Goal: Task Accomplishment & Management: Complete application form

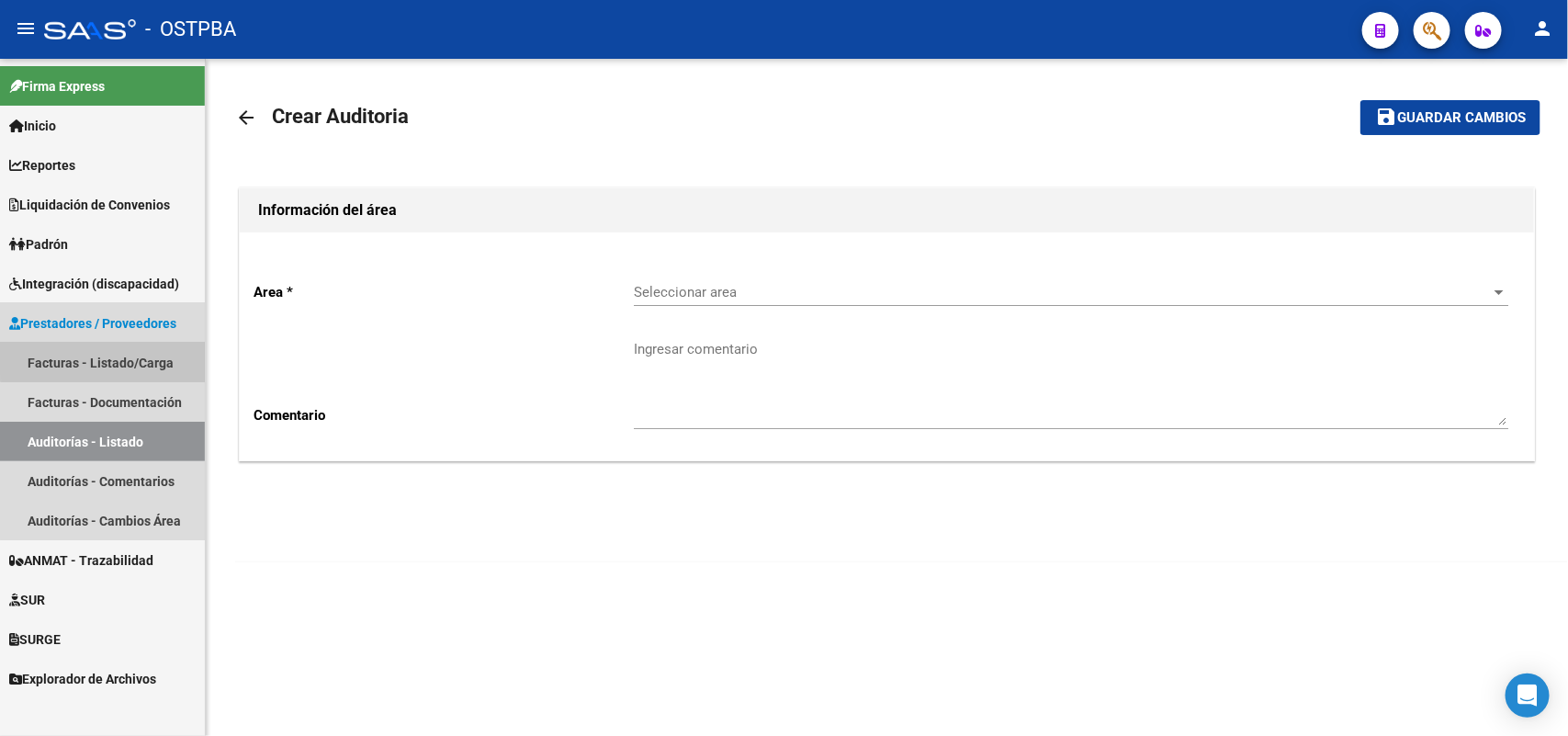
click at [113, 356] on link "Facturas - Listado/Carga" at bounding box center [102, 362] width 205 height 40
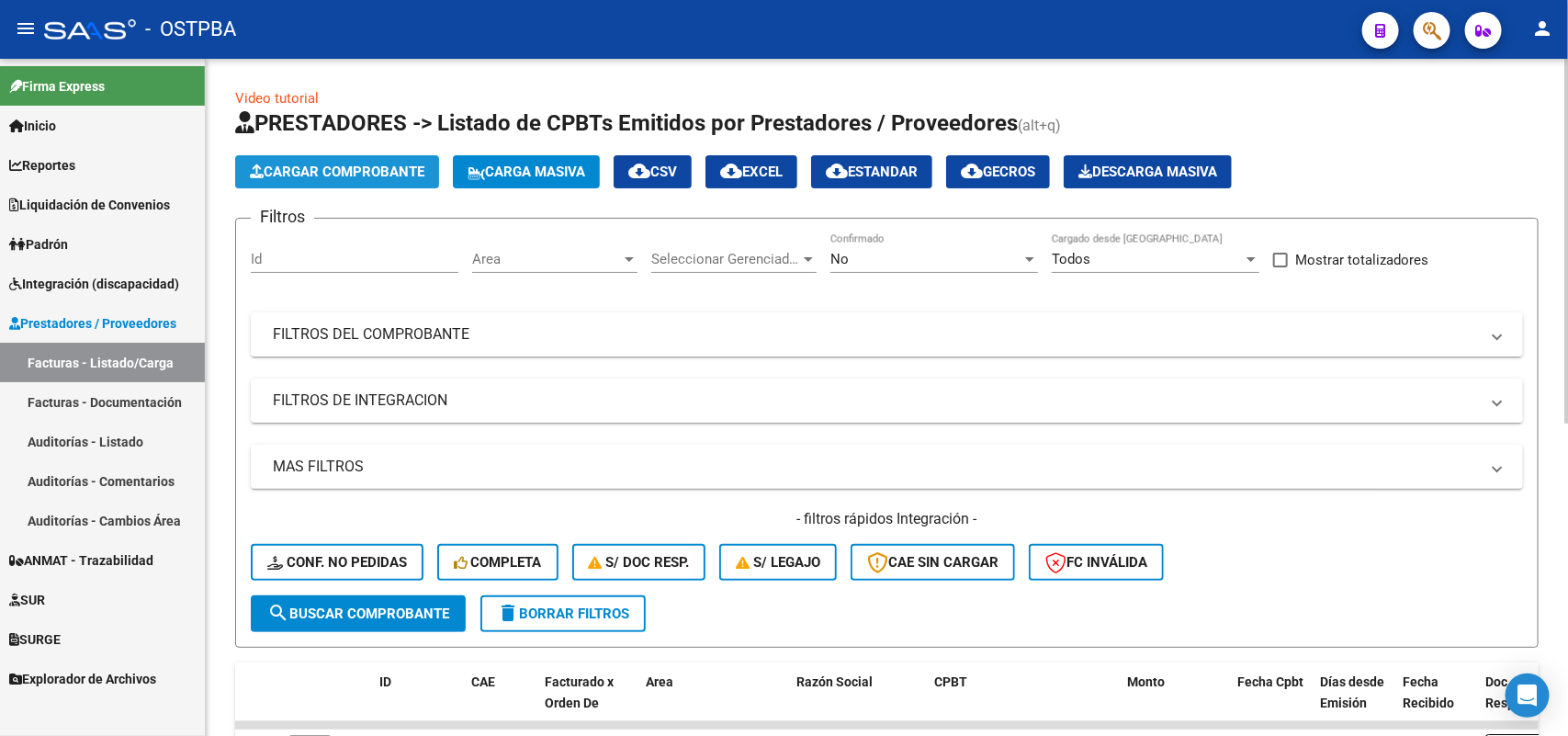
click at [369, 168] on span "Cargar Comprobante" at bounding box center [337, 172] width 175 height 17
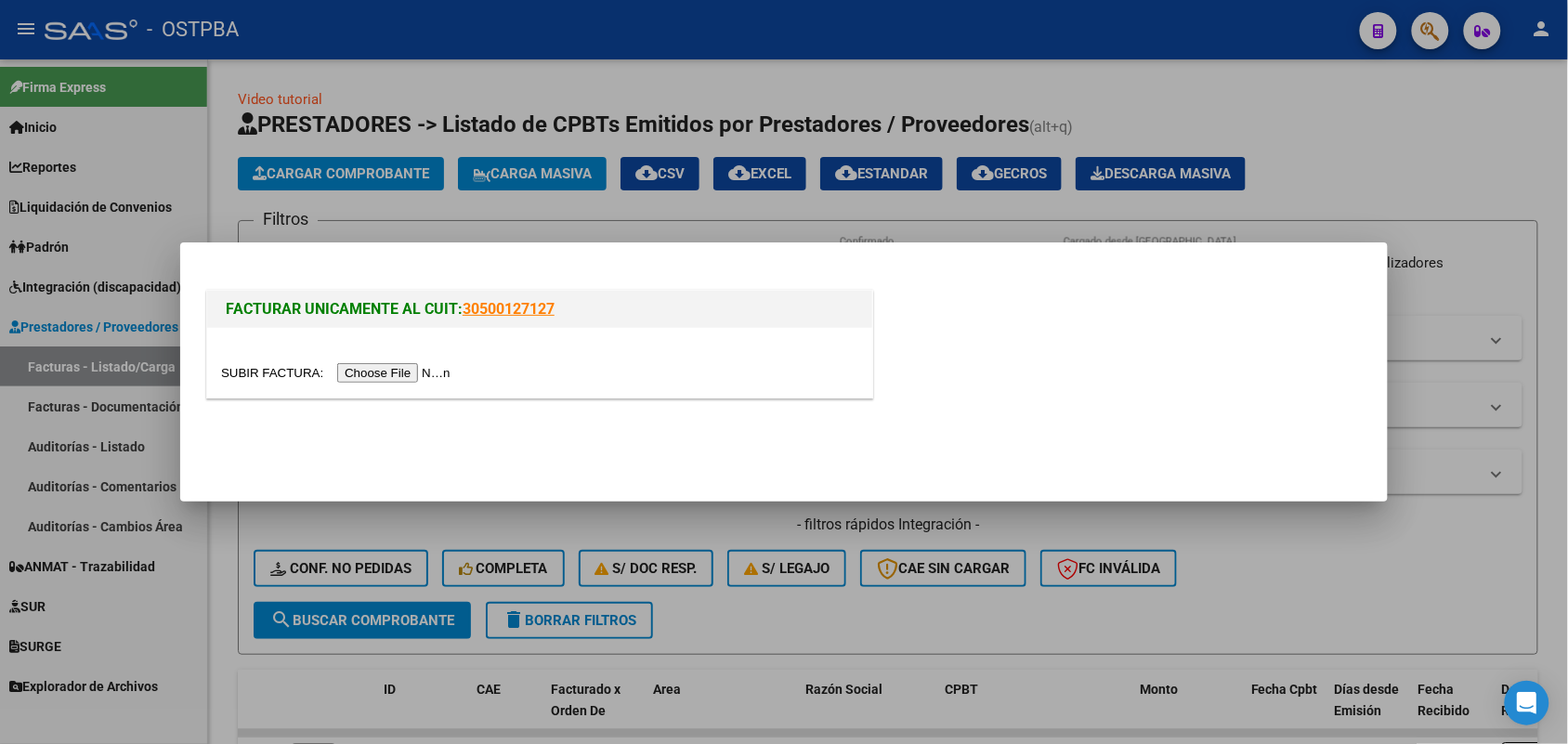
click at [369, 373] on input "file" at bounding box center [338, 372] width 235 height 20
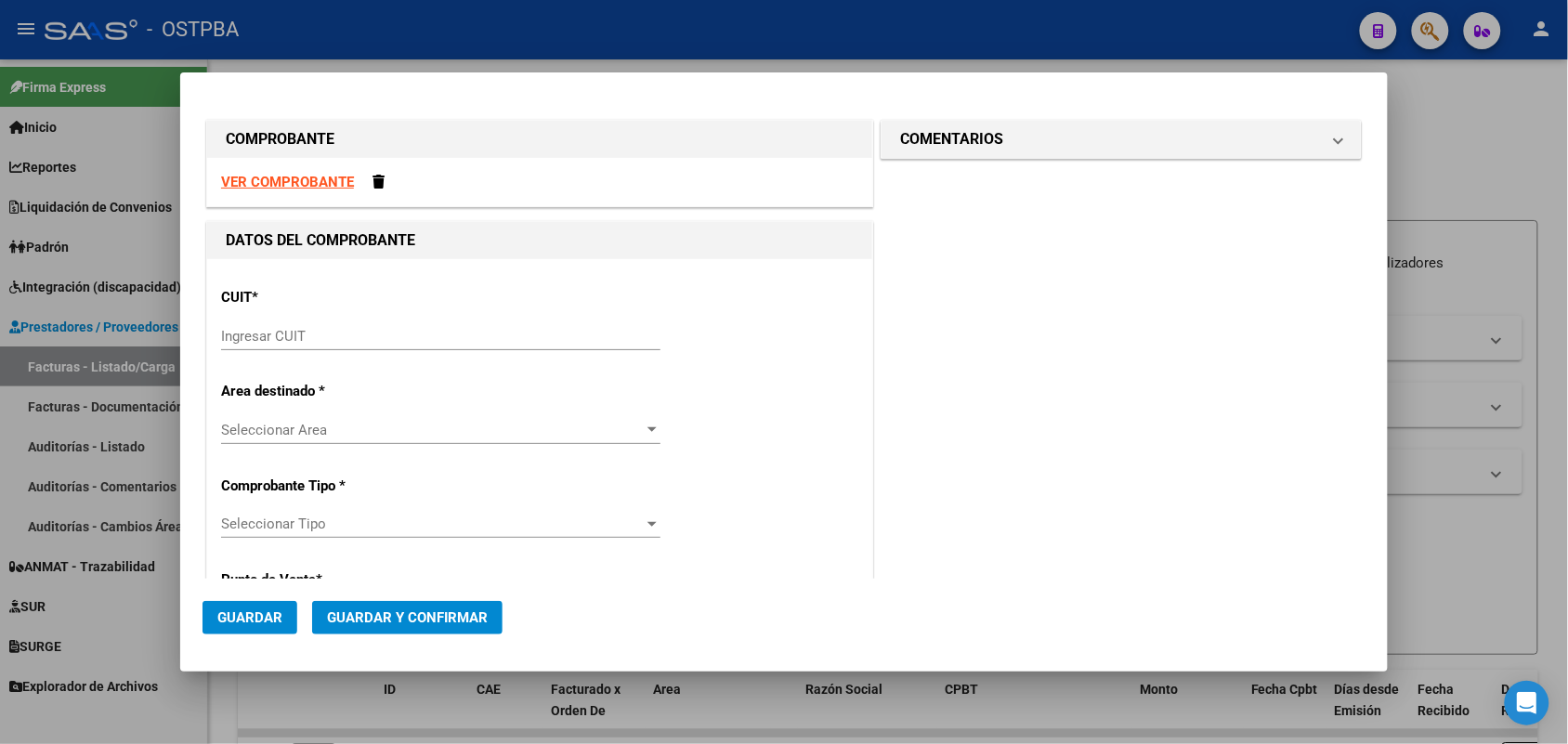
click at [226, 340] on input "Ingresar CUIT" at bounding box center [440, 336] width 439 height 17
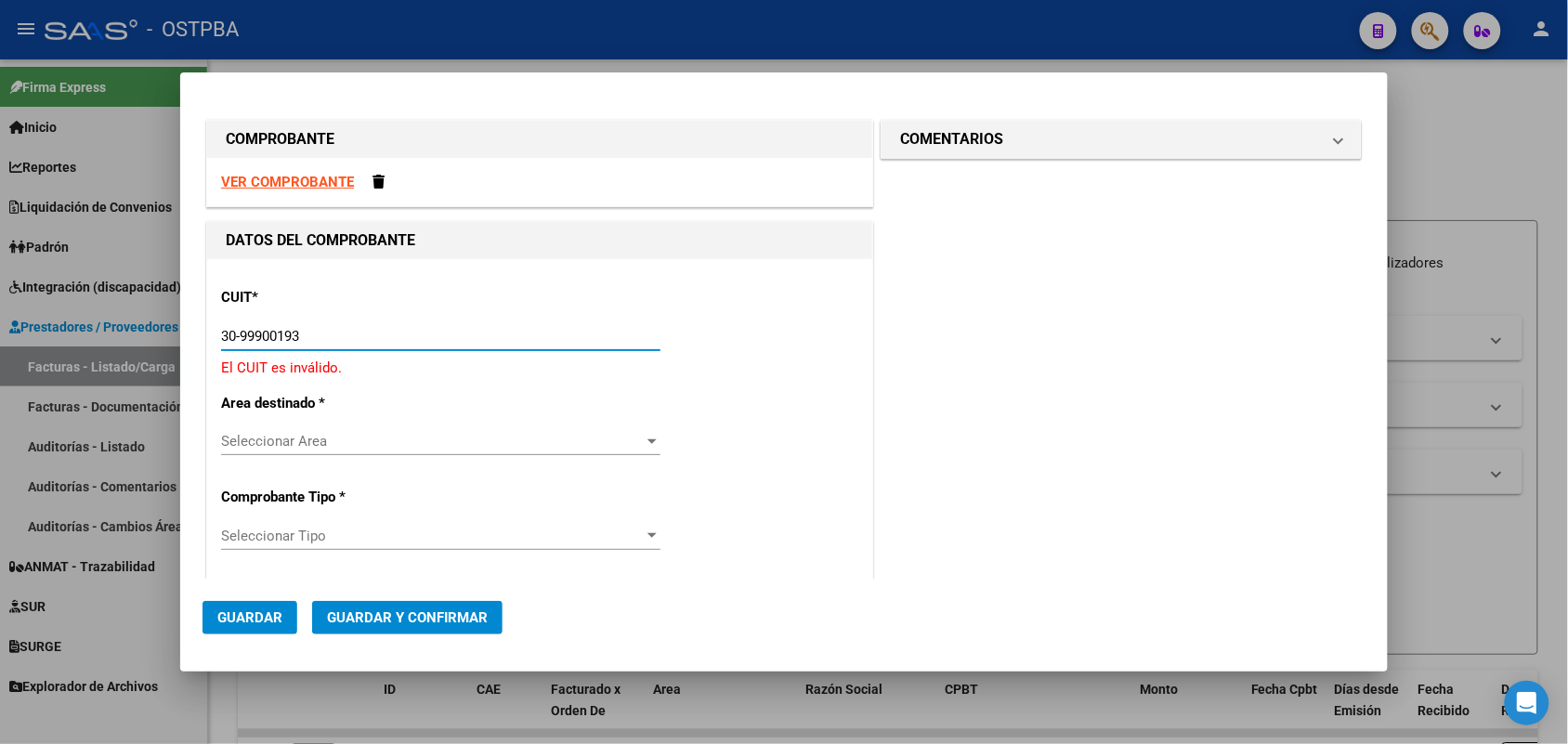
type input "30-99900193-5"
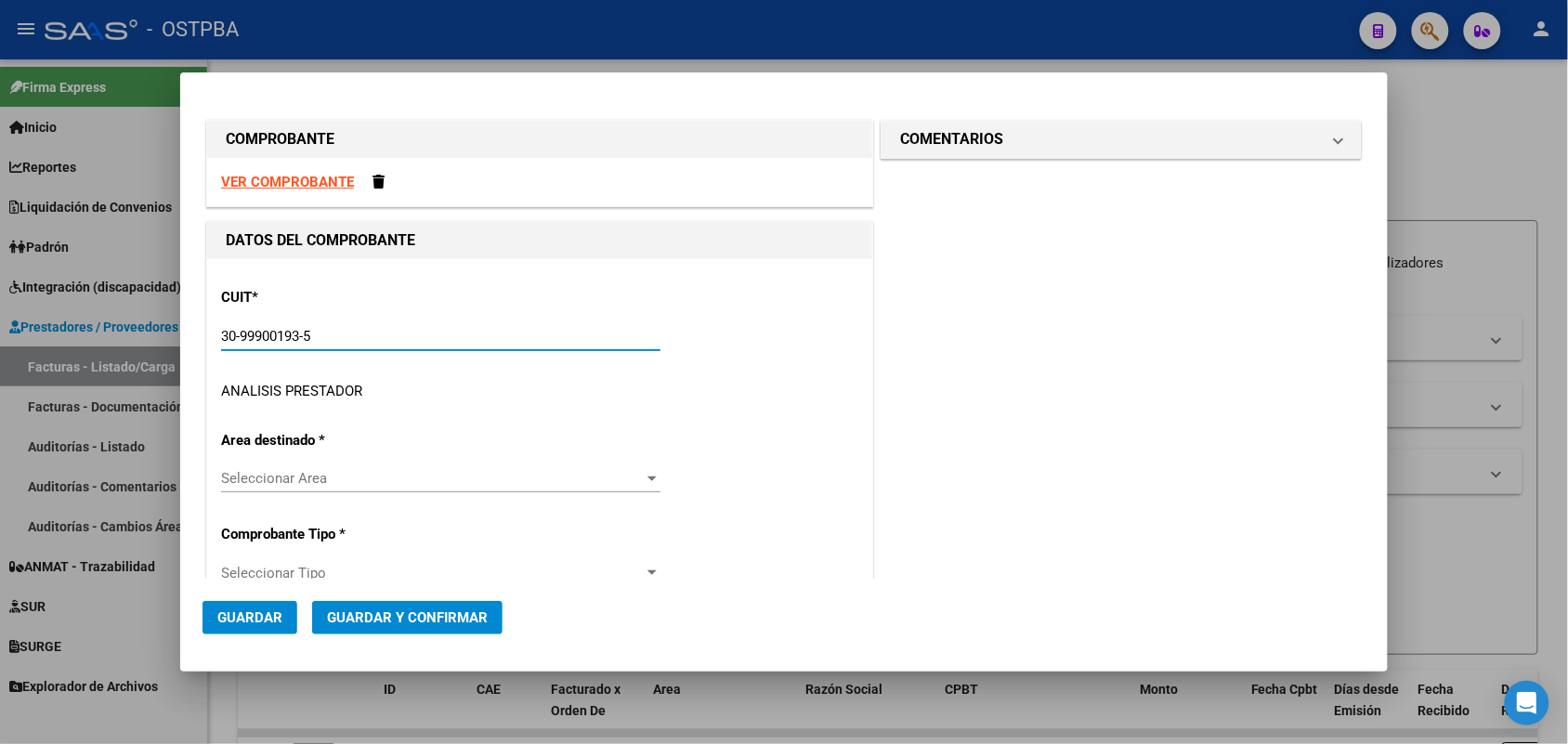
type input "10"
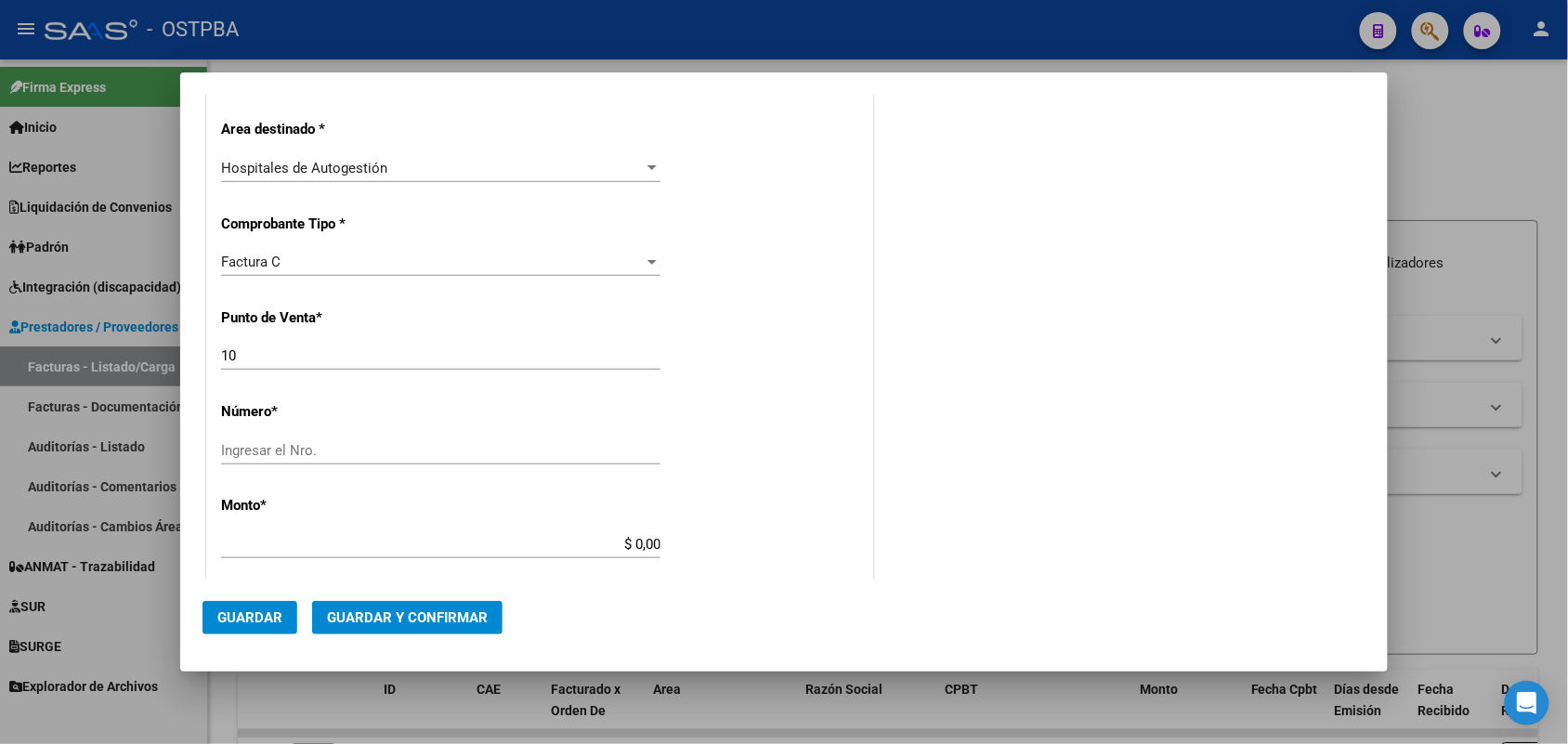
scroll to position [348, 0]
type input "30-99900193-5"
click at [252, 448] on input "Ingresar el Nro." at bounding box center [440, 447] width 439 height 17
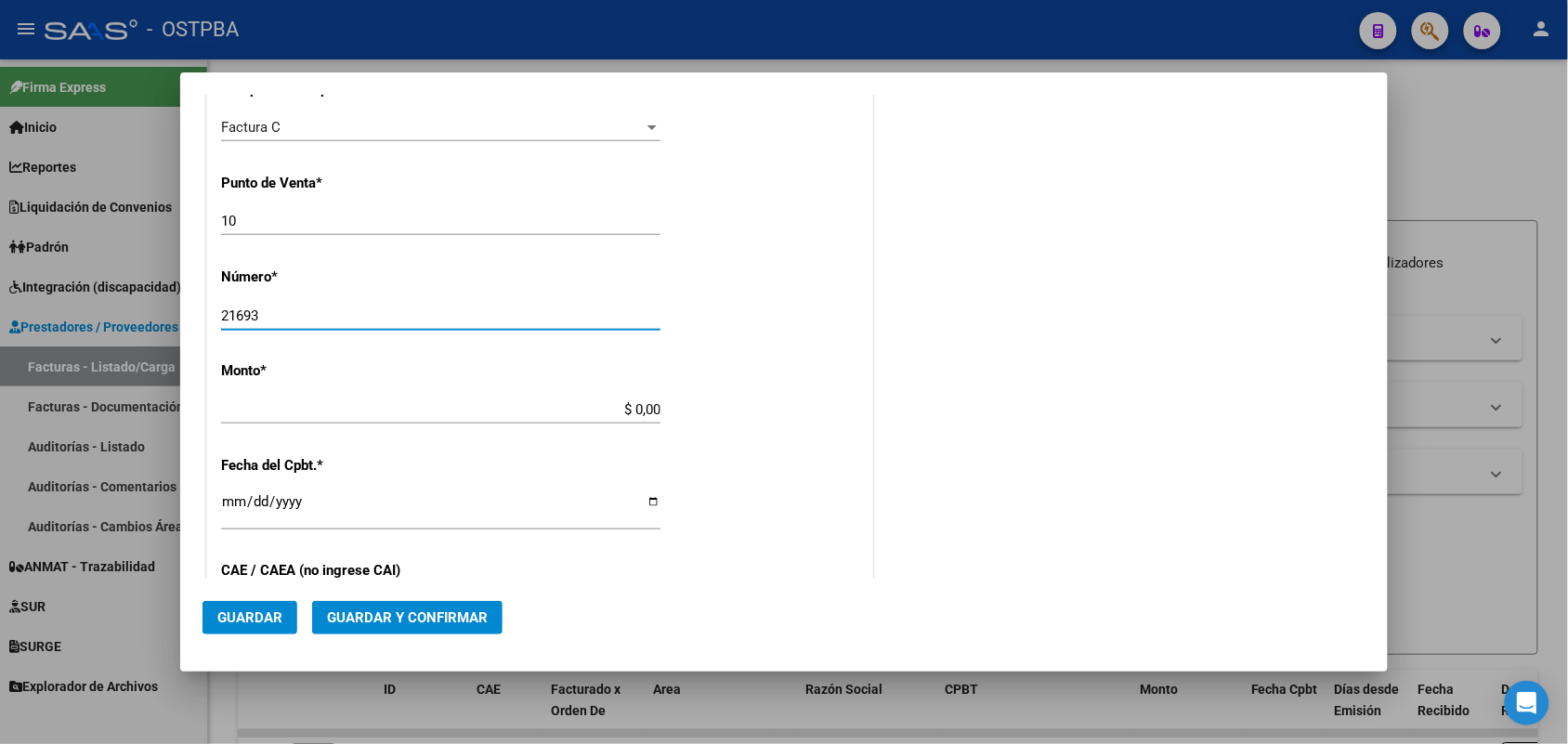
scroll to position [580, 0]
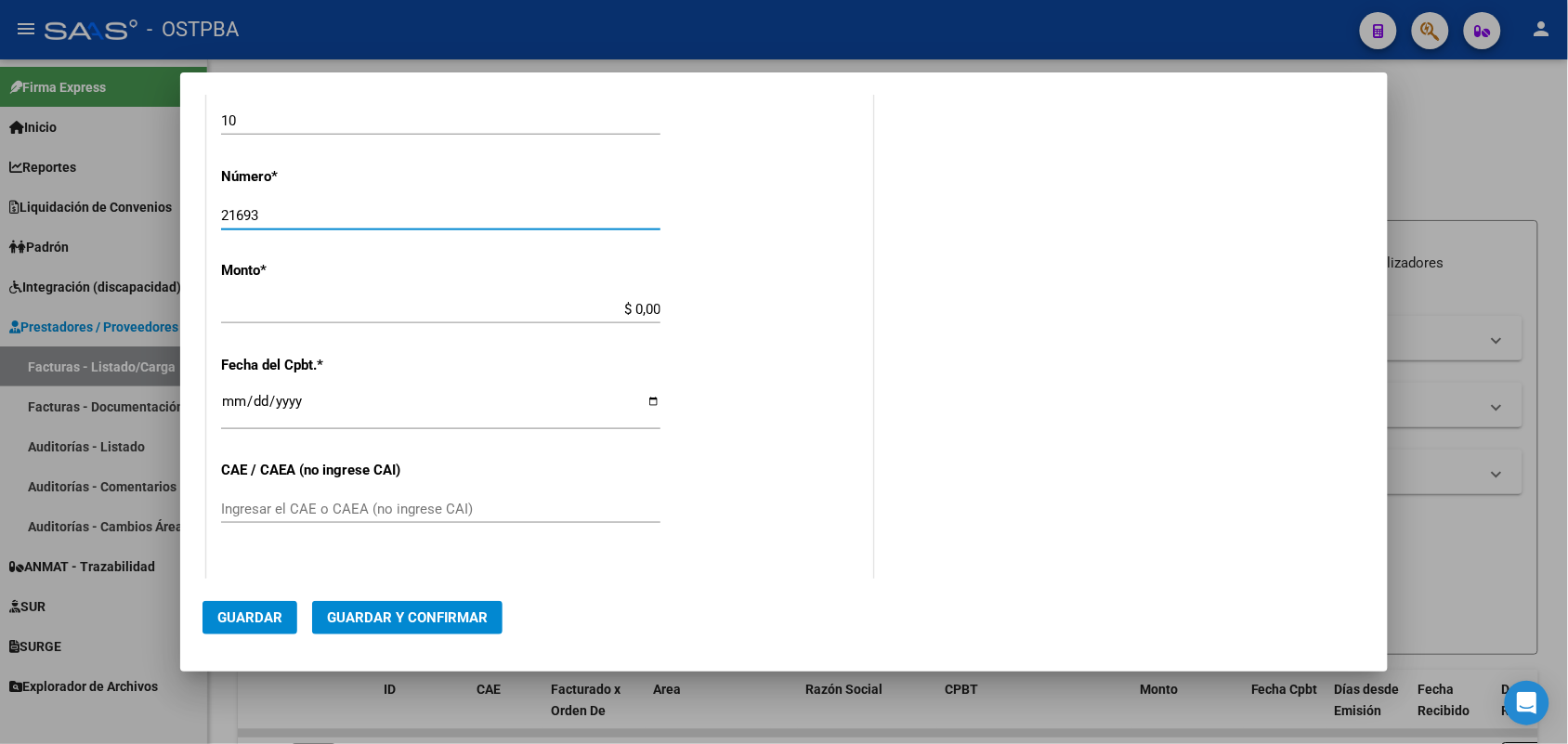
type input "21693"
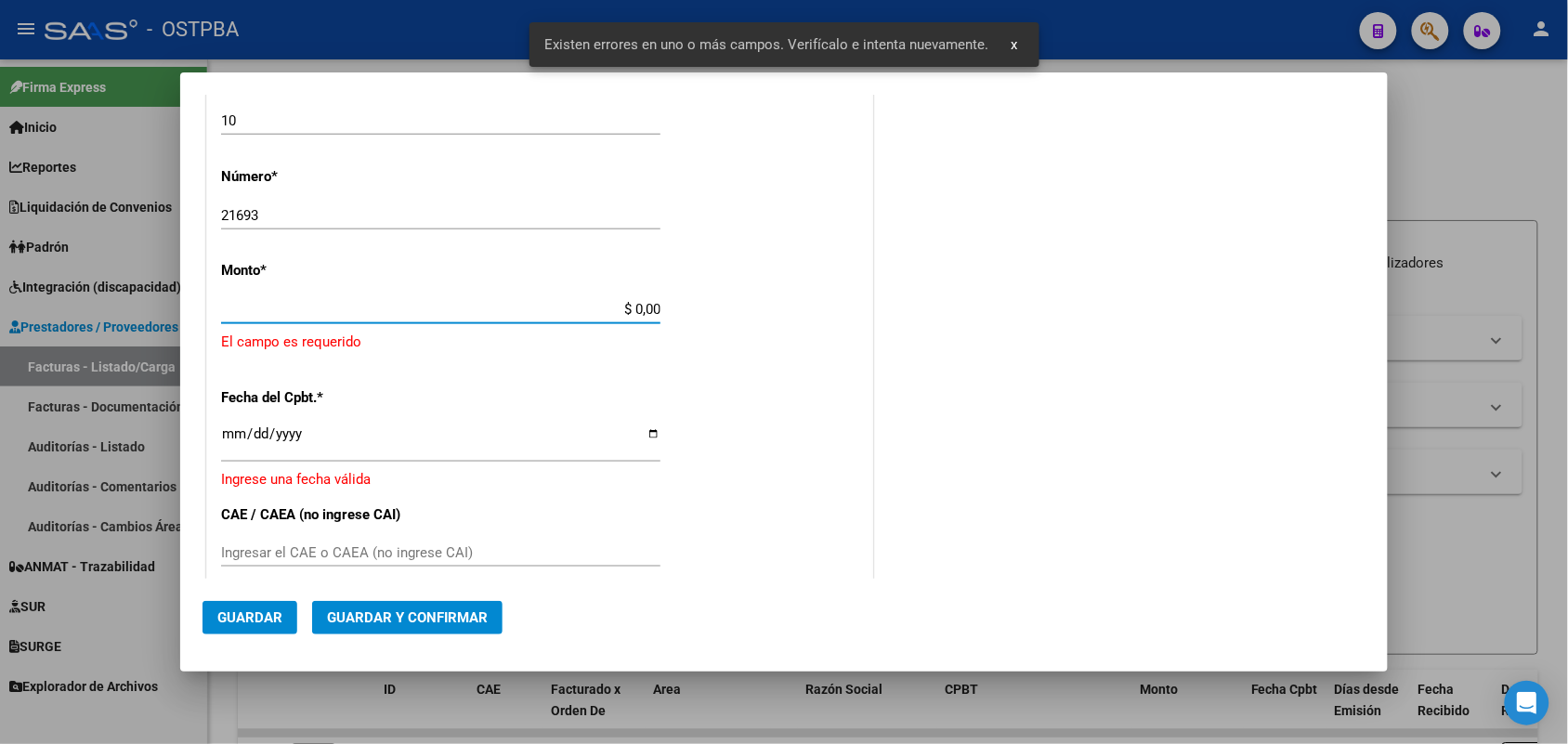
drag, startPoint x: 609, startPoint y: 309, endPoint x: 787, endPoint y: 314, distance: 178.1
click at [787, 314] on div "CUIT * 30-99900193-5 Ingresar CUIT ANALISIS PRESTADOR MUNICIPALIDAD DE MERLO AR…" at bounding box center [539, 359] width 666 height 1361
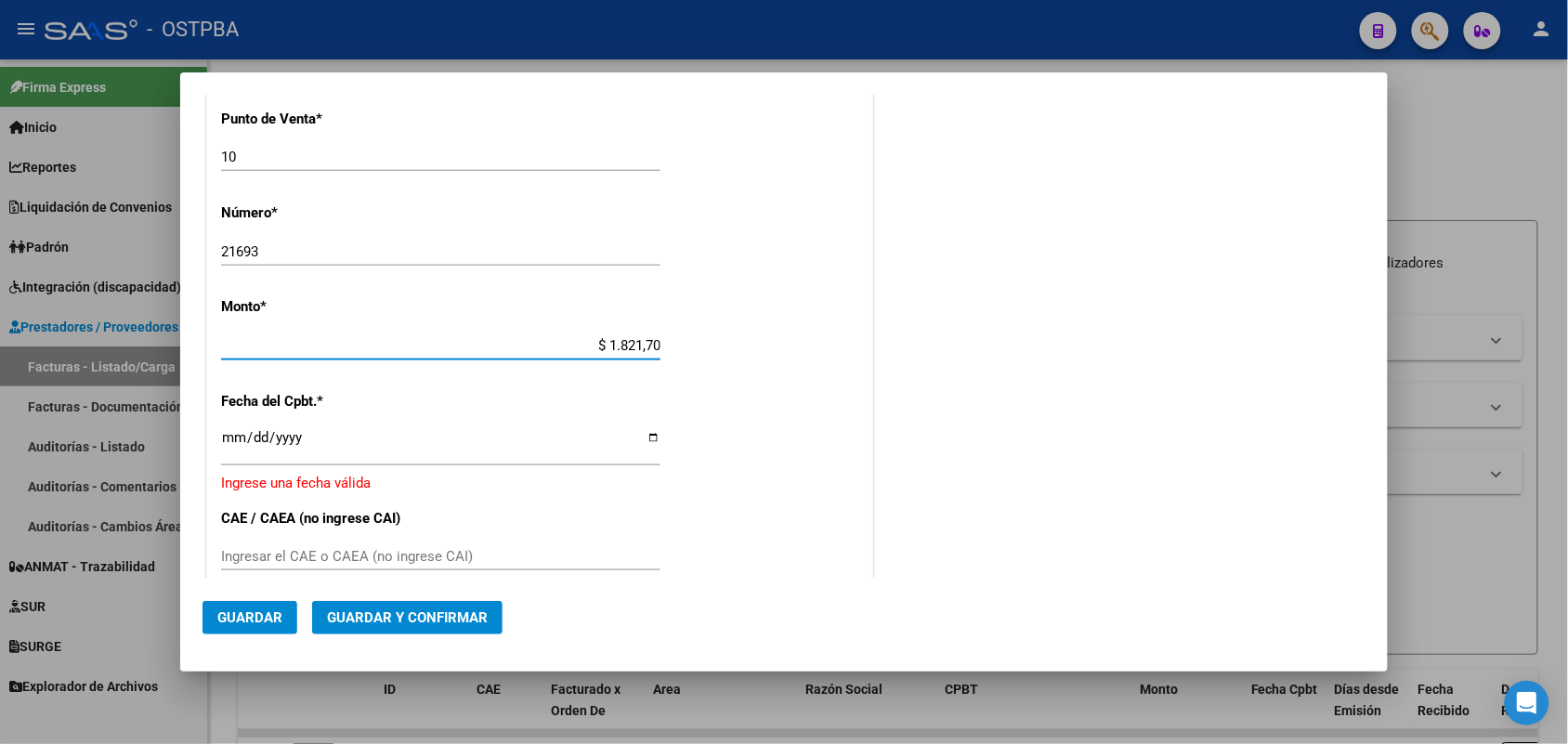
type input "$ 18.217,00"
click at [238, 446] on input "Ingresar la fecha" at bounding box center [440, 445] width 439 height 30
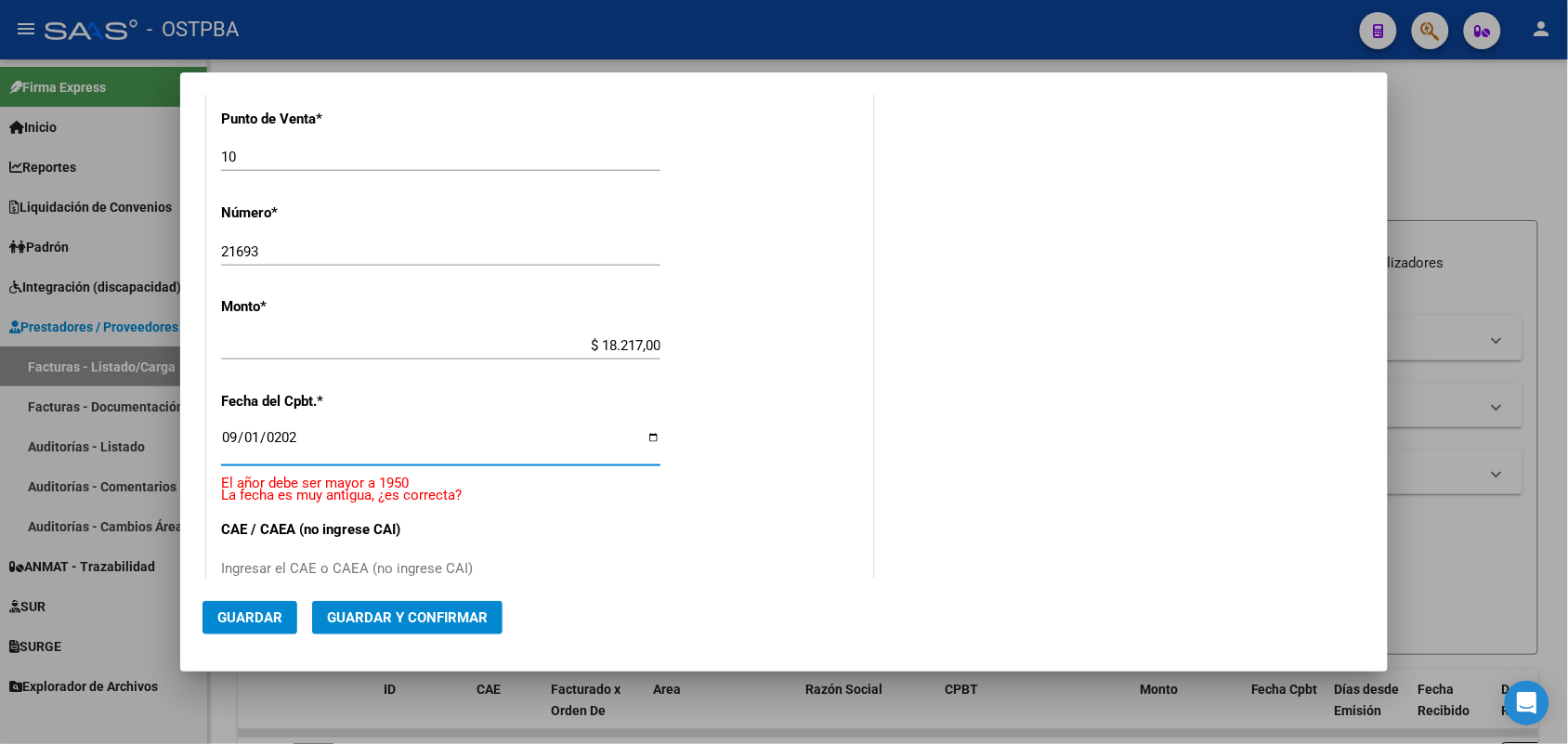
type input "2025-09-01"
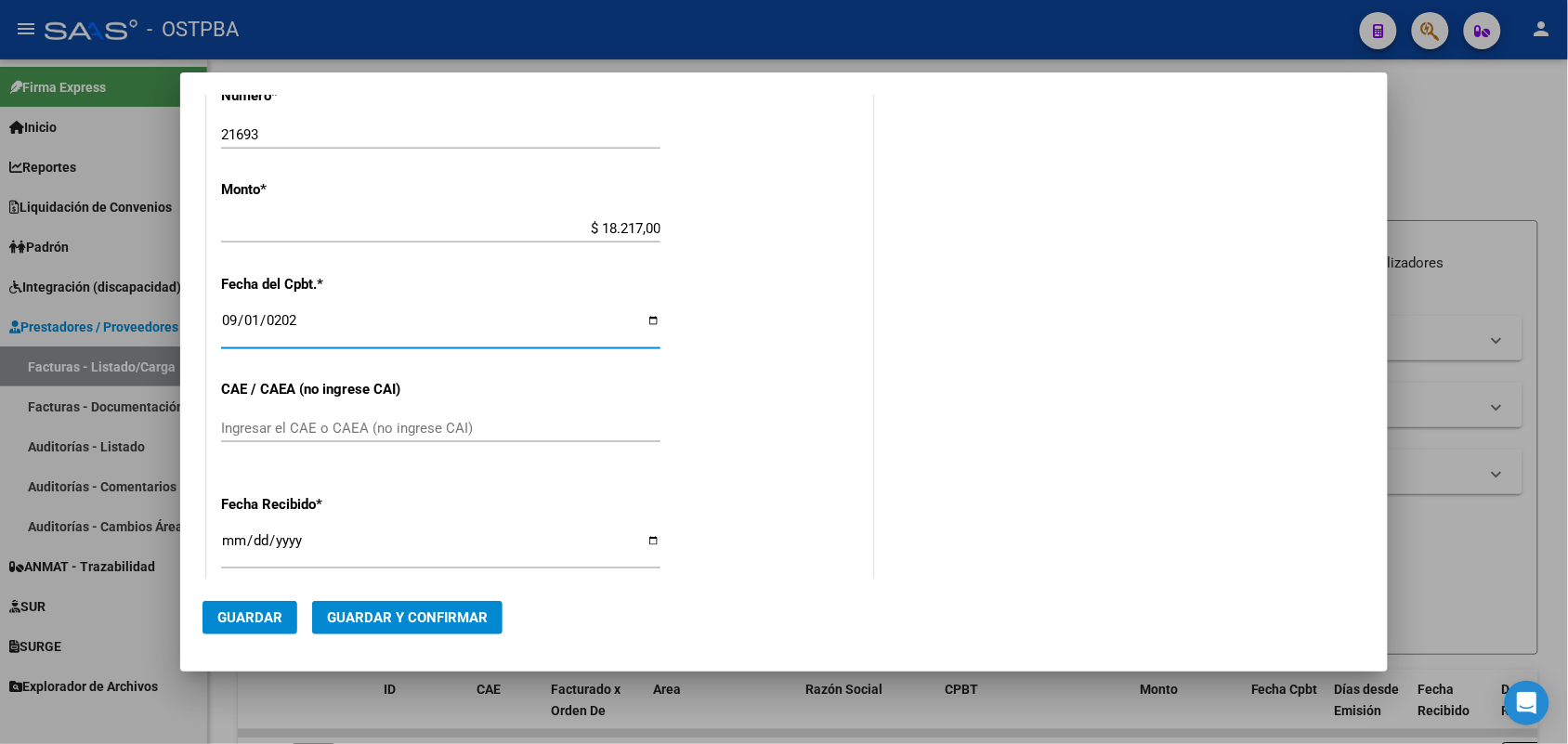
scroll to position [777, 0]
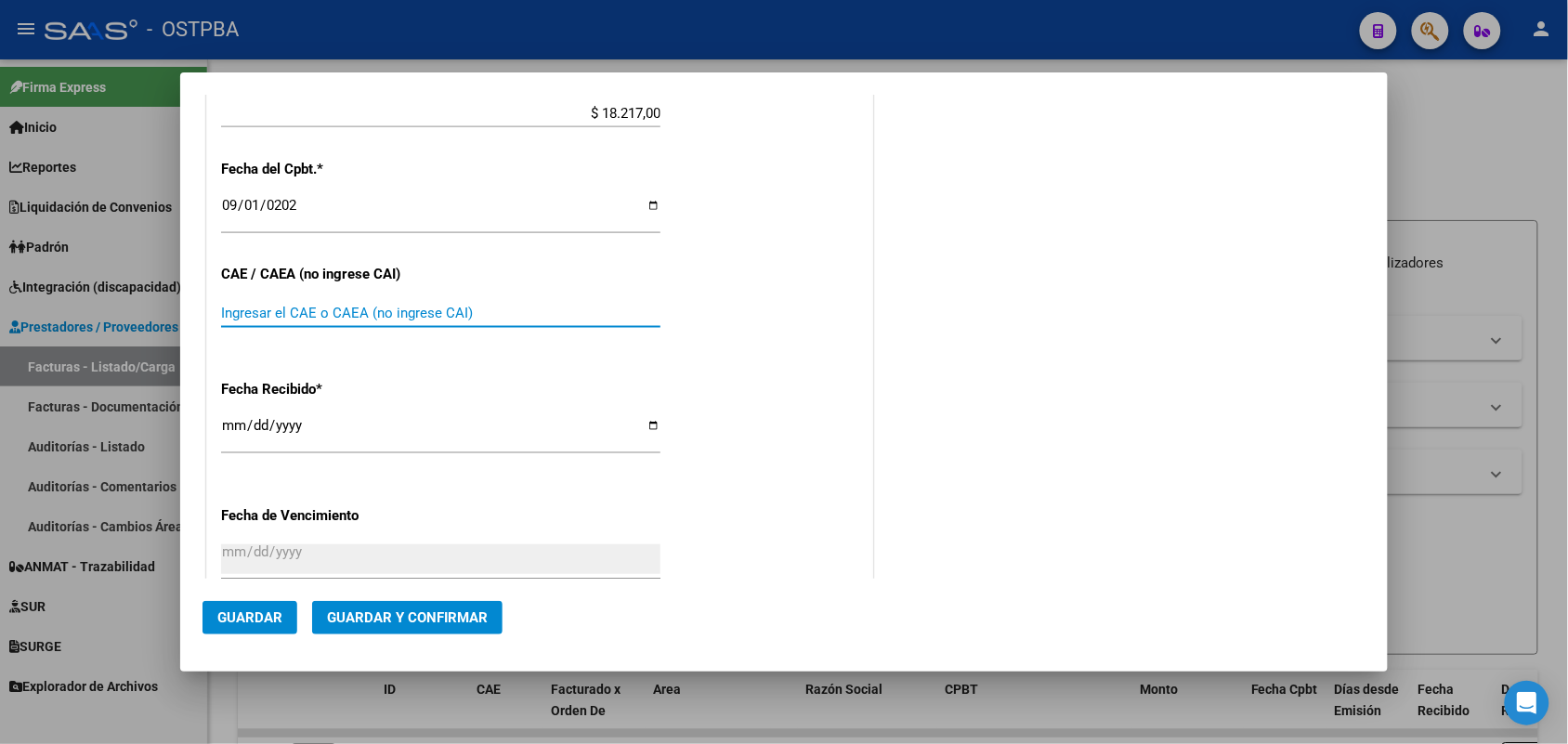
click at [251, 309] on input "Ingresar el CAE o CAEA (no ingrese CAI)" at bounding box center [440, 314] width 439 height 17
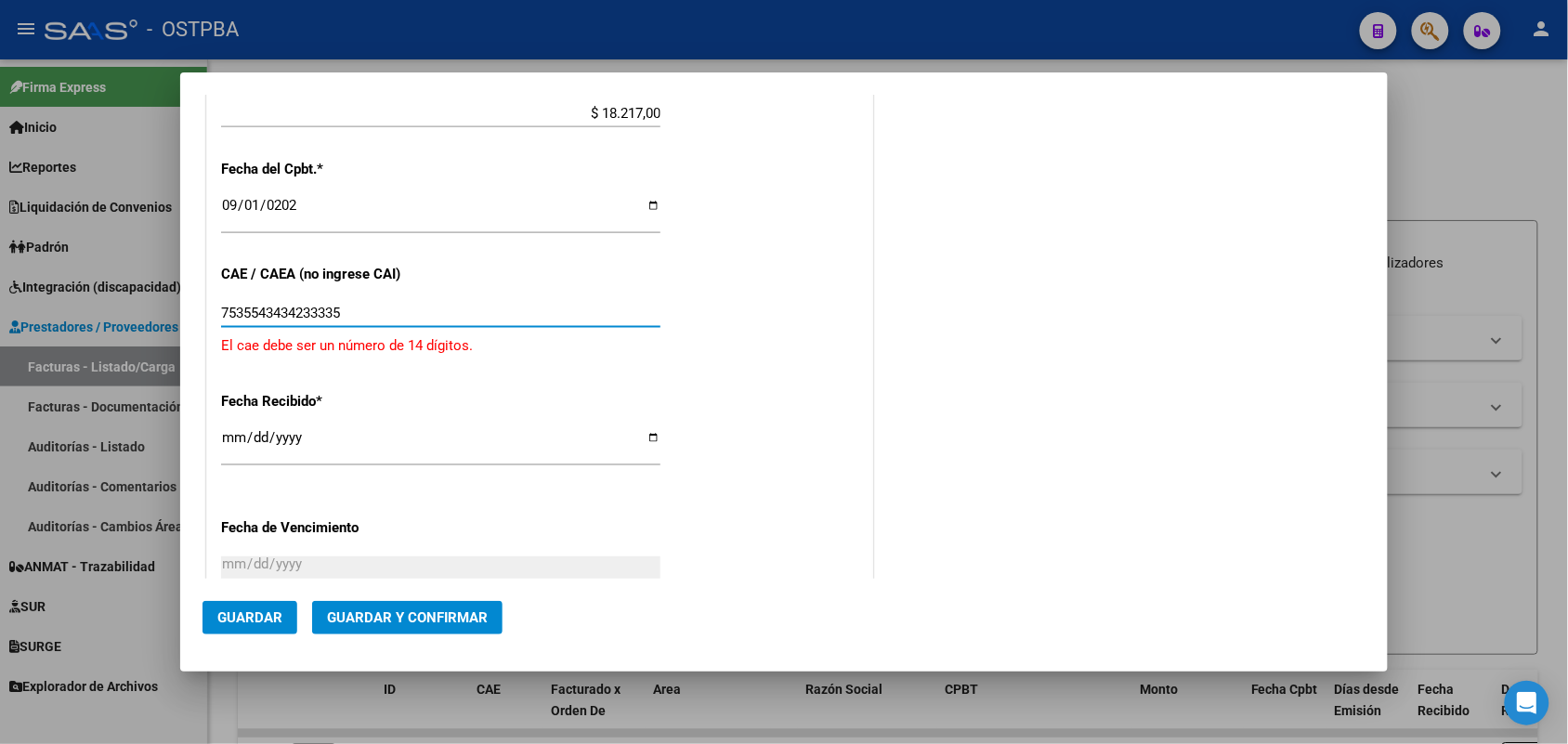
type input "75355434342333352"
drag, startPoint x: 365, startPoint y: 309, endPoint x: 209, endPoint y: 321, distance: 156.5
click at [209, 321] on div "CUIT * 30-99900193-5 Ingresar CUIT ANALISIS PRESTADOR MUNICIPALIDAD DE MERLO AR…" at bounding box center [539, 146] width 666 height 1328
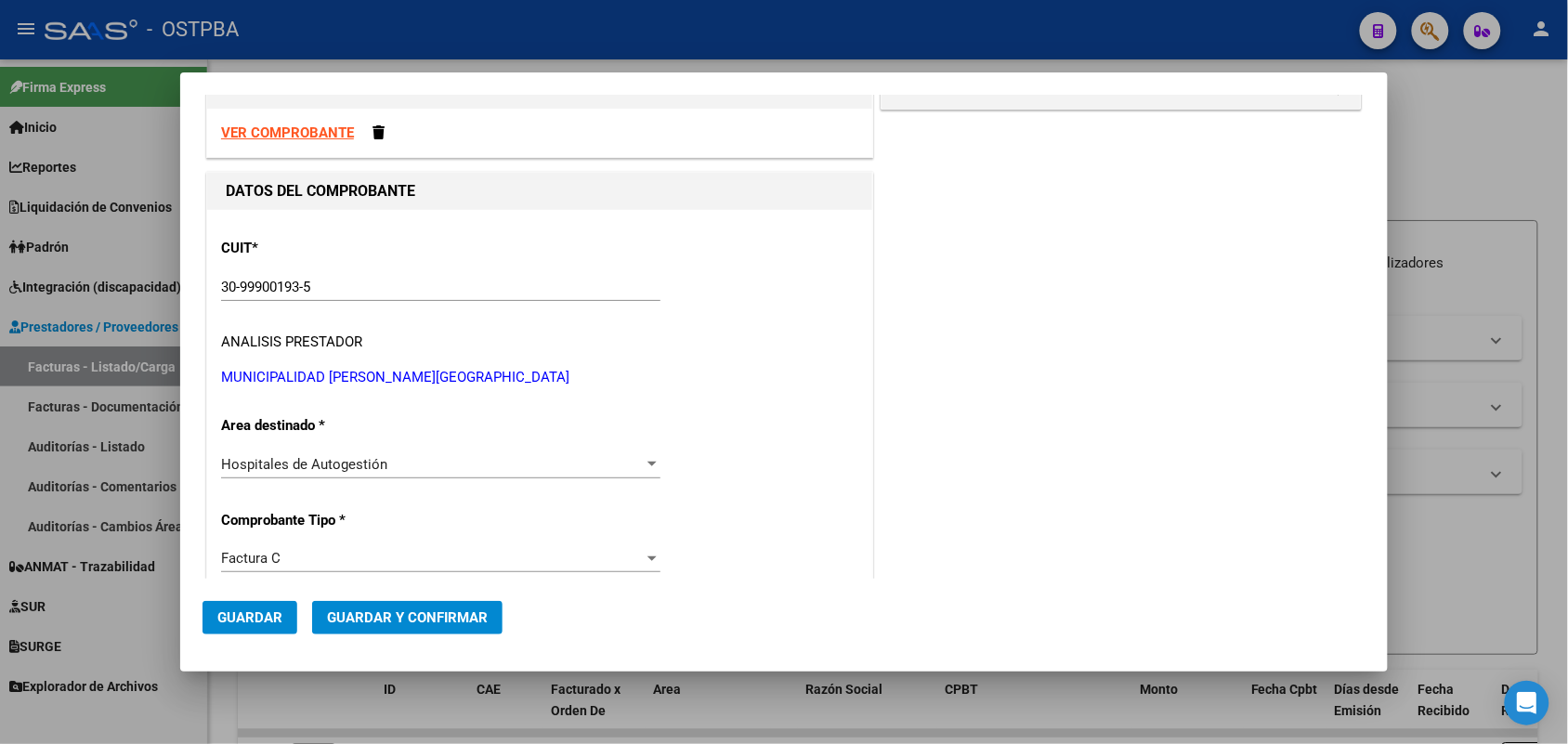
scroll to position [0, 0]
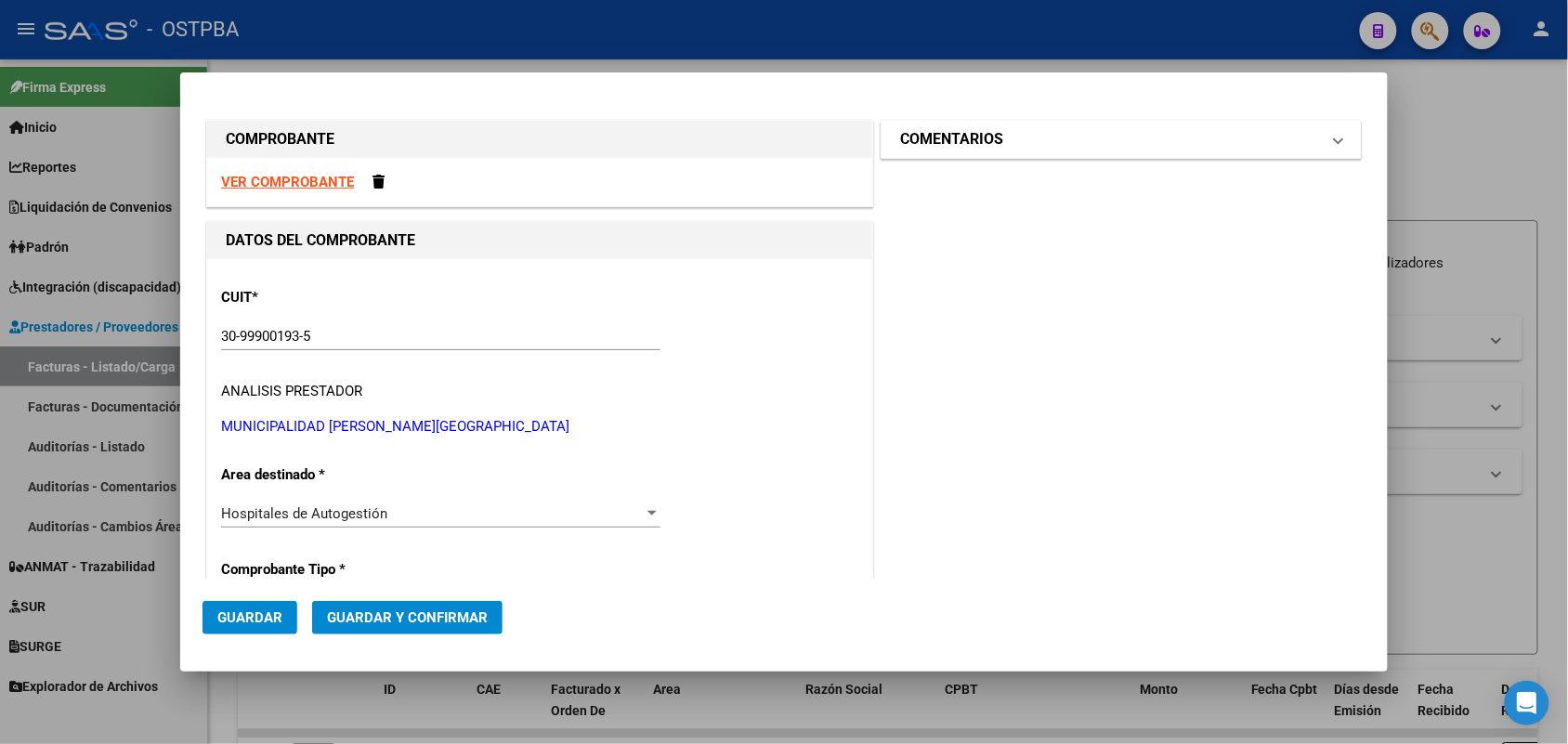
type input "75355434342352"
click at [1335, 142] on span at bounding box center [1339, 139] width 7 height 22
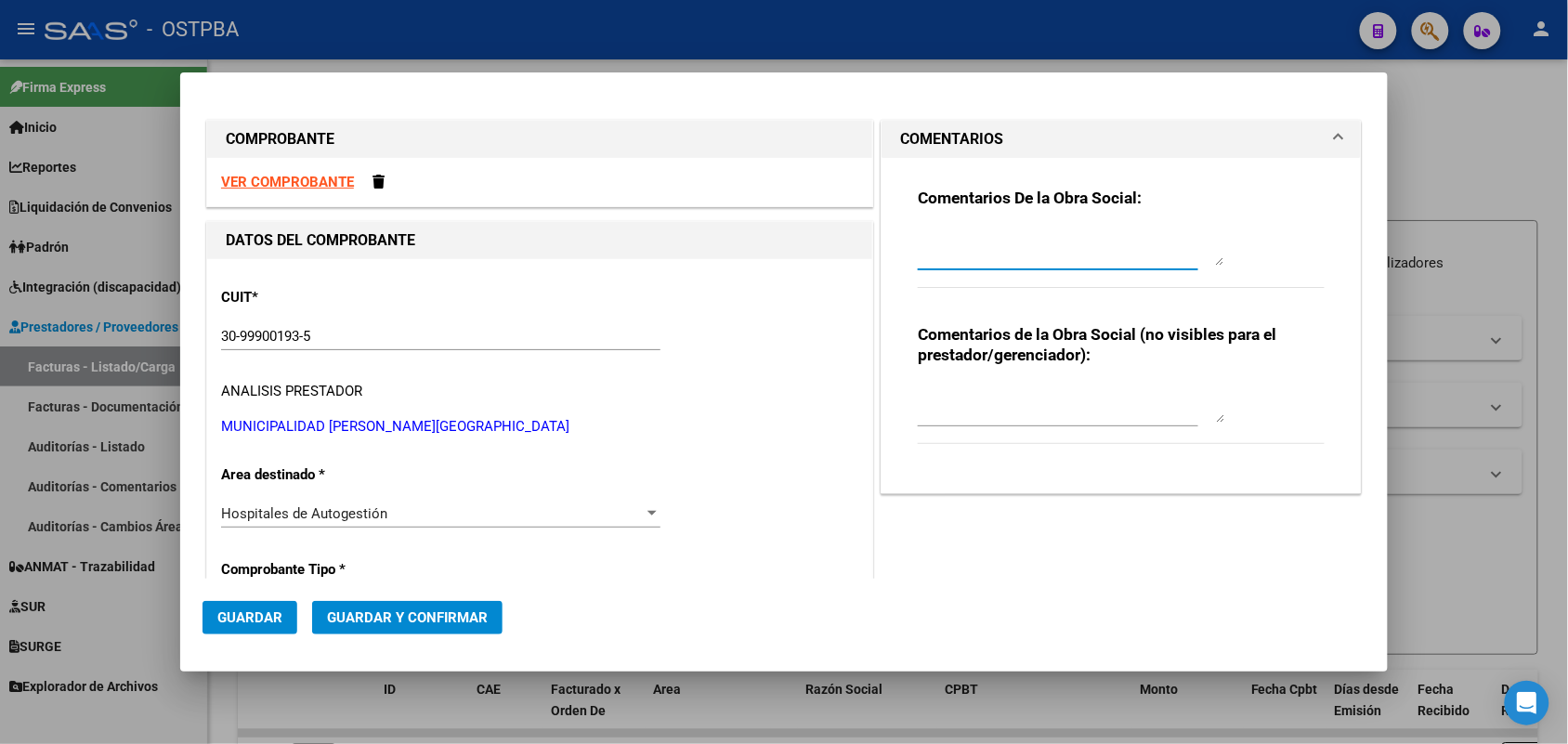
click at [932, 243] on textarea at bounding box center [1072, 247] width 307 height 37
type textarea "HR 126947"
click at [271, 620] on span "Guardar" at bounding box center [249, 618] width 65 height 17
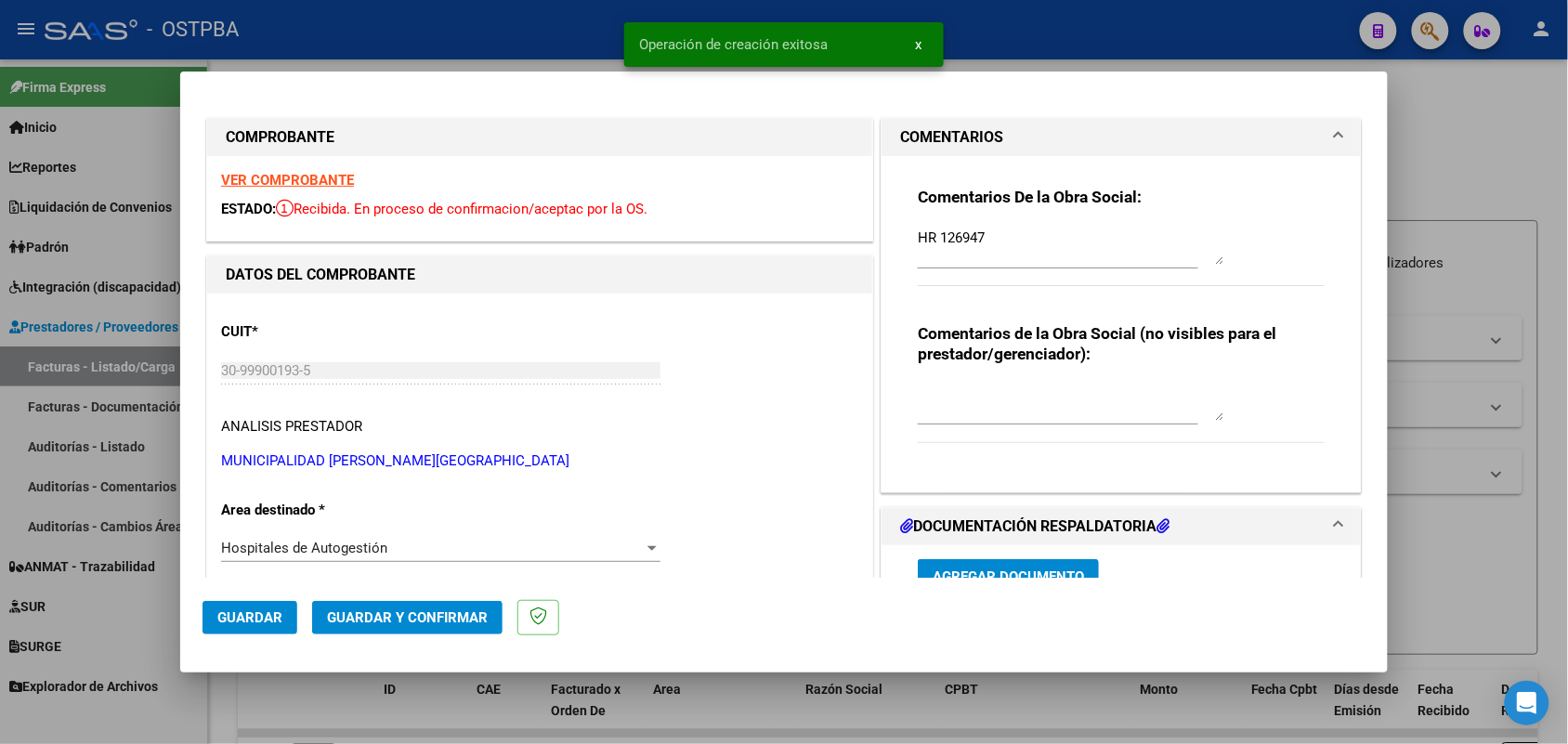
type input "2025-10-01"
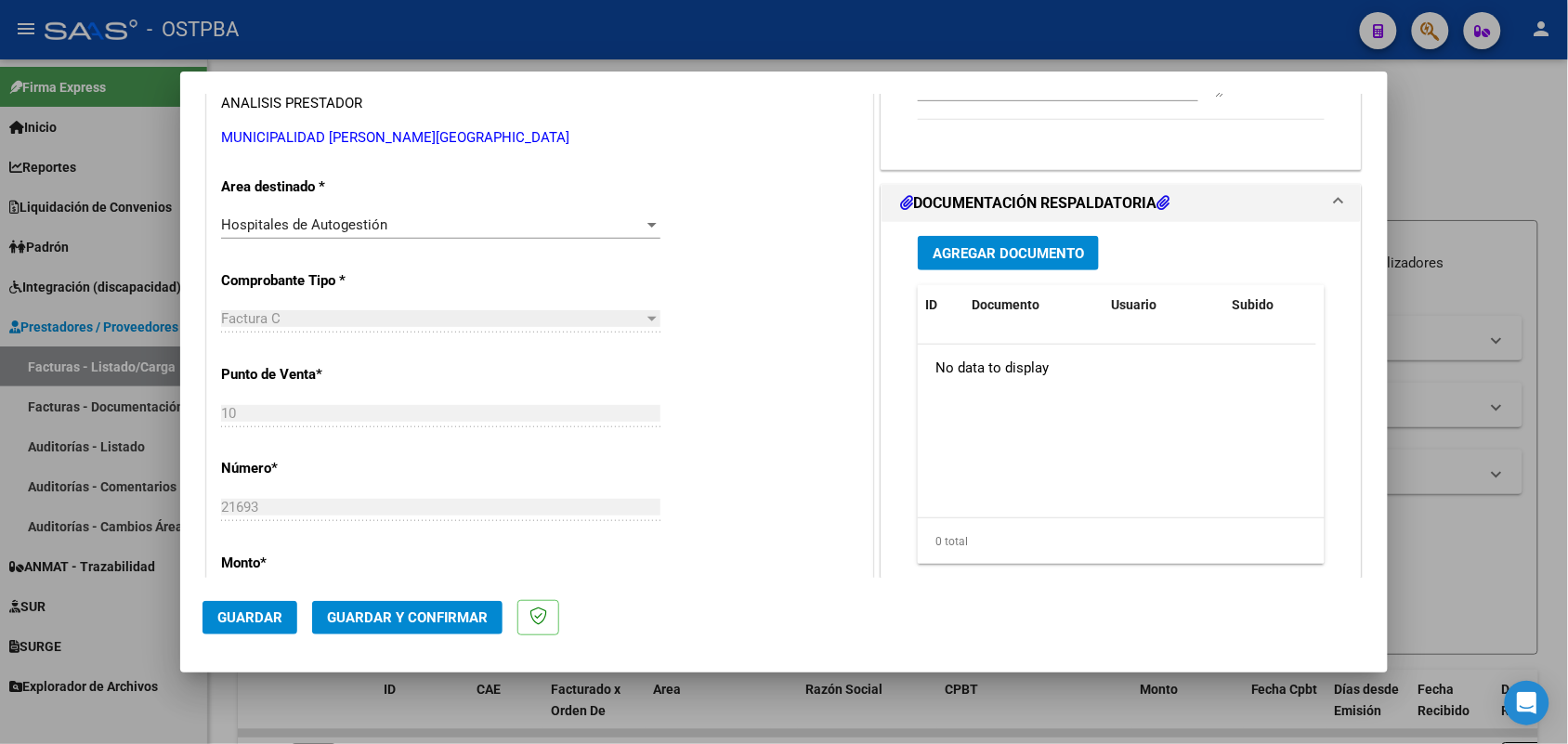
scroll to position [348, 0]
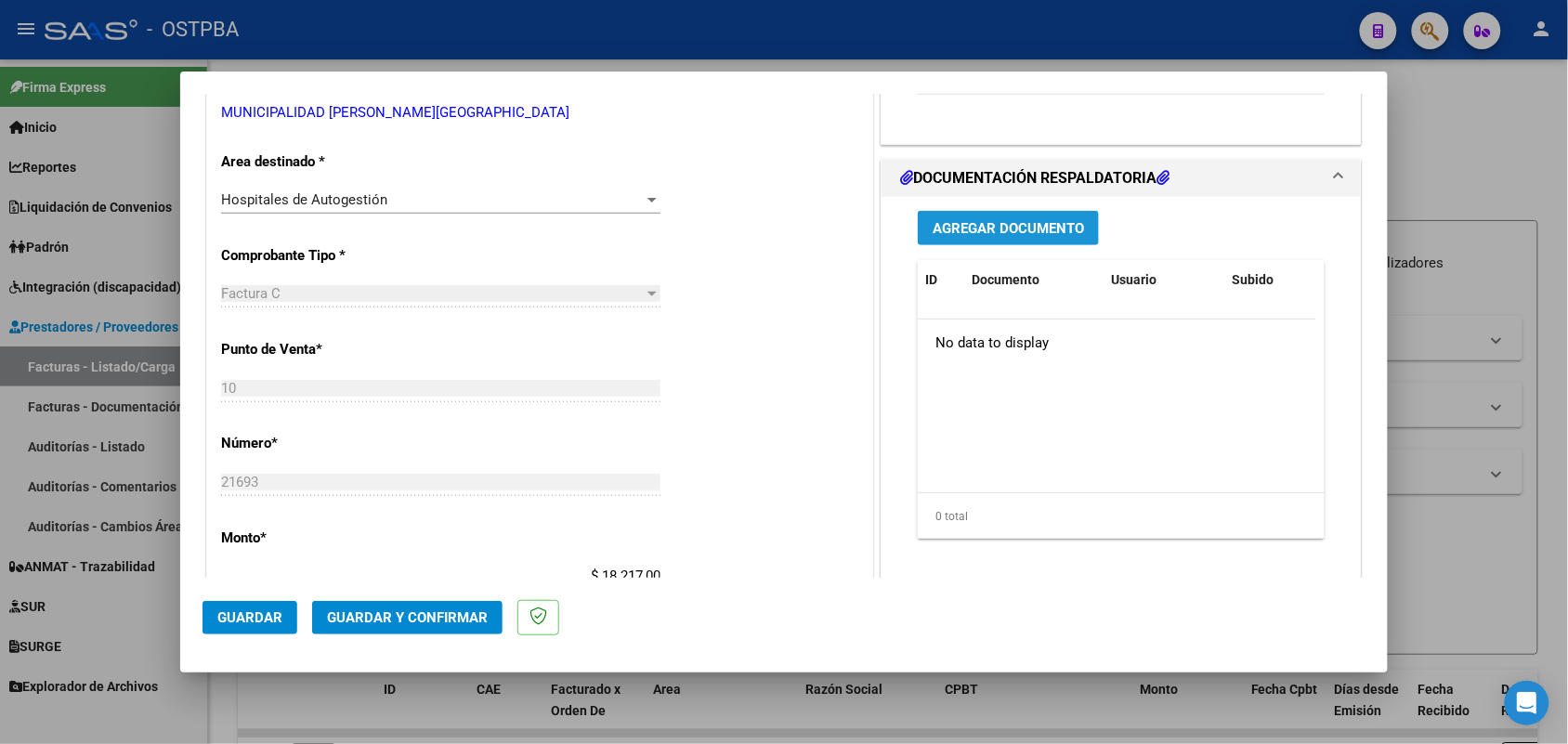
click at [988, 224] on span "Agregar Documento" at bounding box center [1009, 228] width 152 height 17
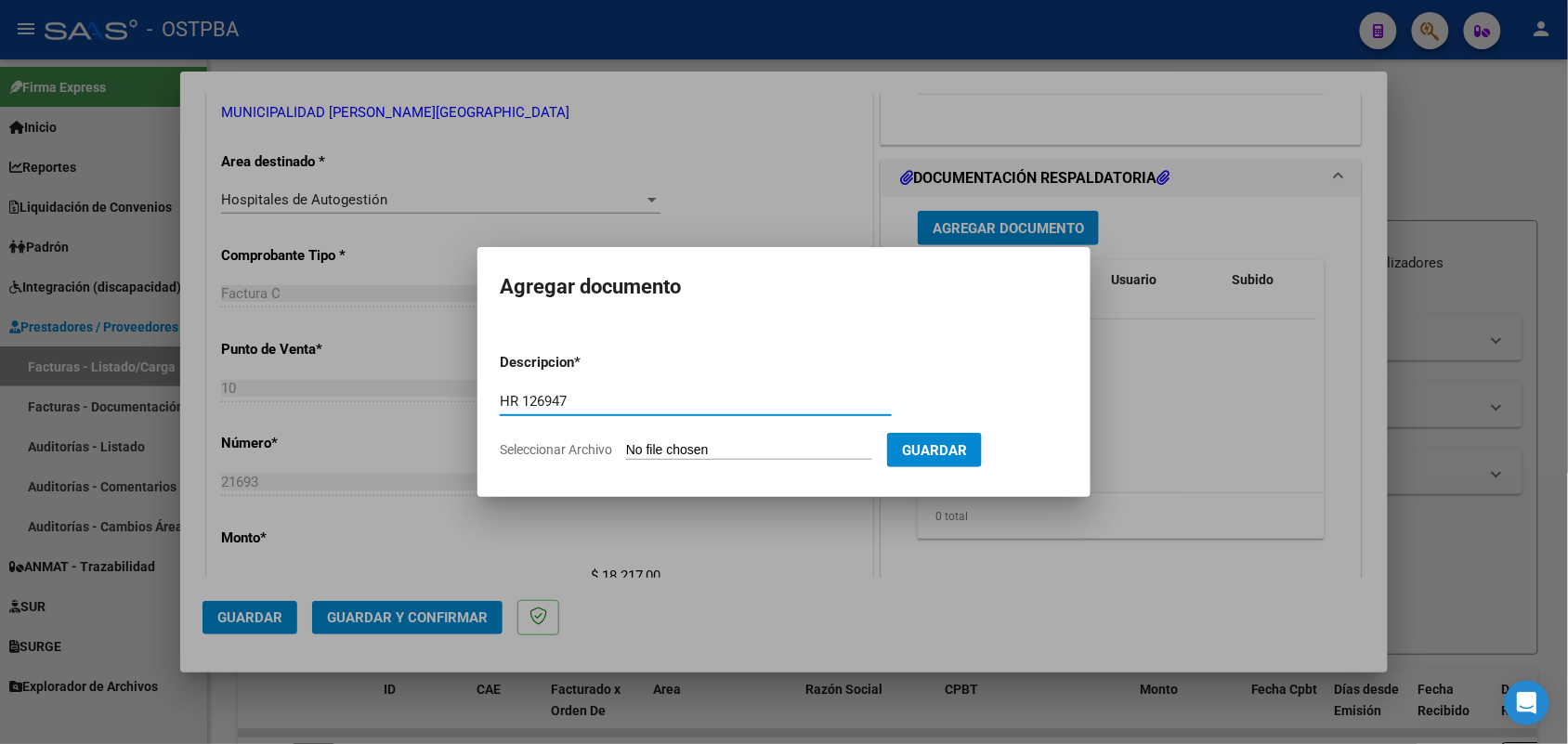
type input "HR 126947"
click at [637, 451] on input "Seleccionar Archivo" at bounding box center [749, 450] width 246 height 18
type input "C:\fakepath\HR 126947.pdf"
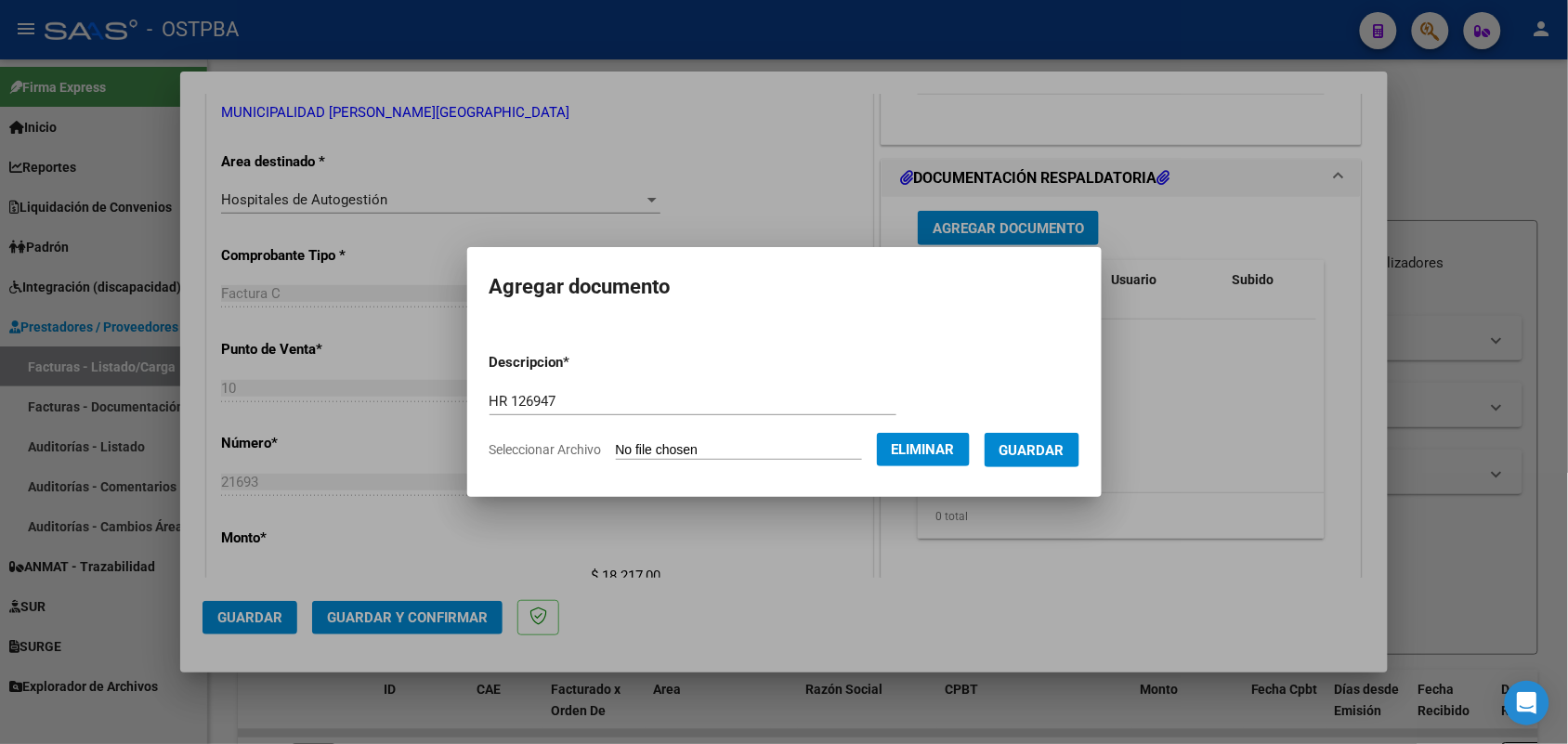
click at [1043, 447] on span "Guardar" at bounding box center [1032, 450] width 65 height 17
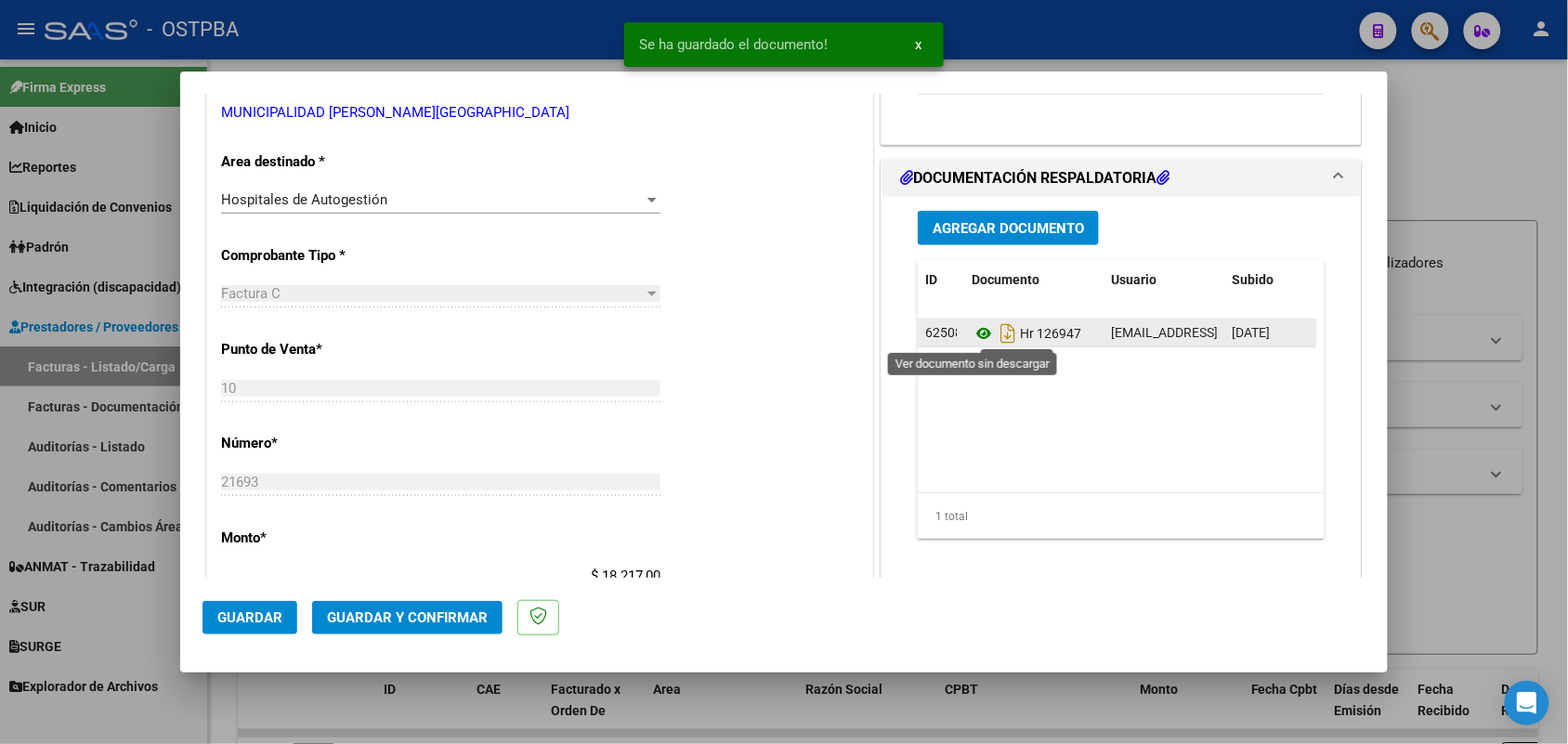
click at [972, 332] on icon at bounding box center [984, 333] width 24 height 22
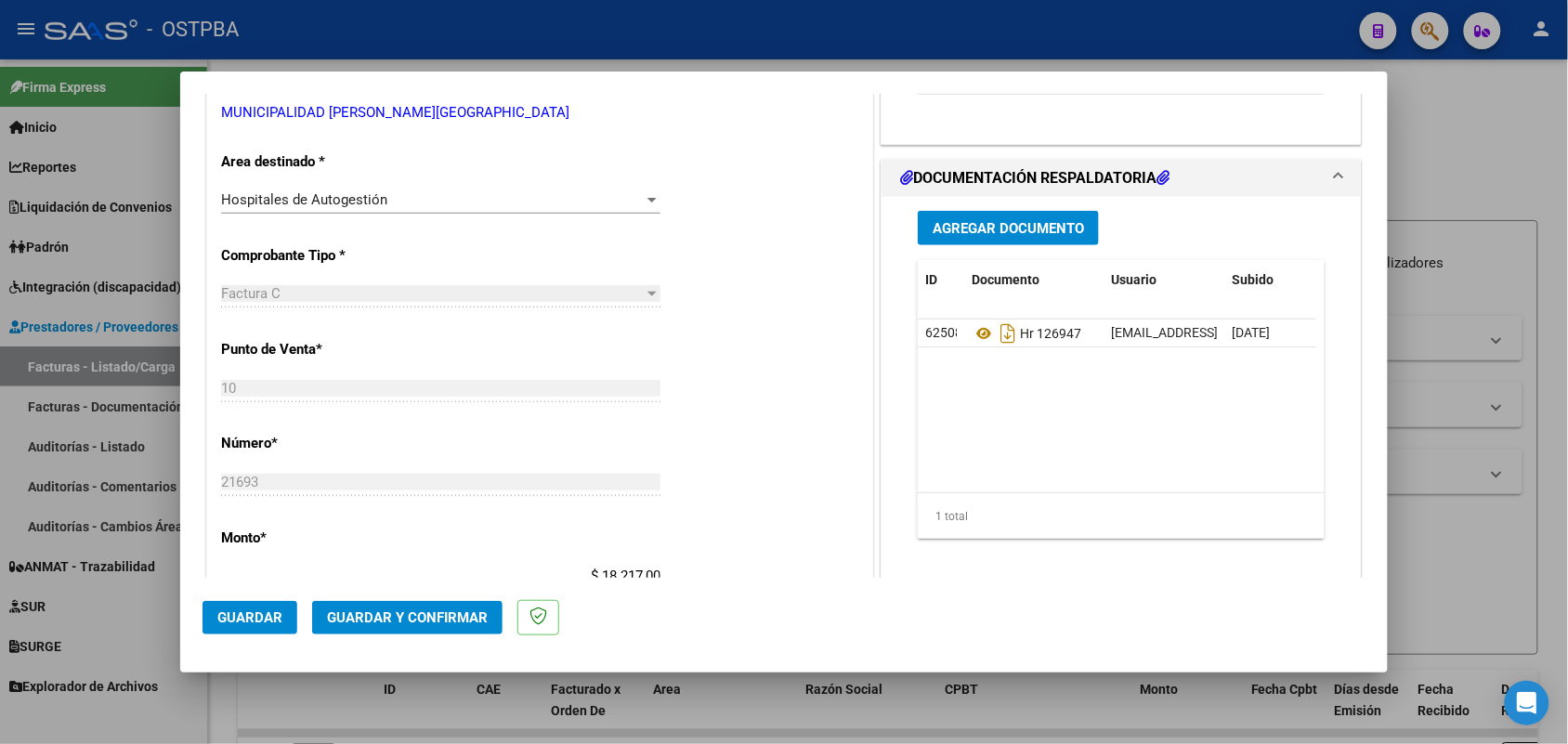
scroll to position [0, 0]
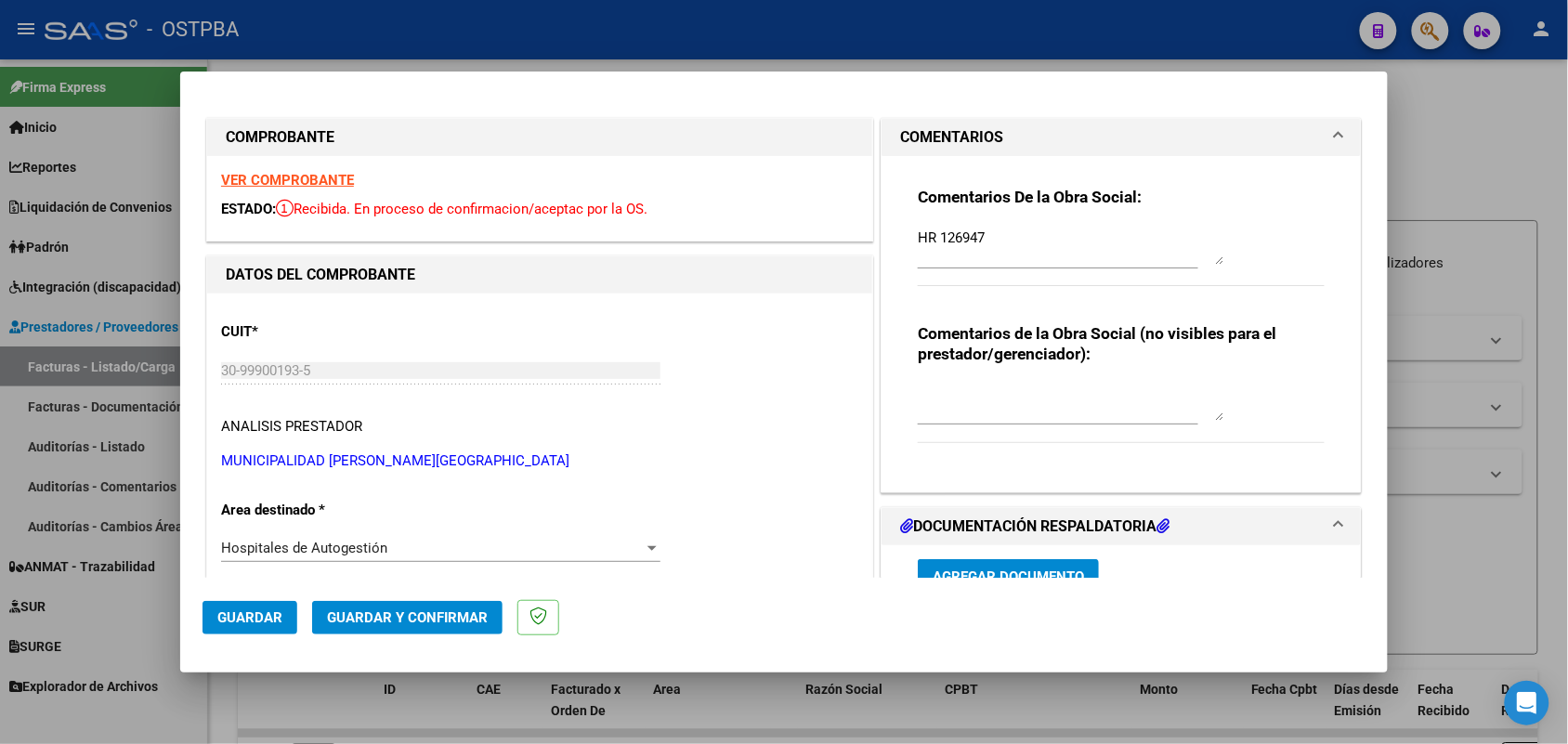
click at [327, 186] on strong "VER COMPROBANTE" at bounding box center [287, 181] width 133 height 17
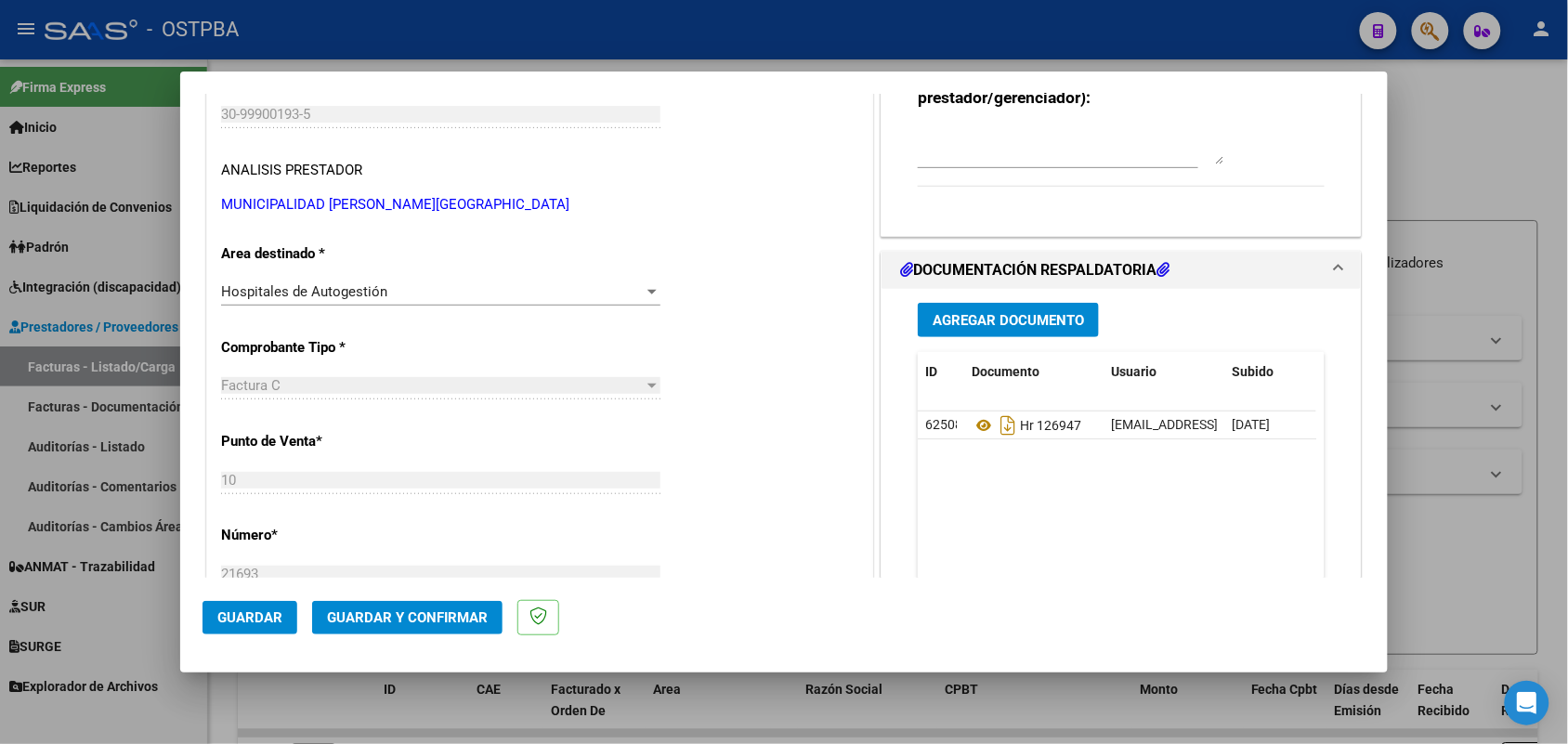
scroll to position [348, 0]
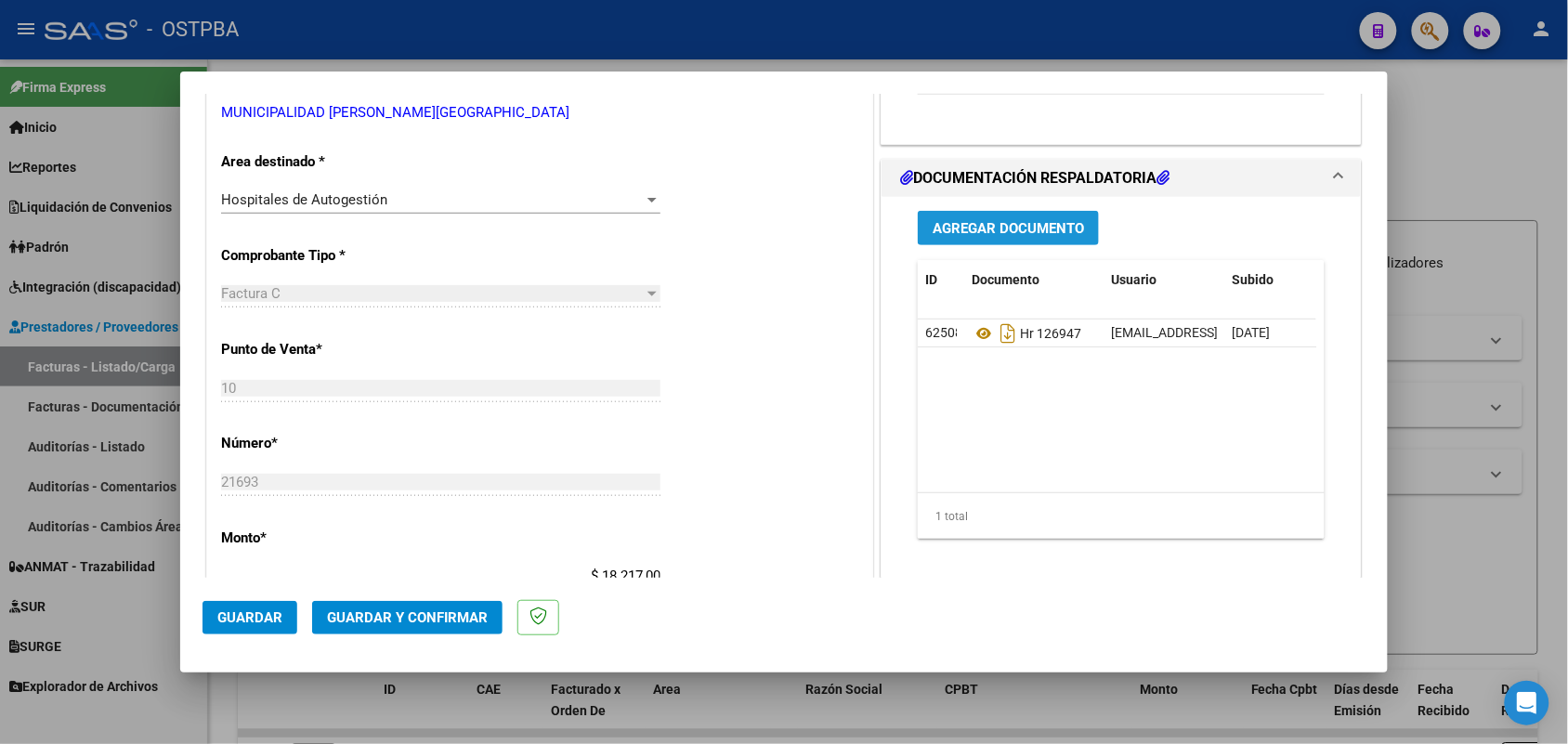
click at [1027, 226] on span "Agregar Documento" at bounding box center [1009, 228] width 152 height 17
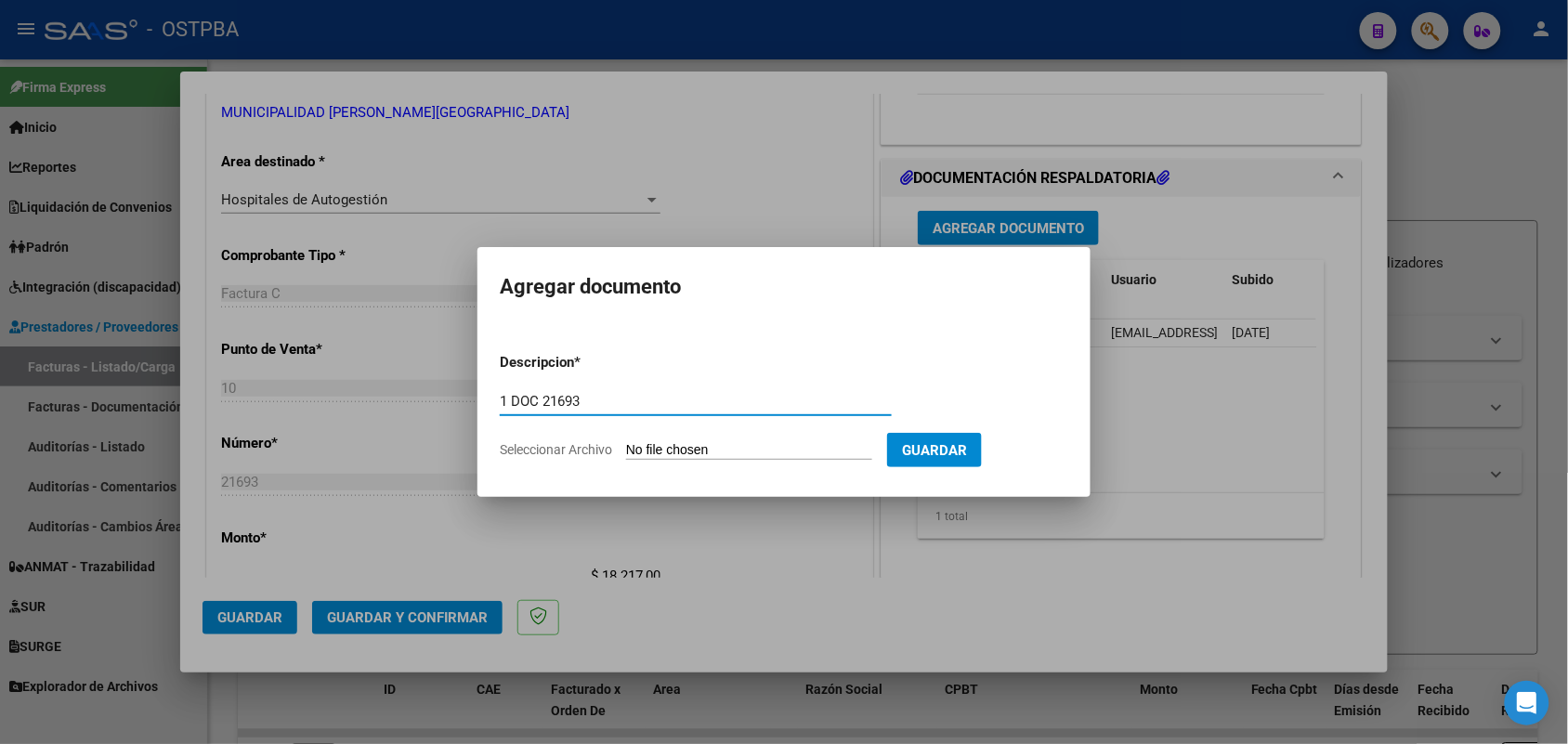
type input "1 DOC 21693"
click at [638, 446] on input "Seleccionar Archivo" at bounding box center [749, 450] width 246 height 18
type input "C:\fakepath\1 DOC 21693.pdf"
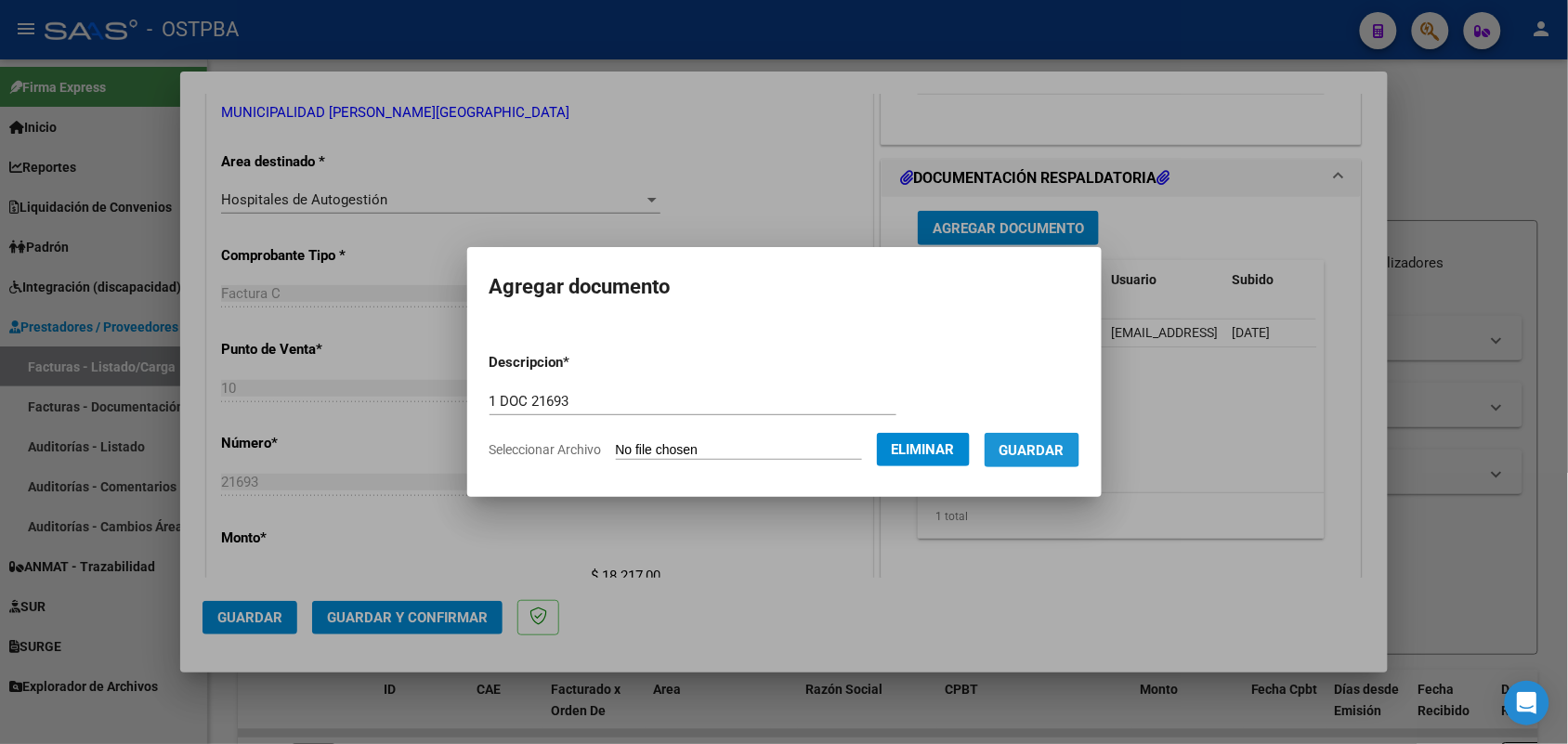
click at [1039, 444] on span "Guardar" at bounding box center [1032, 450] width 65 height 17
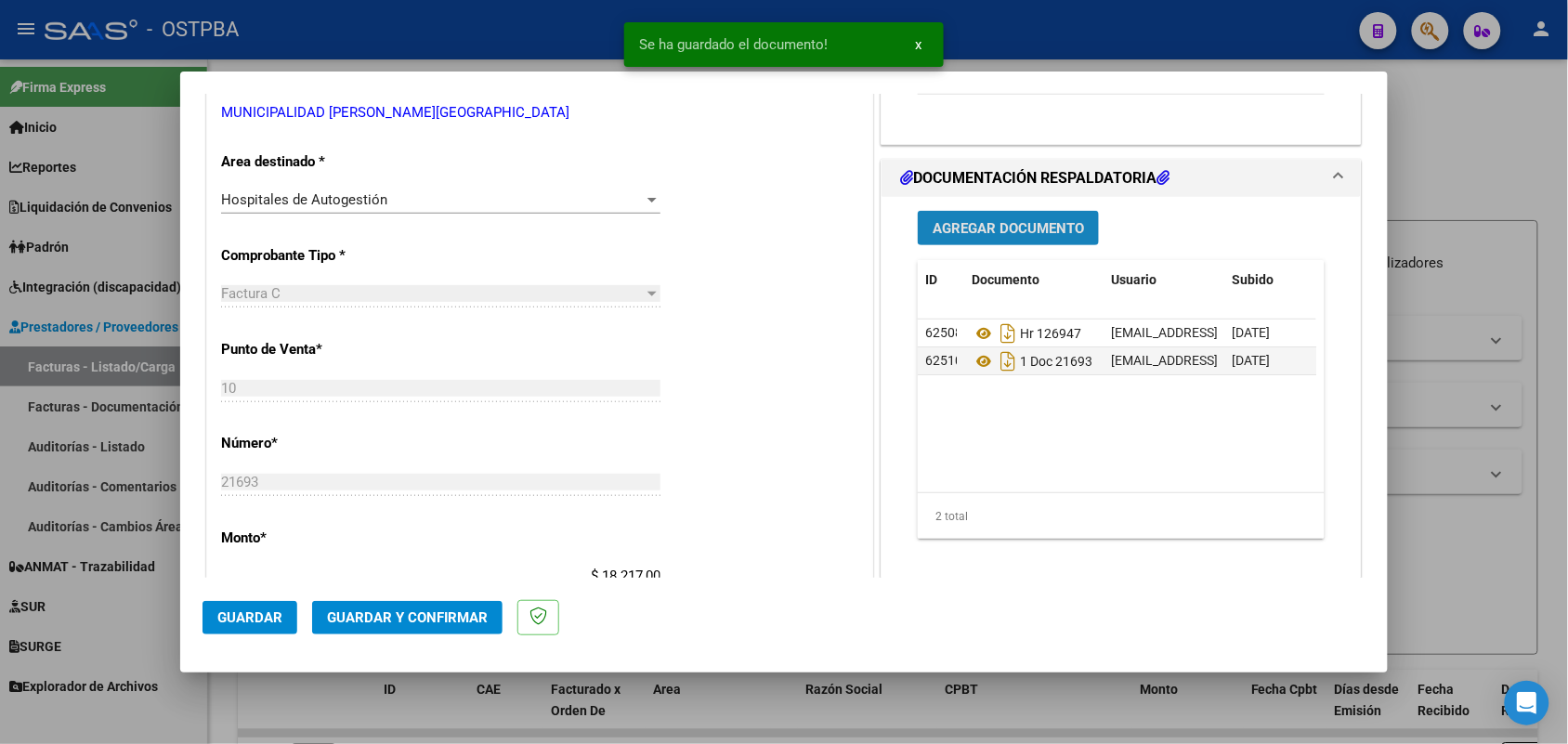
click at [1019, 232] on span "Agregar Documento" at bounding box center [1009, 228] width 152 height 17
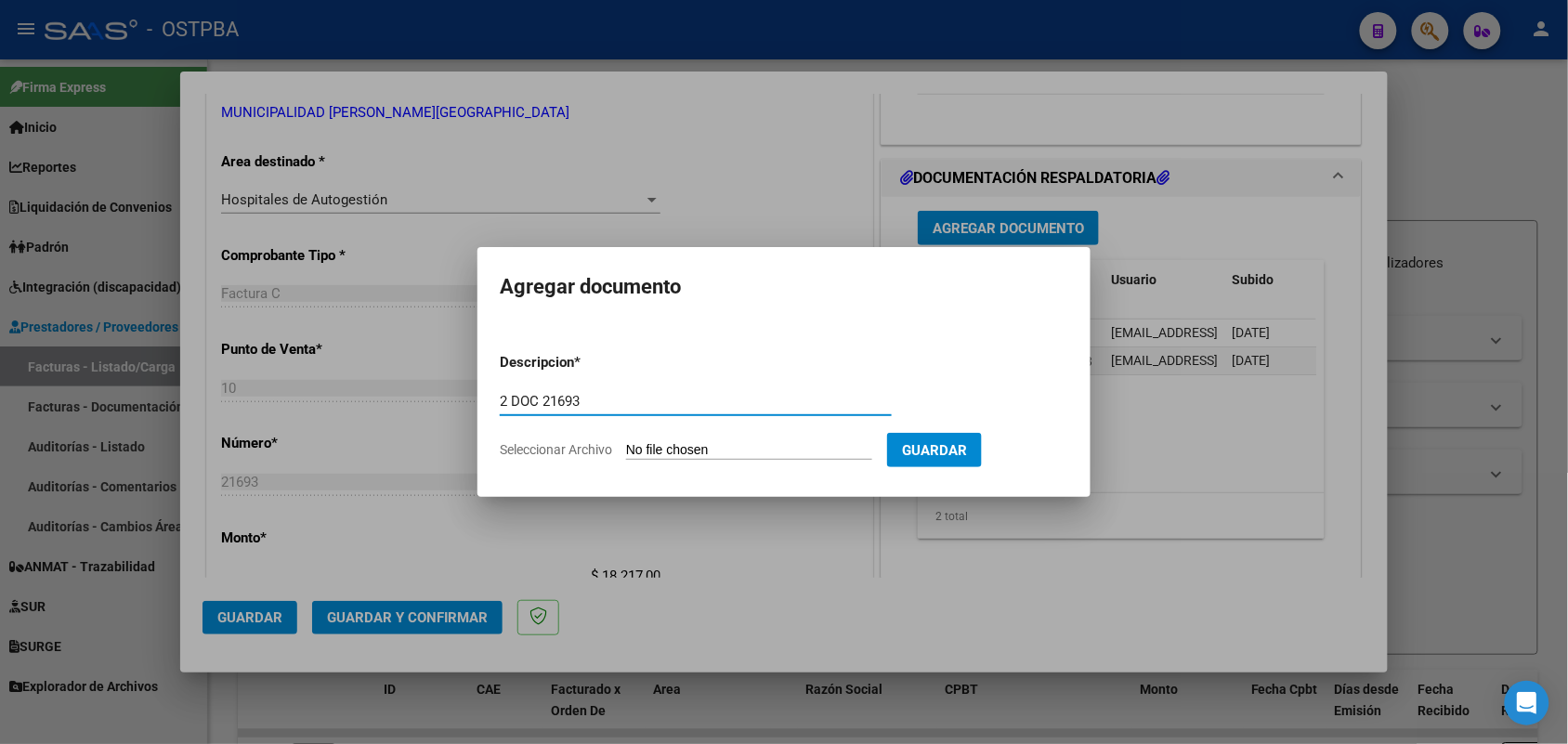
type input "2 DOC 21693"
click at [642, 453] on input "Seleccionar Archivo" at bounding box center [749, 450] width 246 height 18
type input "C:\fakepath\2 DOC 21693.pdf"
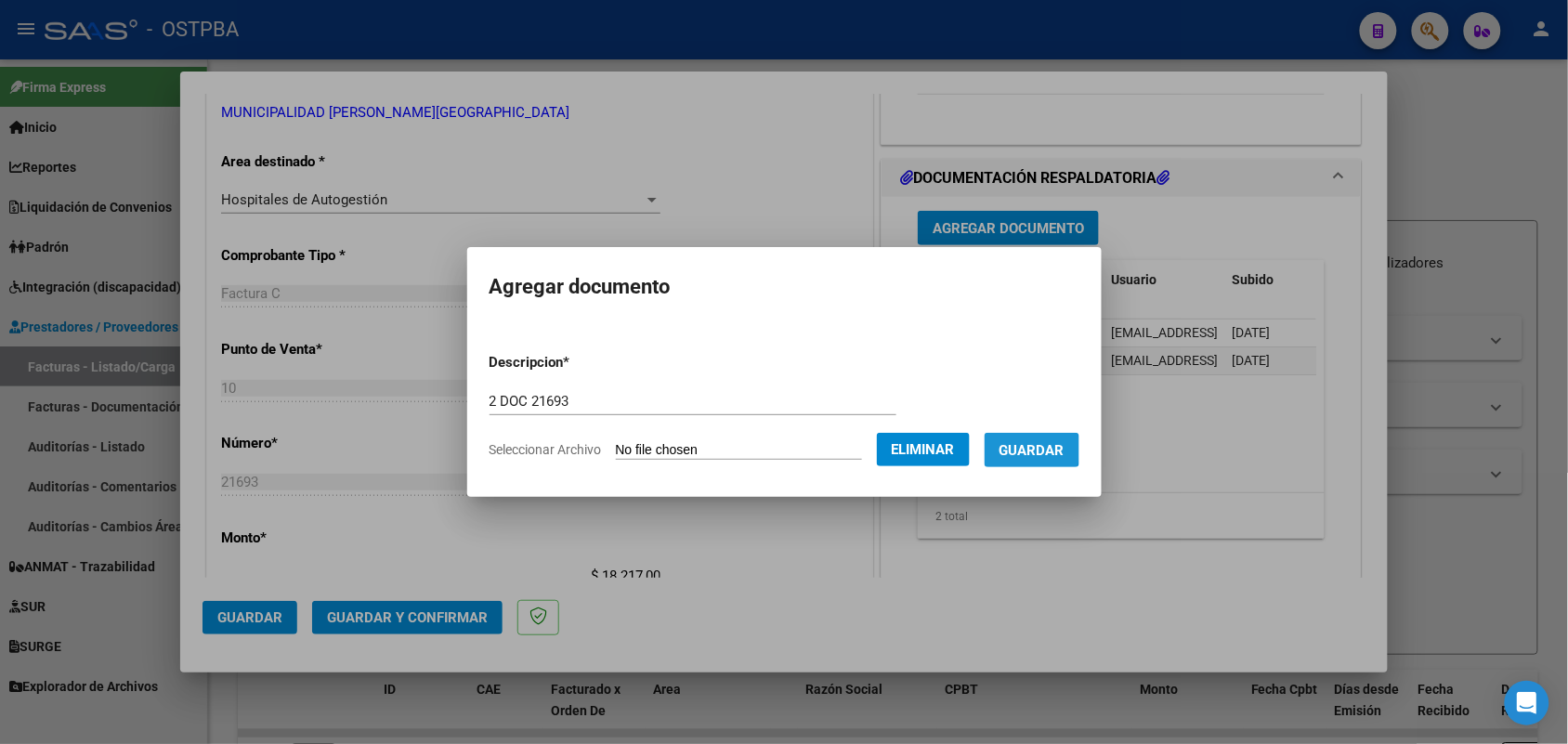
click at [1034, 448] on span "Guardar" at bounding box center [1032, 450] width 65 height 17
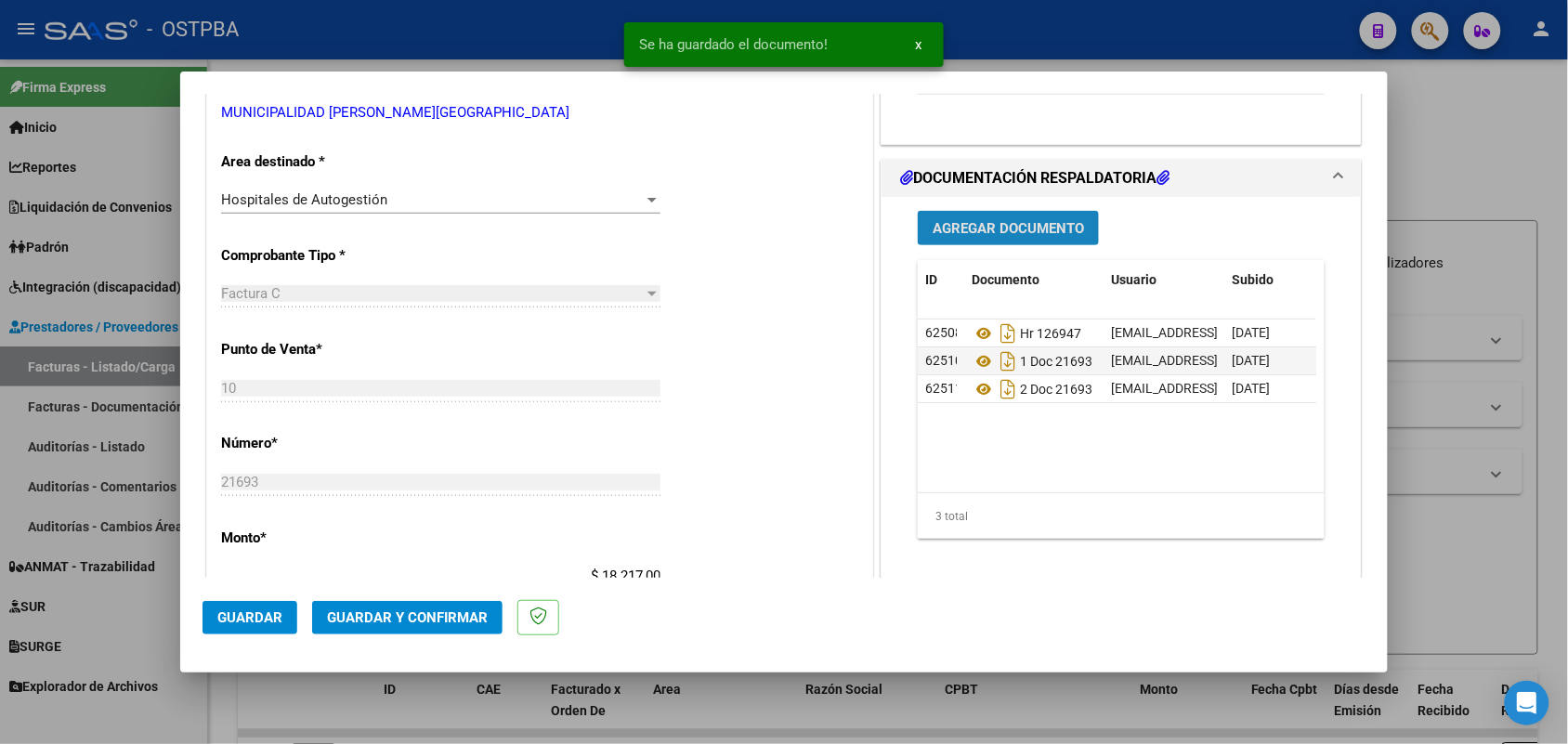
click at [1002, 229] on span "Agregar Documento" at bounding box center [1009, 228] width 152 height 17
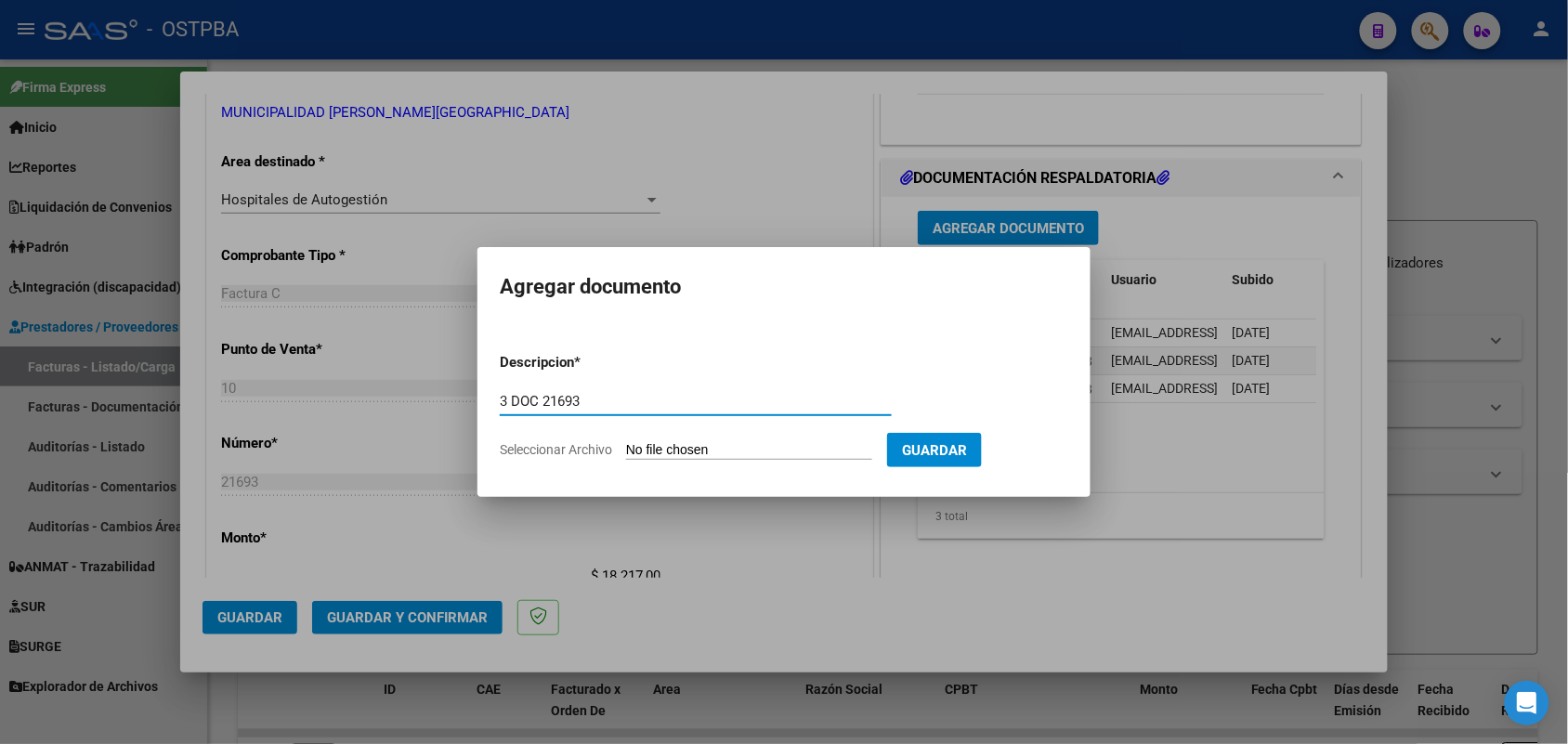
type input "3 DOC 21693"
click at [630, 452] on input "Seleccionar Archivo" at bounding box center [749, 450] width 246 height 18
type input "C:\fakepath\3 DOC 21693.pdf"
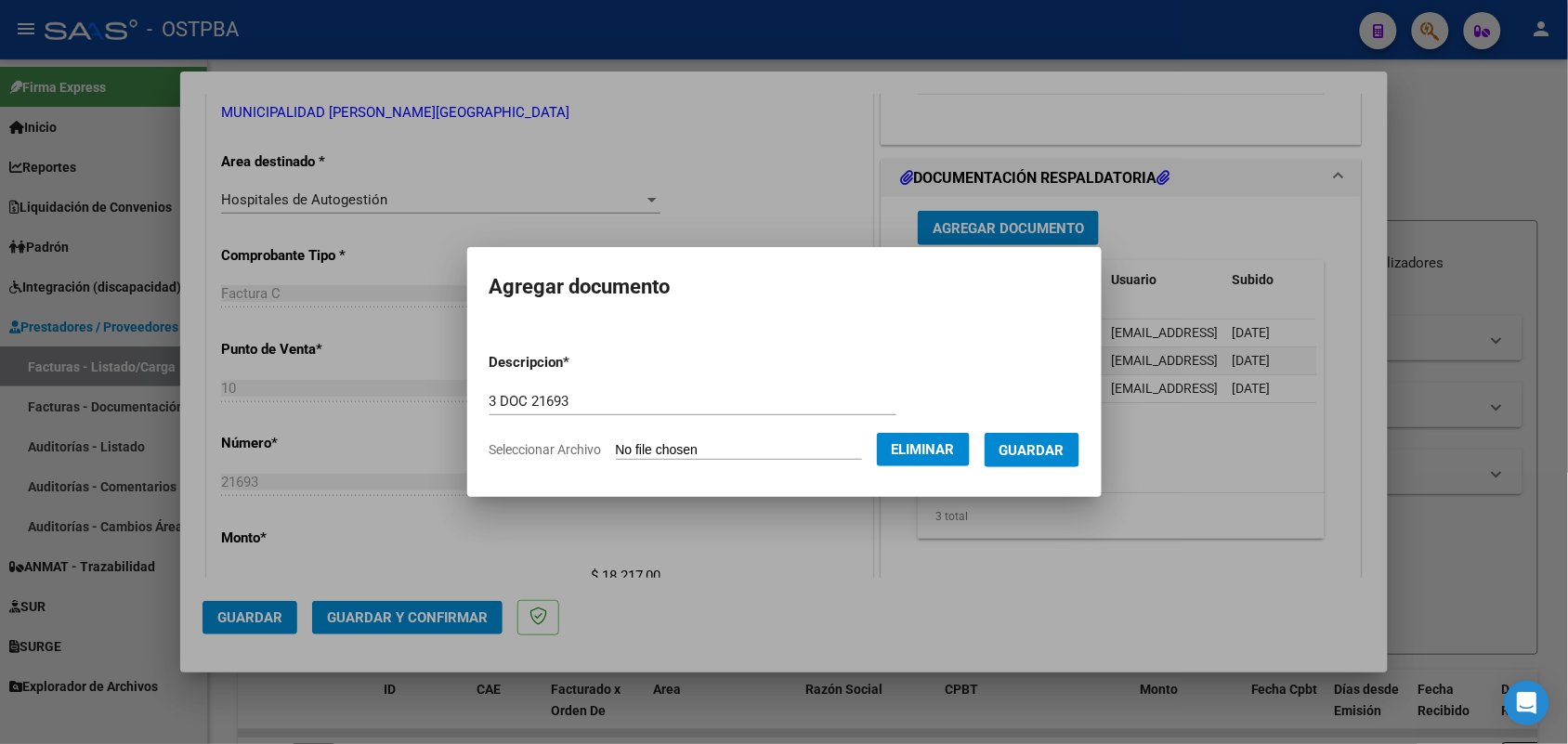
click at [1037, 445] on span "Guardar" at bounding box center [1032, 450] width 65 height 17
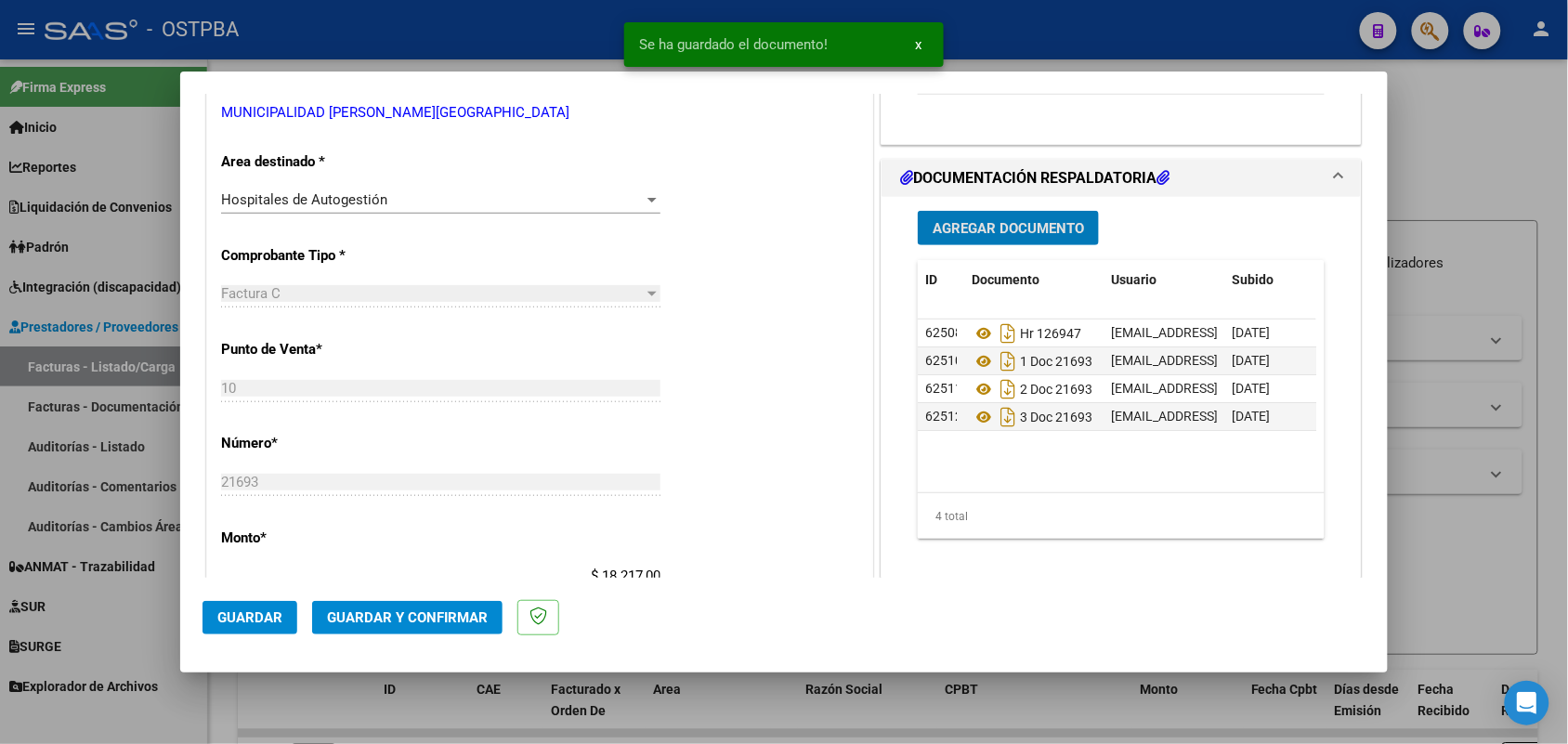
click at [400, 618] on span "Guardar y Confirmar" at bounding box center [407, 618] width 161 height 17
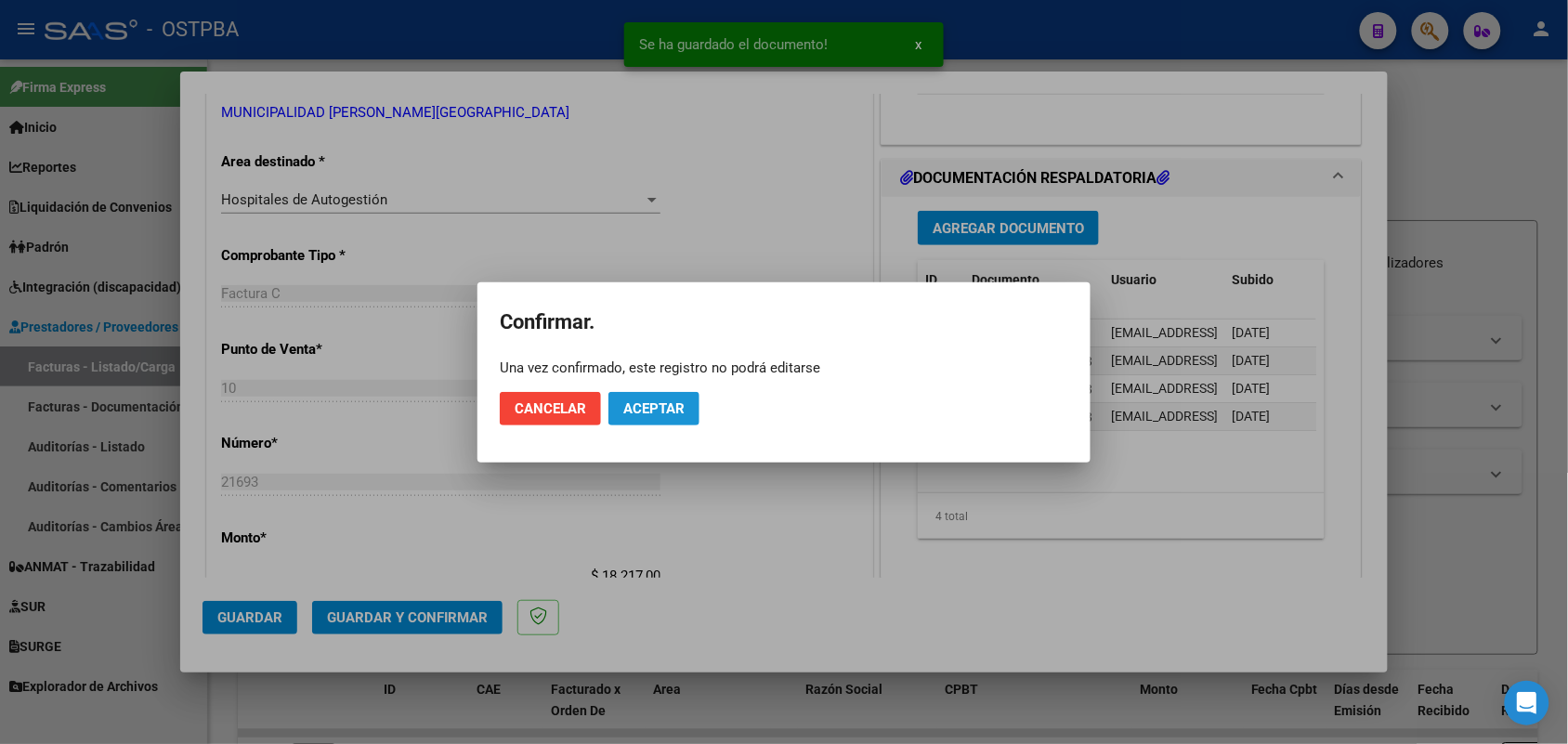
click at [648, 401] on span "Aceptar" at bounding box center [654, 409] width 62 height 17
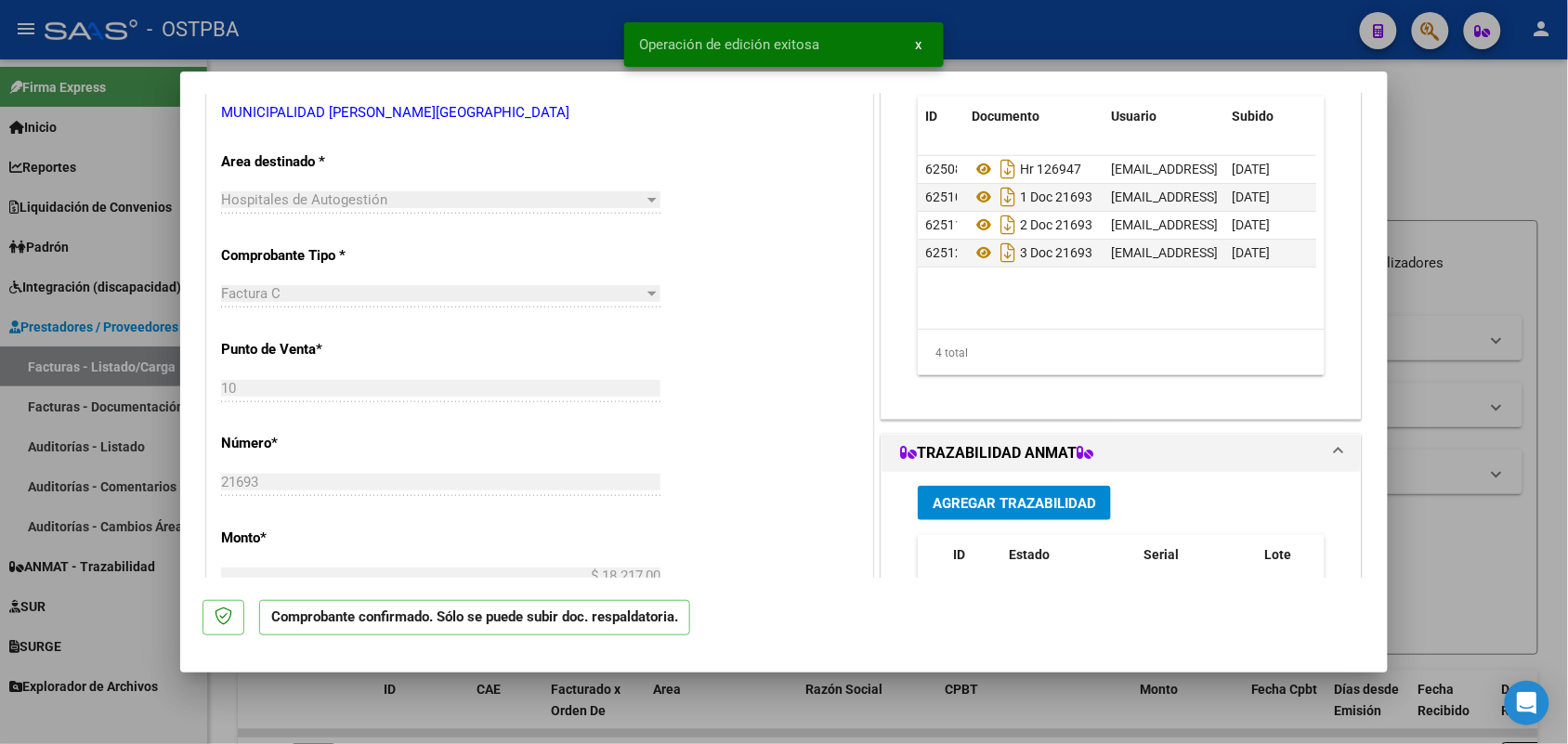
click at [149, 429] on div at bounding box center [784, 372] width 1568 height 744
type input "$ 0,00"
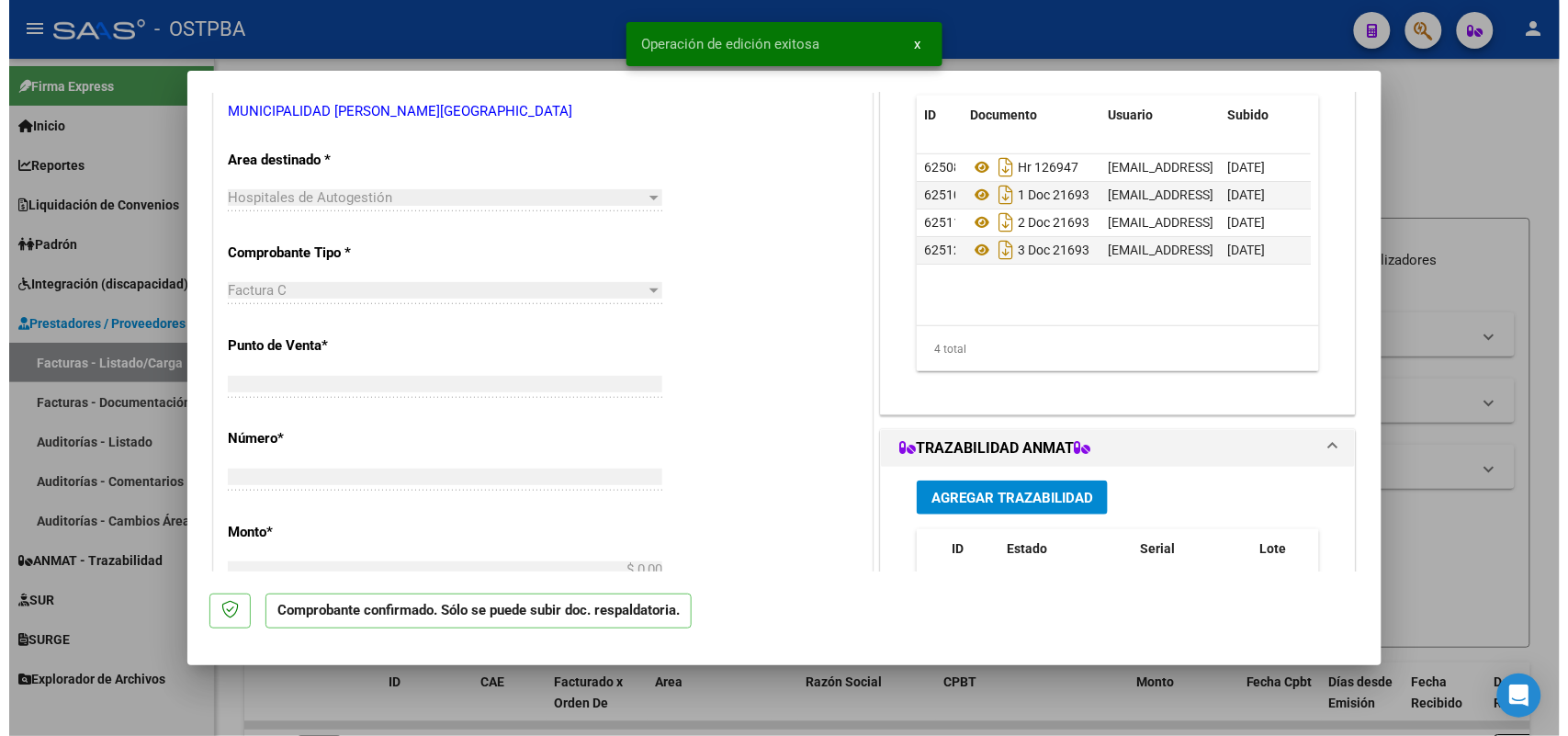
scroll to position [332, 0]
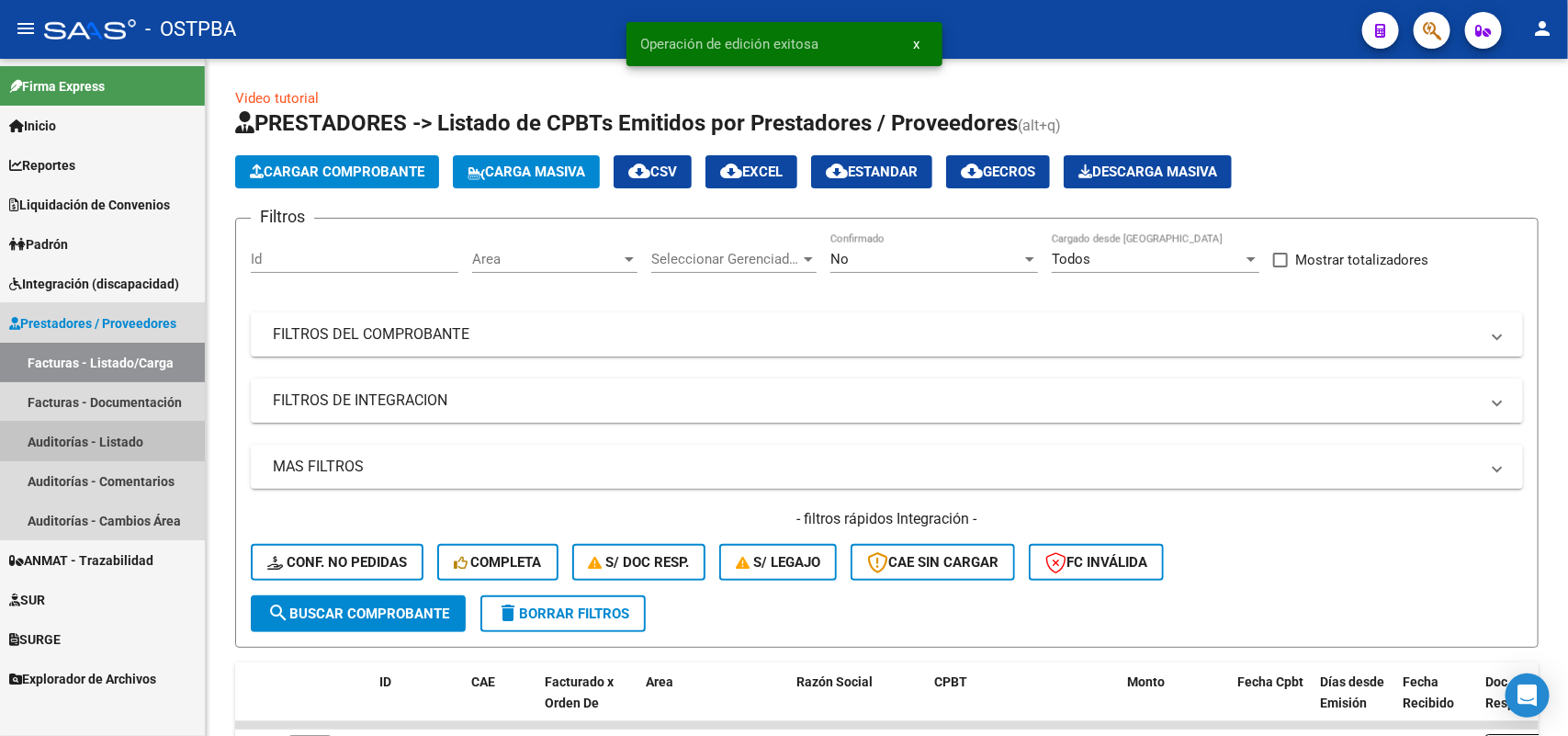
click at [131, 433] on link "Auditorías - Listado" at bounding box center [102, 442] width 205 height 40
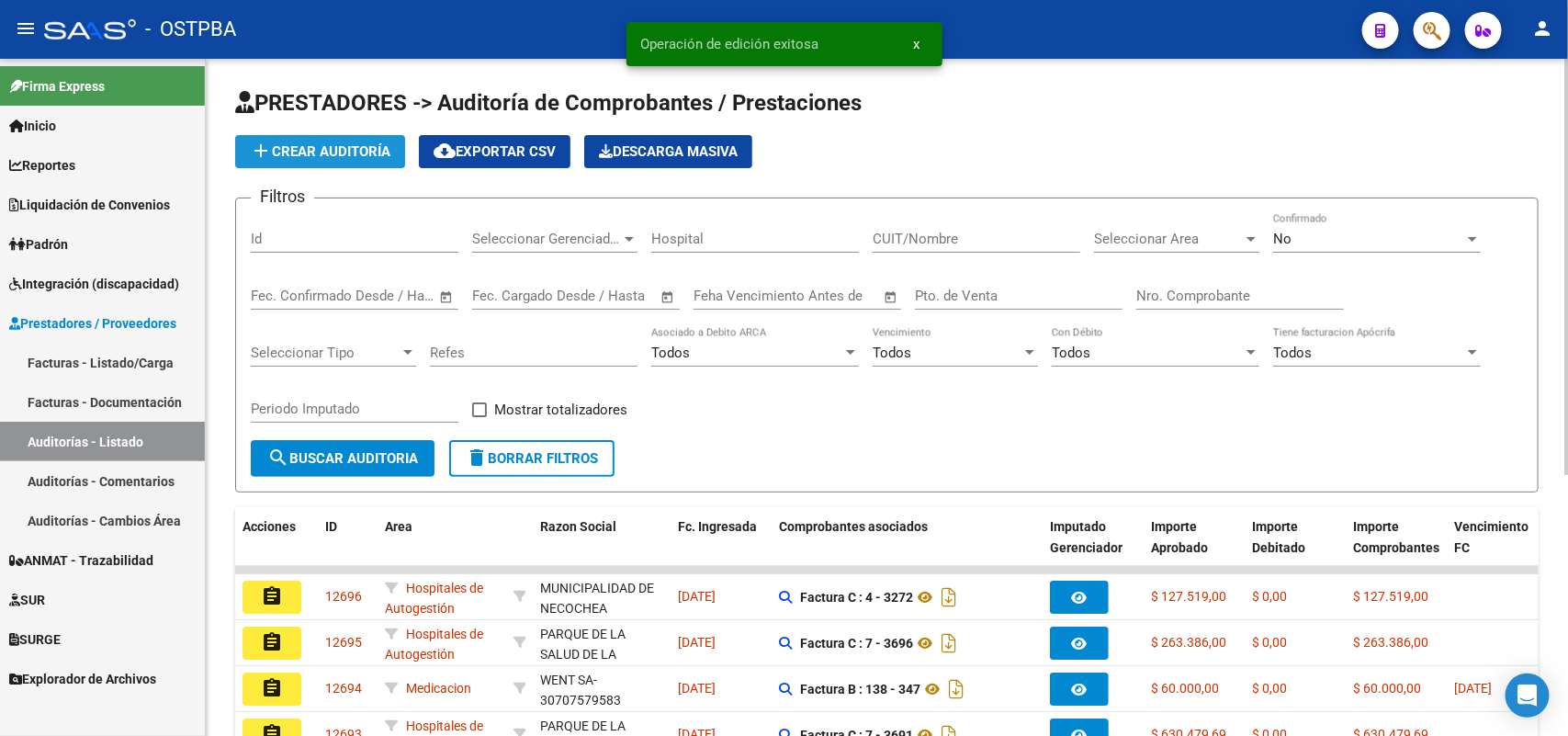
click at [341, 161] on button "add Crear Auditoría" at bounding box center [320, 152] width 170 height 33
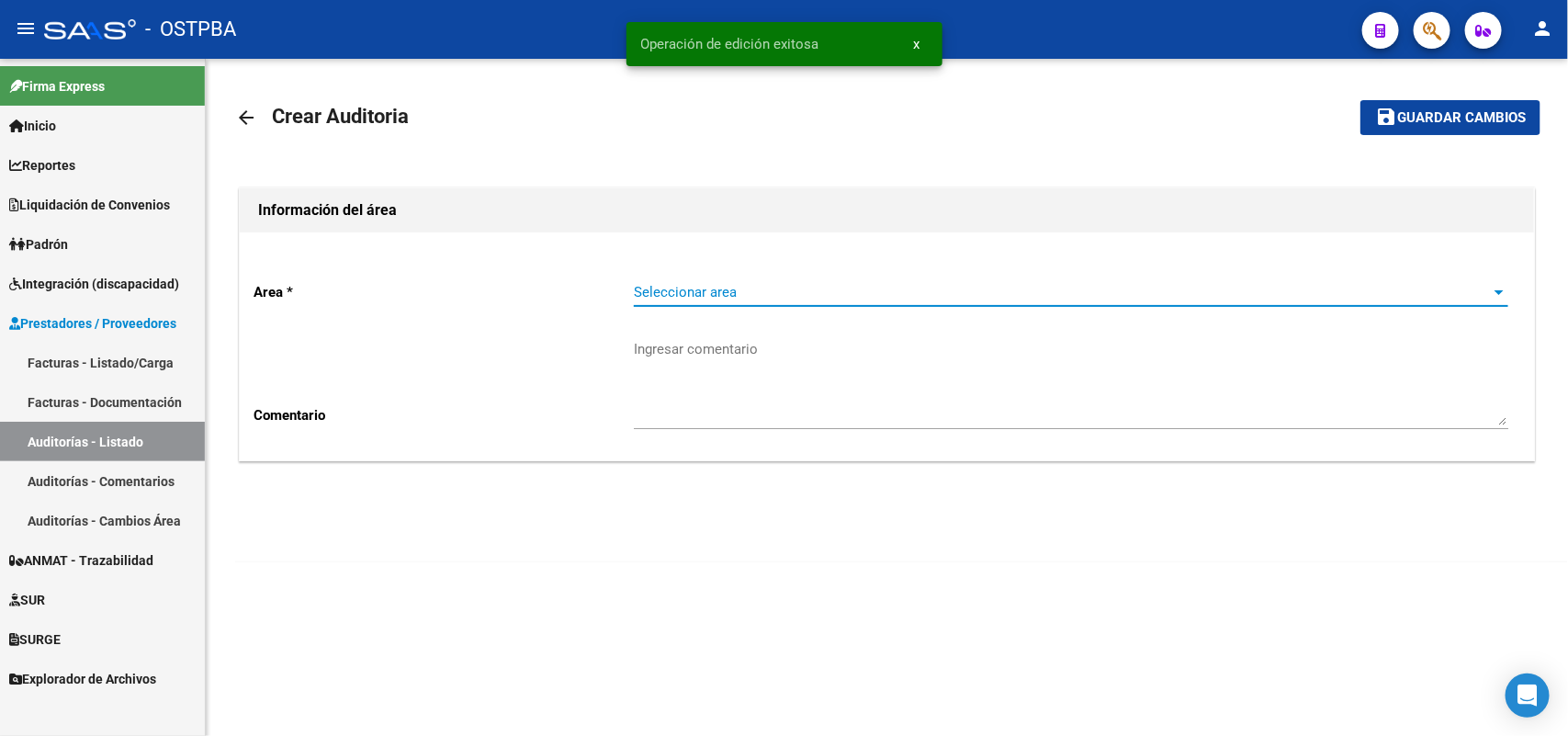
click at [708, 292] on span "Seleccionar area" at bounding box center [1063, 293] width 858 height 17
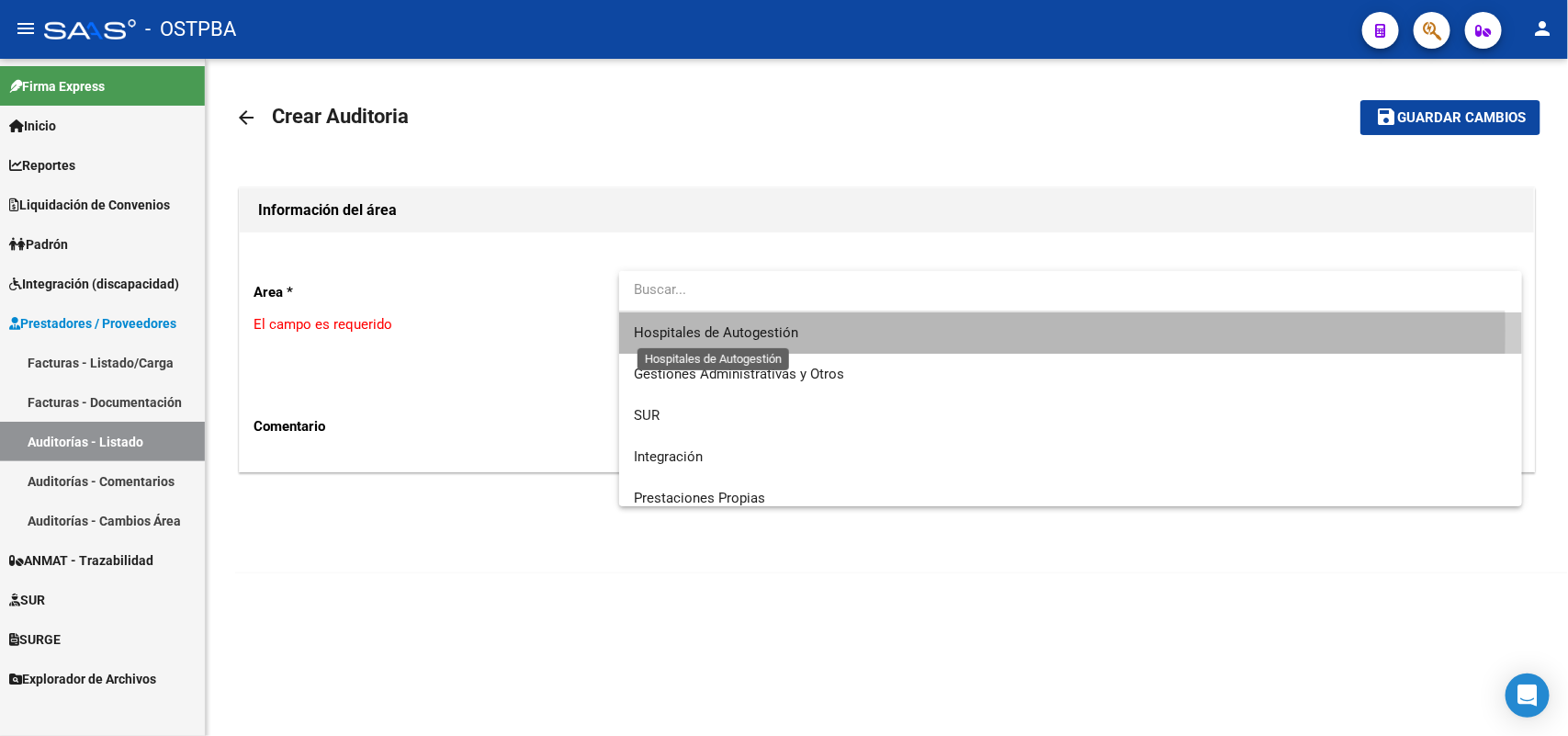
click at [719, 331] on span "Hospitales de Autogestión" at bounding box center [716, 332] width 165 height 17
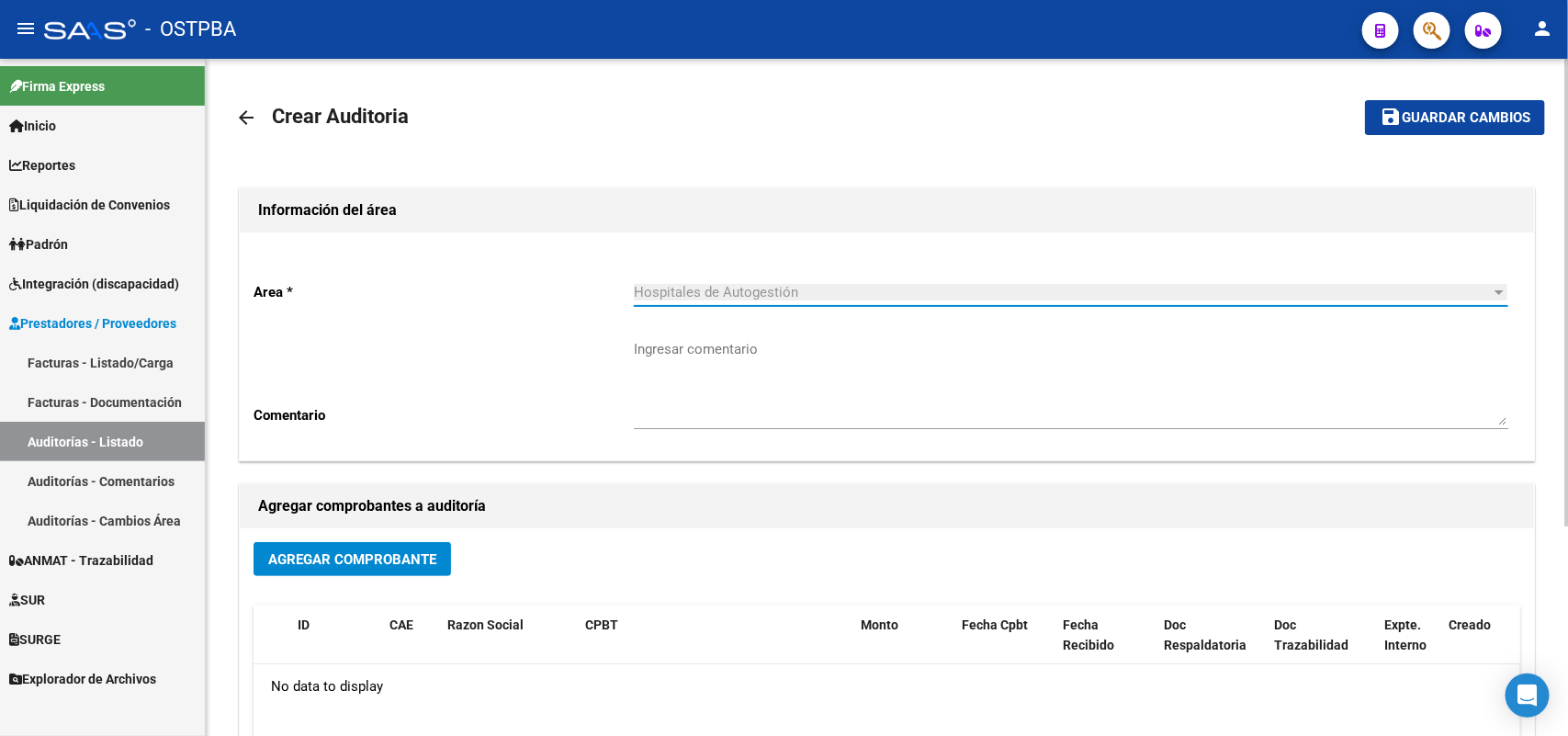
scroll to position [304, 0]
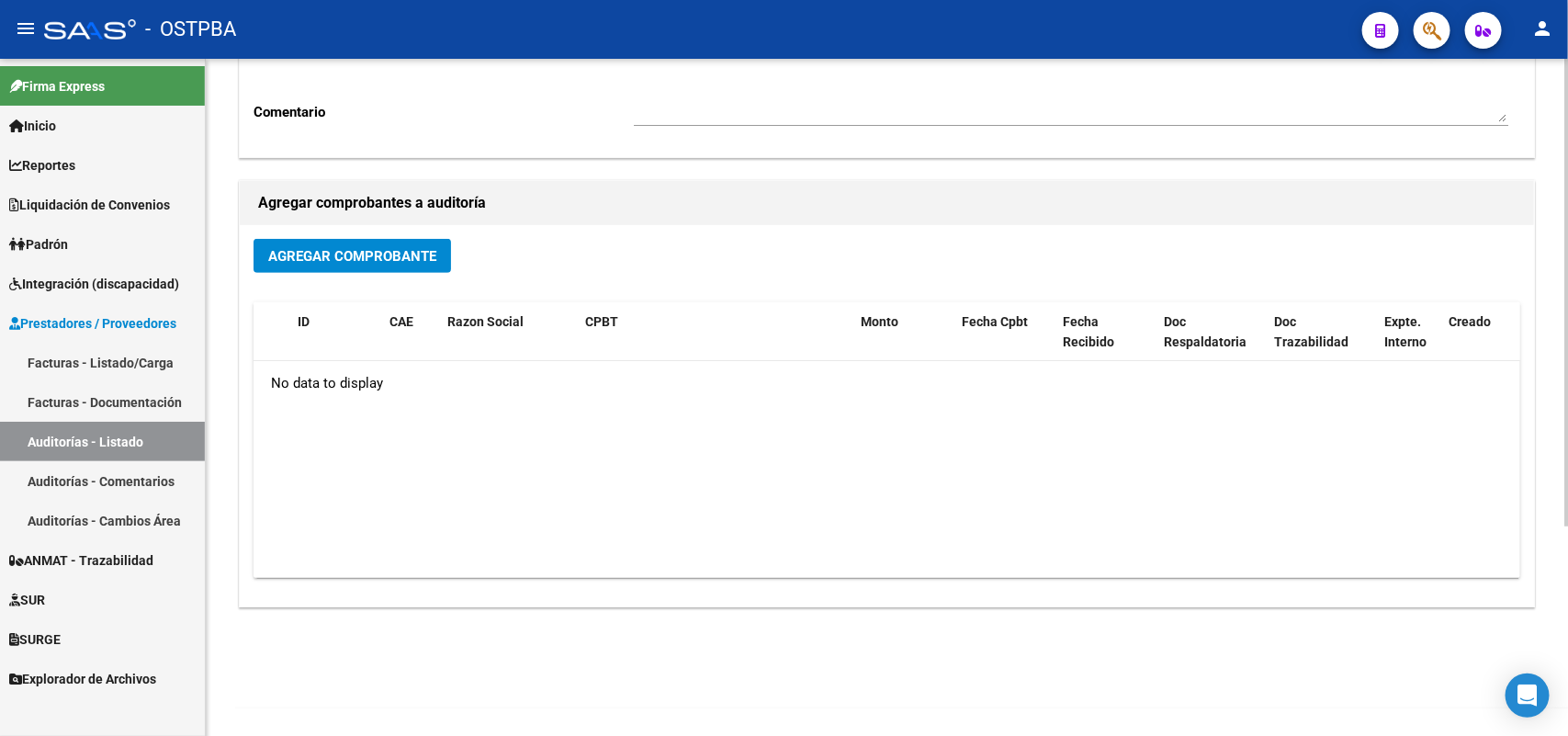
click at [407, 257] on span "Agregar Comprobante" at bounding box center [353, 256] width 168 height 17
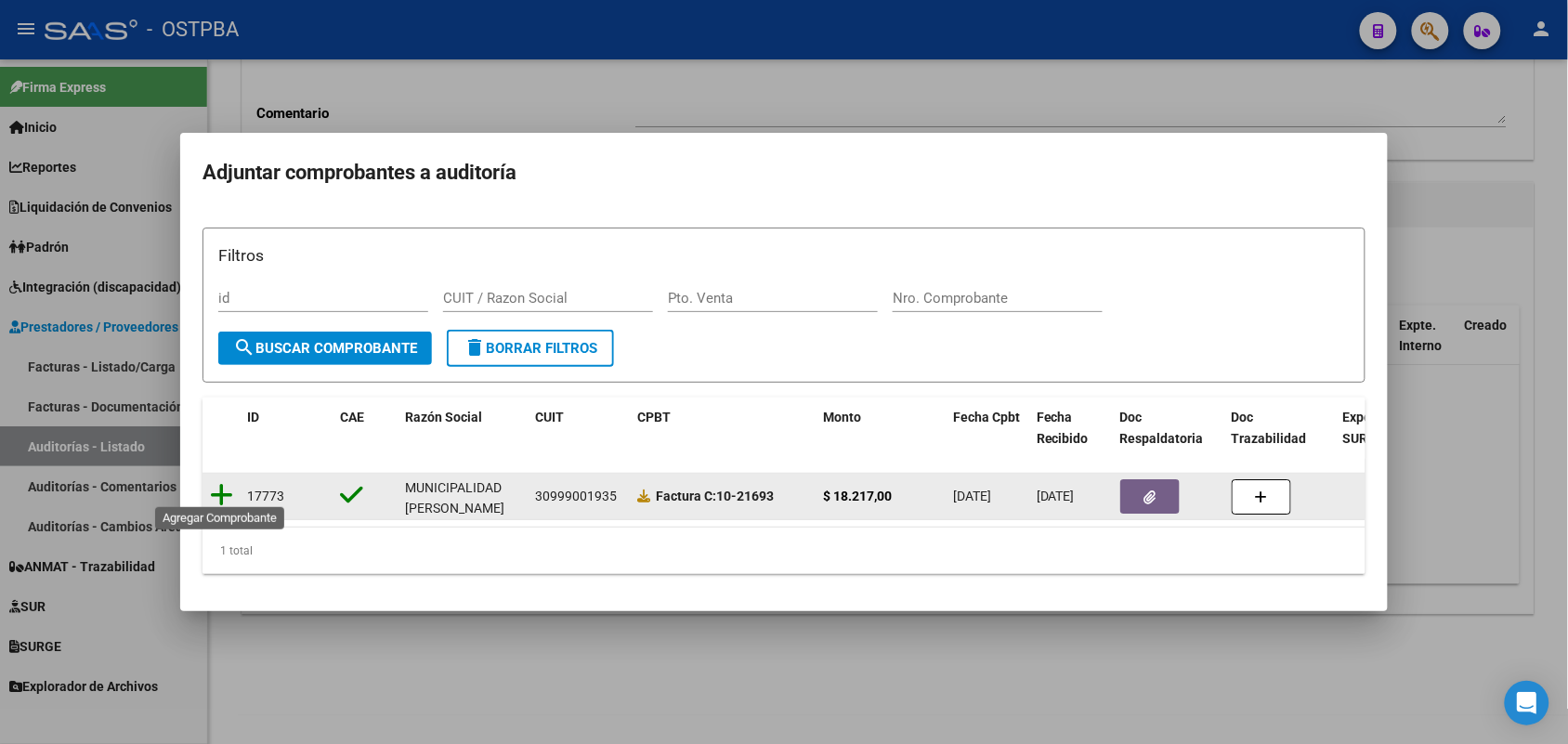
click at [224, 484] on icon at bounding box center [221, 495] width 23 height 26
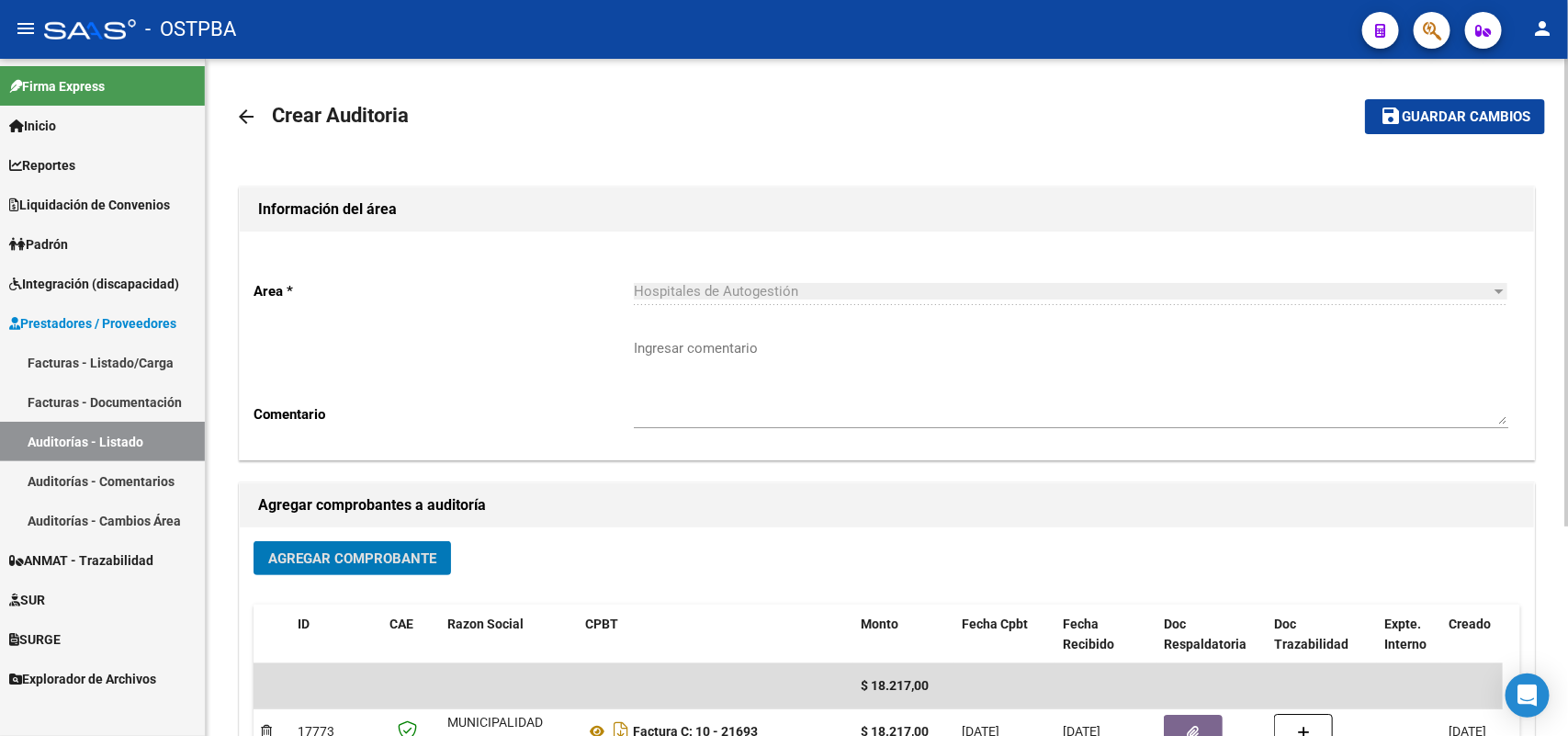
scroll to position [0, 0]
click at [1445, 116] on span "Guardar cambios" at bounding box center [1466, 119] width 129 height 17
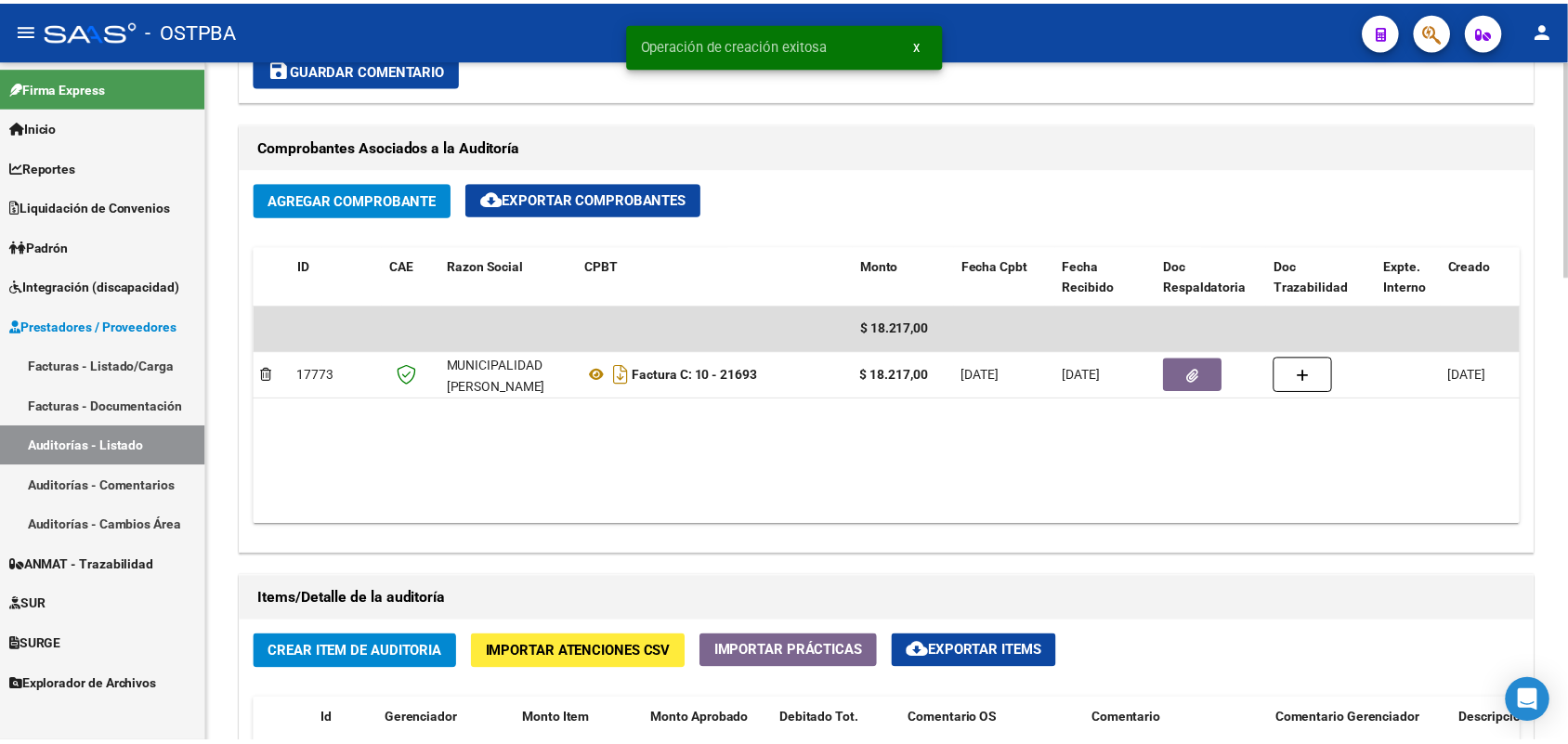
scroll to position [1277, 0]
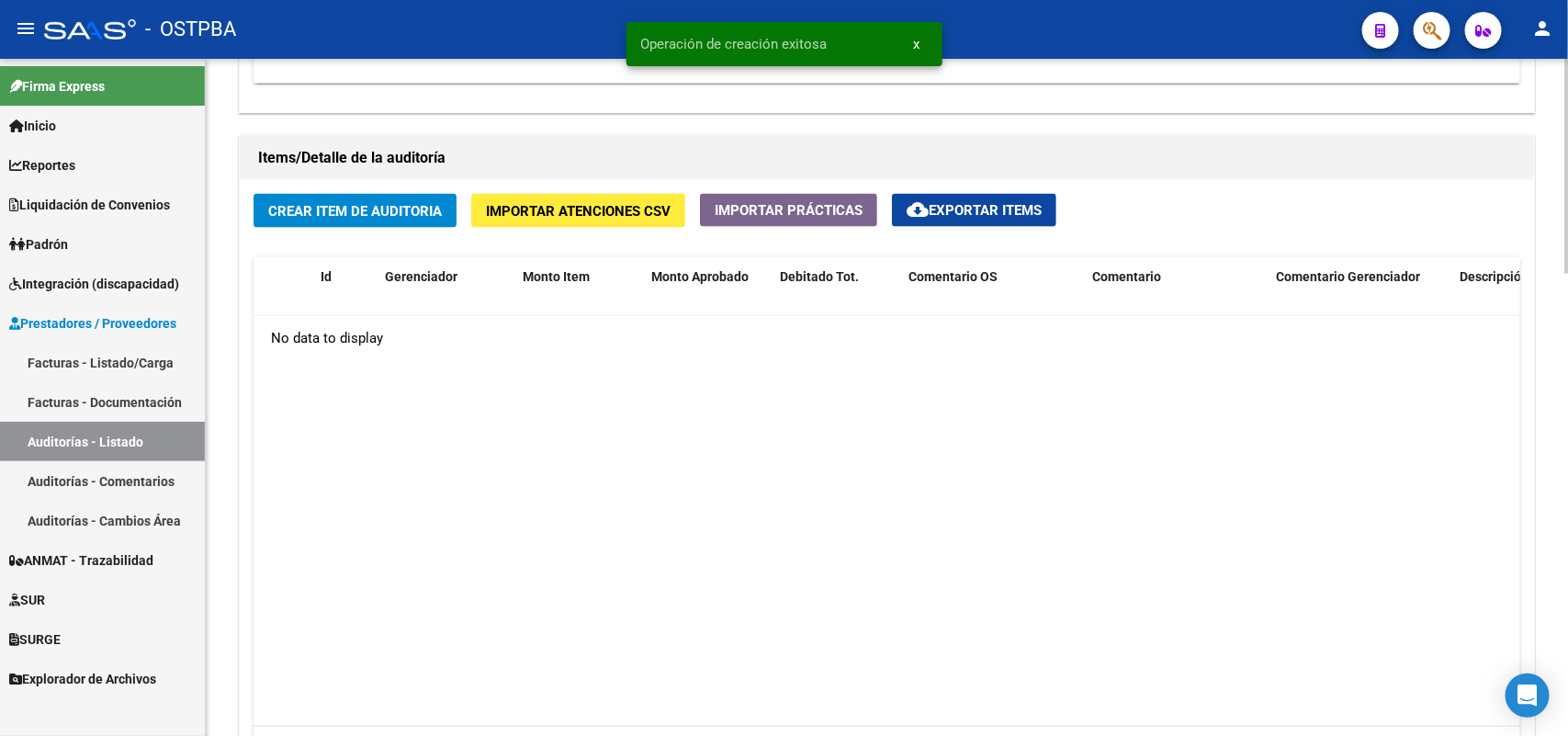
click at [417, 213] on span "Crear Item de Auditoria" at bounding box center [355, 211] width 174 height 17
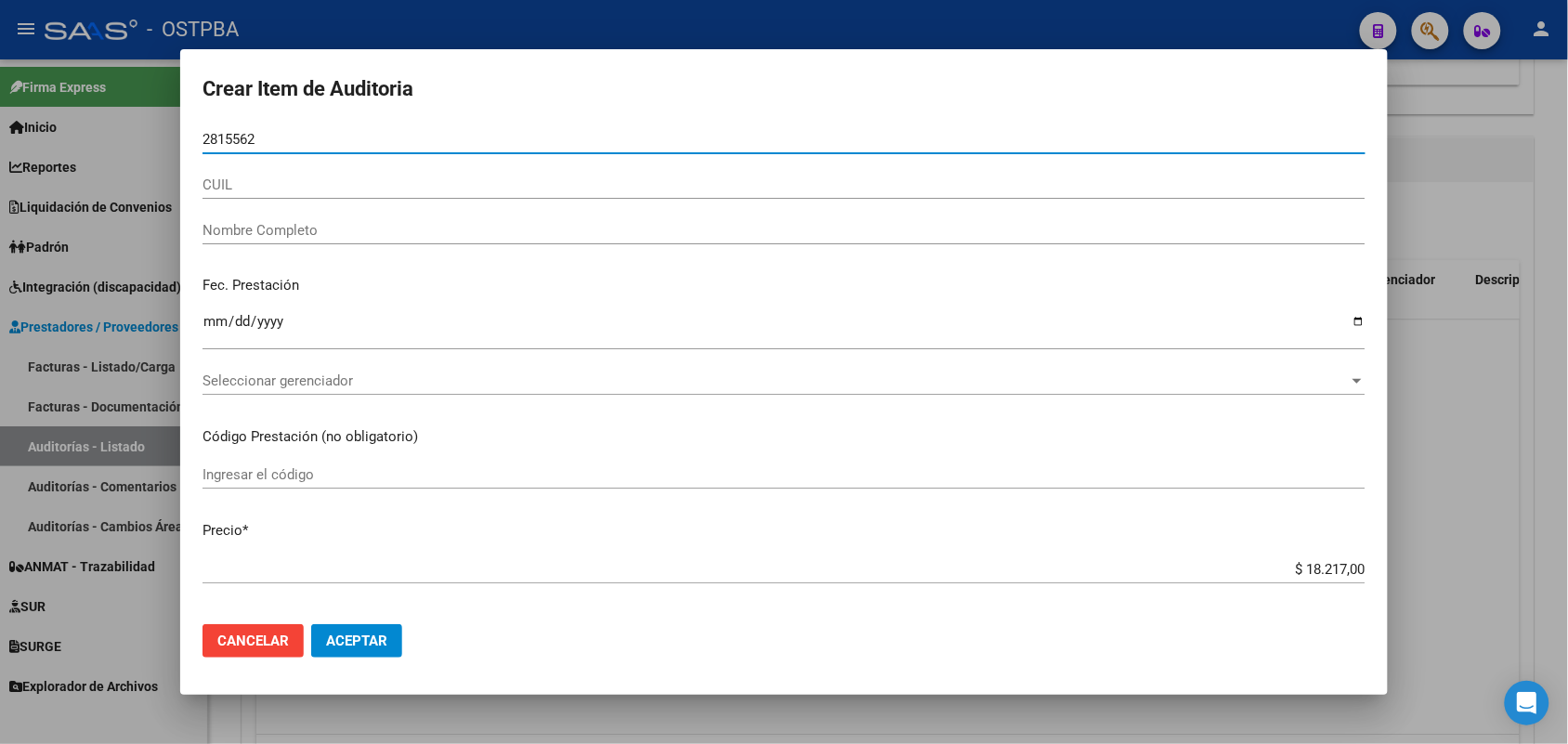
type input "28155623"
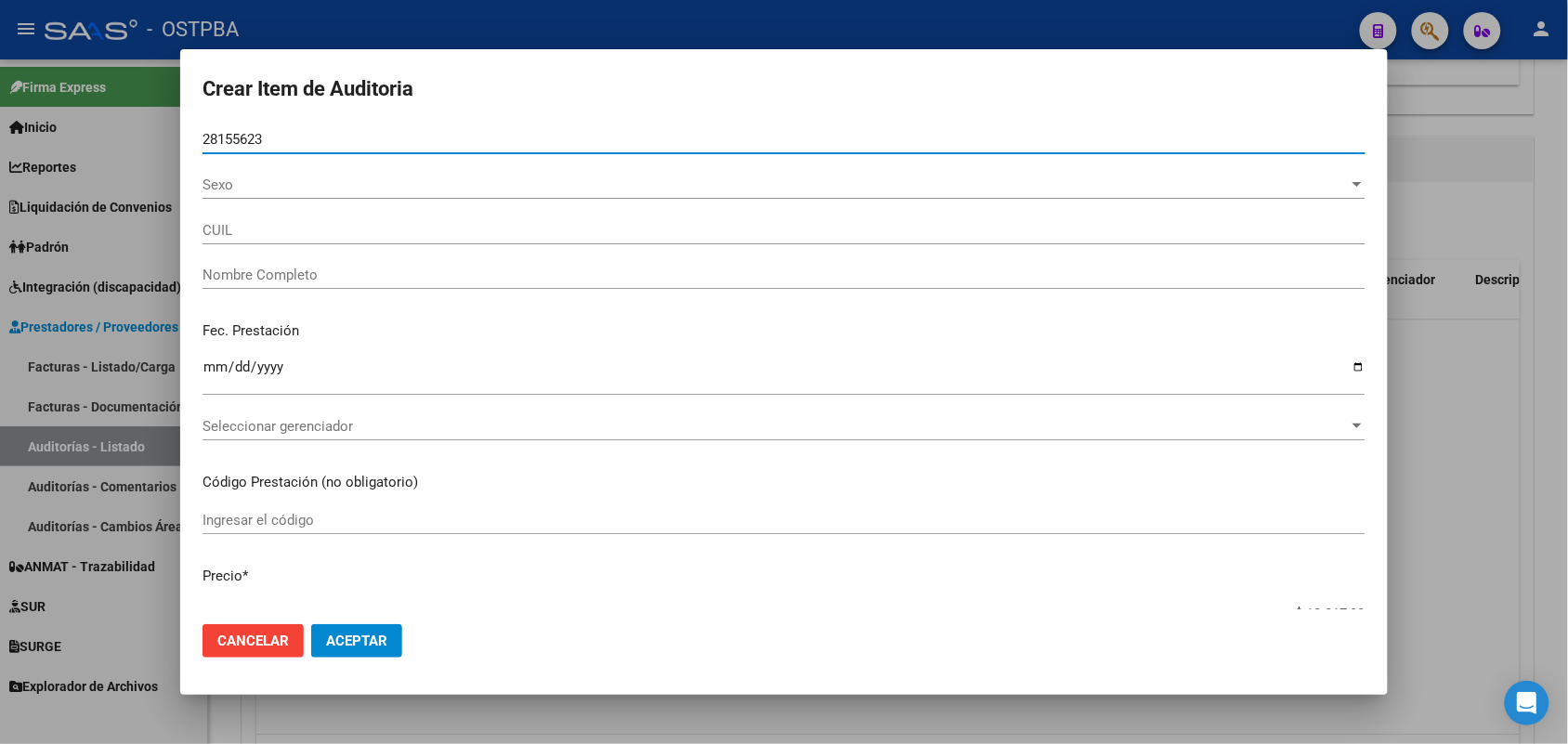
type input "27281556237"
type input "SALVATIERRA NATALIA ELIZABET"
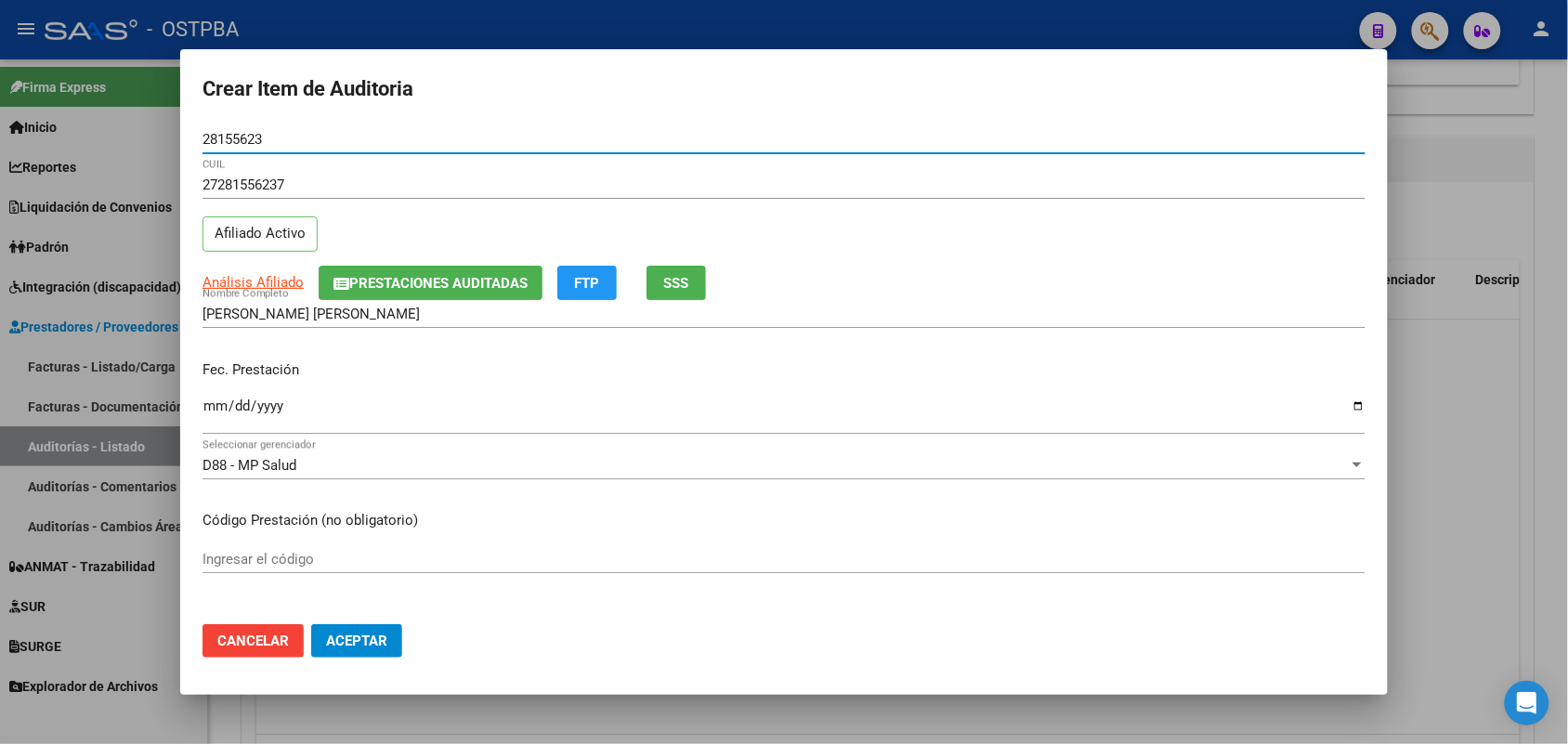
type input "28155623"
click at [213, 410] on input "Ingresar la fecha" at bounding box center [784, 414] width 1164 height 30
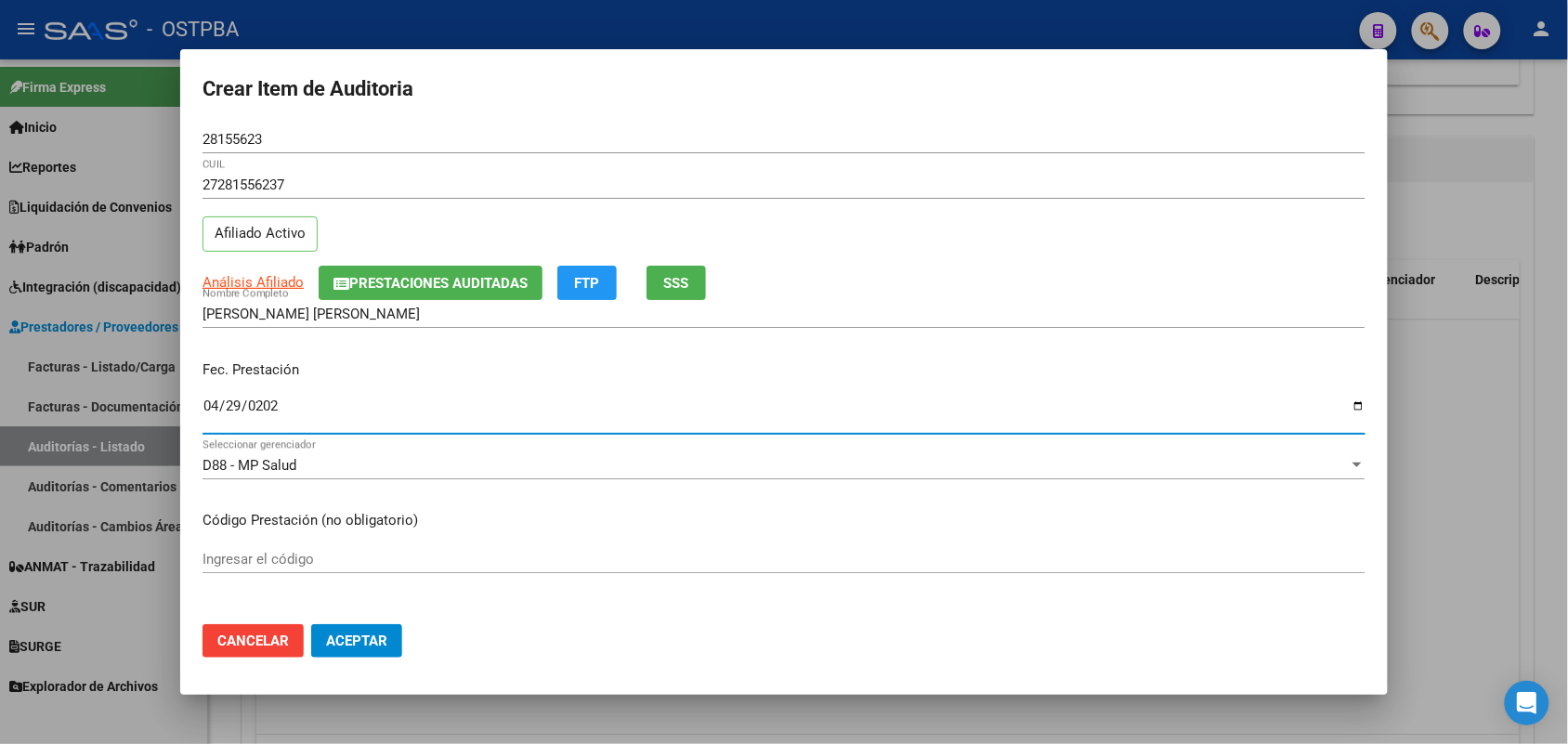
type input "2025-04-29"
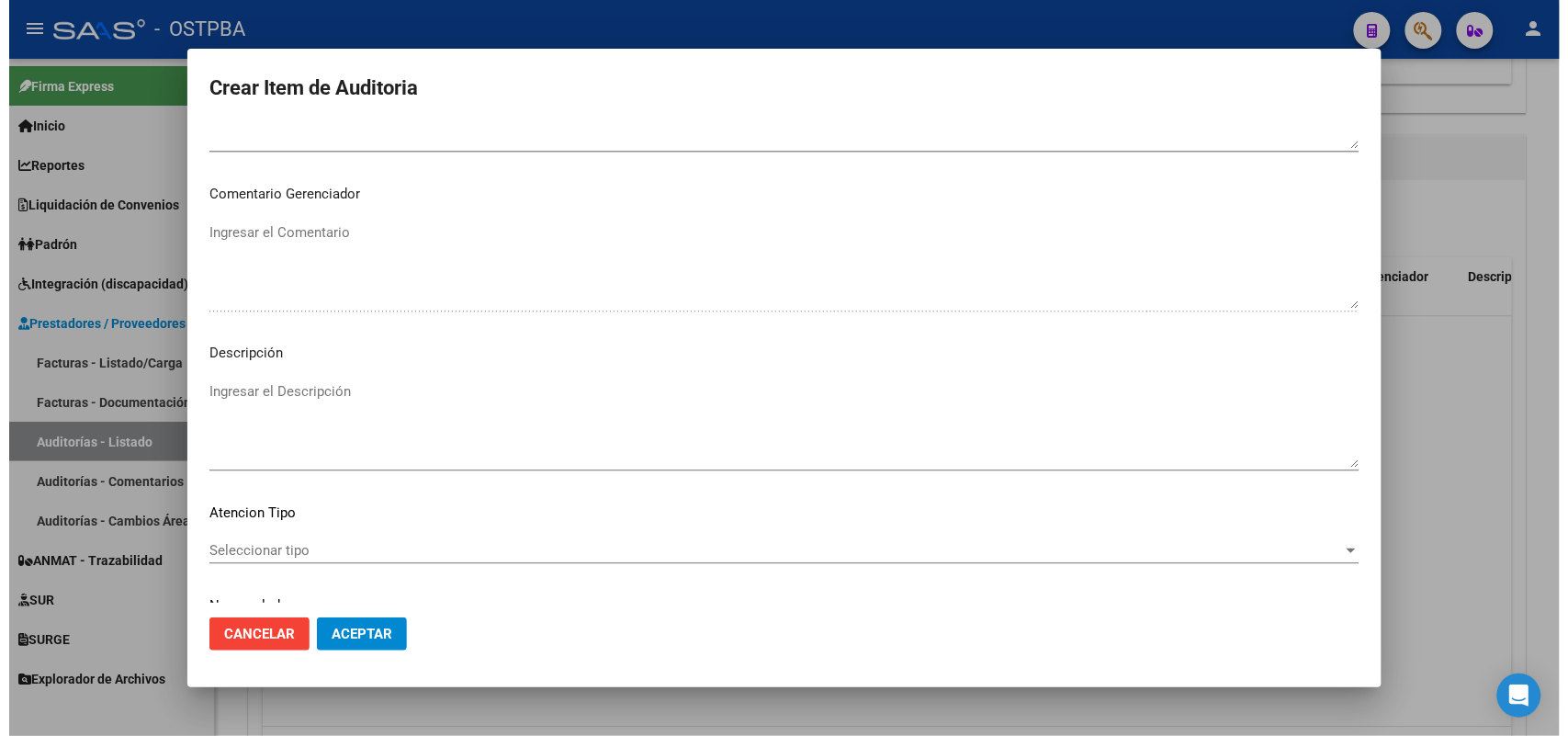
scroll to position [1174, 0]
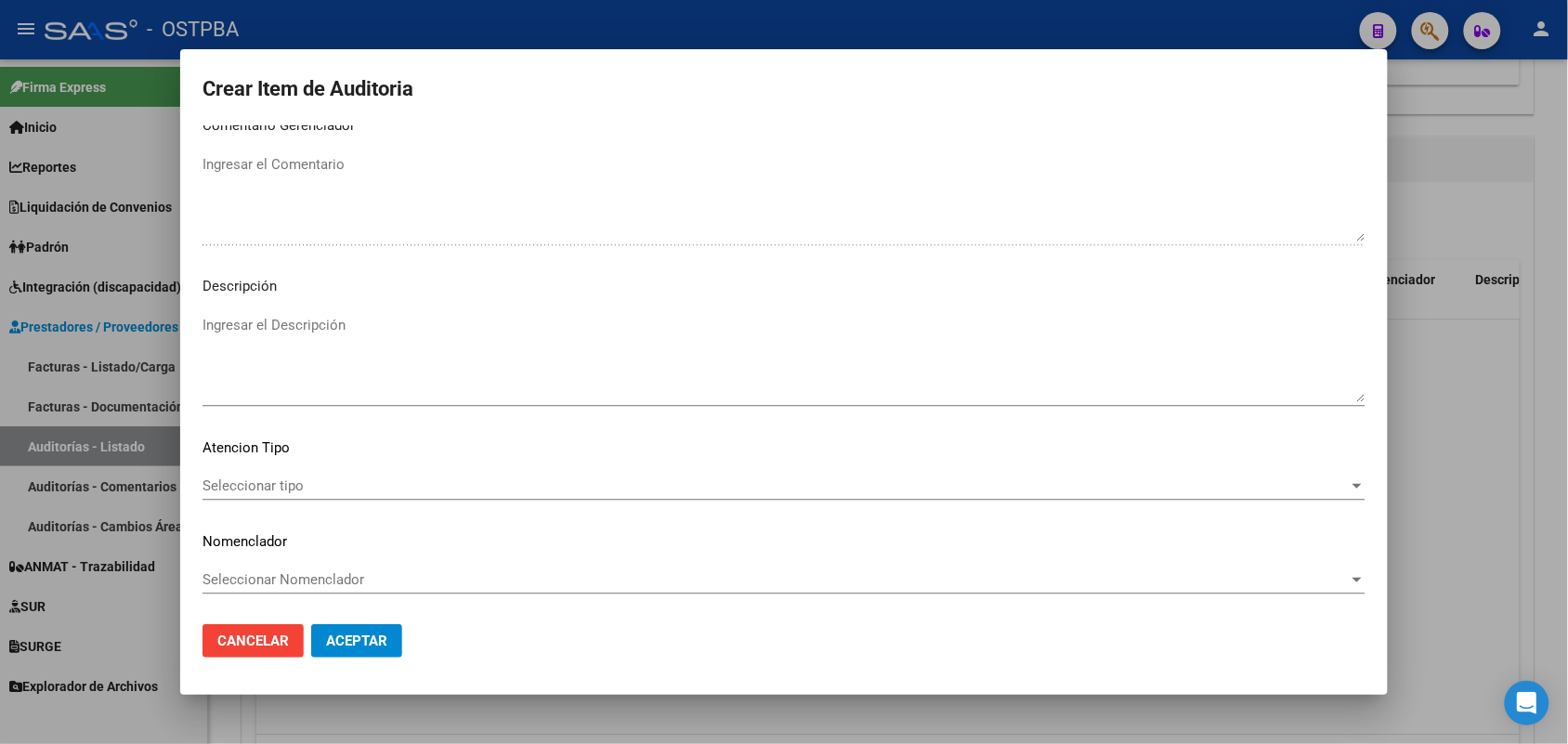
click at [286, 480] on span "Seleccionar tipo" at bounding box center [775, 486] width 1147 height 17
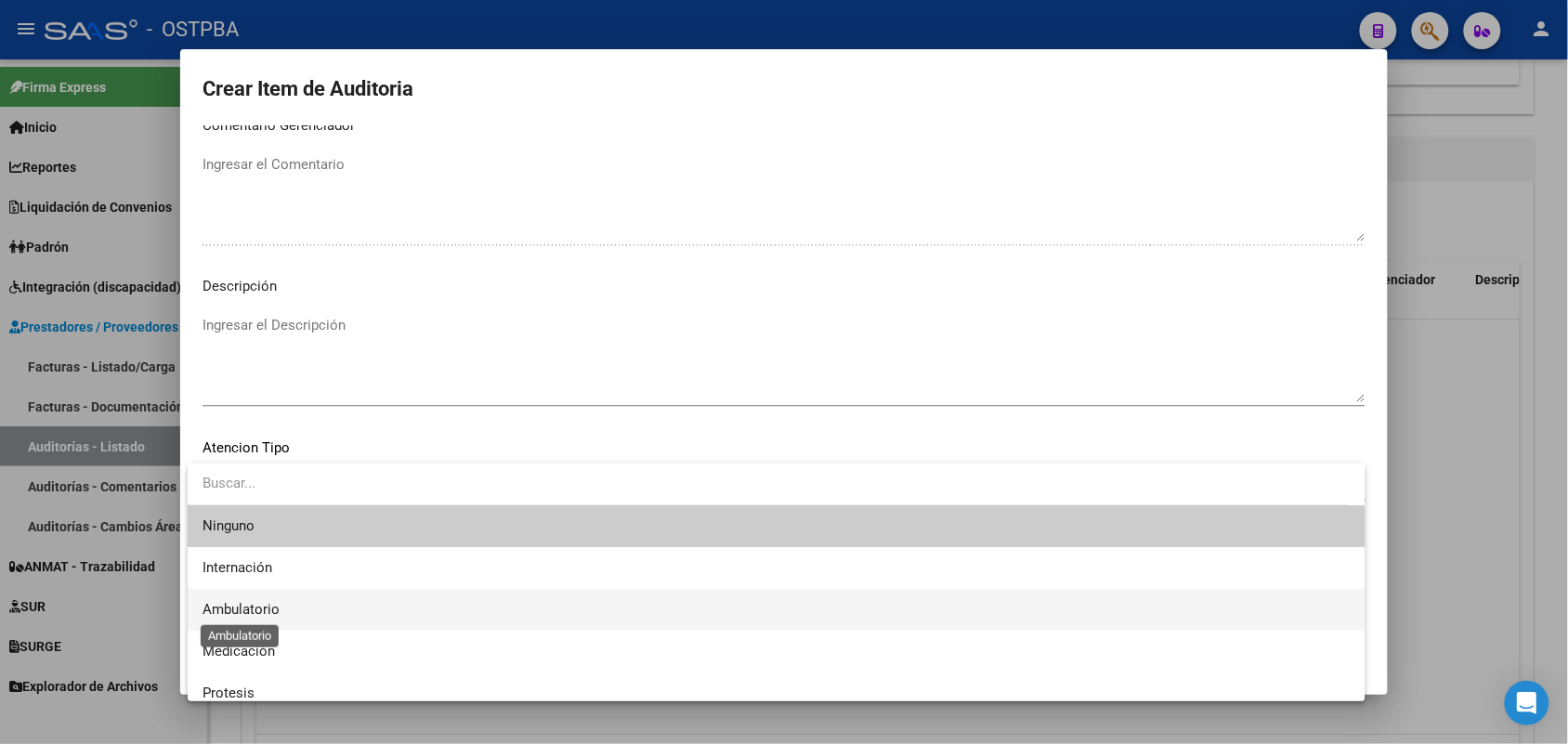
click at [268, 605] on span "Ambulatorio" at bounding box center [241, 609] width 77 height 17
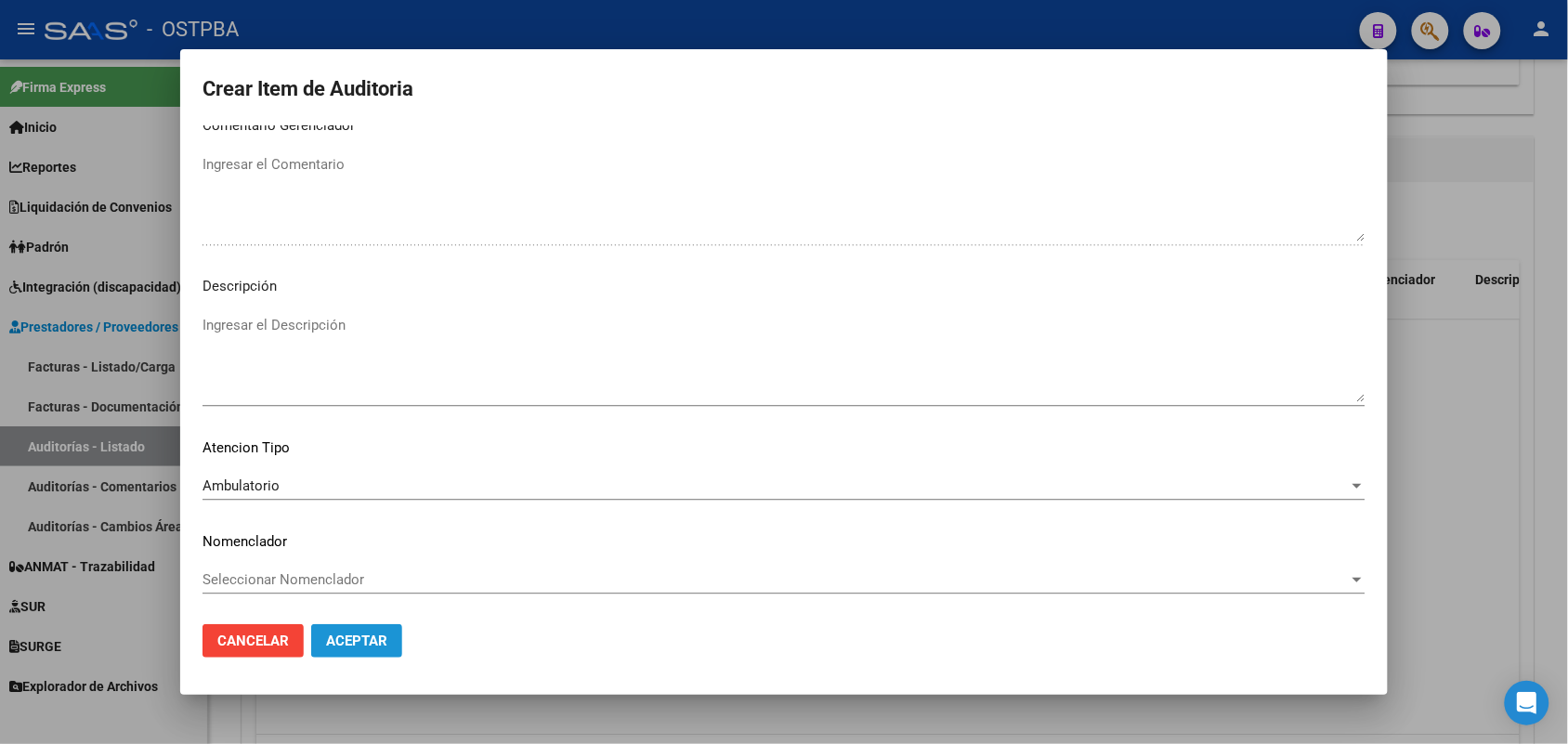
click at [381, 630] on button "Aceptar" at bounding box center [357, 641] width 91 height 34
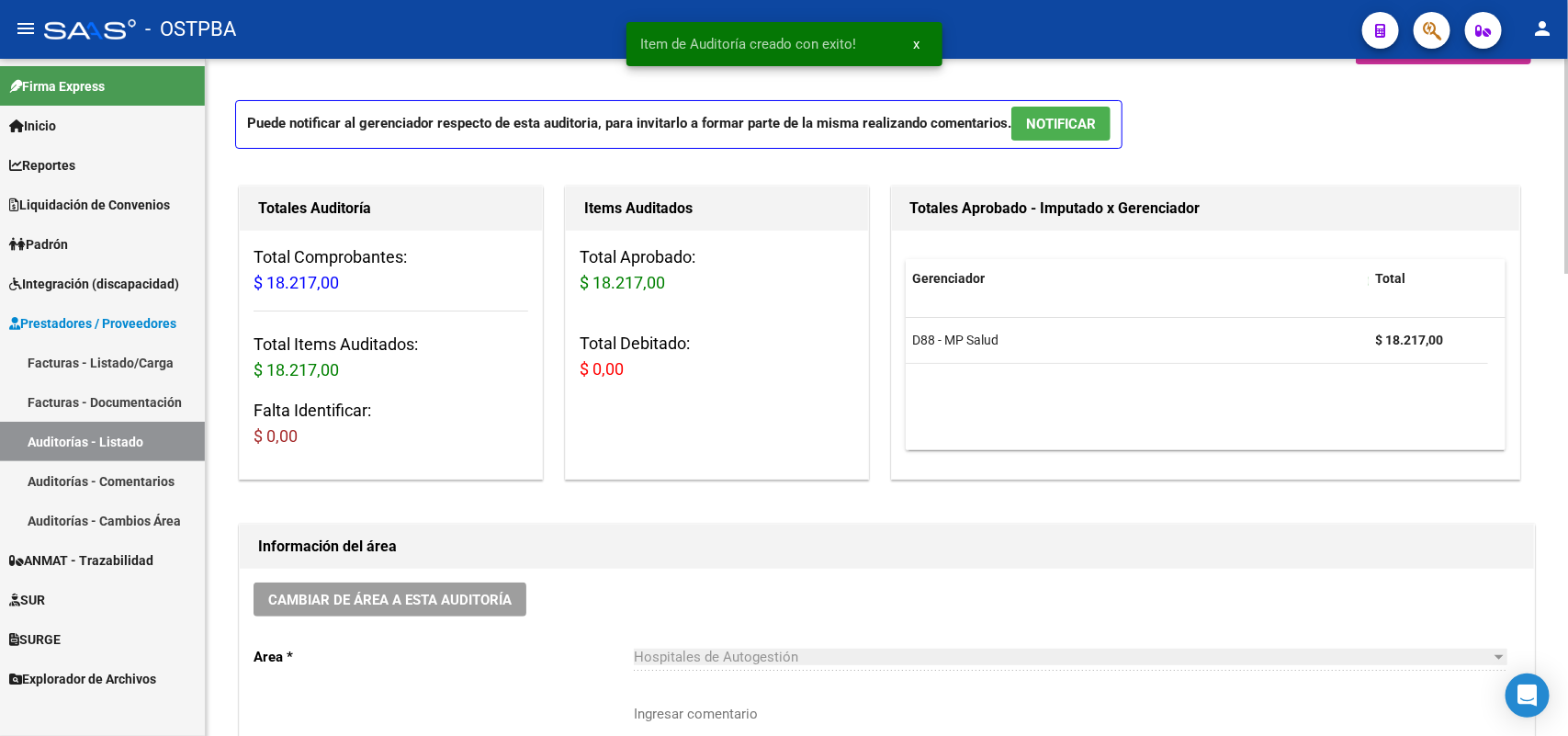
scroll to position [0, 0]
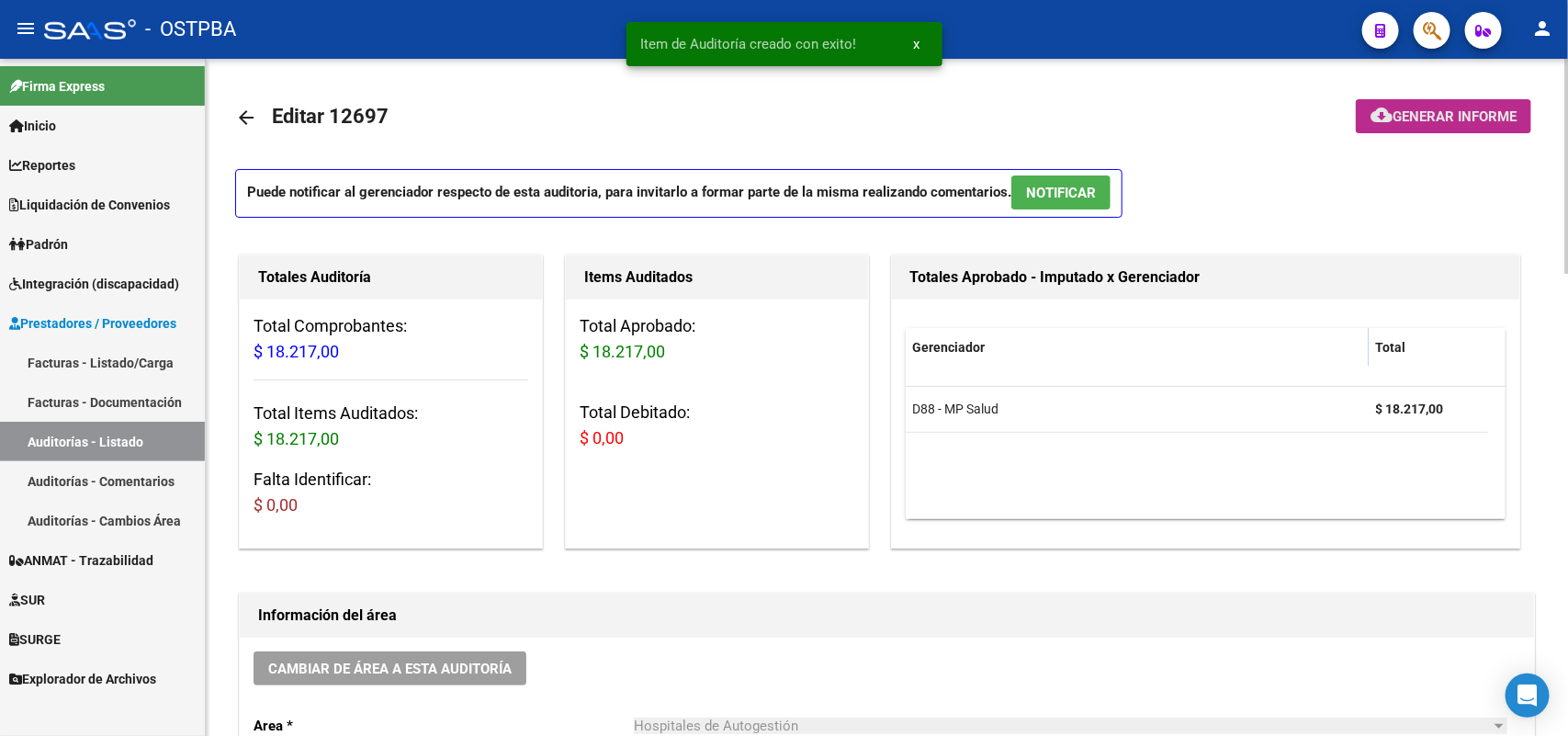
click at [1440, 110] on span "Generar informe" at bounding box center [1455, 117] width 124 height 17
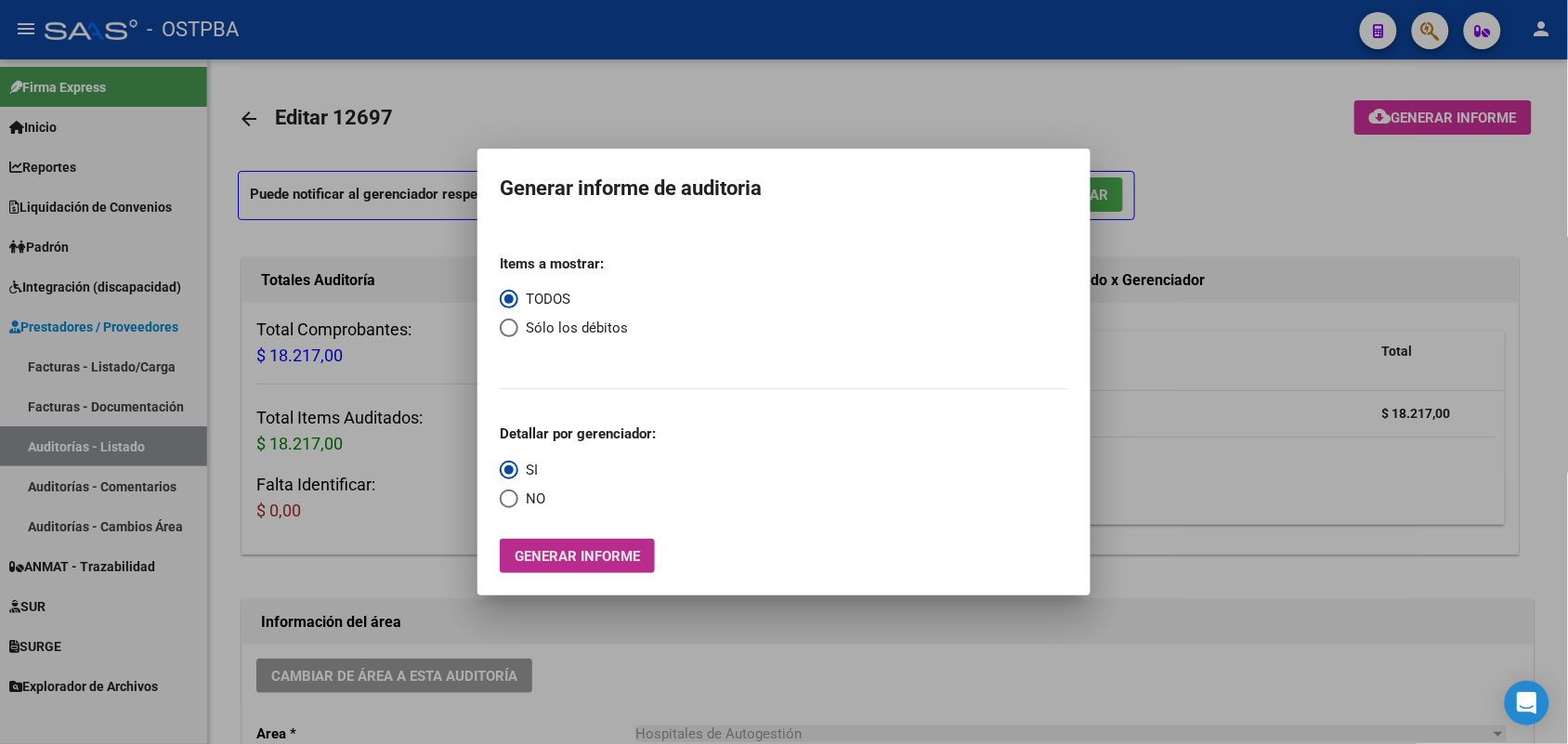
click at [604, 559] on span "Generar informe" at bounding box center [578, 557] width 125 height 17
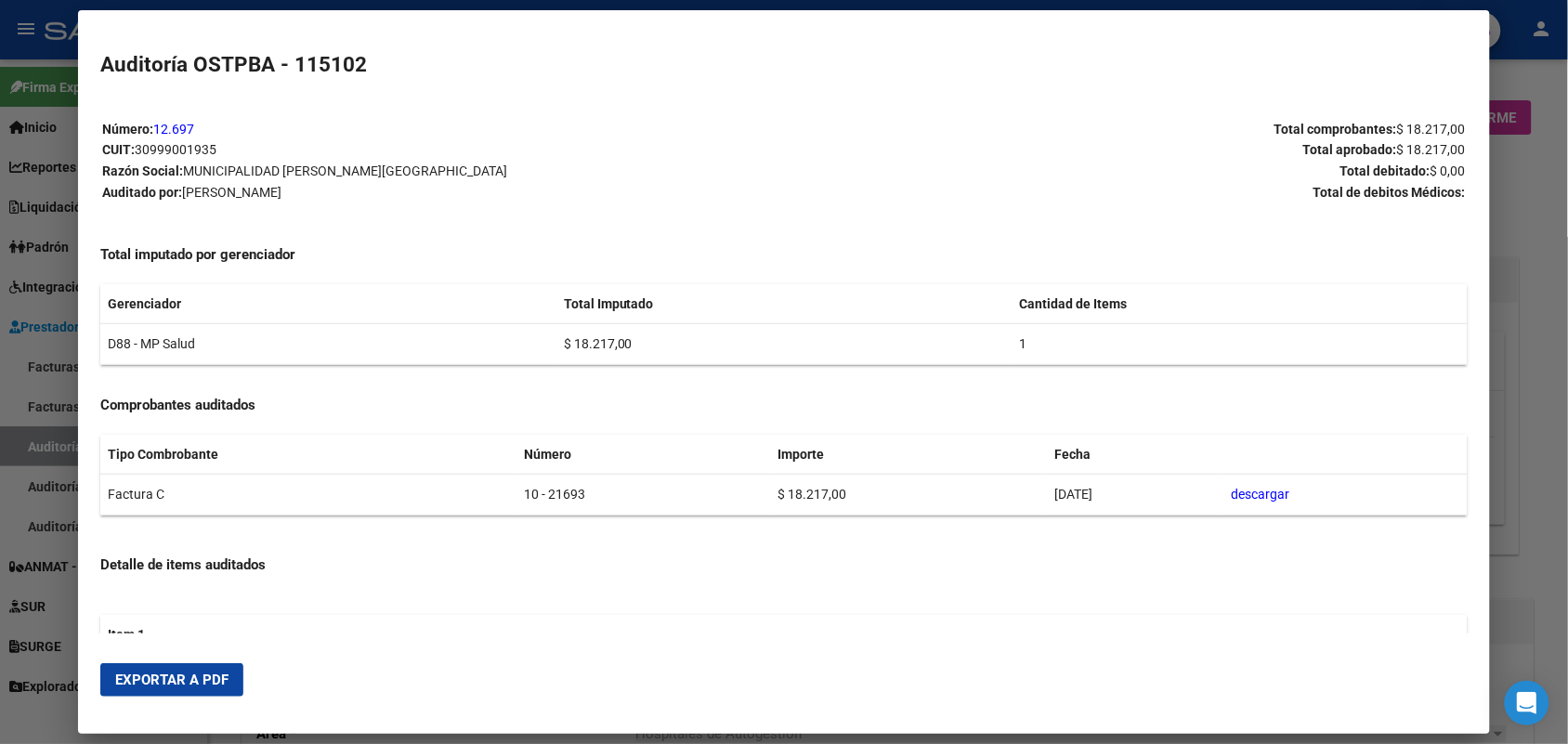
click at [193, 672] on span "Exportar a PDF" at bounding box center [171, 680] width 113 height 17
click at [1524, 256] on div at bounding box center [784, 372] width 1568 height 744
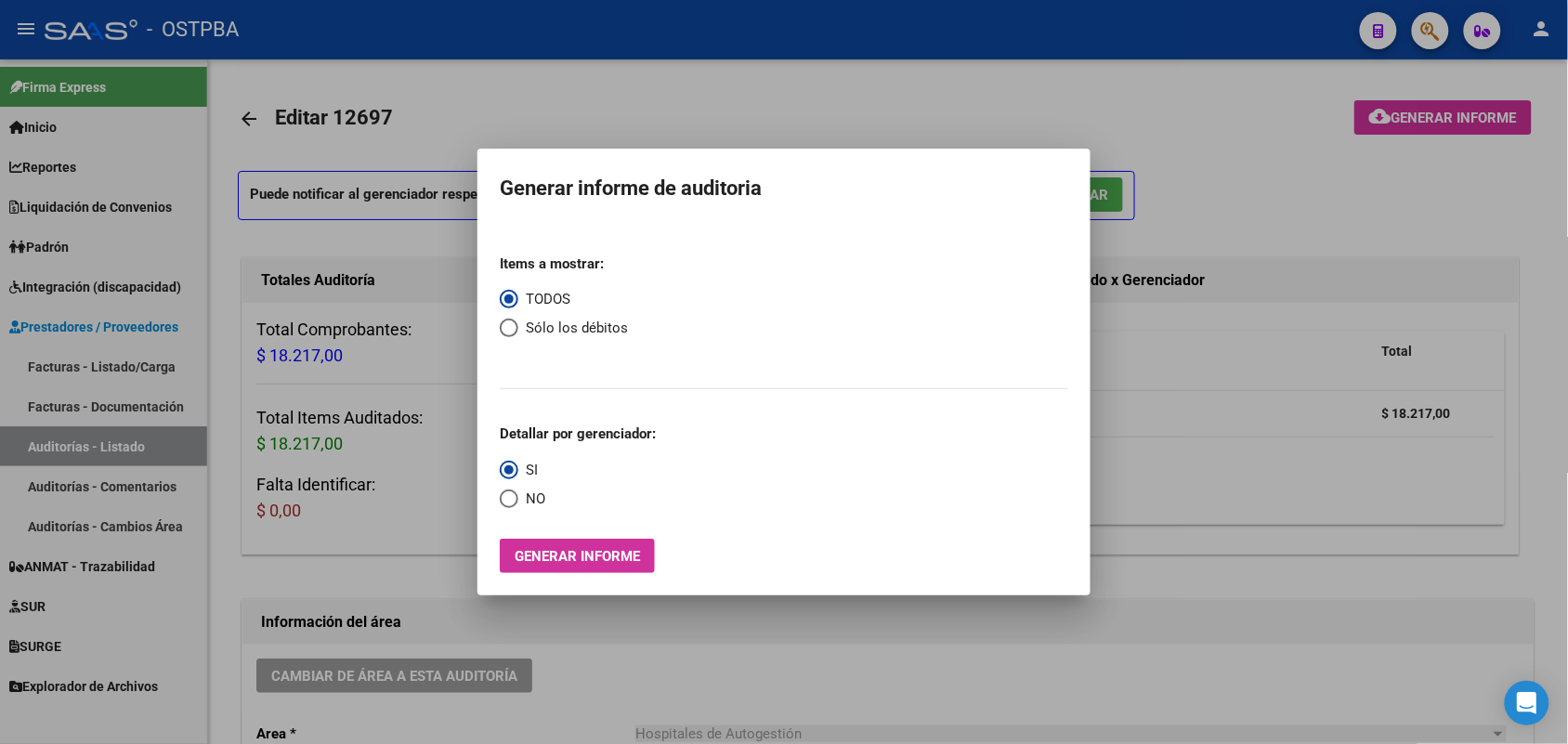
click at [1257, 293] on div at bounding box center [784, 372] width 1568 height 744
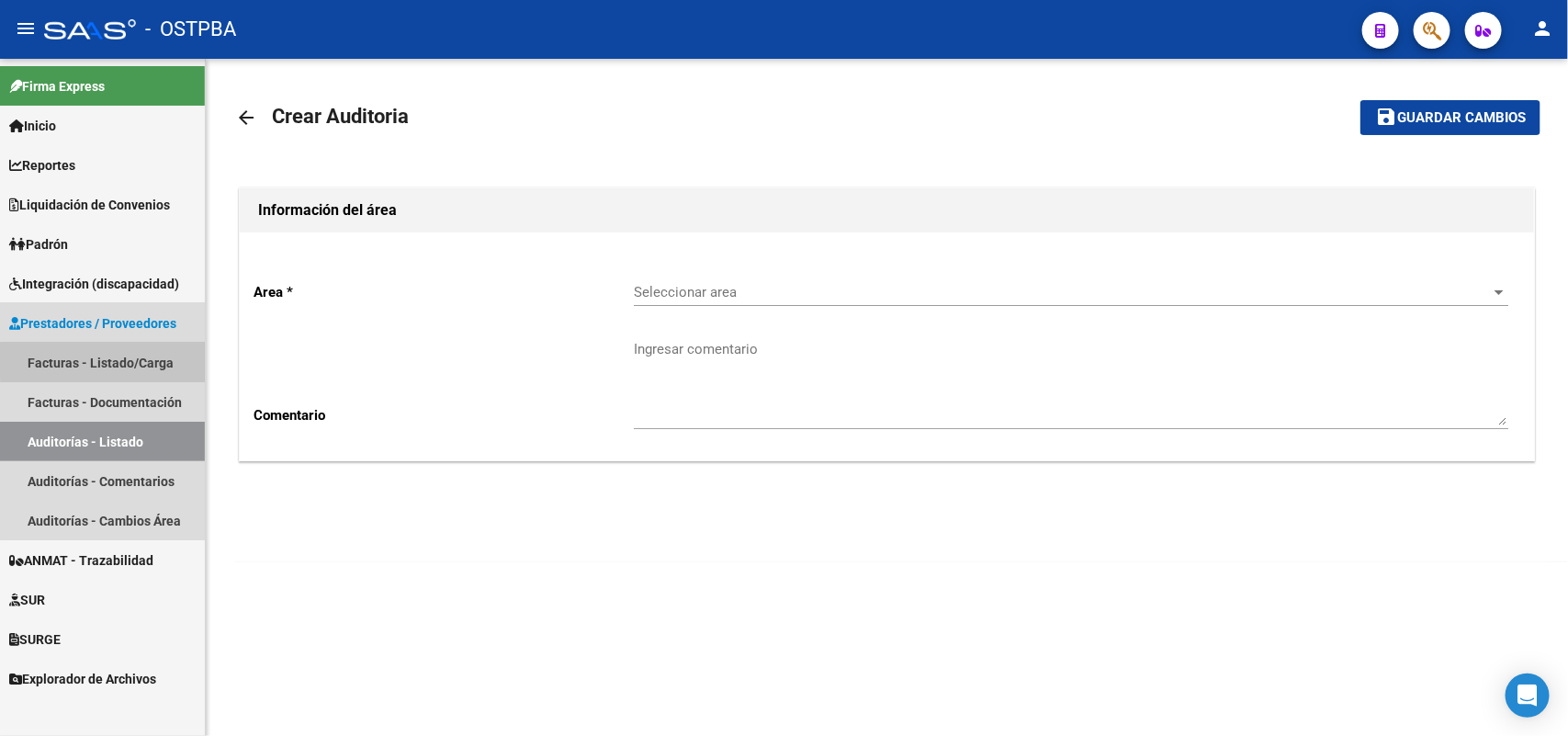
click at [127, 361] on link "Facturas - Listado/Carga" at bounding box center [102, 362] width 205 height 40
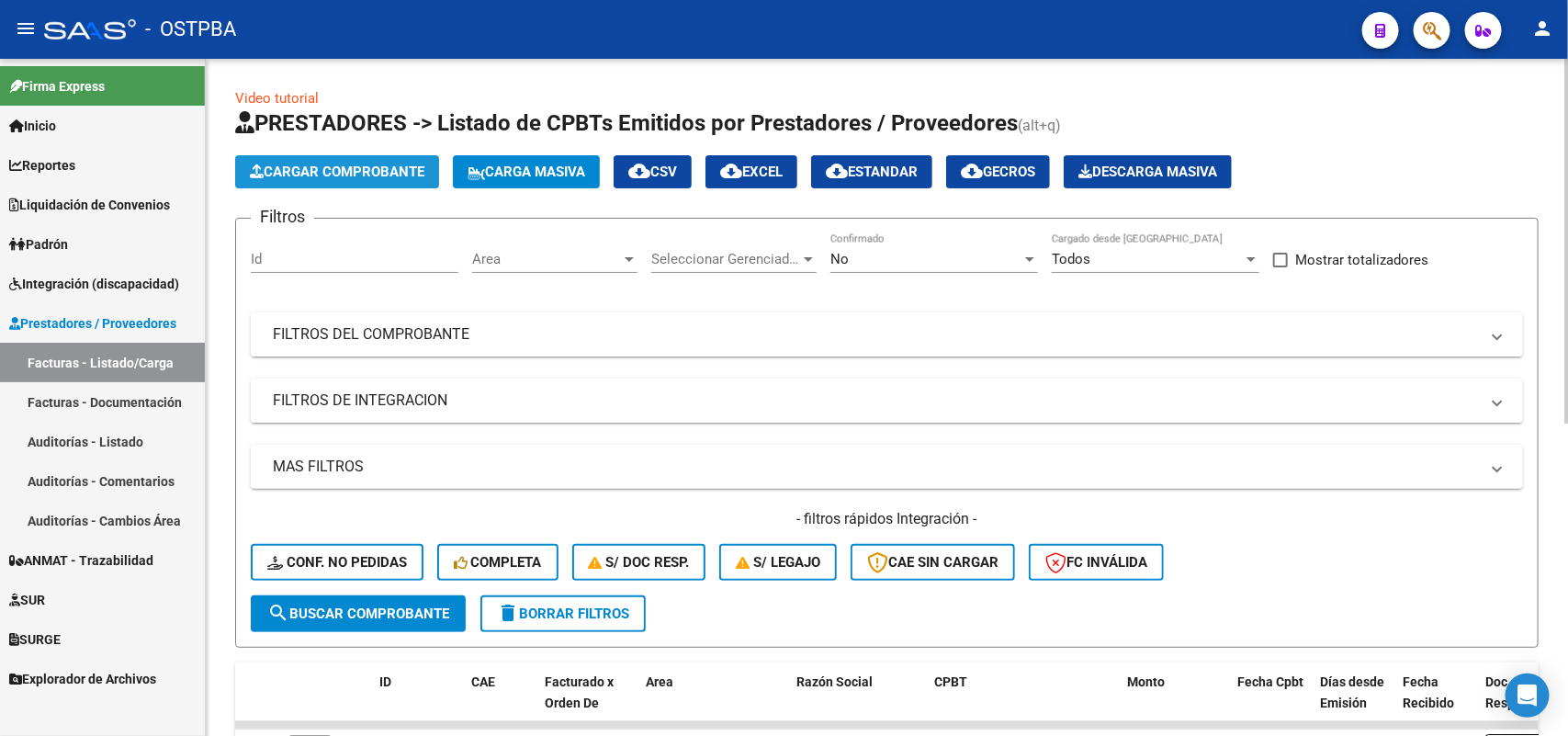
click at [354, 172] on span "Cargar Comprobante" at bounding box center [337, 172] width 175 height 17
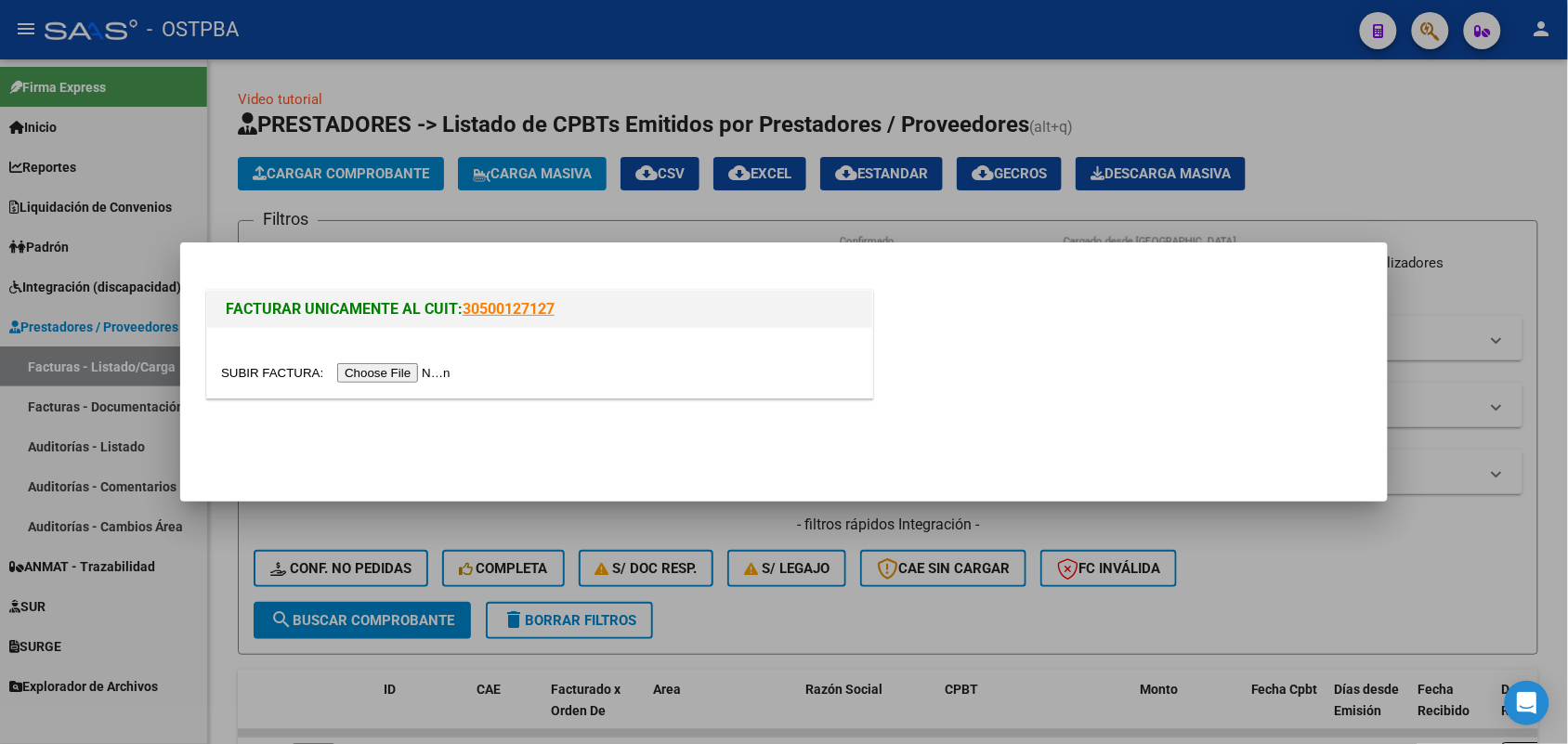
click at [370, 372] on input "file" at bounding box center [338, 372] width 235 height 20
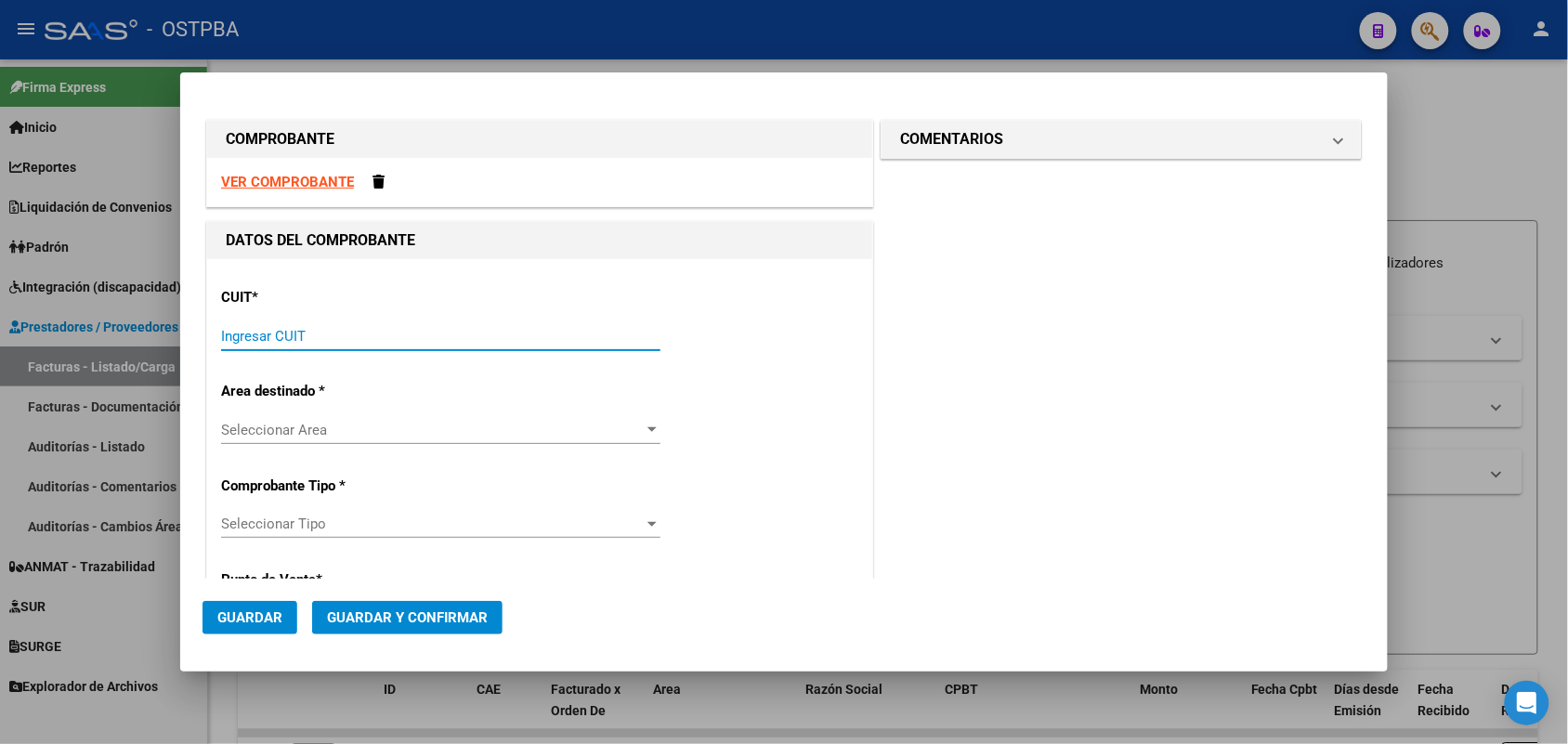
click at [239, 328] on input "Ingresar CUIT" at bounding box center [440, 336] width 439 height 17
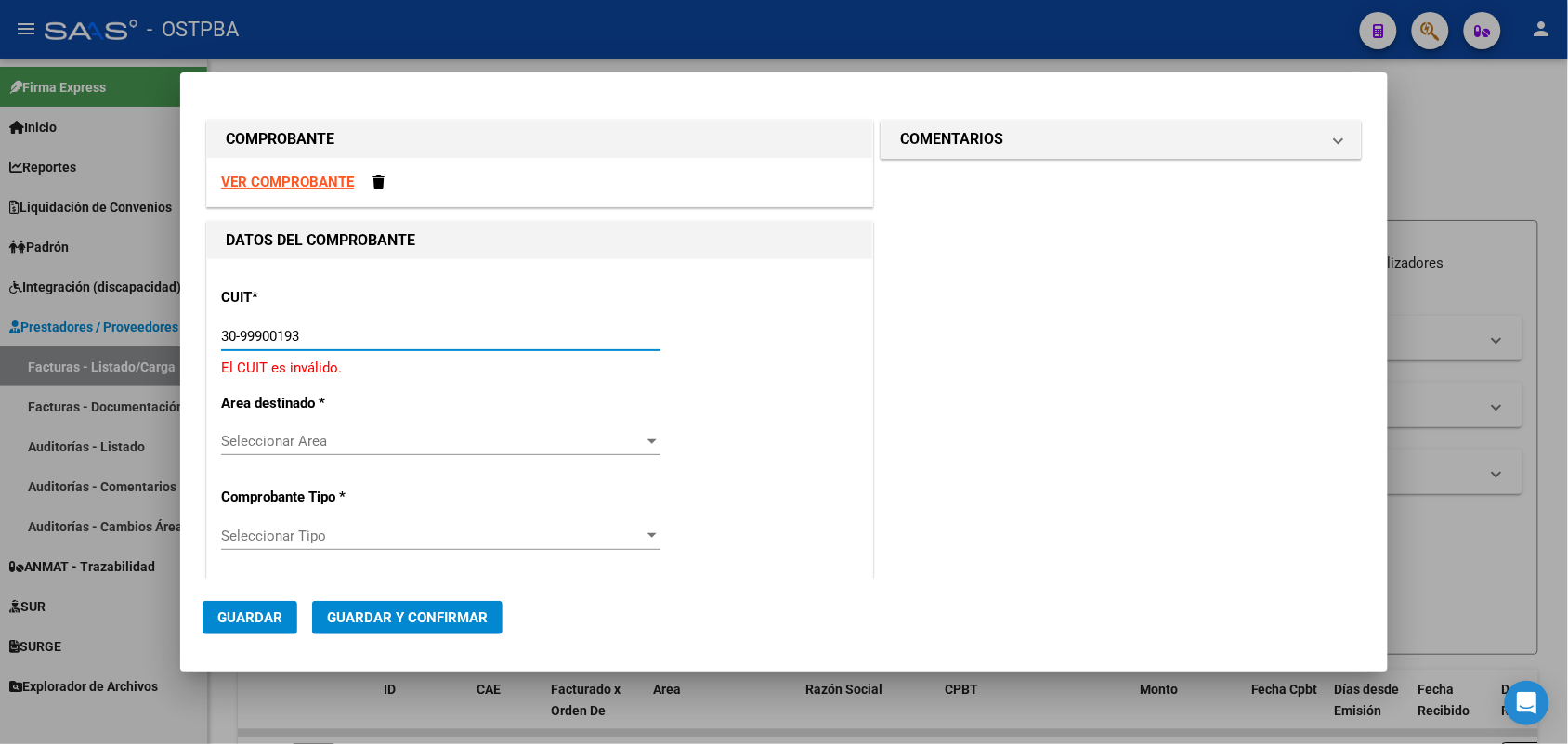
type input "30-99900193-5"
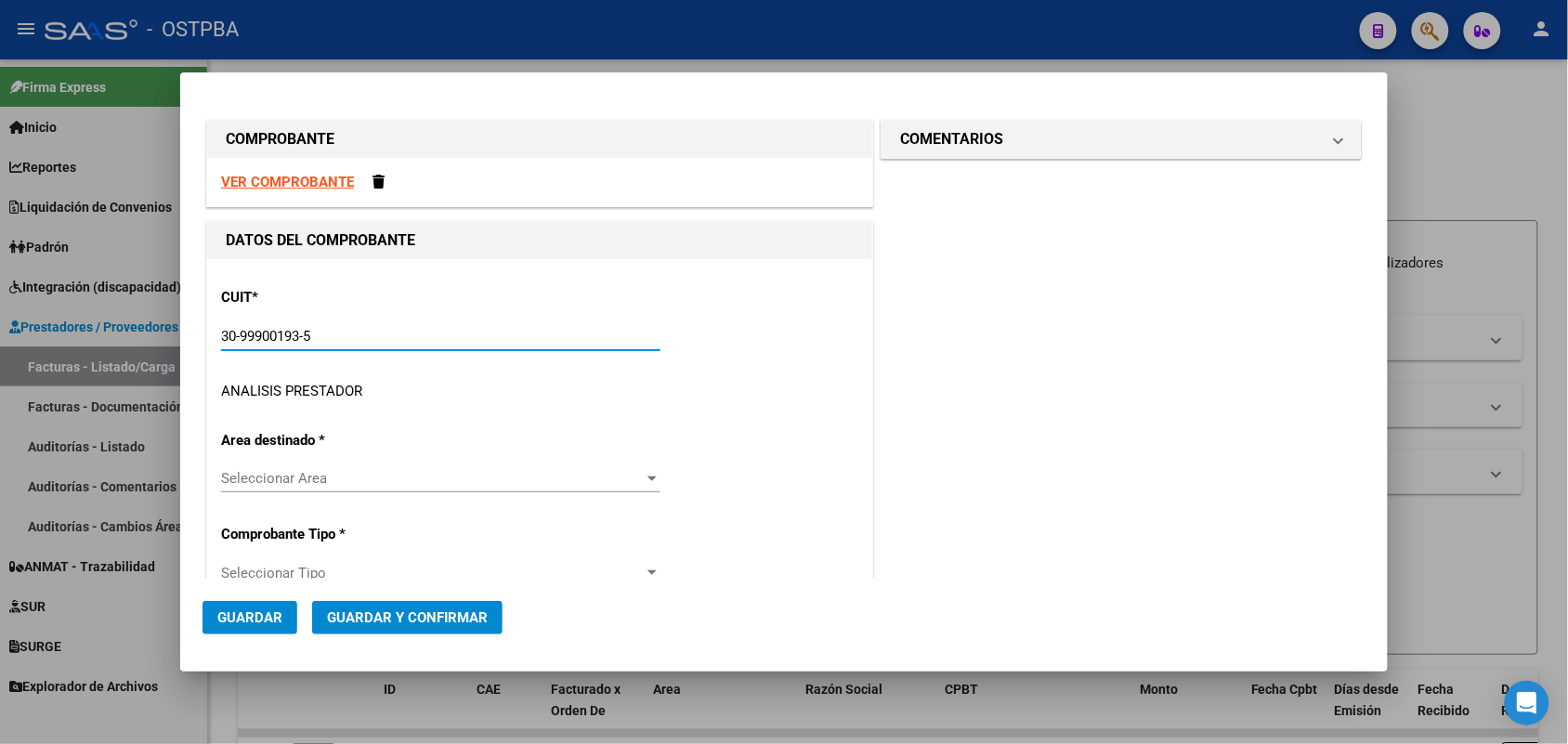
type input "10"
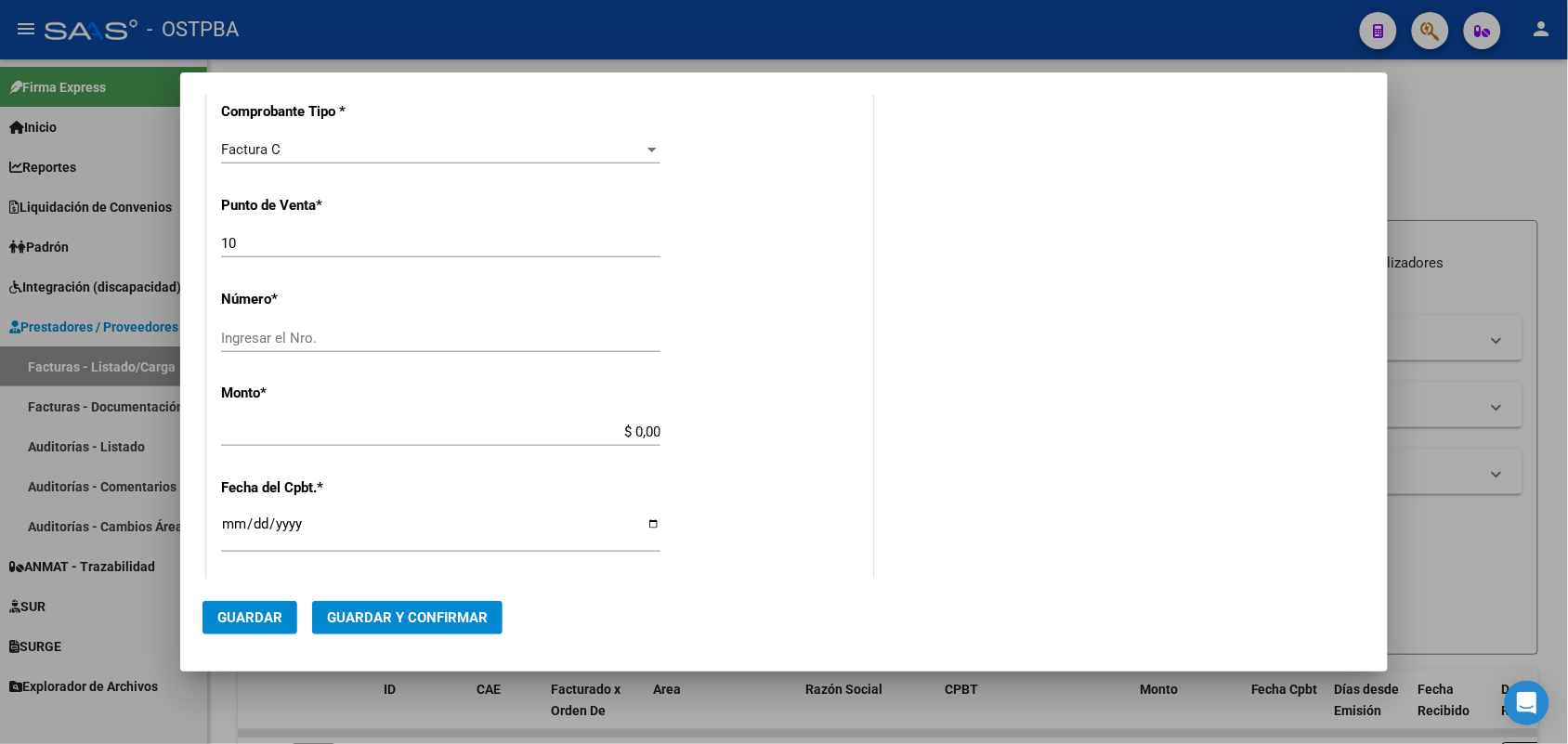
scroll to position [464, 0]
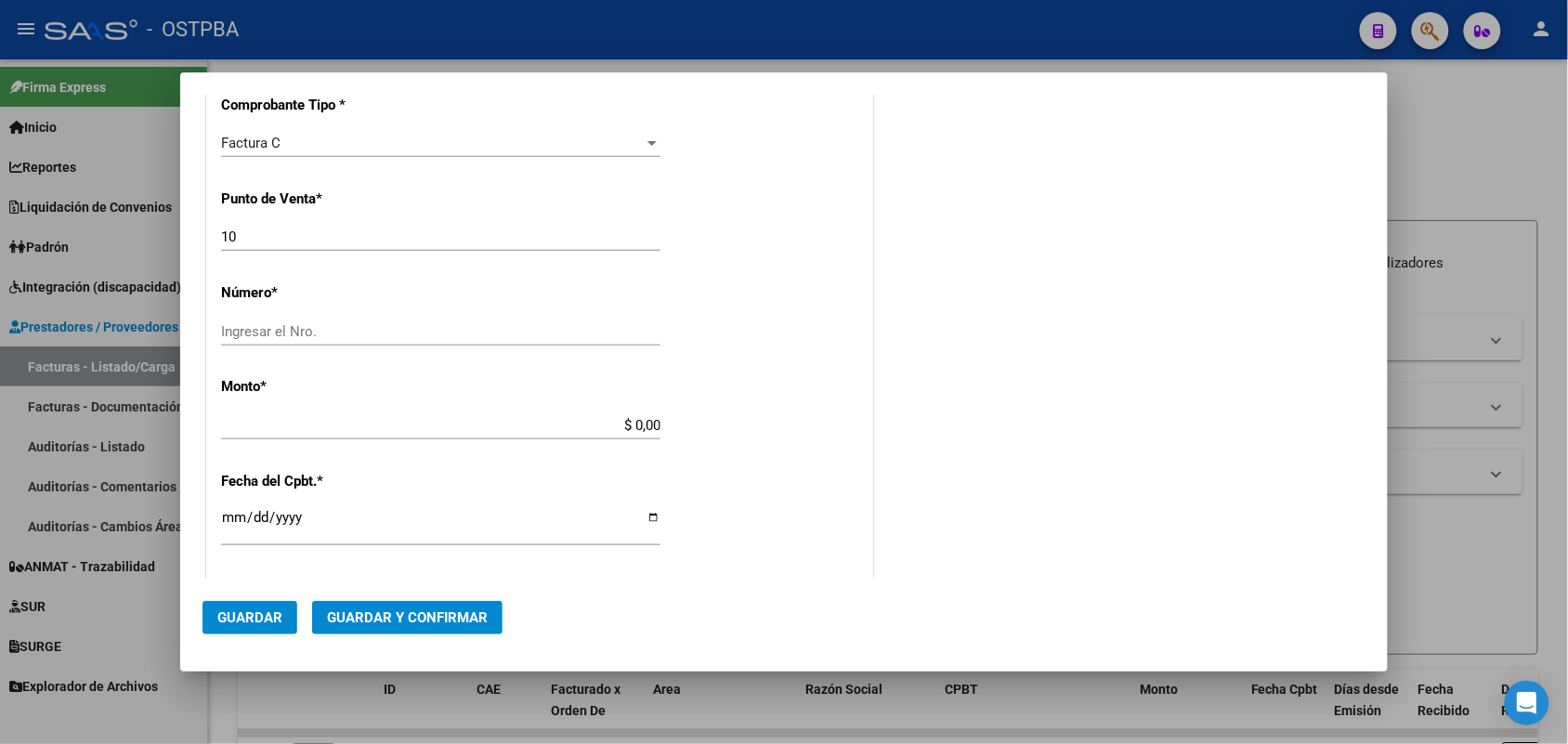
type input "30-99900193-5"
click at [247, 327] on input "Ingresar el Nro." at bounding box center [440, 331] width 439 height 17
type input "21846"
drag, startPoint x: 609, startPoint y: 423, endPoint x: 712, endPoint y: 418, distance: 103.1
click at [712, 418] on div "CUIT * 30-99900193-5 Ingresar CUIT ANALISIS PRESTADOR MUNICIPALIDAD DE [PERSON_…" at bounding box center [539, 453] width 666 height 1317
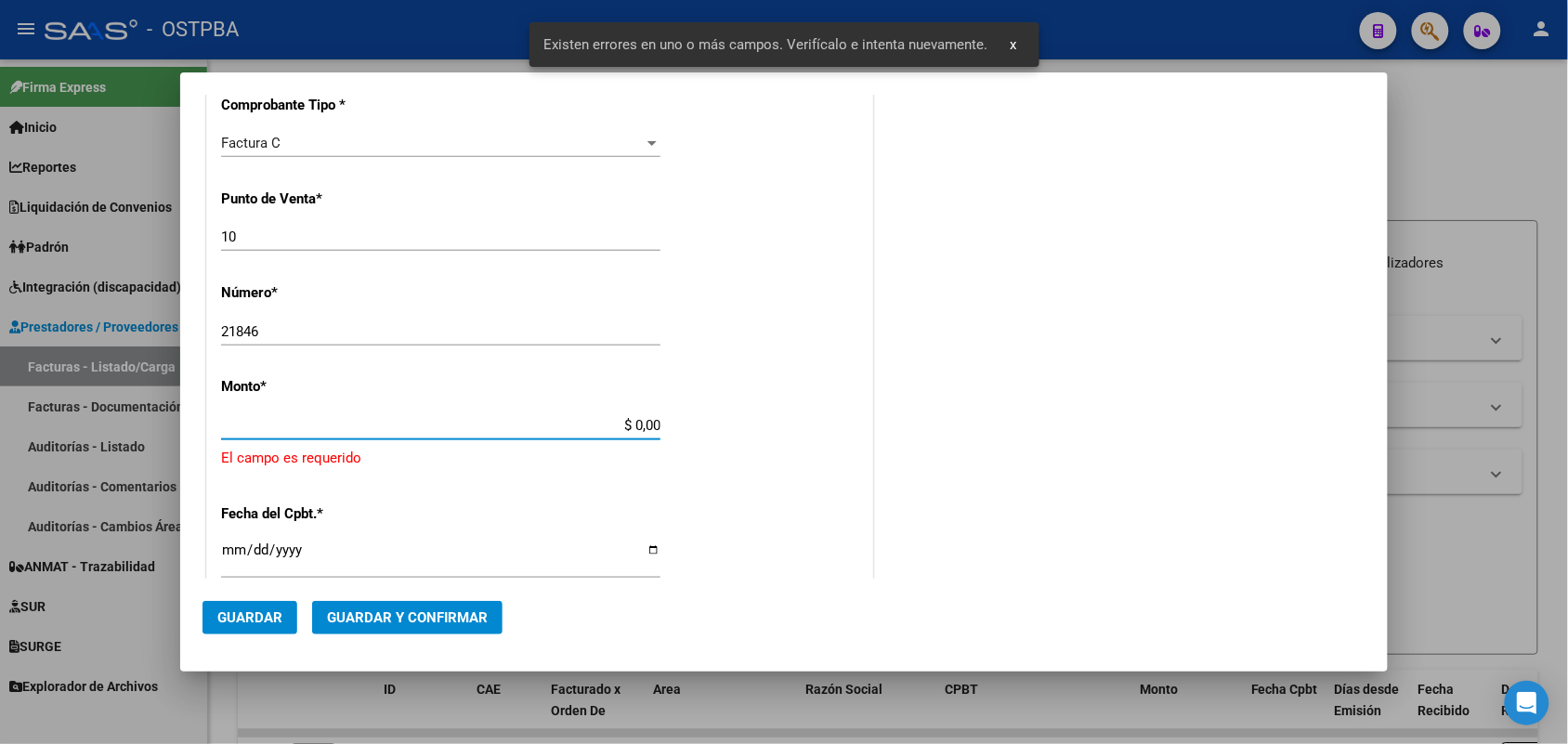
scroll to position [545, 0]
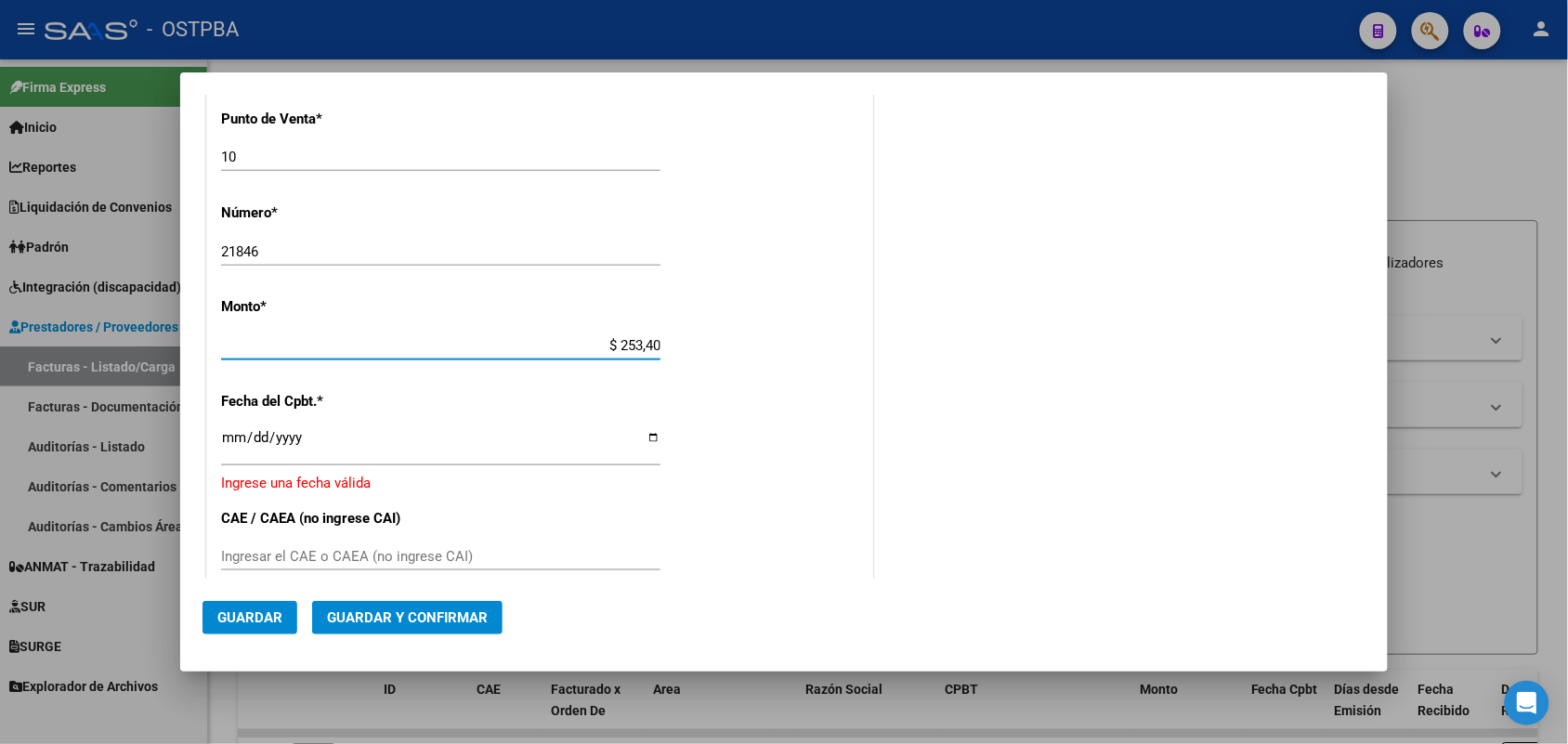
type input "$ 2.534,00"
click at [224, 439] on input "Ingresar la fecha" at bounding box center [440, 445] width 439 height 30
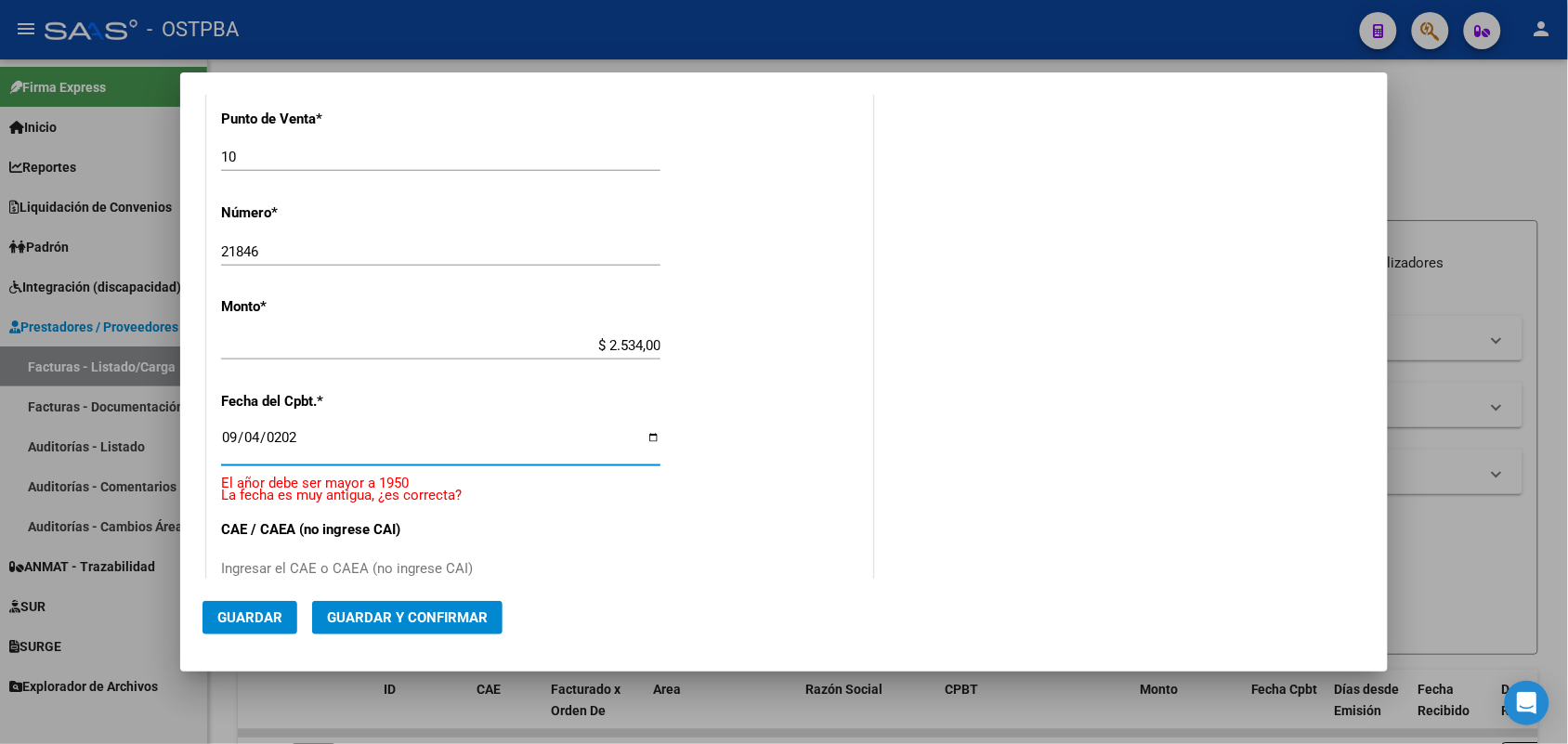
type input "[DATE]"
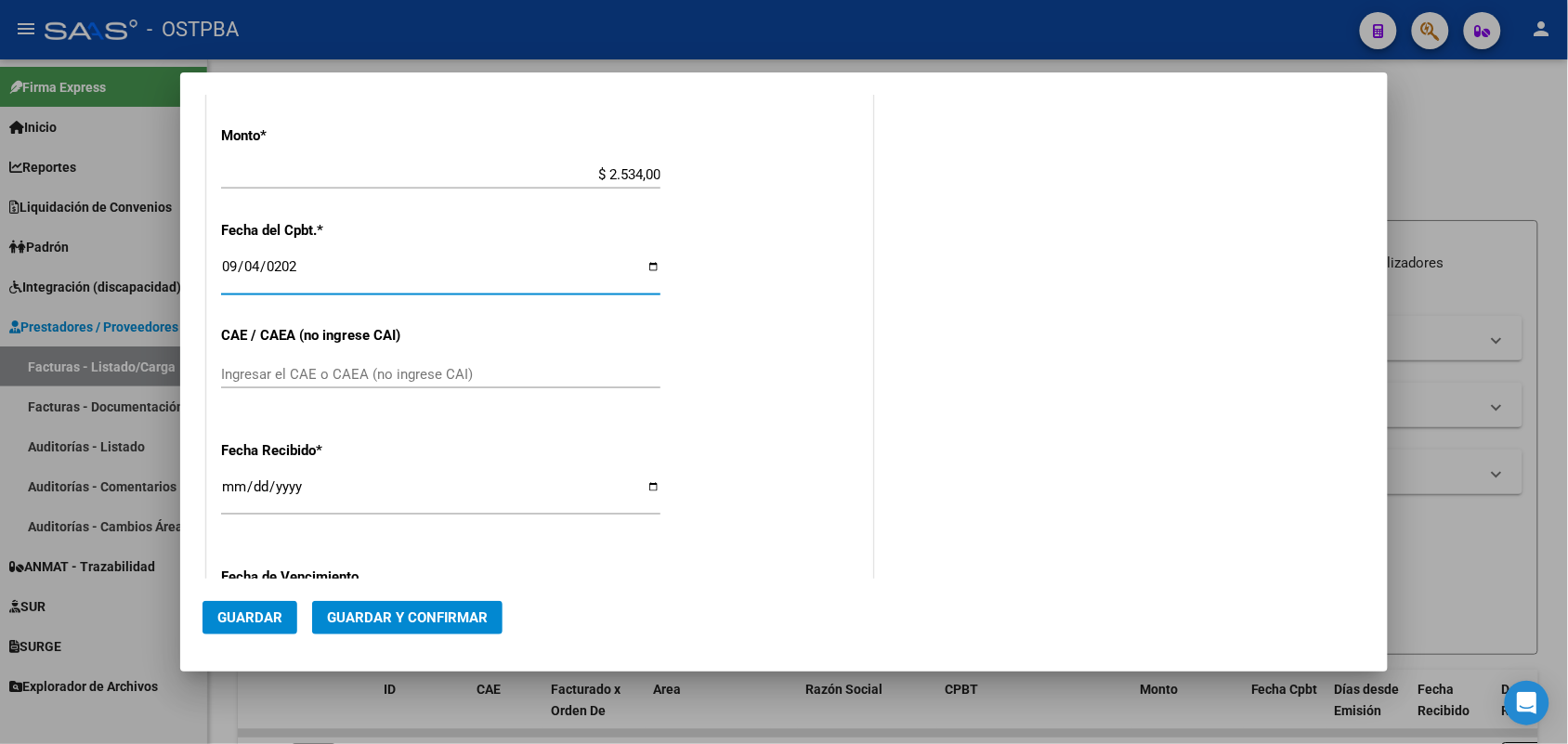
scroll to position [777, 0]
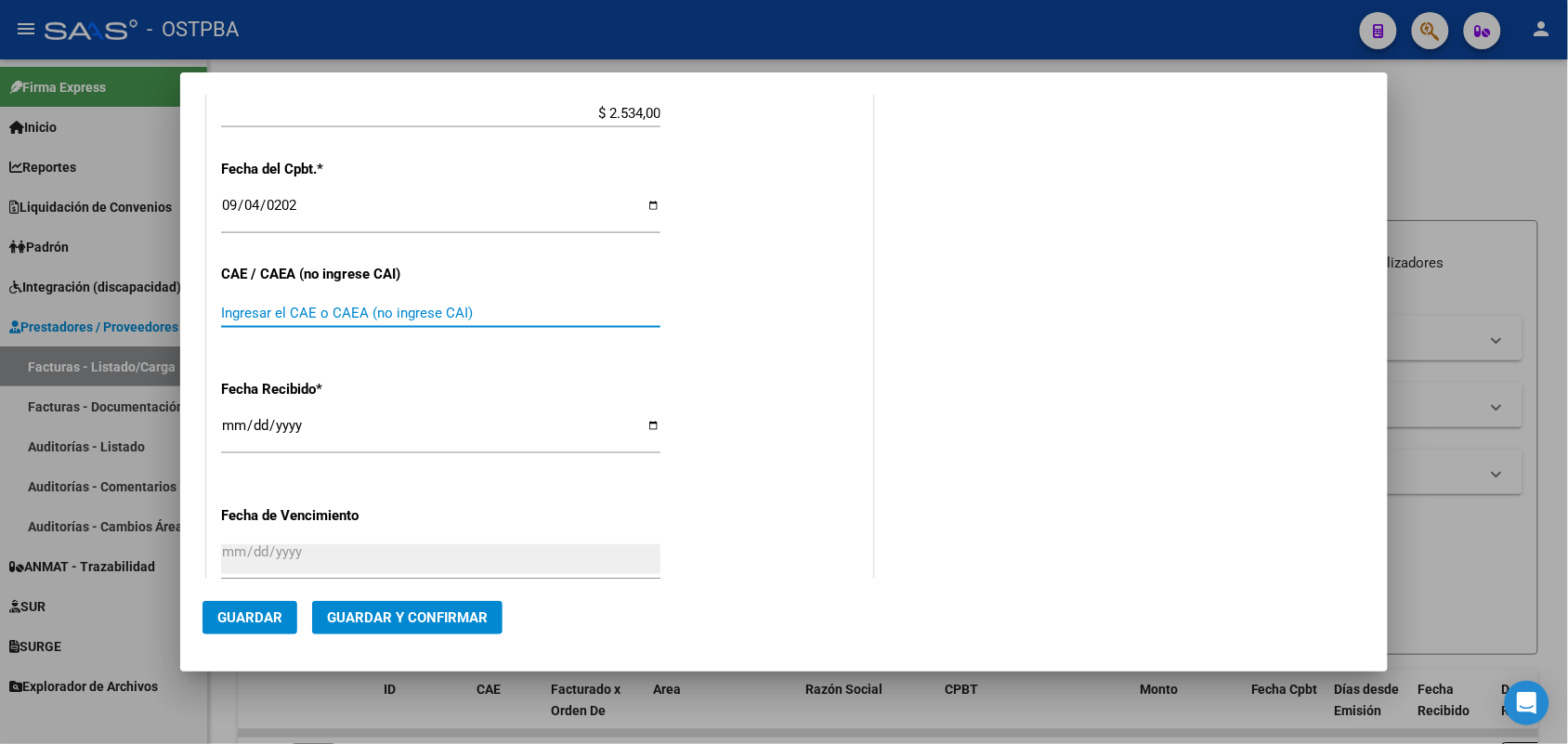
click at [230, 310] on input "Ingresar el CAE o CAEA (no ingrese CAI)" at bounding box center [440, 314] width 439 height 17
type input "75365860068489"
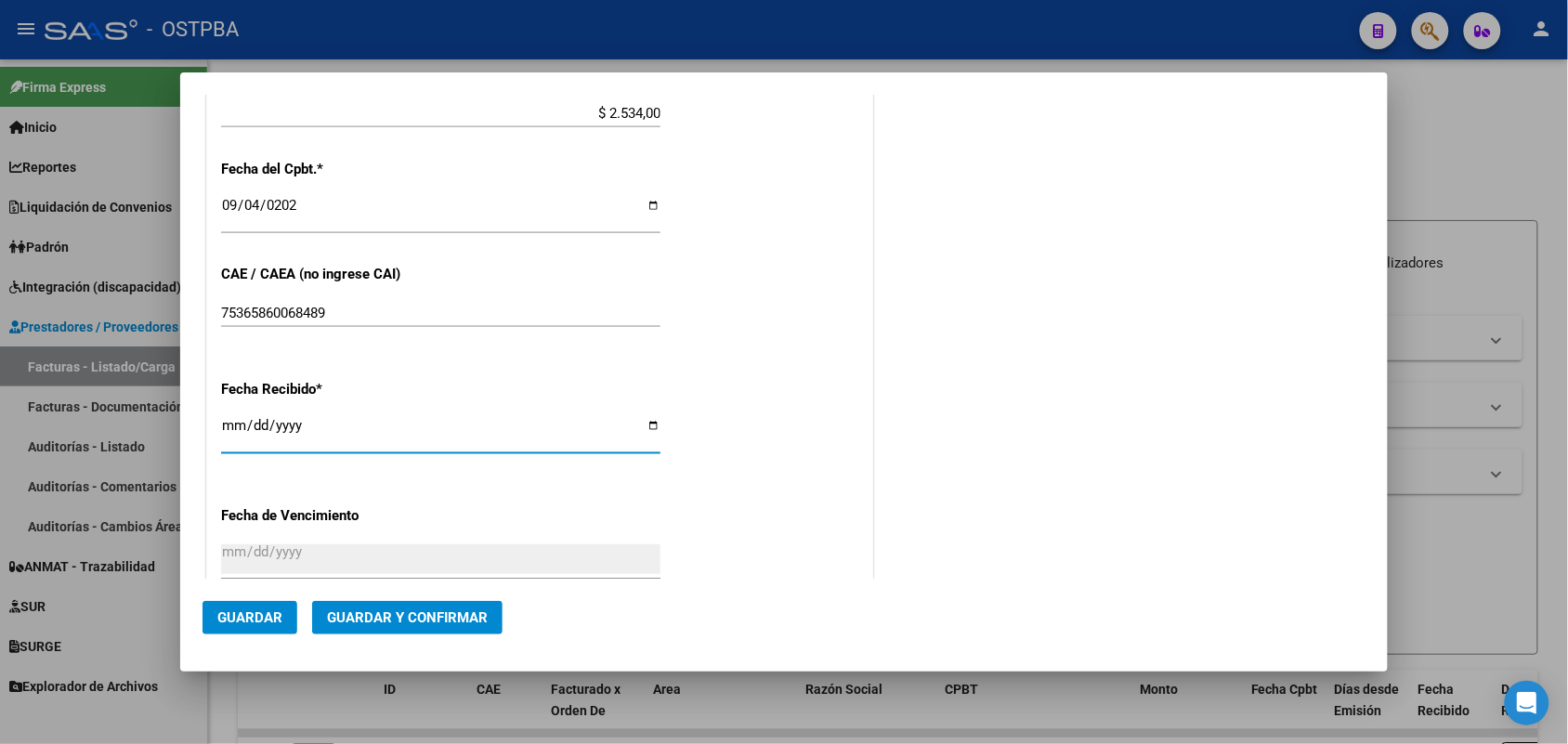
click at [226, 426] on input "[DATE]" at bounding box center [440, 433] width 439 height 30
click at [523, 342] on div "75365860068489 Ingresar el CAE o CAEA (no ingrese CAI)" at bounding box center [440, 322] width 439 height 46
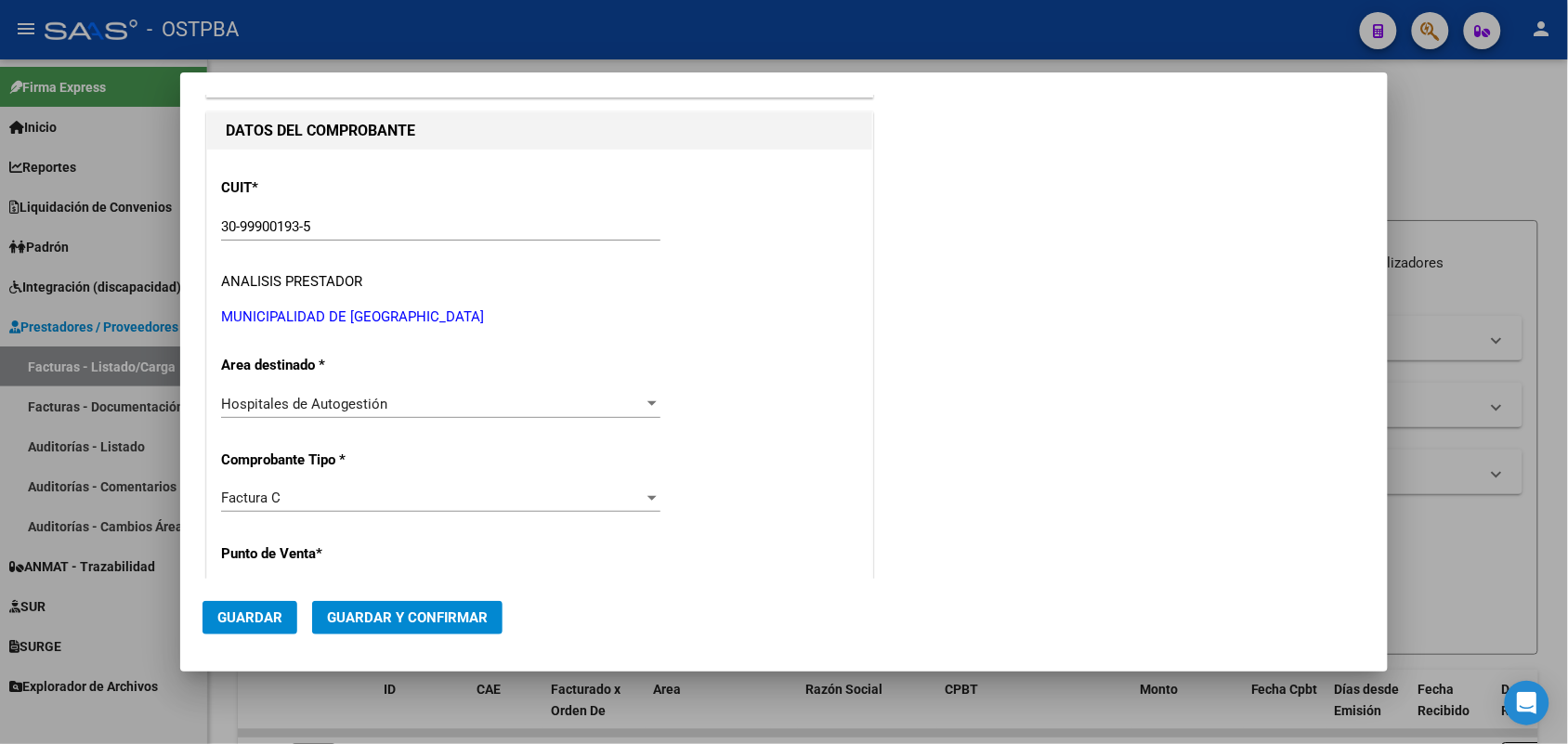
scroll to position [0, 0]
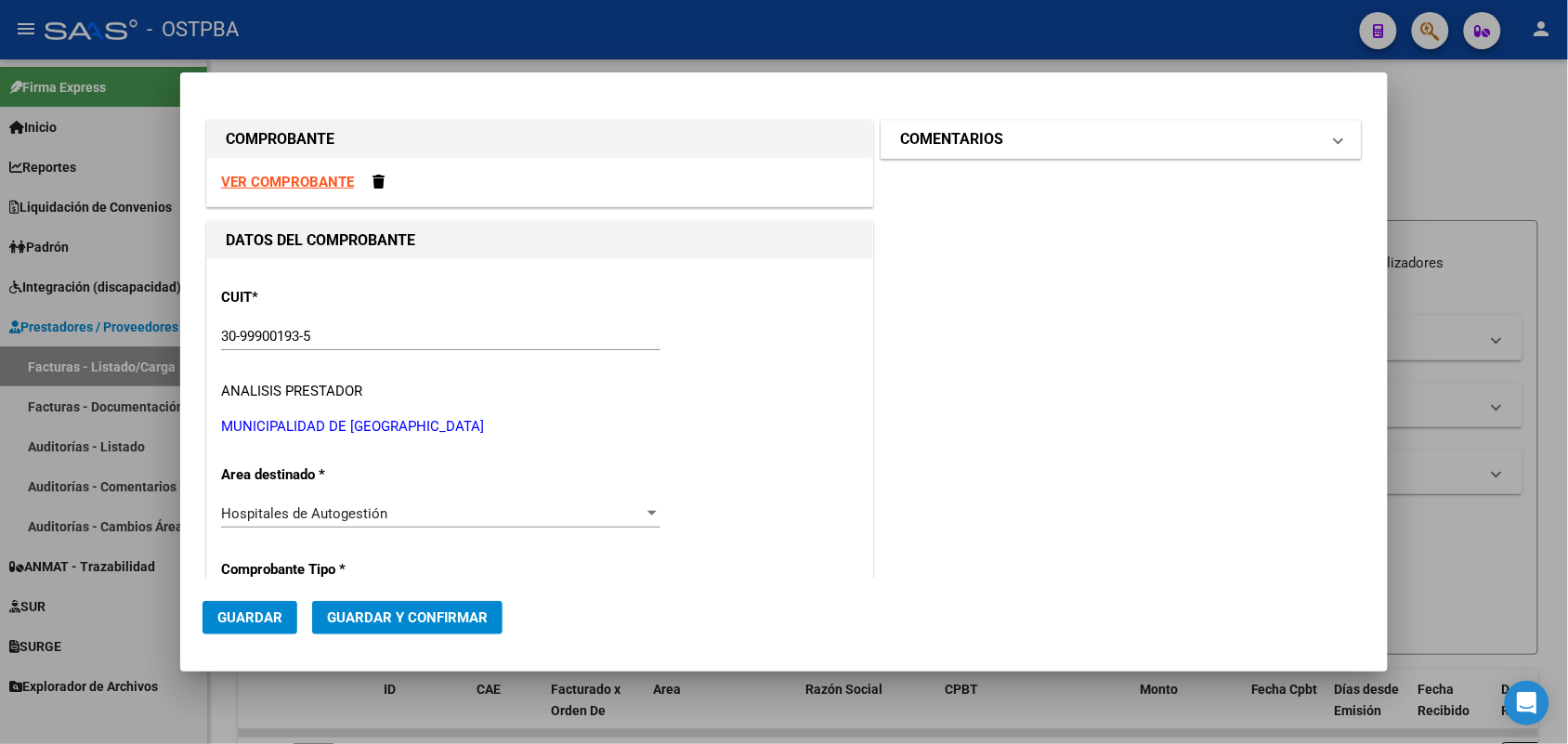
click at [1335, 140] on span at bounding box center [1339, 139] width 7 height 22
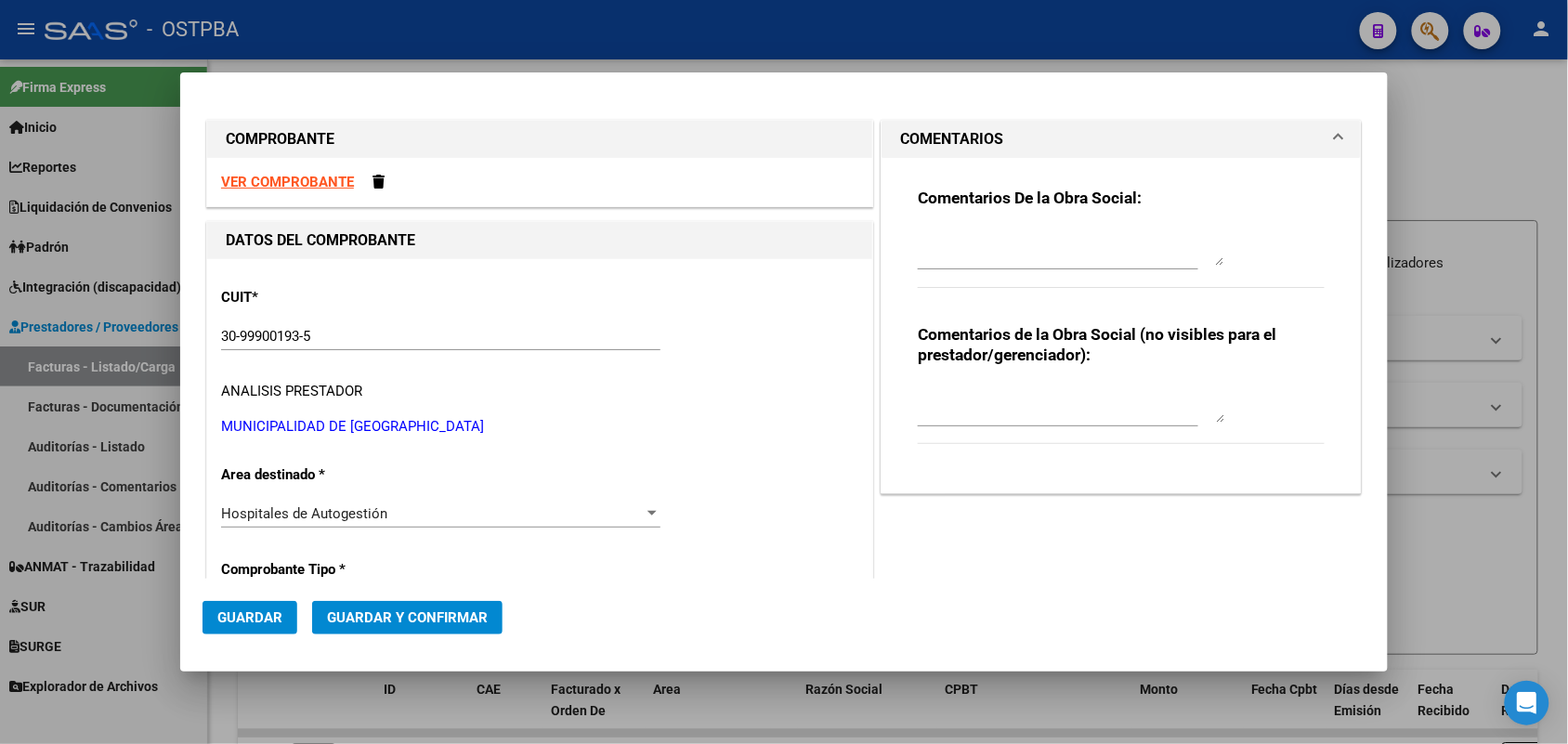
click at [934, 267] on div at bounding box center [1072, 247] width 307 height 45
type textarea "HR 126946"
click at [248, 619] on span "Guardar" at bounding box center [249, 618] width 65 height 17
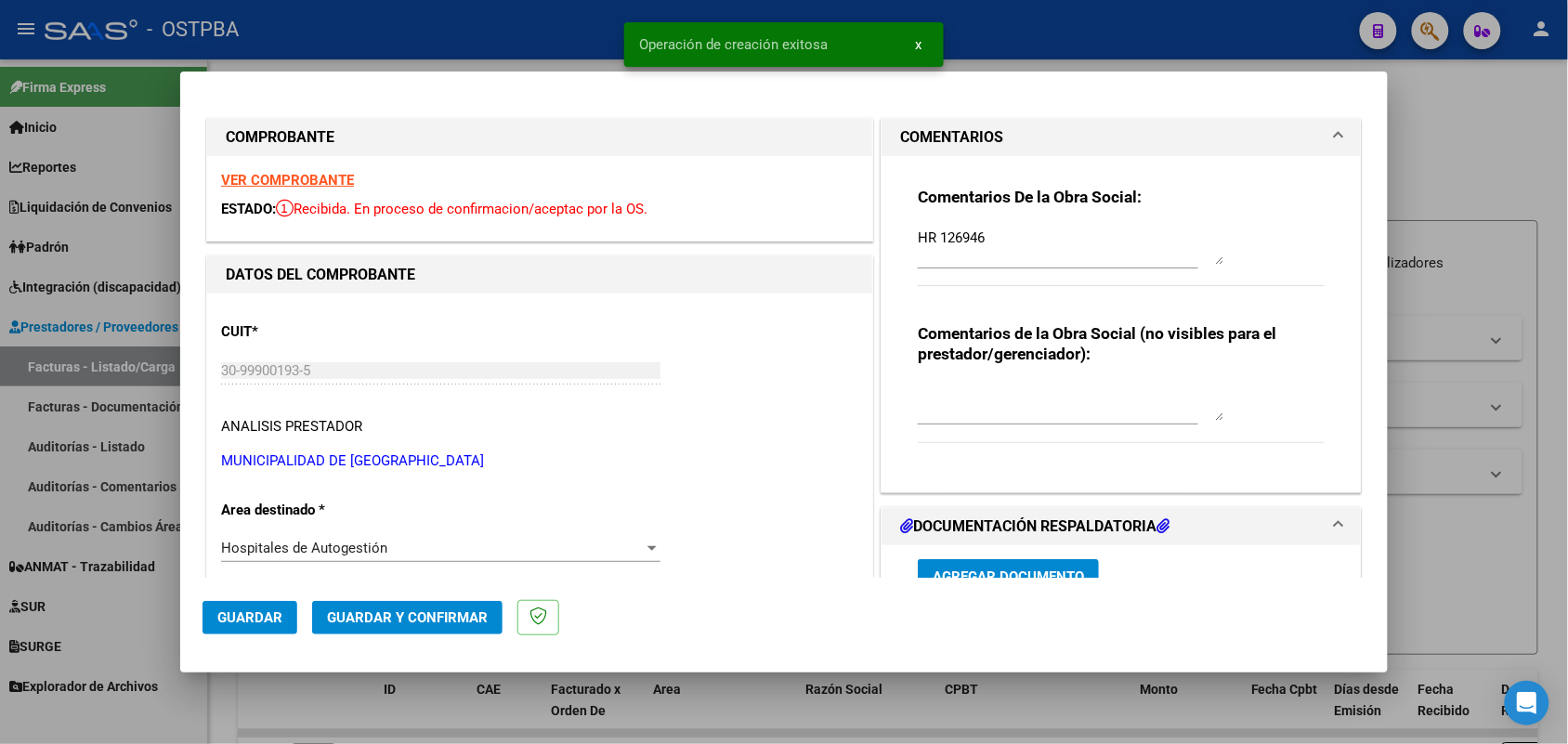
type input "[DATE]"
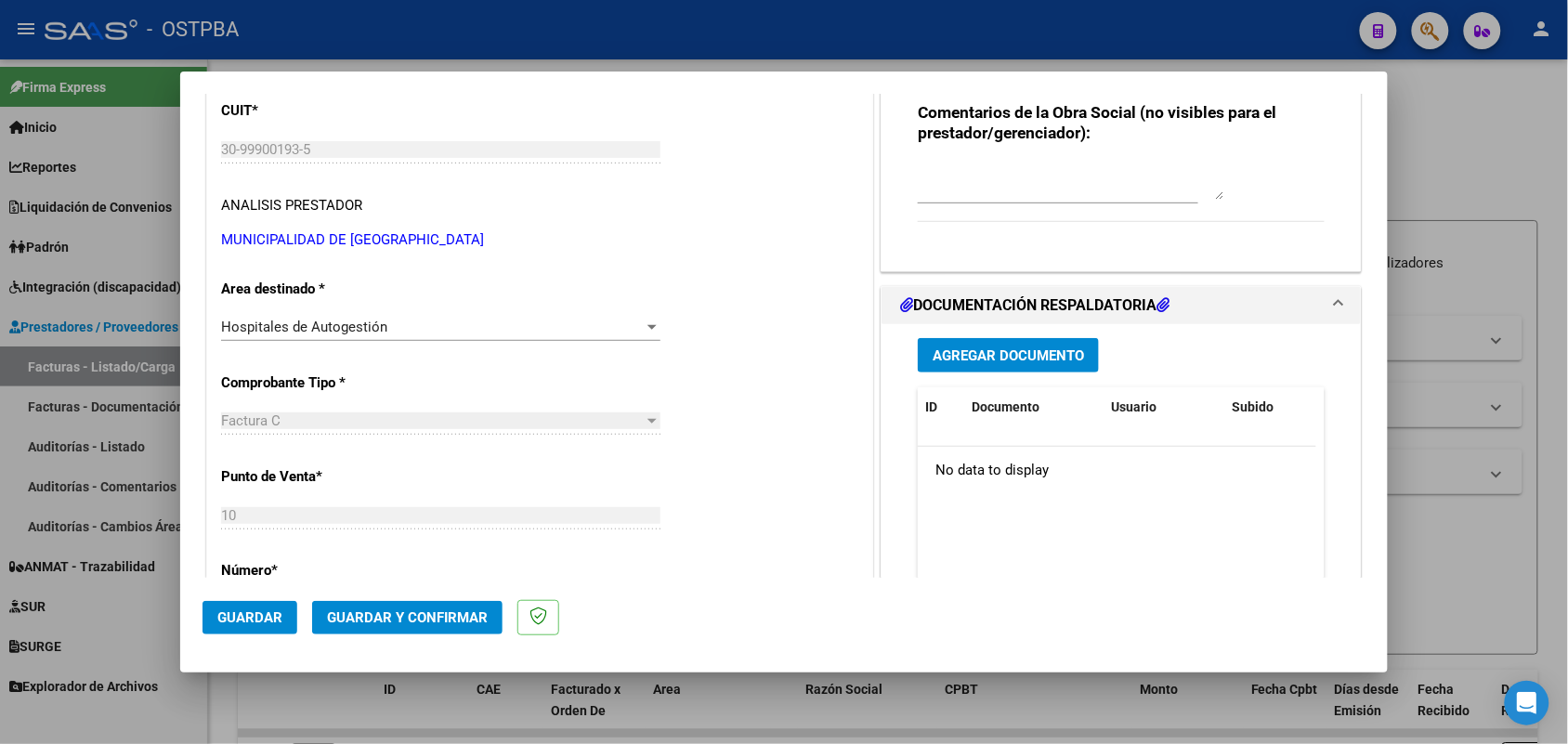
scroll to position [232, 0]
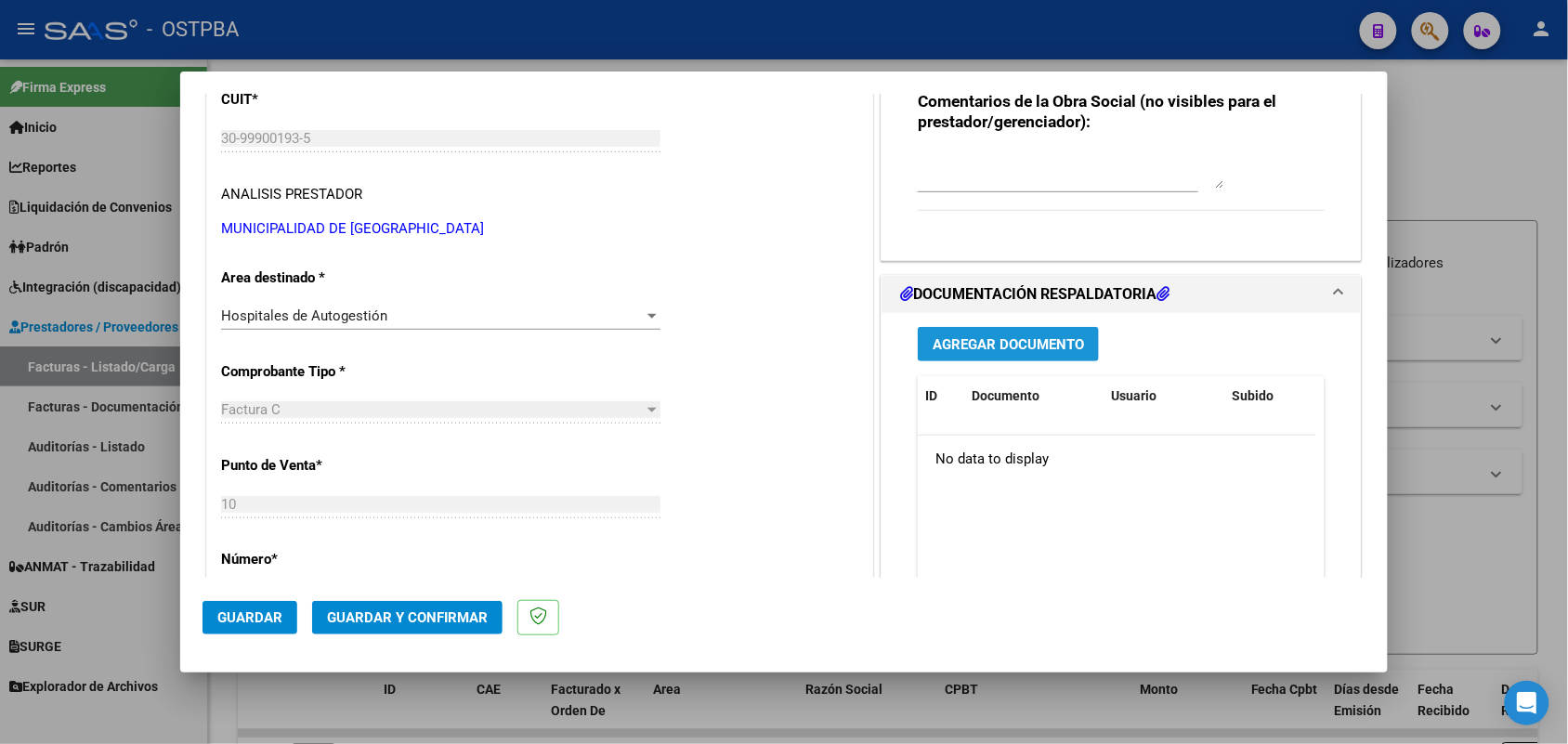
click at [1016, 348] on span "Agregar Documento" at bounding box center [1009, 344] width 152 height 17
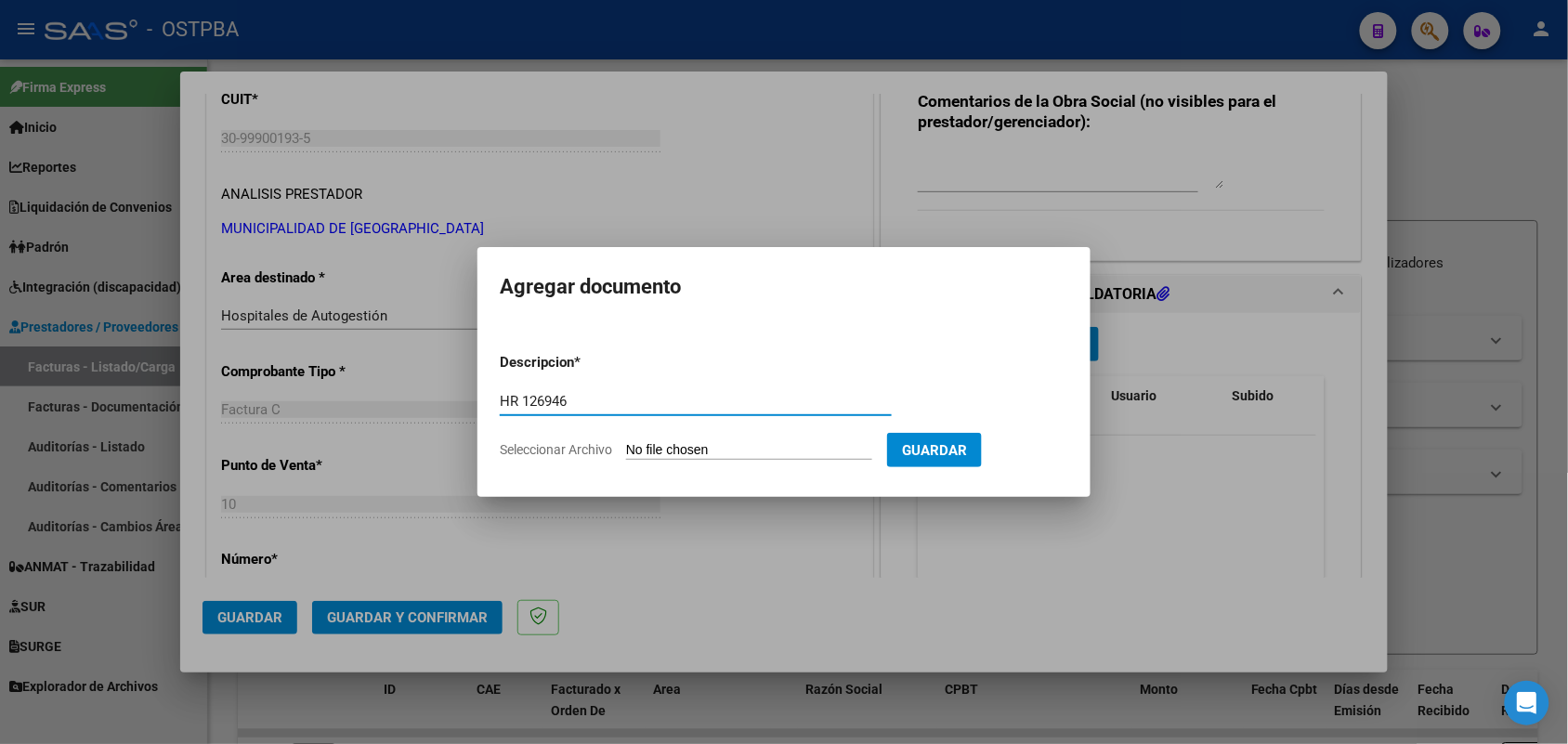
type input "HR 126946"
click at [641, 455] on input "Seleccionar Archivo" at bounding box center [749, 450] width 246 height 18
type input "C:\fakepath\HR 126946.pdf"
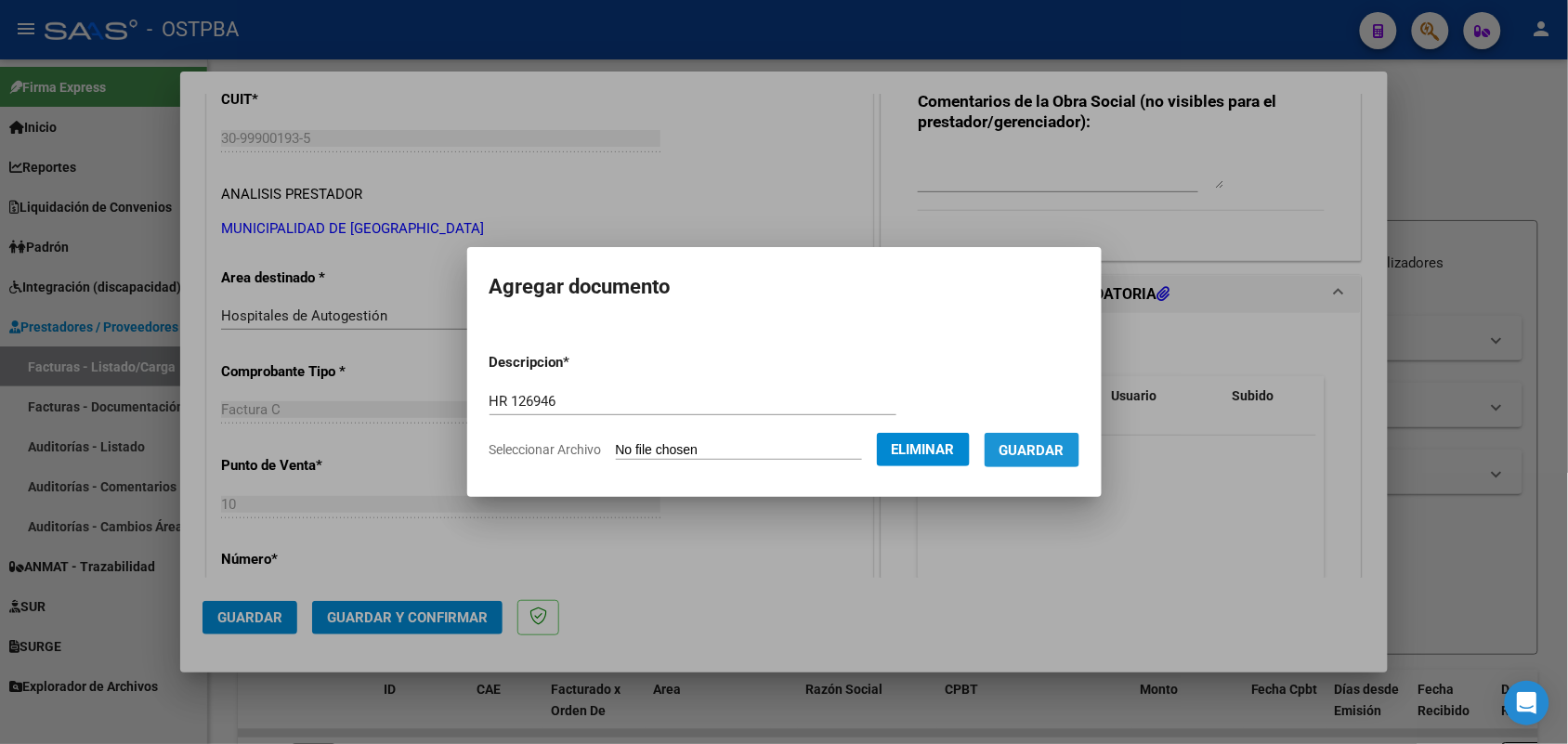
click at [1055, 452] on span "Guardar" at bounding box center [1032, 450] width 65 height 17
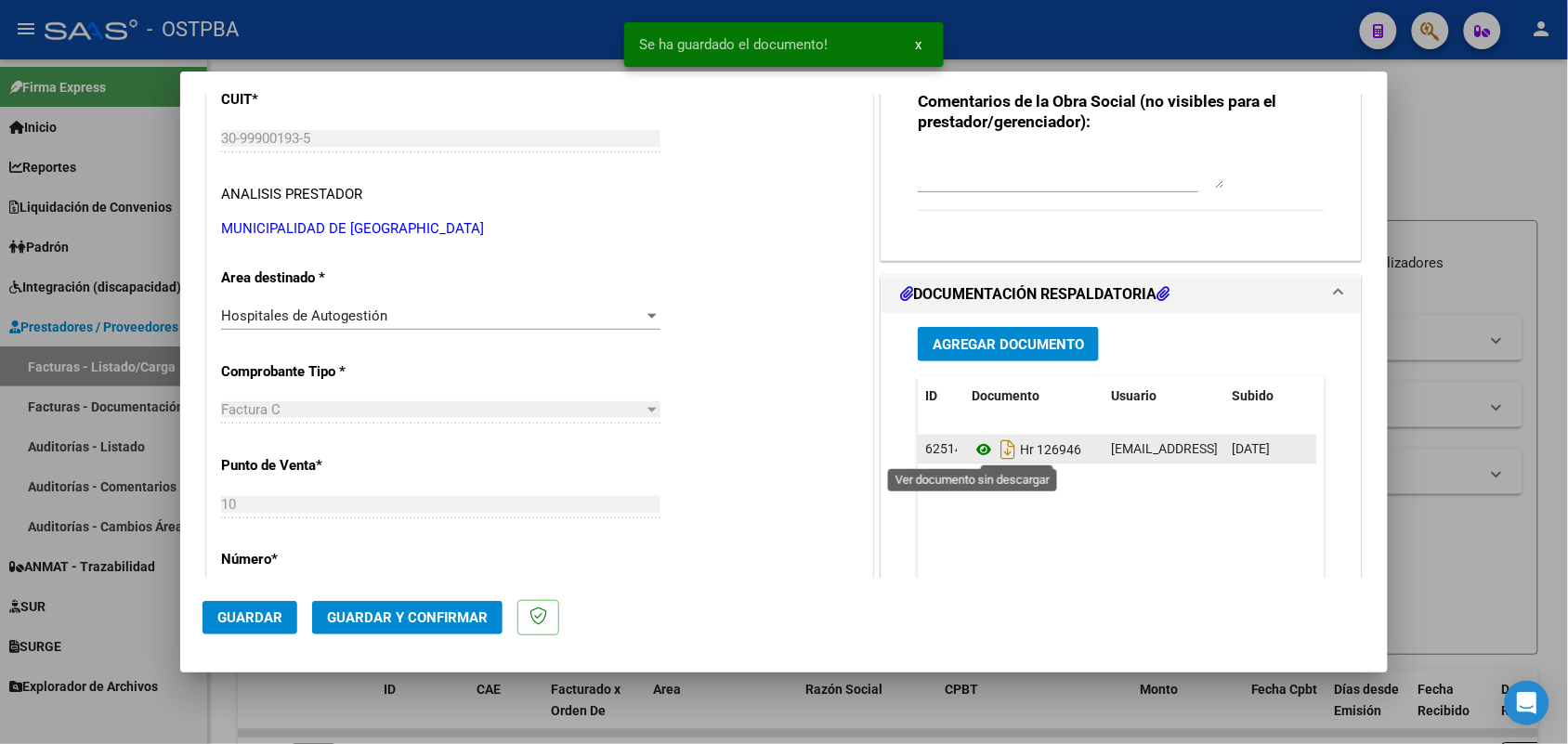
click at [975, 448] on icon at bounding box center [984, 449] width 24 height 22
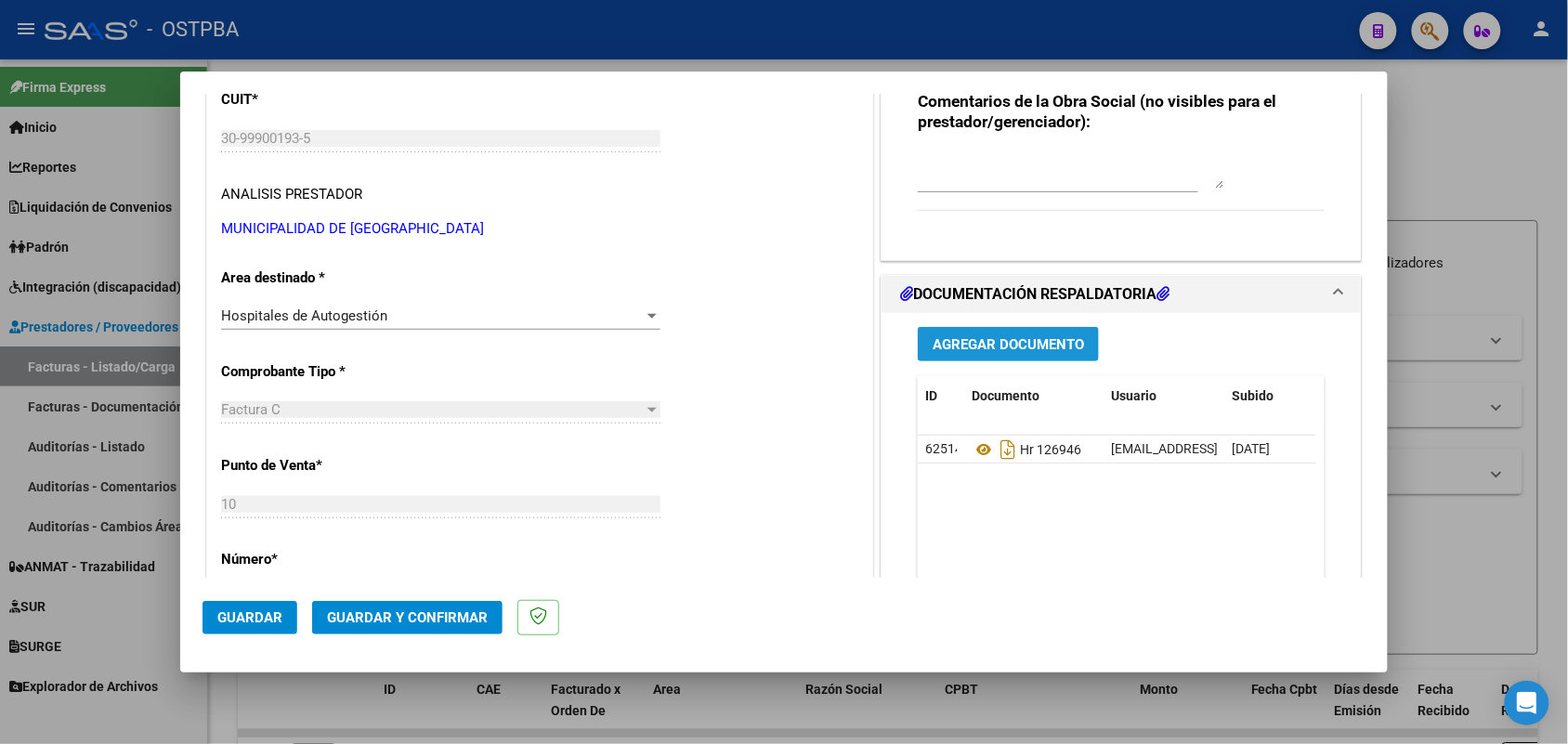
click at [1015, 341] on span "Agregar Documento" at bounding box center [1009, 344] width 152 height 17
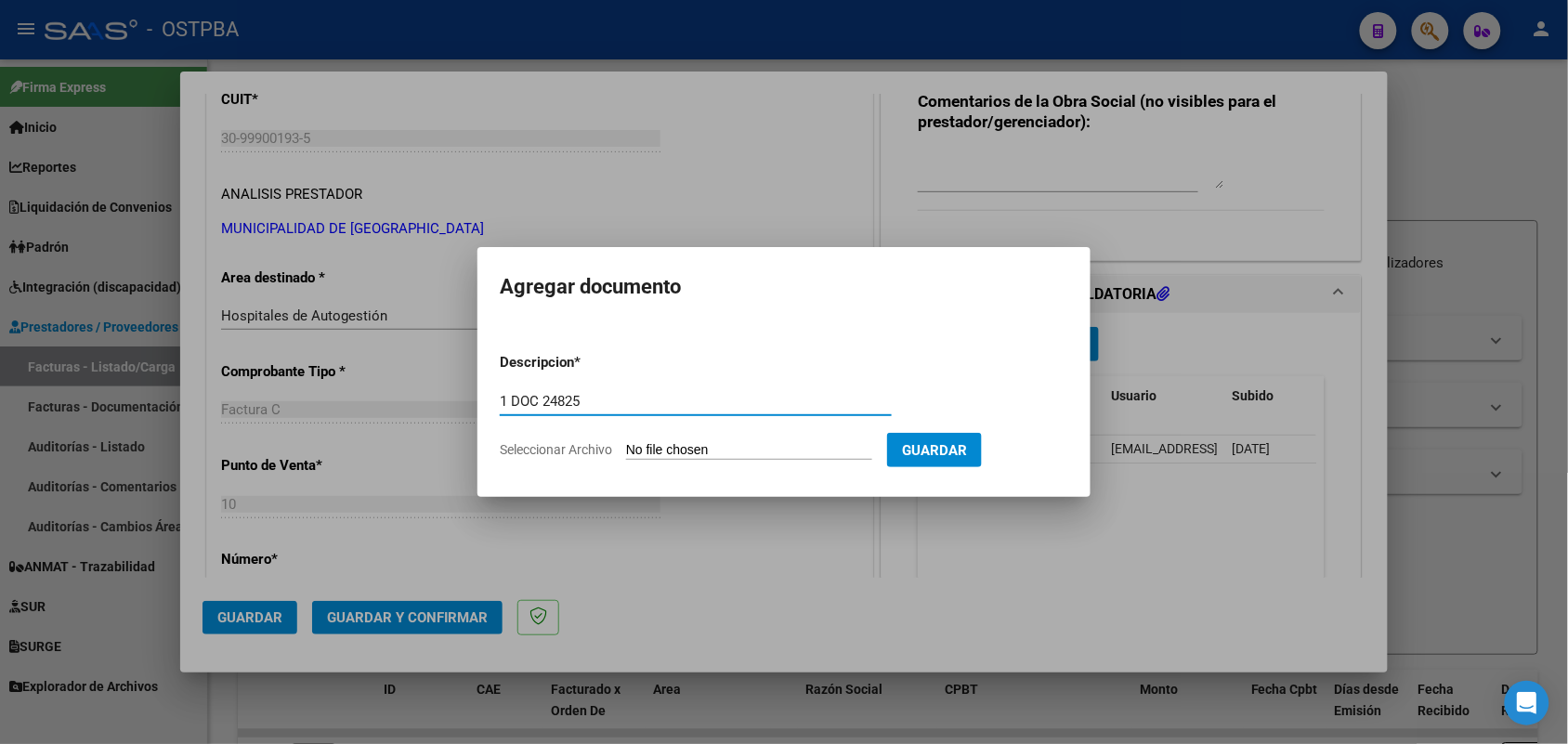
type input "1 DOC 24825"
click at [644, 452] on input "Seleccionar Archivo" at bounding box center [749, 450] width 246 height 18
type input "C:\fakepath\1 DOC 21846.pdf"
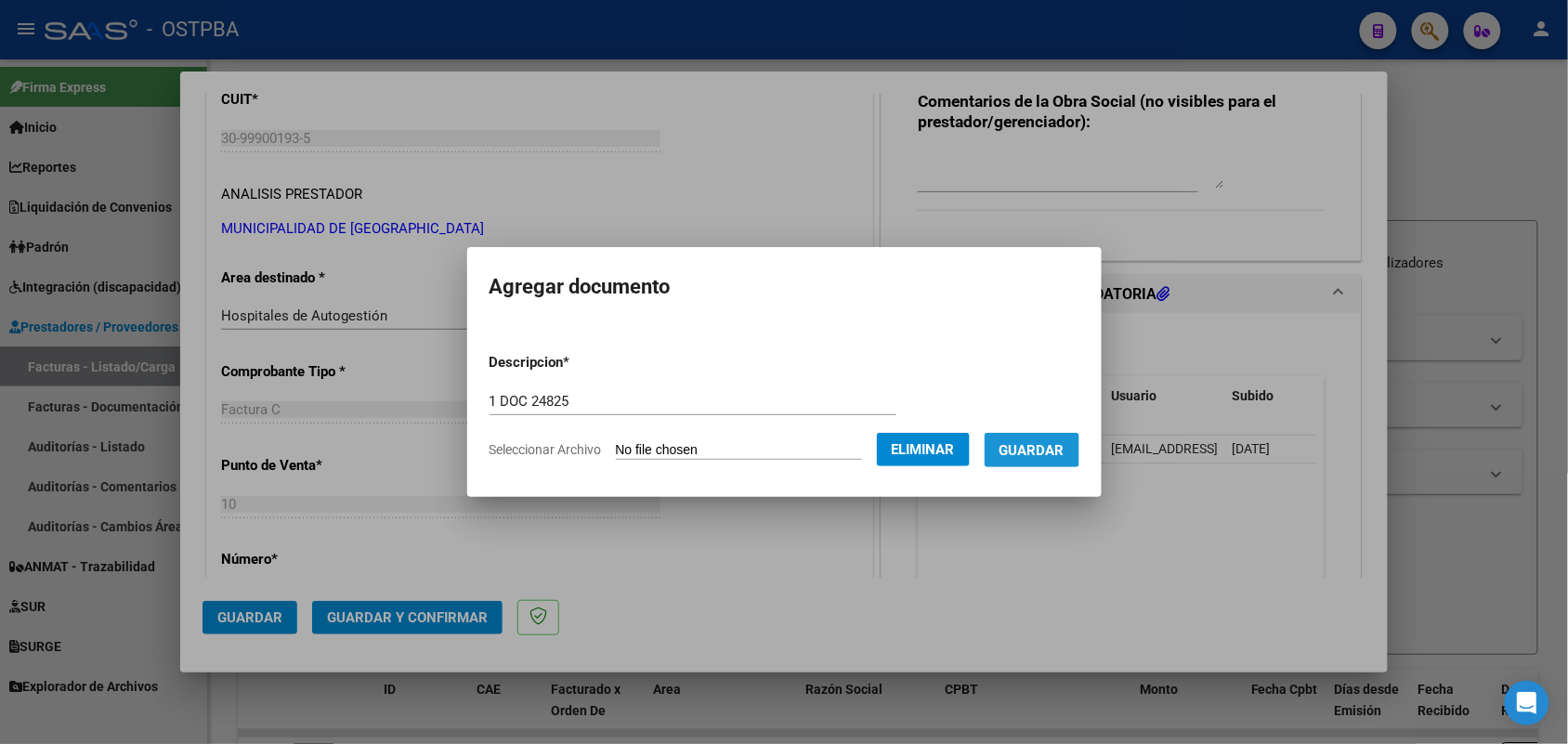
click at [1061, 447] on span "Guardar" at bounding box center [1032, 450] width 65 height 17
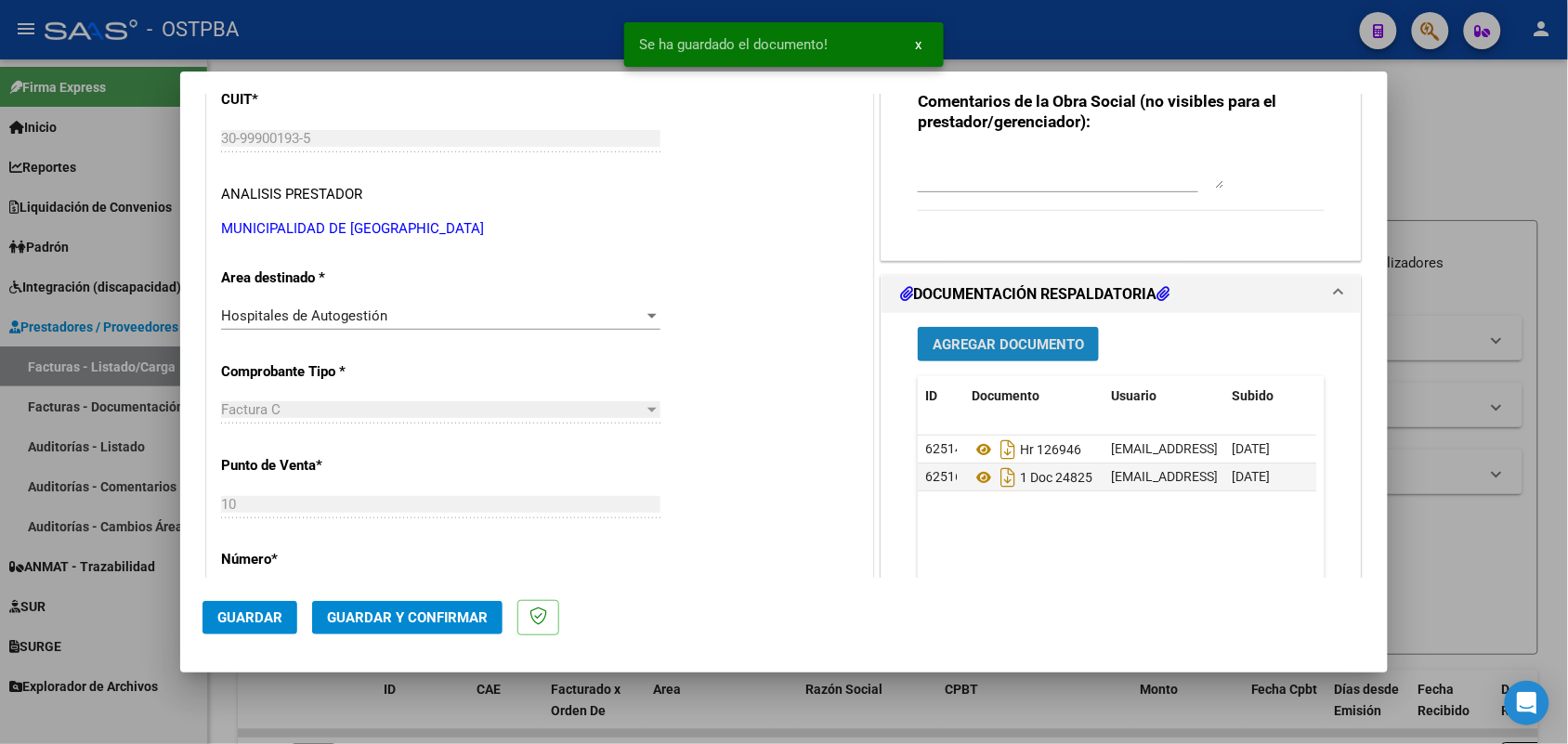
click at [1059, 336] on span "Agregar Documento" at bounding box center [1009, 344] width 152 height 17
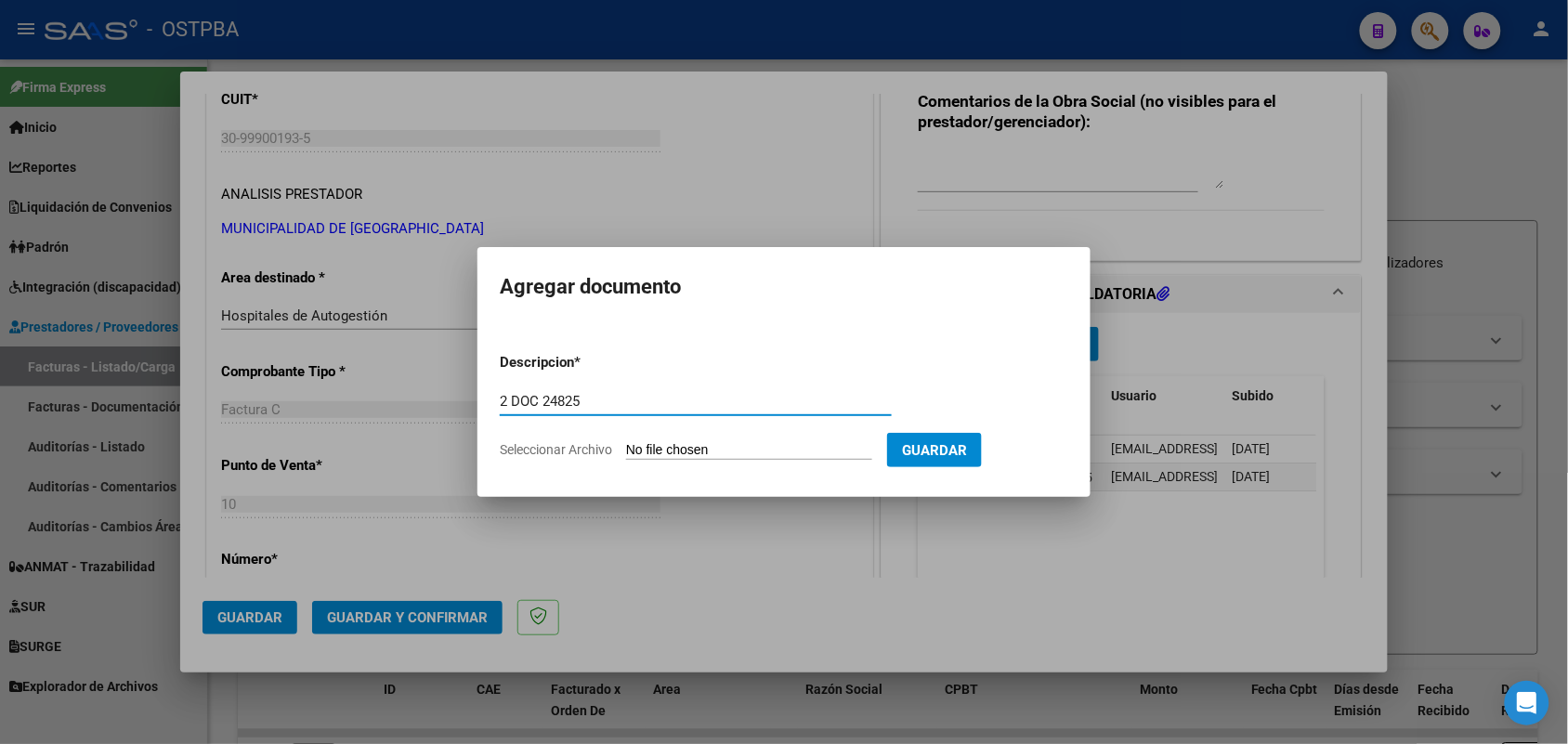
type input "2 DOC 24825"
click at [657, 442] on input "Seleccionar Archivo" at bounding box center [749, 450] width 246 height 18
click at [595, 559] on div at bounding box center [784, 372] width 1568 height 744
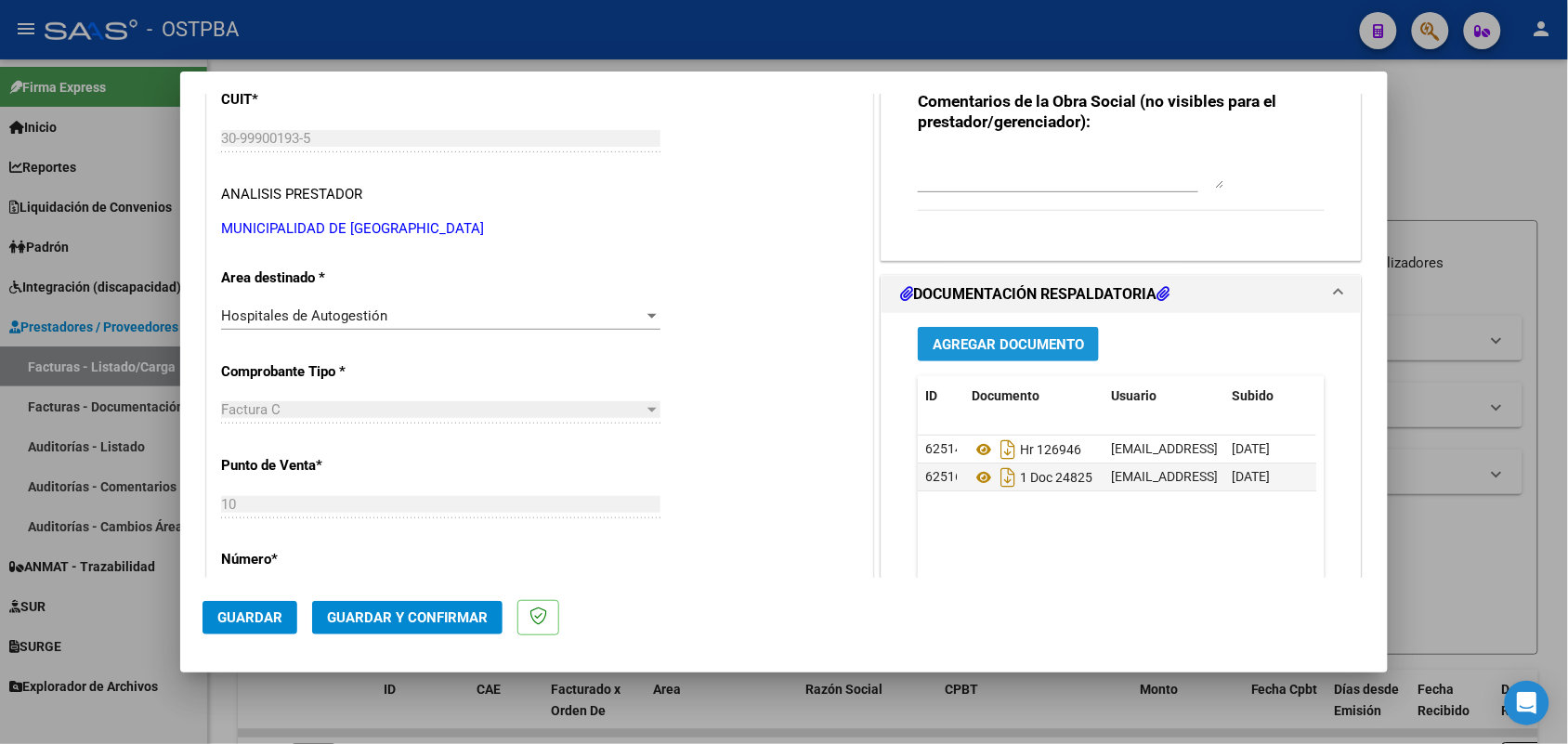
click at [1005, 330] on button "Agregar Documento" at bounding box center [1009, 343] width 182 height 35
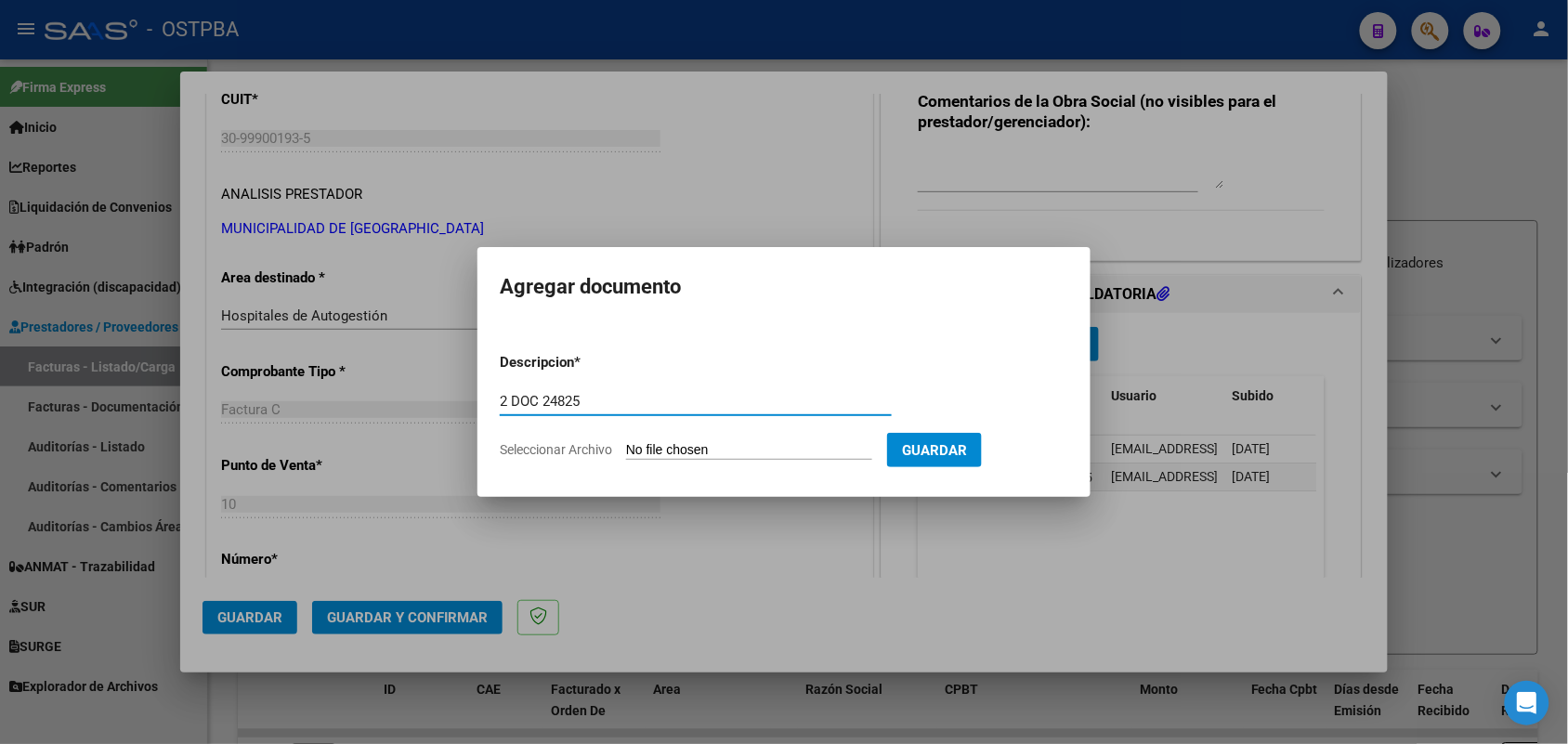
type input "2 DOC 24825"
click at [641, 444] on input "Seleccionar Archivo" at bounding box center [749, 450] width 246 height 18
type input "C:\fakepath\2 DOC 24825.pdf"
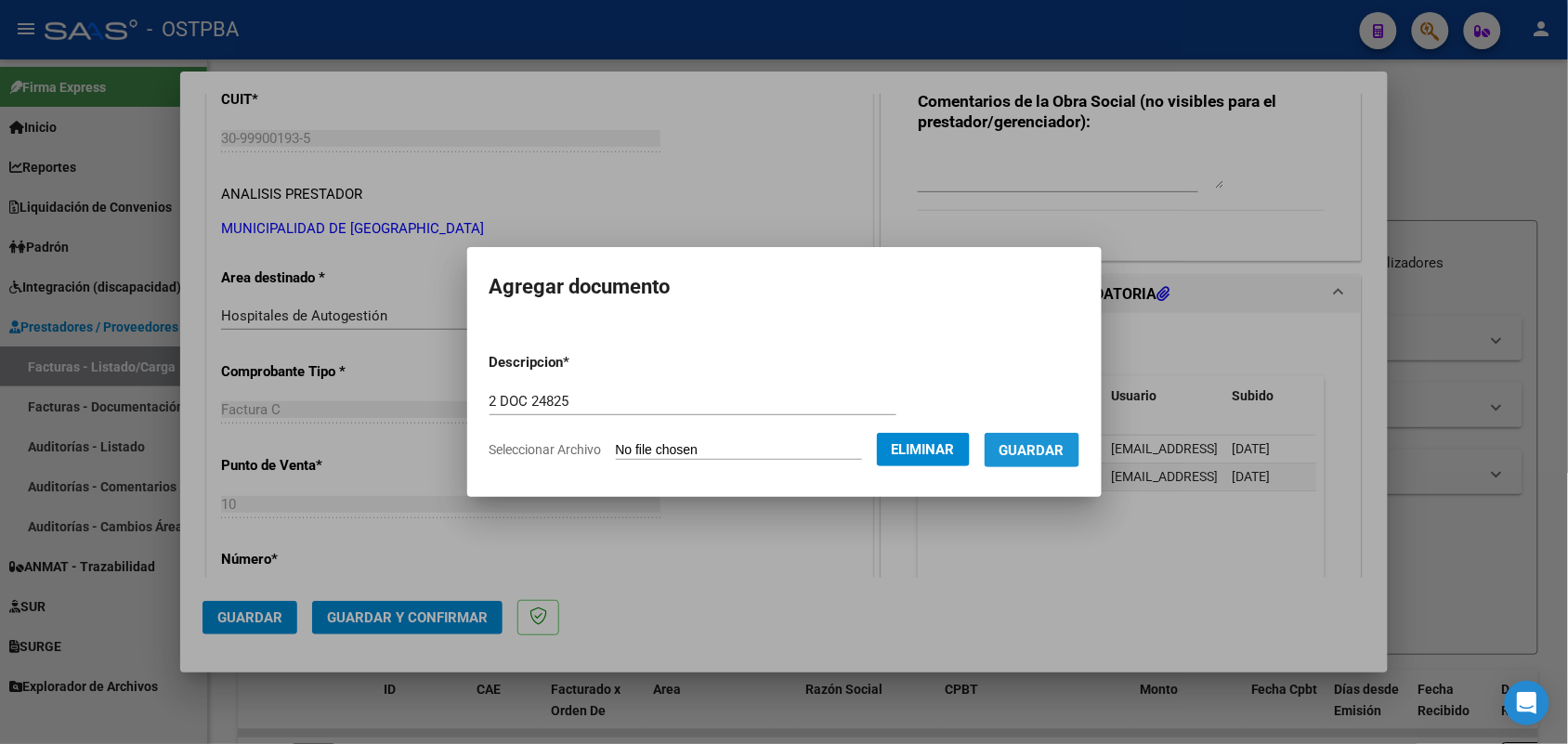
click at [1056, 442] on span "Guardar" at bounding box center [1032, 450] width 65 height 17
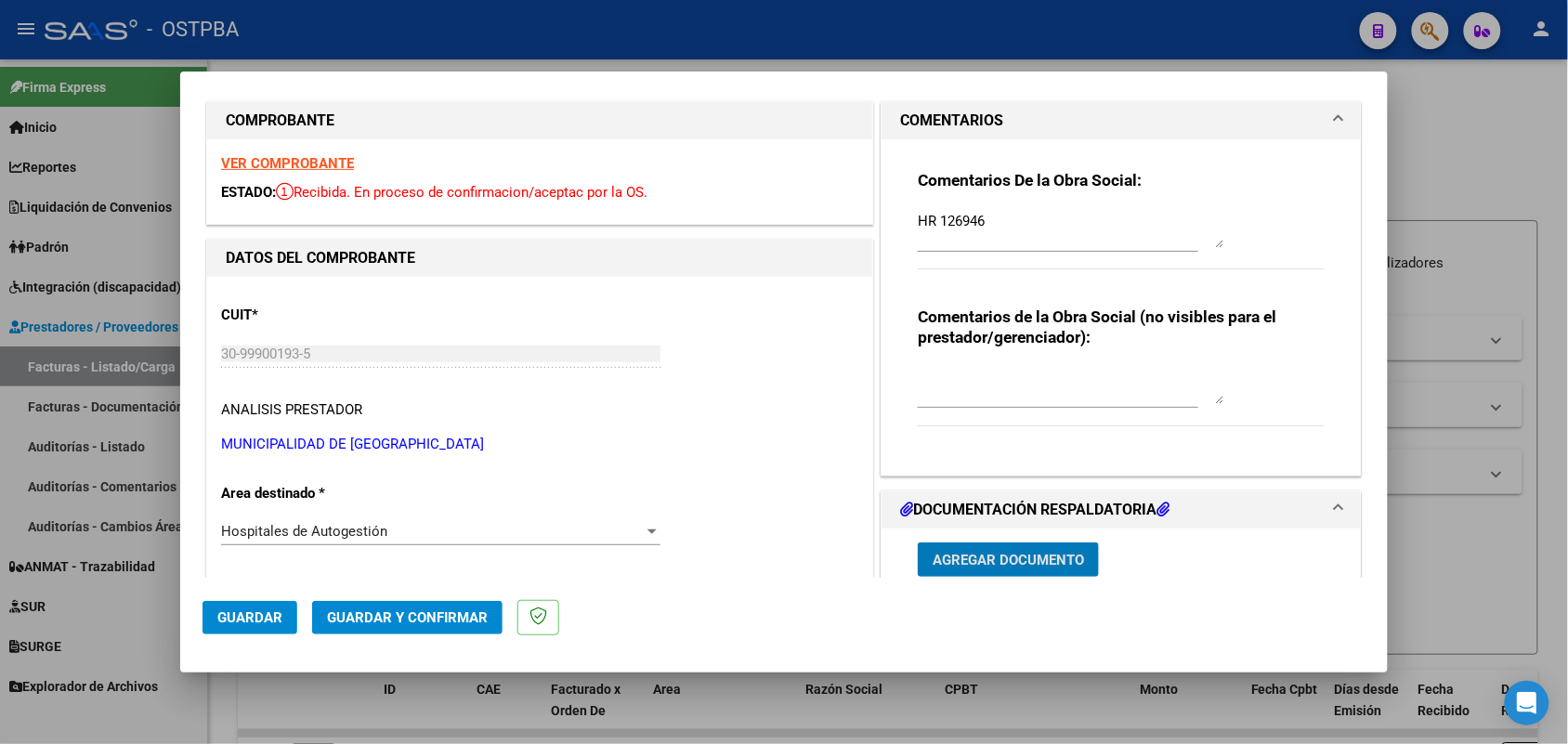
scroll to position [0, 0]
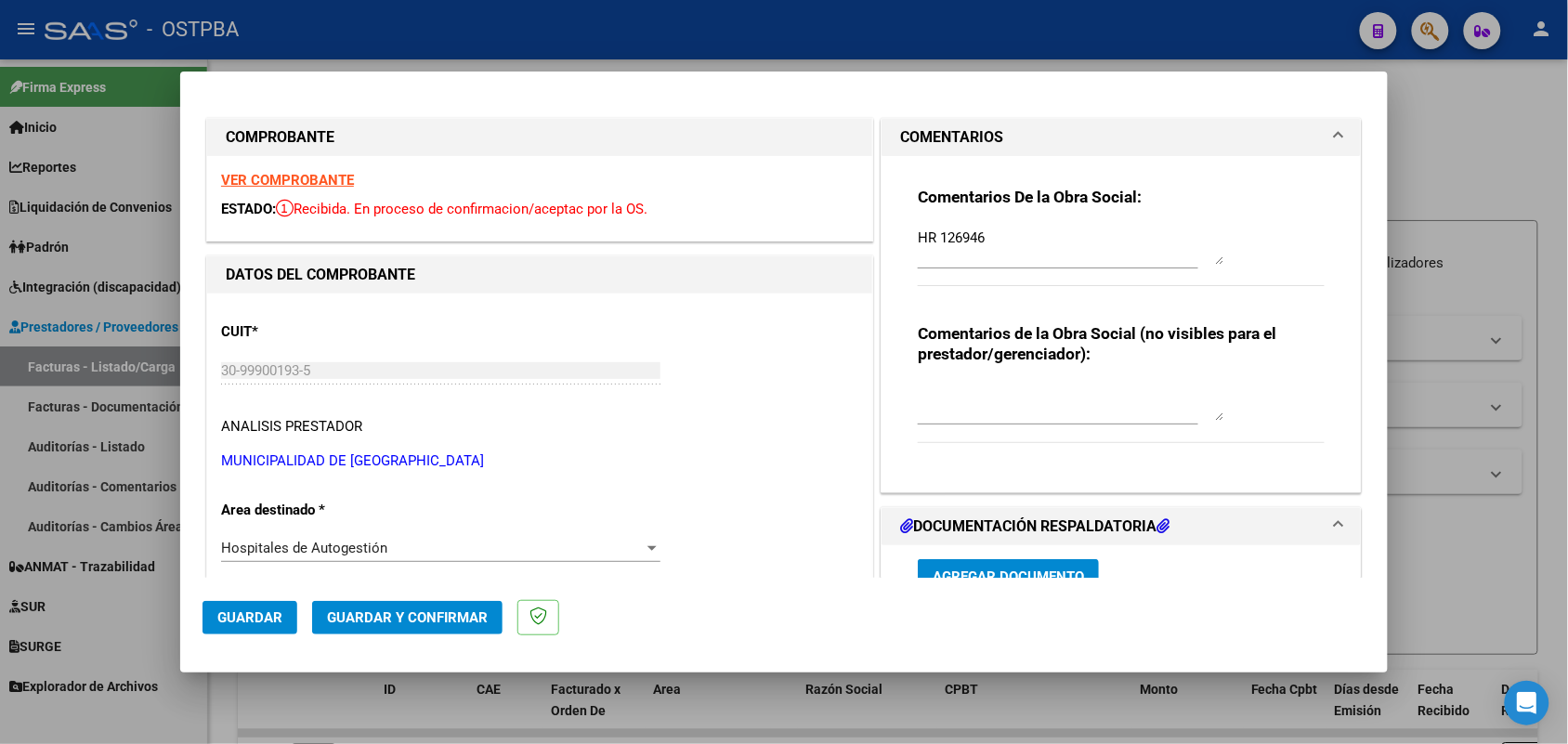
click at [312, 178] on strong "VER COMPROBANTE" at bounding box center [287, 181] width 133 height 17
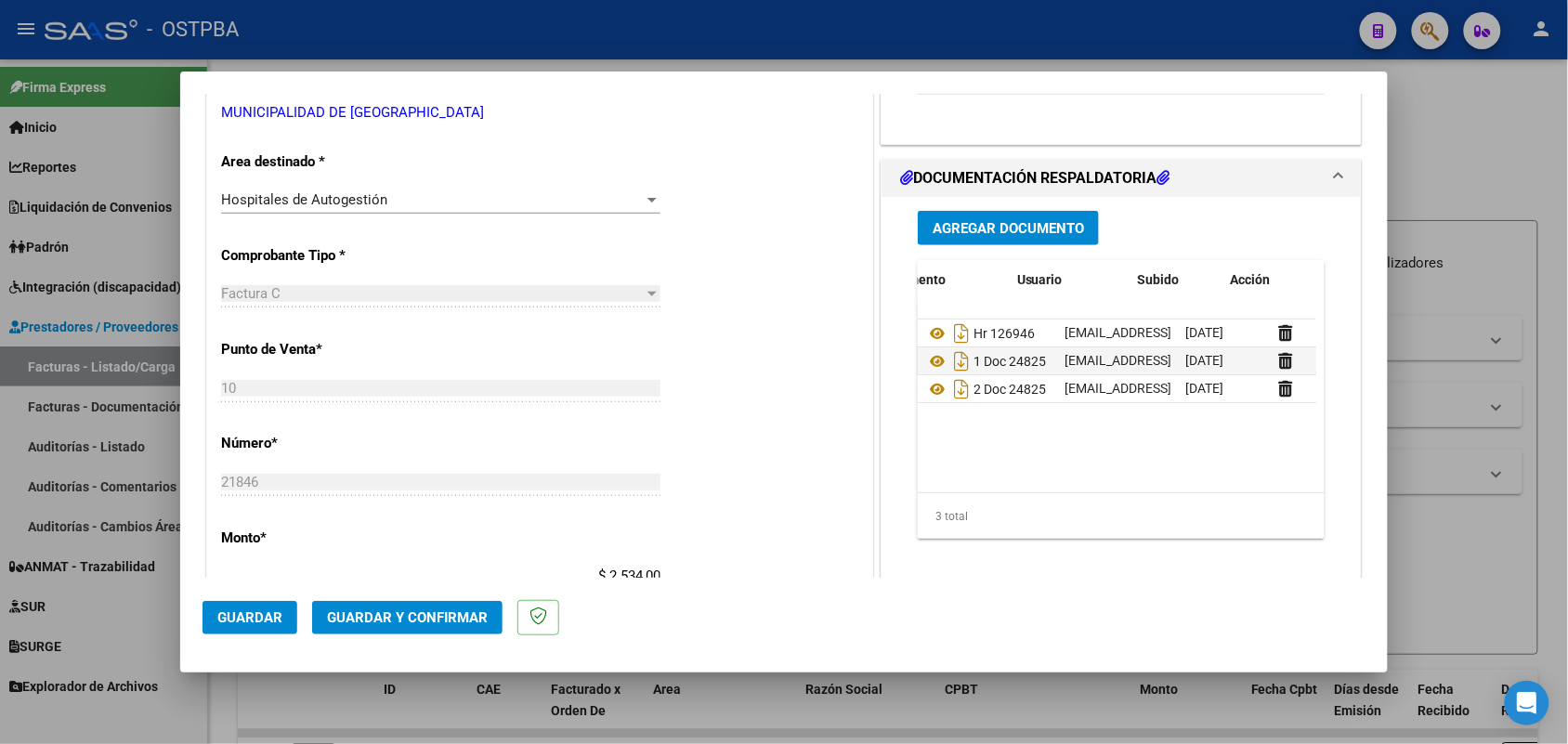
scroll to position [0, 94]
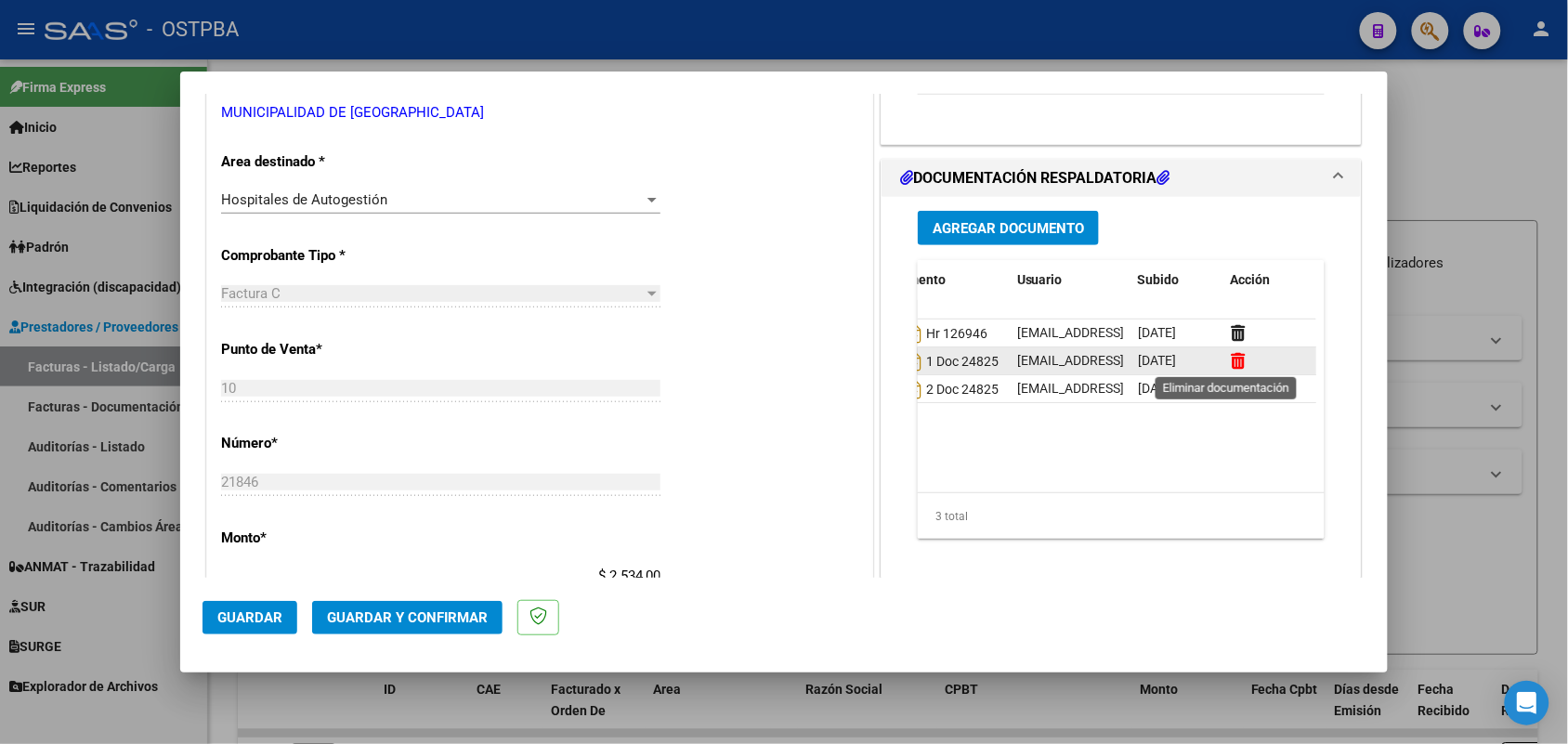
click at [1231, 358] on icon at bounding box center [1238, 360] width 14 height 18
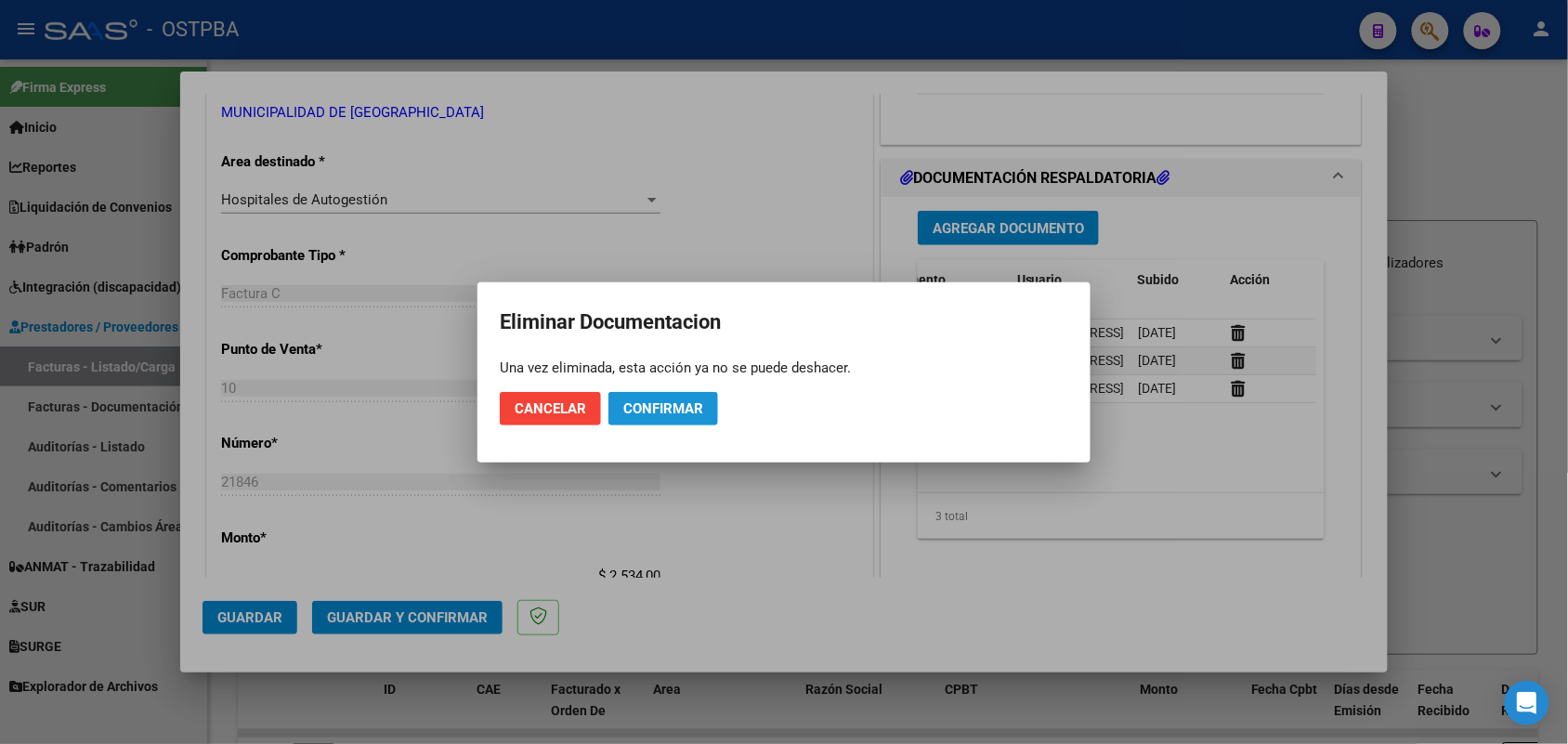
click at [703, 412] on span "Confirmar" at bounding box center [663, 409] width 80 height 17
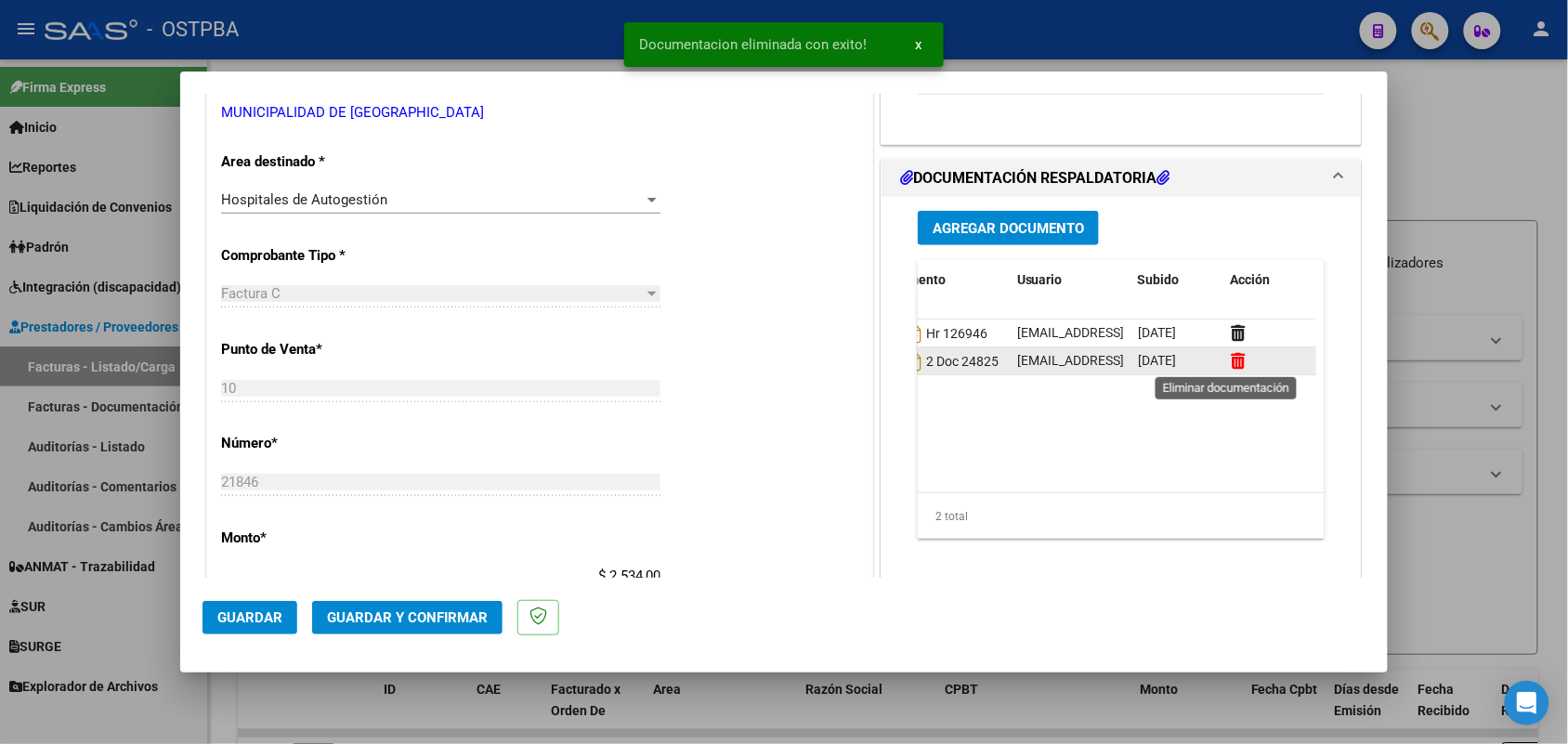
click at [1231, 360] on icon at bounding box center [1238, 360] width 14 height 18
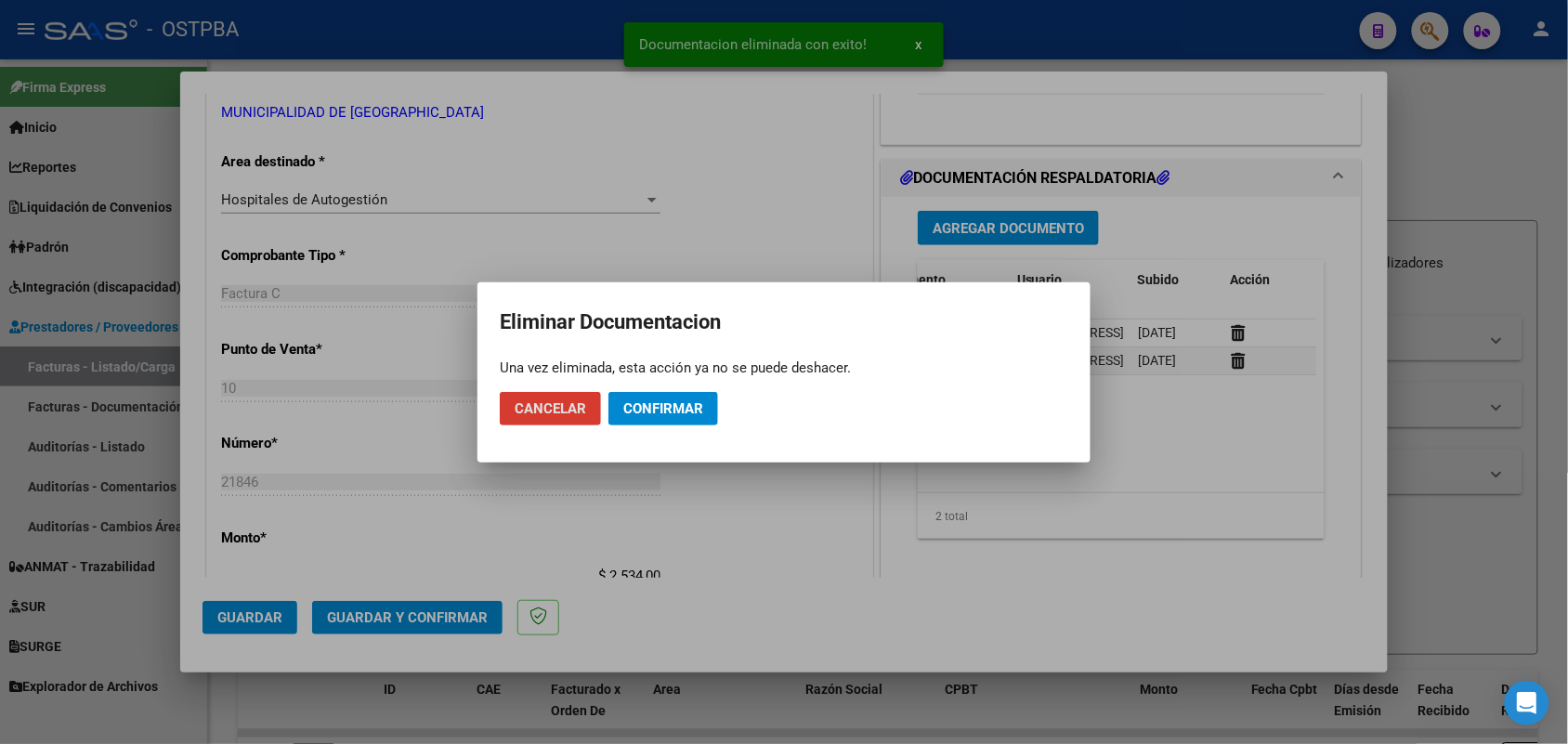
click at [648, 406] on span "Confirmar" at bounding box center [663, 409] width 80 height 17
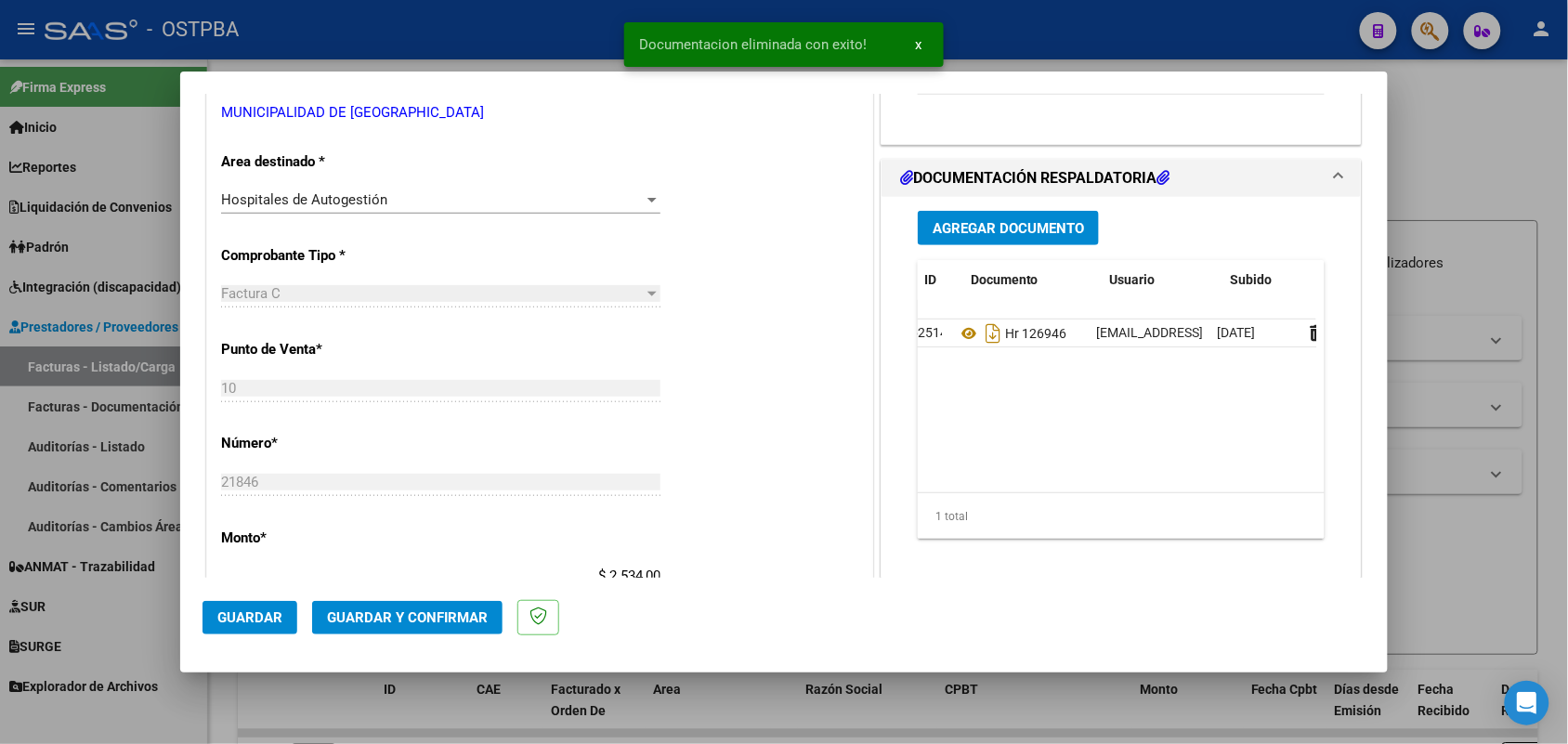
scroll to position [0, 0]
click at [986, 226] on span "Agregar Documento" at bounding box center [1009, 228] width 152 height 17
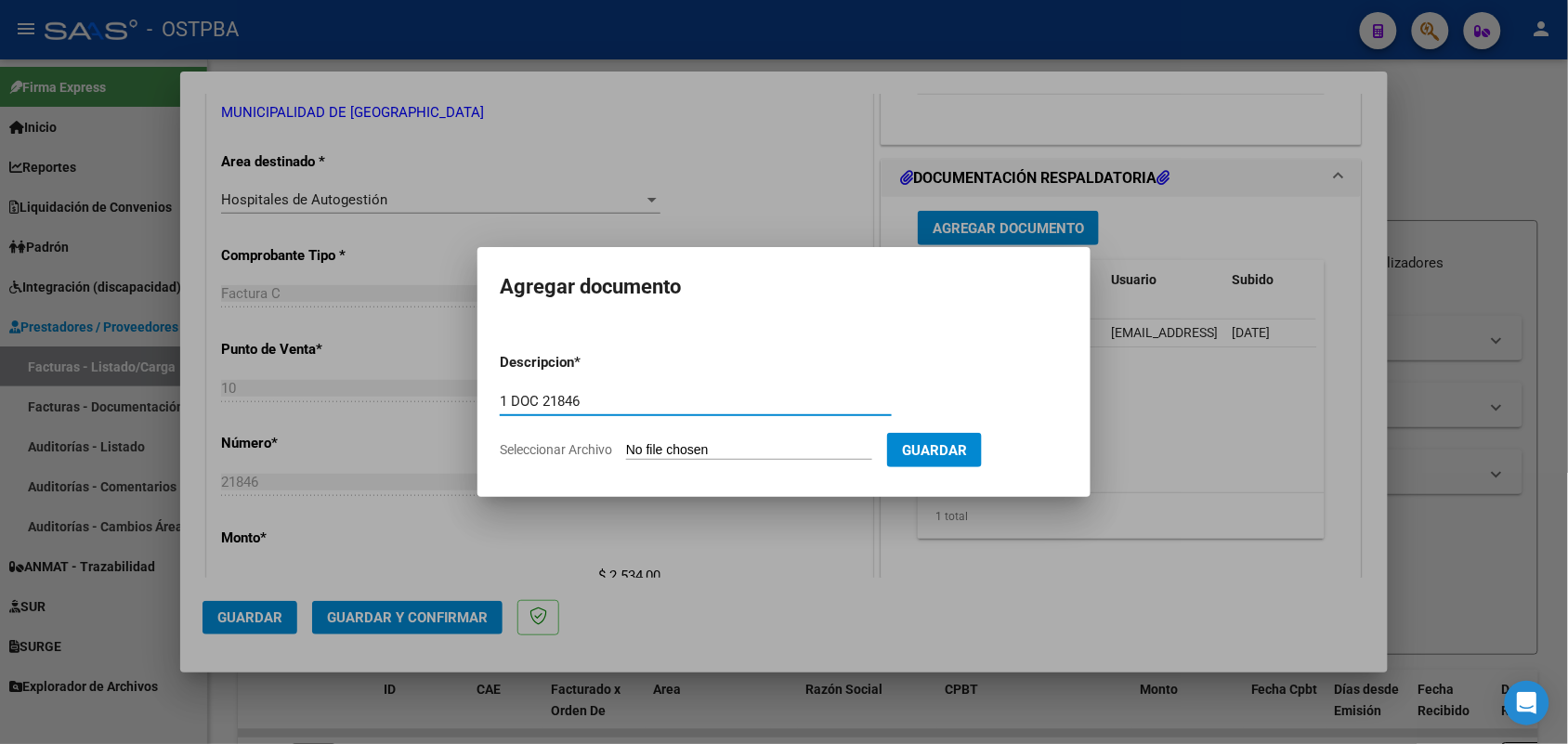
type input "1 DOC 21846"
click at [647, 448] on input "Seleccionar Archivo" at bounding box center [749, 450] width 246 height 18
type input "C:\fakepath\1 DOC 21846.pdf"
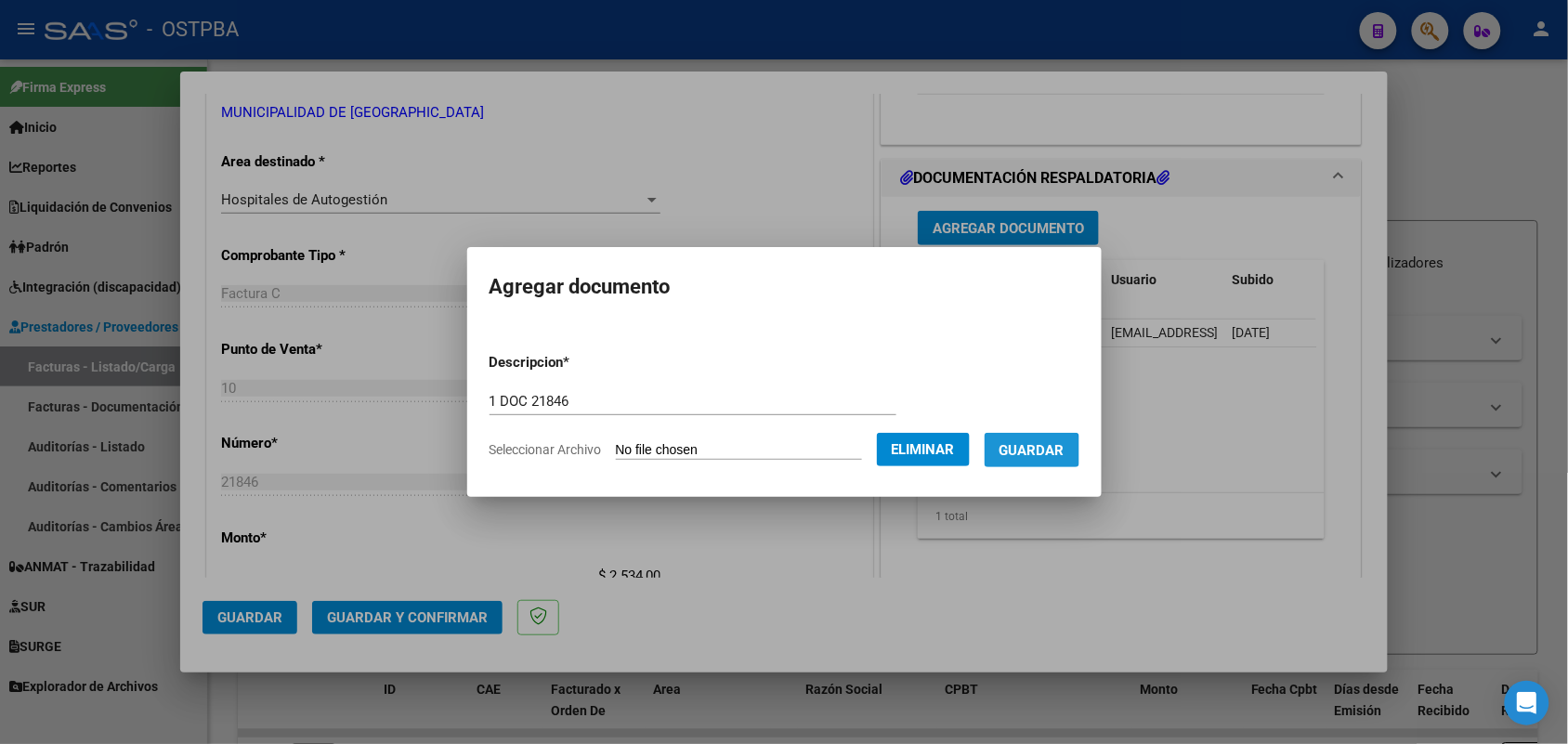
click at [1042, 453] on span "Guardar" at bounding box center [1032, 450] width 65 height 17
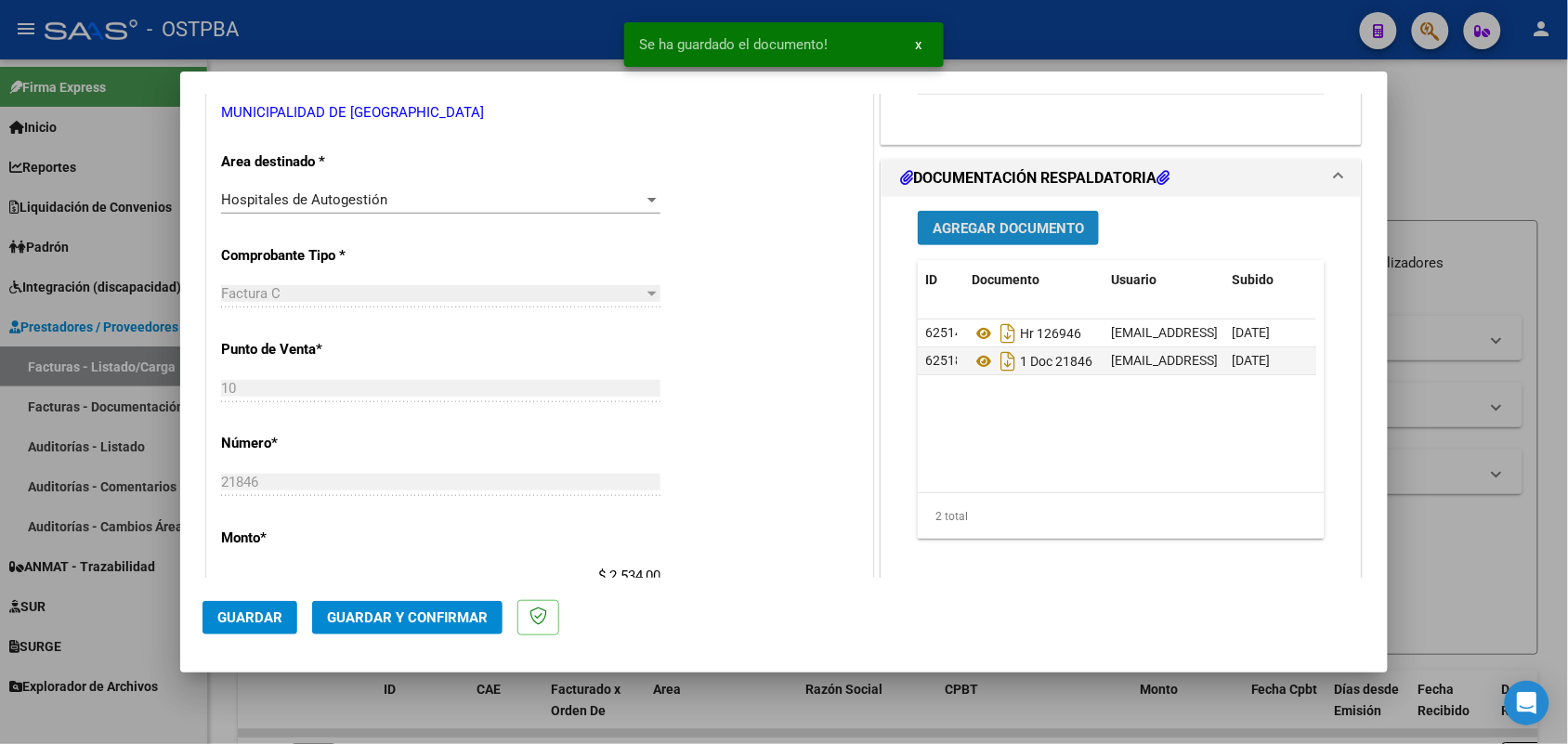
click at [944, 221] on span "Agregar Documento" at bounding box center [1009, 228] width 152 height 17
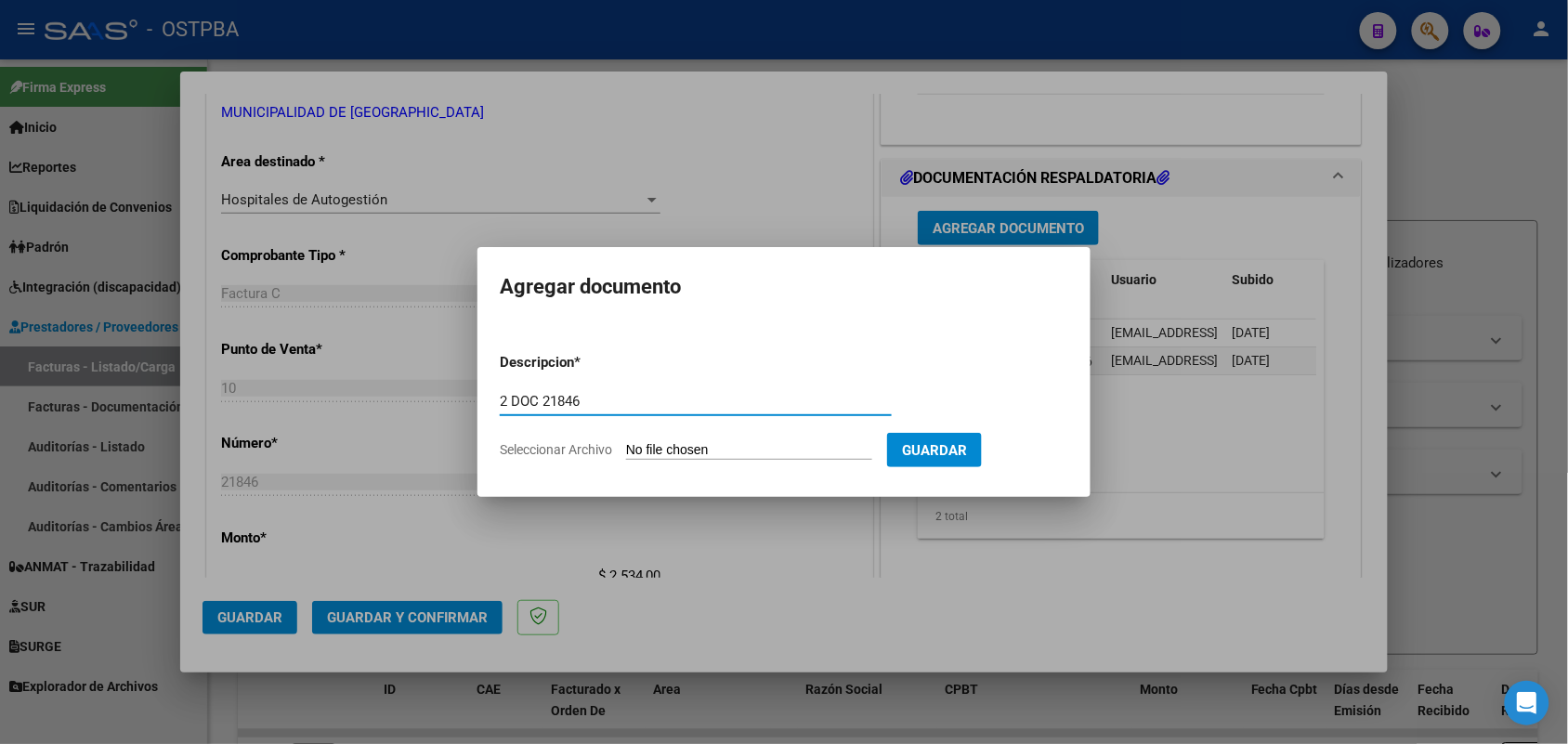
type input "2 DOC 21846"
click at [649, 450] on input "Seleccionar Archivo" at bounding box center [749, 450] width 246 height 18
type input "C:\fakepath\2 DOC 21846.pdf"
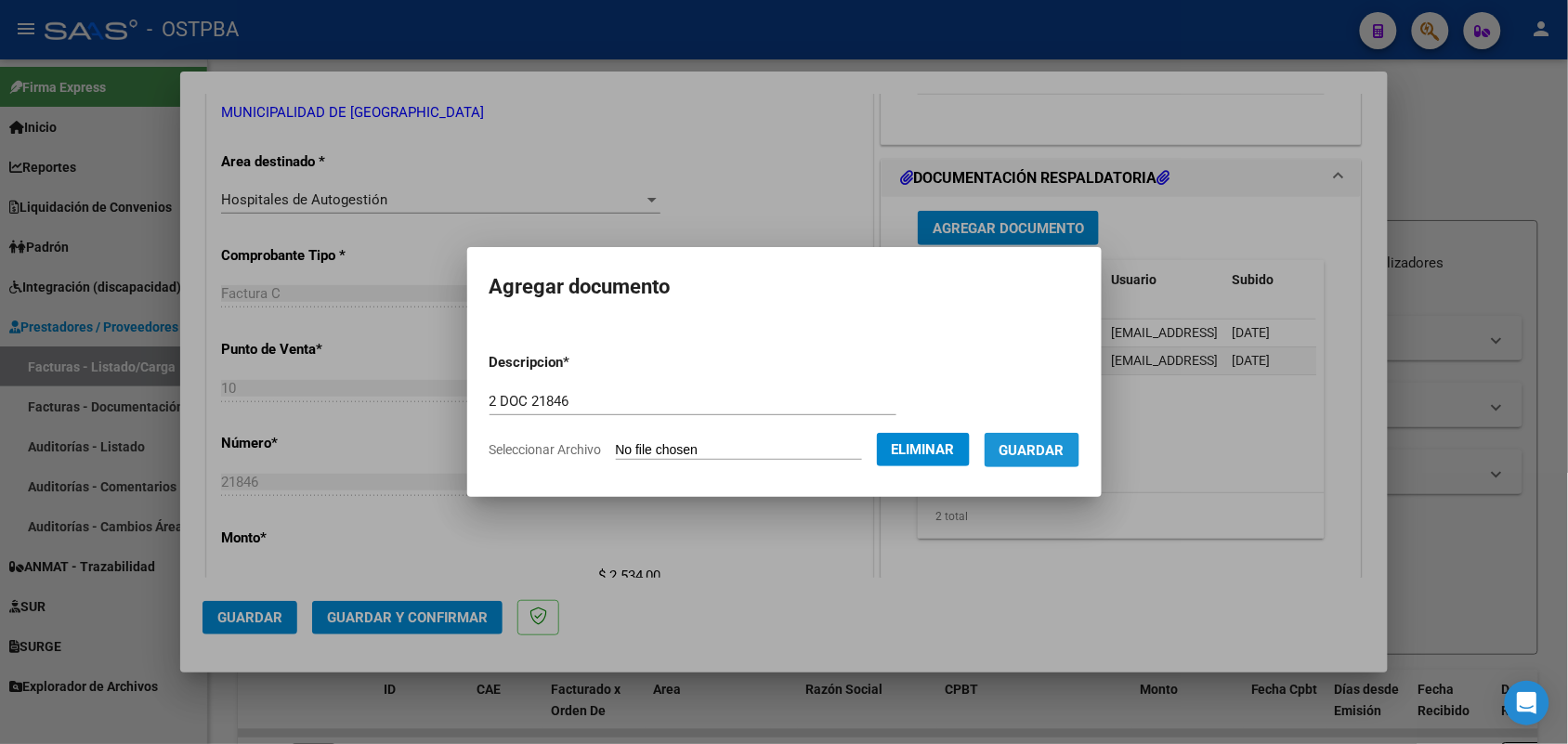
click at [1064, 450] on span "Guardar" at bounding box center [1032, 450] width 65 height 17
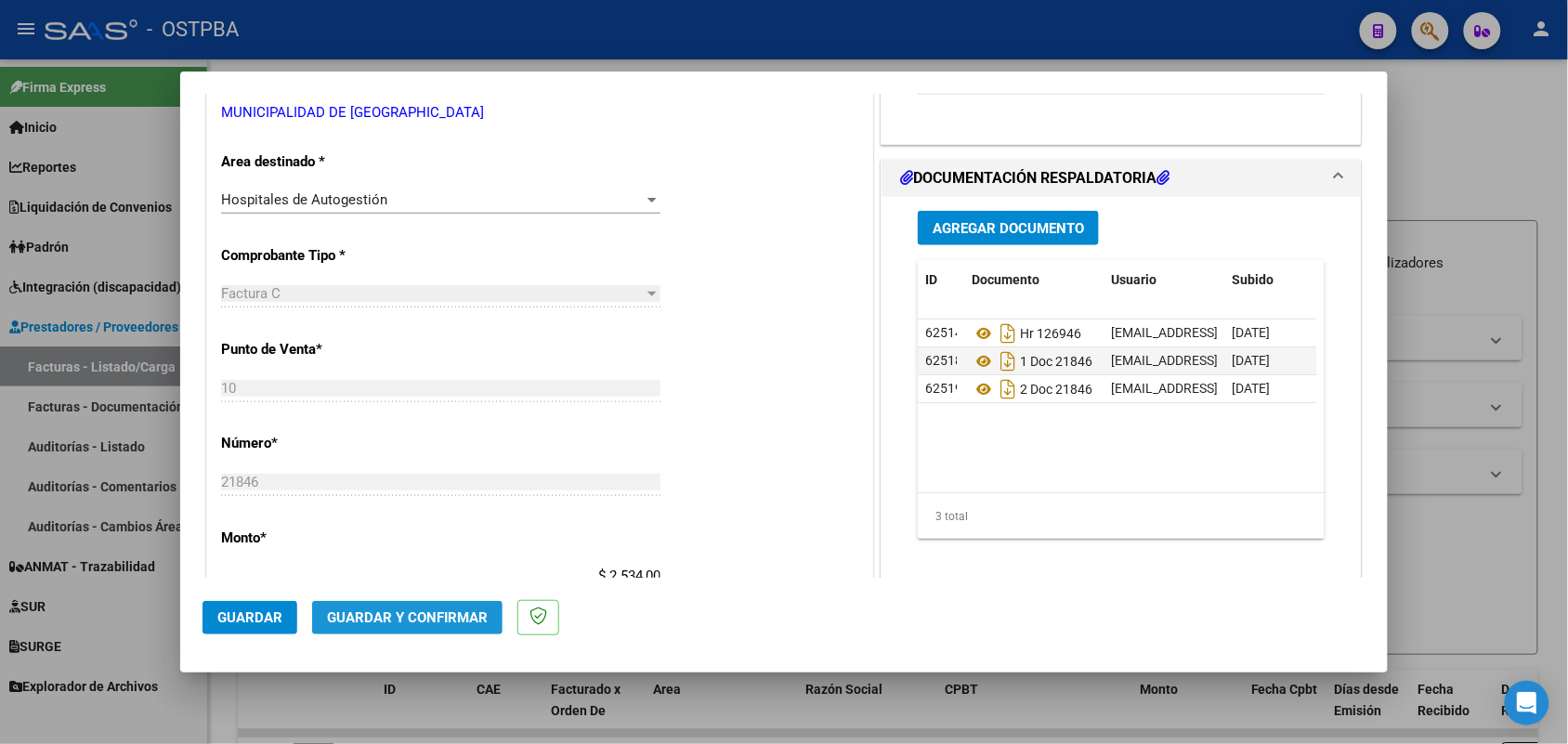
click at [411, 606] on button "Guardar y Confirmar" at bounding box center [406, 618] width 190 height 34
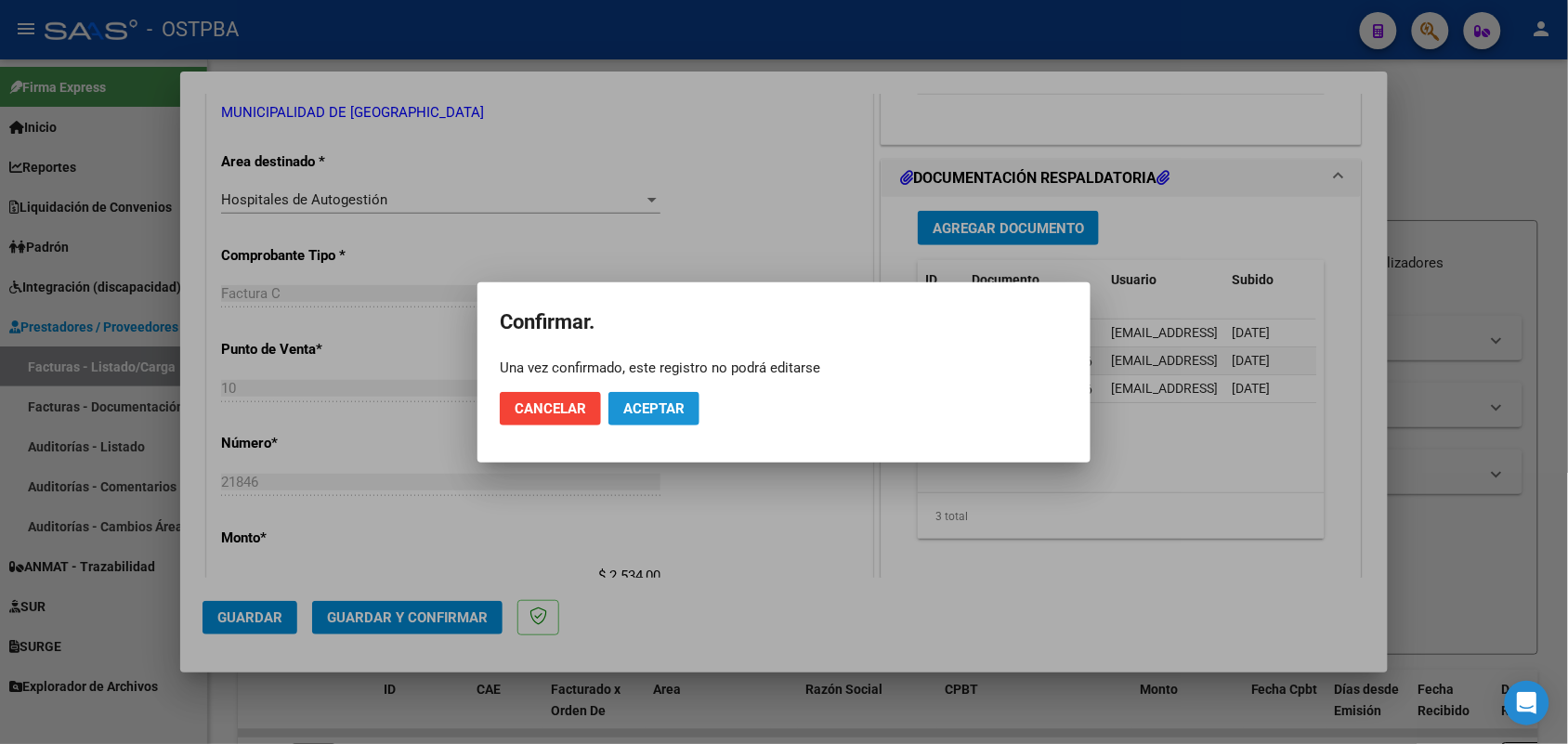
click at [649, 406] on span "Aceptar" at bounding box center [654, 409] width 62 height 17
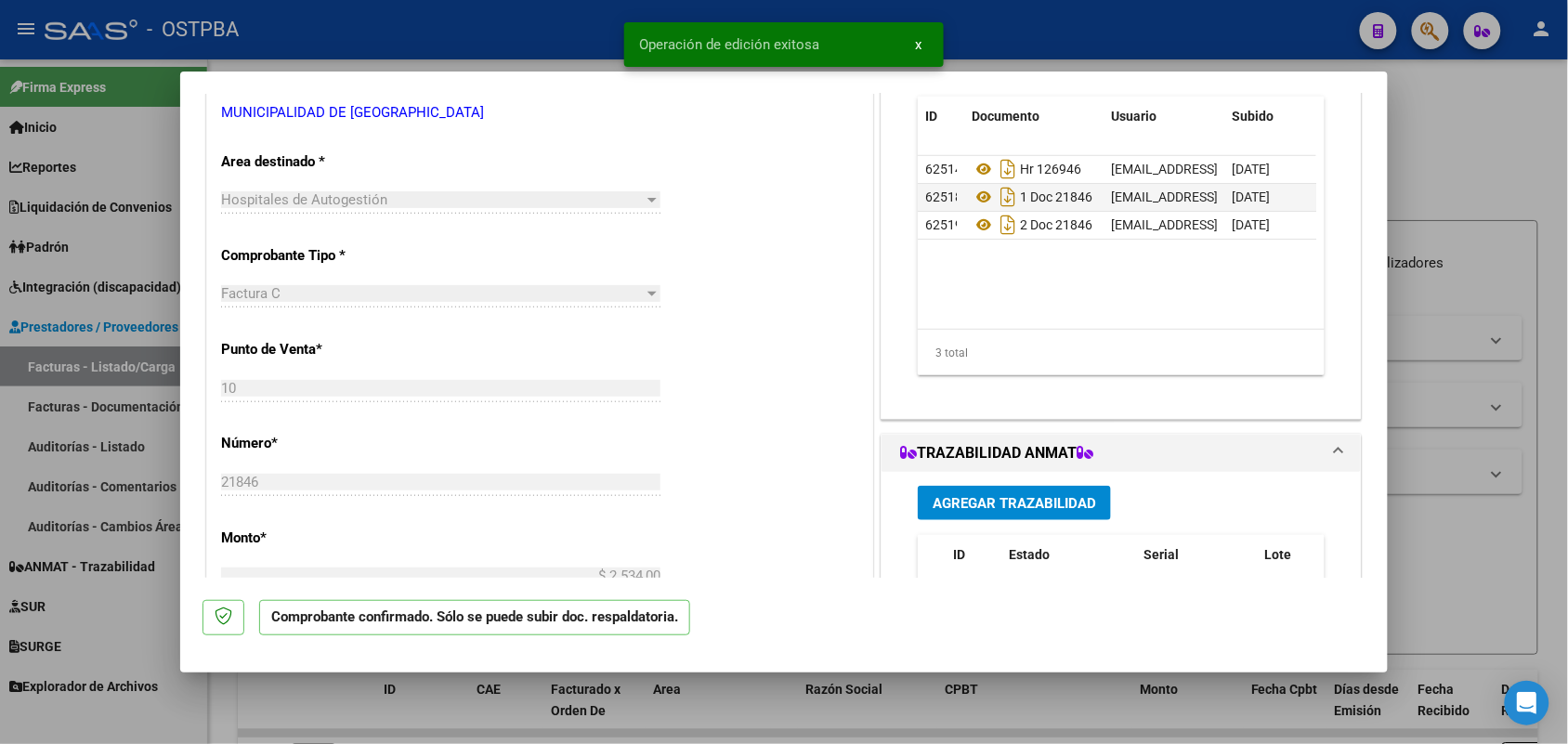
click at [135, 444] on div at bounding box center [784, 372] width 1568 height 744
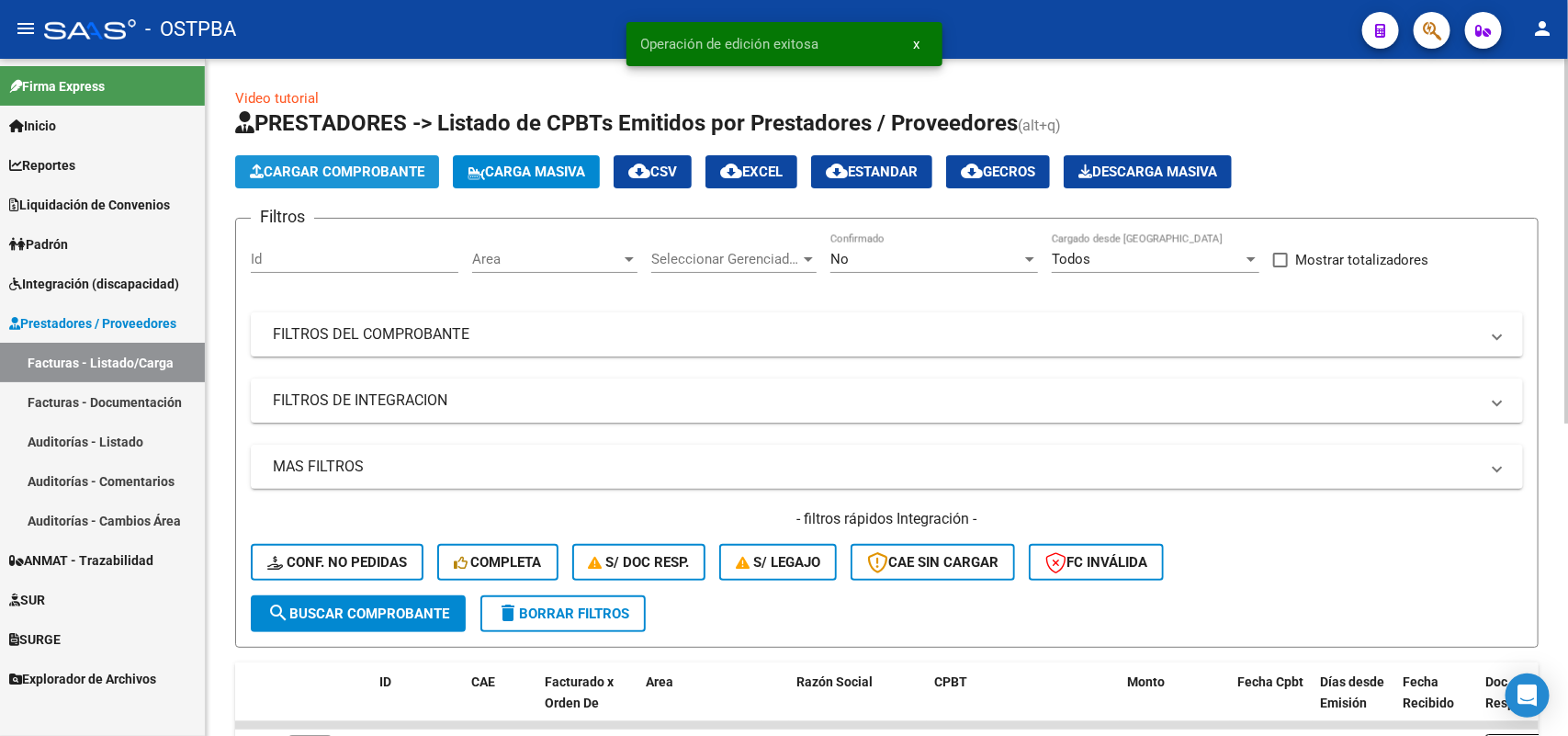
click at [393, 164] on span "Cargar Comprobante" at bounding box center [337, 172] width 175 height 17
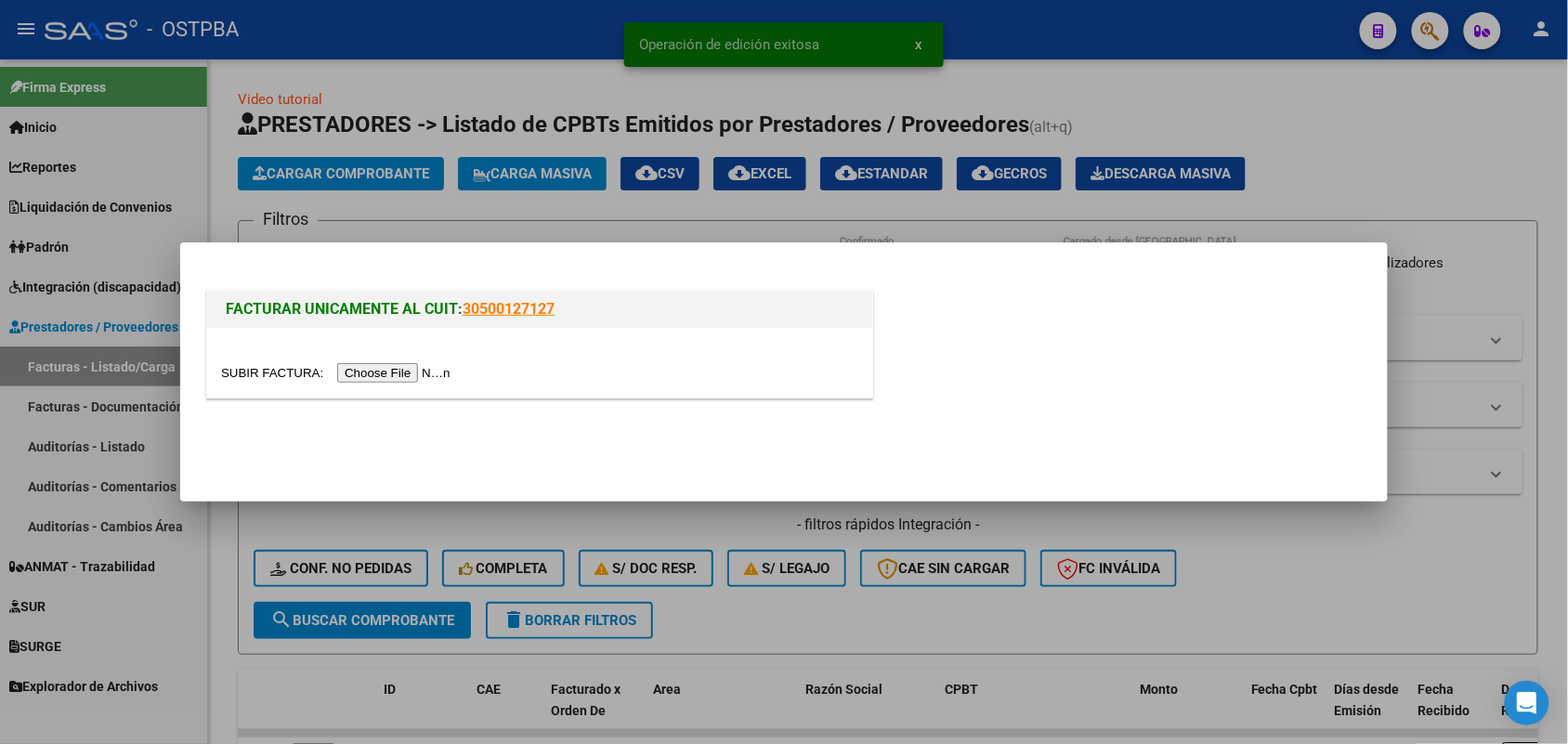
click at [423, 377] on input "file" at bounding box center [338, 372] width 235 height 20
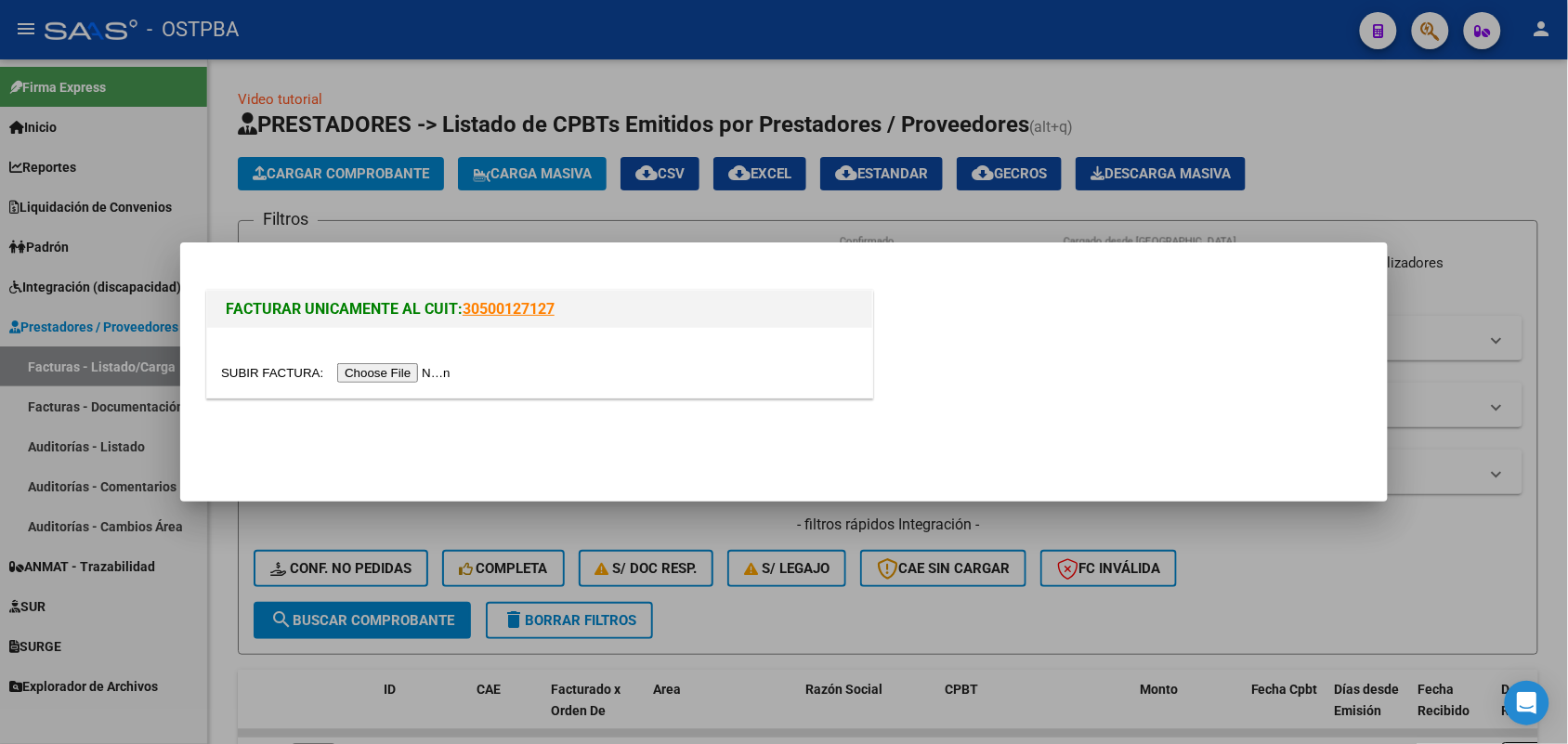
click at [378, 521] on div at bounding box center [784, 372] width 1568 height 744
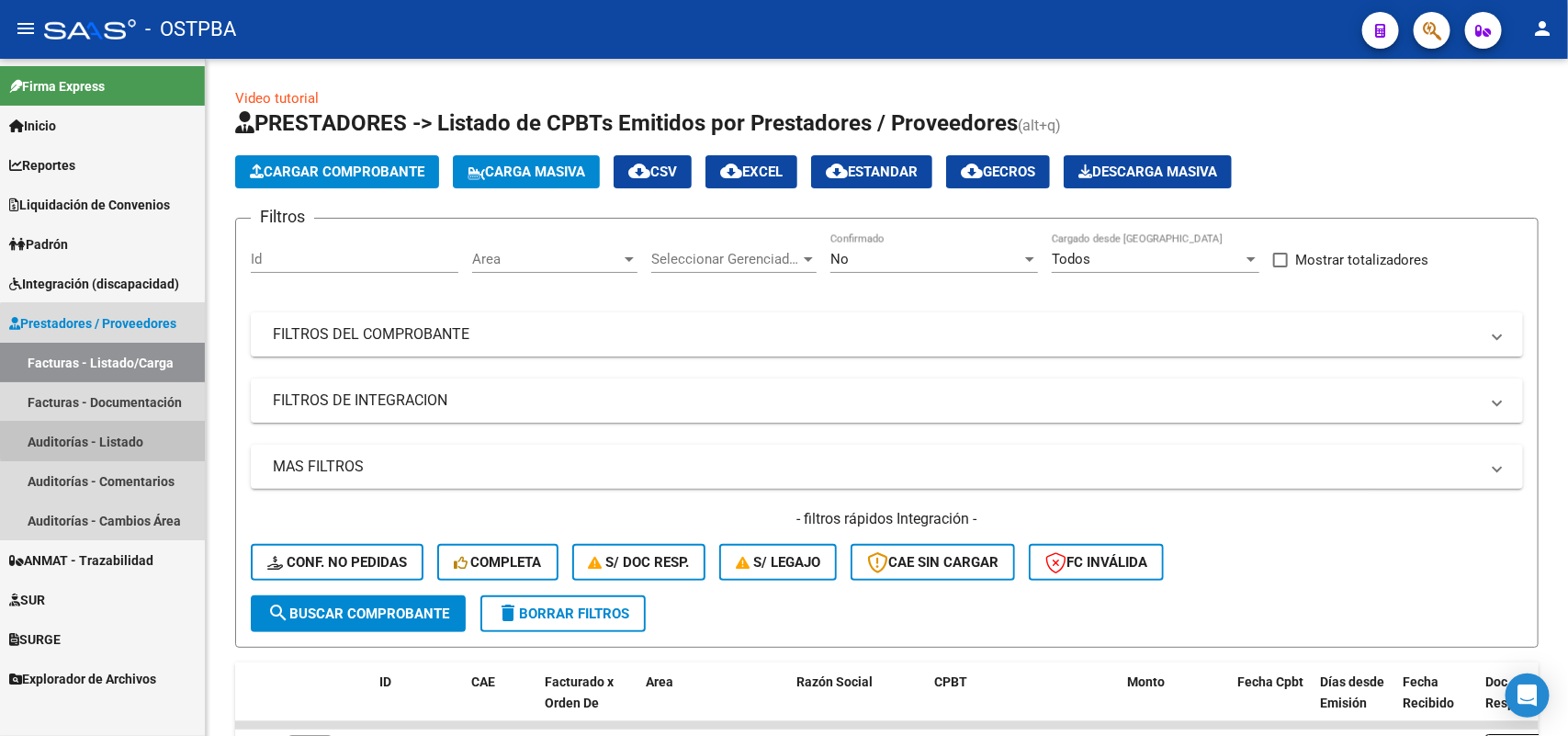
click at [125, 437] on link "Auditorías - Listado" at bounding box center [102, 442] width 205 height 40
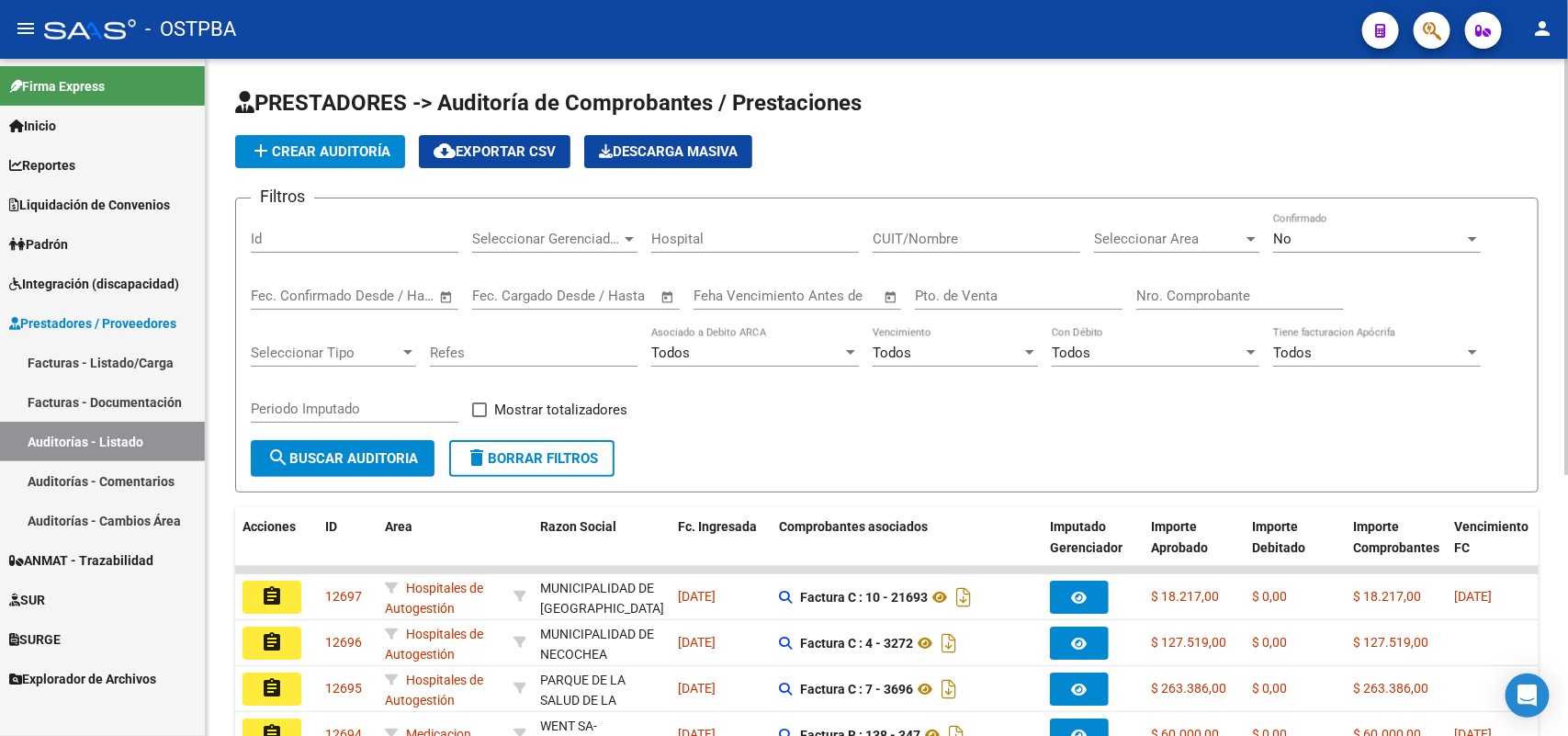
click at [363, 145] on span "add Crear Auditoría" at bounding box center [320, 152] width 141 height 17
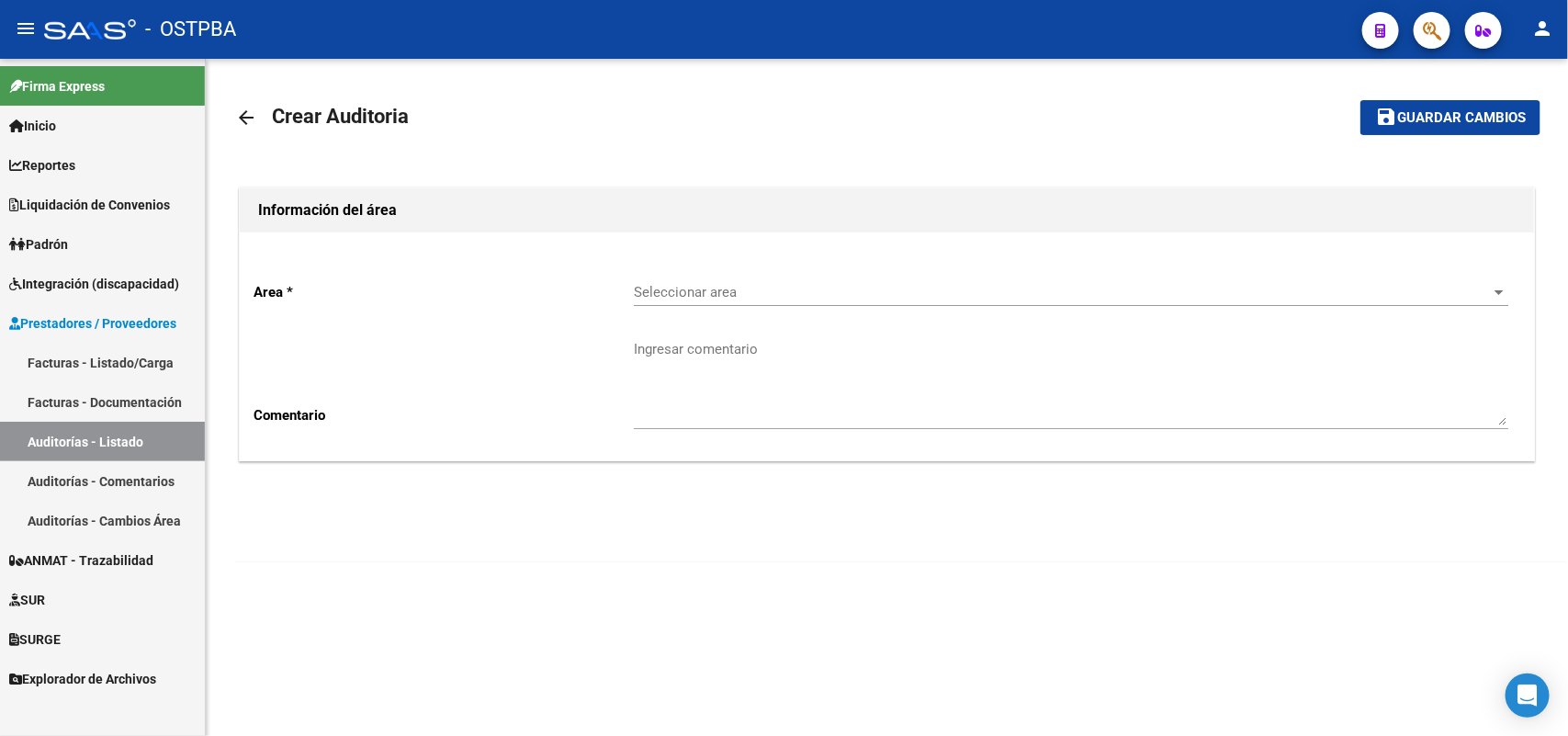
click at [678, 293] on span "Seleccionar area" at bounding box center [1063, 293] width 858 height 17
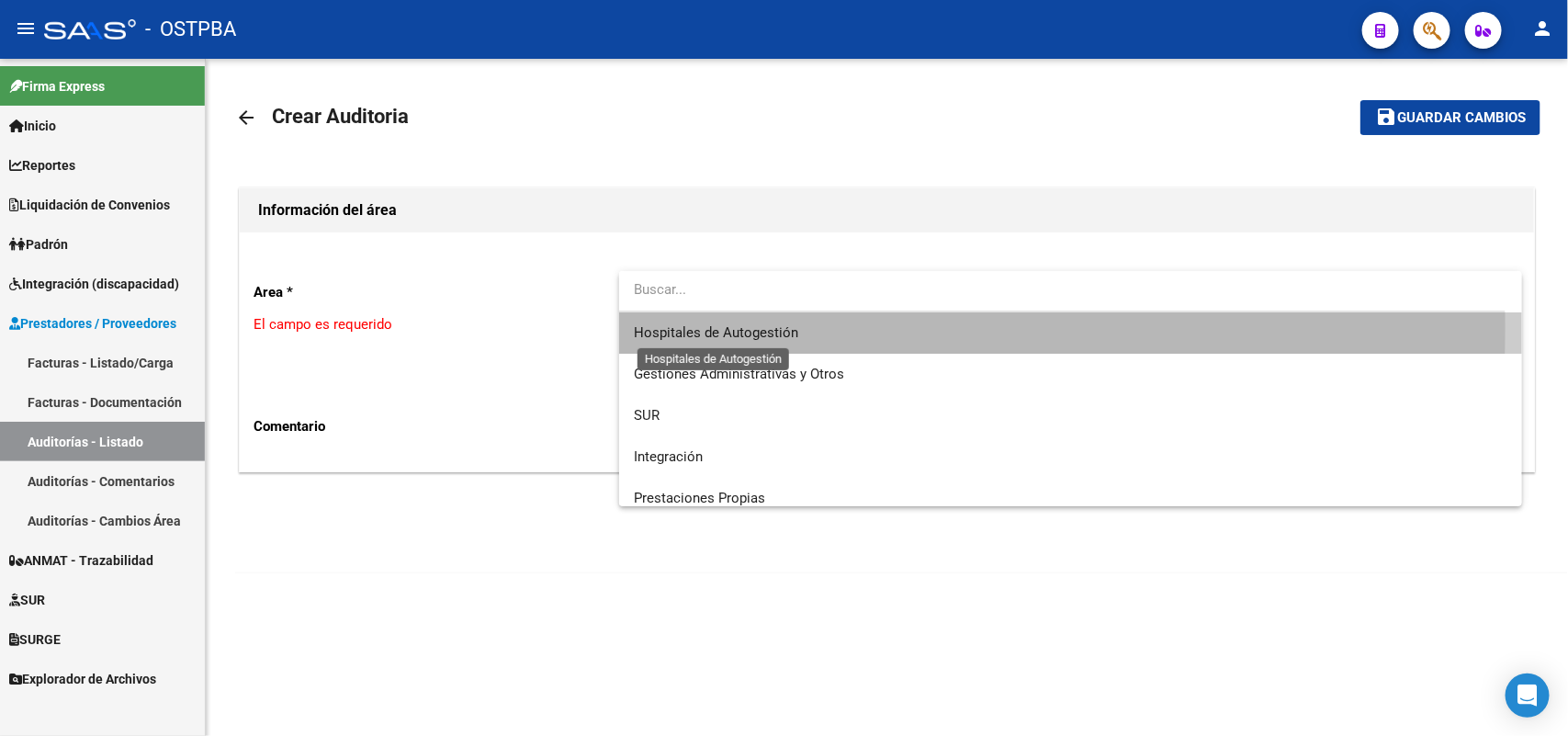
click at [679, 327] on span "Hospitales de Autogestión" at bounding box center [716, 332] width 165 height 17
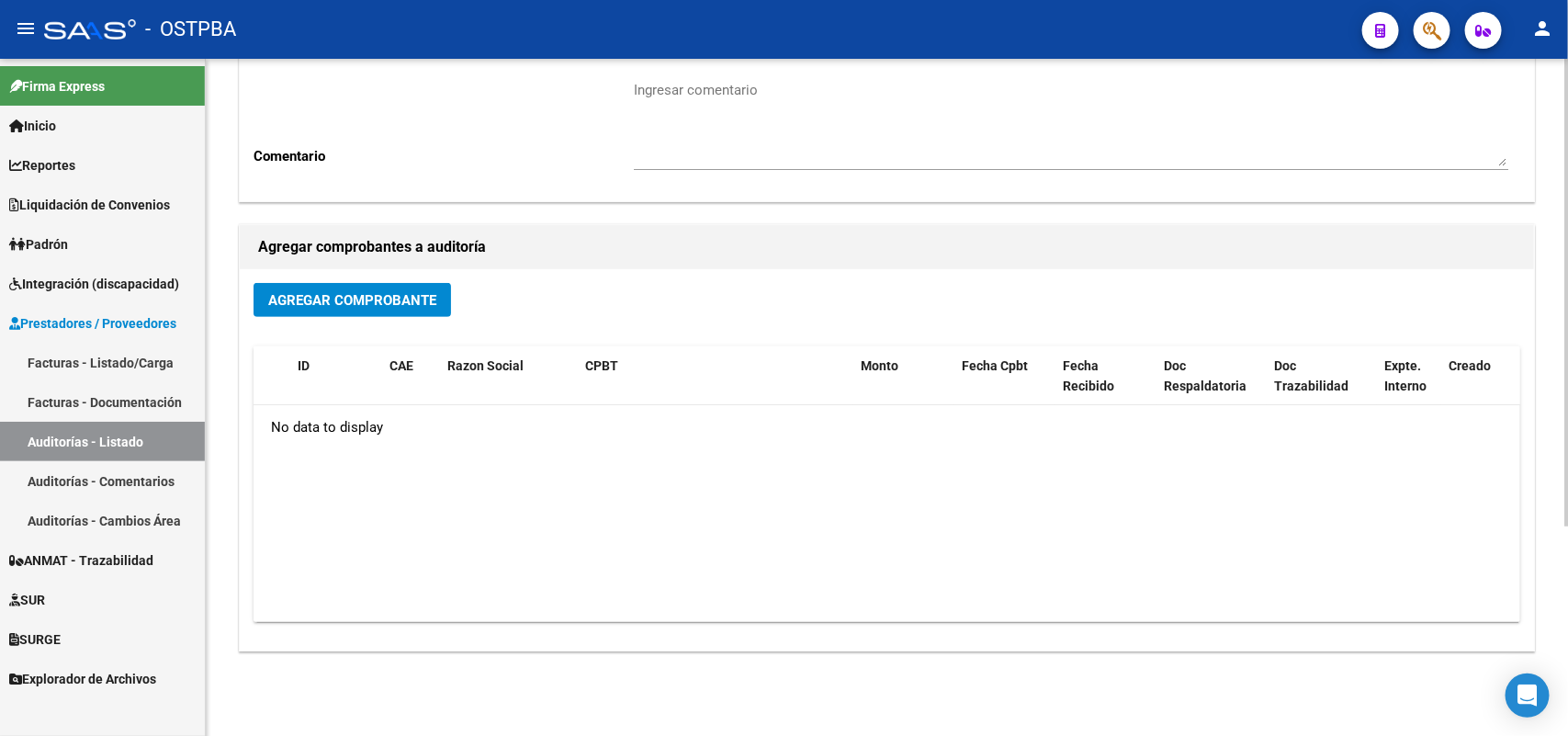
scroll to position [304, 0]
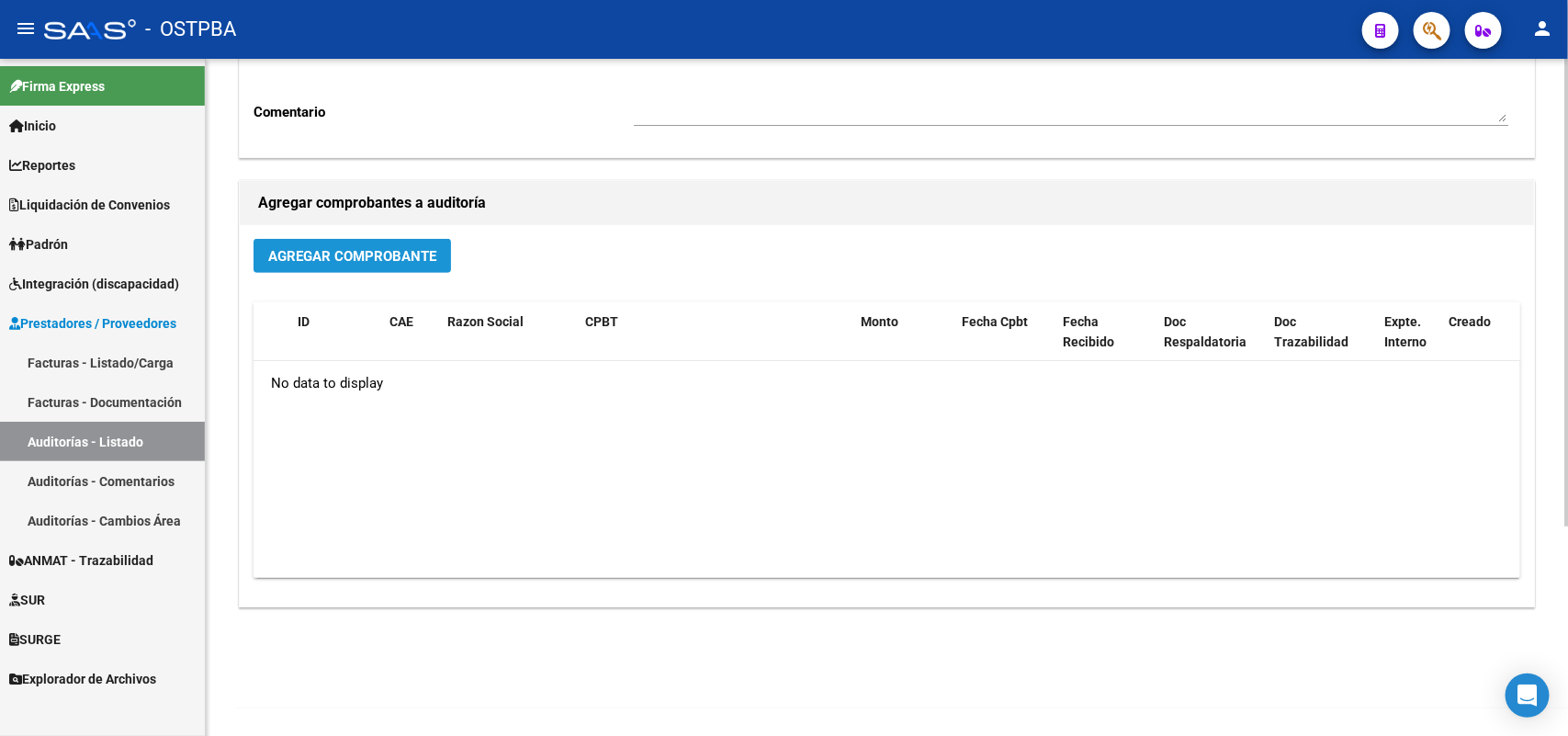
click at [377, 251] on span "Agregar Comprobante" at bounding box center [353, 256] width 168 height 17
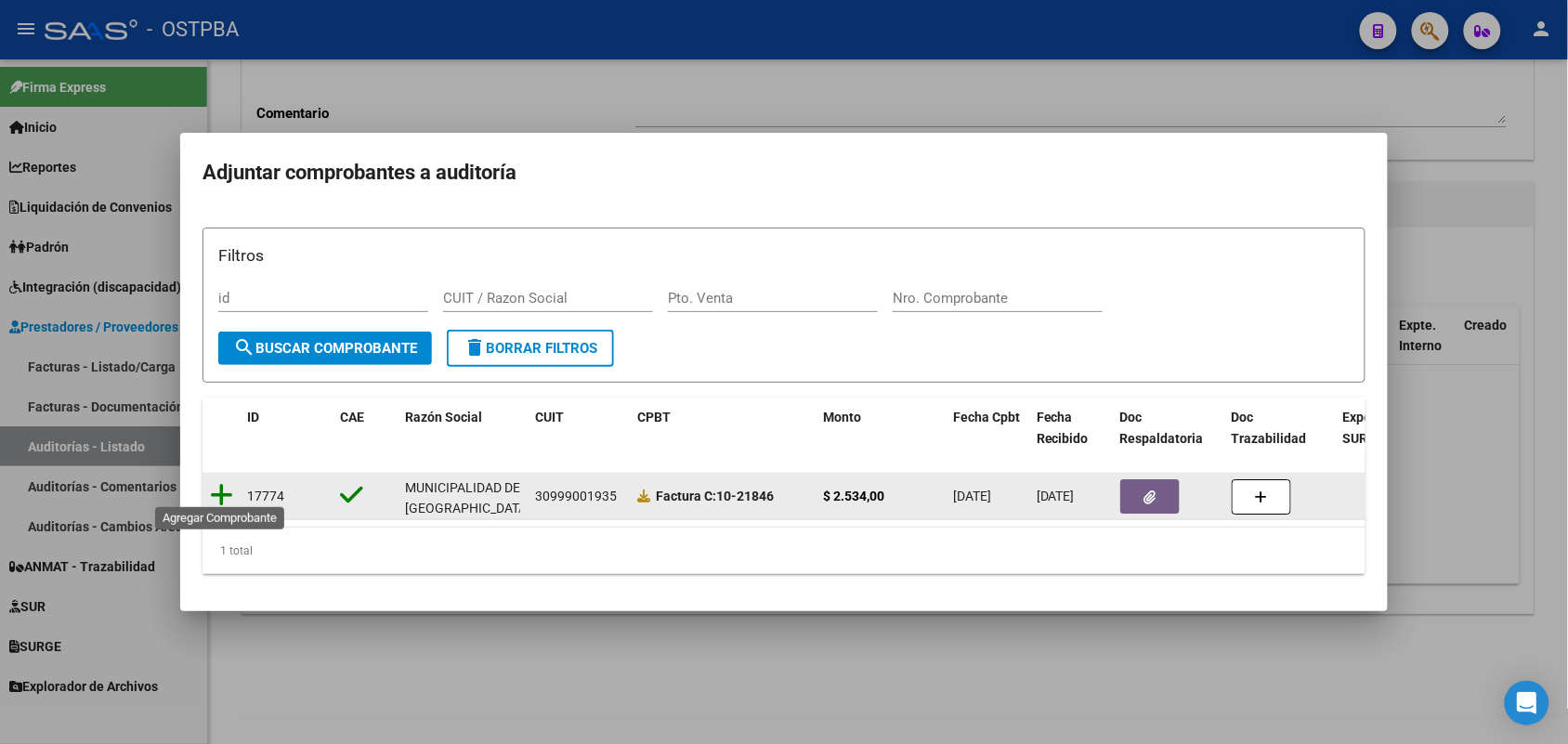
click at [218, 485] on icon at bounding box center [221, 495] width 23 height 26
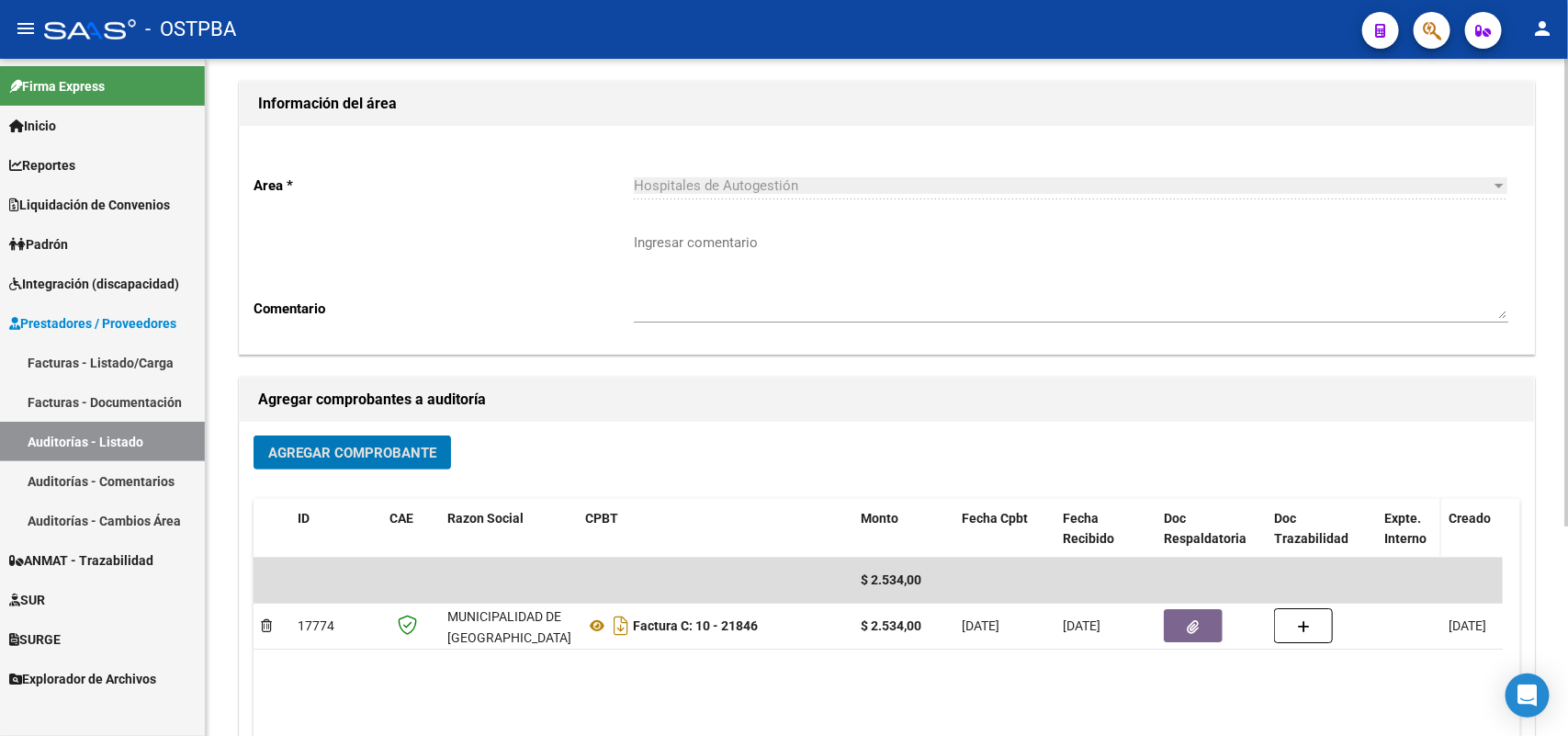
scroll to position [0, 0]
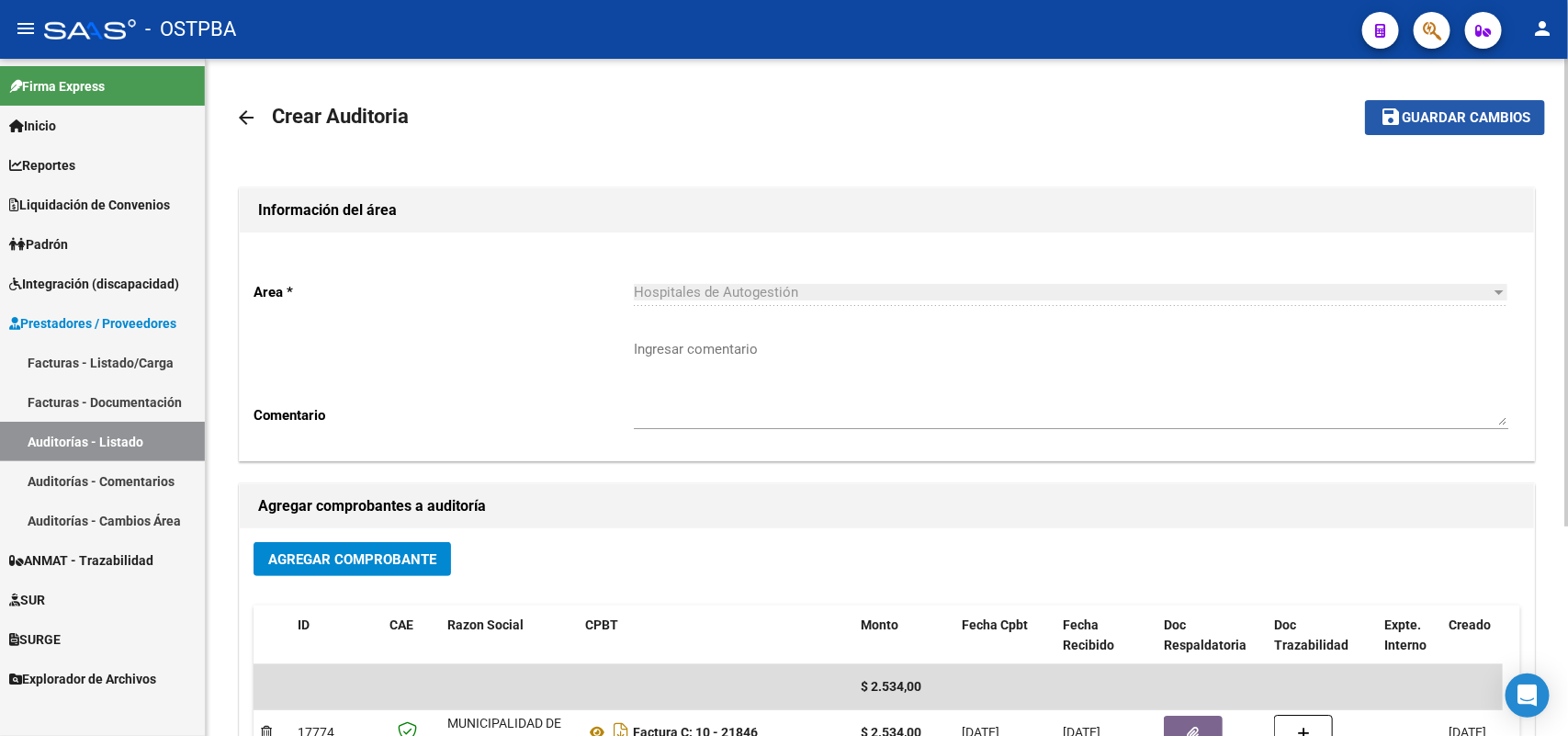
click at [1448, 110] on span "Guardar cambios" at bounding box center [1466, 119] width 129 height 17
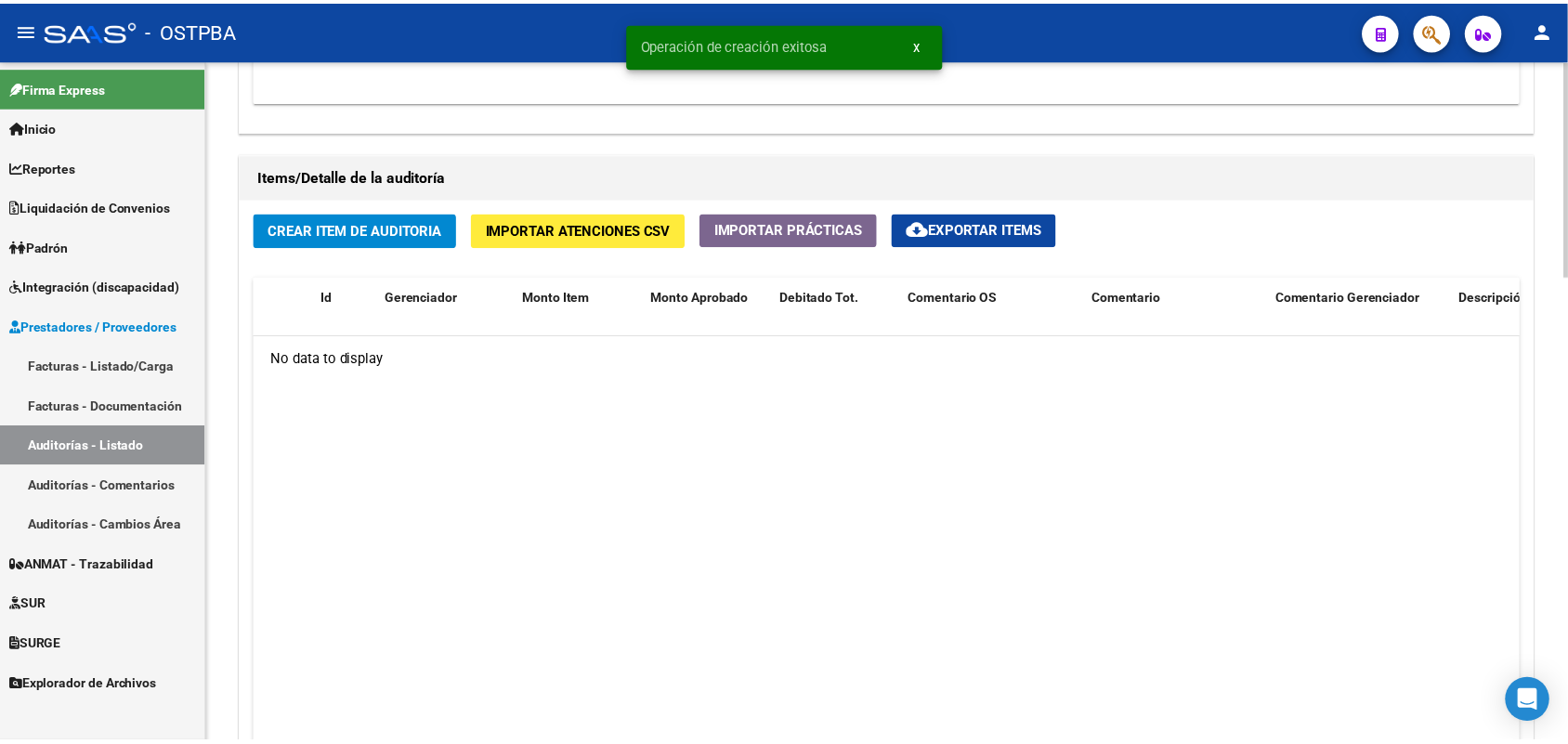
scroll to position [1242, 0]
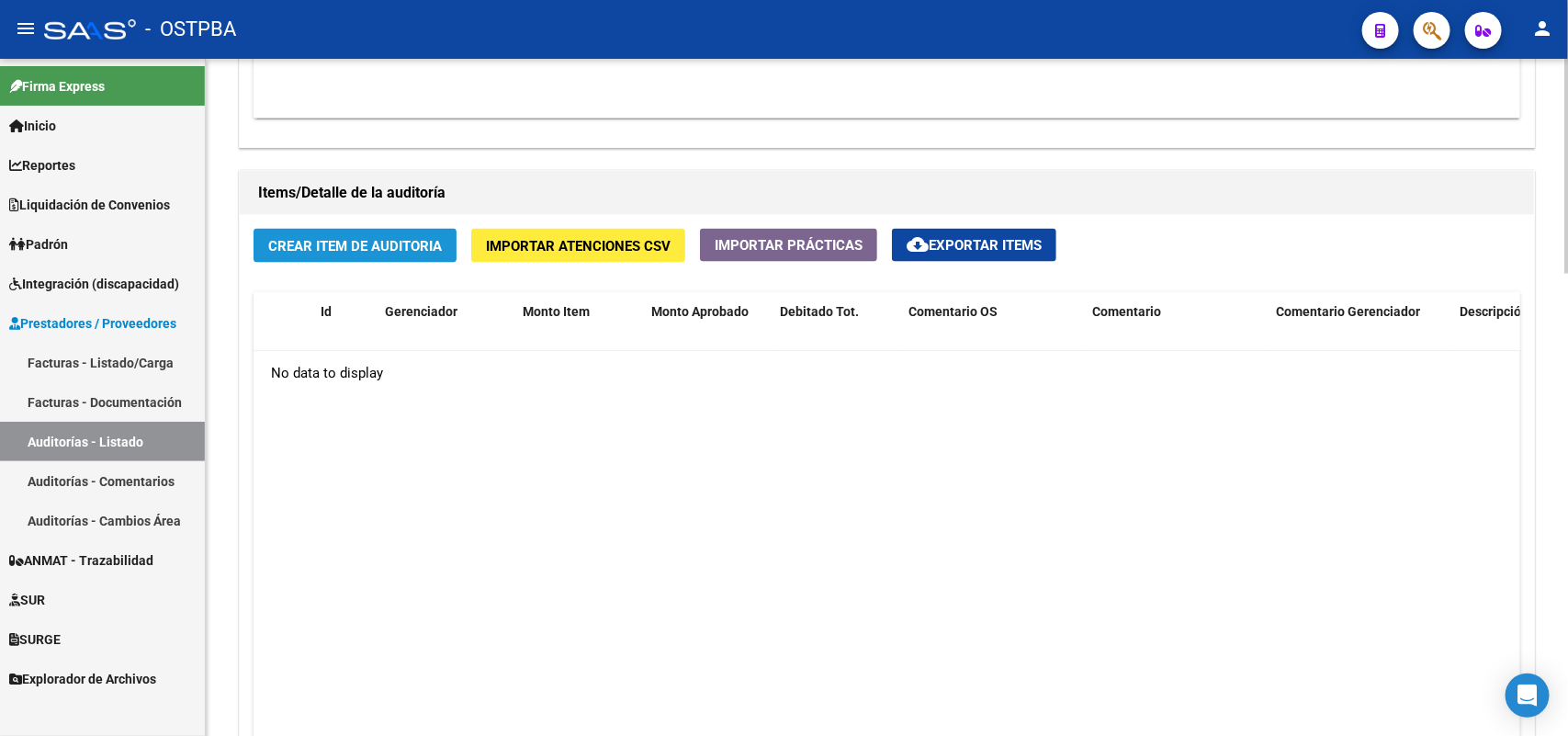
click at [374, 245] on span "Crear Item de Auditoria" at bounding box center [355, 246] width 174 height 17
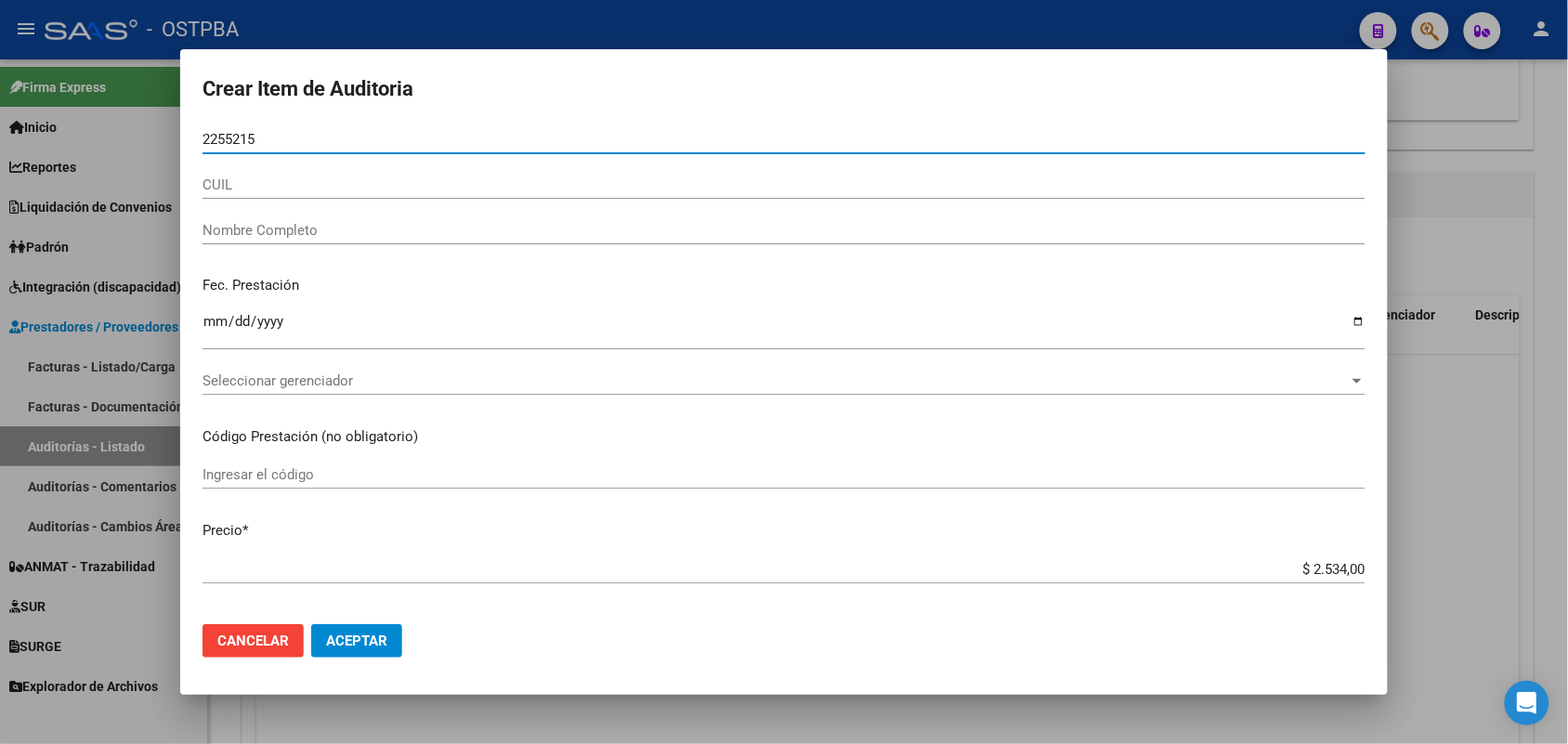
type input "22552154"
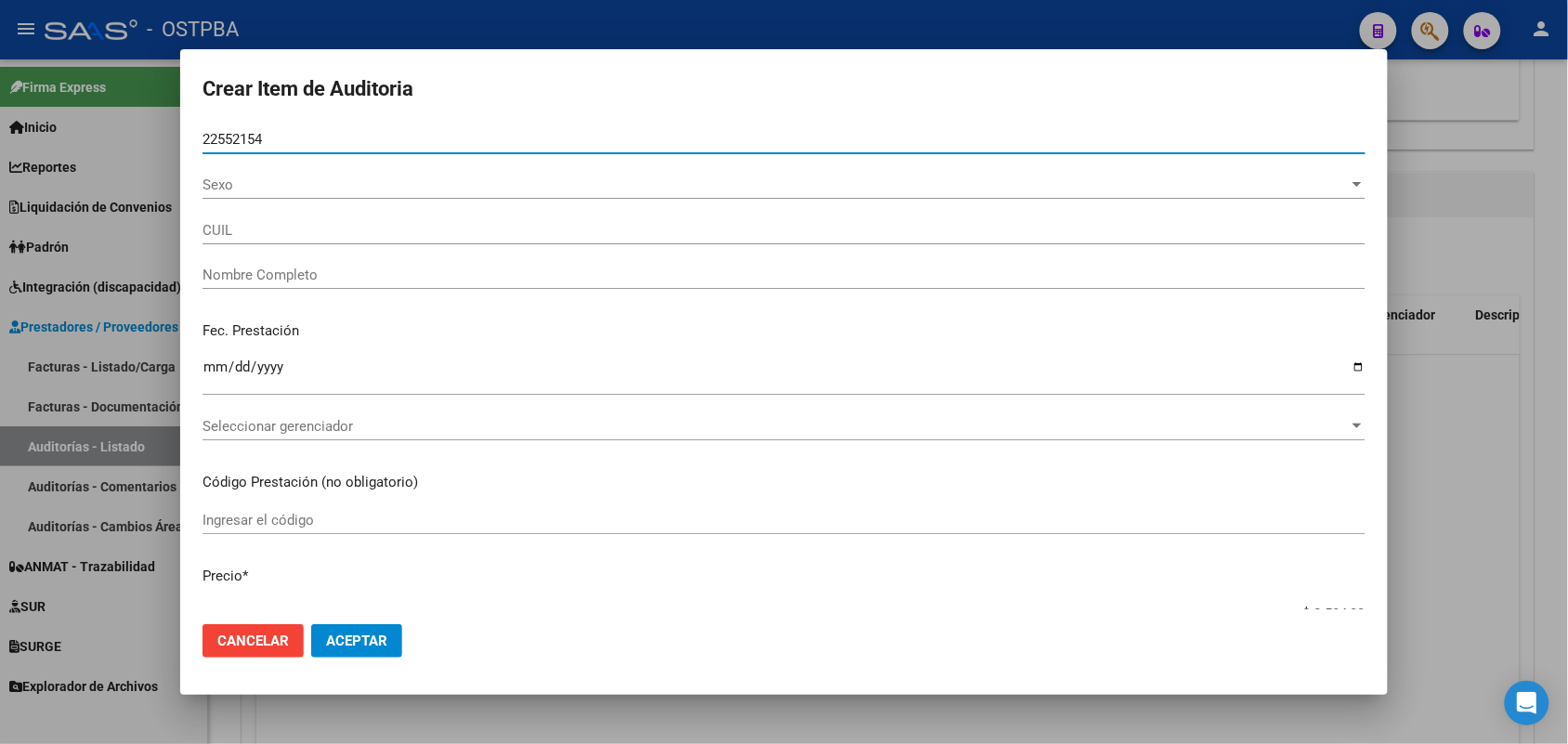
type input "23225521549"
type input "[PERSON_NAME]"
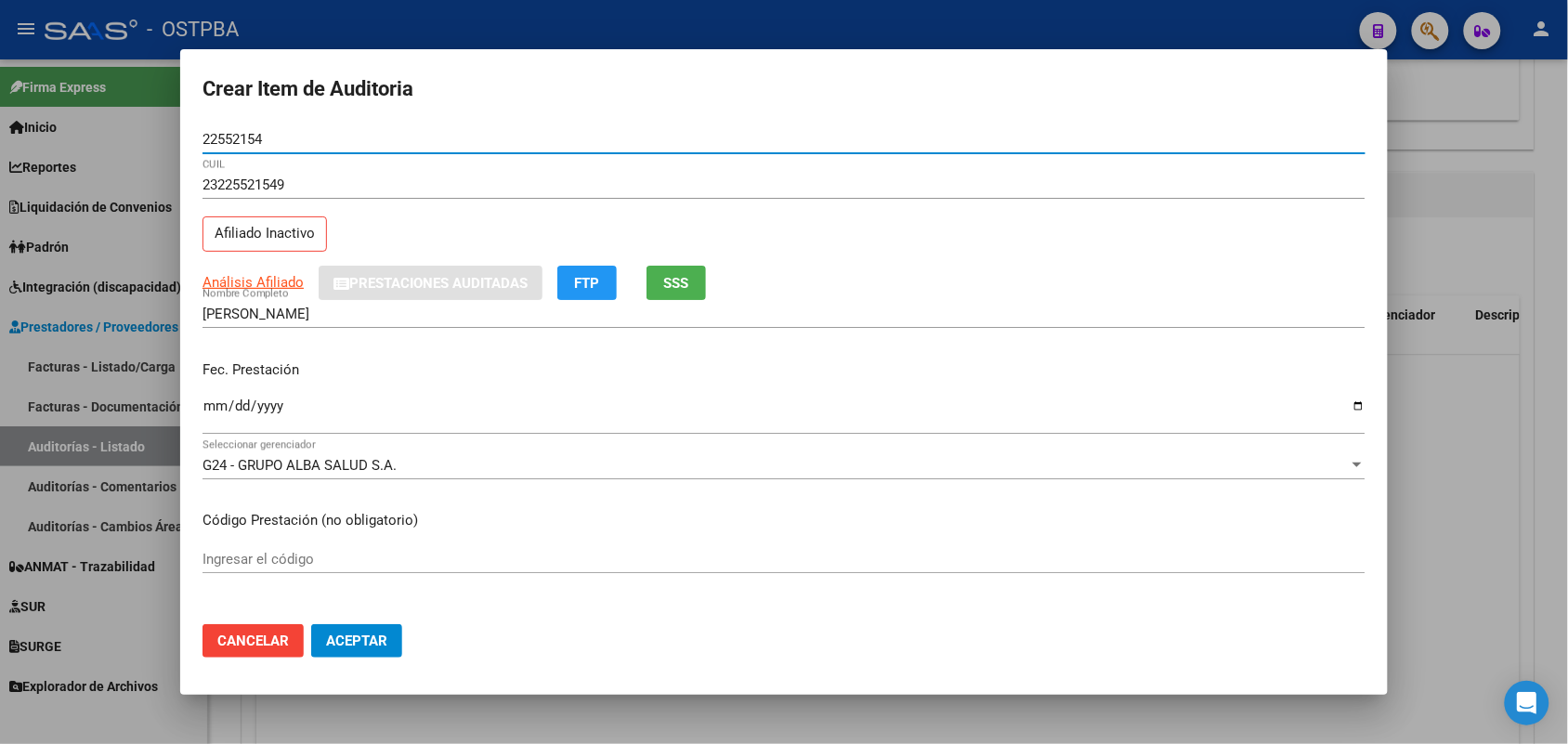
type input "22552154"
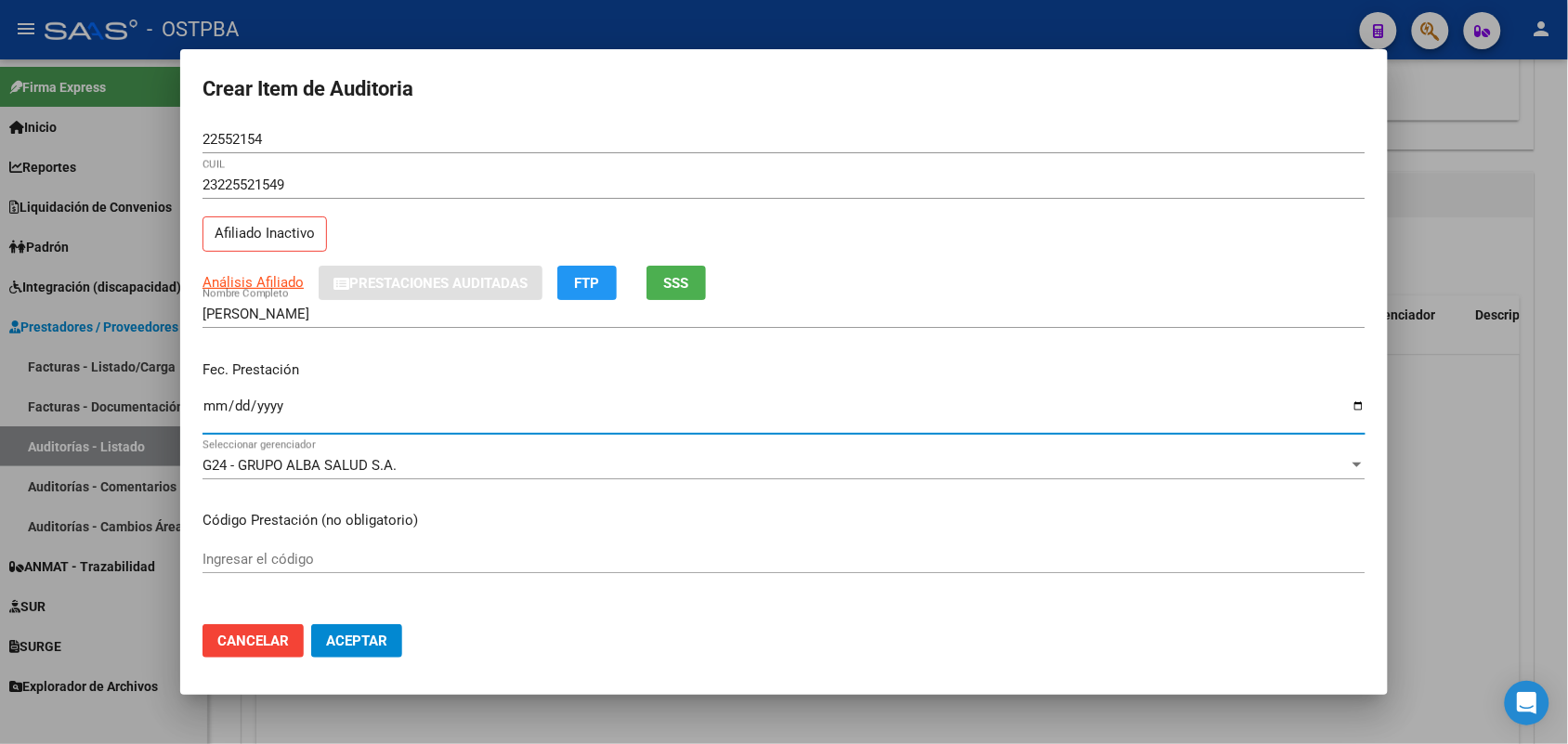
click at [205, 416] on input "Ingresar la fecha" at bounding box center [784, 414] width 1164 height 30
type input "[DATE]"
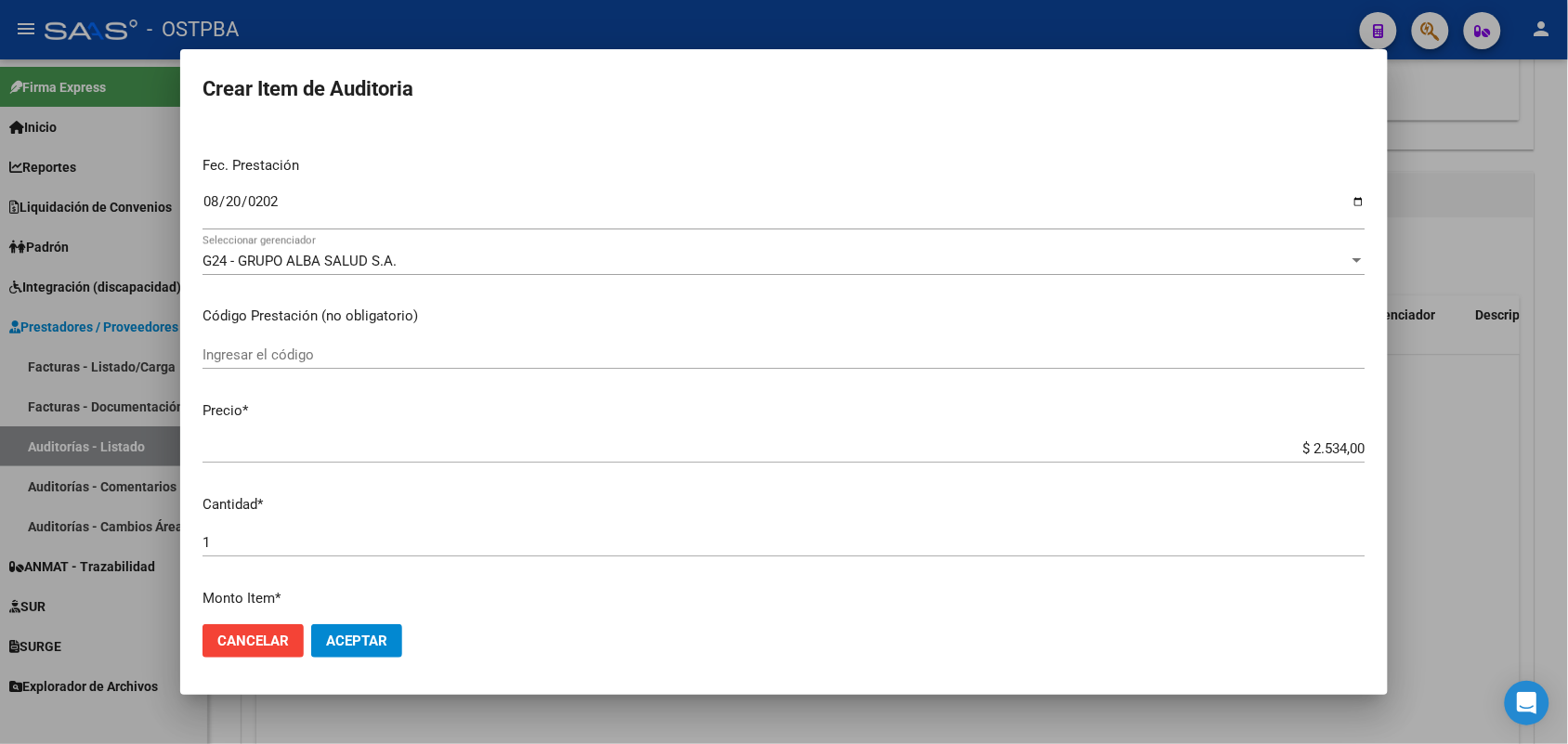
scroll to position [232, 0]
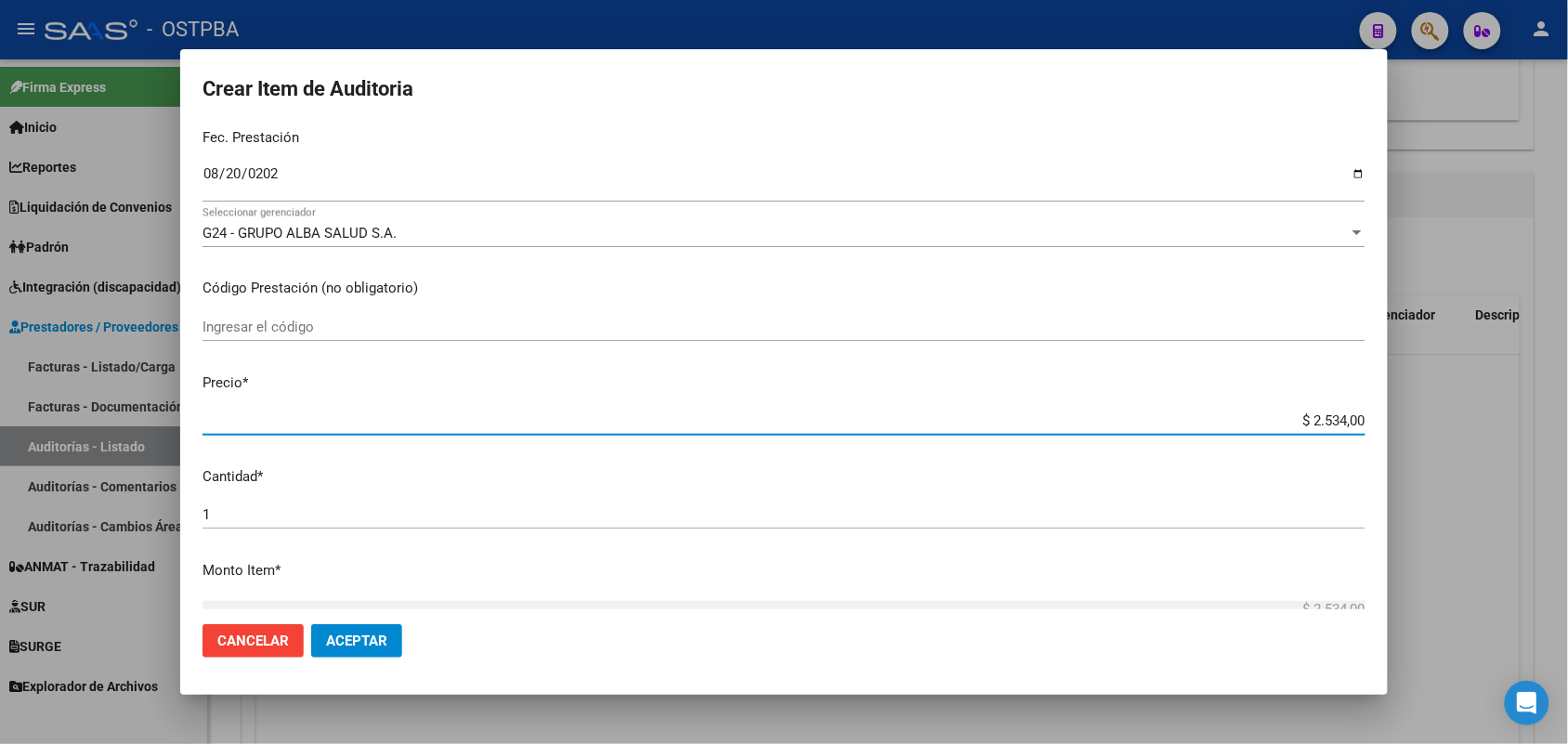
drag, startPoint x: 1288, startPoint y: 423, endPoint x: 1422, endPoint y: 426, distance: 134.0
click at [1422, 426] on div "Crear Item de Auditoria 22552154 Nro Documento 23225521549 CUIL Afiliado Inacti…" at bounding box center [784, 372] width 1568 height 744
type input "$ 0,01"
type input "$ 0,12"
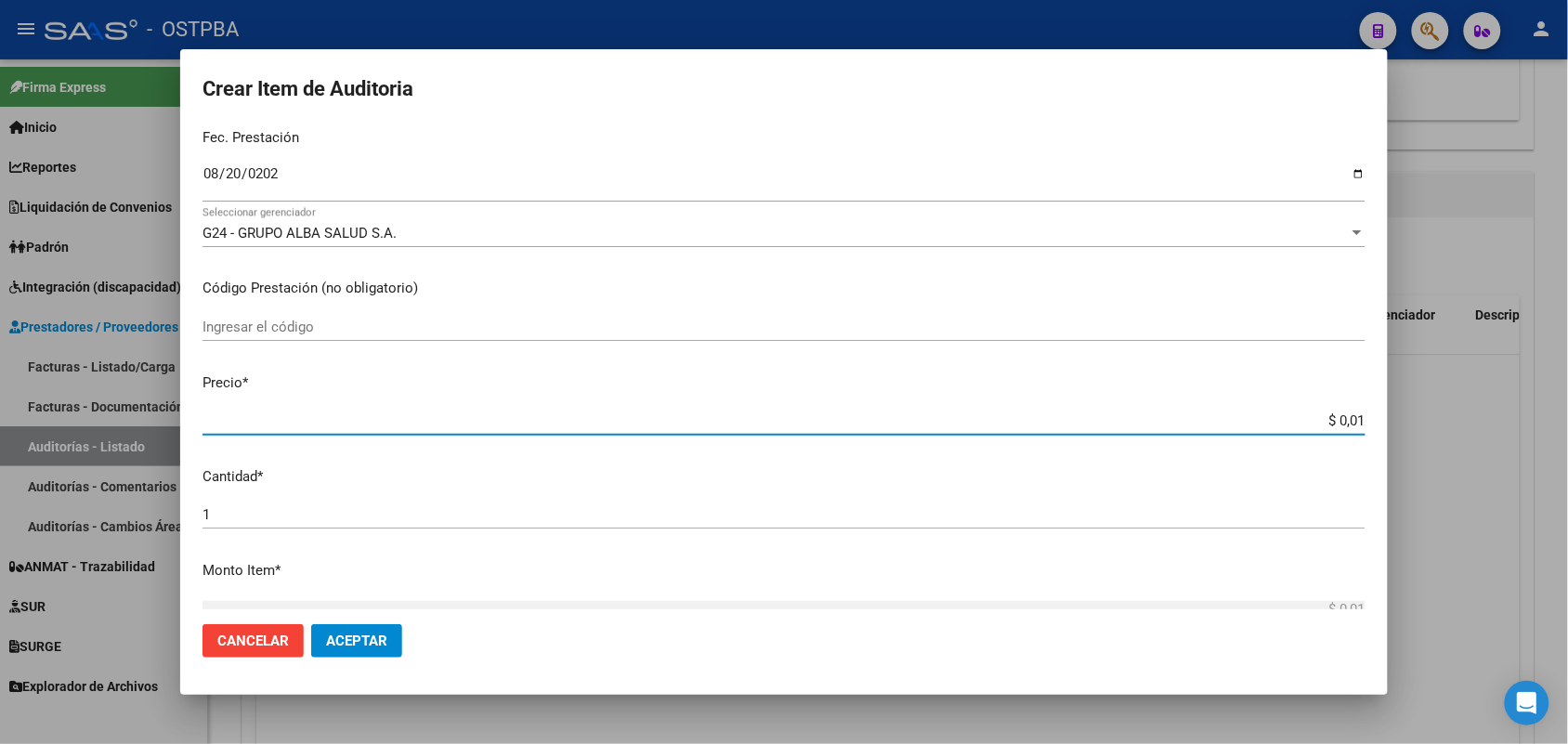
type input "$ 0,12"
type input "$ 1,26"
type input "$ 12,67"
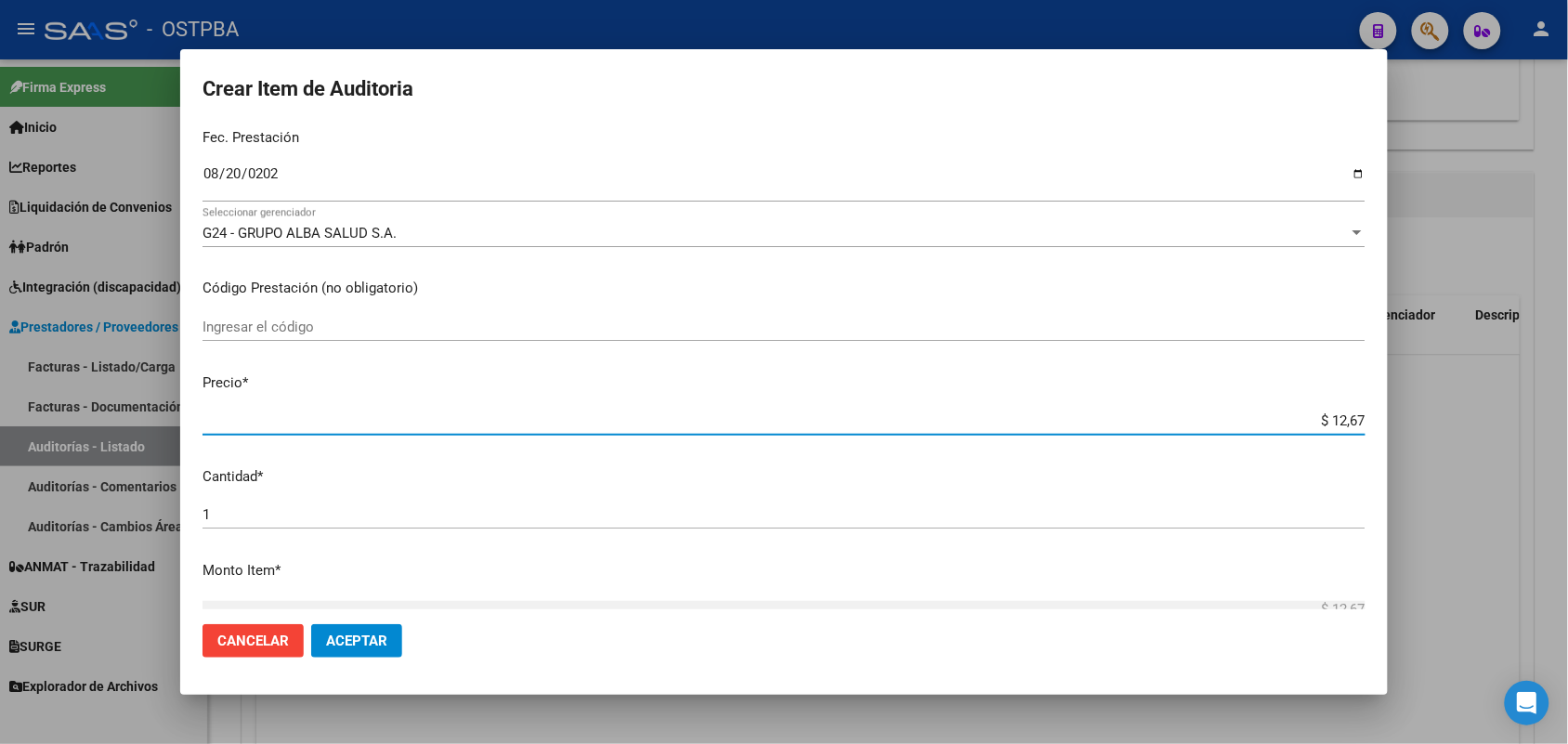
type input "$ 126,70"
type input "$ 1.267,00"
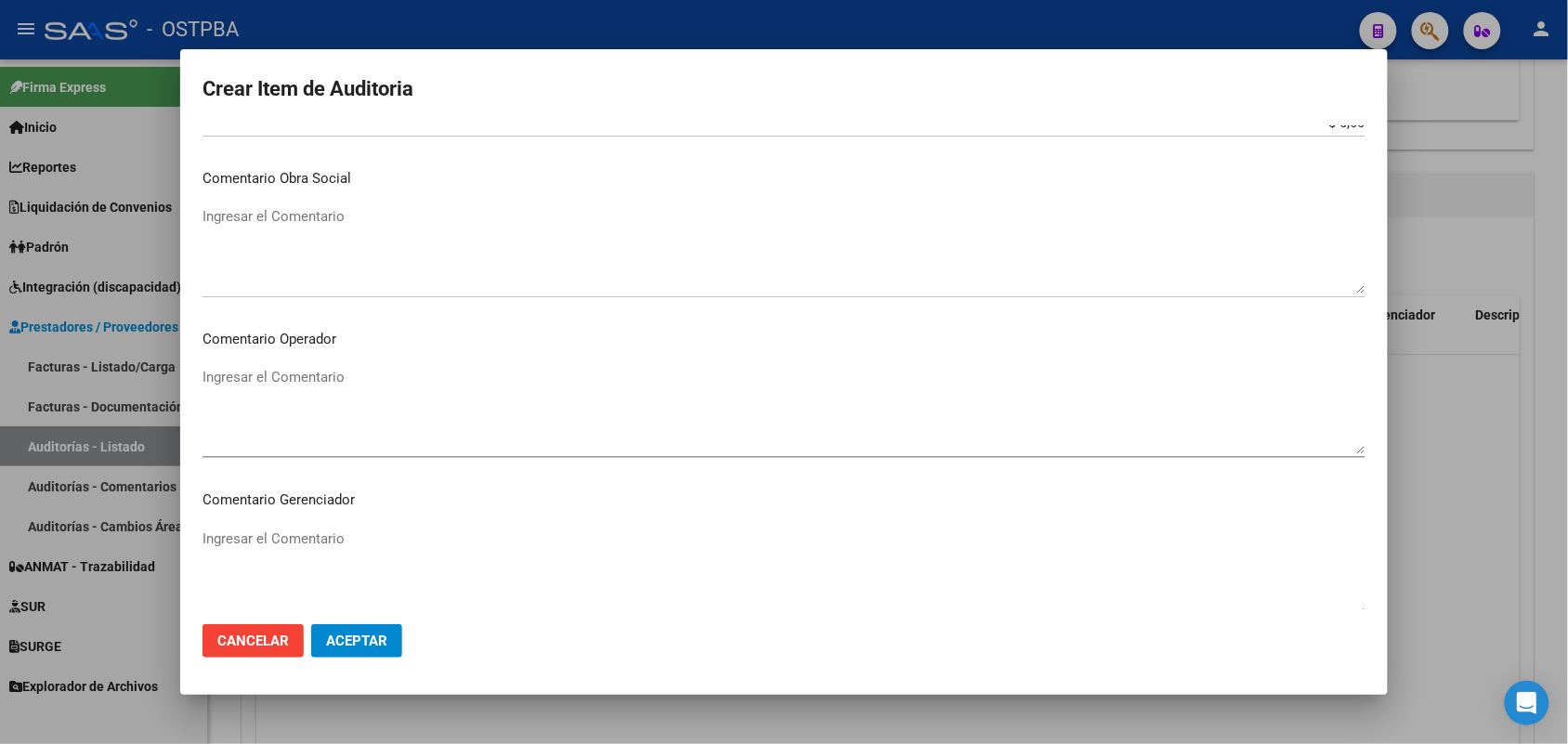
scroll to position [1187, 0]
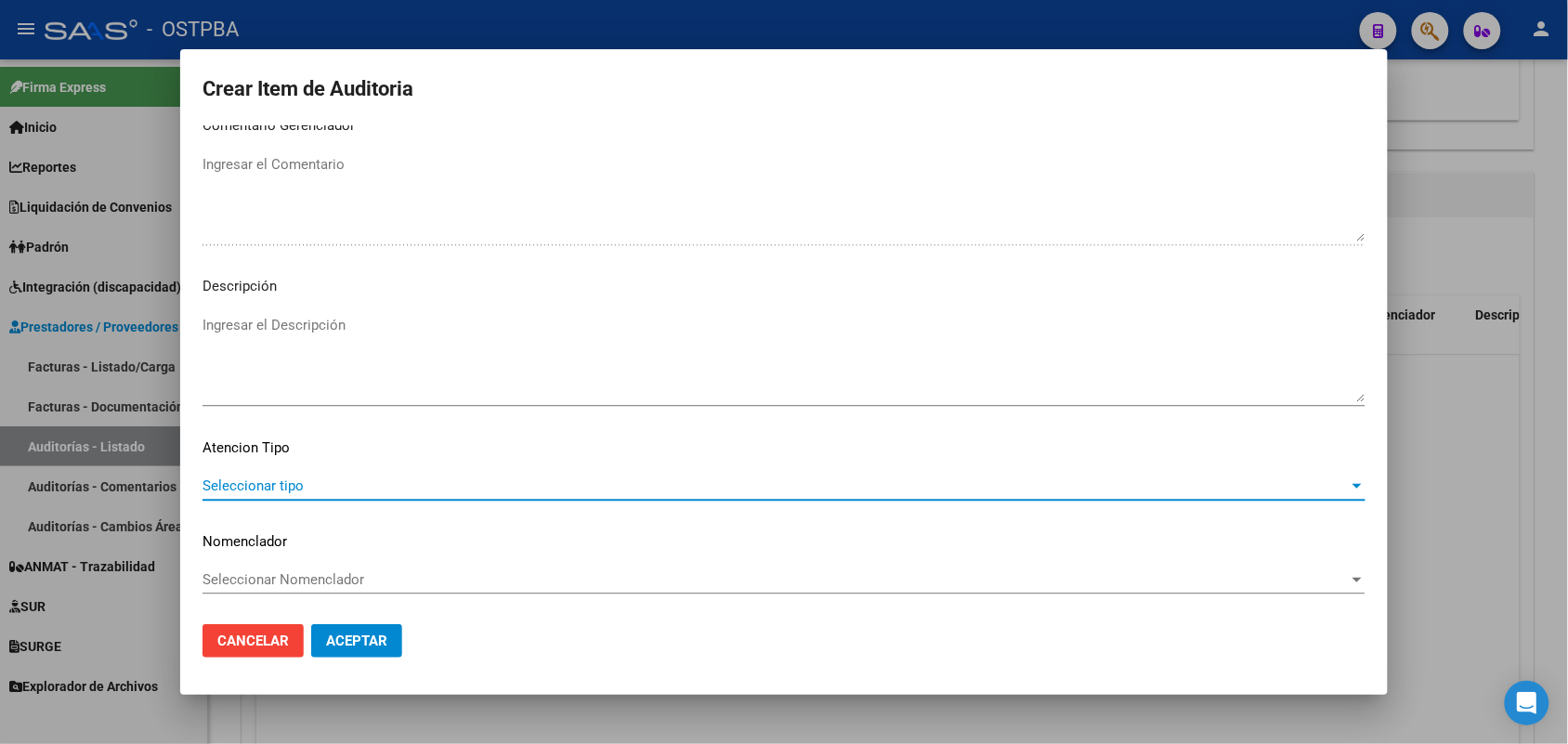
click at [291, 483] on span "Seleccionar tipo" at bounding box center [775, 486] width 1147 height 17
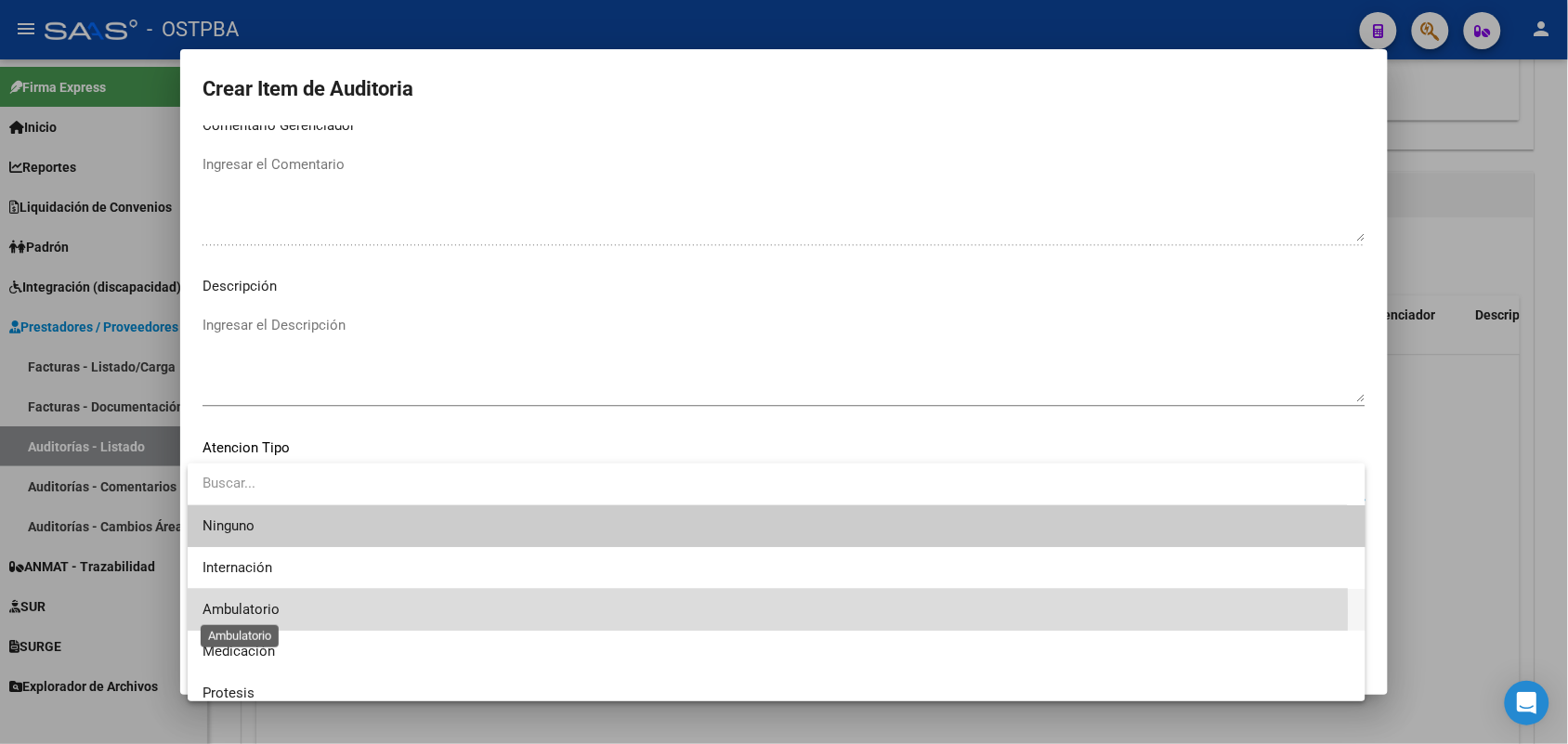
click at [261, 611] on span "Ambulatorio" at bounding box center [241, 609] width 77 height 17
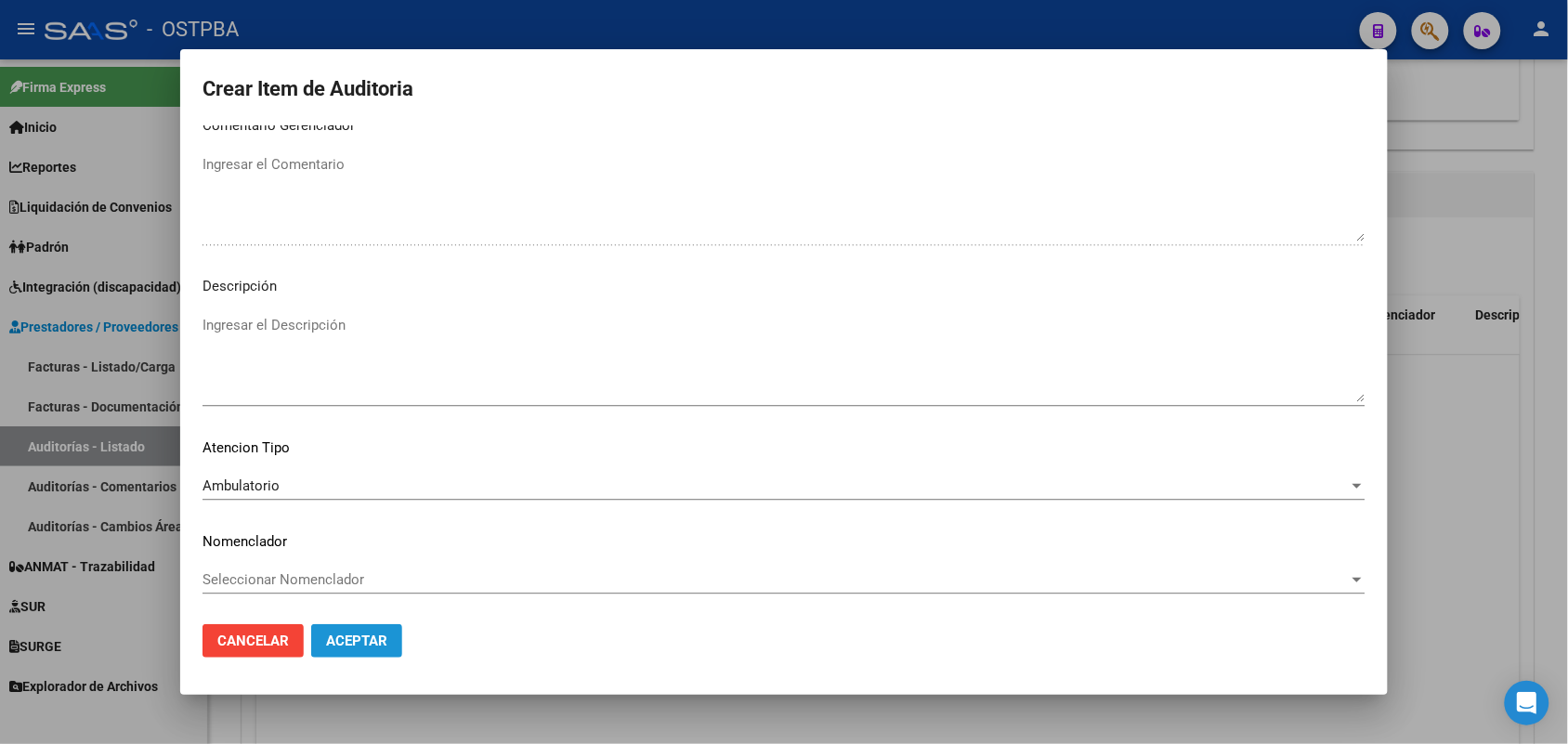
click at [358, 638] on span "Aceptar" at bounding box center [357, 641] width 62 height 17
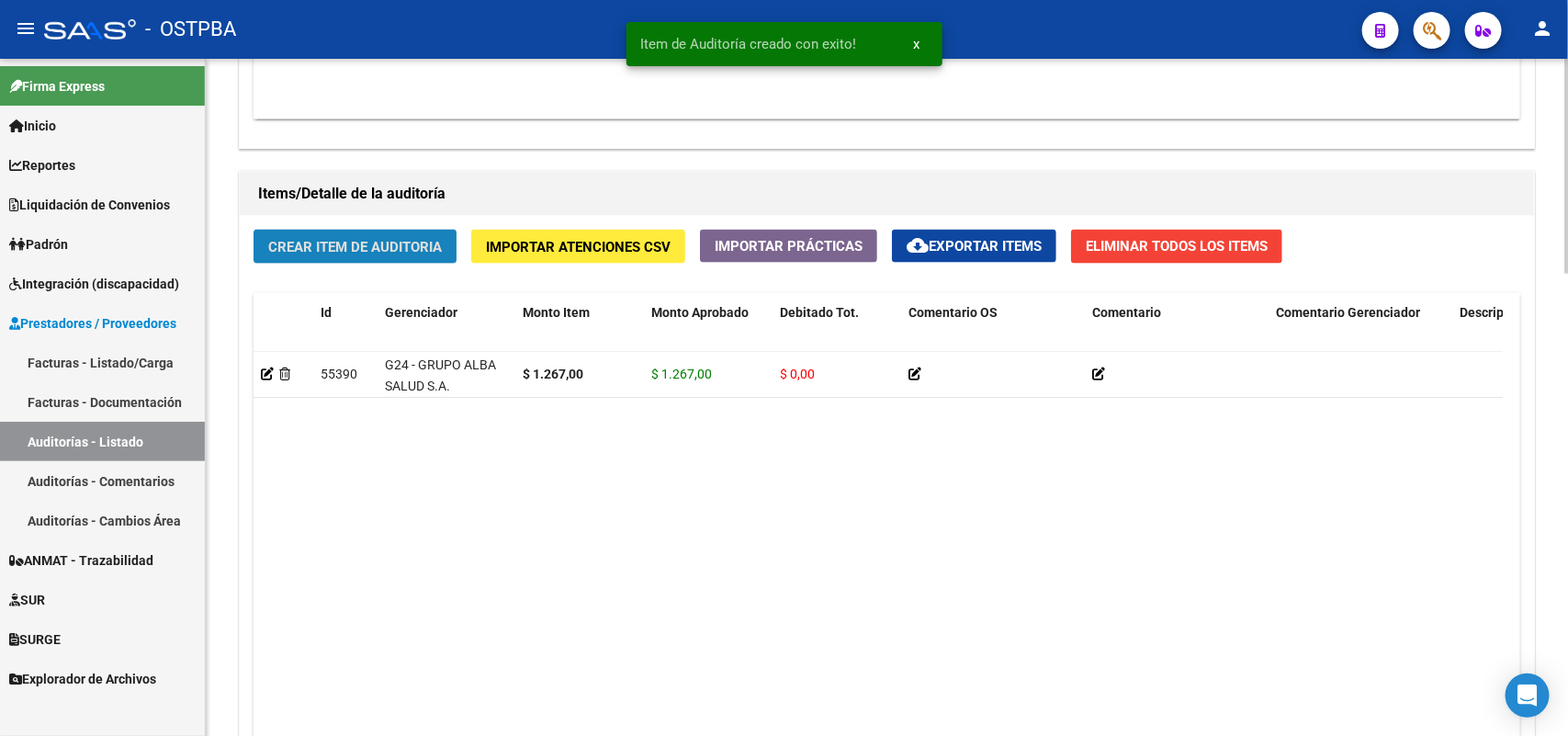
click at [432, 234] on button "Crear Item de Auditoria" at bounding box center [355, 246] width 203 height 34
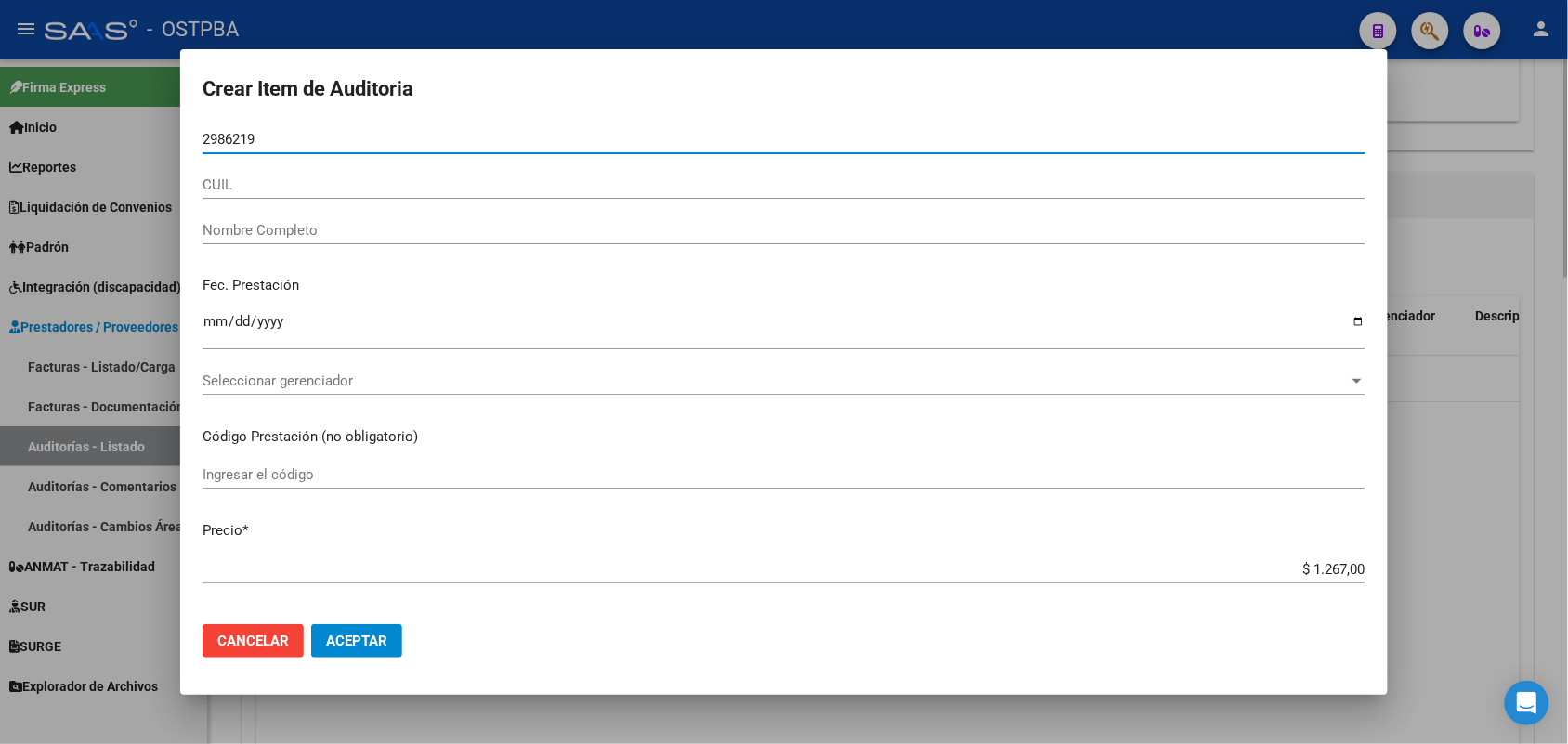
type input "29862192"
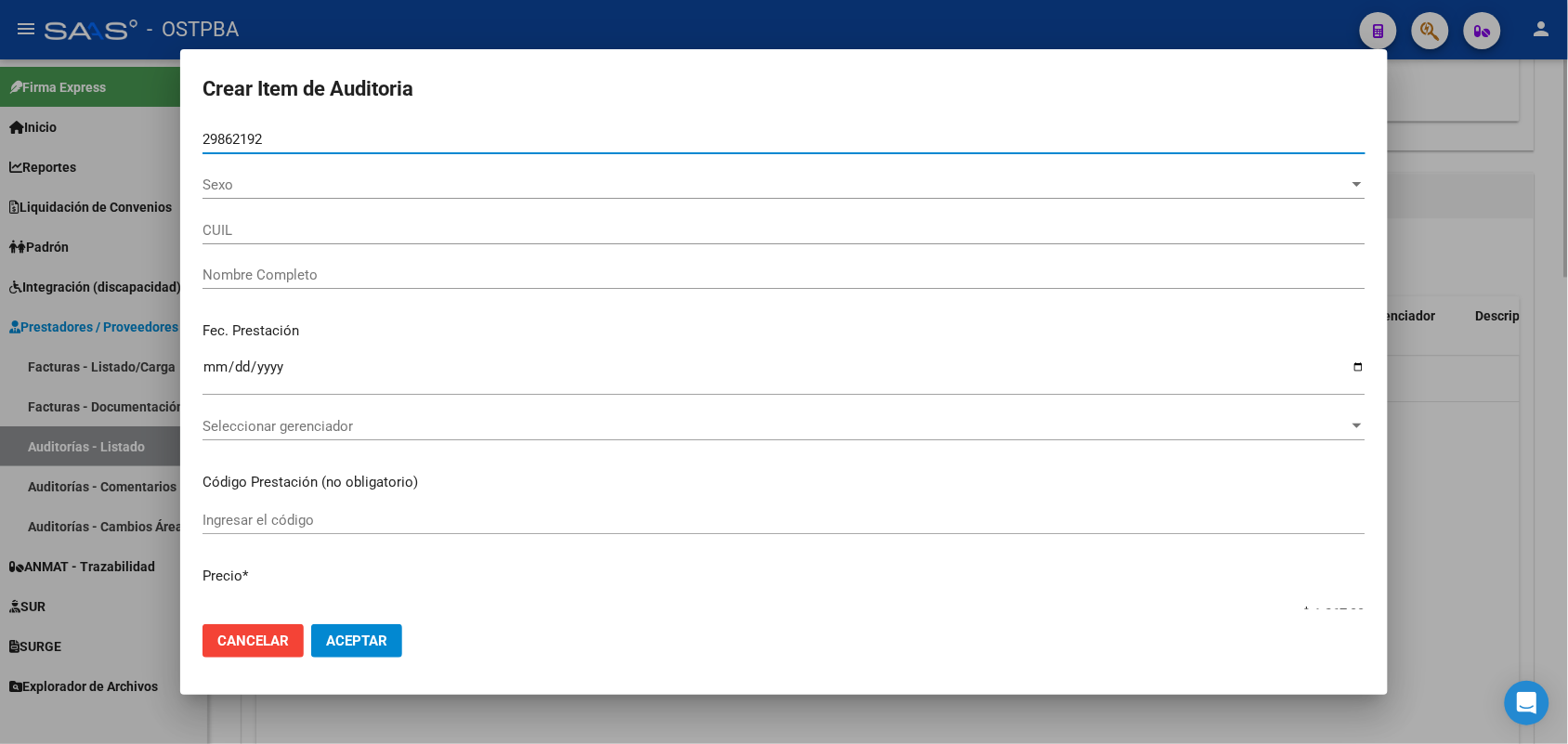
type input "20298621925"
type input "[PERSON_NAME] [PERSON_NAME]"
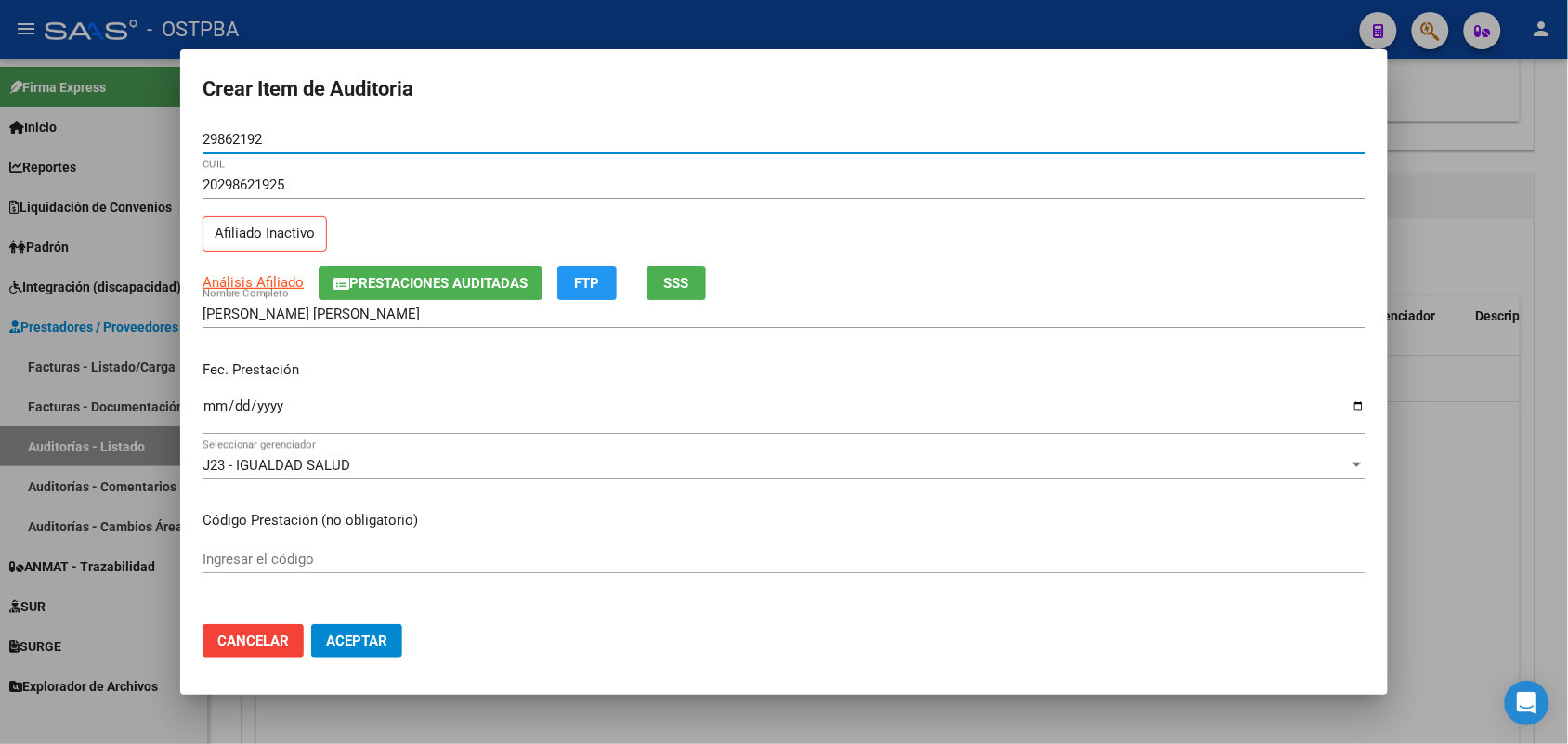
type input "29862192"
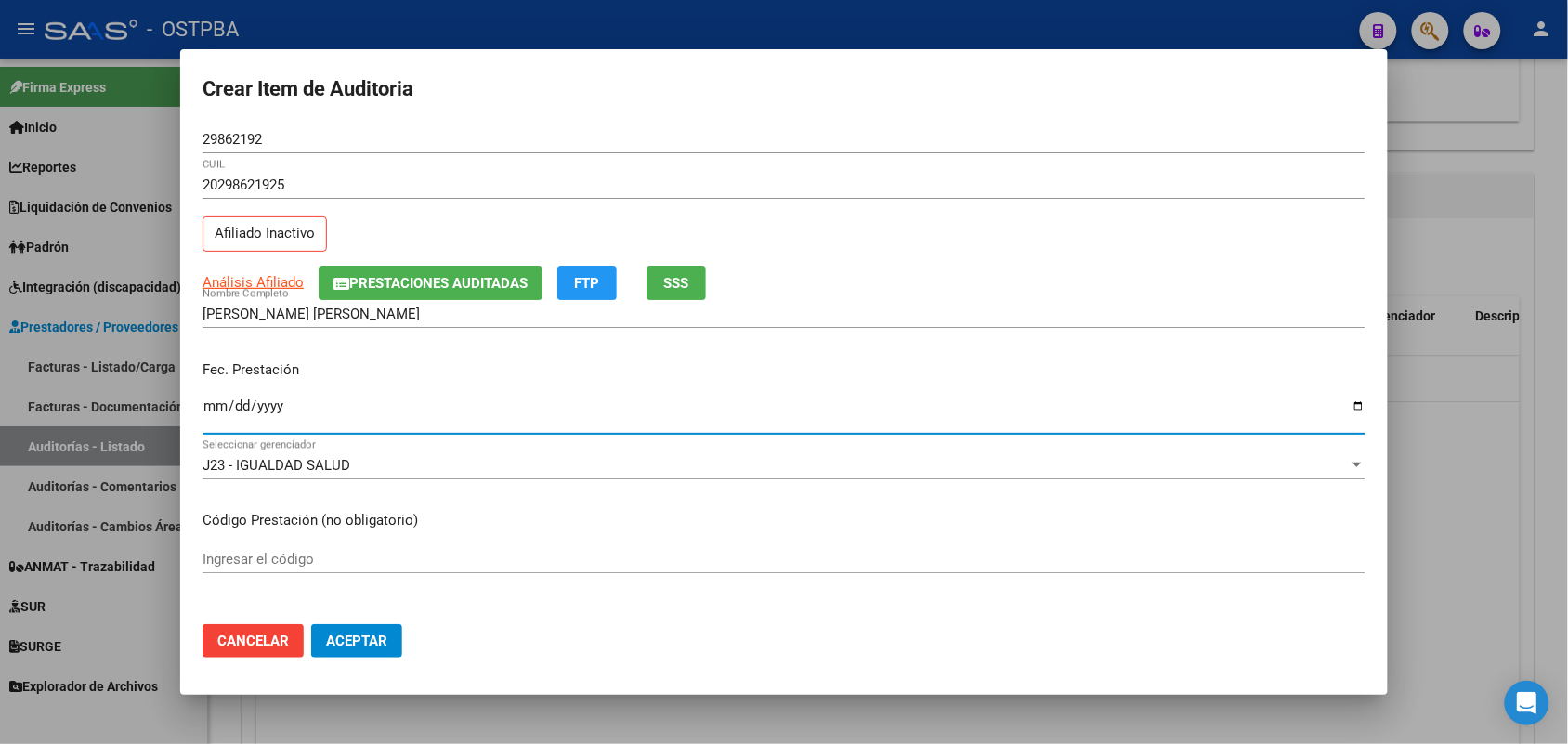
click at [207, 400] on input "Ingresar la fecha" at bounding box center [784, 414] width 1164 height 30
type input "[DATE]"
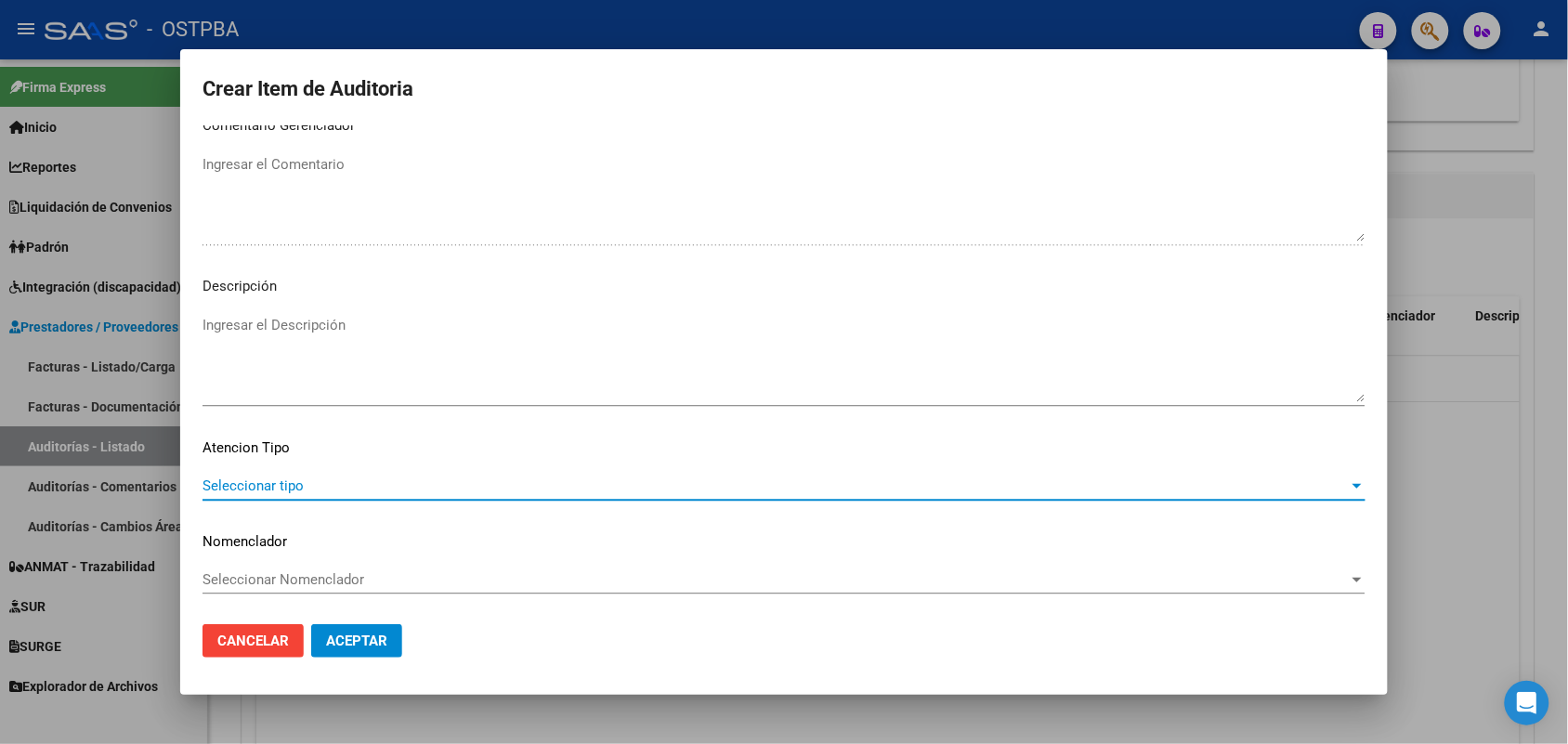
click at [277, 478] on span "Seleccionar tipo" at bounding box center [775, 486] width 1147 height 17
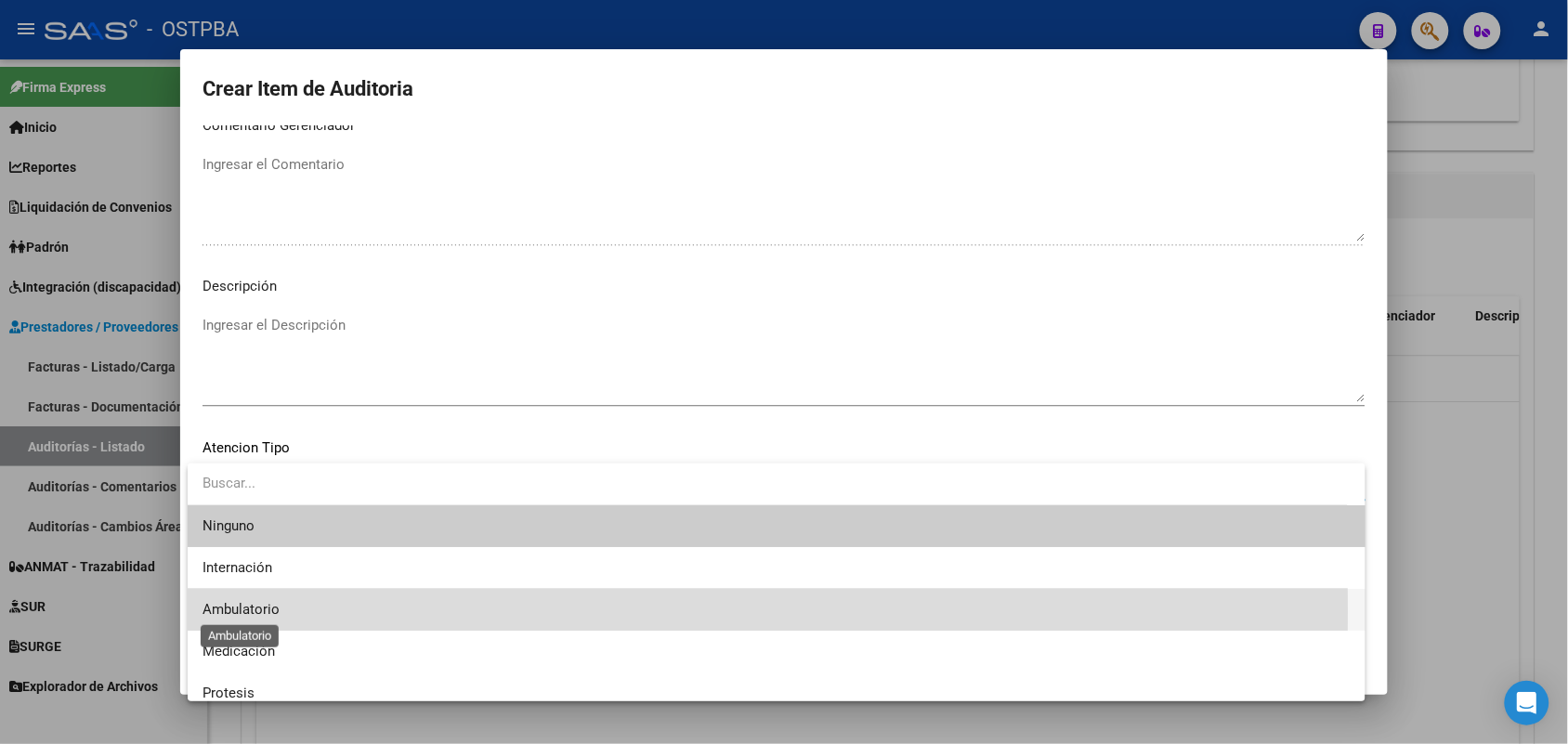
click at [272, 610] on span "Ambulatorio" at bounding box center [241, 609] width 77 height 17
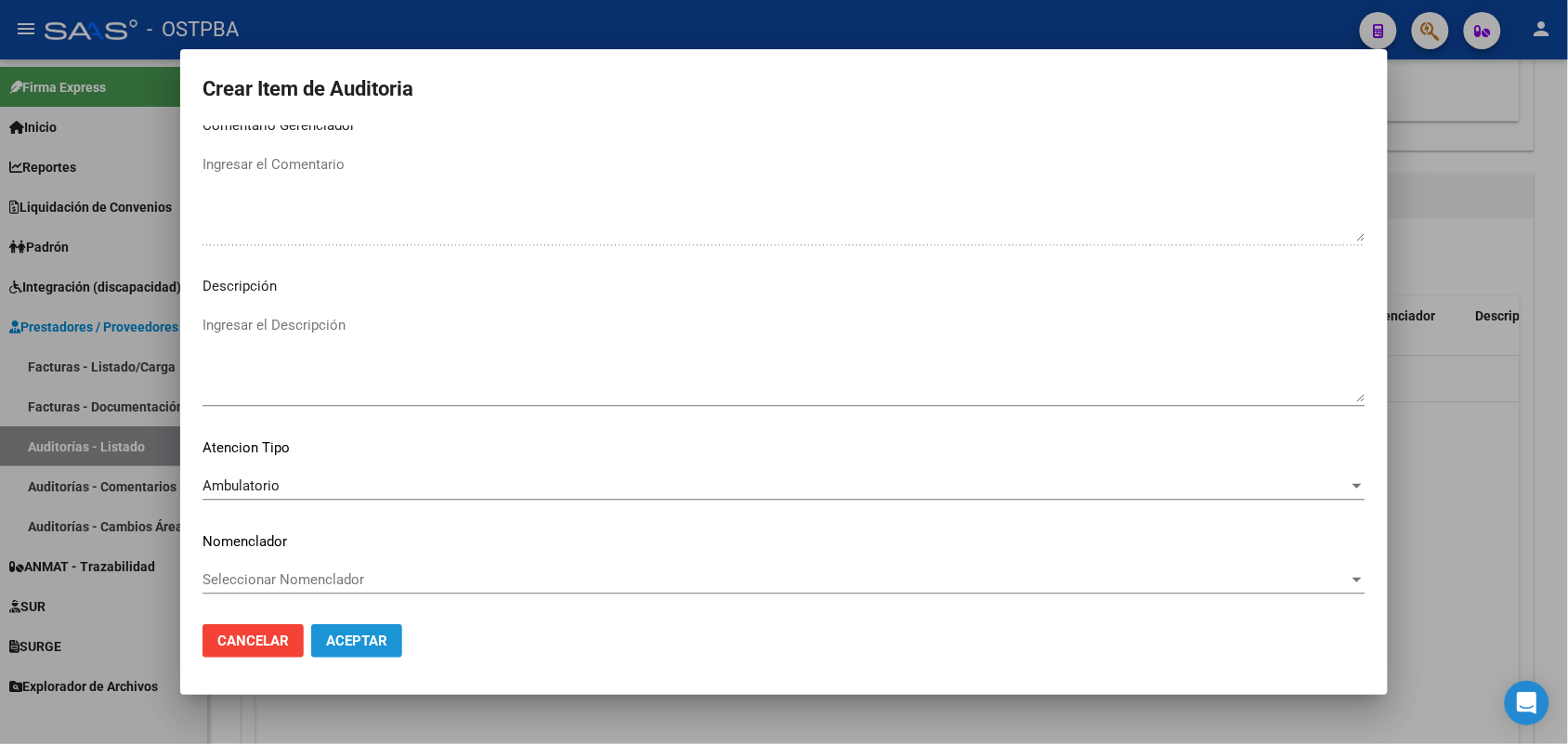
click at [372, 636] on span "Aceptar" at bounding box center [357, 641] width 62 height 17
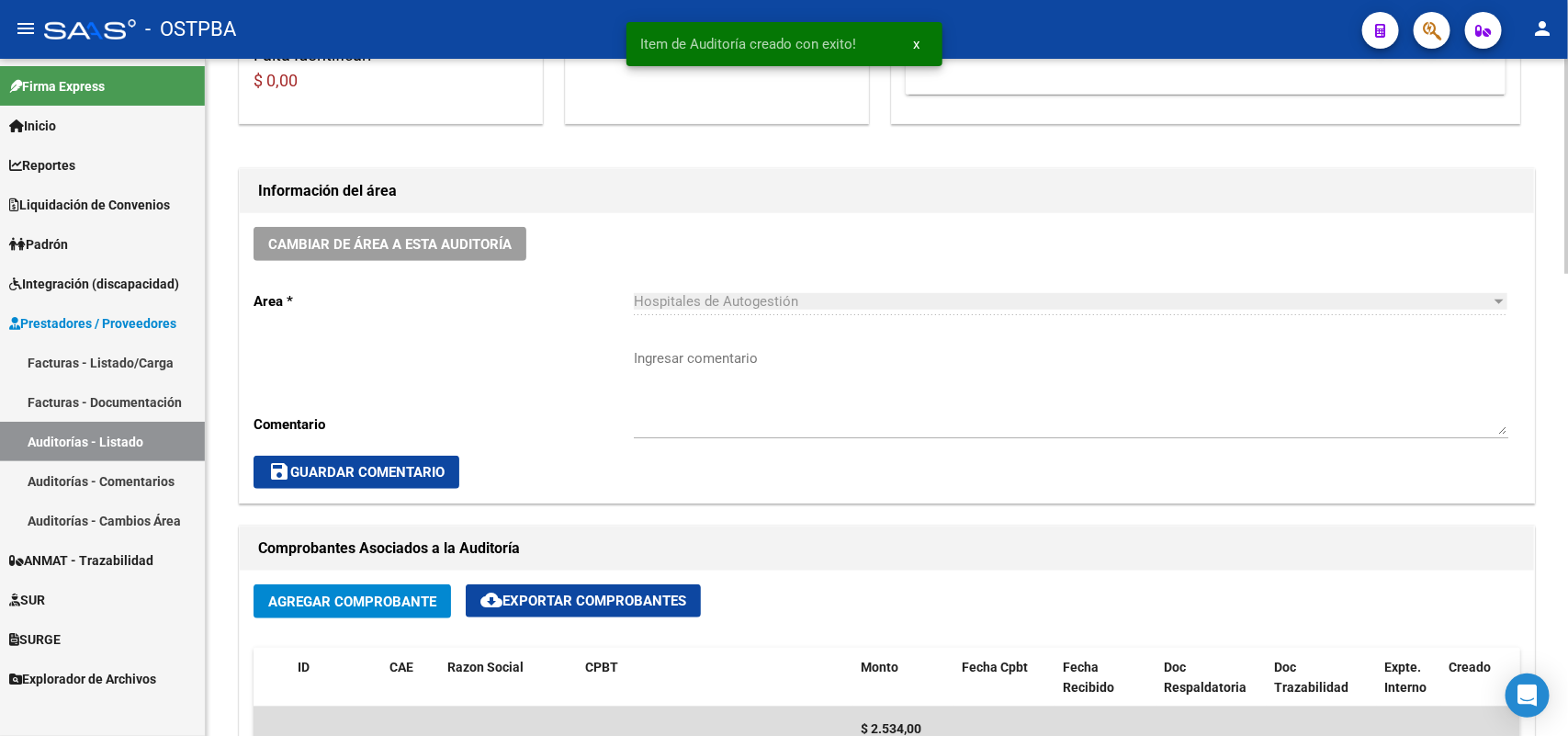
scroll to position [0, 0]
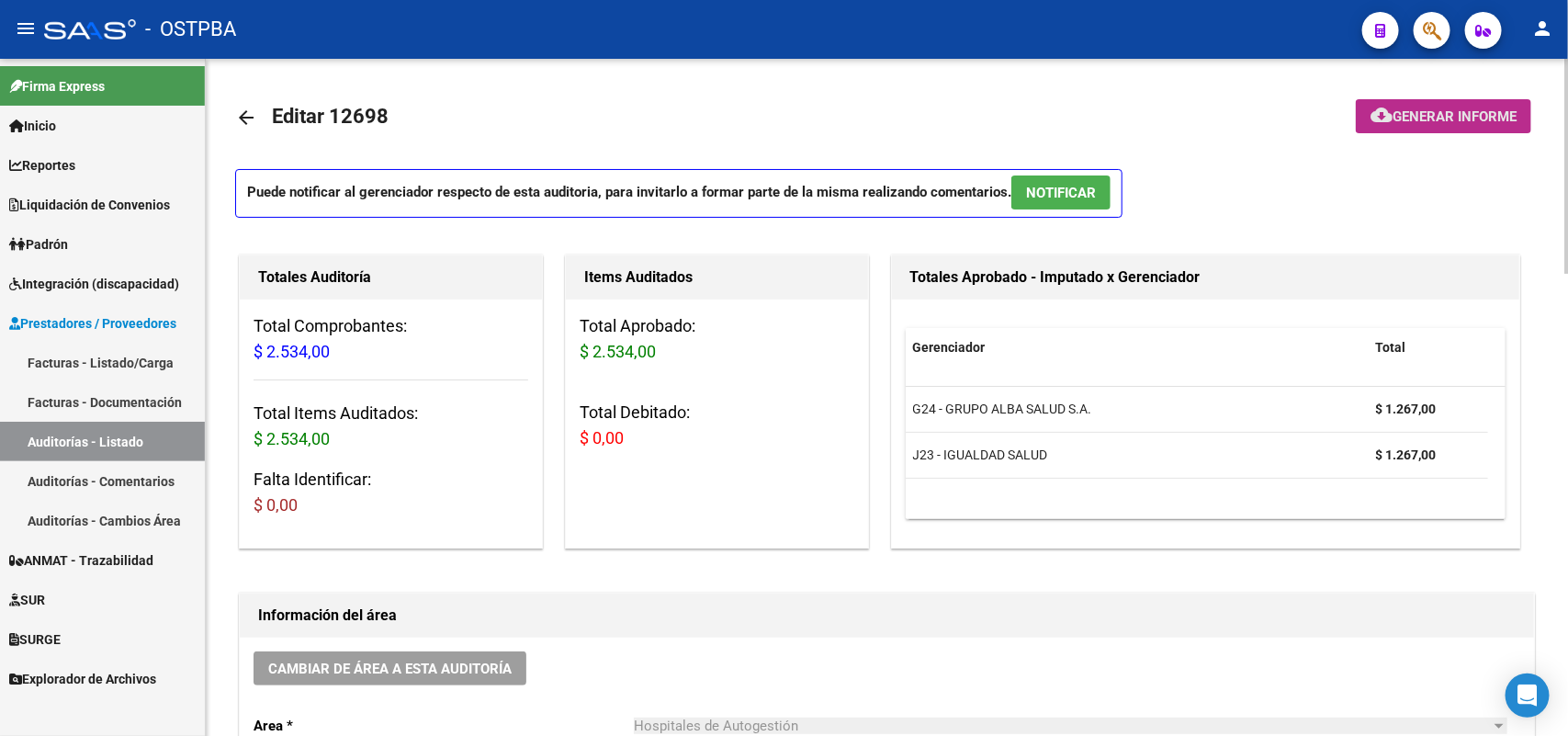
click at [1424, 111] on span "Generar informe" at bounding box center [1455, 117] width 124 height 17
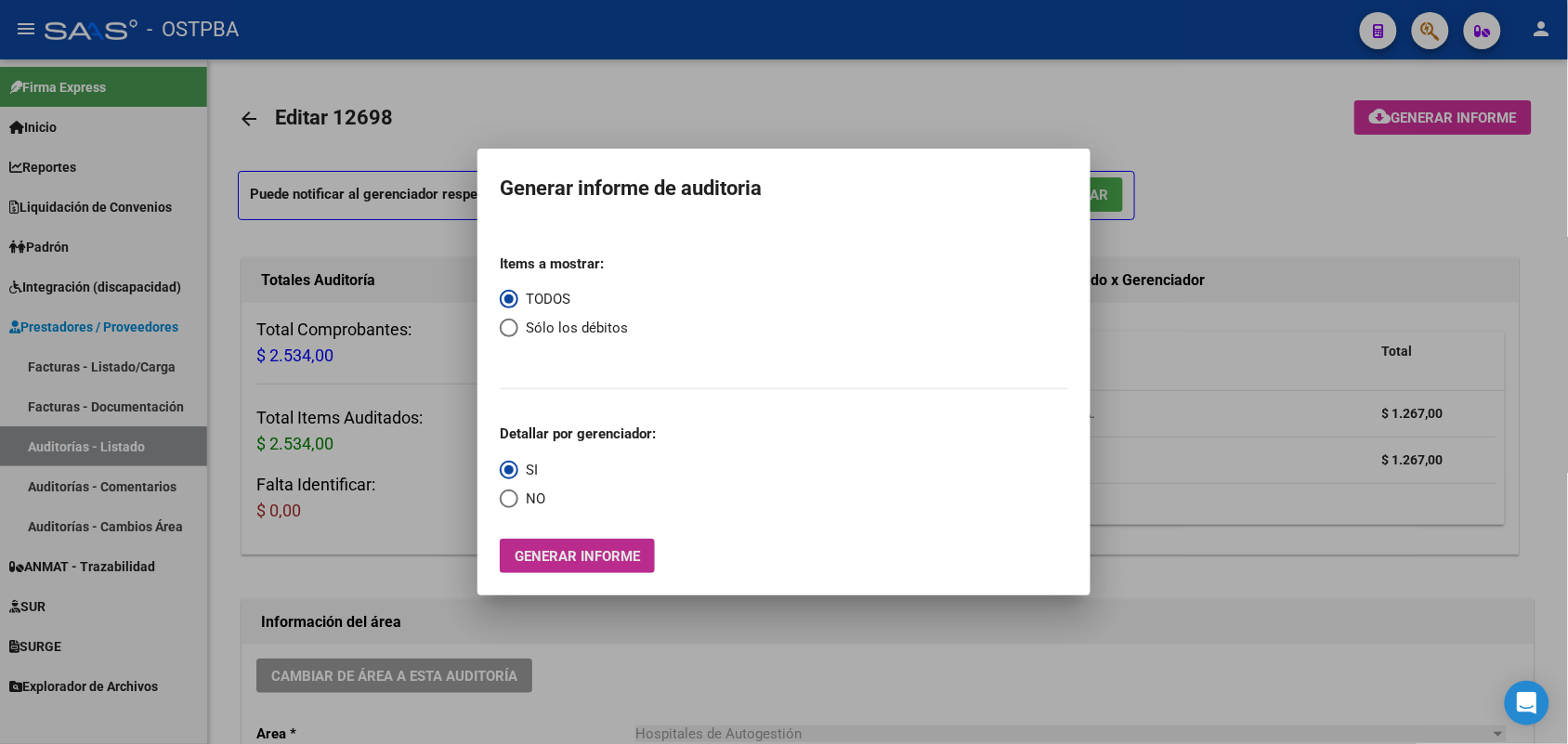
click at [620, 560] on span "Generar informe" at bounding box center [578, 557] width 125 height 17
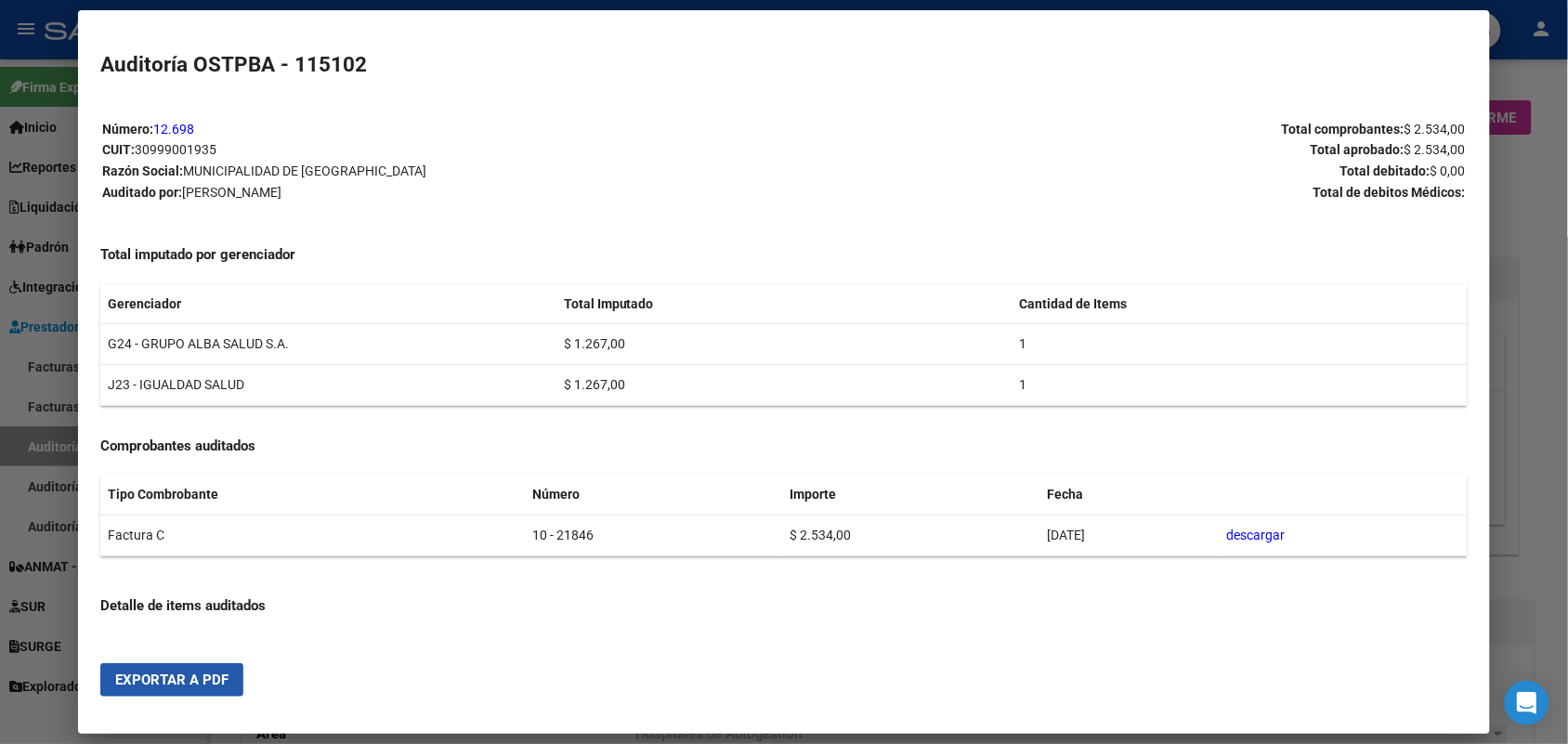
click at [219, 683] on span "Exportar a PDF" at bounding box center [171, 680] width 113 height 17
click at [1522, 340] on div at bounding box center [784, 372] width 1568 height 744
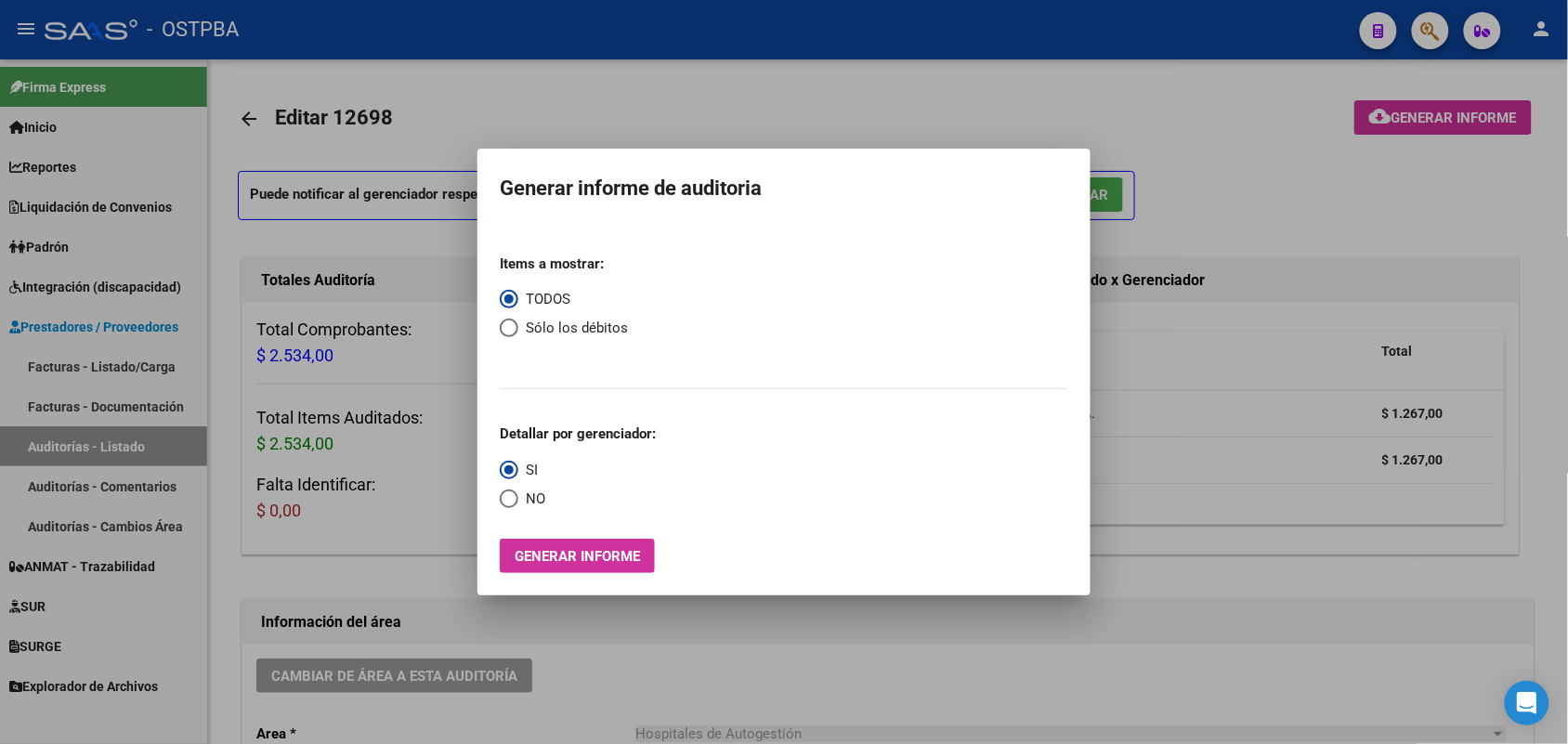
click at [1174, 354] on div at bounding box center [784, 372] width 1568 height 744
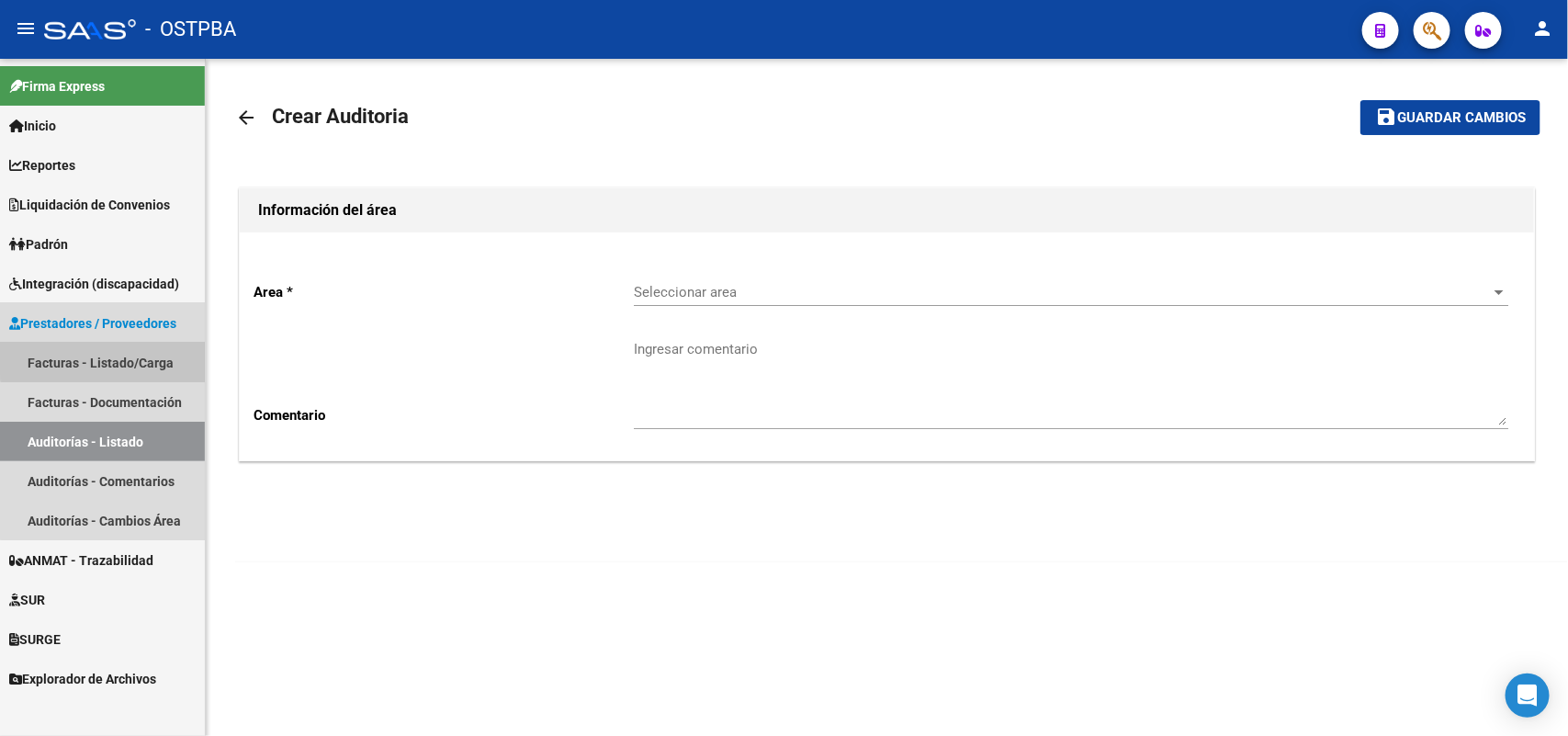
drag, startPoint x: 116, startPoint y: 356, endPoint x: 154, endPoint y: 354, distance: 38.1
click at [118, 356] on link "Facturas - Listado/Carga" at bounding box center [102, 362] width 205 height 40
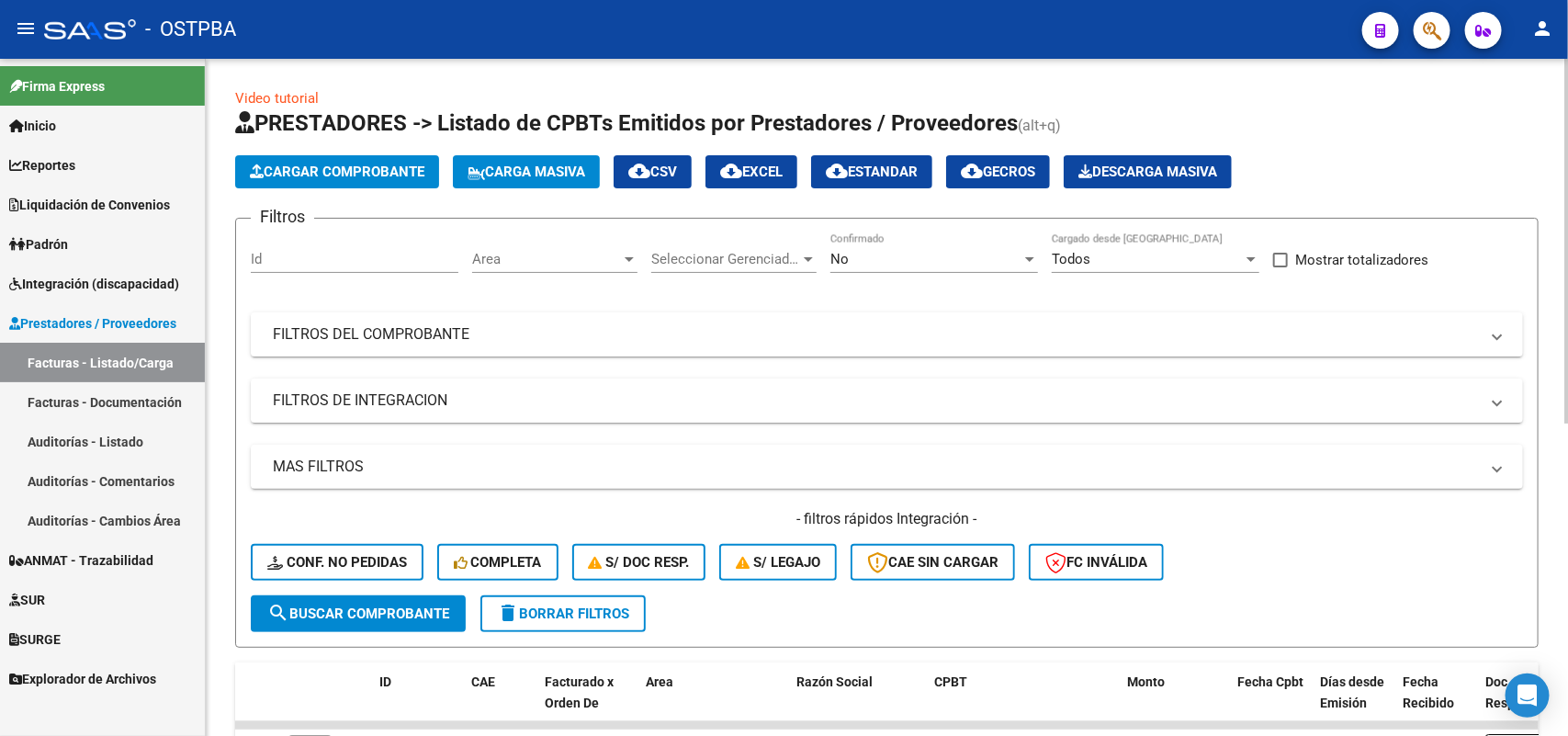
click at [369, 170] on span "Cargar Comprobante" at bounding box center [337, 172] width 175 height 17
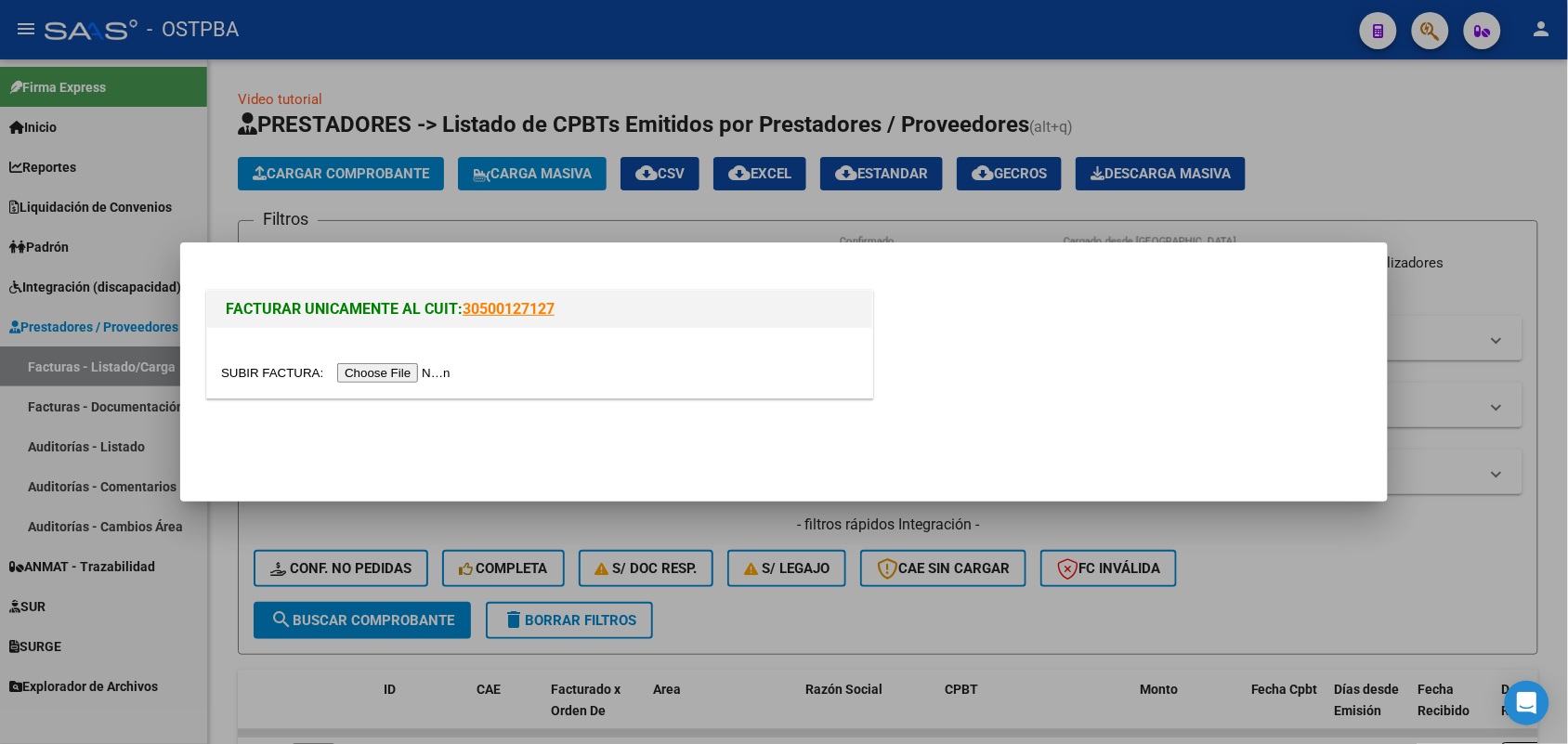
click at [396, 373] on input "file" at bounding box center [338, 372] width 235 height 20
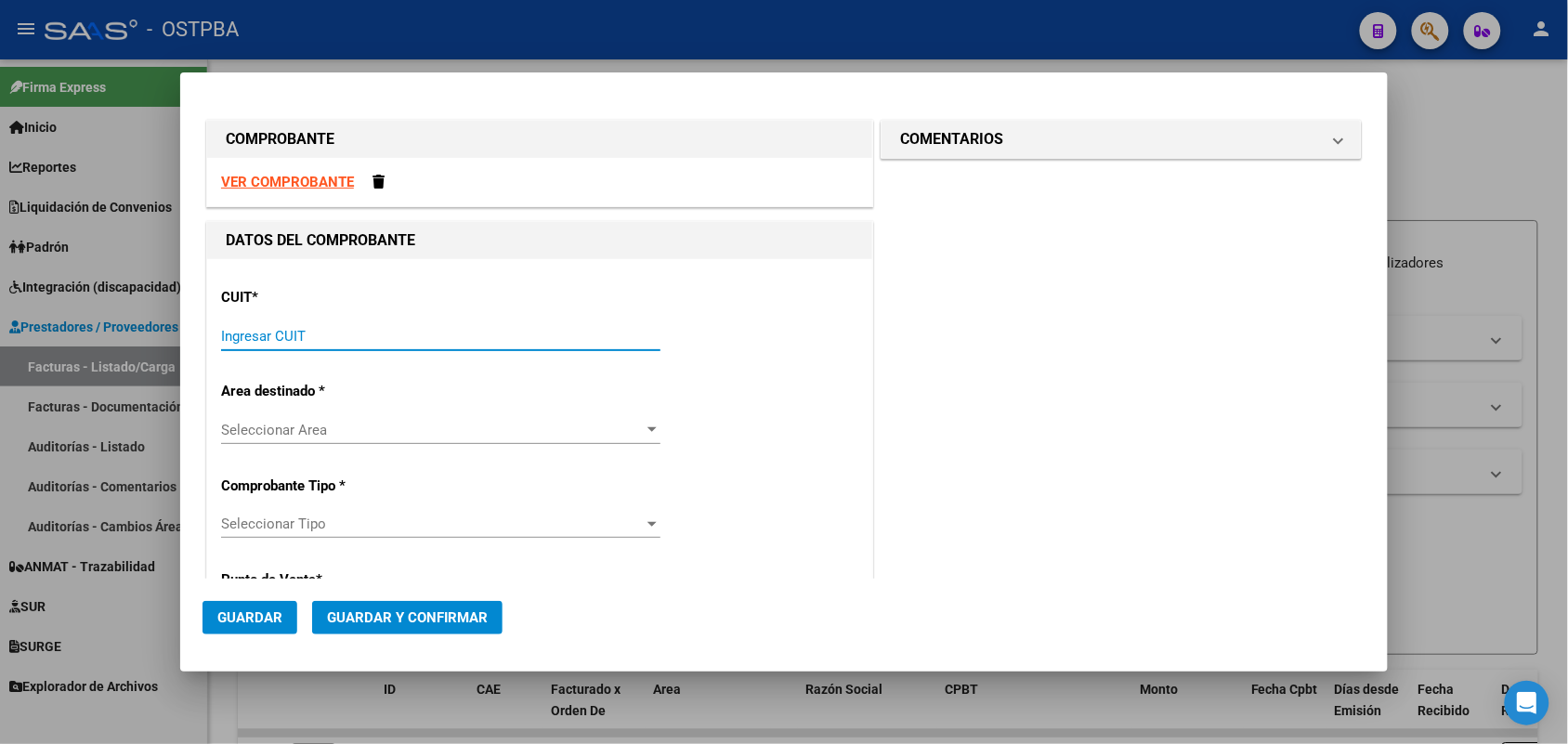
click at [230, 330] on input "Ingresar CUIT" at bounding box center [440, 336] width 439 height 17
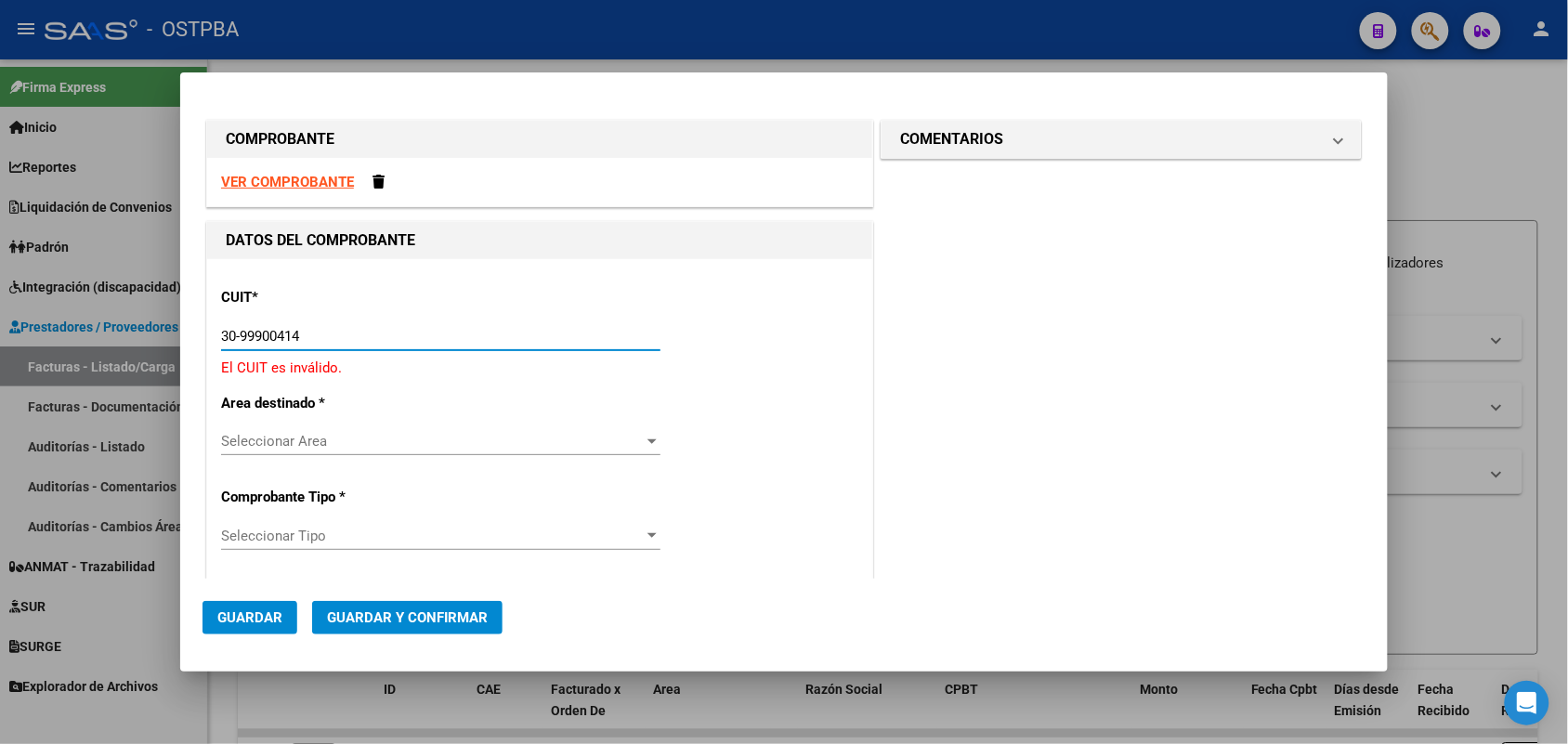
type input "30-99900414-4"
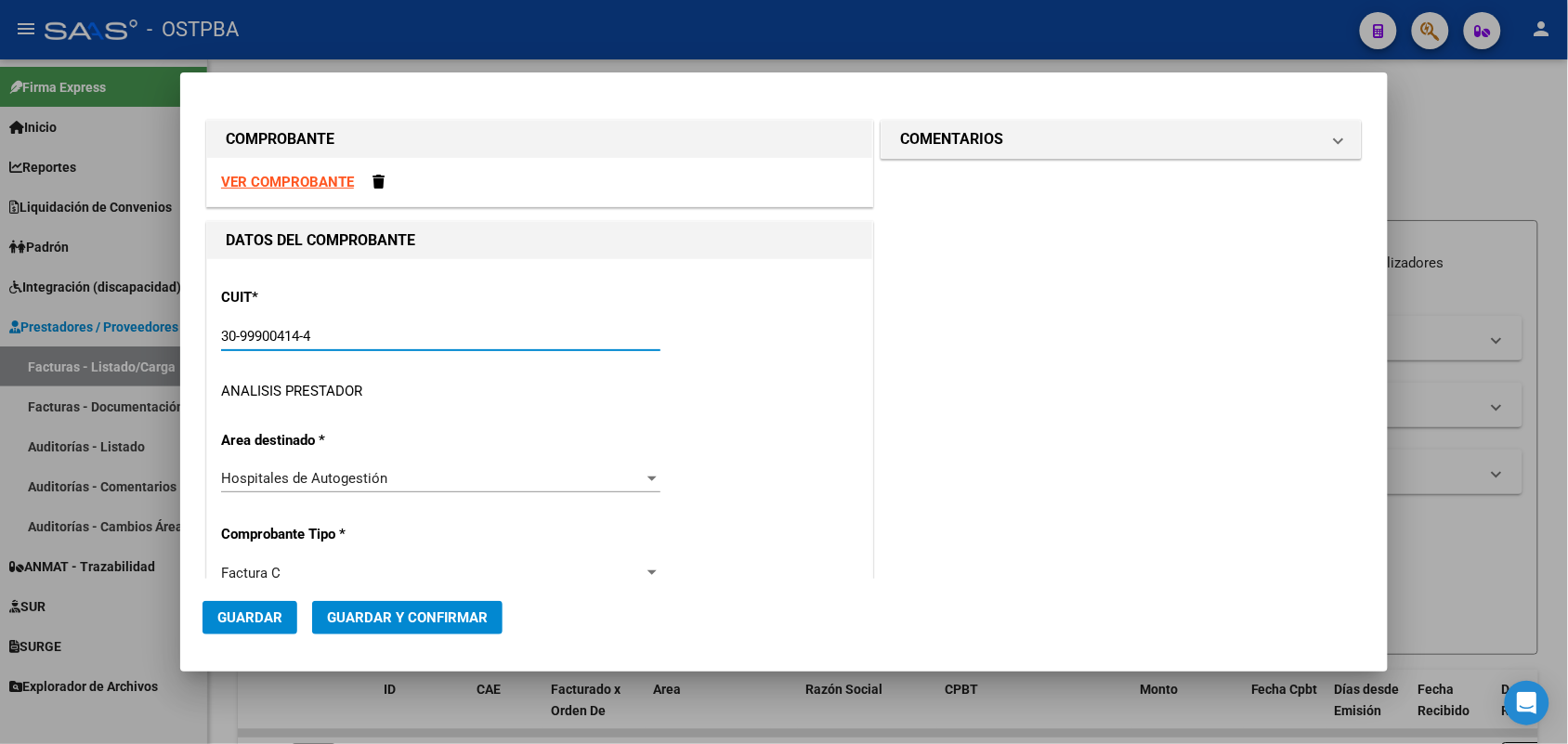
type input "6"
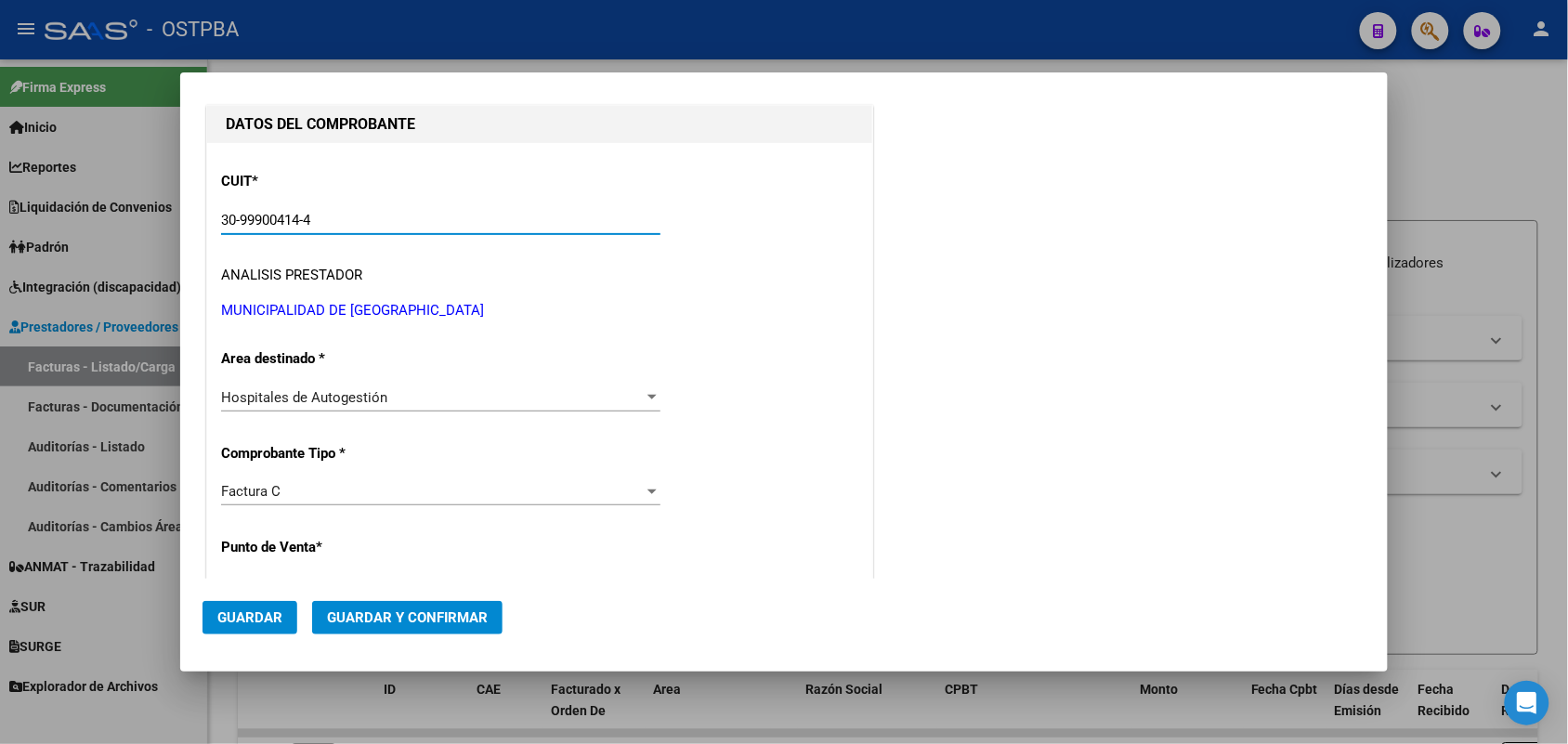
scroll to position [232, 0]
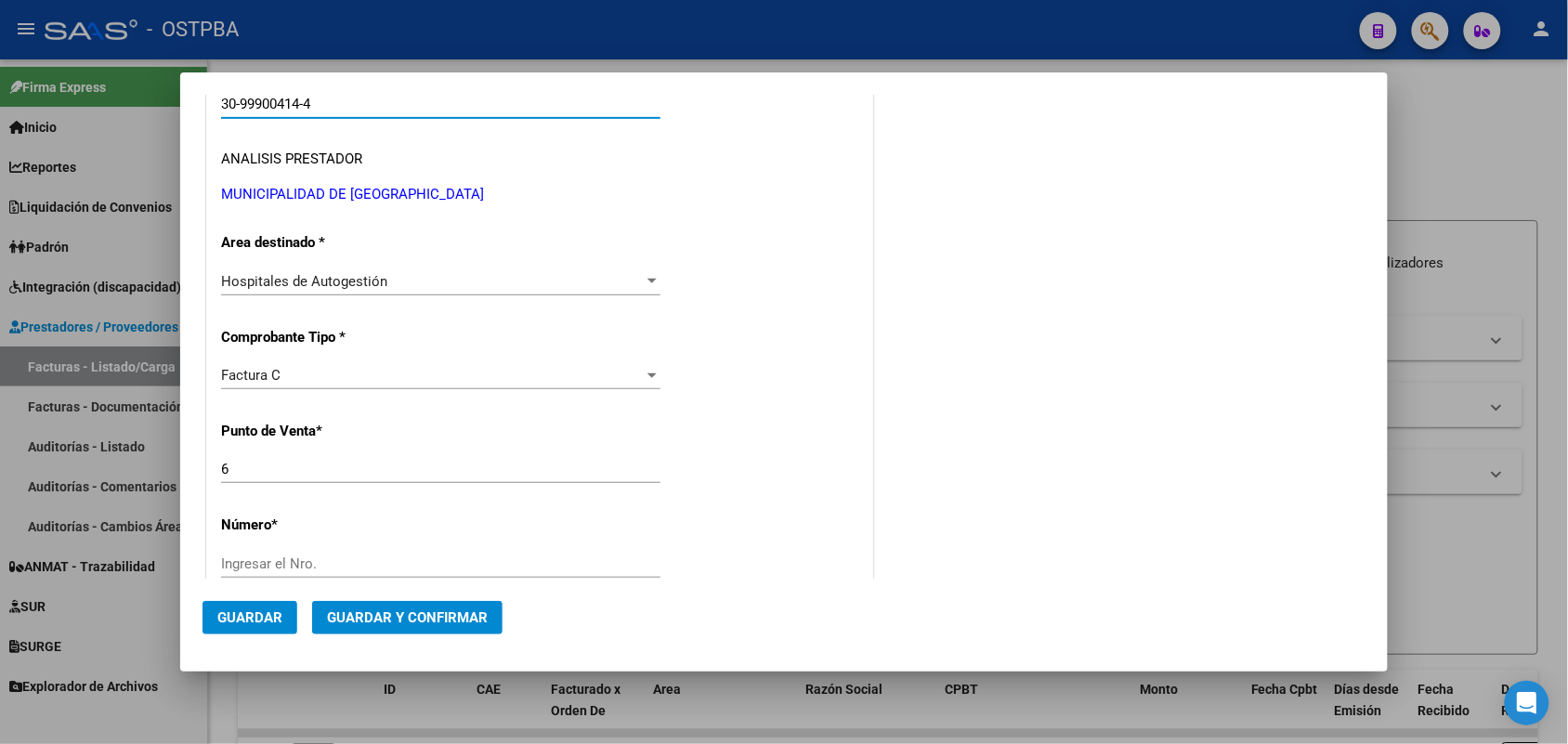
type input "30-99900414-4"
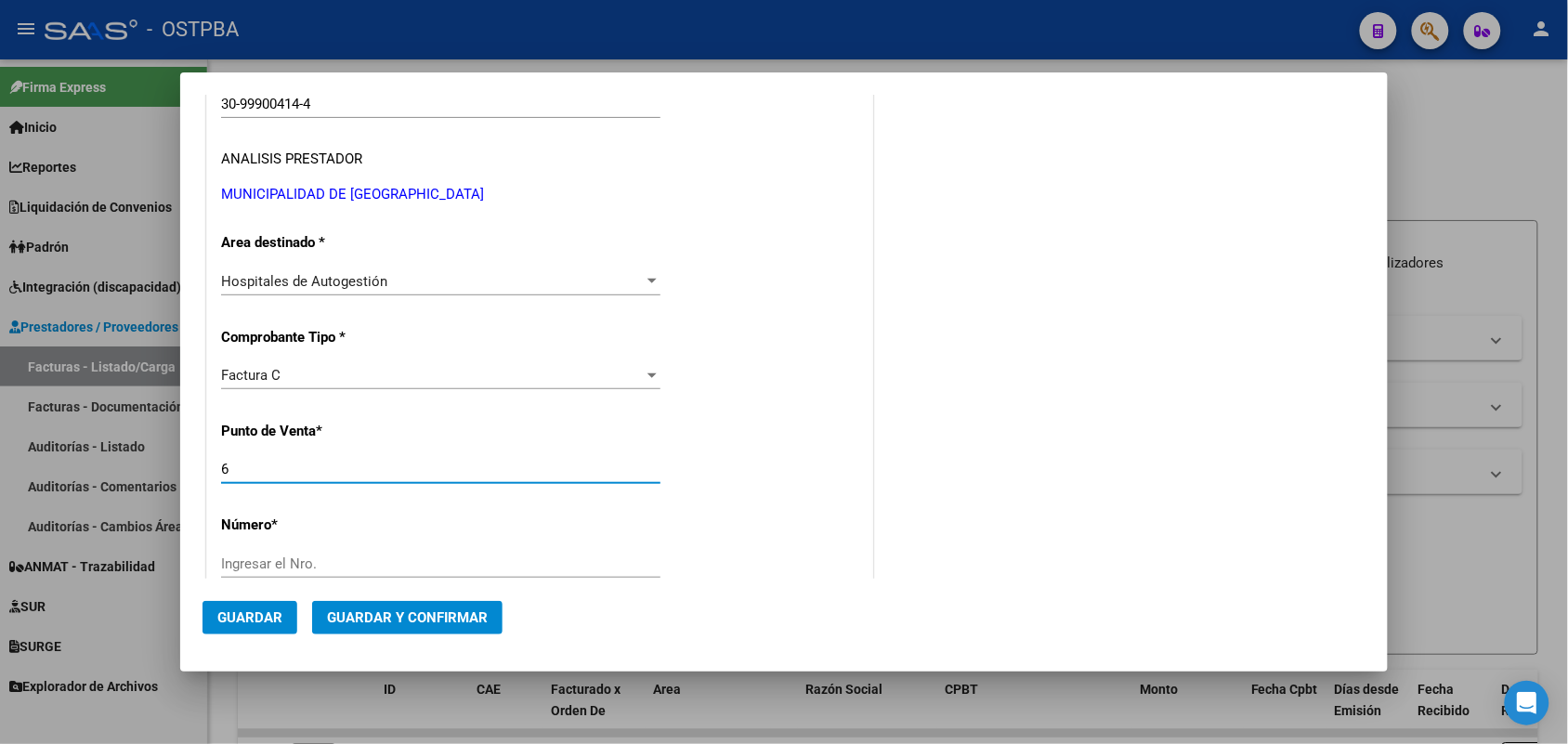
drag, startPoint x: 234, startPoint y: 470, endPoint x: 187, endPoint y: 470, distance: 47.0
click at [187, 470] on mat-dialog-content "COMPROBANTE VER COMPROBANTE DATOS DEL COMPROBANTE CUIT * 30-99900414-4 Ingresar…" at bounding box center [784, 336] width 1208 height 484
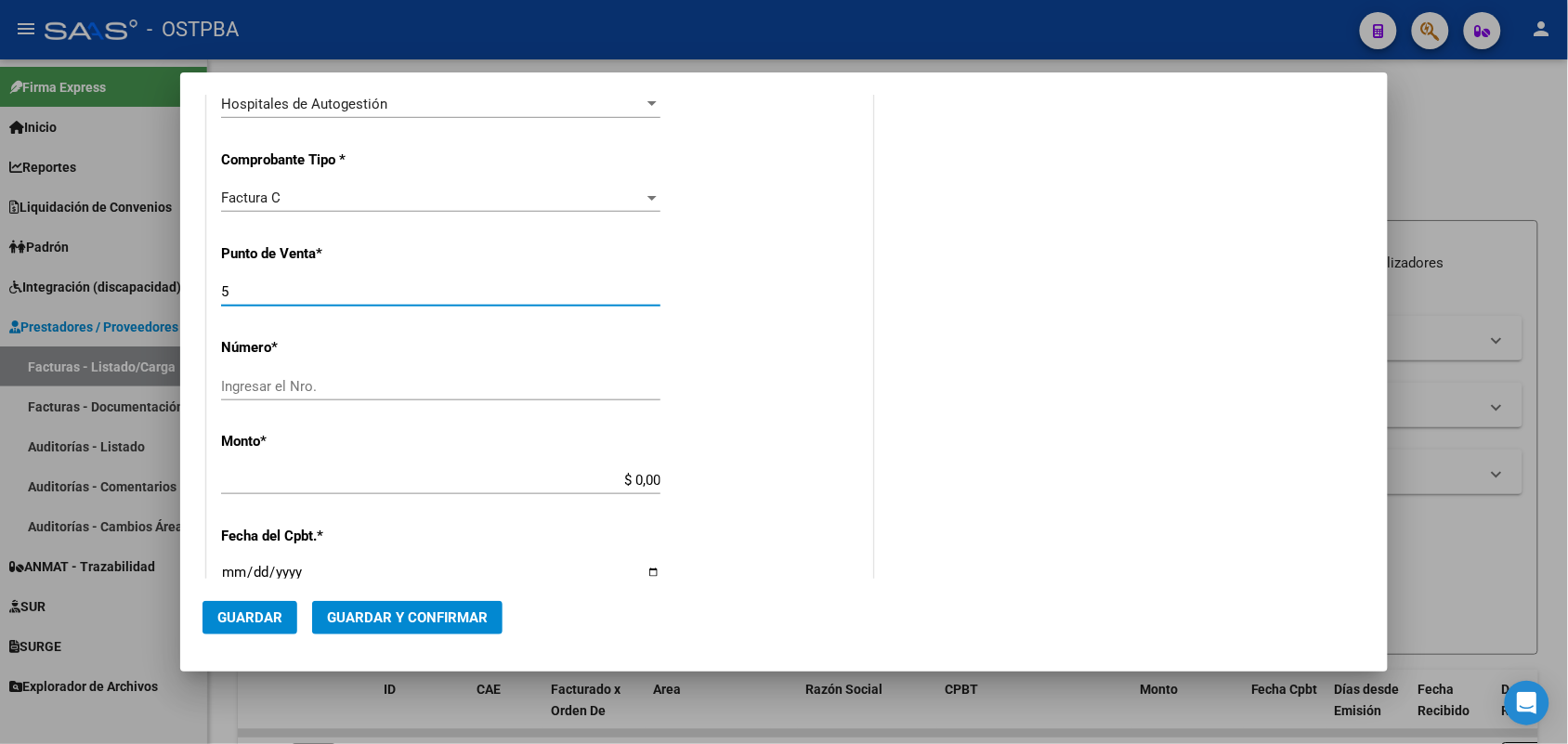
scroll to position [580, 0]
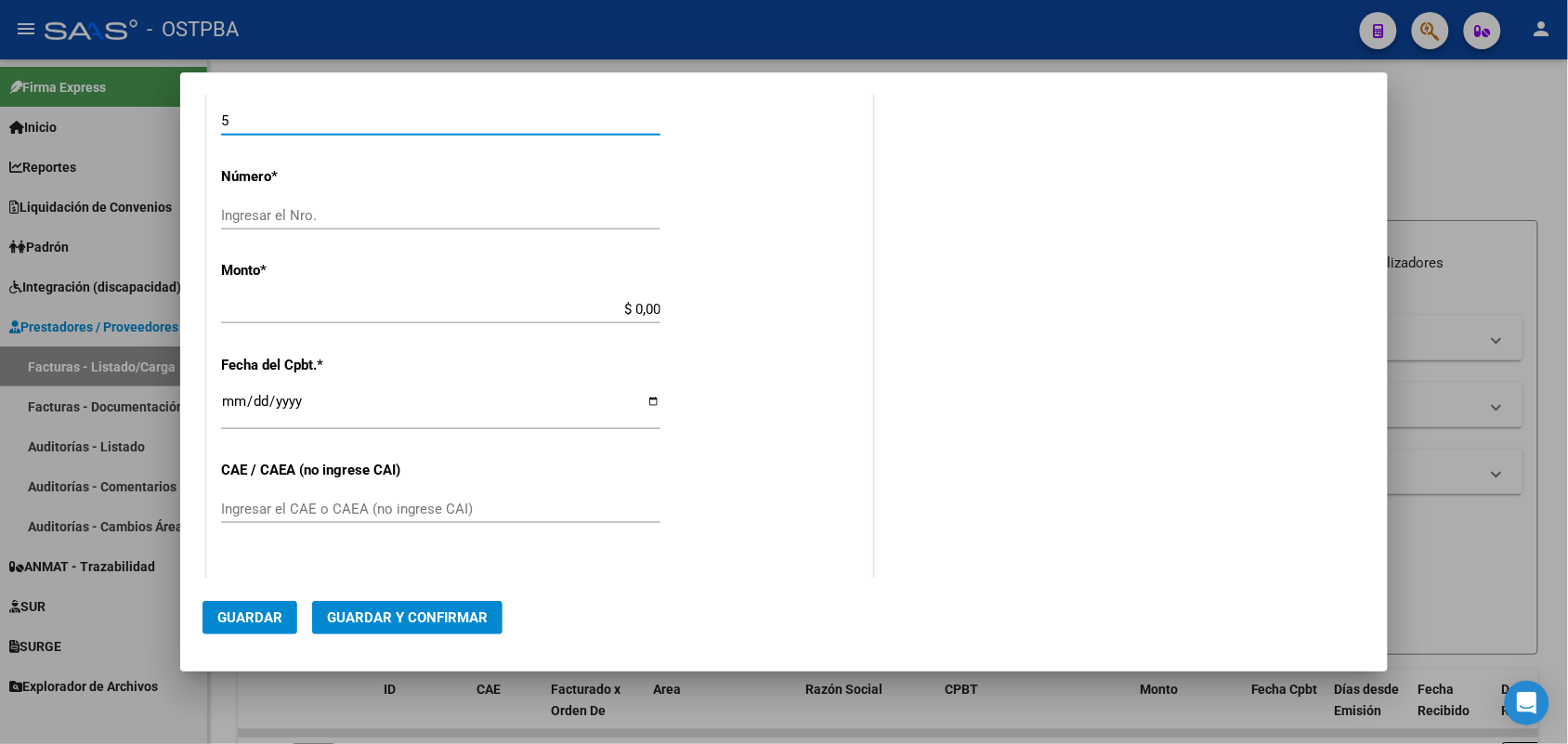
type input "5"
click at [244, 216] on input "Ingresar el Nro." at bounding box center [440, 215] width 439 height 17
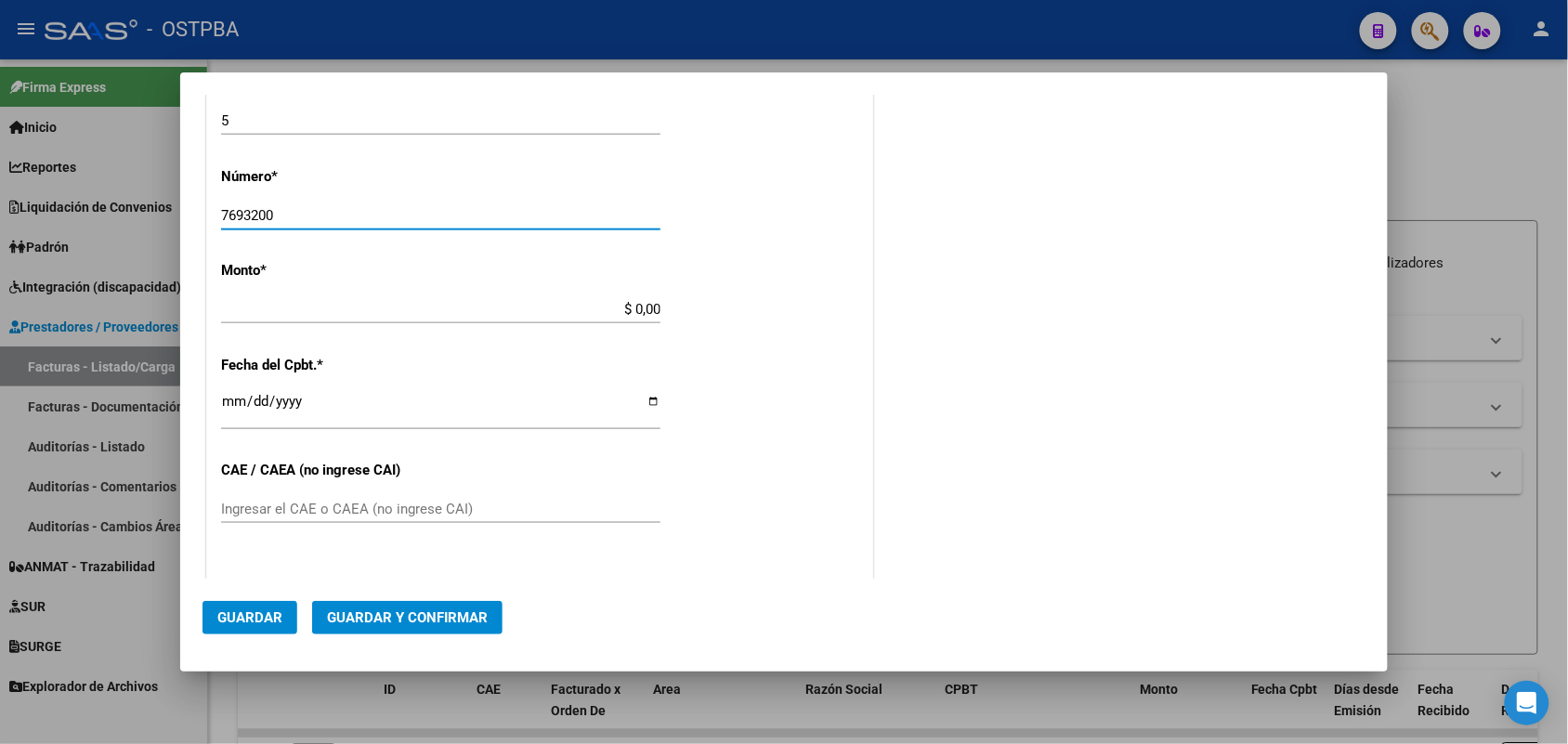
type input "7693200"
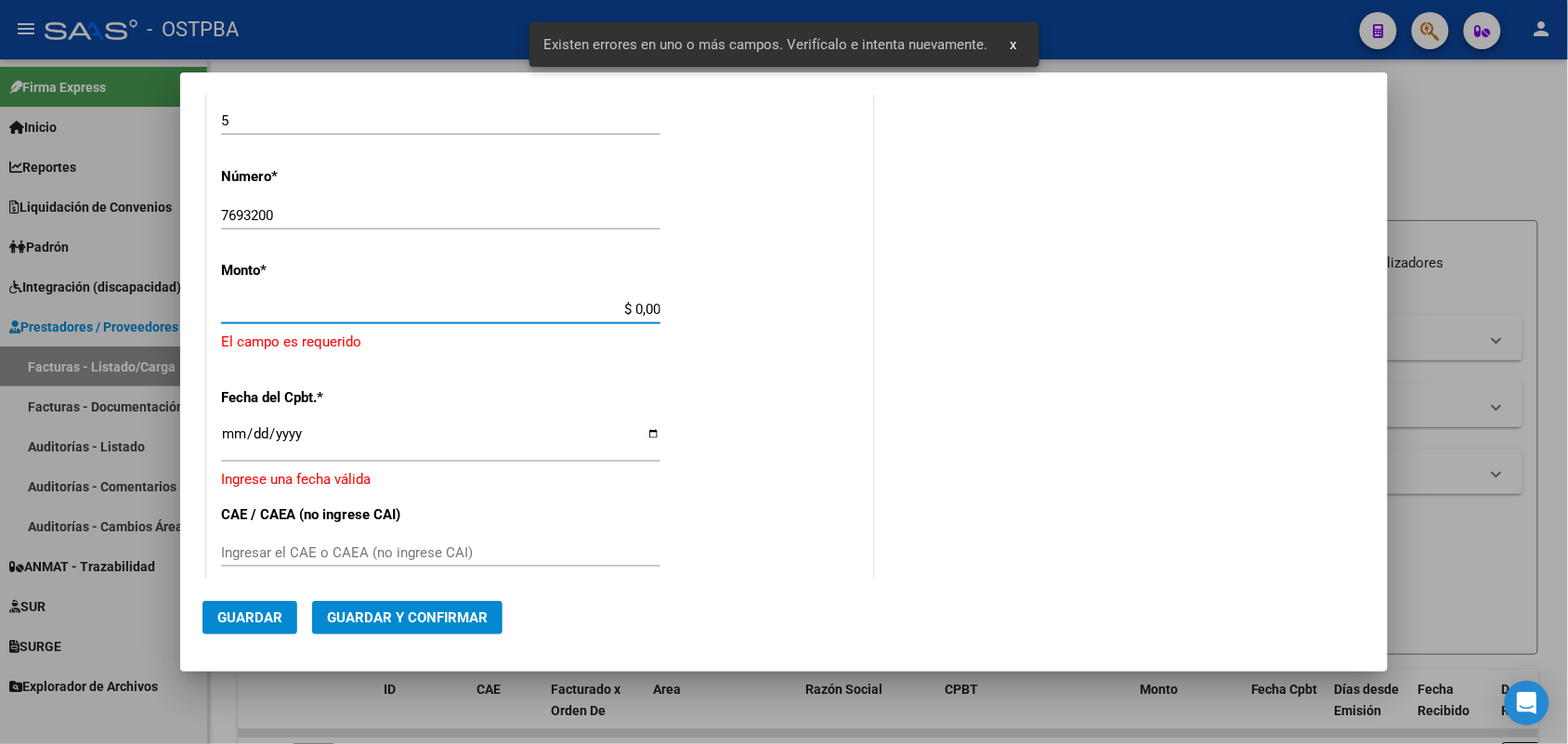
scroll to position [545, 0]
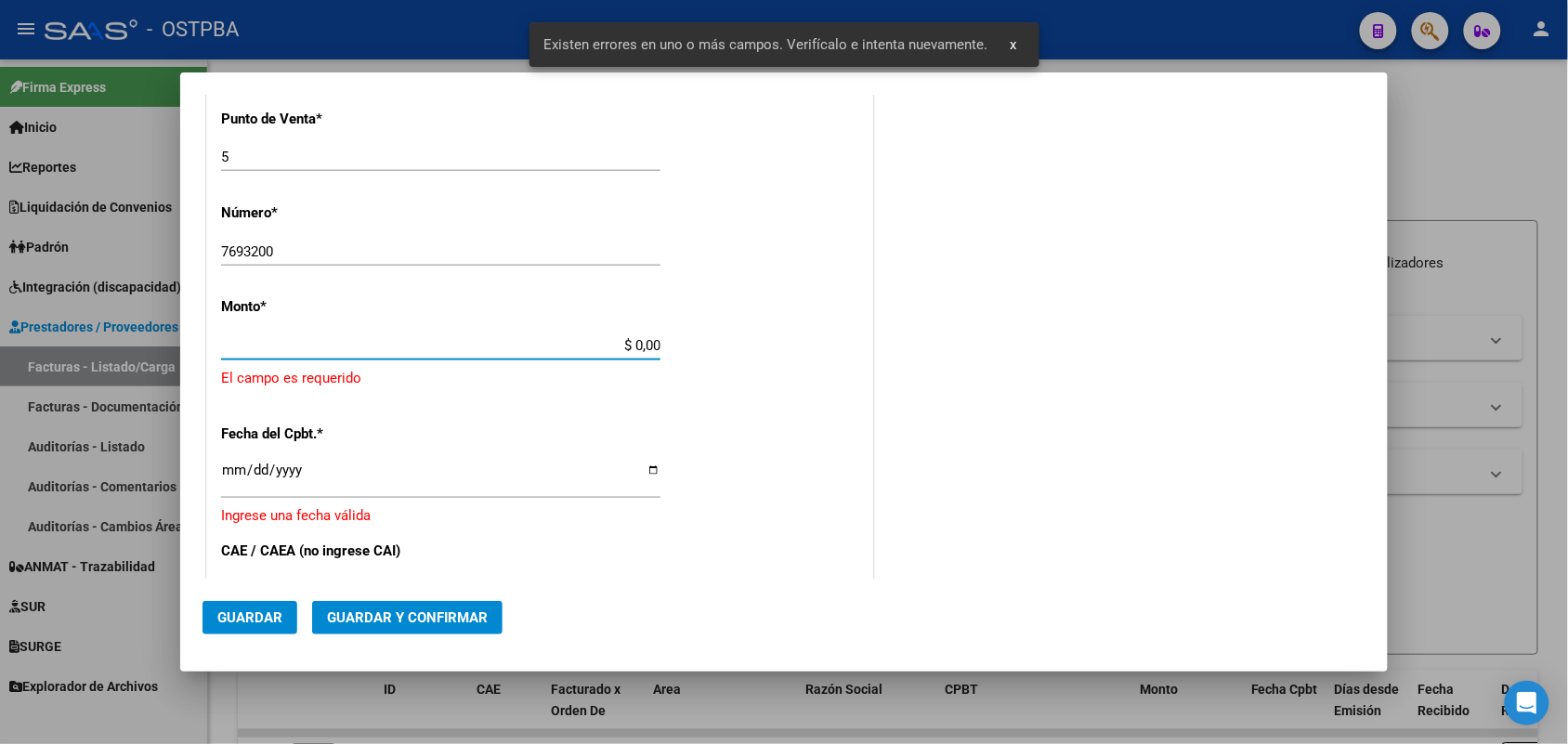
drag, startPoint x: 606, startPoint y: 302, endPoint x: 697, endPoint y: 303, distance: 91.0
click at [697, 303] on div "CUIT * 30-99900414-4 Ingresar CUIT ANALISIS PRESTADOR MUNICIPALIDAD DE QUILMES …" at bounding box center [539, 395] width 666 height 1361
click at [213, 253] on div "CUIT * 30-99900414-4 Ingresar CUIT ANALISIS PRESTADOR MUNICIPALIDAD DE QUILMES …" at bounding box center [539, 395] width 666 height 1361
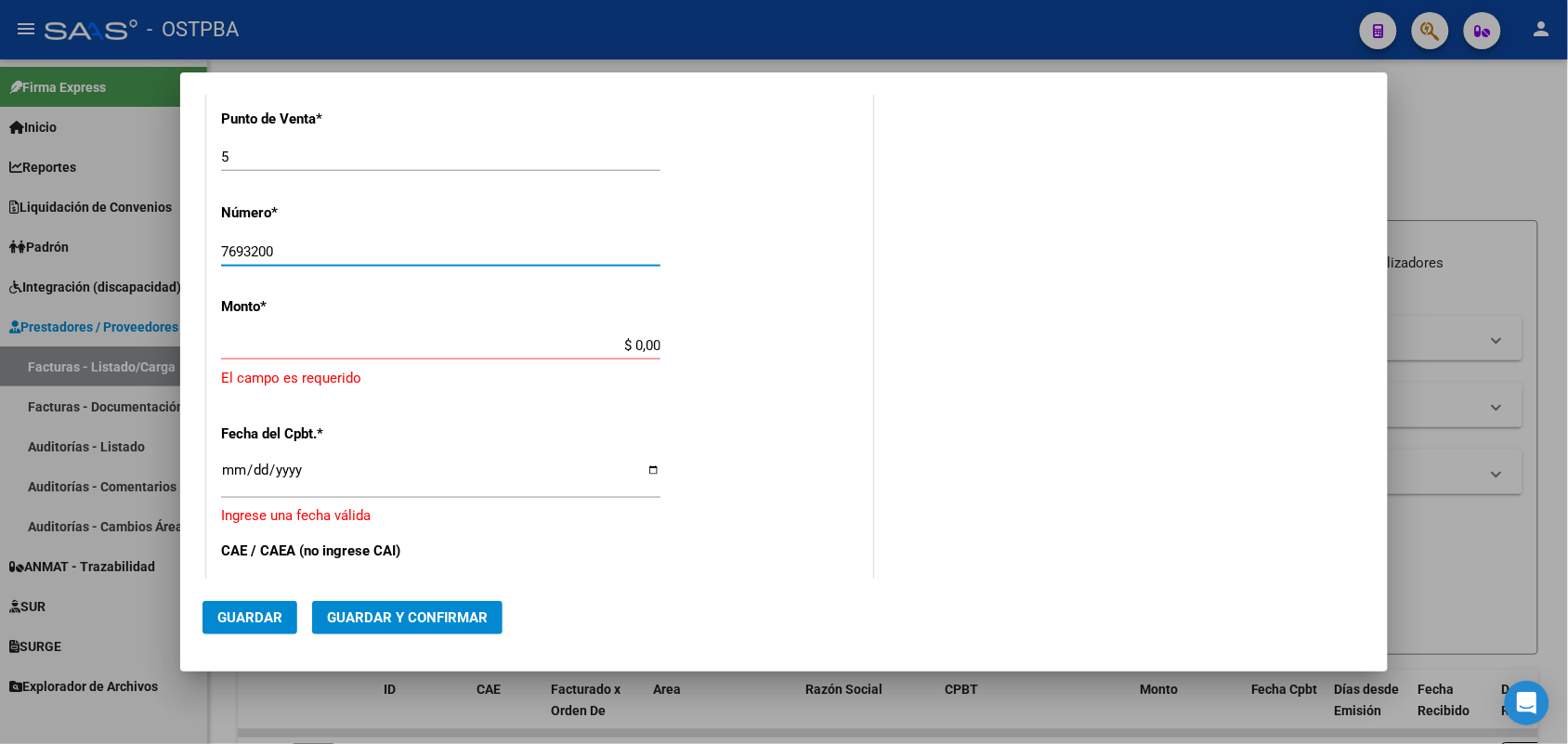
drag, startPoint x: 223, startPoint y: 254, endPoint x: 377, endPoint y: 258, distance: 154.1
click at [377, 258] on input "7693200" at bounding box center [440, 252] width 439 height 17
type input "1234"
drag, startPoint x: 605, startPoint y: 348, endPoint x: 685, endPoint y: 344, distance: 80.1
click at [685, 344] on div "CUIT * 30-99900414-4 Ingresar CUIT ANALISIS PRESTADOR MUNICIPALIDAD DE QUILMES …" at bounding box center [539, 395] width 666 height 1361
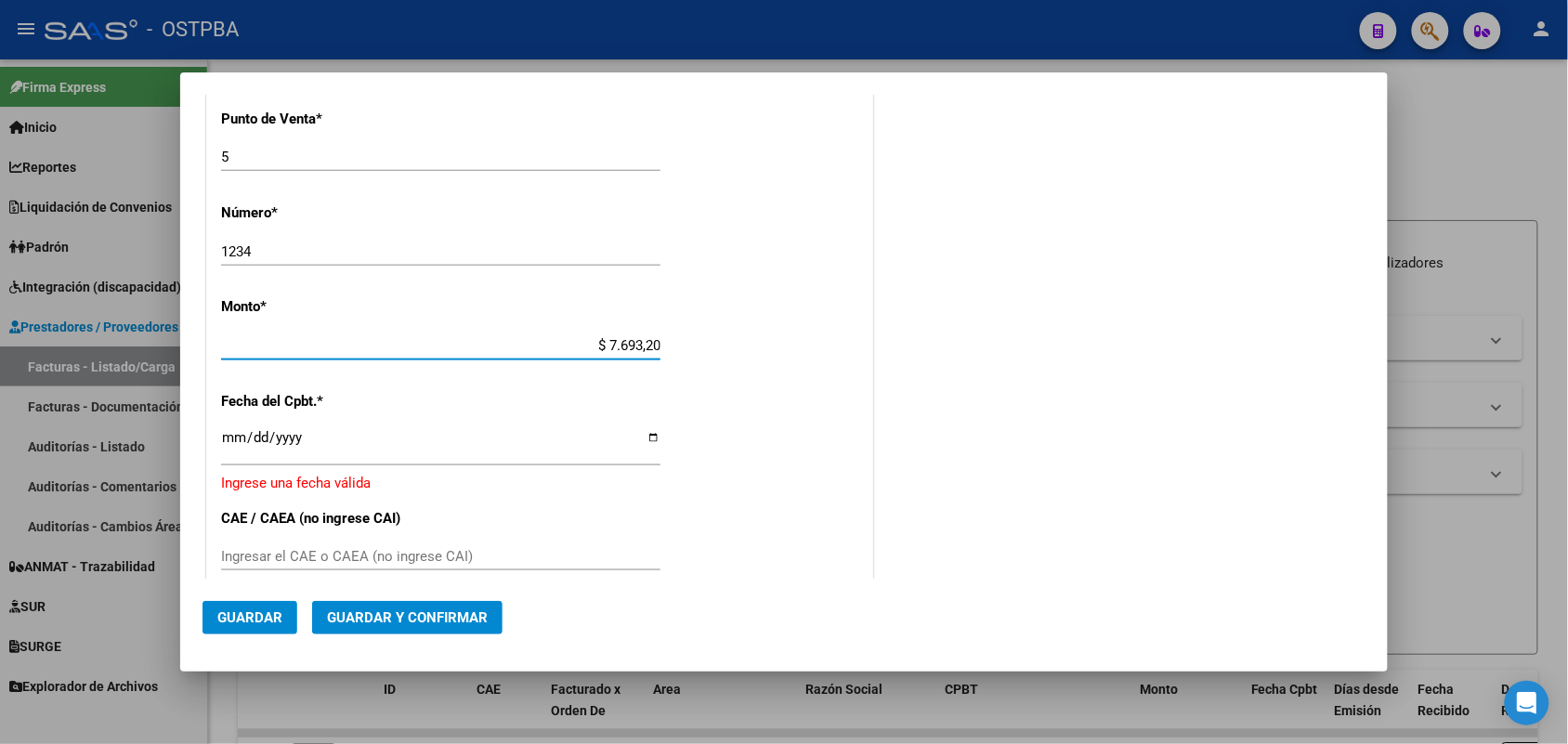
type input "$ 76.932,00"
click at [221, 447] on input "Ingresar la fecha" at bounding box center [440, 445] width 439 height 30
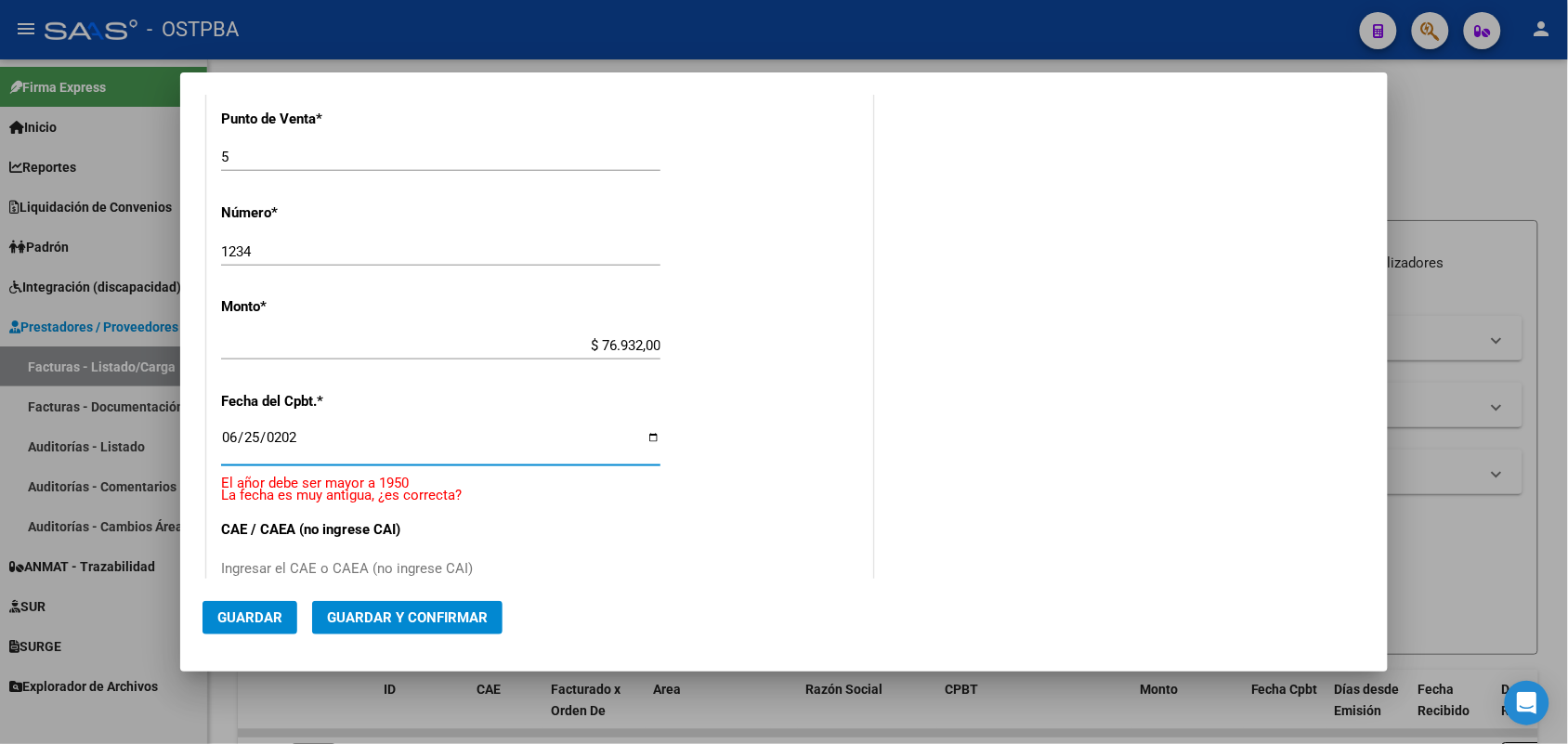
type input "2025-06-25"
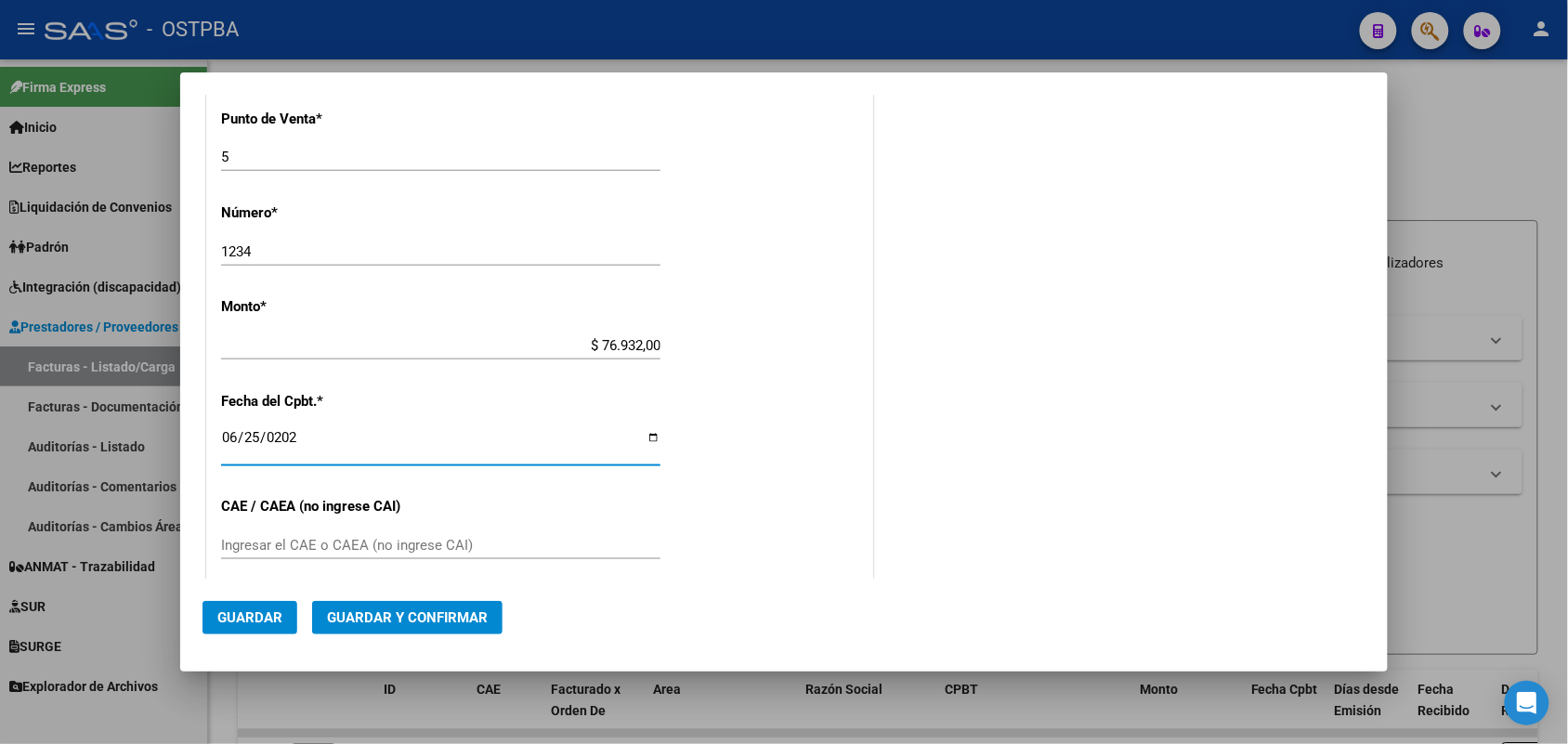
scroll to position [661, 0]
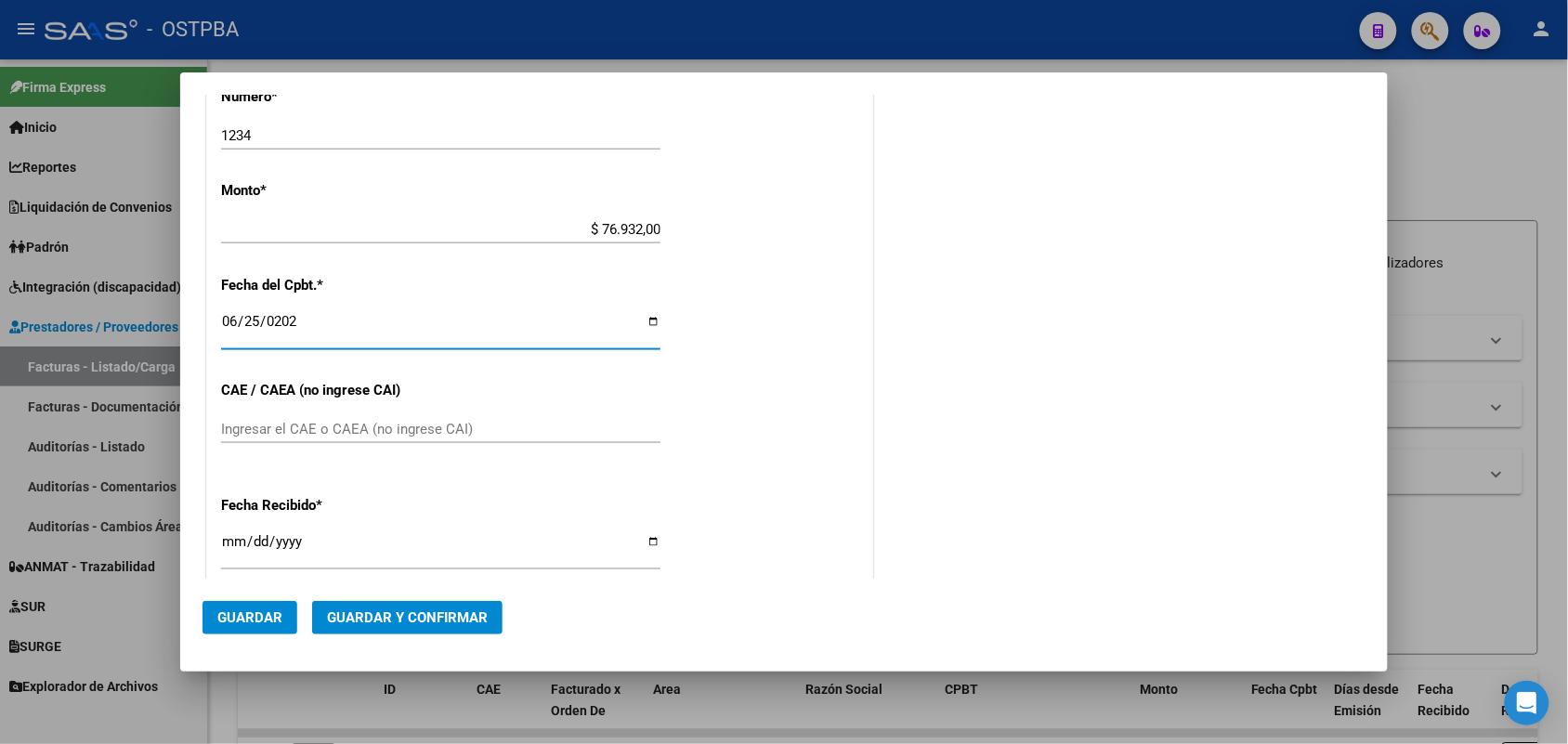
click at [251, 425] on input "Ingresar el CAE o CAEA (no ingrese CAI)" at bounding box center [440, 430] width 439 height 17
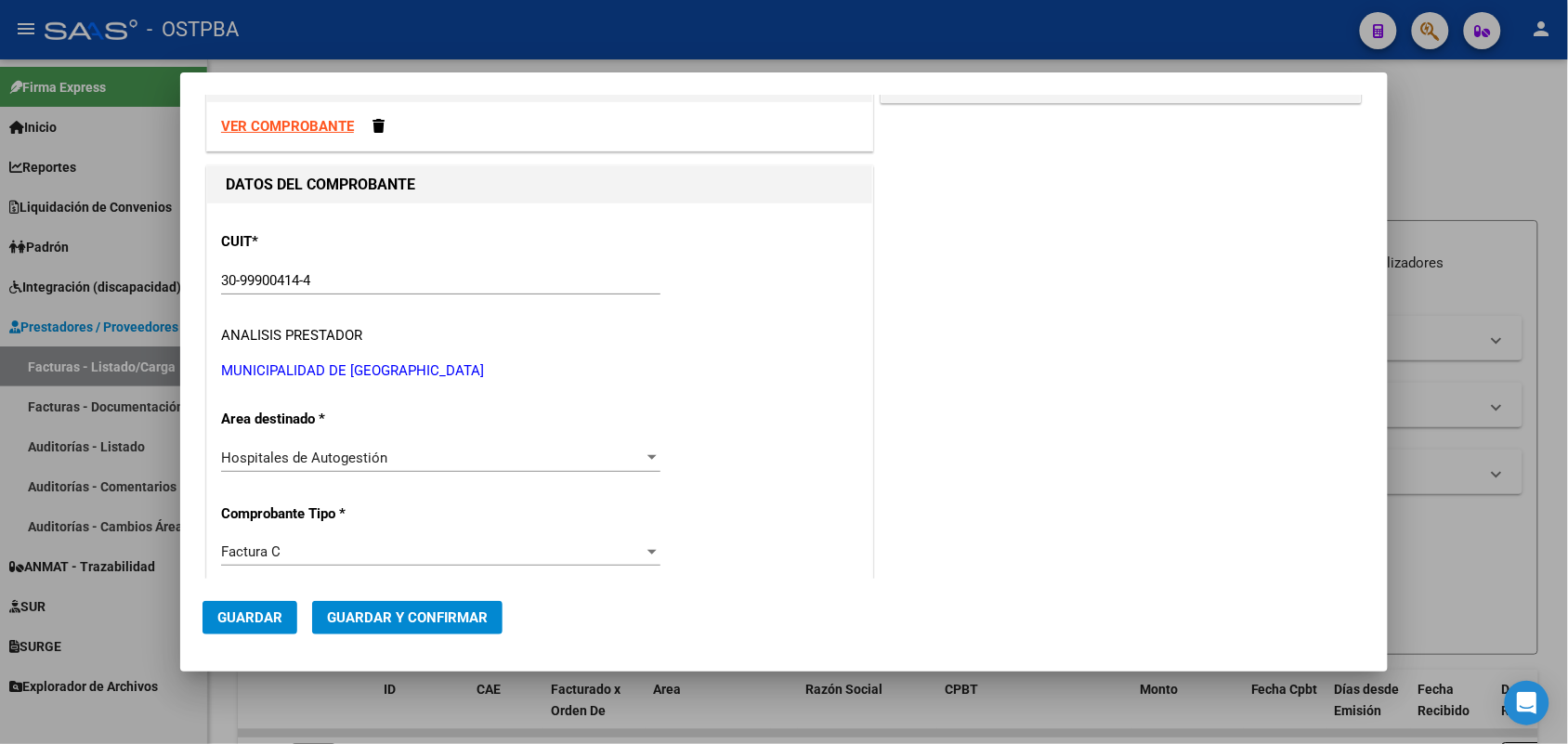
scroll to position [0, 0]
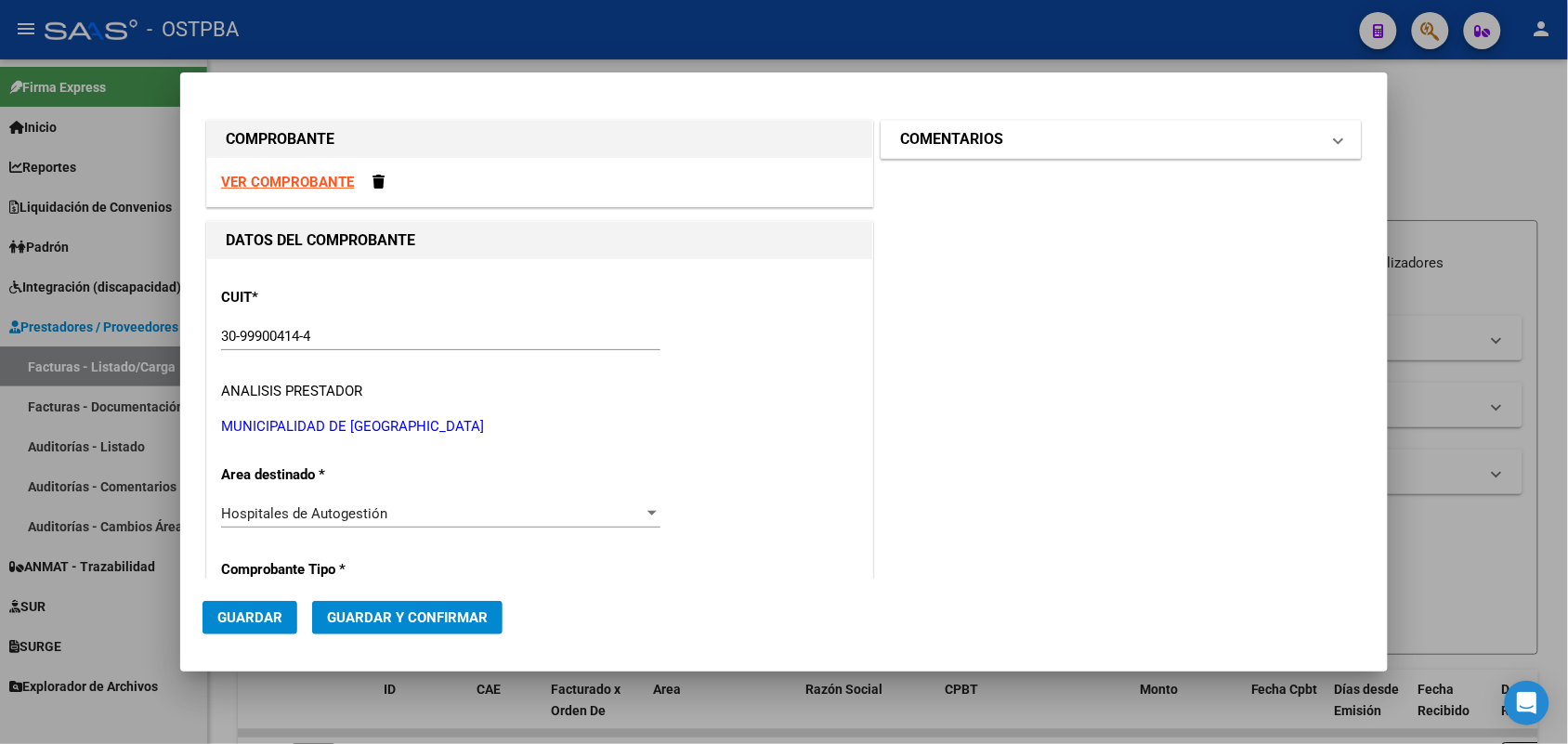
type input "75264978212646"
click at [1335, 138] on span at bounding box center [1339, 139] width 7 height 22
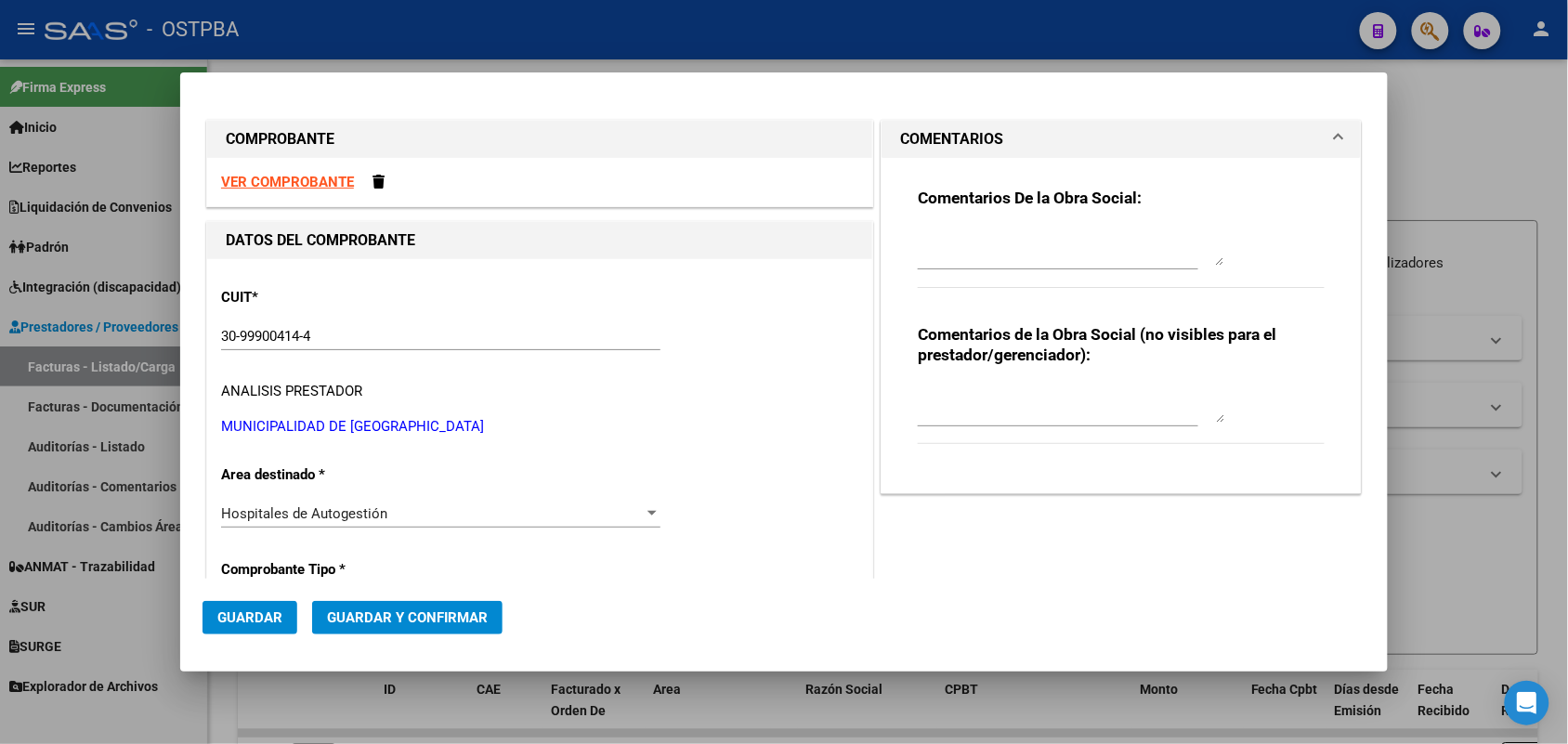
click at [932, 249] on textarea at bounding box center [1072, 247] width 307 height 37
type textarea "HR 126976"
click at [260, 606] on button "Guardar" at bounding box center [249, 618] width 95 height 34
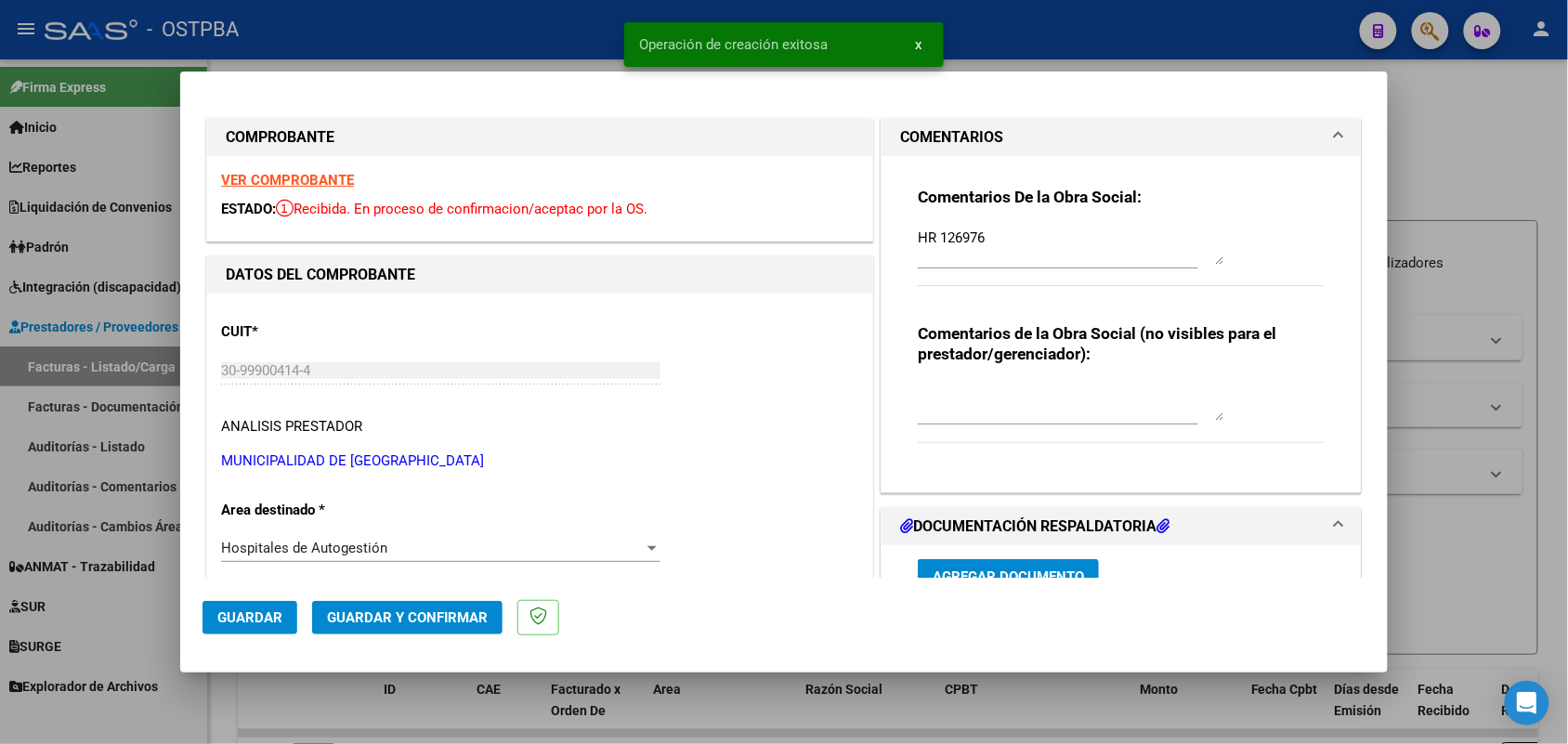
type input "2025-08-24"
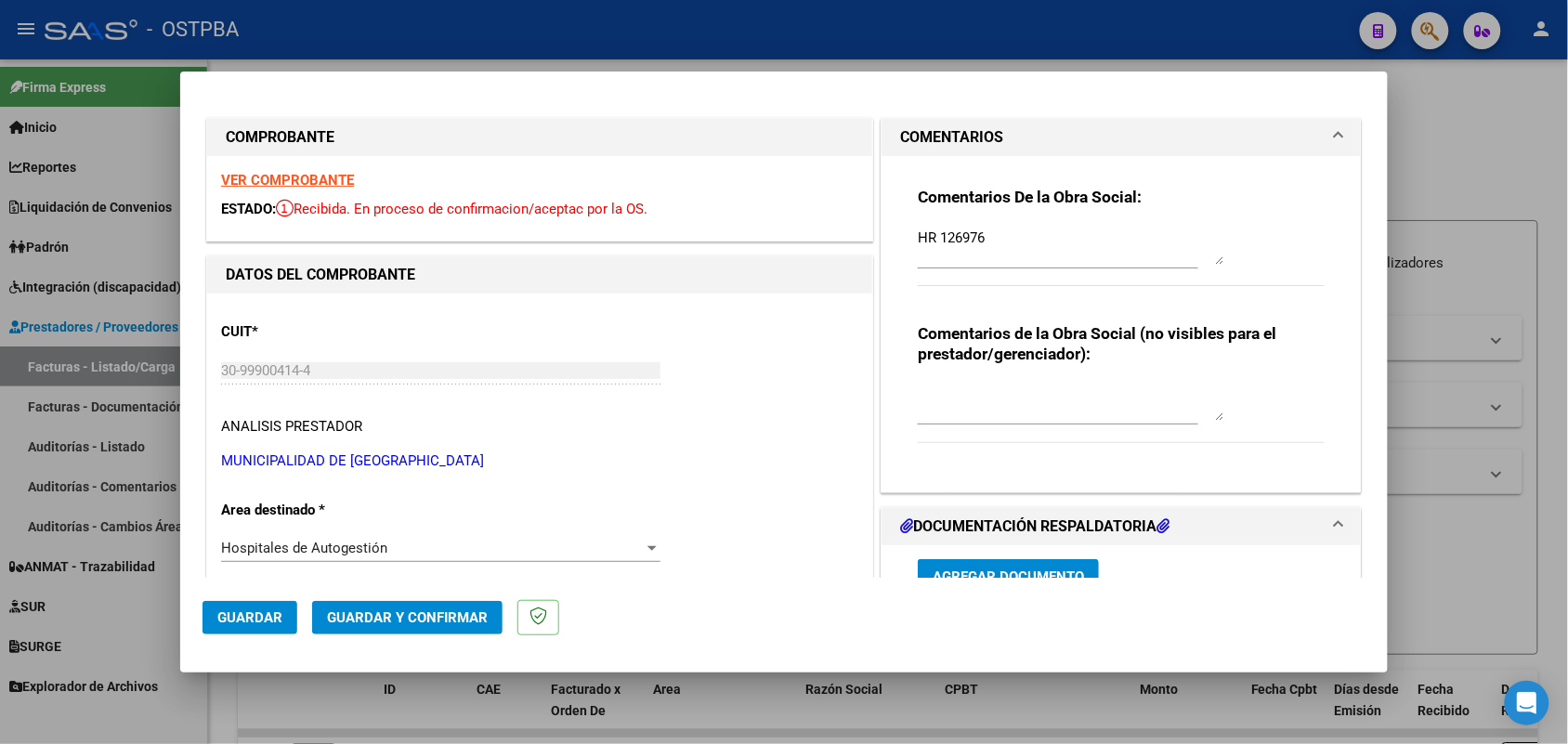
scroll to position [232, 0]
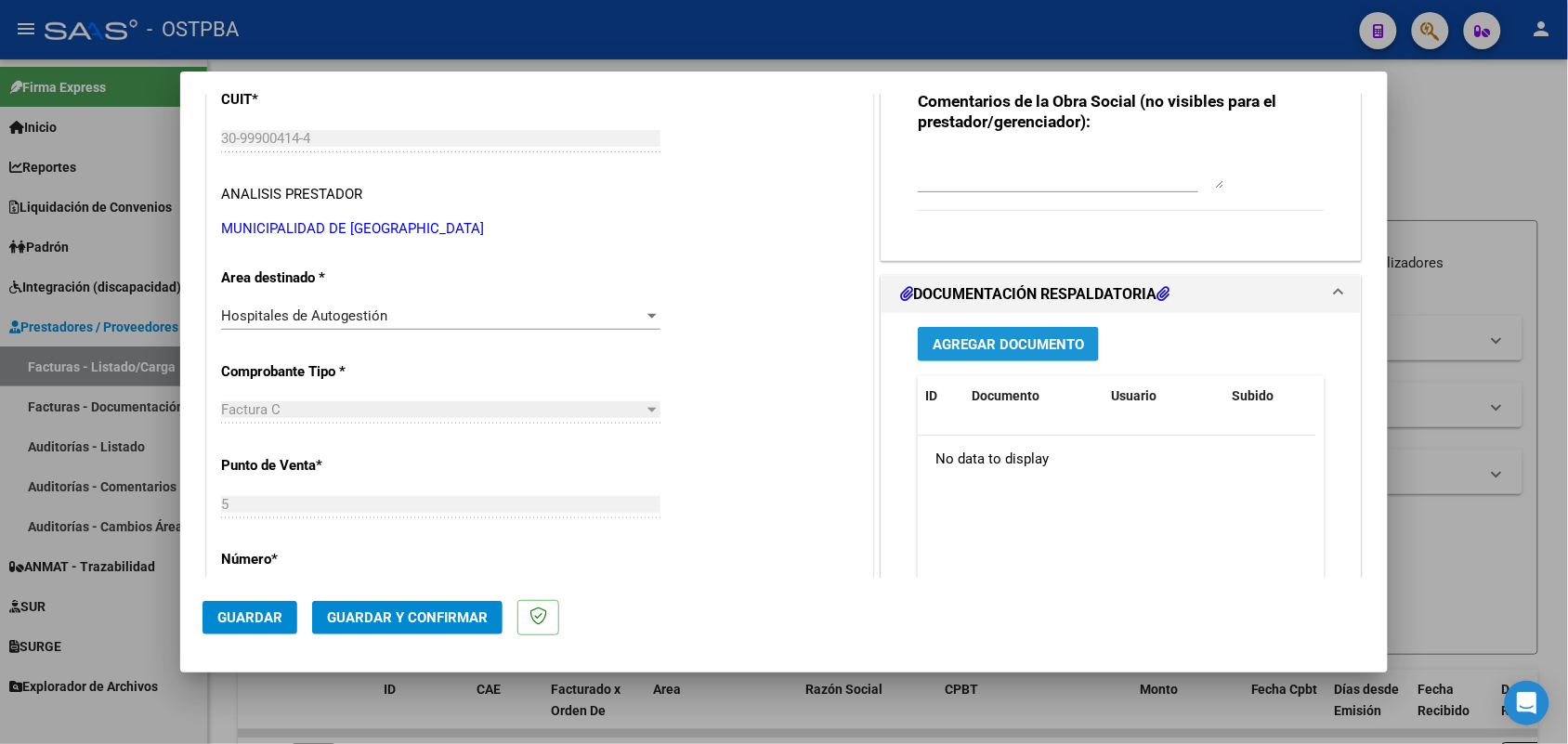
click at [996, 343] on span "Agregar Documento" at bounding box center [1009, 344] width 152 height 17
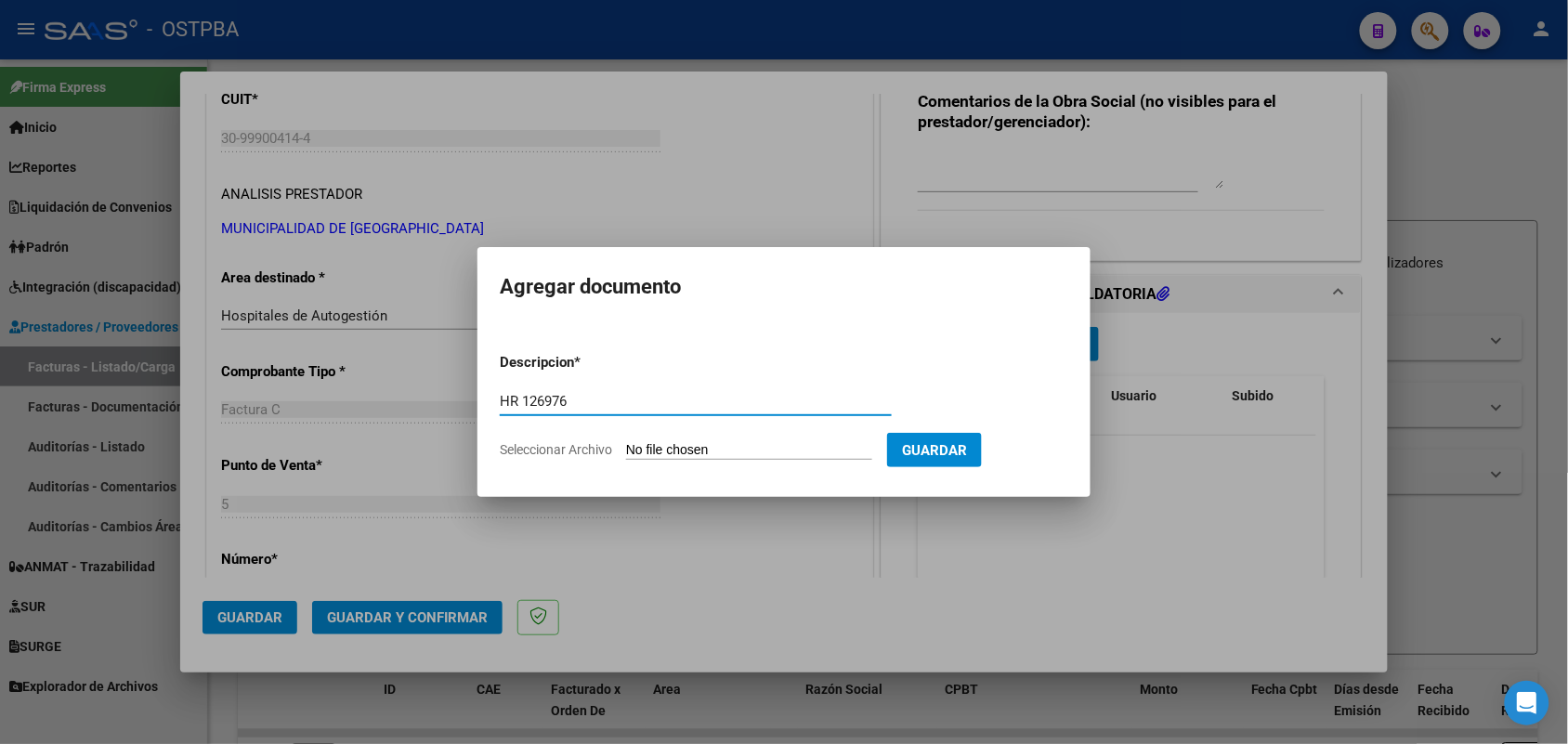
type input "HR 126976"
click at [647, 448] on input "Seleccionar Archivo" at bounding box center [749, 450] width 246 height 18
type input "C:\fakepath\HR 126976.pdf"
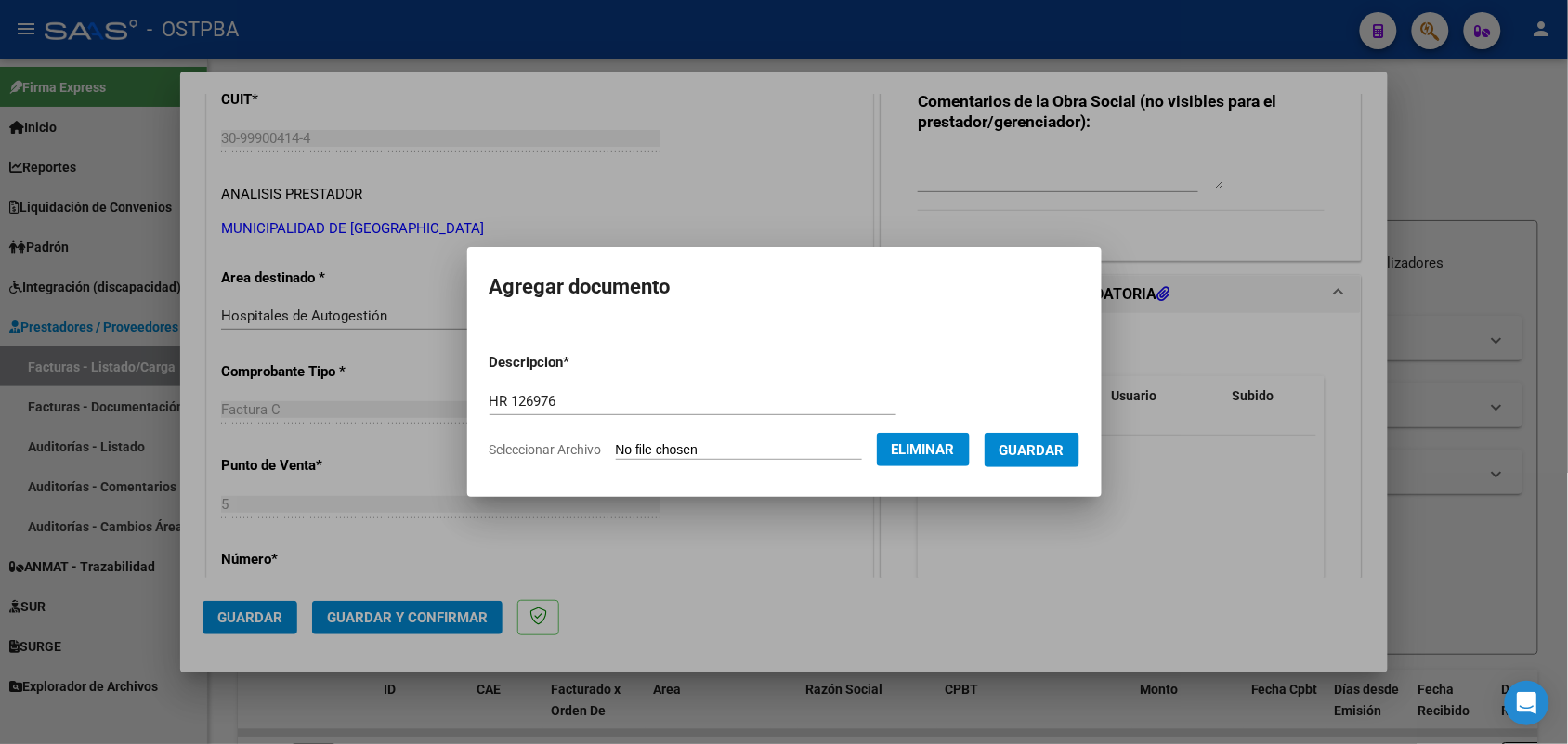
click at [1064, 452] on span "Guardar" at bounding box center [1032, 450] width 65 height 17
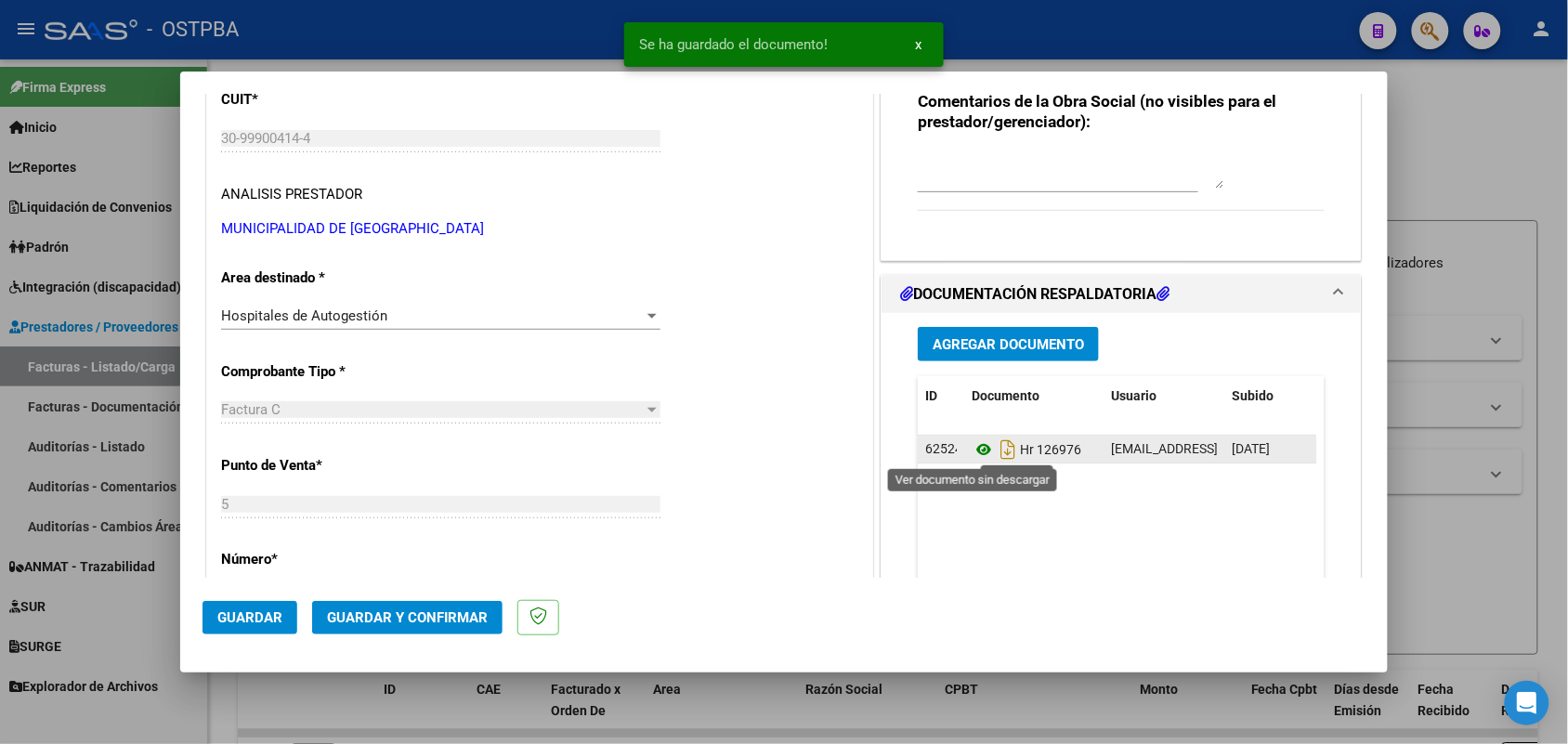
click at [973, 447] on icon at bounding box center [984, 449] width 24 height 22
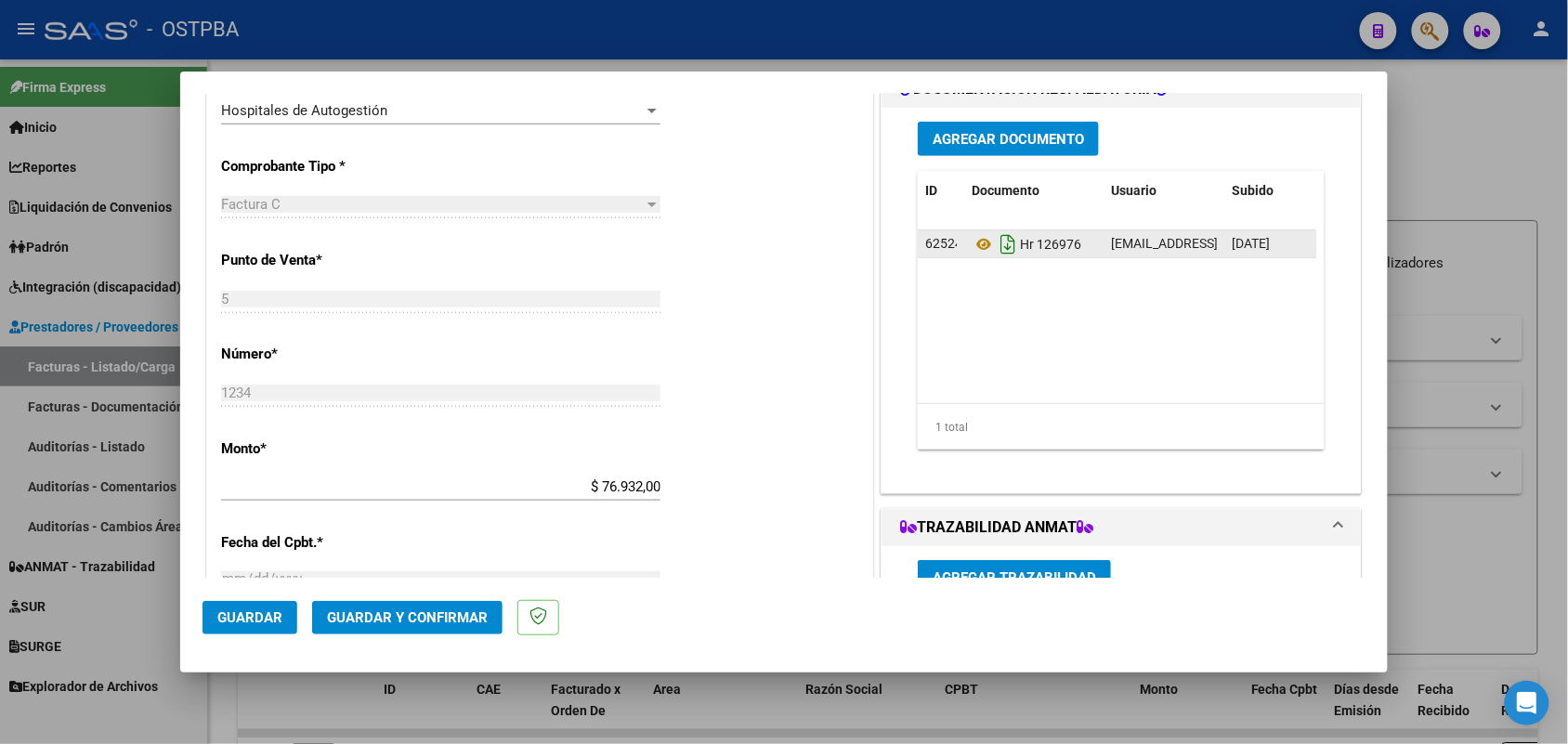
scroll to position [464, 0]
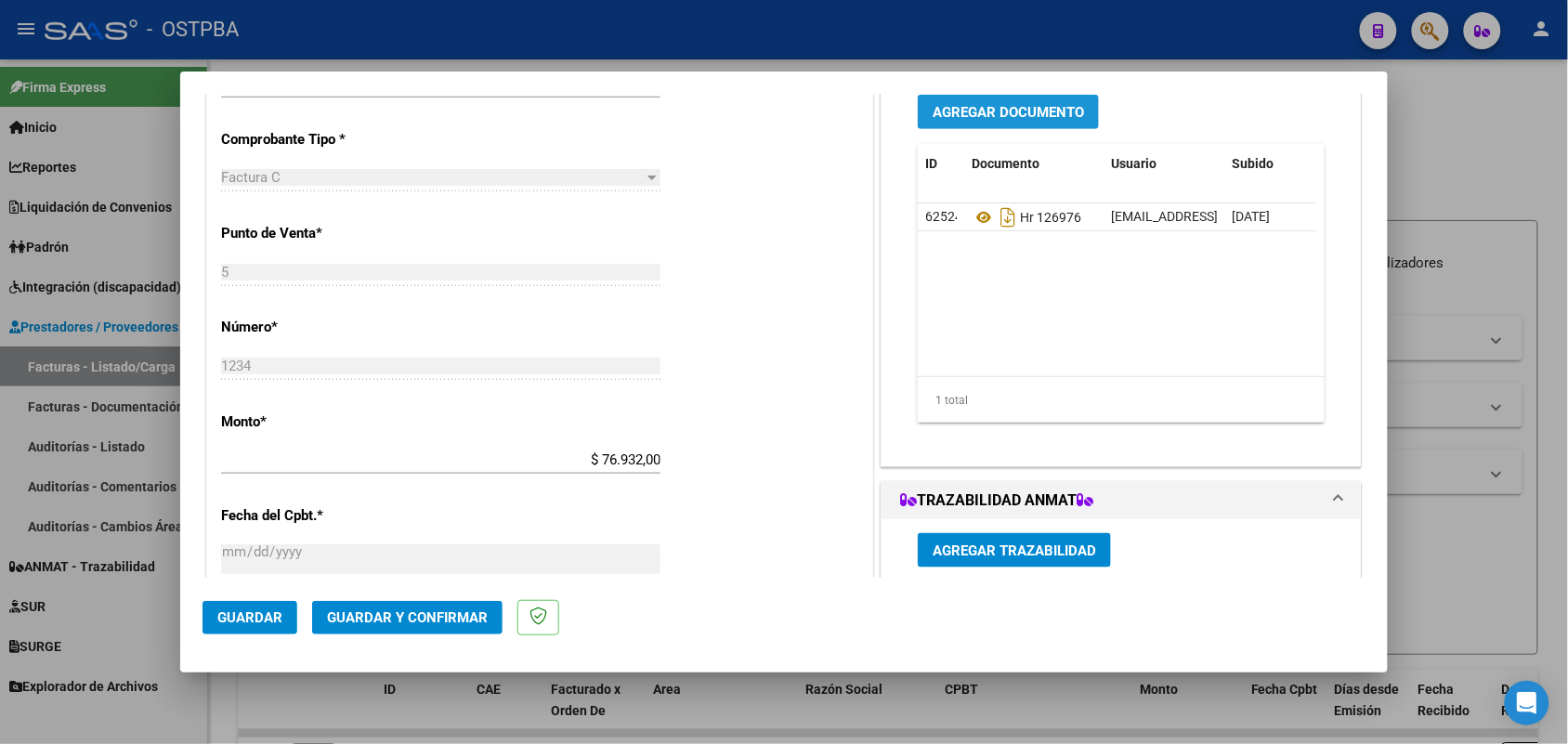
click at [981, 119] on span "Agregar Documento" at bounding box center [1009, 112] width 152 height 17
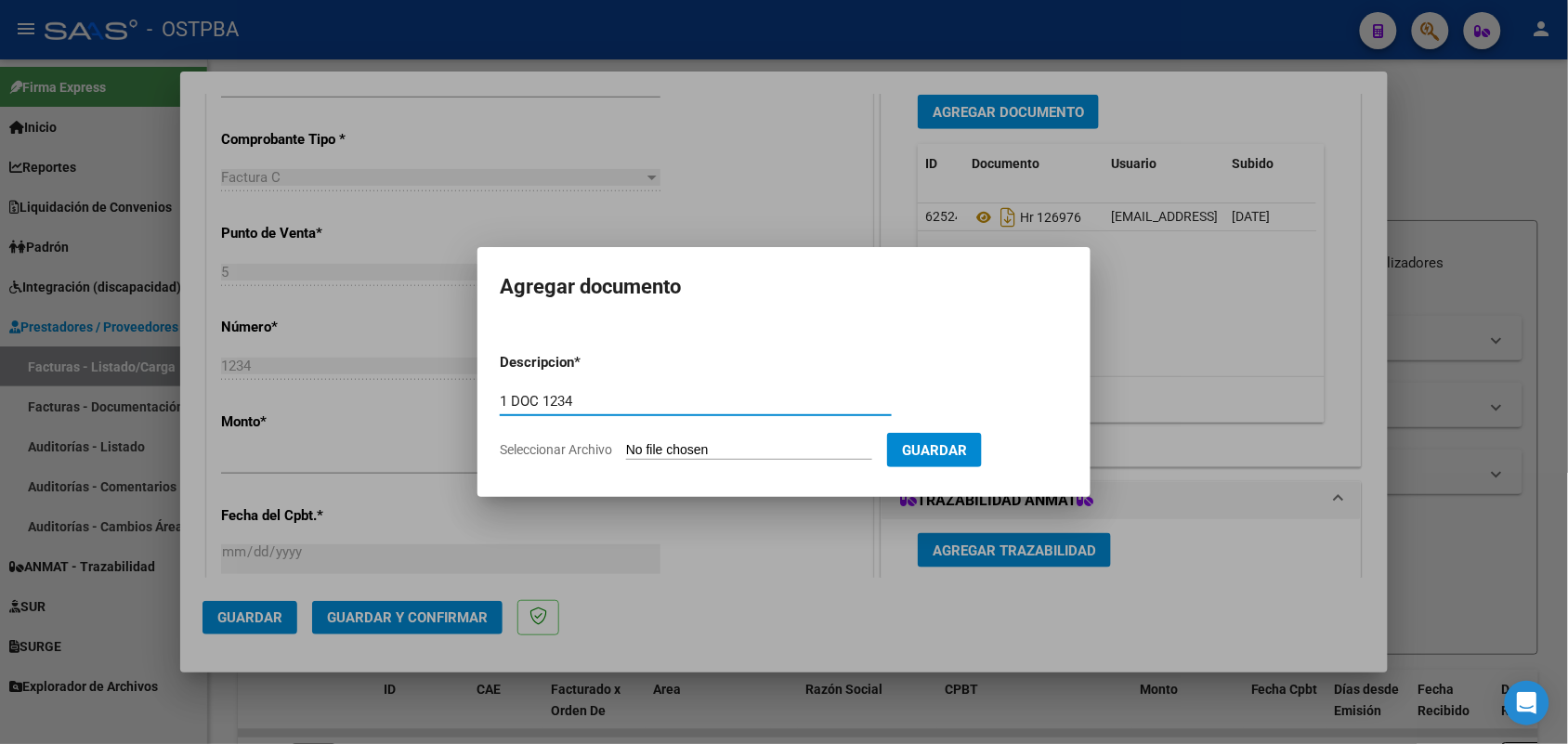
type input "1 DOC 1234"
click at [646, 445] on input "Seleccionar Archivo" at bounding box center [749, 450] width 246 height 18
type input "C:\fakepath\1 DOC 1234.pdf"
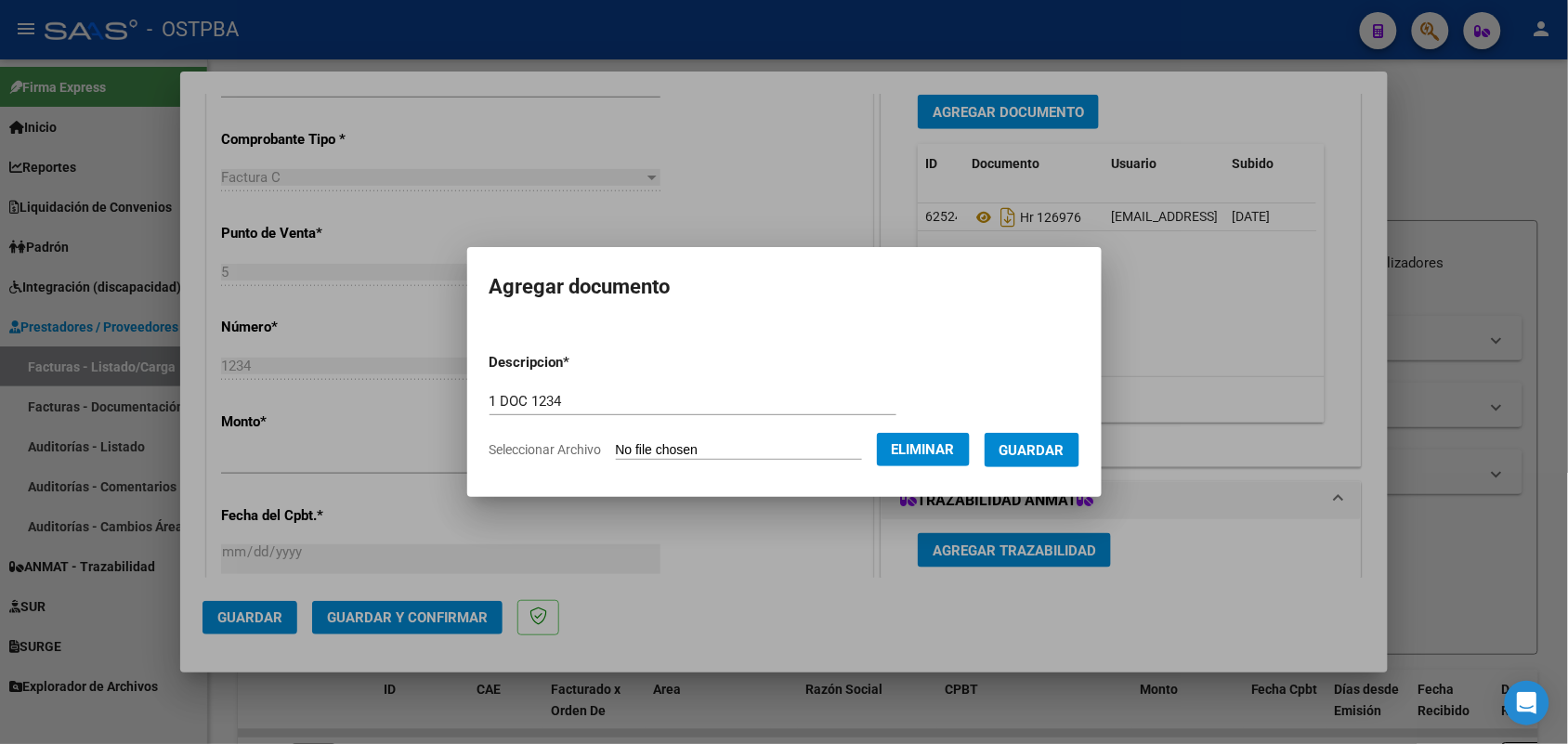
click at [1057, 452] on span "Guardar" at bounding box center [1032, 450] width 65 height 17
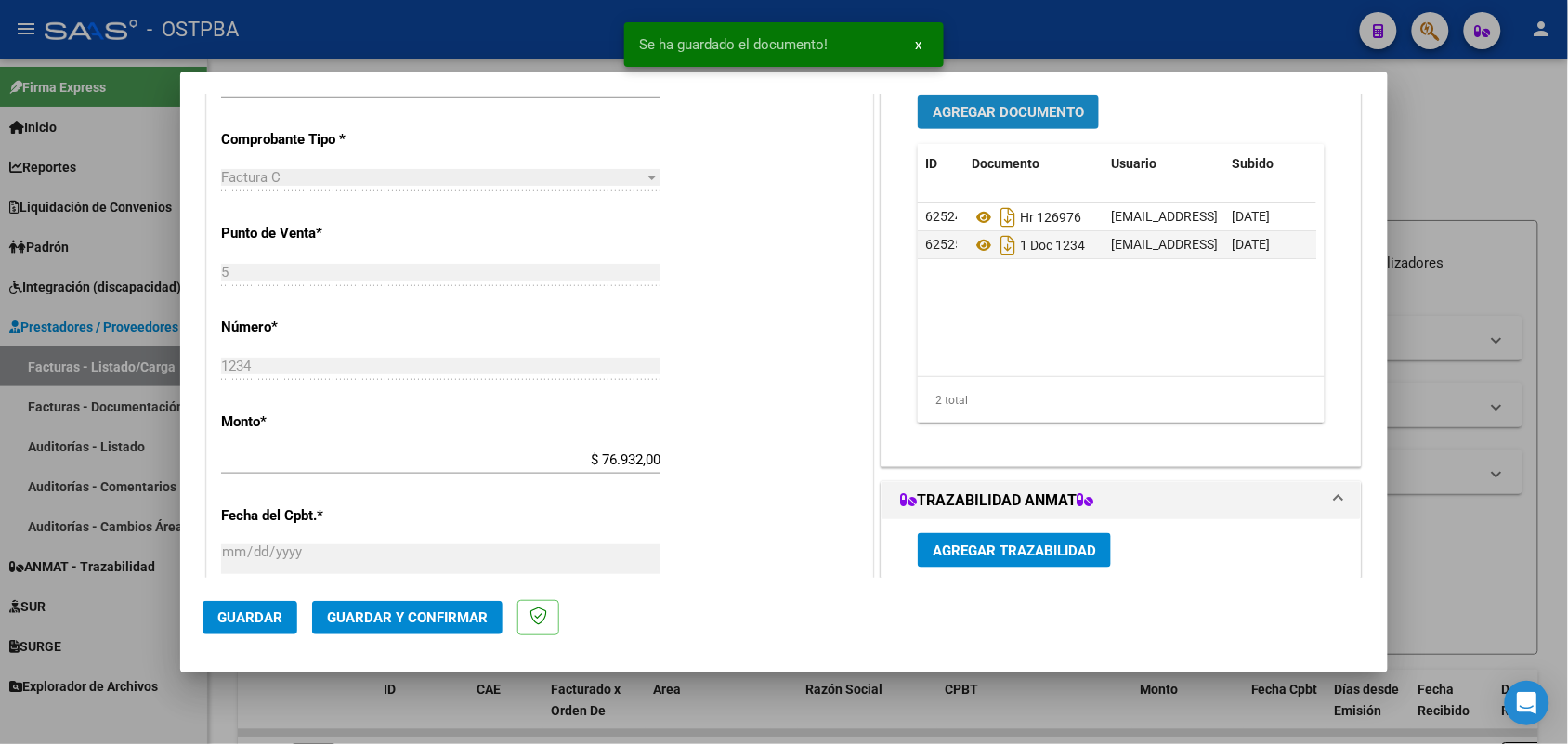
click at [1032, 102] on button "Agregar Documento" at bounding box center [1009, 111] width 182 height 35
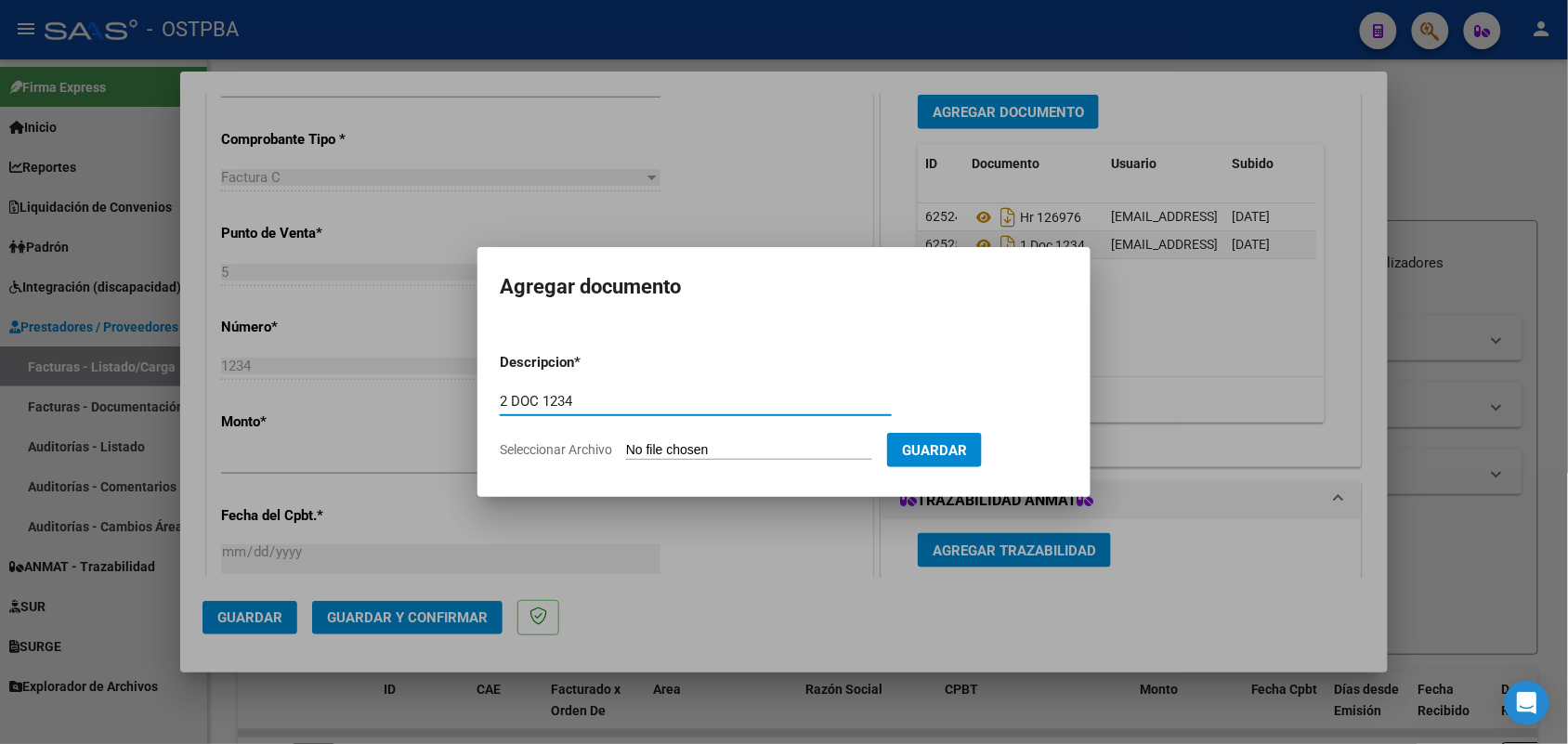
type input "2 DOC 1234"
click at [669, 451] on input "Seleccionar Archivo" at bounding box center [749, 450] width 246 height 18
type input "C:\fakepath\2 DOC 1234.pdf"
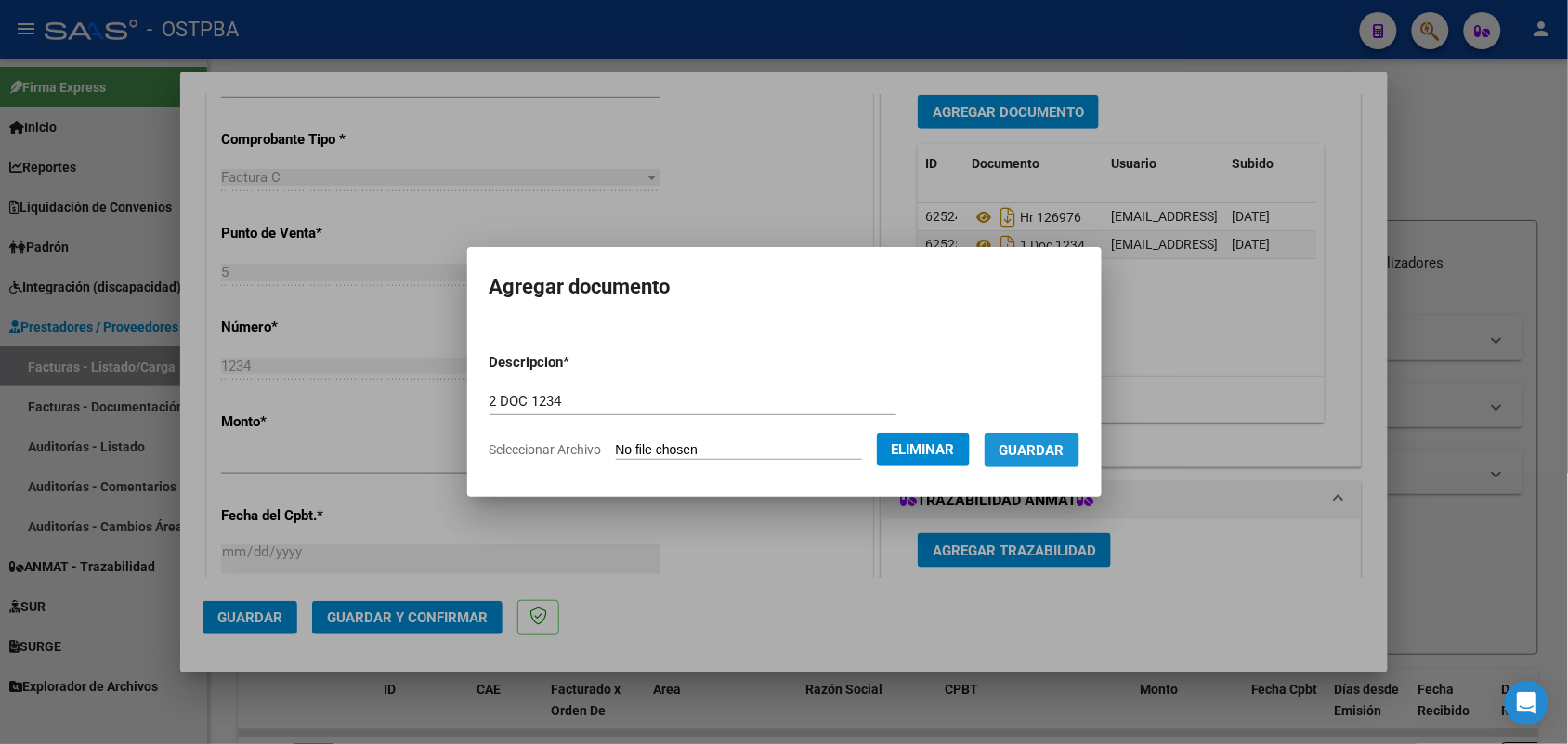
click at [1052, 451] on span "Guardar" at bounding box center [1032, 450] width 65 height 17
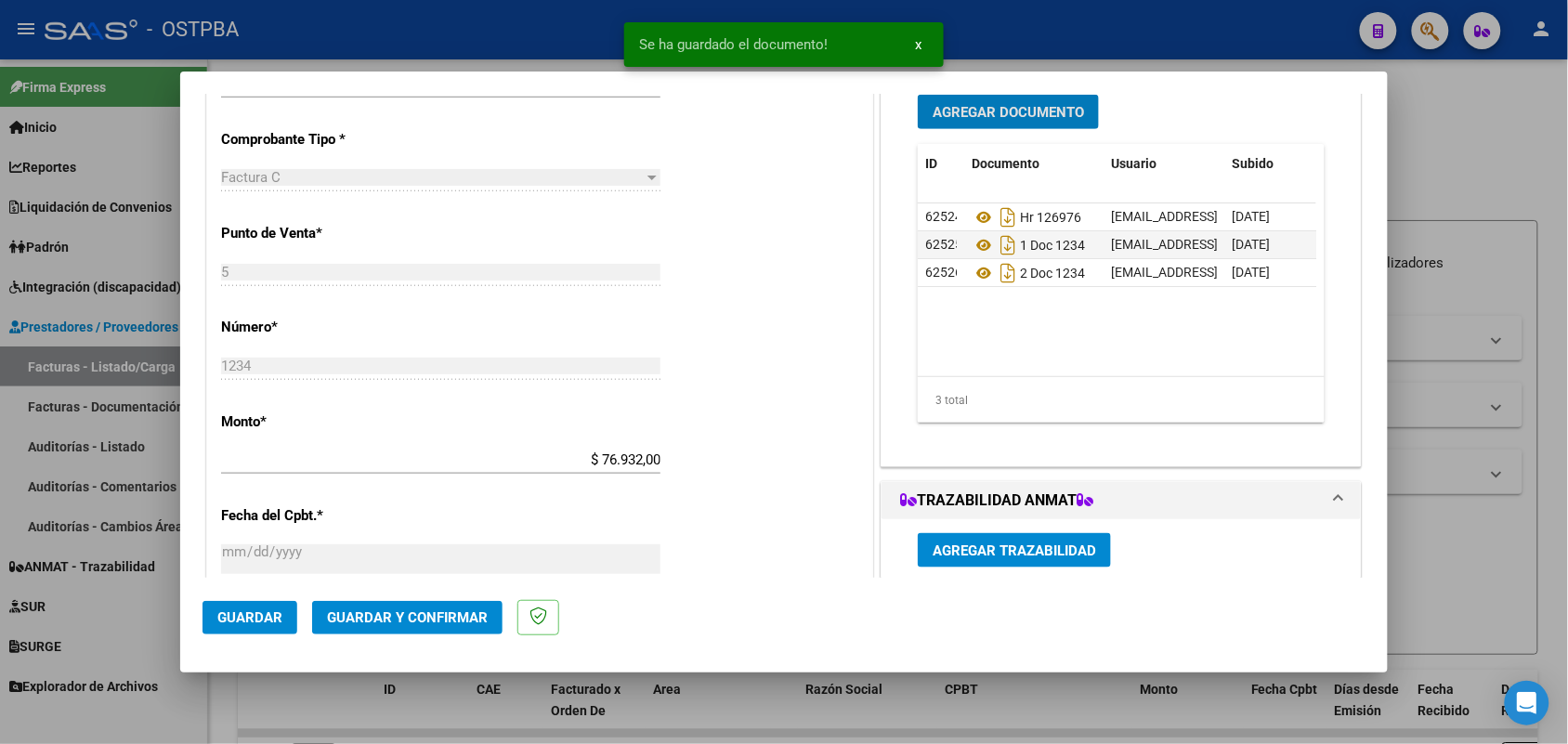
click at [381, 619] on span "Guardar y Confirmar" at bounding box center [407, 618] width 161 height 17
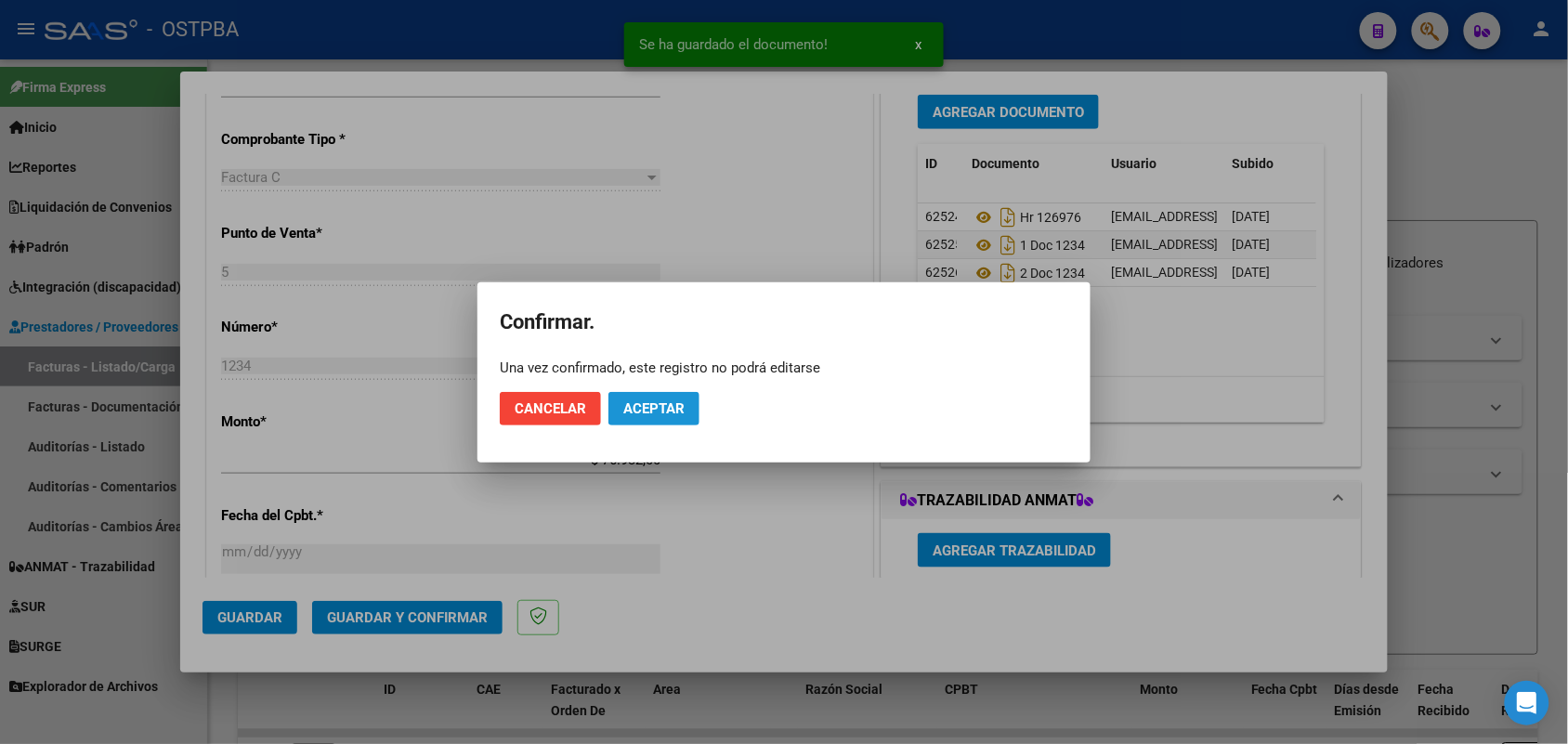
click at [675, 398] on button "Aceptar" at bounding box center [653, 409] width 91 height 34
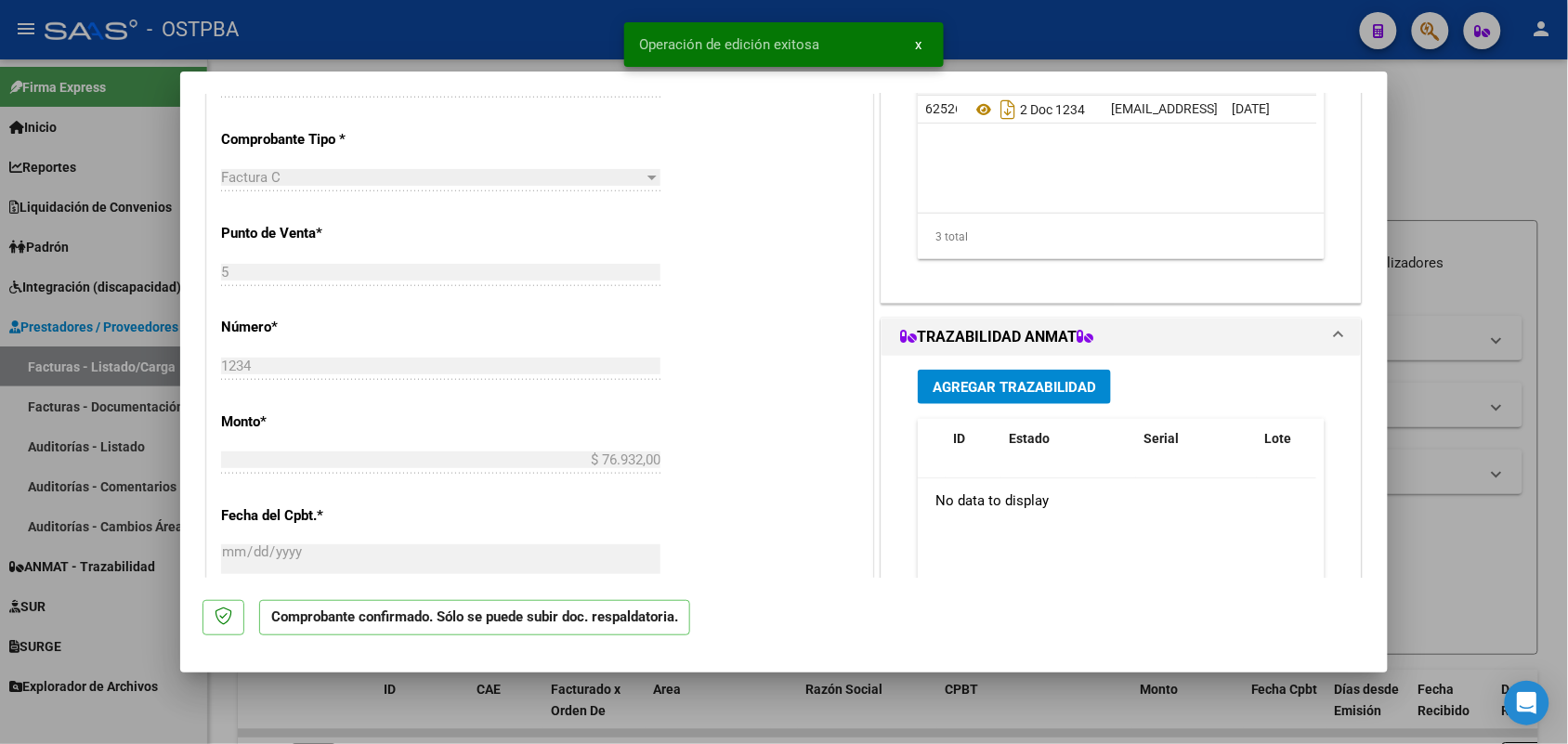
click at [139, 415] on div at bounding box center [784, 372] width 1568 height 744
type input "$ 0,00"
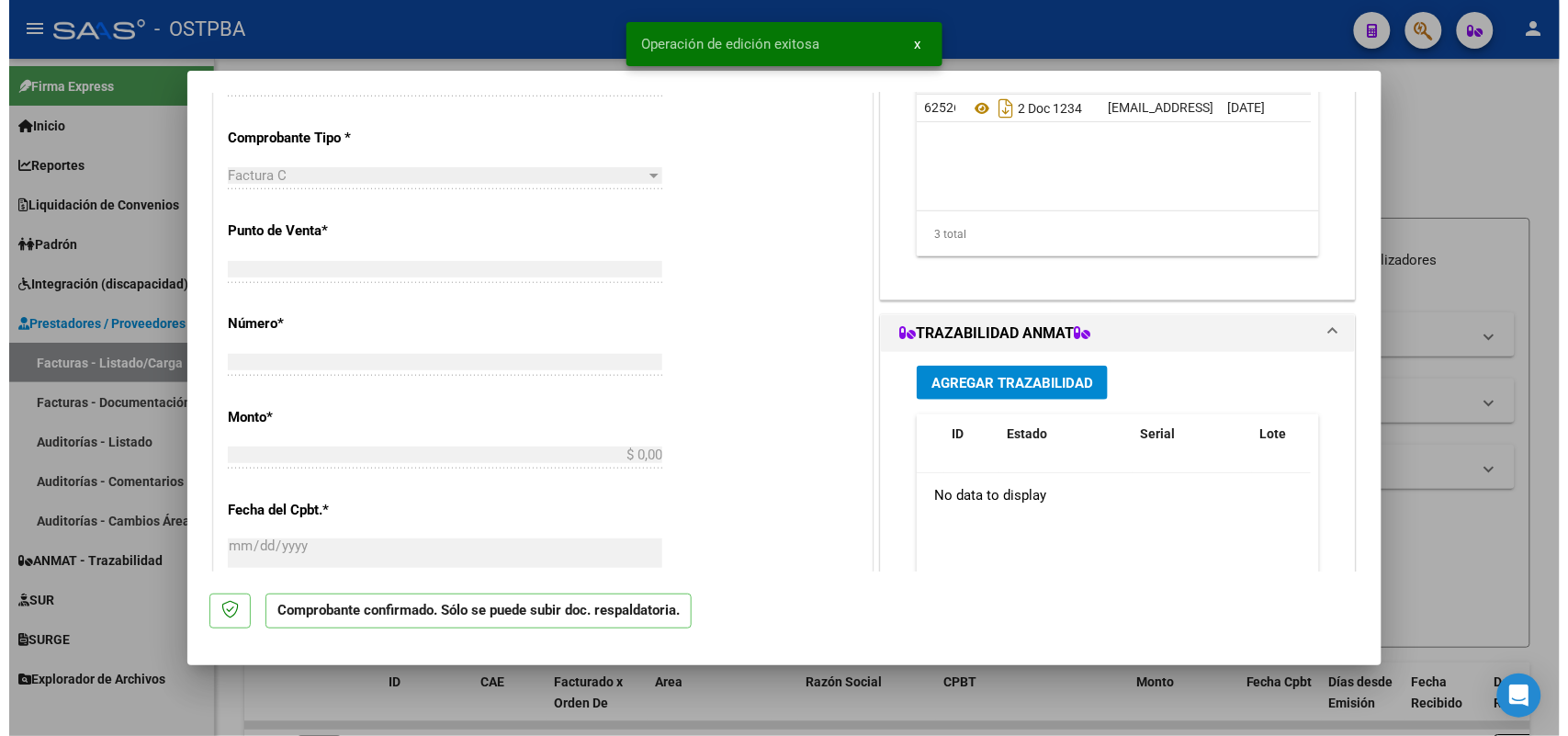
scroll to position [447, 0]
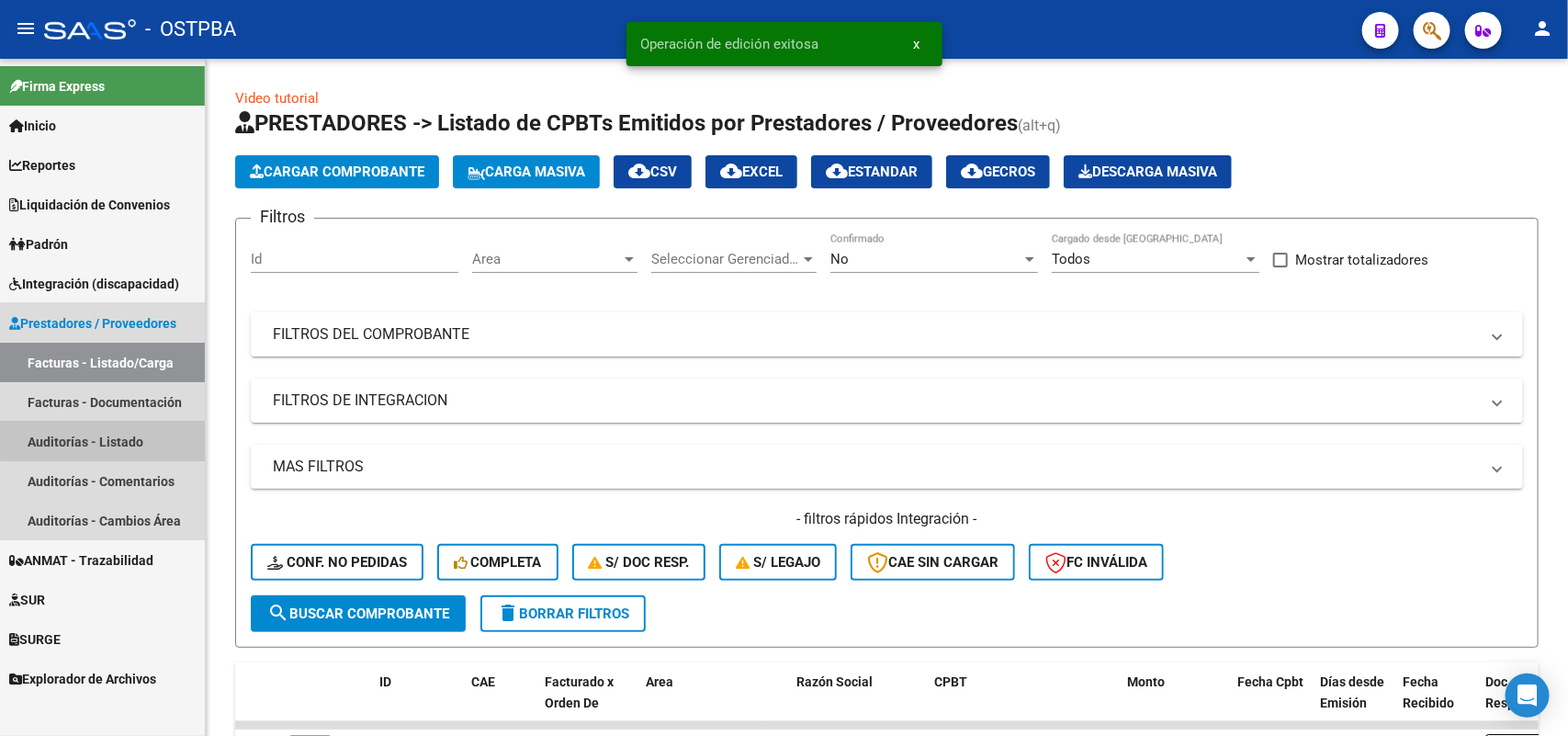
click at [113, 434] on link "Auditorías - Listado" at bounding box center [102, 442] width 205 height 40
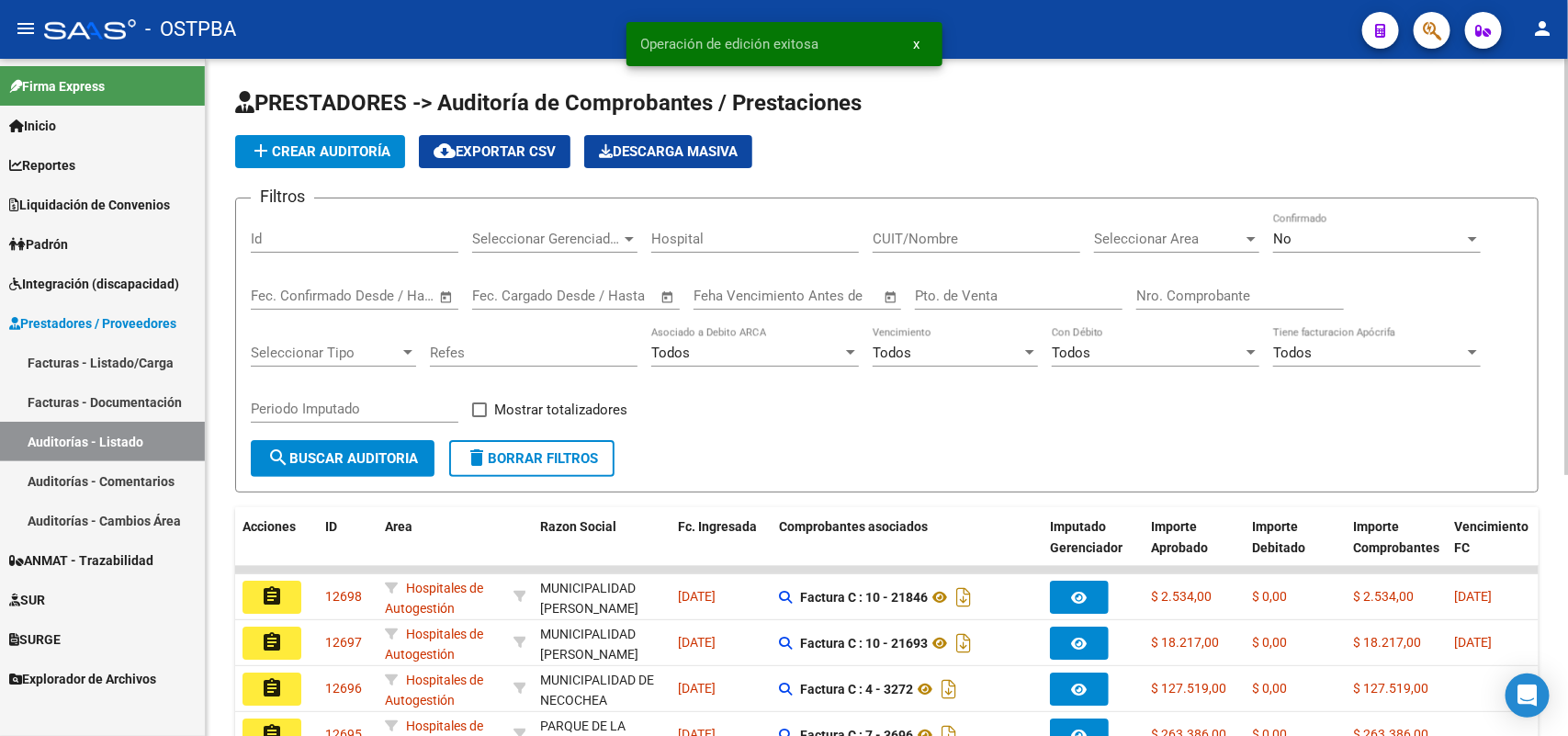
click at [370, 157] on span "add Crear Auditoría" at bounding box center [320, 152] width 141 height 17
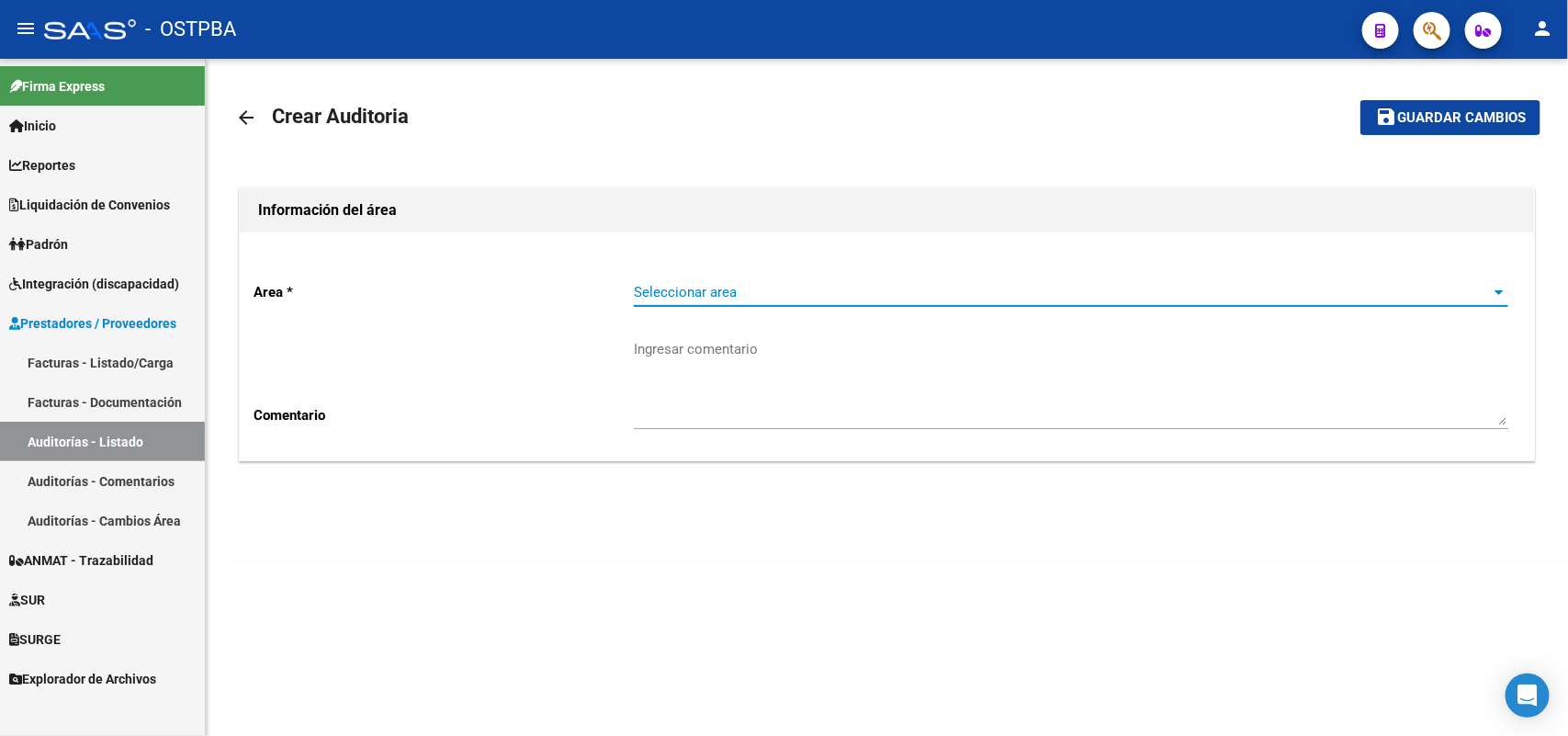
click at [836, 293] on span "Seleccionar area" at bounding box center [1063, 293] width 858 height 17
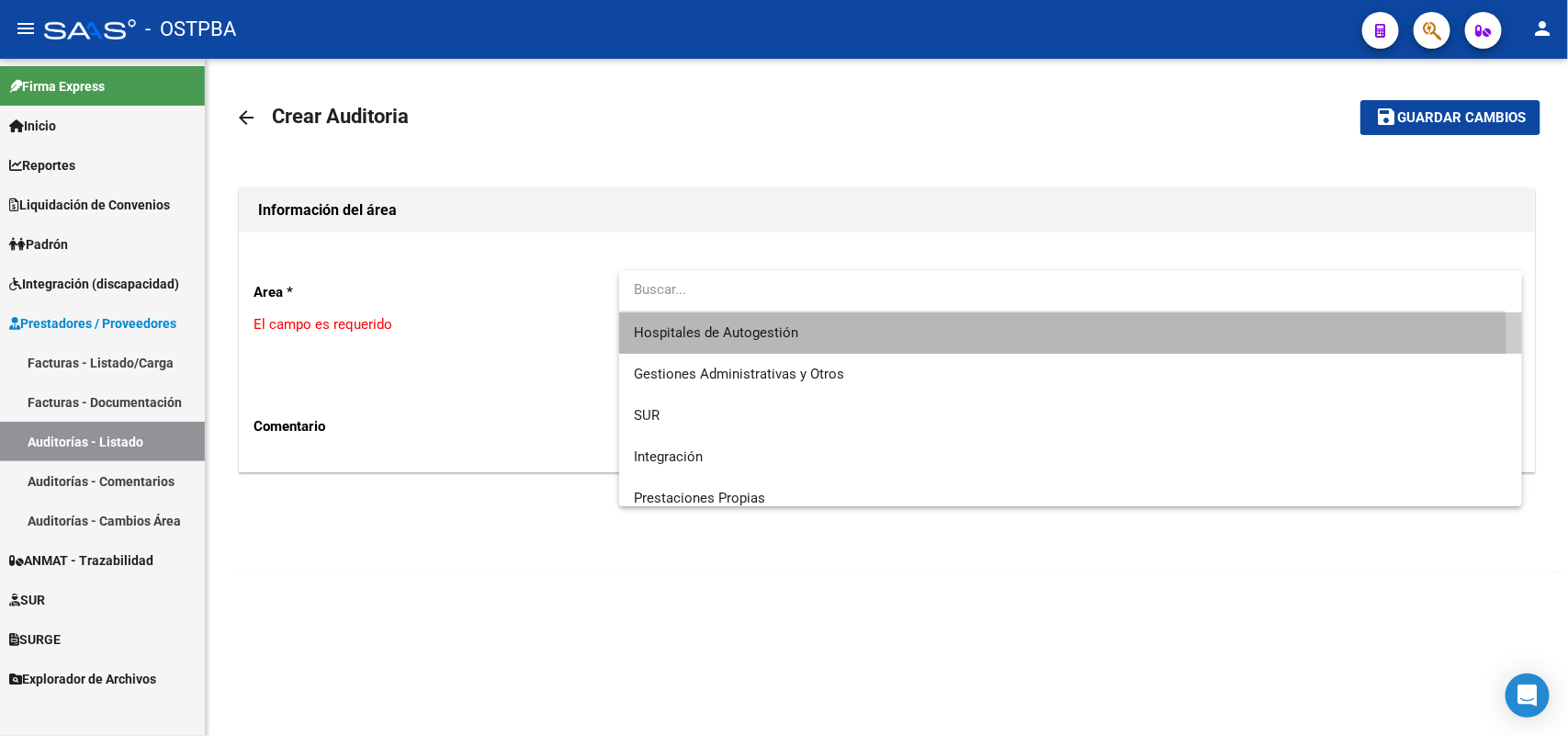
click at [793, 347] on span "Hospitales de Autogestión" at bounding box center [1071, 332] width 875 height 42
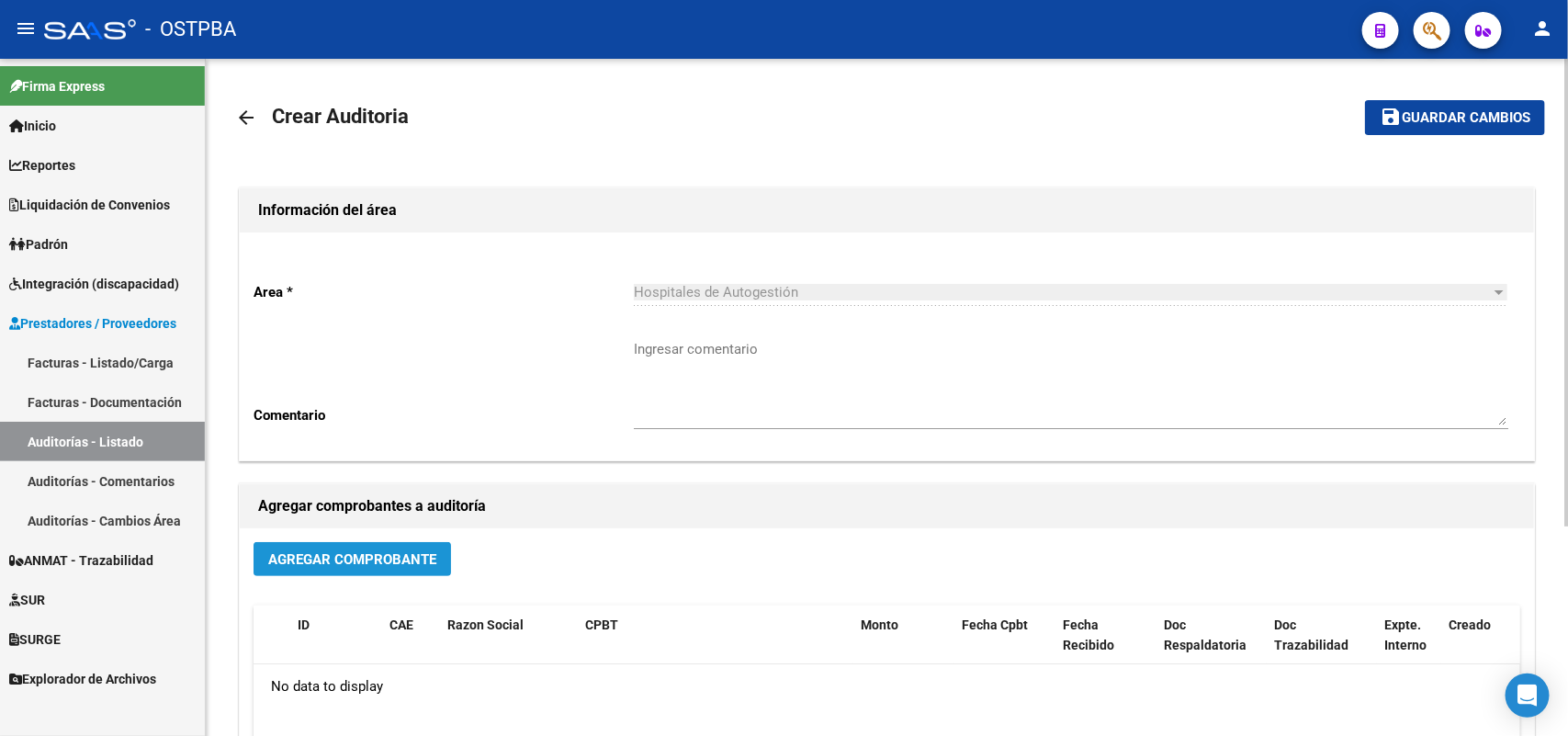
click at [392, 552] on span "Agregar Comprobante" at bounding box center [353, 560] width 168 height 17
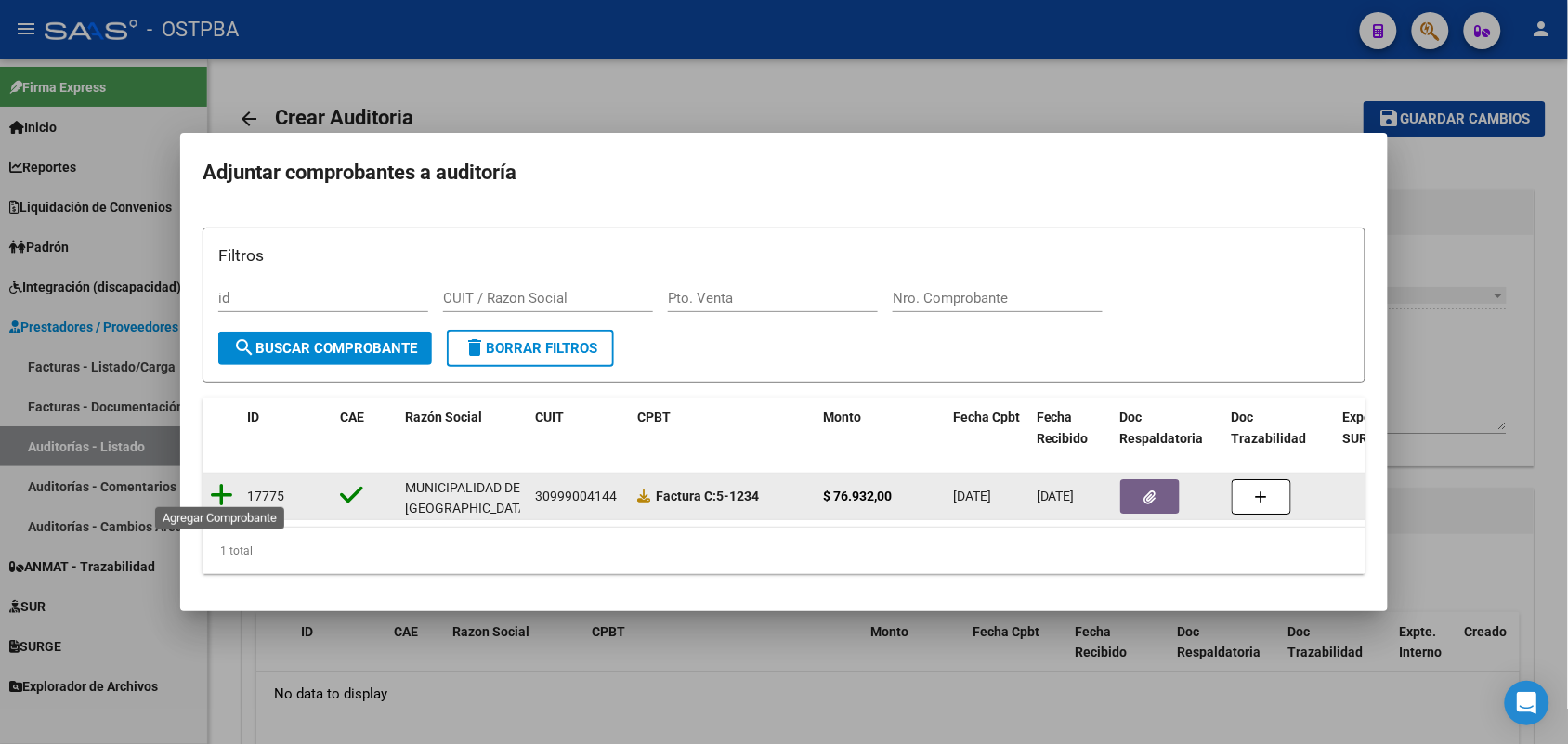
click at [221, 486] on icon at bounding box center [221, 495] width 23 height 26
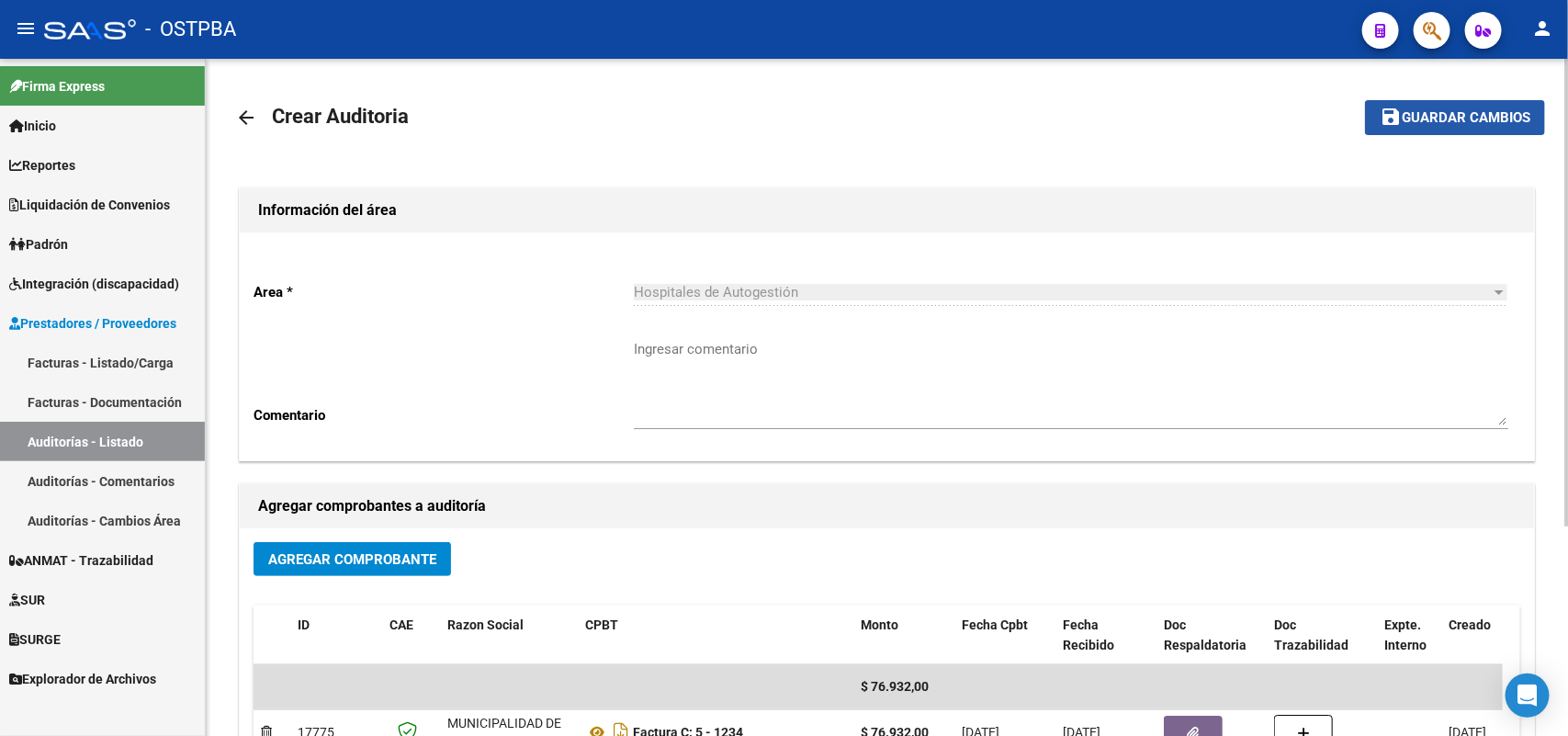
click at [1419, 112] on span "Guardar cambios" at bounding box center [1466, 119] width 129 height 17
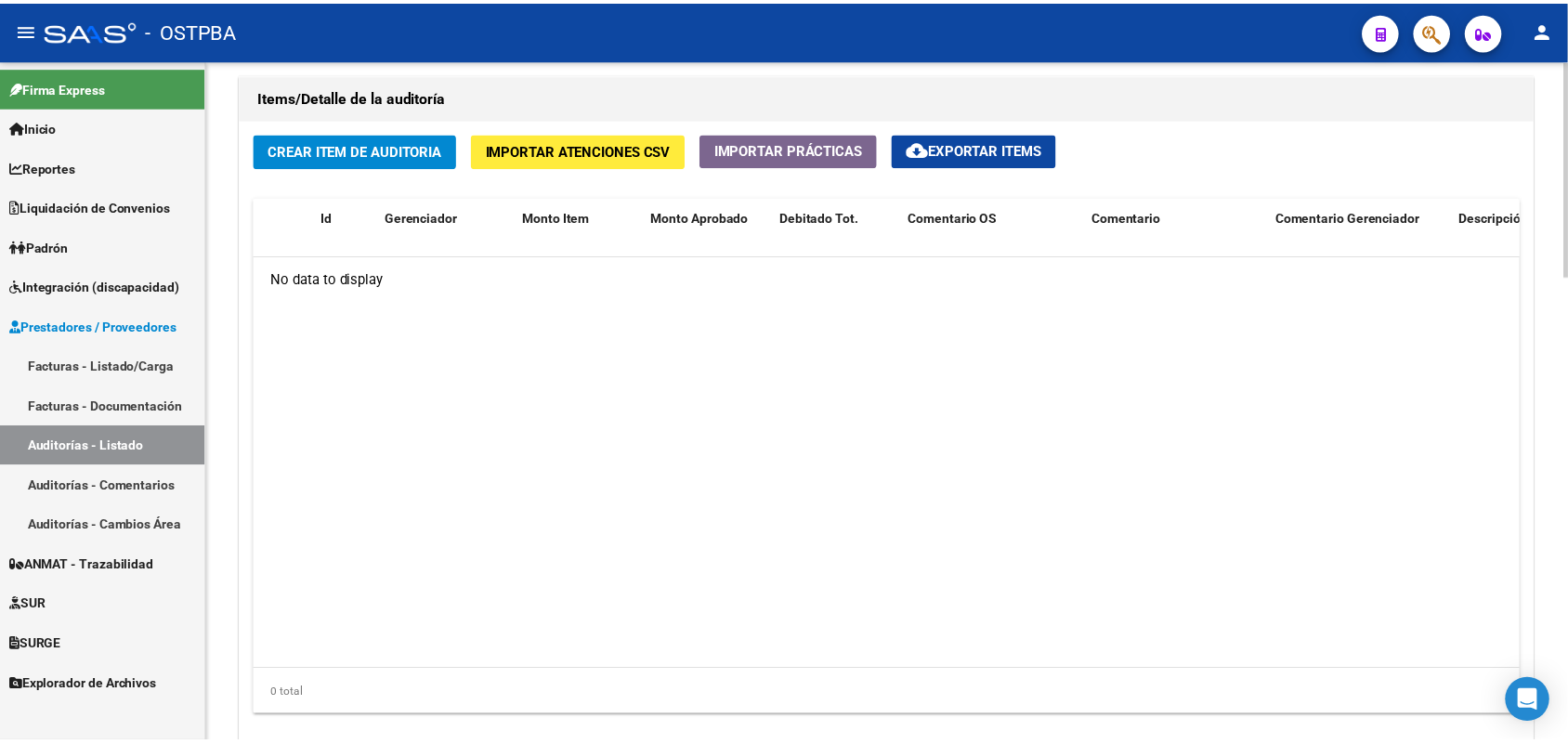
scroll to position [1358, 0]
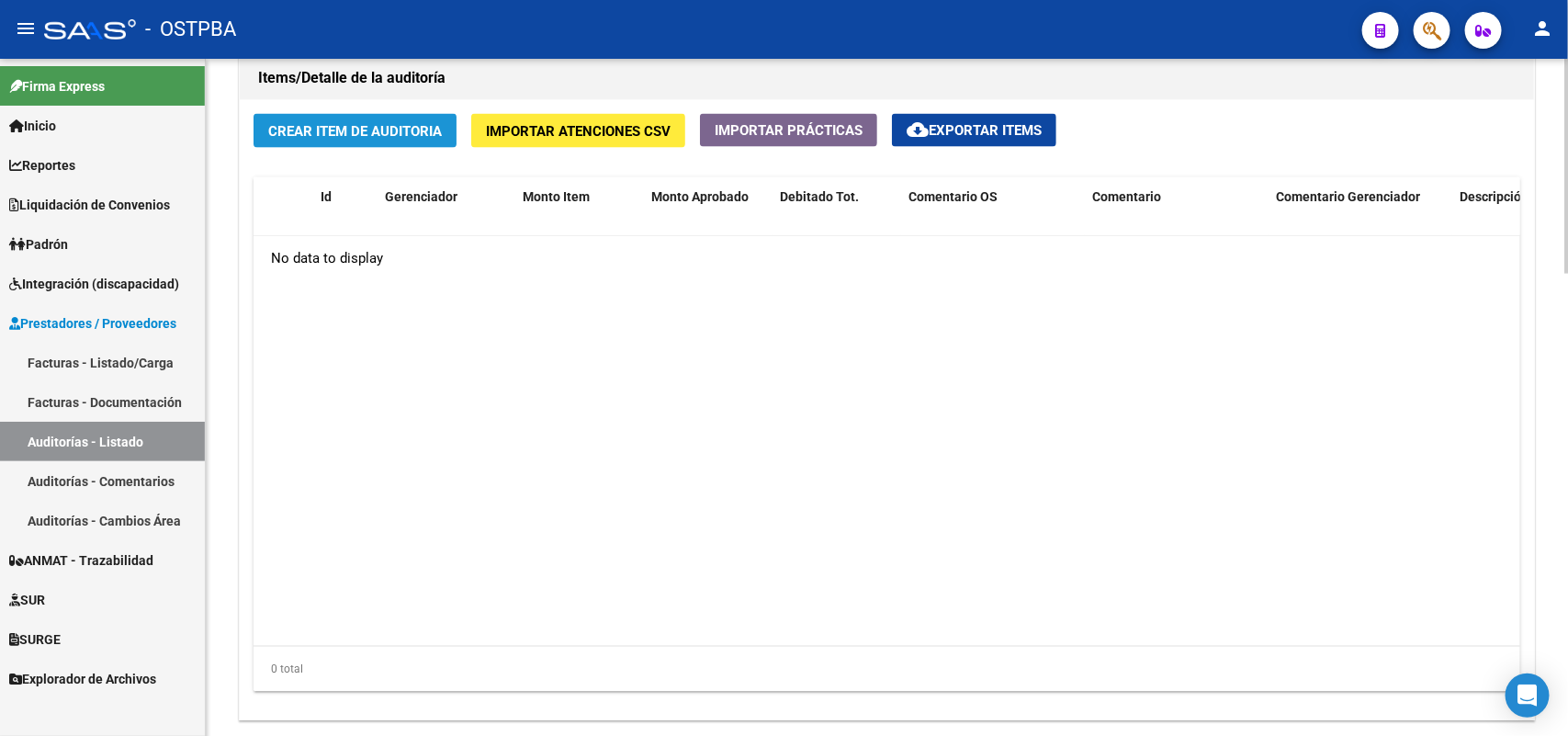
click at [415, 138] on button "Crear Item de Auditoria" at bounding box center [355, 131] width 203 height 34
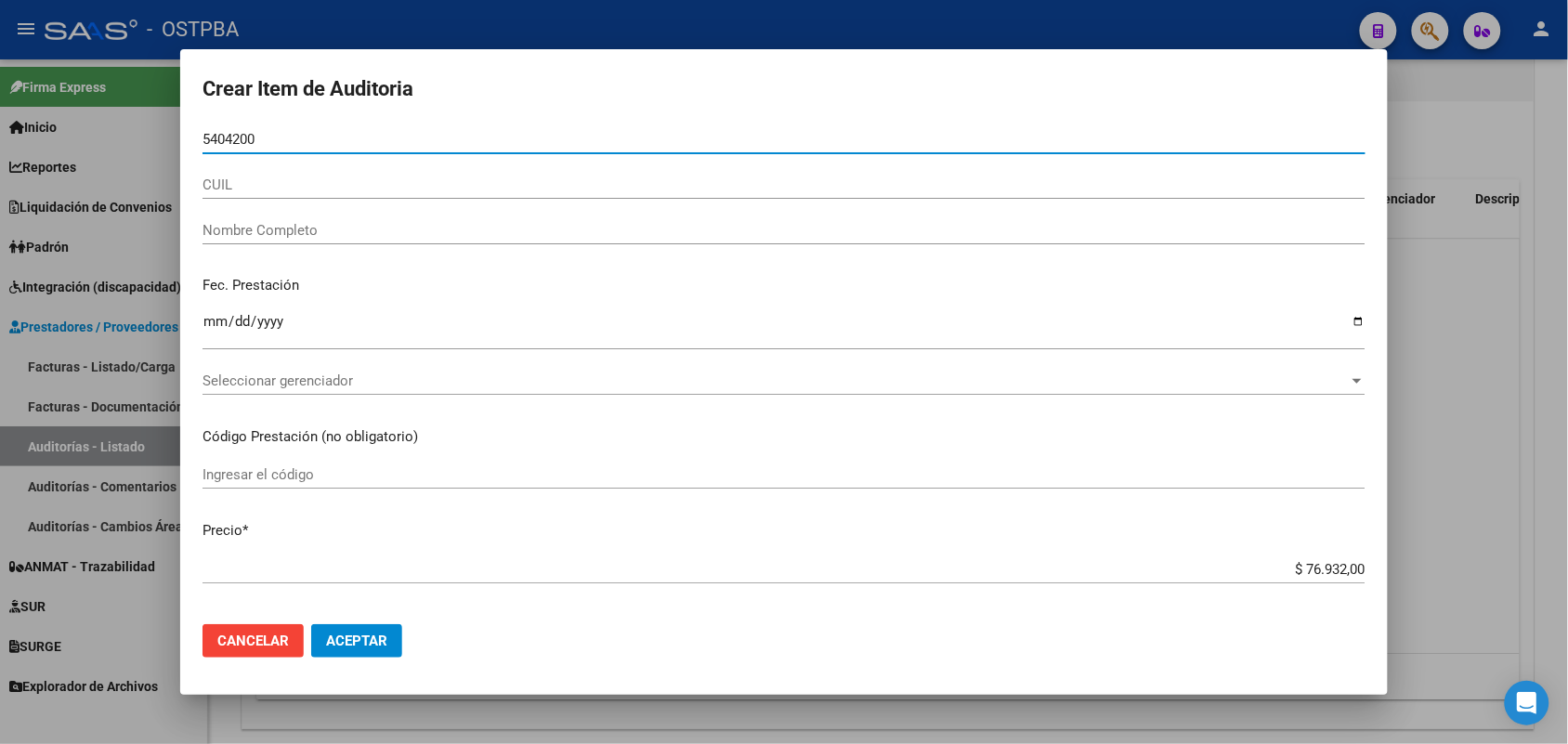
type input "54042000"
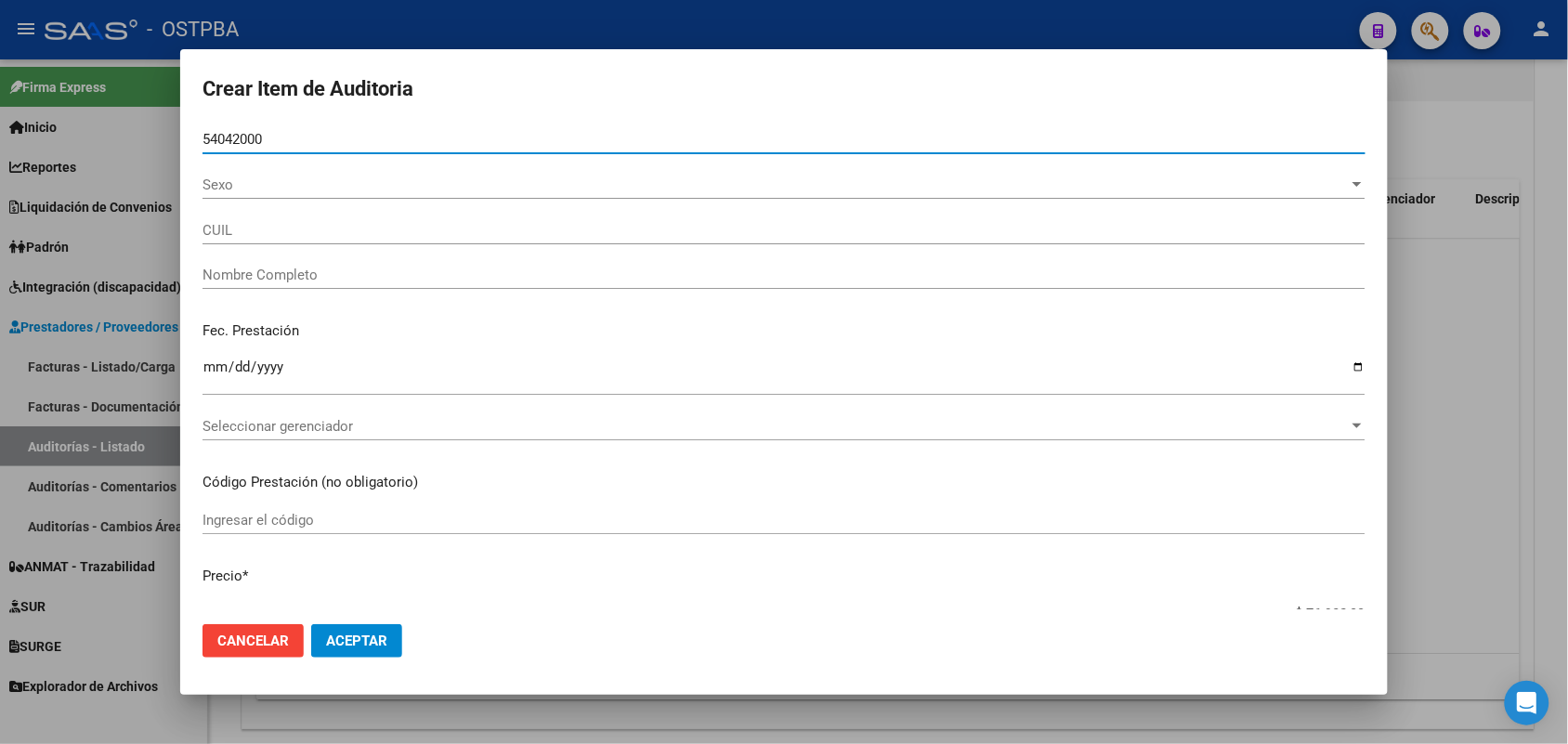
type input "23540420009"
type input "FERNANDEZ MATIAS MARTIN"
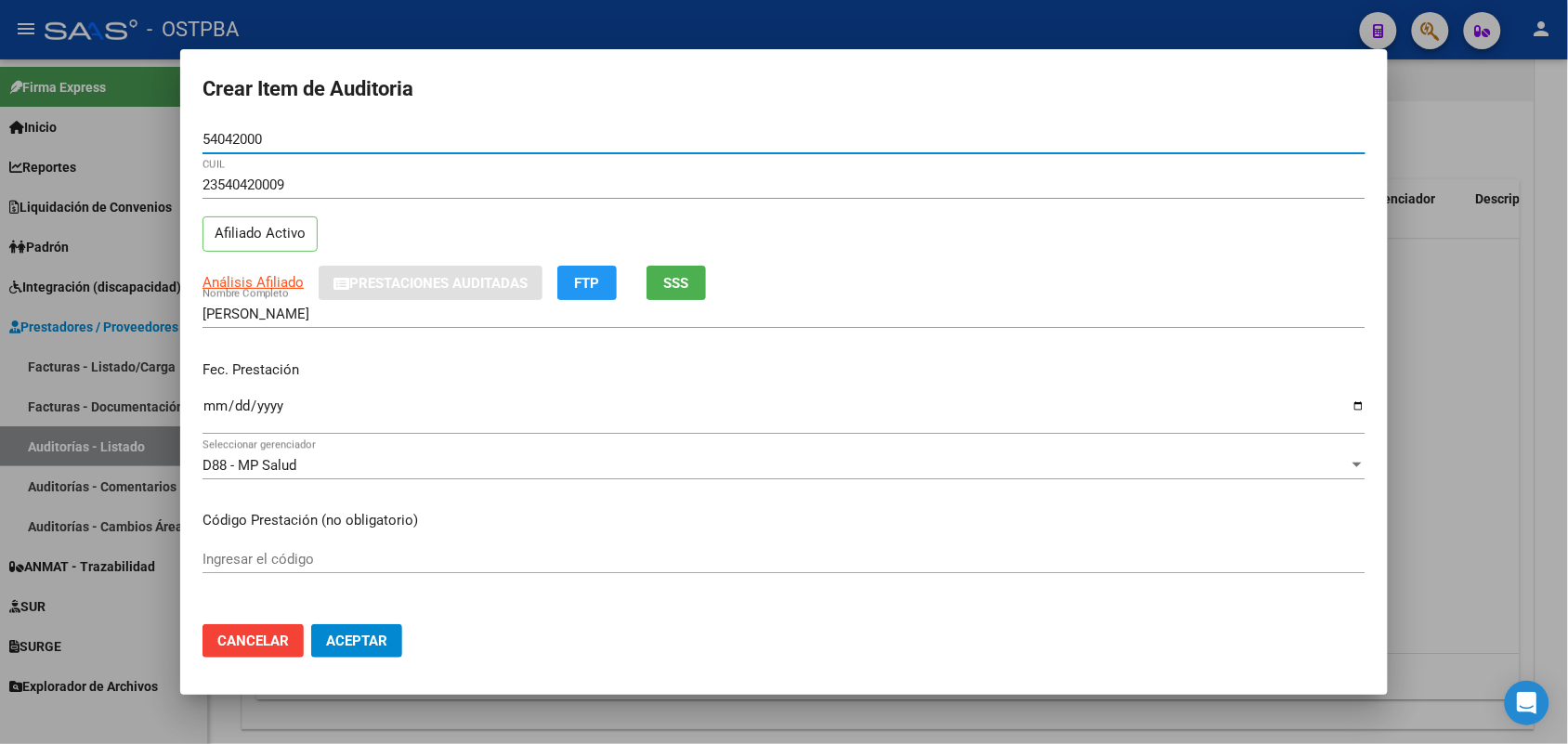
type input "54042000"
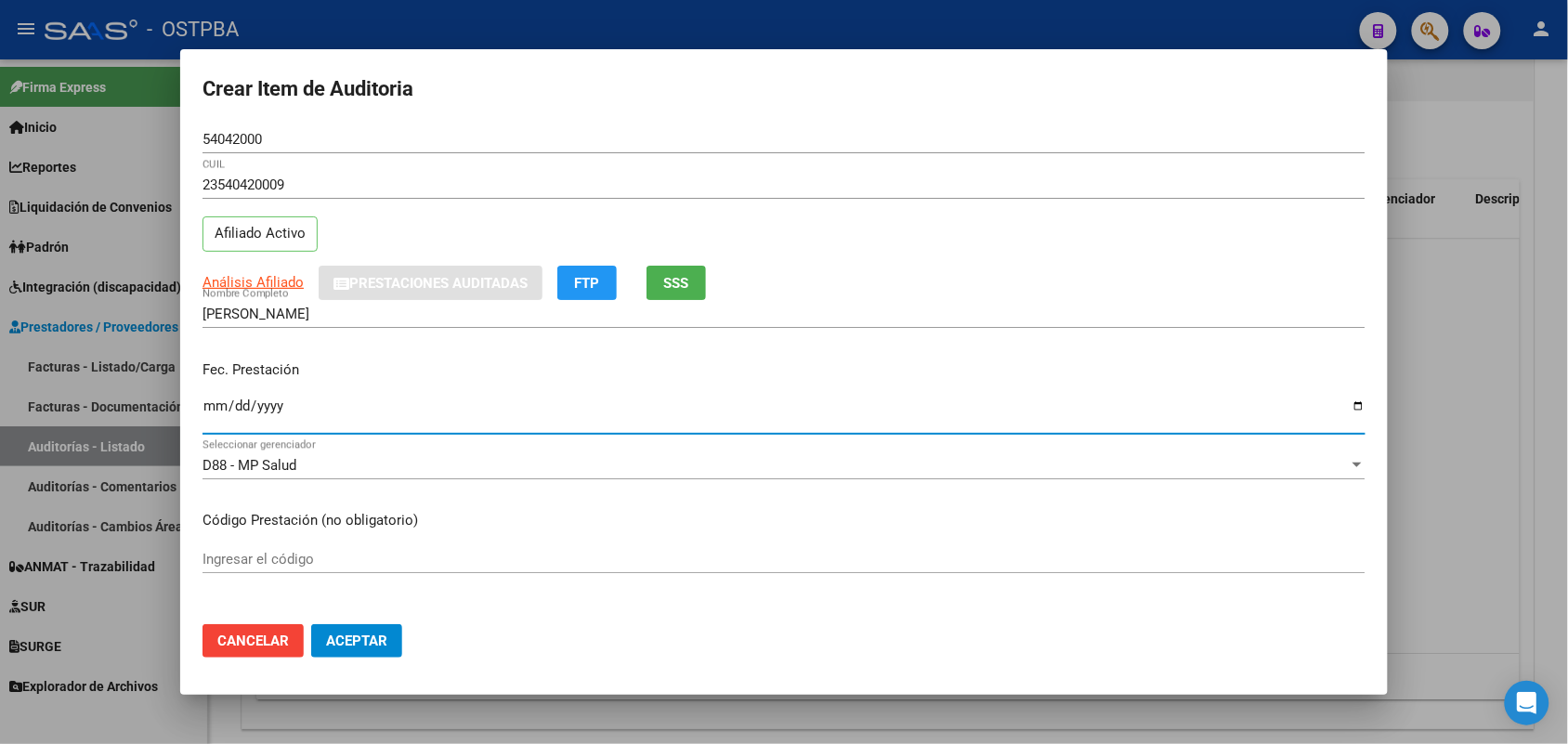
click at [210, 412] on input "Ingresar la fecha" at bounding box center [784, 414] width 1164 height 30
type input "2025-05-14"
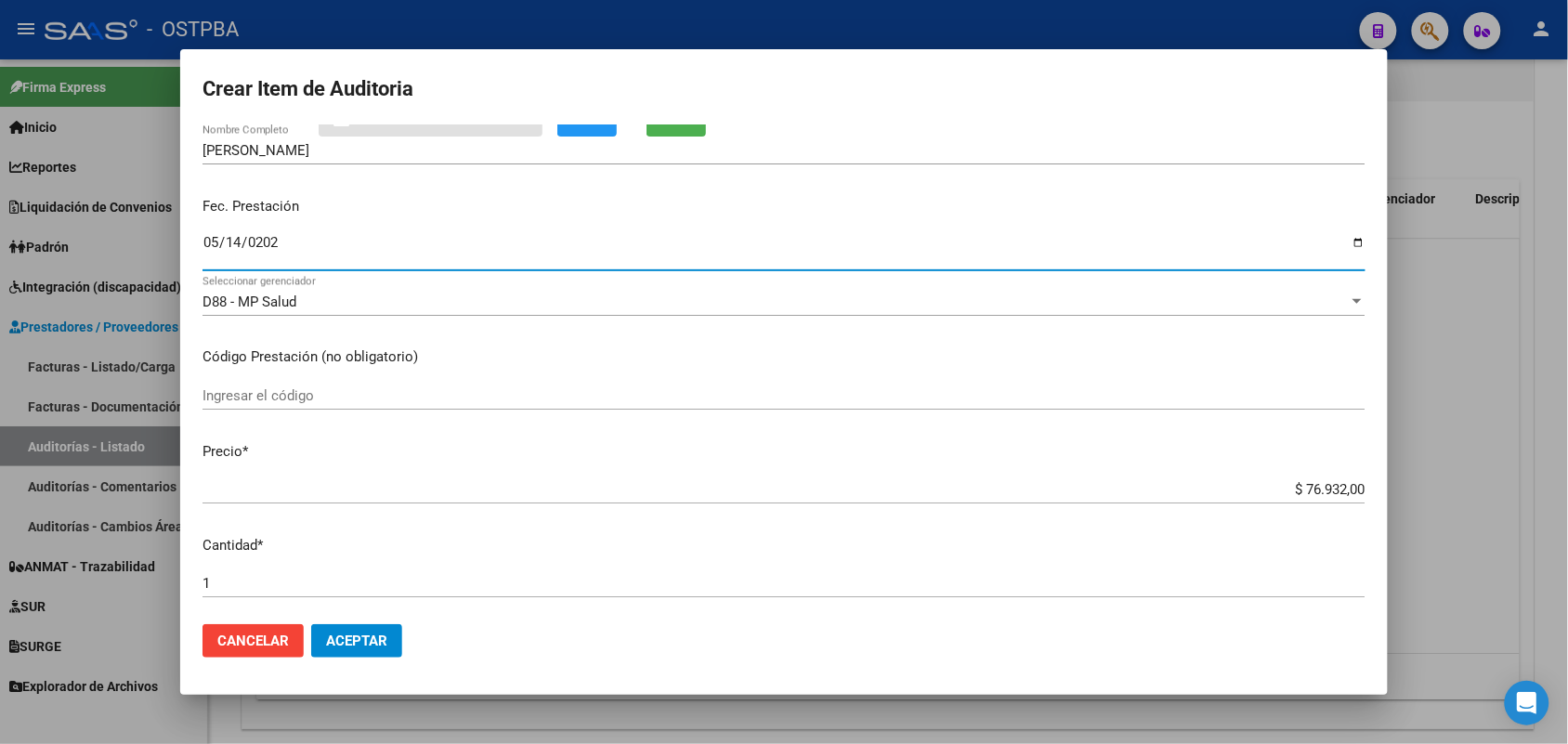
scroll to position [232, 0]
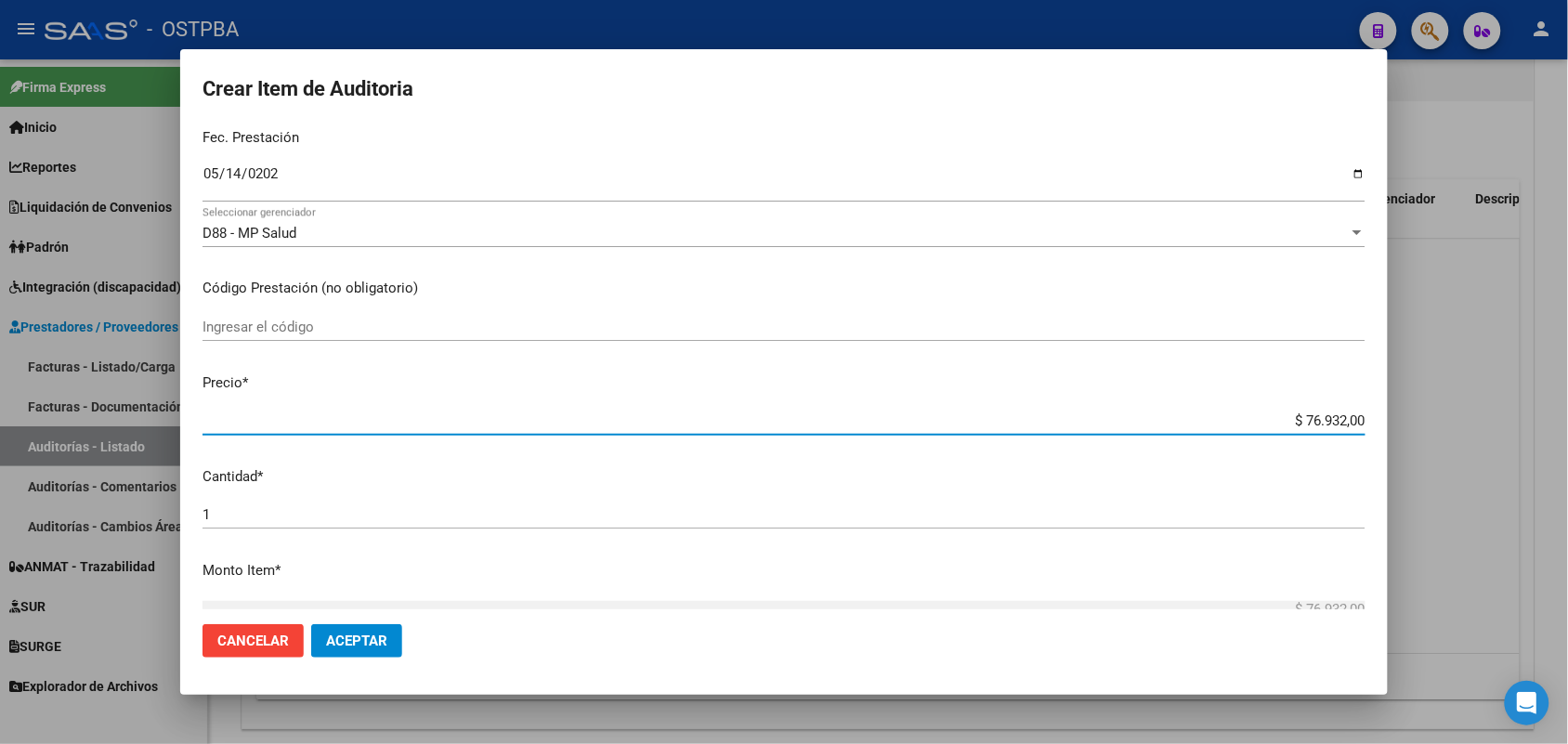
drag, startPoint x: 1267, startPoint y: 418, endPoint x: 1482, endPoint y: 416, distance: 215.0
click at [1482, 416] on div "Crear Item de Auditoria 54042000 Nro Documento 23540420009 CUIL Afiliado Activo…" at bounding box center [784, 372] width 1568 height 744
type input "$ 0,02"
type input "$ 0,27"
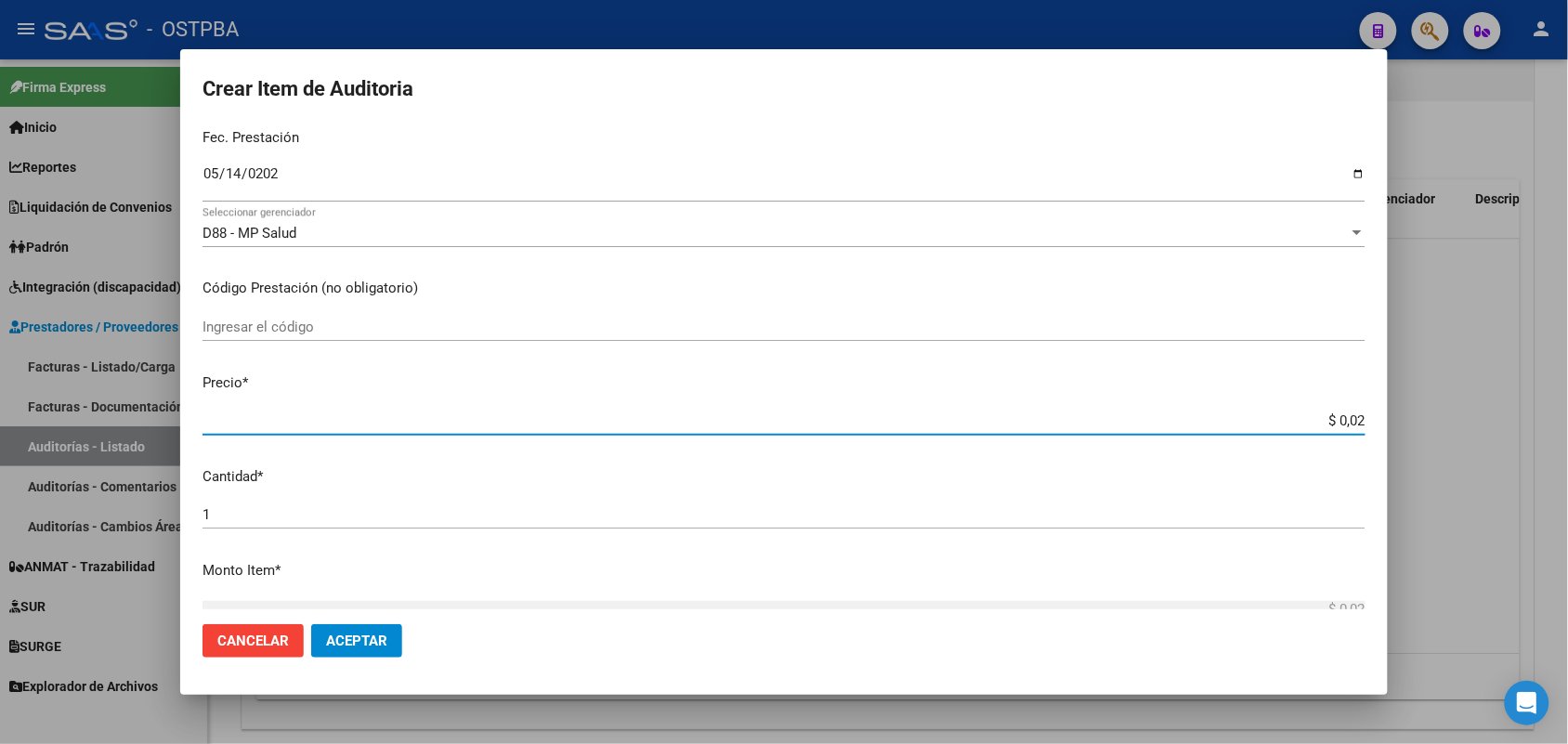
type input "$ 0,27"
type input "$ 2,79"
type input "$ 27,99"
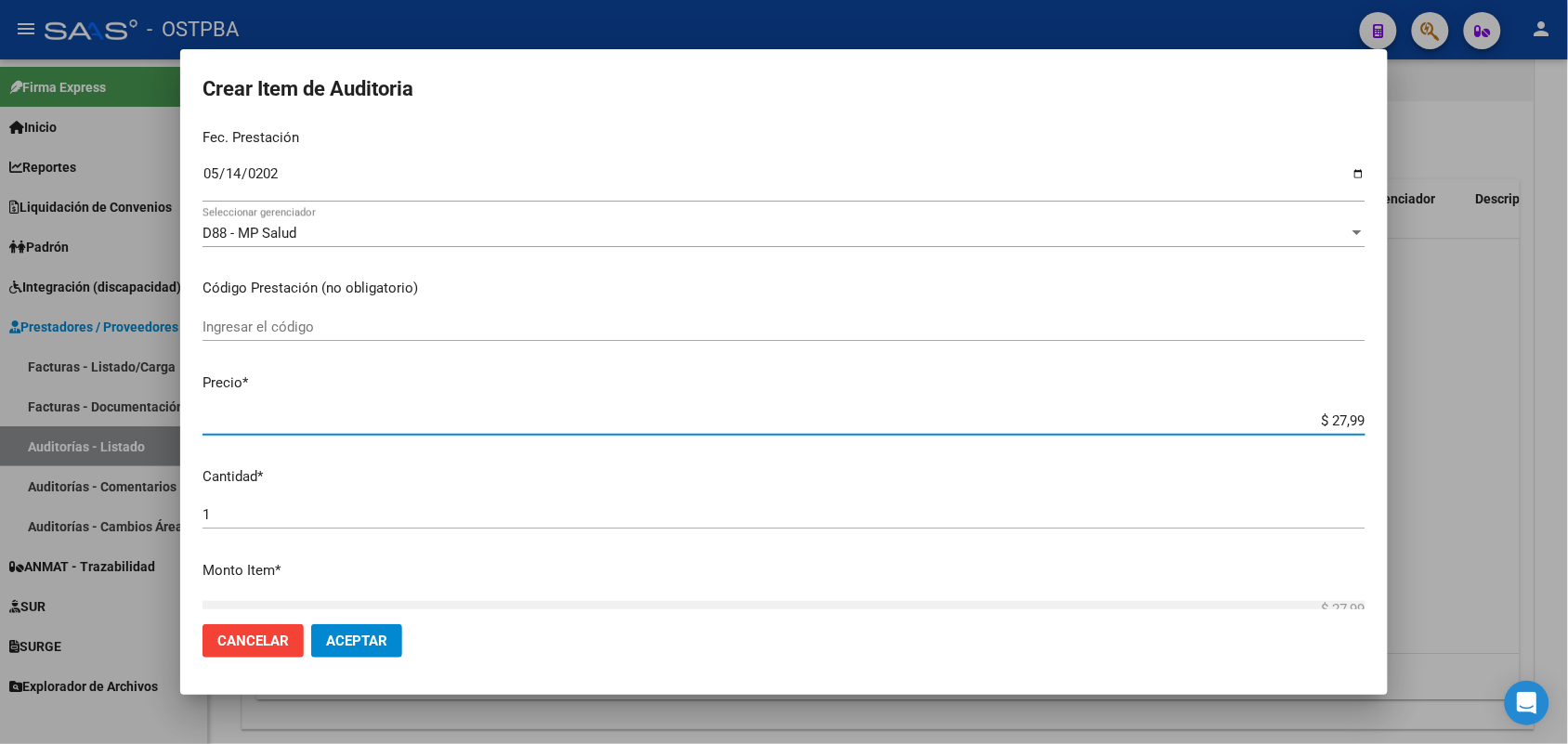
type input "$ 279,90"
type input "$ 2.799,00"
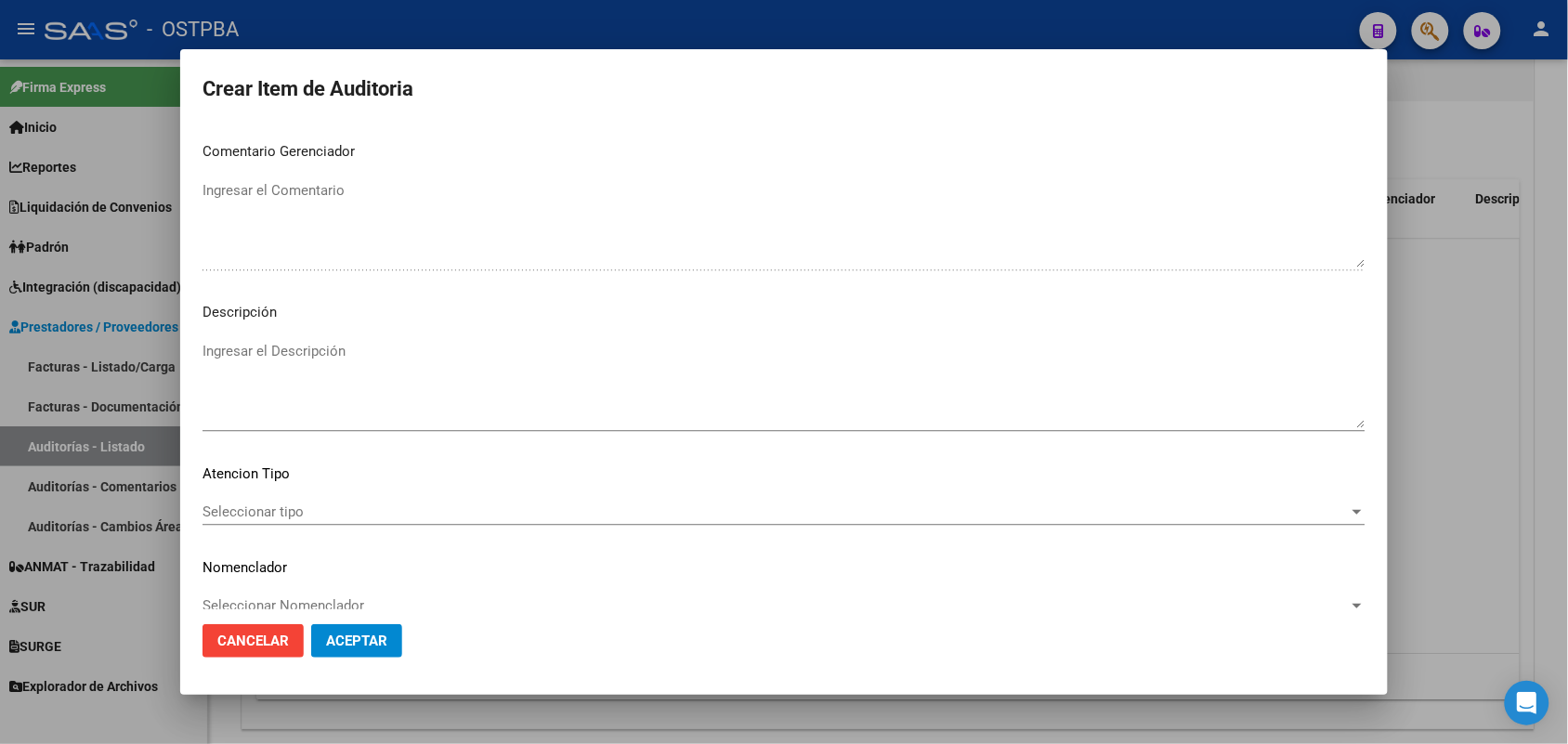
scroll to position [1187, 0]
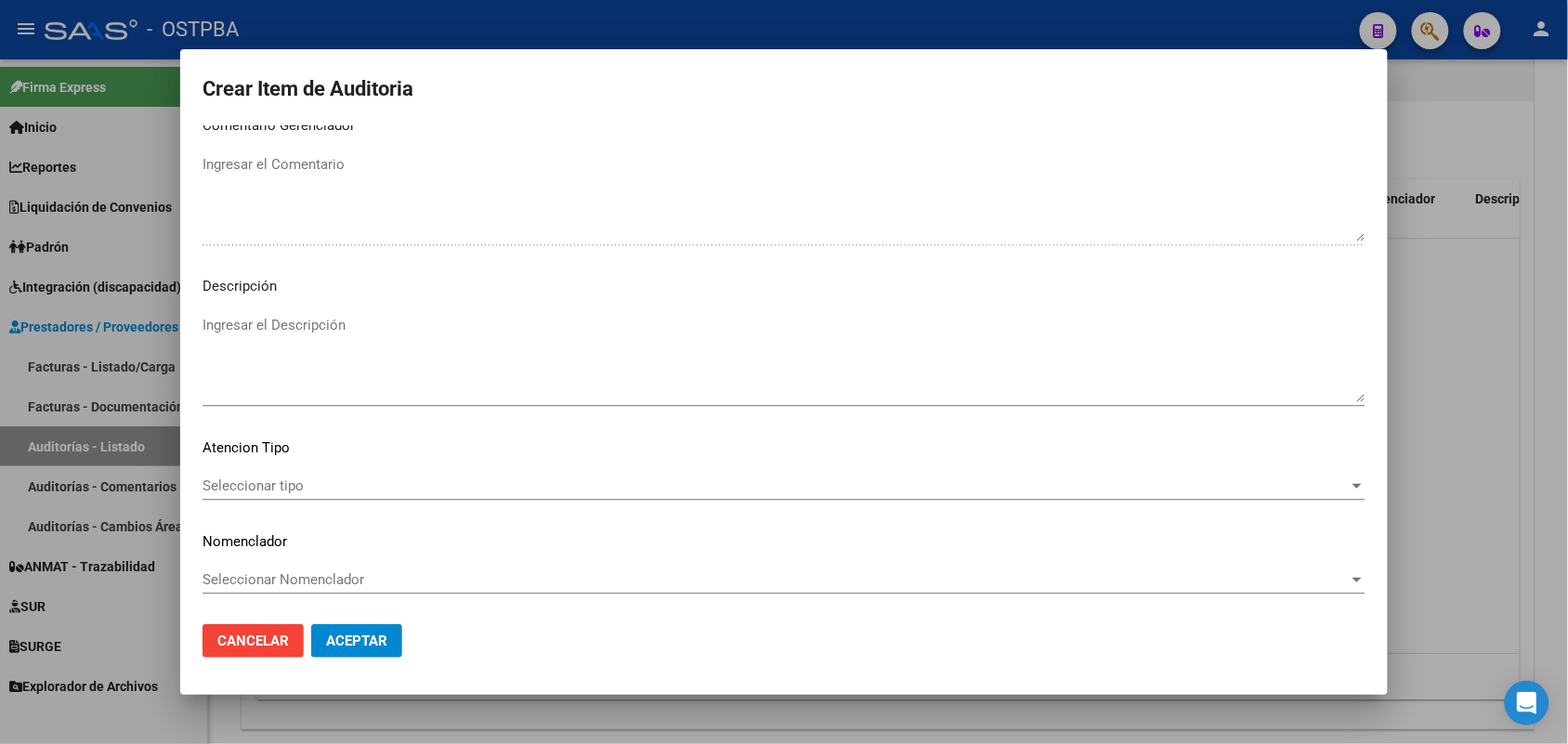
click at [293, 483] on span "Seleccionar tipo" at bounding box center [775, 486] width 1147 height 17
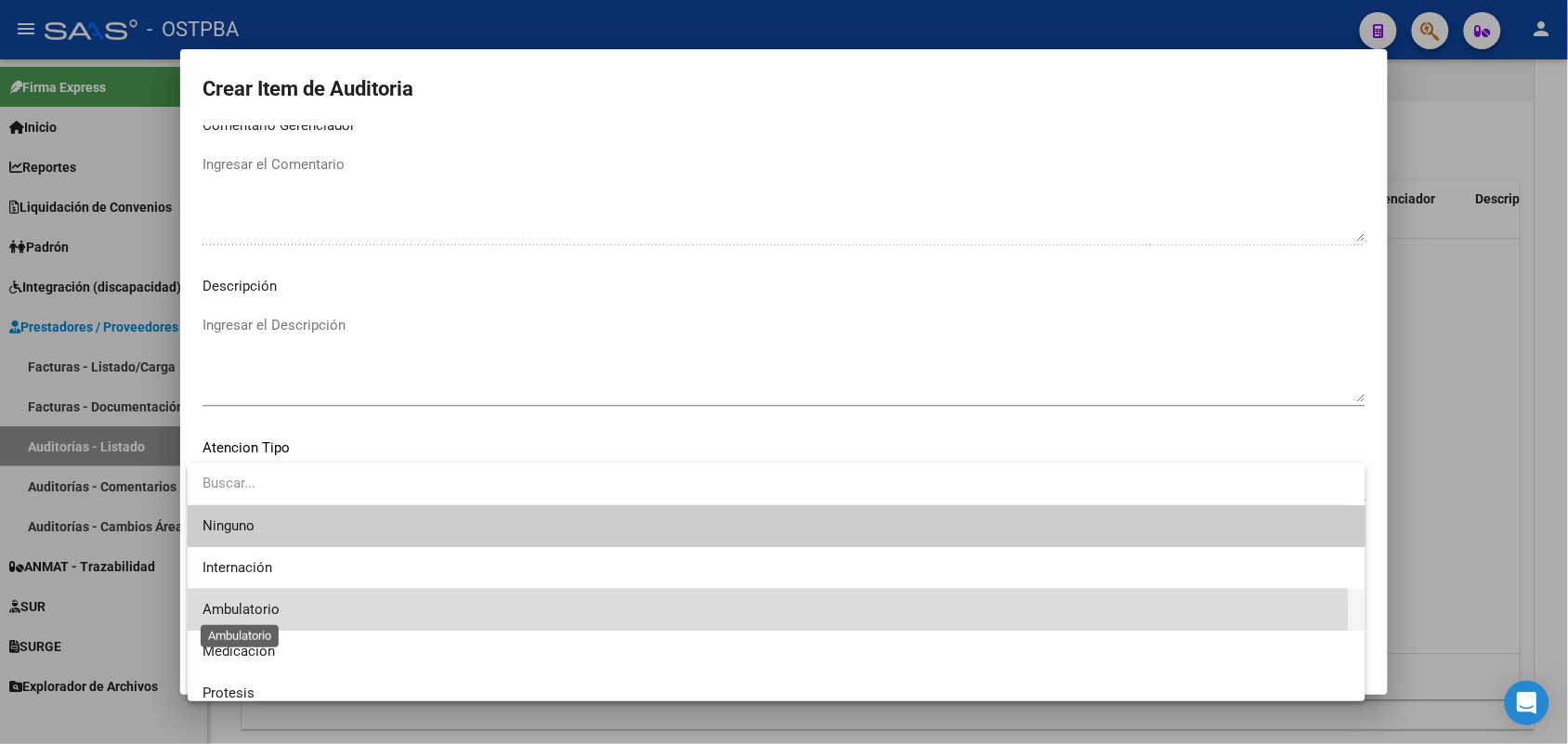
click at [257, 609] on span "Ambulatorio" at bounding box center [241, 609] width 77 height 17
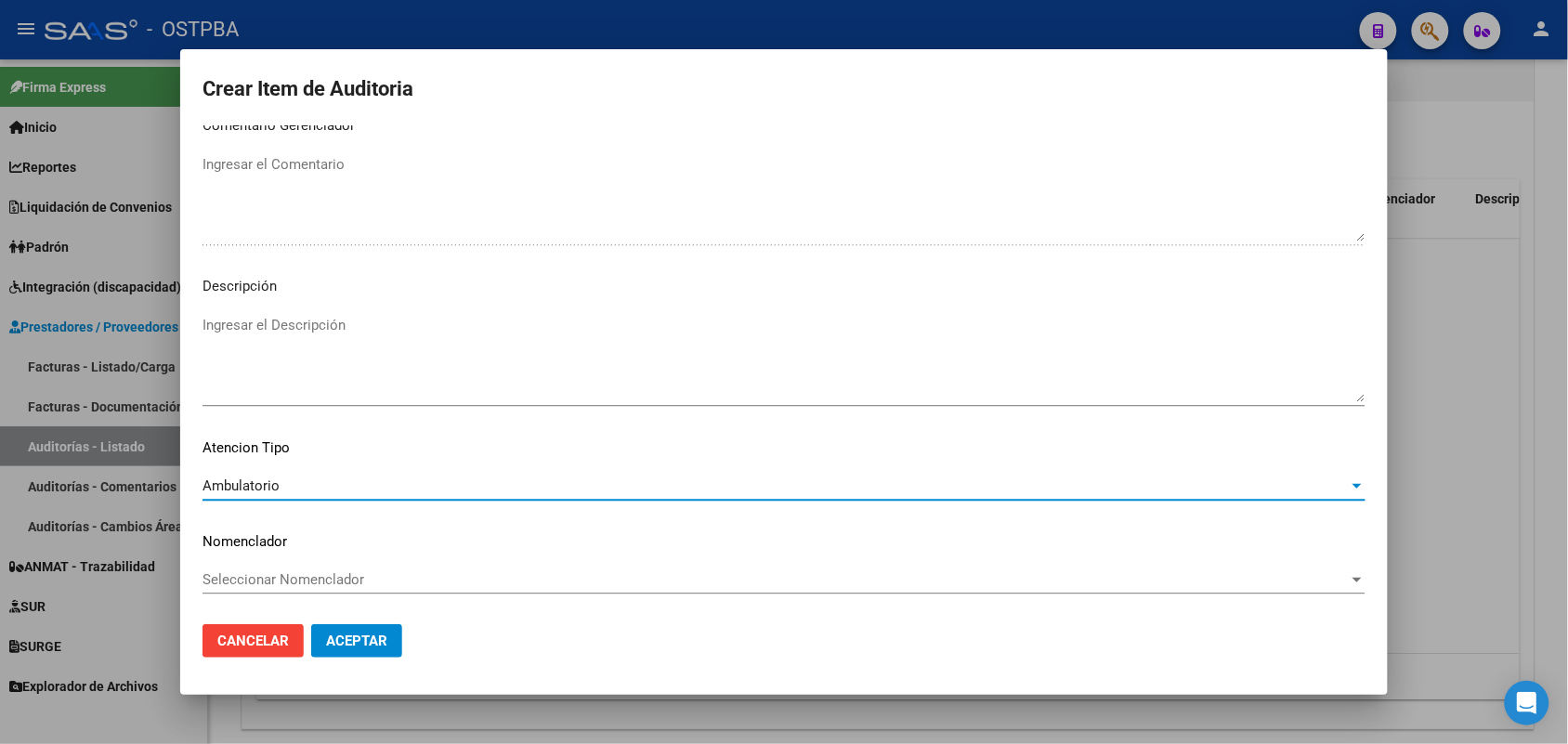
click at [344, 637] on span "Aceptar" at bounding box center [357, 641] width 62 height 17
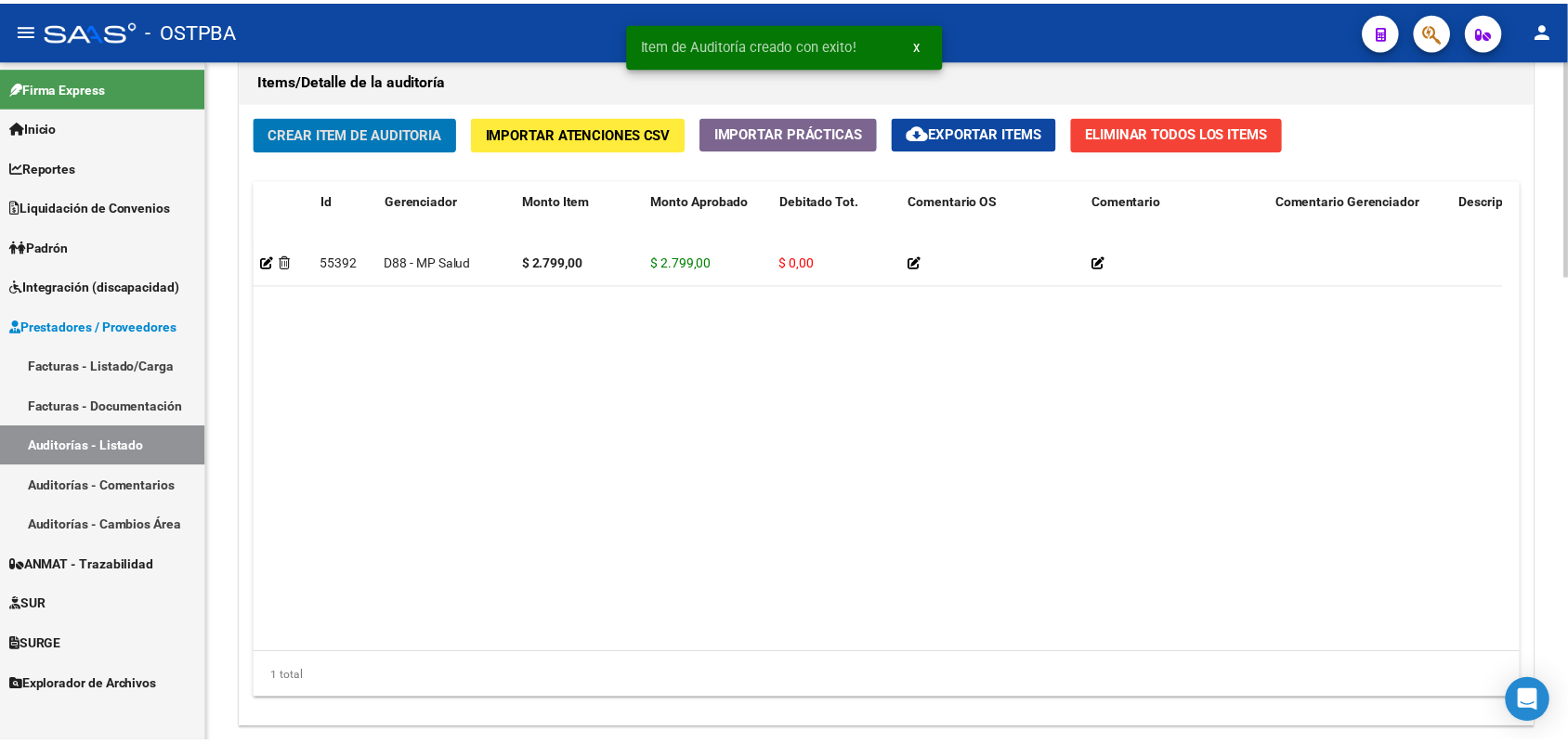
scroll to position [1359, 0]
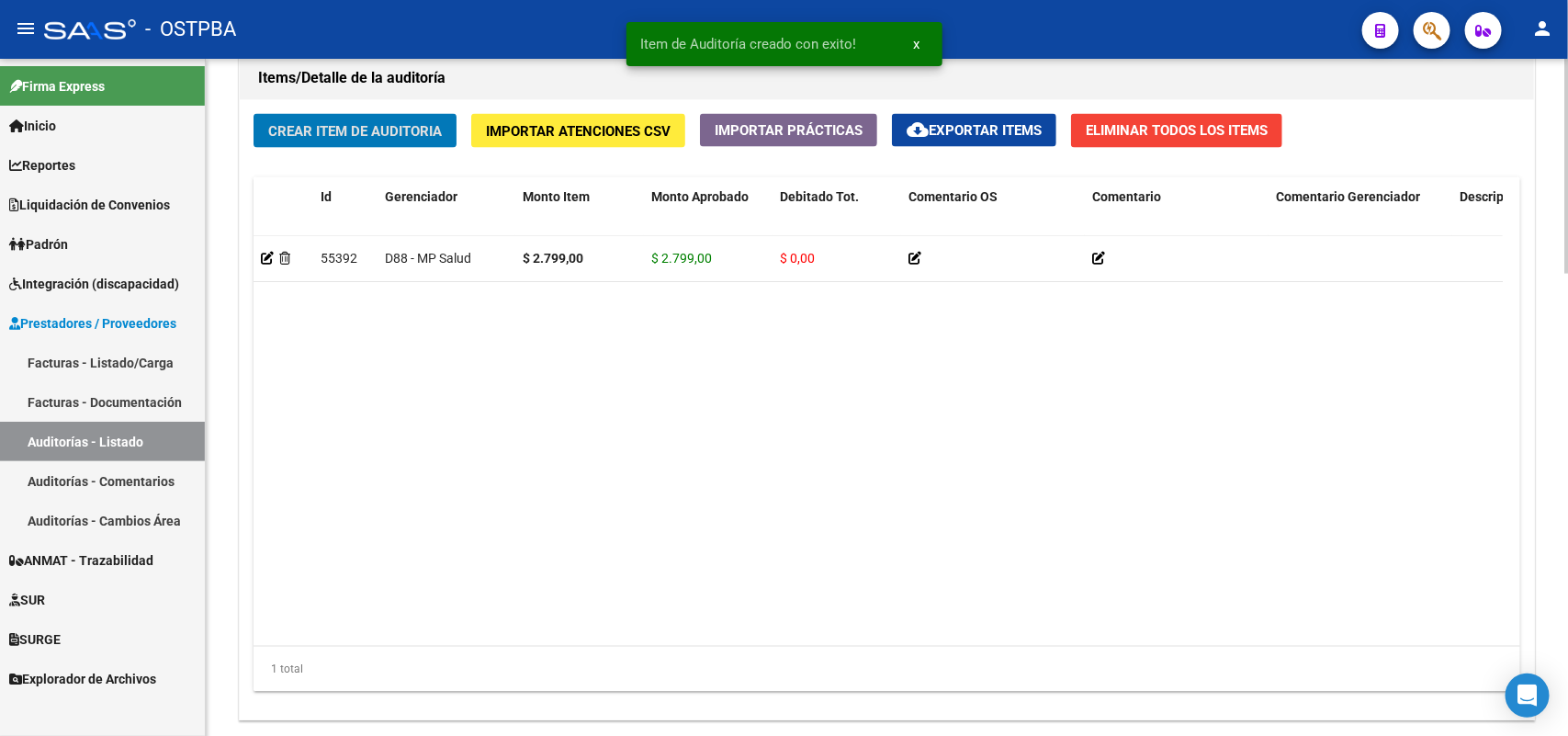
click at [429, 131] on span "Crear Item de Auditoria" at bounding box center [355, 131] width 174 height 17
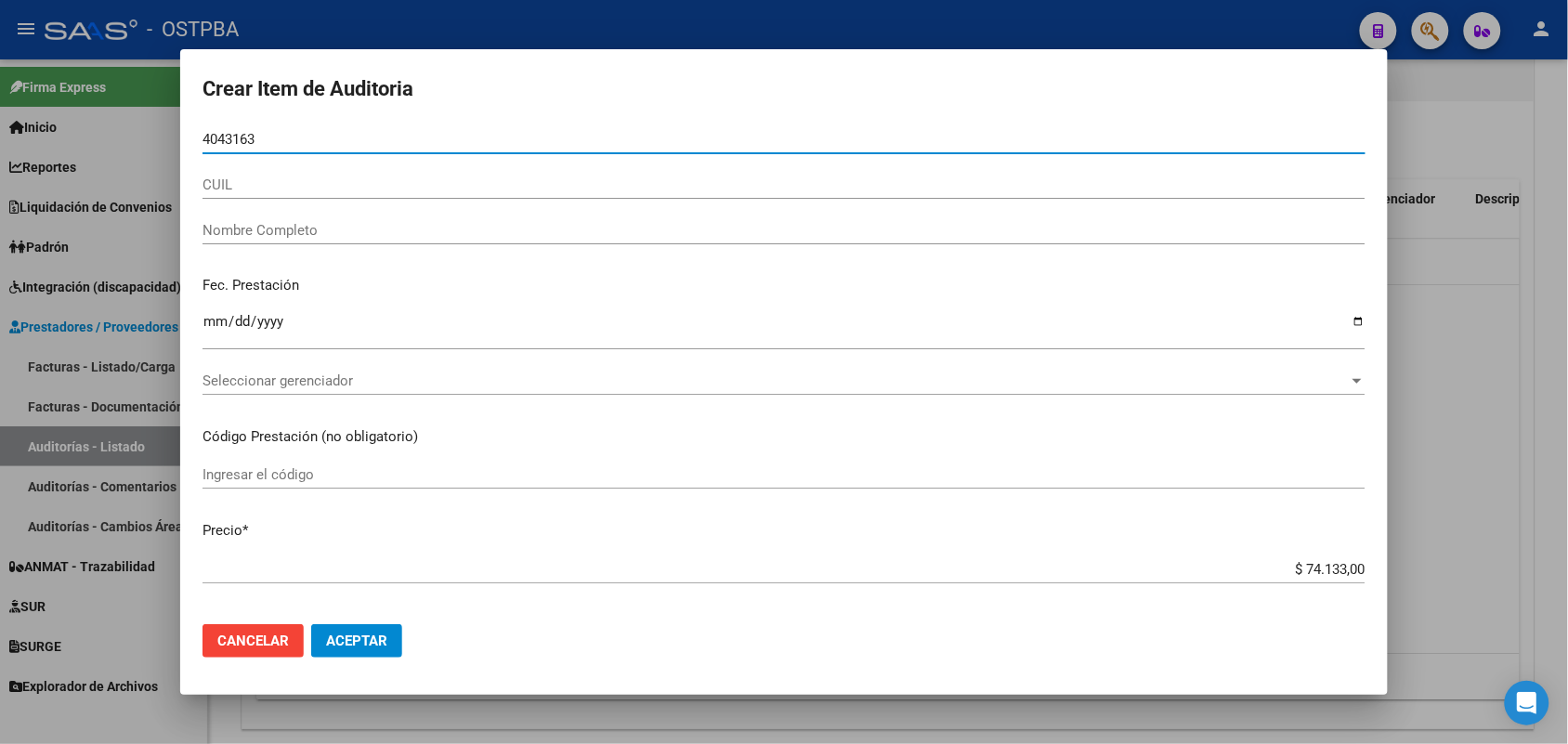
type input "40431630"
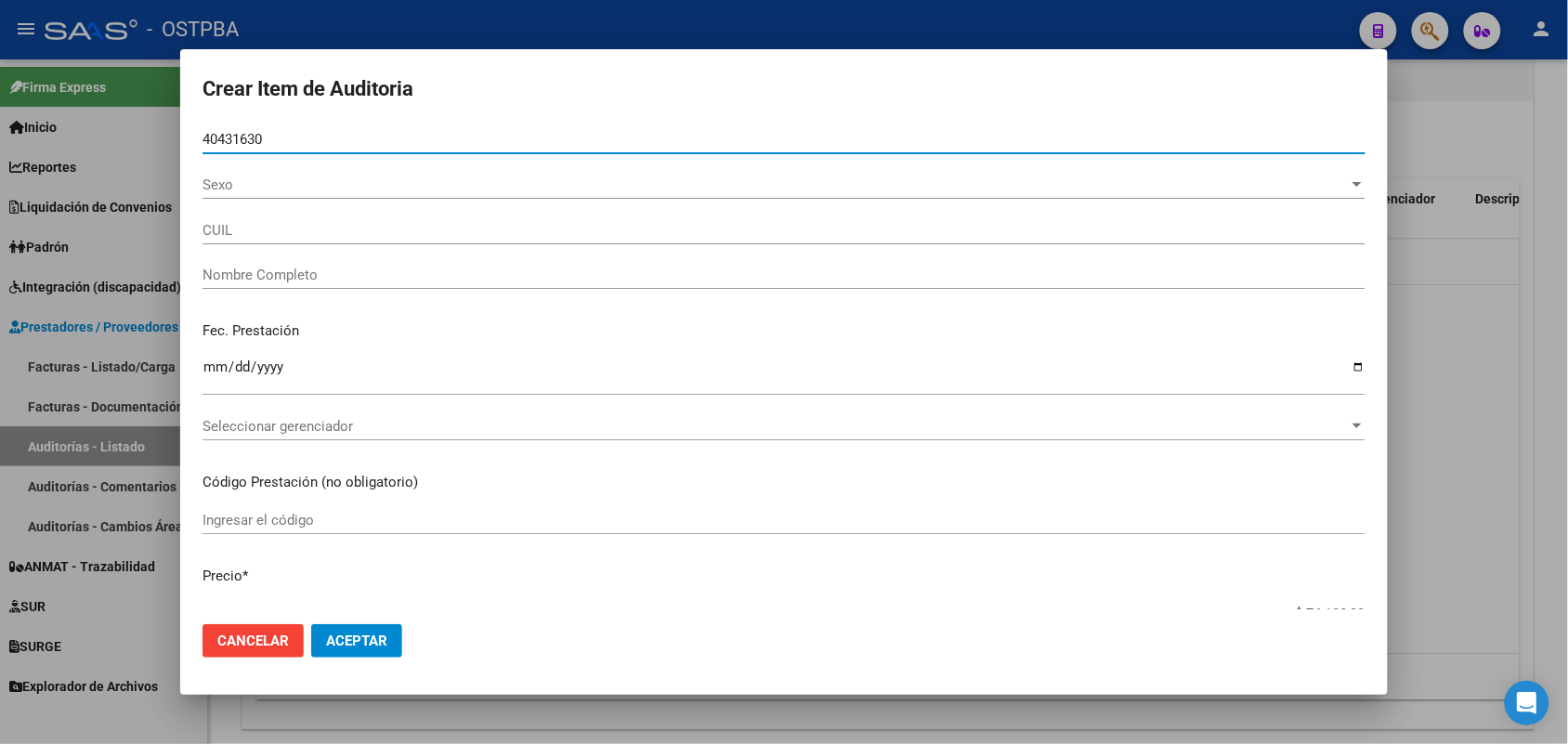
type input "27404316309"
type input "GONZALEZ SANDRA NOEMI"
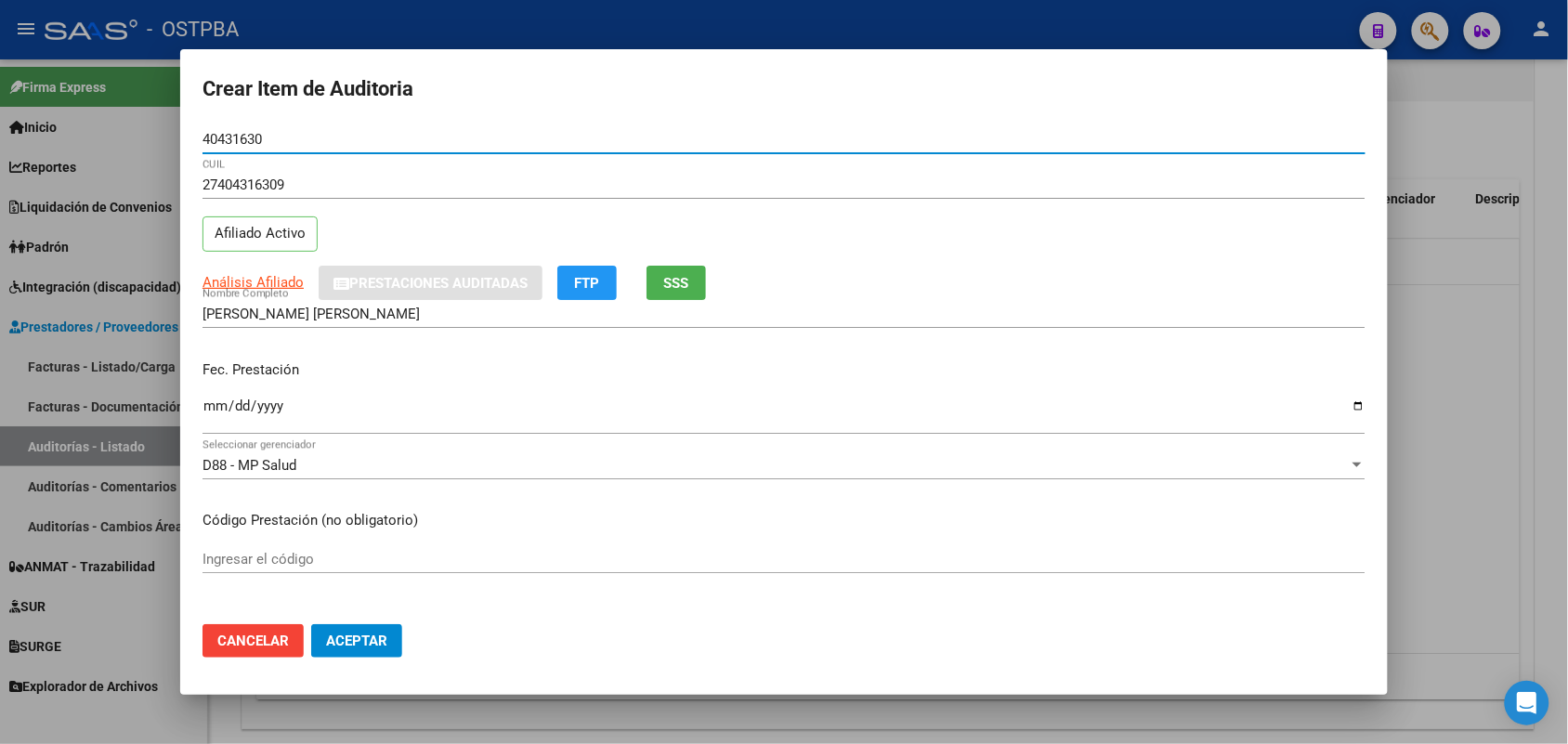
type input "40431630"
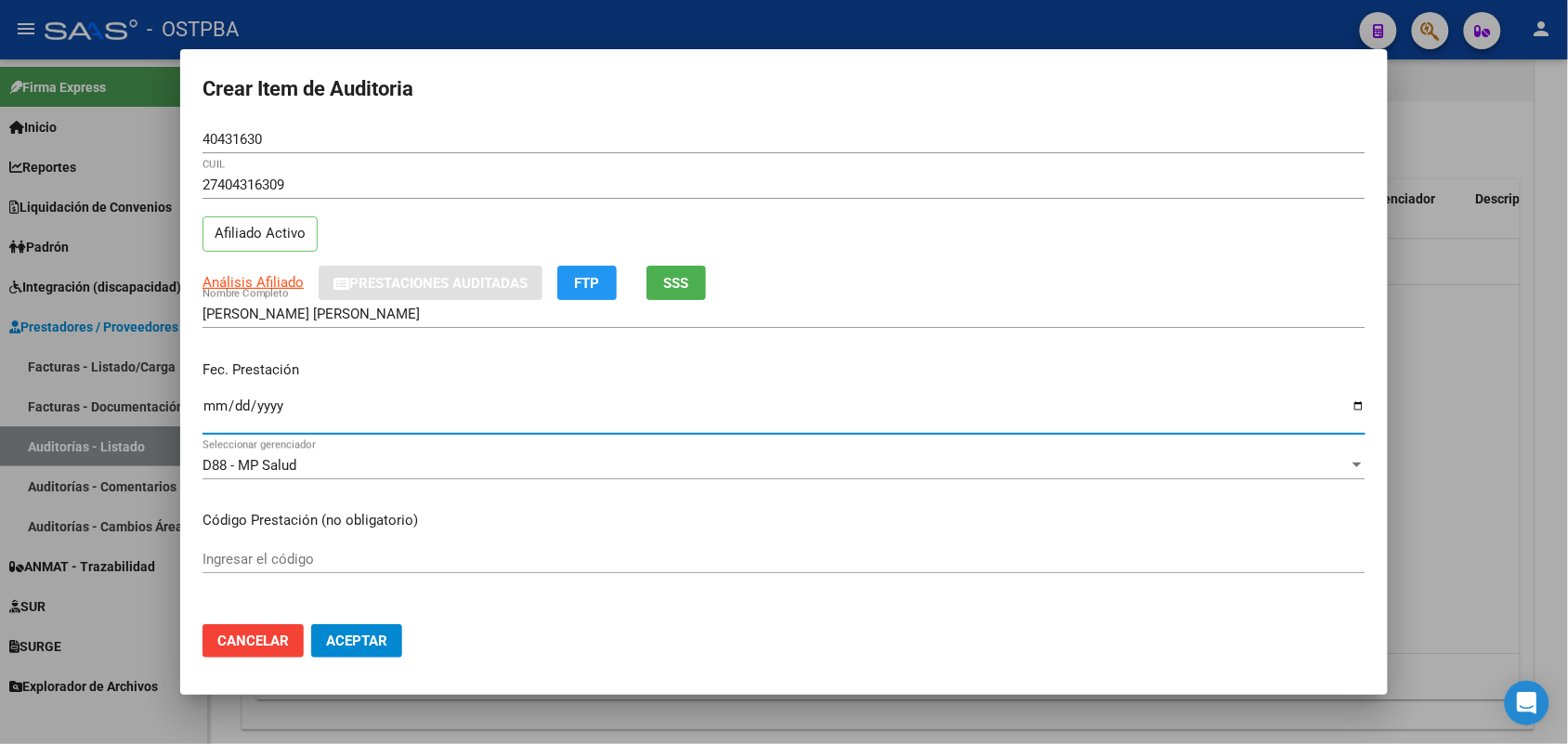
click at [211, 405] on input "Ingresar la fecha" at bounding box center [784, 414] width 1164 height 30
type input "2025-04-27"
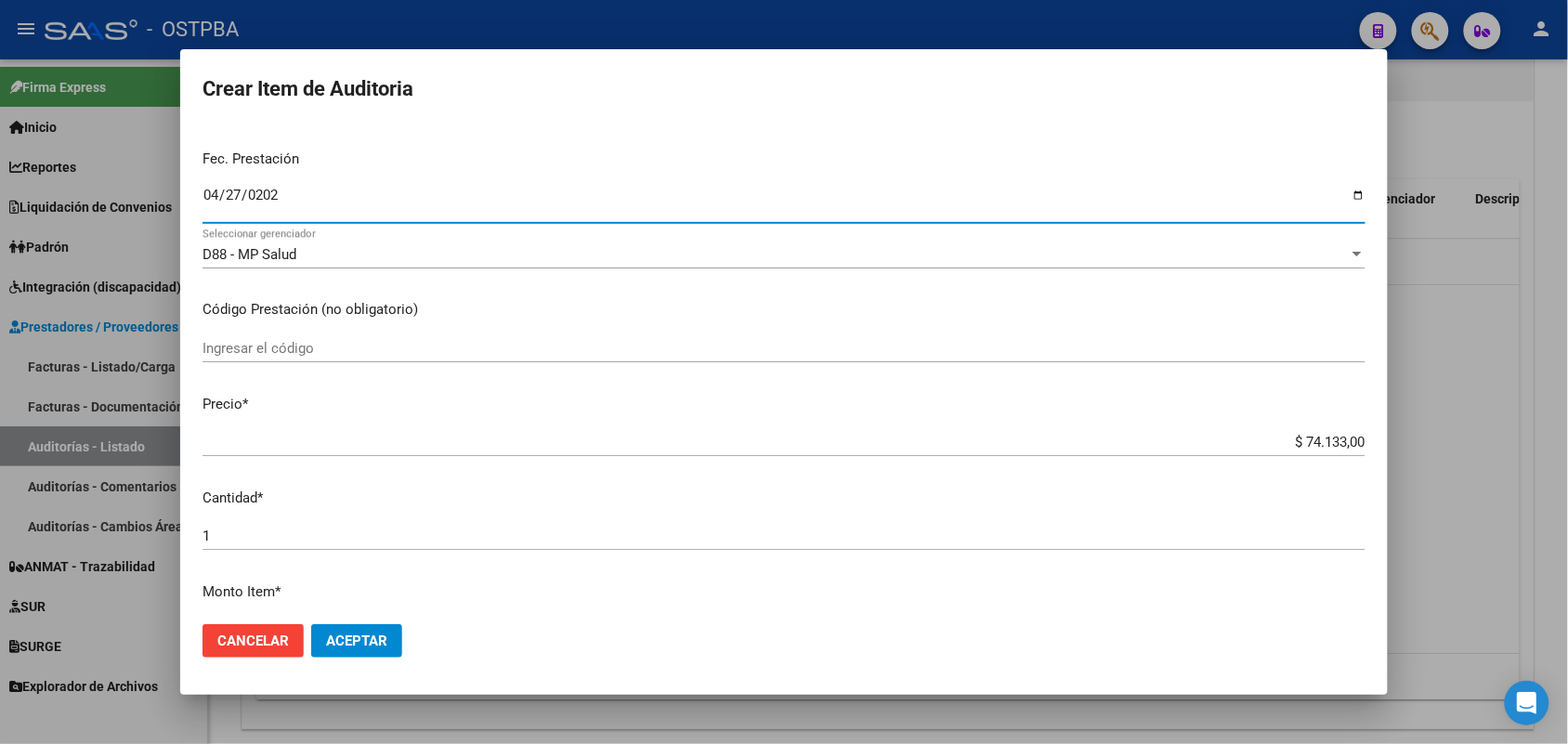
scroll to position [232, 0]
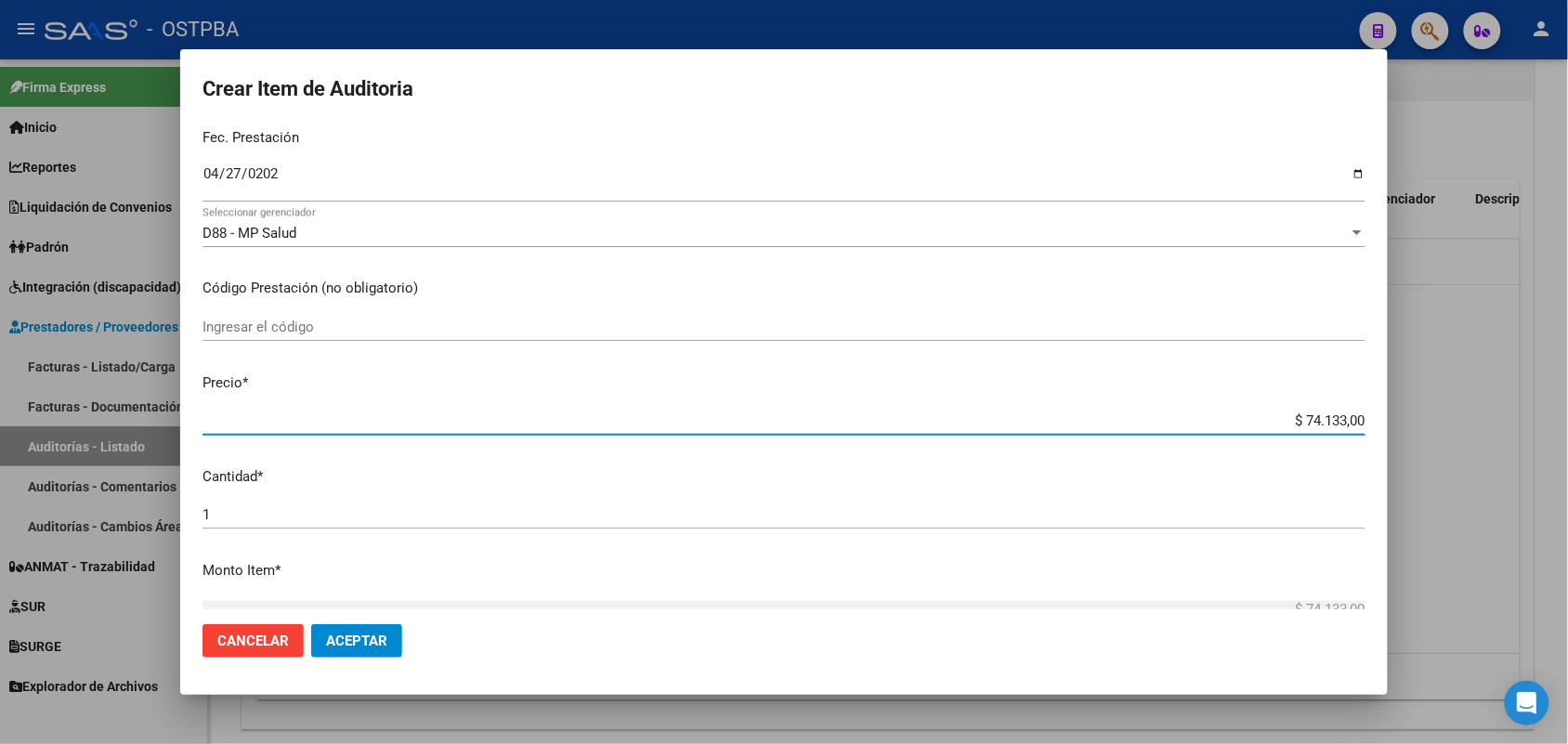
drag, startPoint x: 1251, startPoint y: 425, endPoint x: 1482, endPoint y: 426, distance: 231.0
click at [1482, 426] on div "Crear Item de Auditoria 40431630 Nro Documento 27404316309 CUIL Afiliado Activo…" at bounding box center [784, 372] width 1568 height 744
type input "$ 0,01"
type input "$ 0,11"
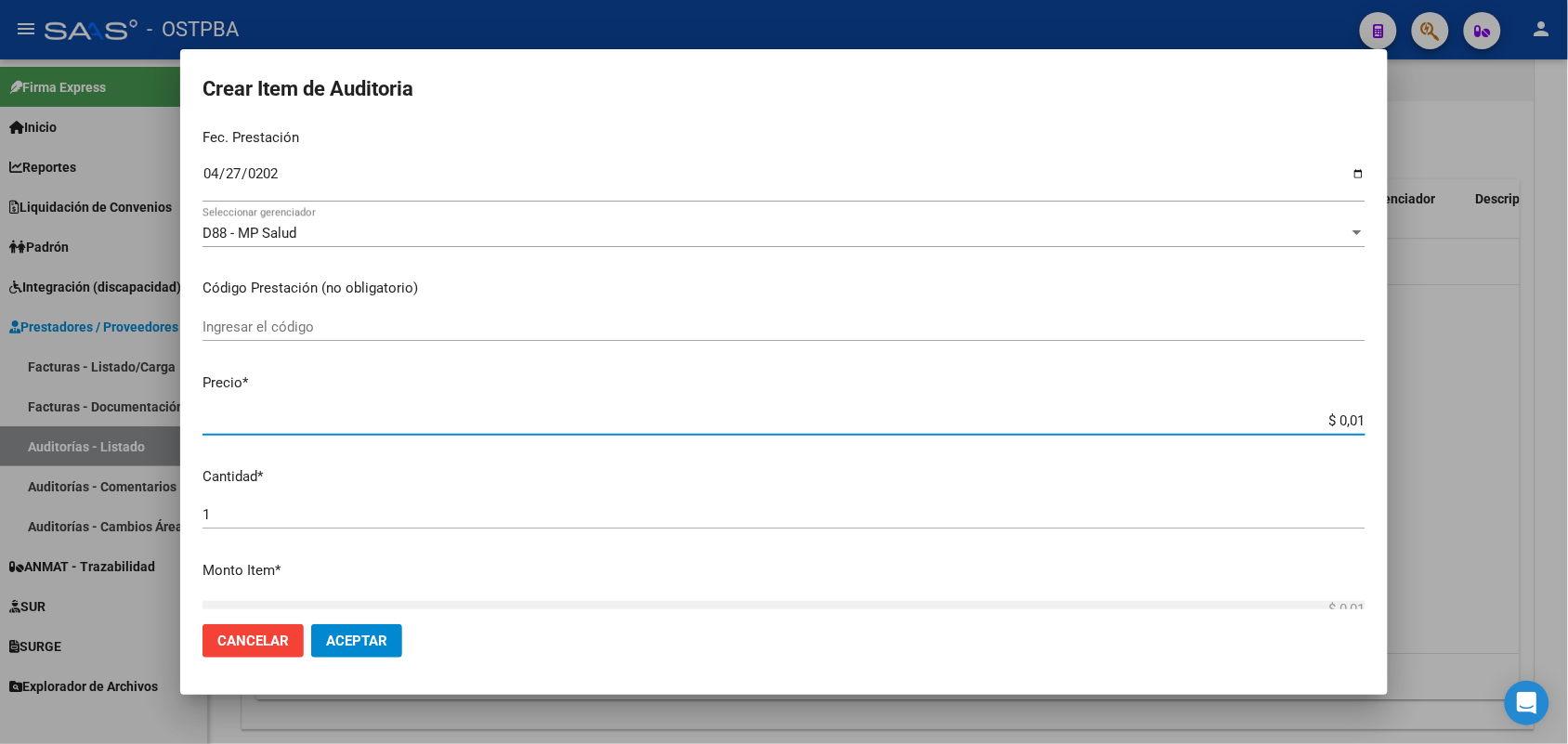
type input "$ 0,11"
type input "$ 1,18"
type input "$ 11,88"
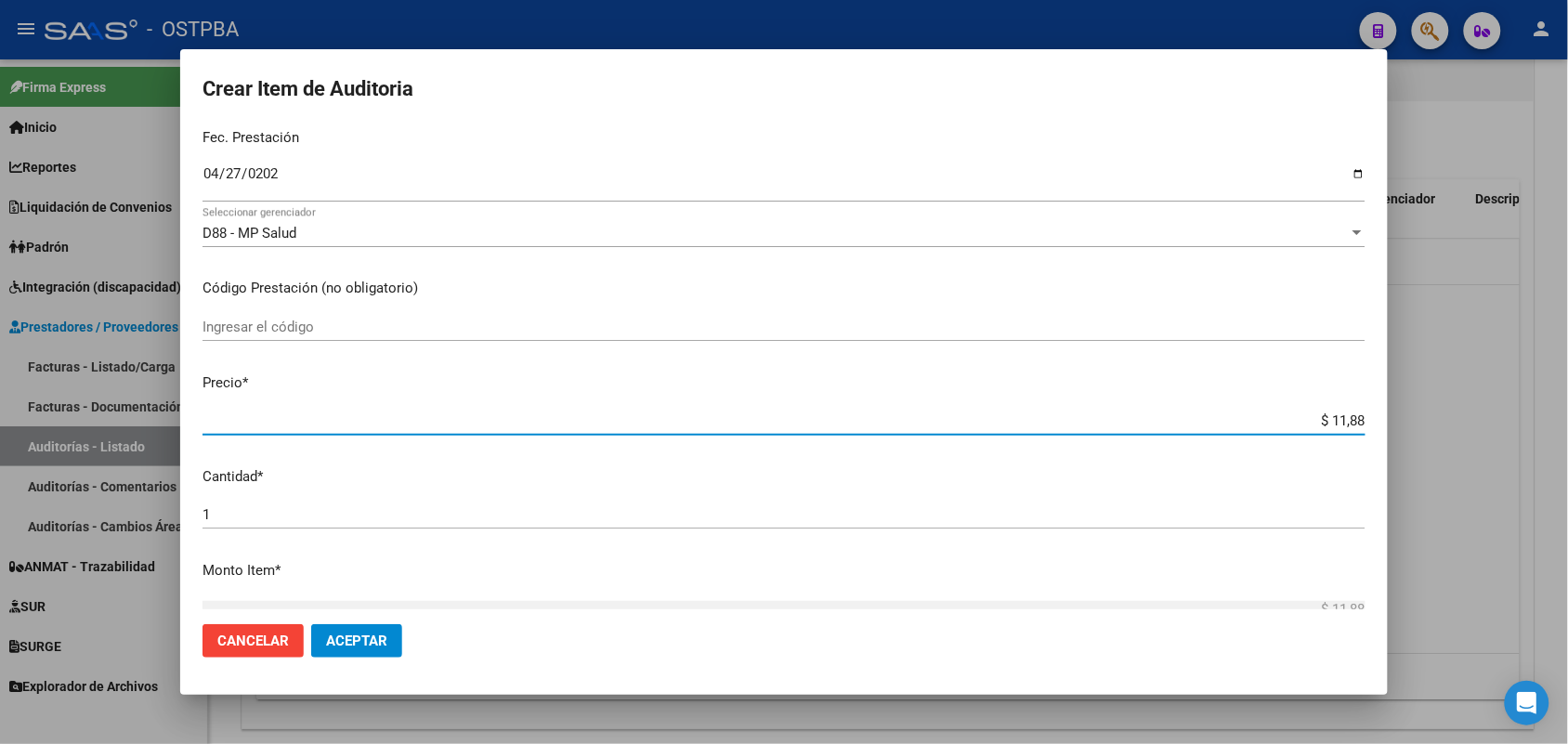
type input "$ 118,89"
type input "$ 1.188,90"
type input "$ 11.889,00"
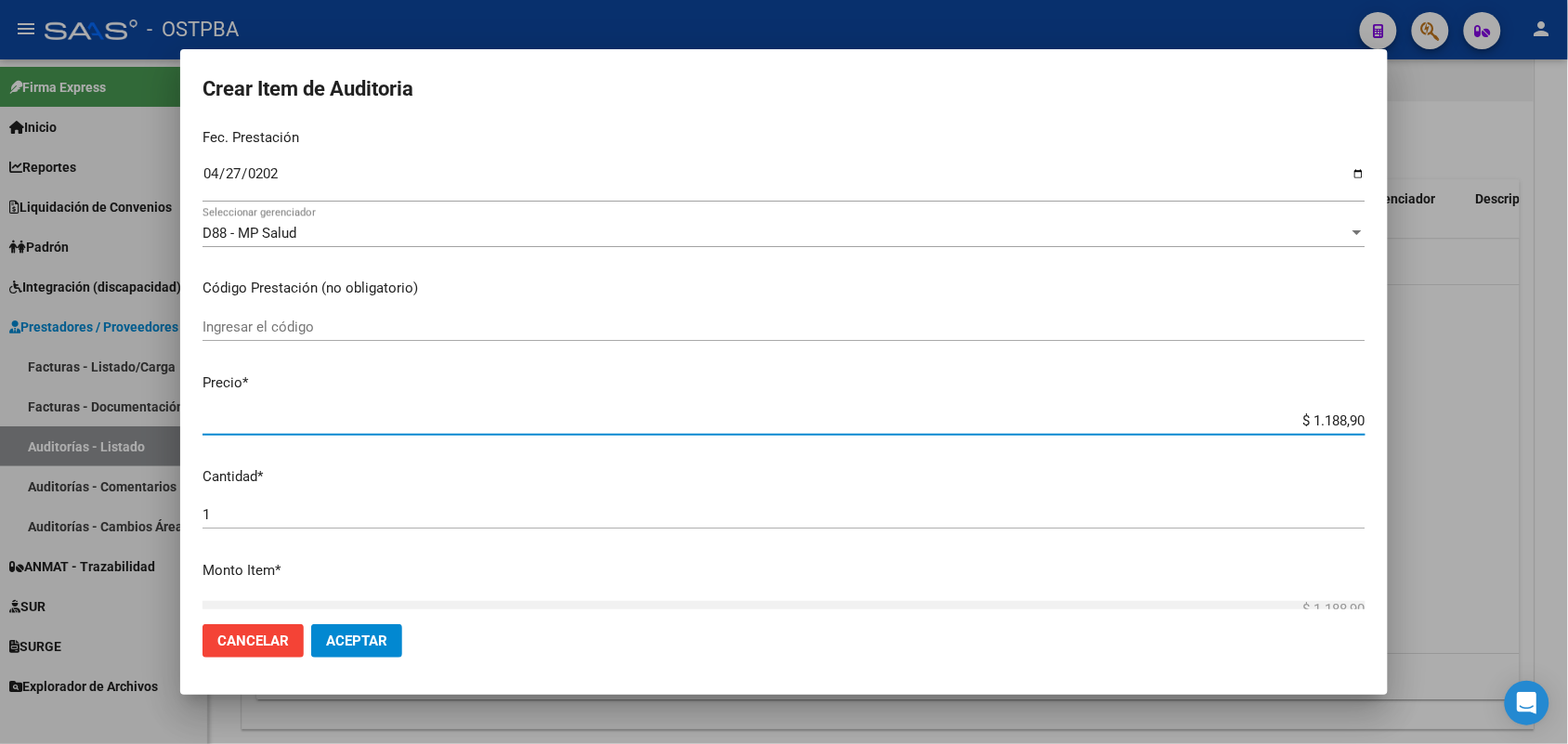
type input "$ 11.889,00"
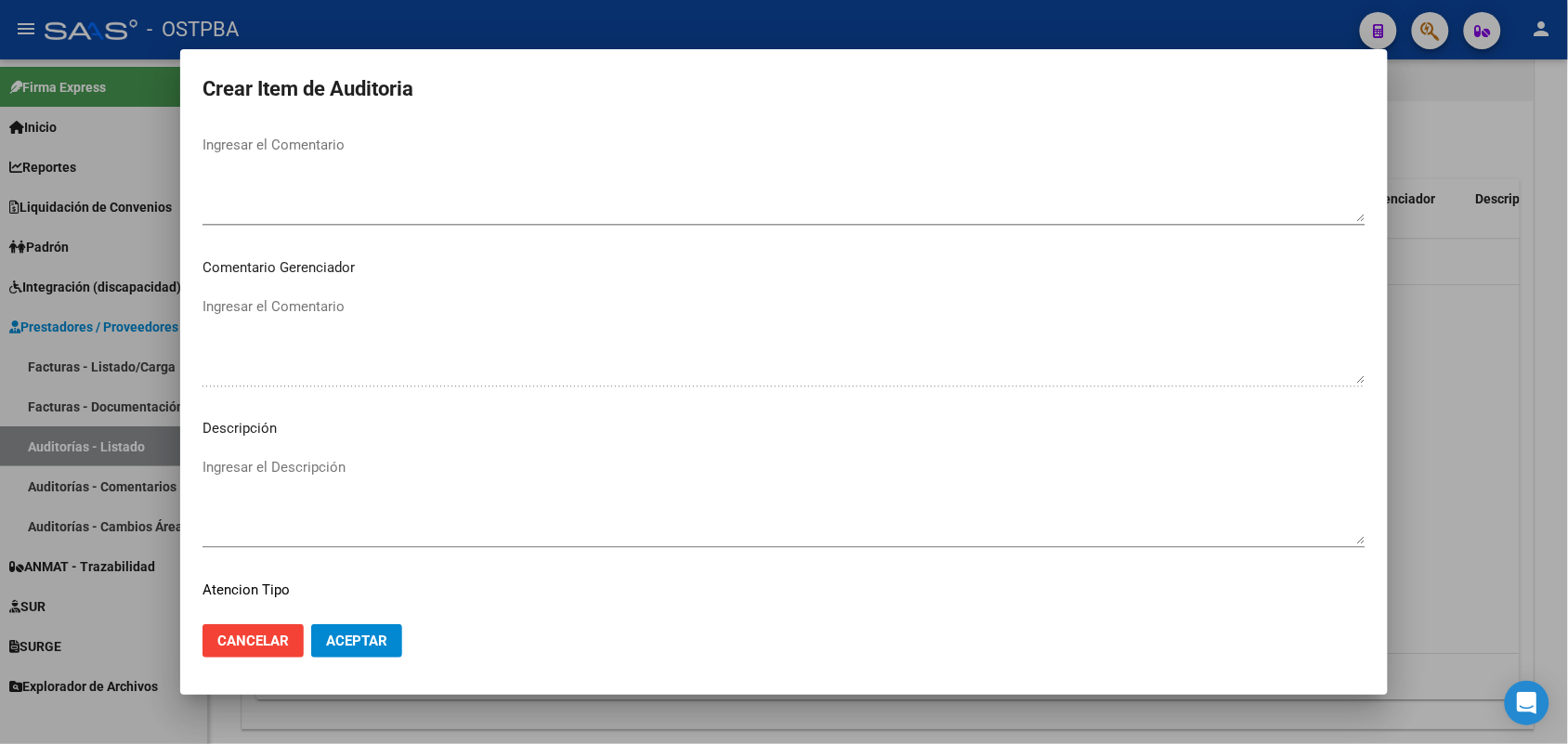
scroll to position [1187, 0]
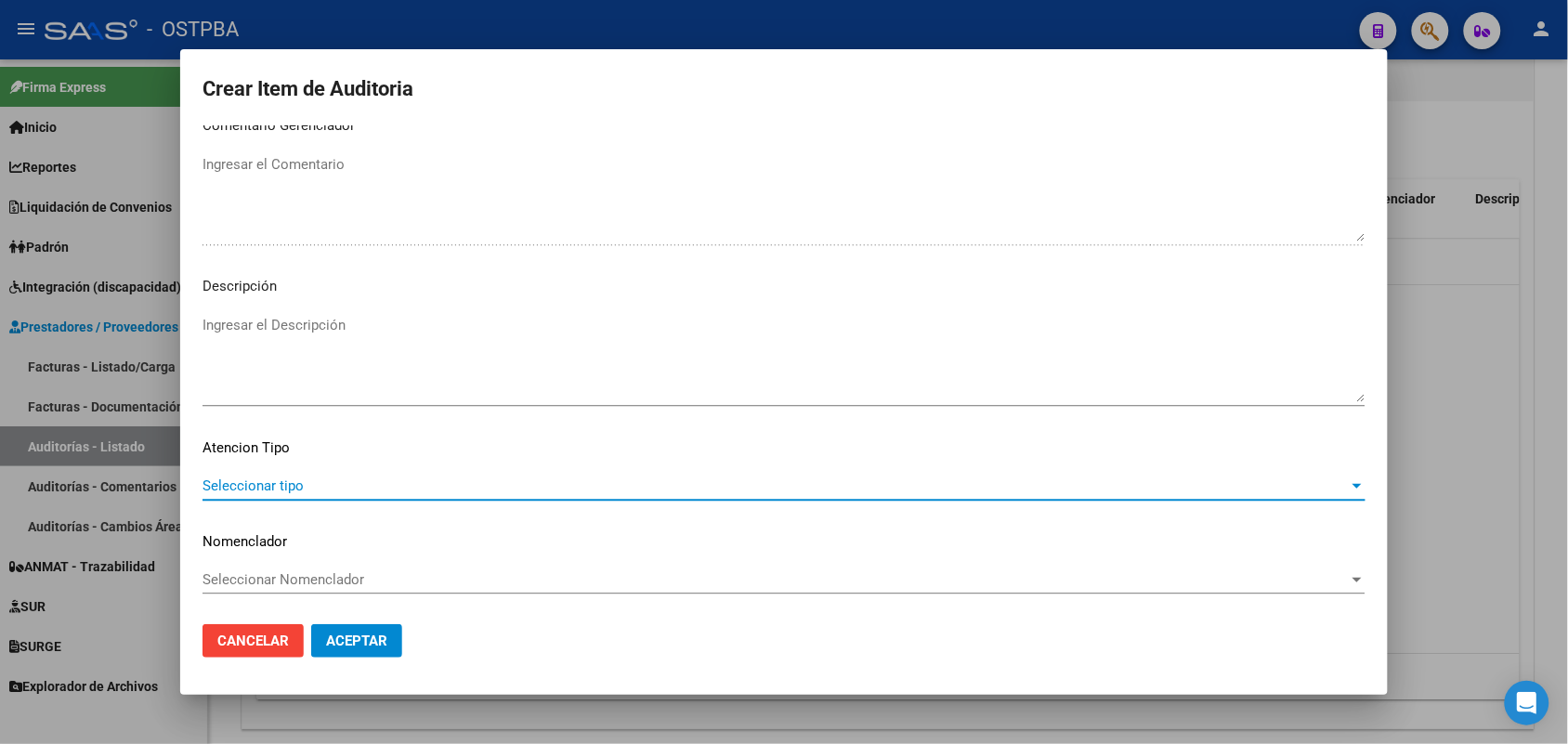
click at [299, 478] on span "Seleccionar tipo" at bounding box center [775, 486] width 1147 height 17
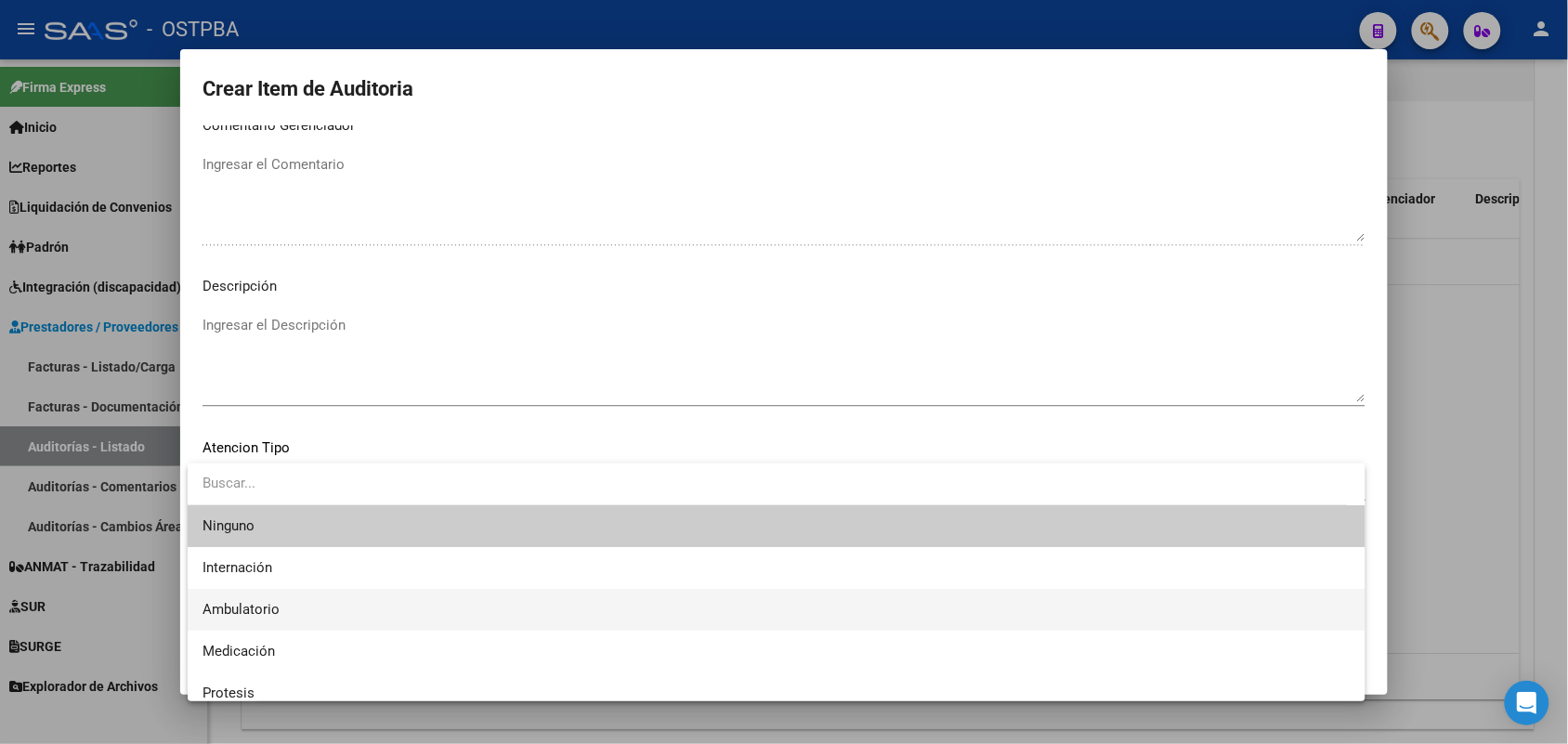
click at [256, 600] on span "Ambulatorio" at bounding box center [776, 609] width 1149 height 42
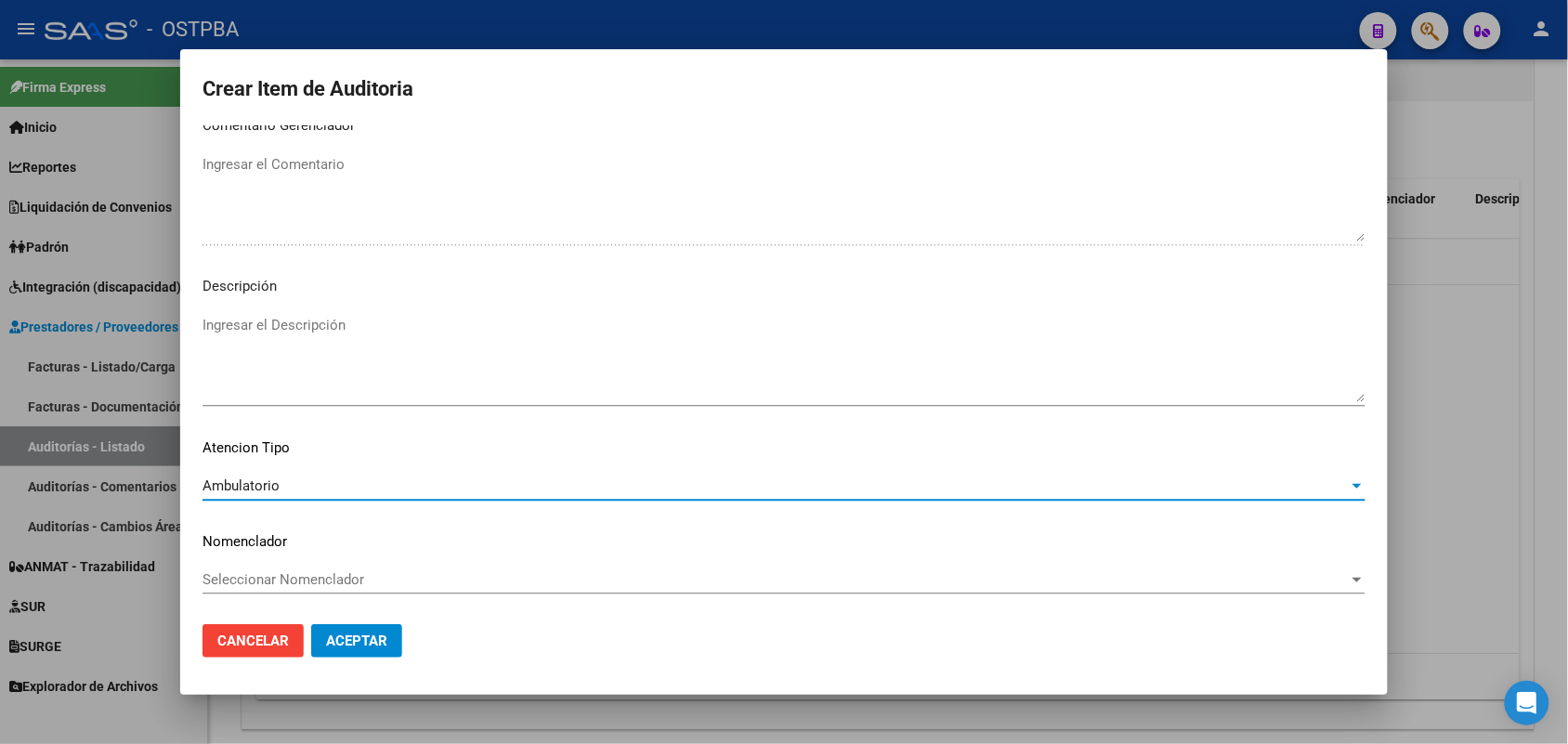
click at [359, 639] on span "Aceptar" at bounding box center [357, 641] width 62 height 17
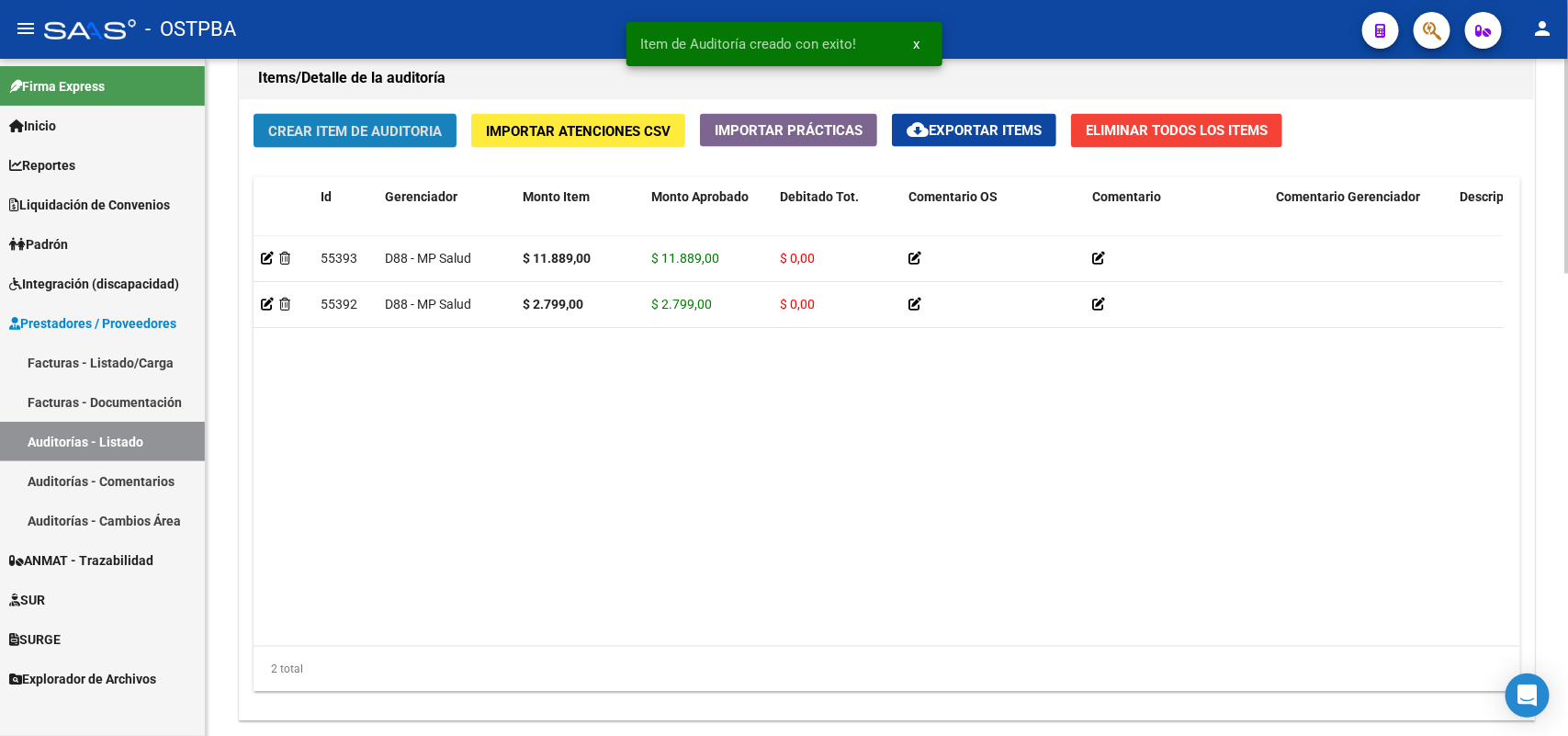
click at [419, 138] on button "Crear Item de Auditoria" at bounding box center [355, 131] width 203 height 34
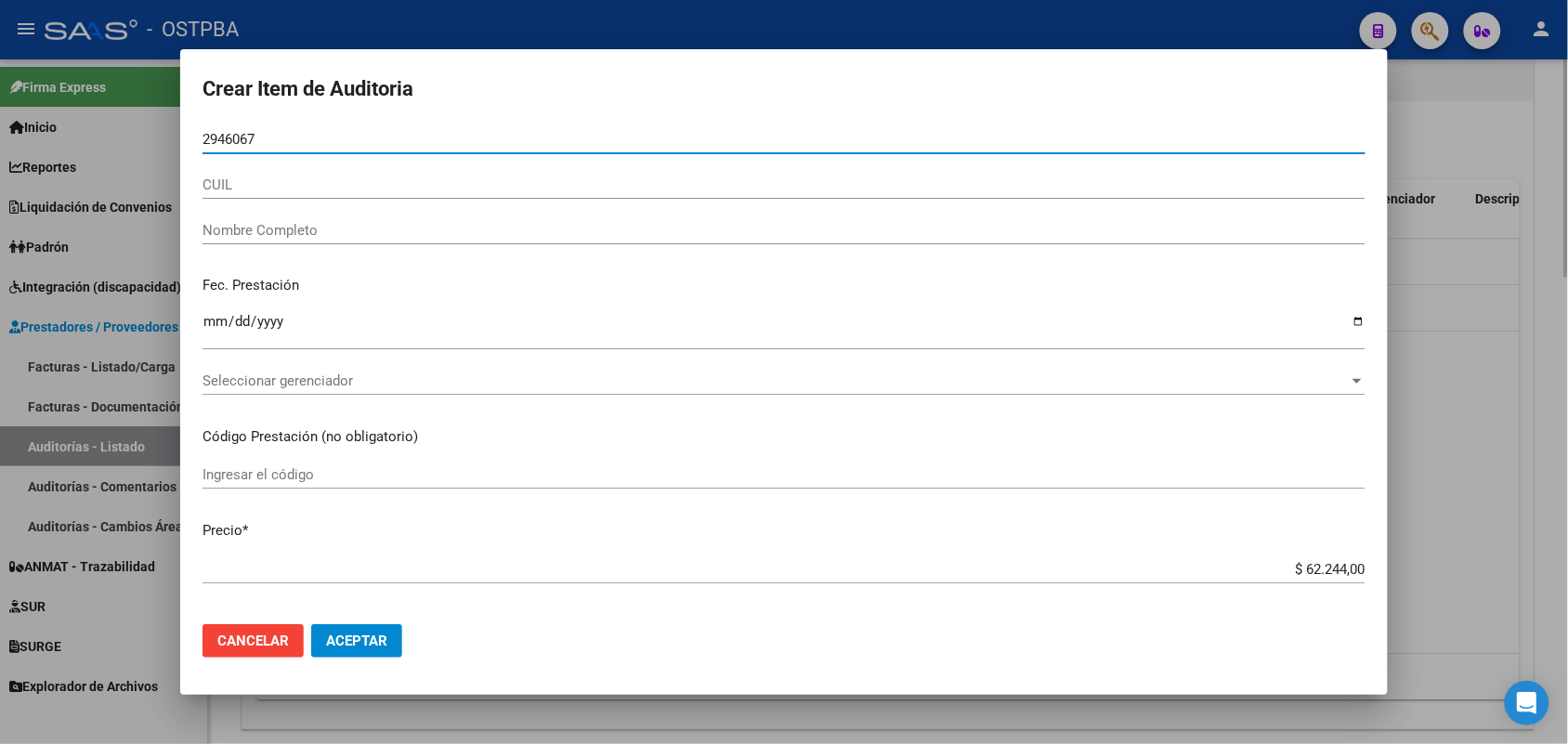
type input "29460670"
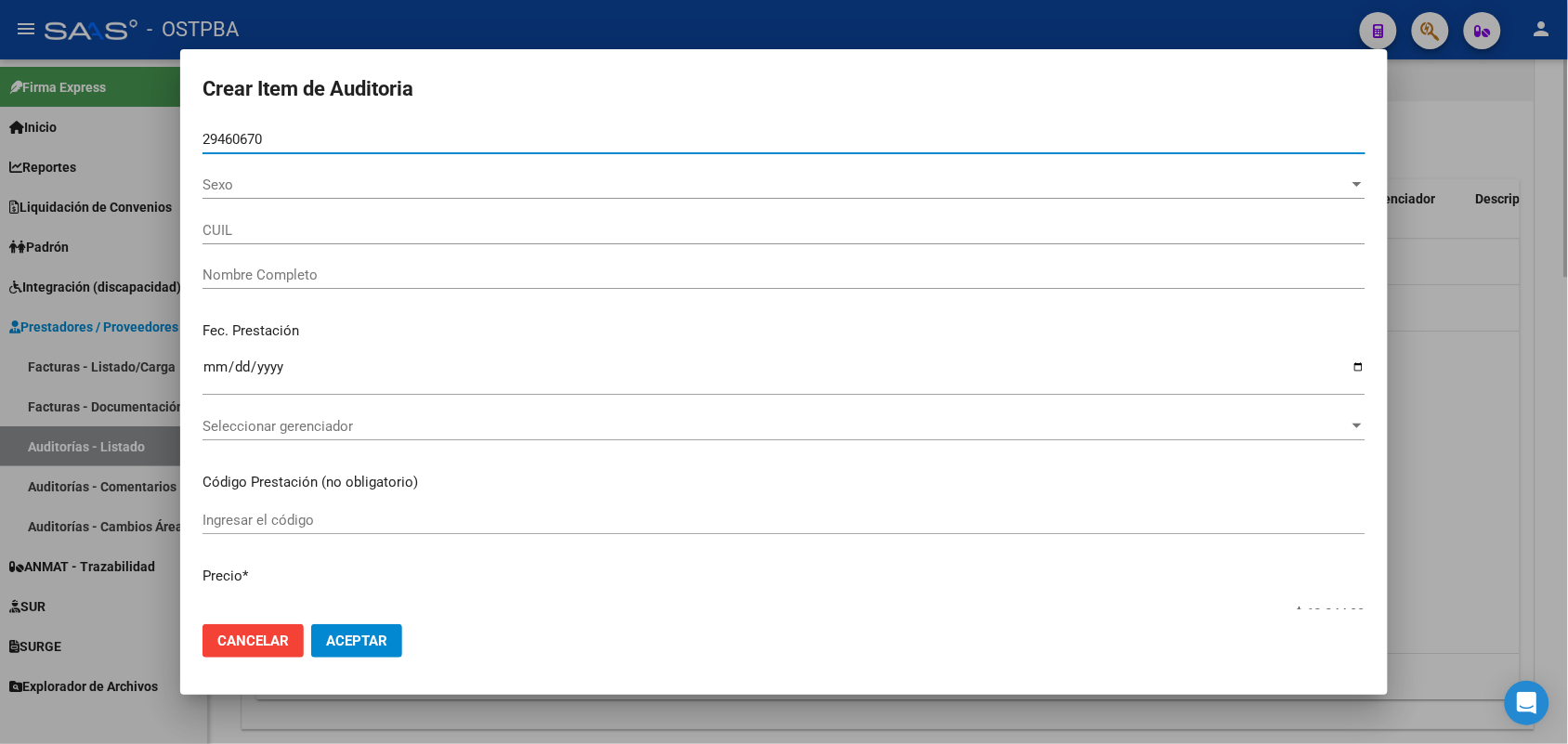
type input "27294606705"
type input "IBA�EZ STELLA MARIS -"
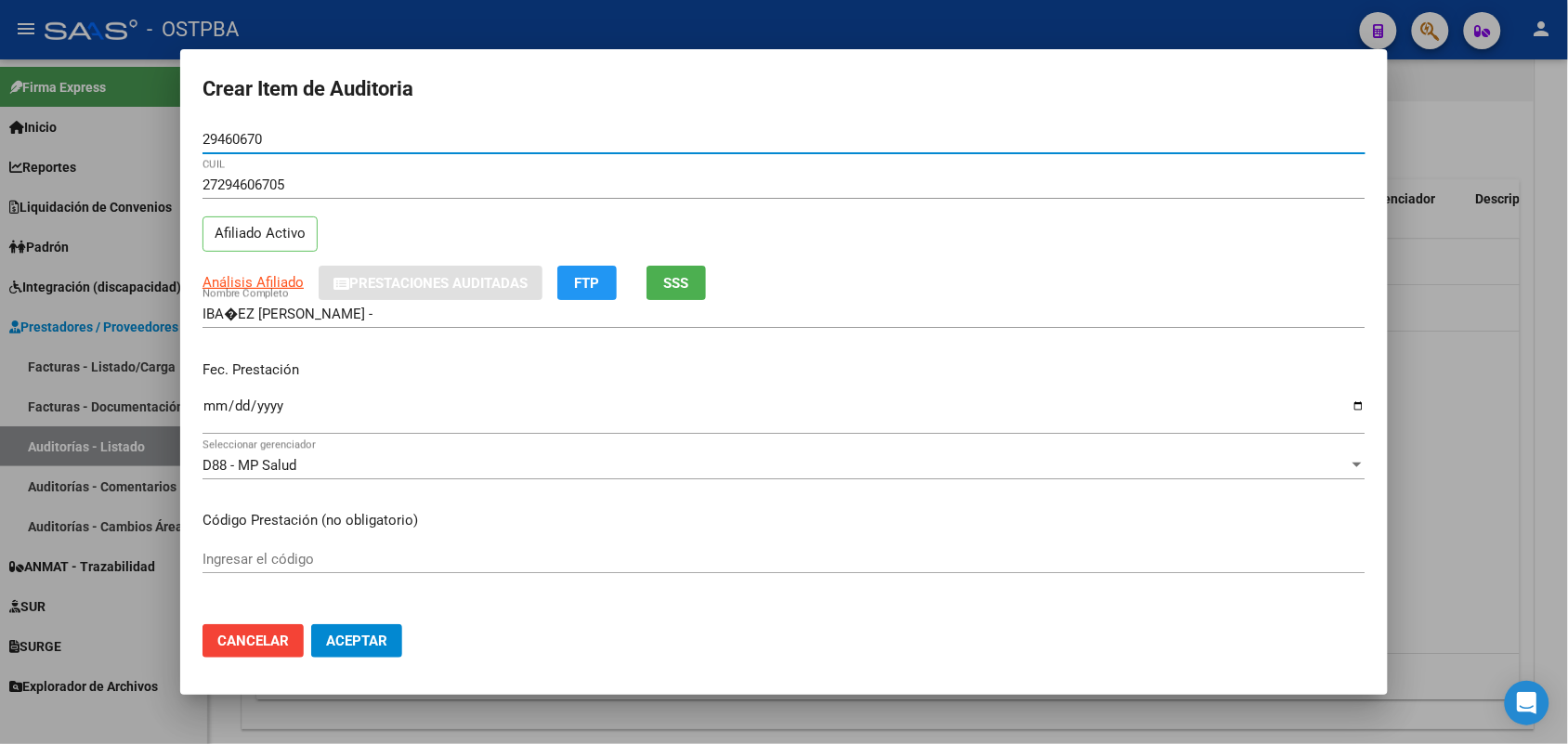
type input "29460670"
click at [210, 411] on input "Ingresar la fecha" at bounding box center [784, 414] width 1164 height 30
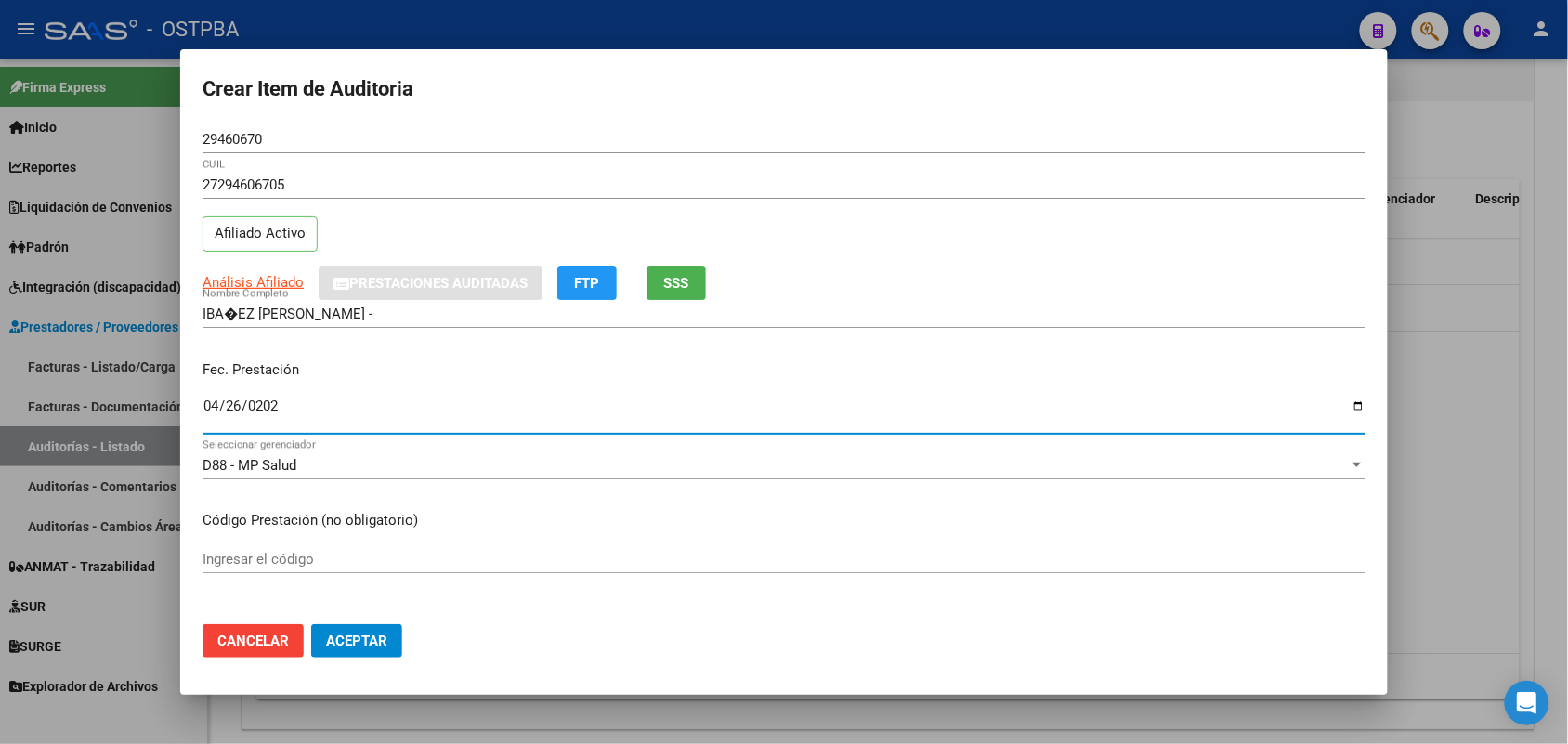
type input "2025-04-26"
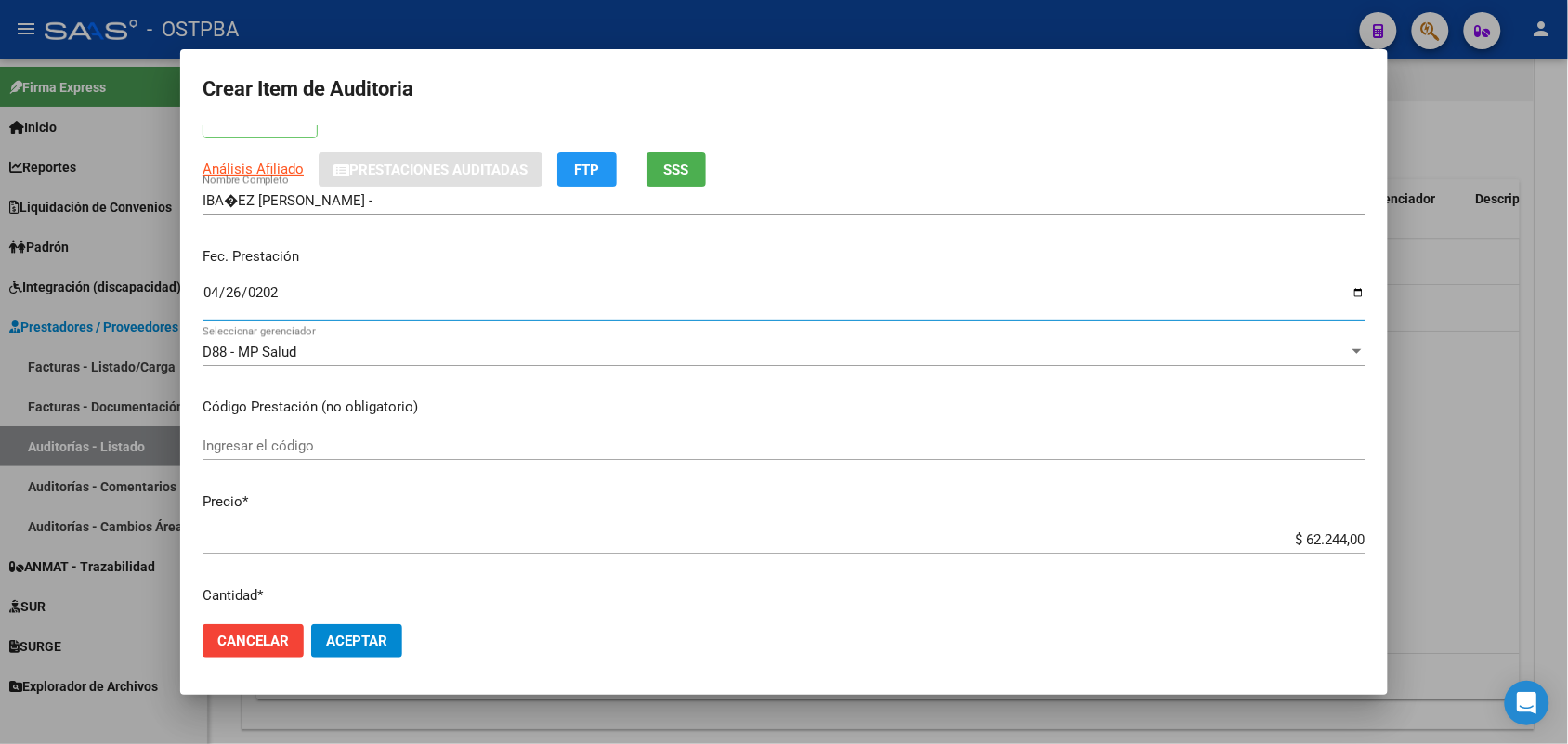
scroll to position [348, 0]
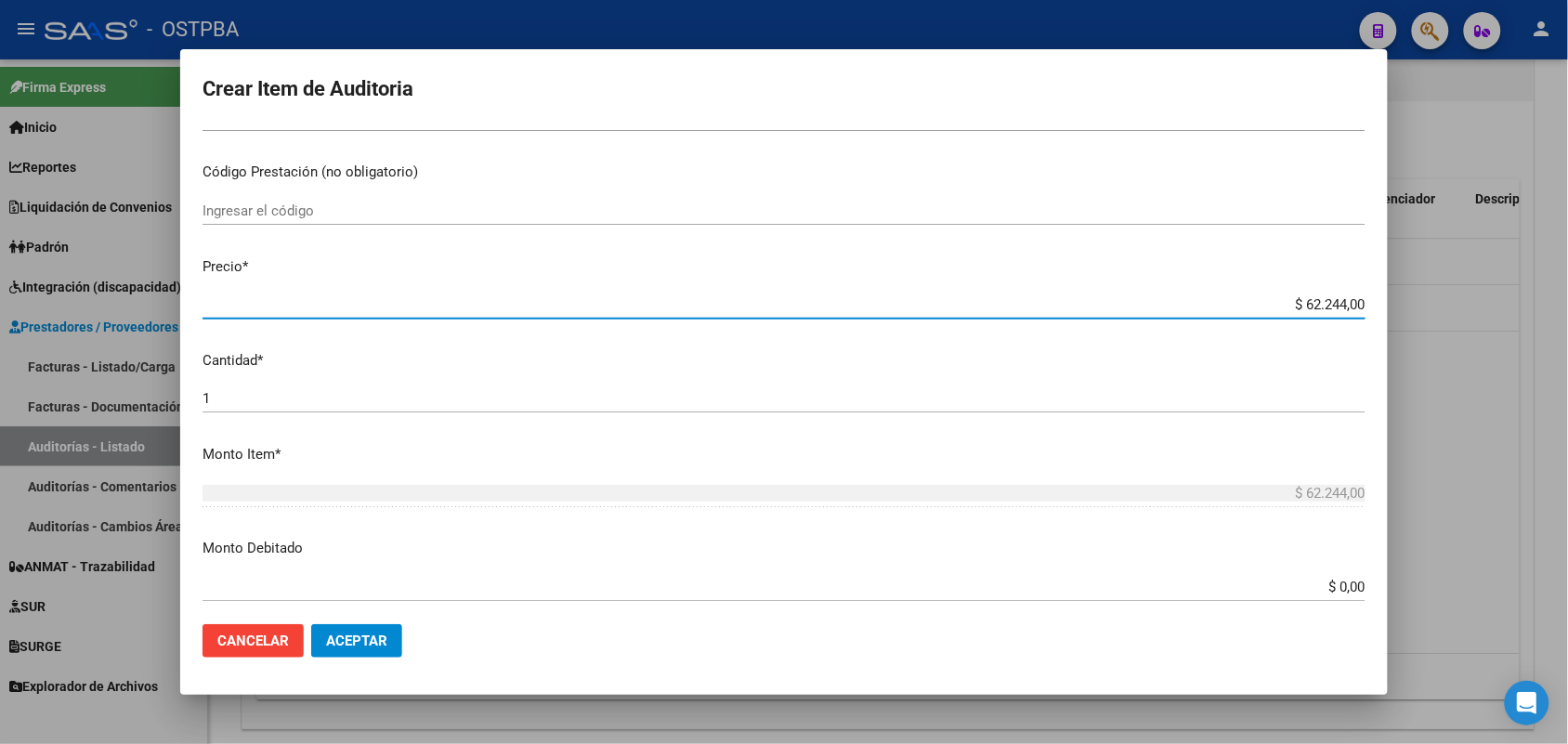
drag, startPoint x: 1265, startPoint y: 312, endPoint x: 1445, endPoint y: 312, distance: 180.0
click at [1445, 312] on div "Crear Item de Auditoria 29460670 Nro Documento 27294606705 CUIL Afiliado Activo…" at bounding box center [784, 372] width 1568 height 744
type input "$ 0,01"
type input "$ 0,11"
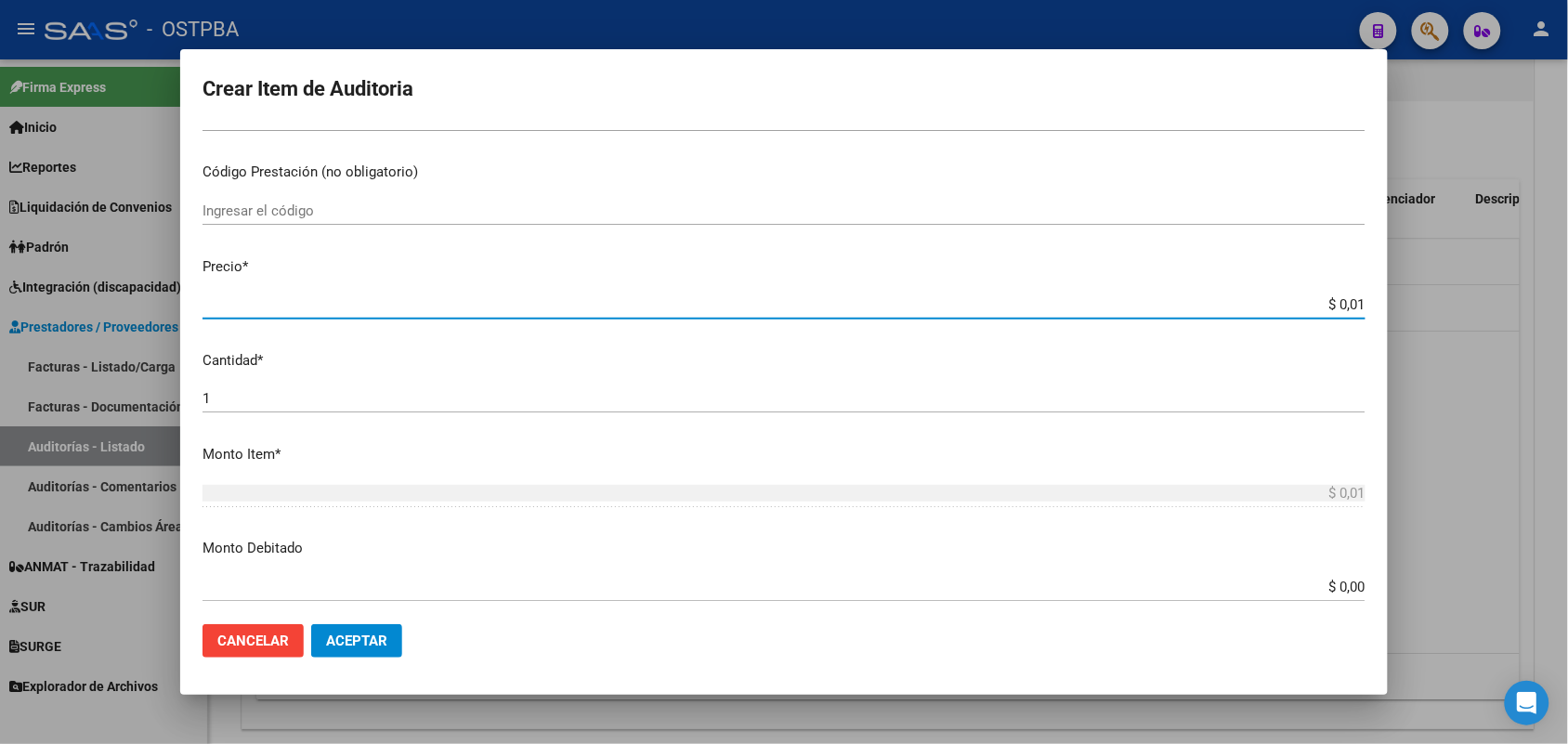
type input "$ 0,11"
type input "$ 1,18"
type input "$ 11,88"
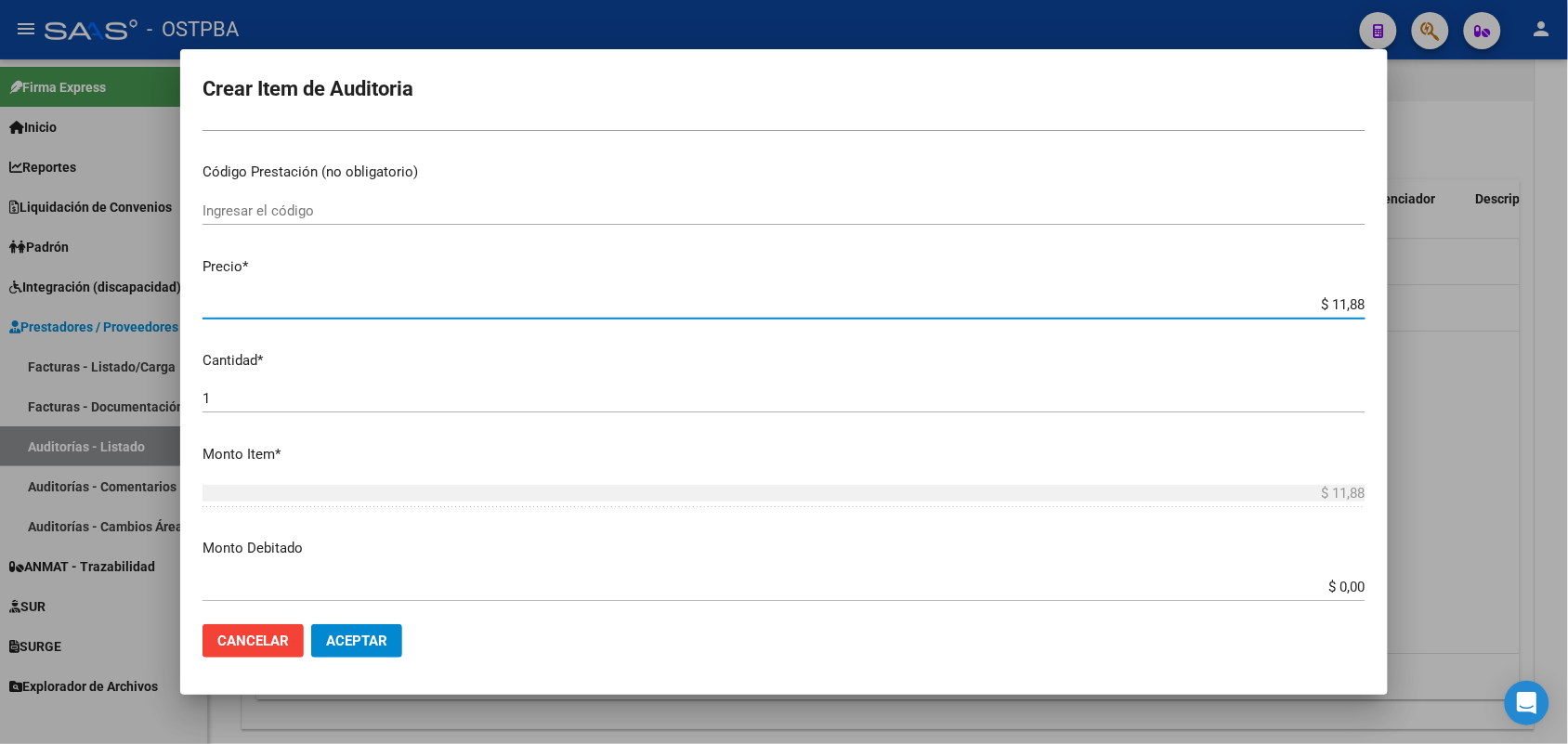
type input "$ 118,89"
type input "$ 1.188,90"
type input "$ 11.889,00"
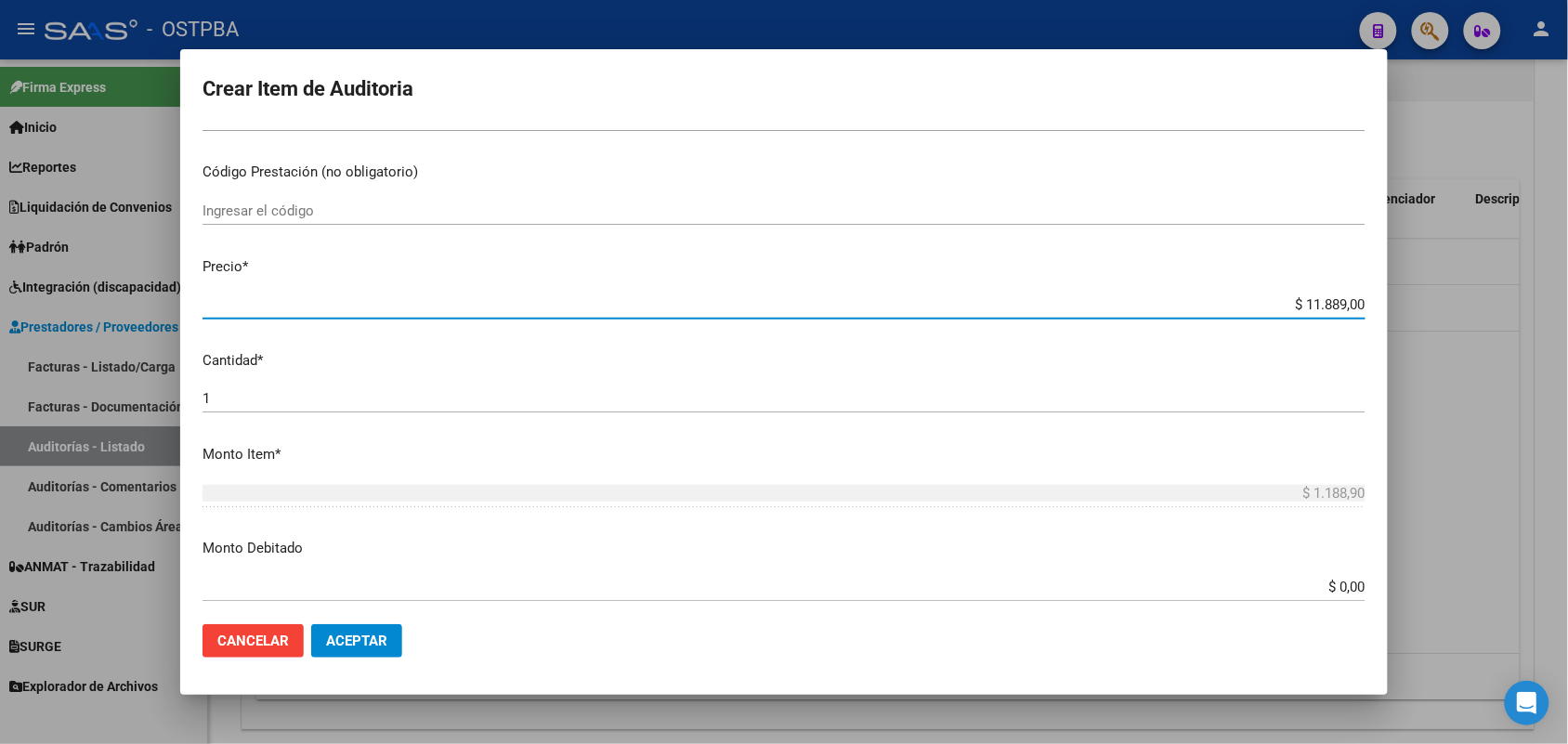
type input "$ 11.889,00"
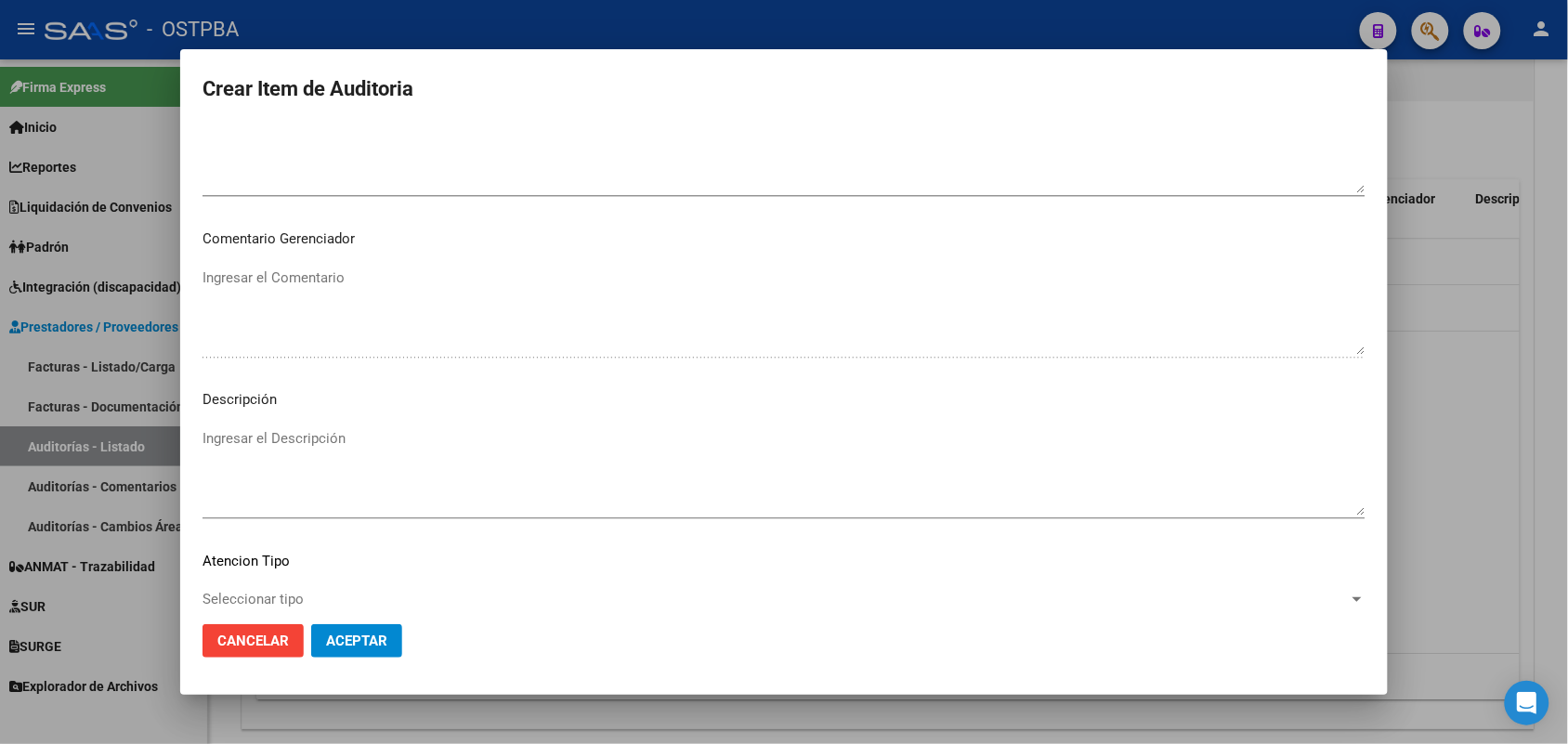
scroll to position [1187, 0]
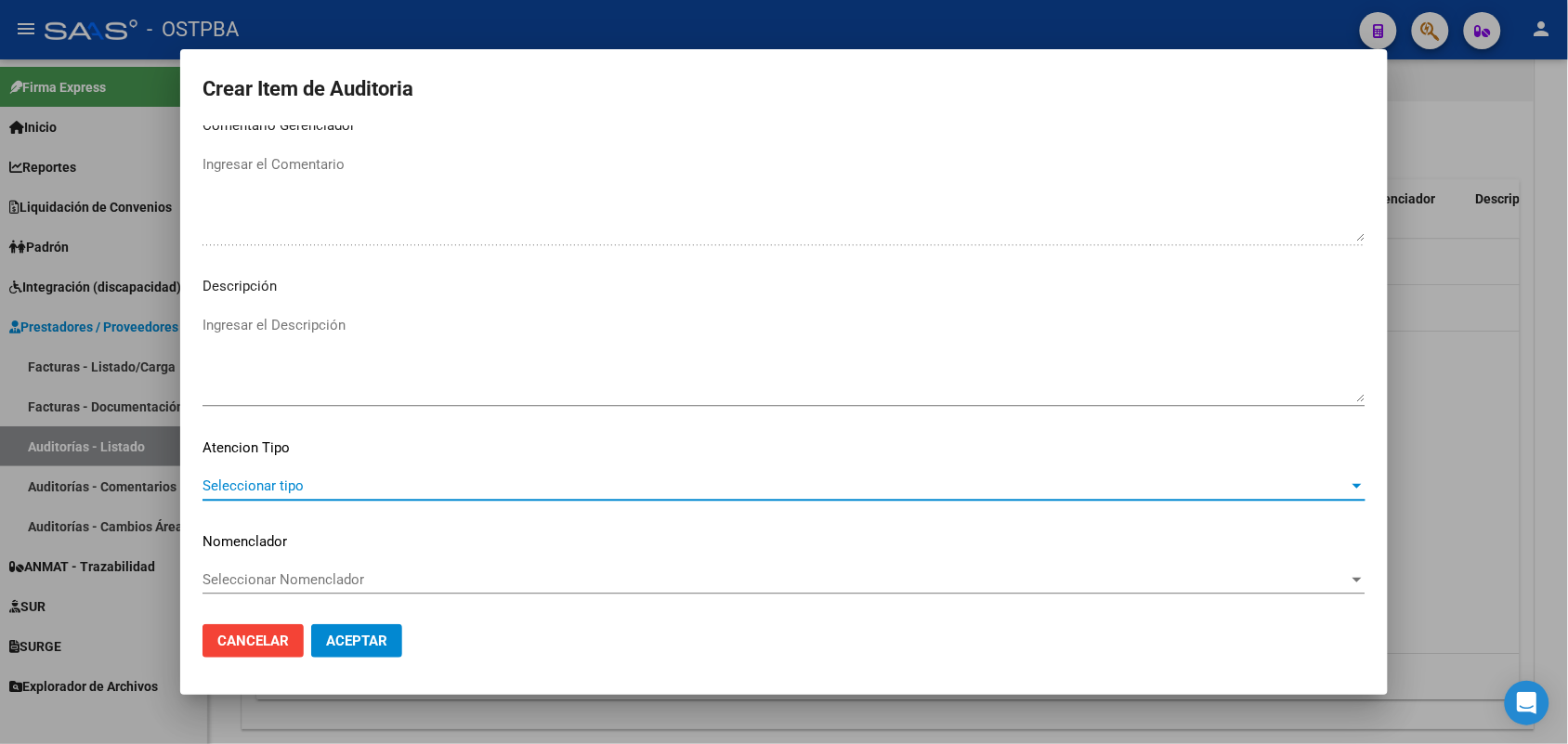
click at [286, 484] on span "Seleccionar tipo" at bounding box center [775, 486] width 1147 height 17
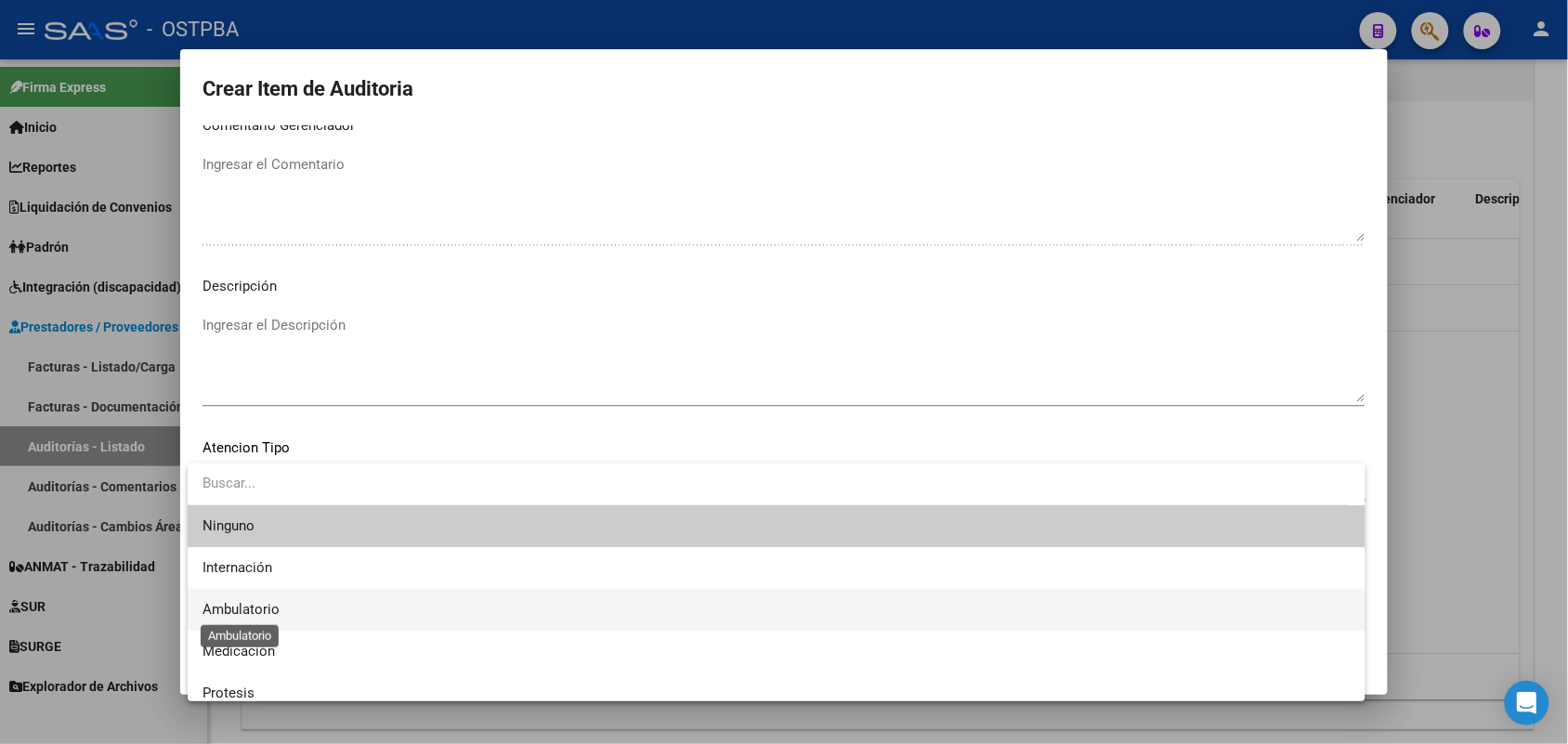
click at [266, 608] on span "Ambulatorio" at bounding box center [241, 609] width 77 height 17
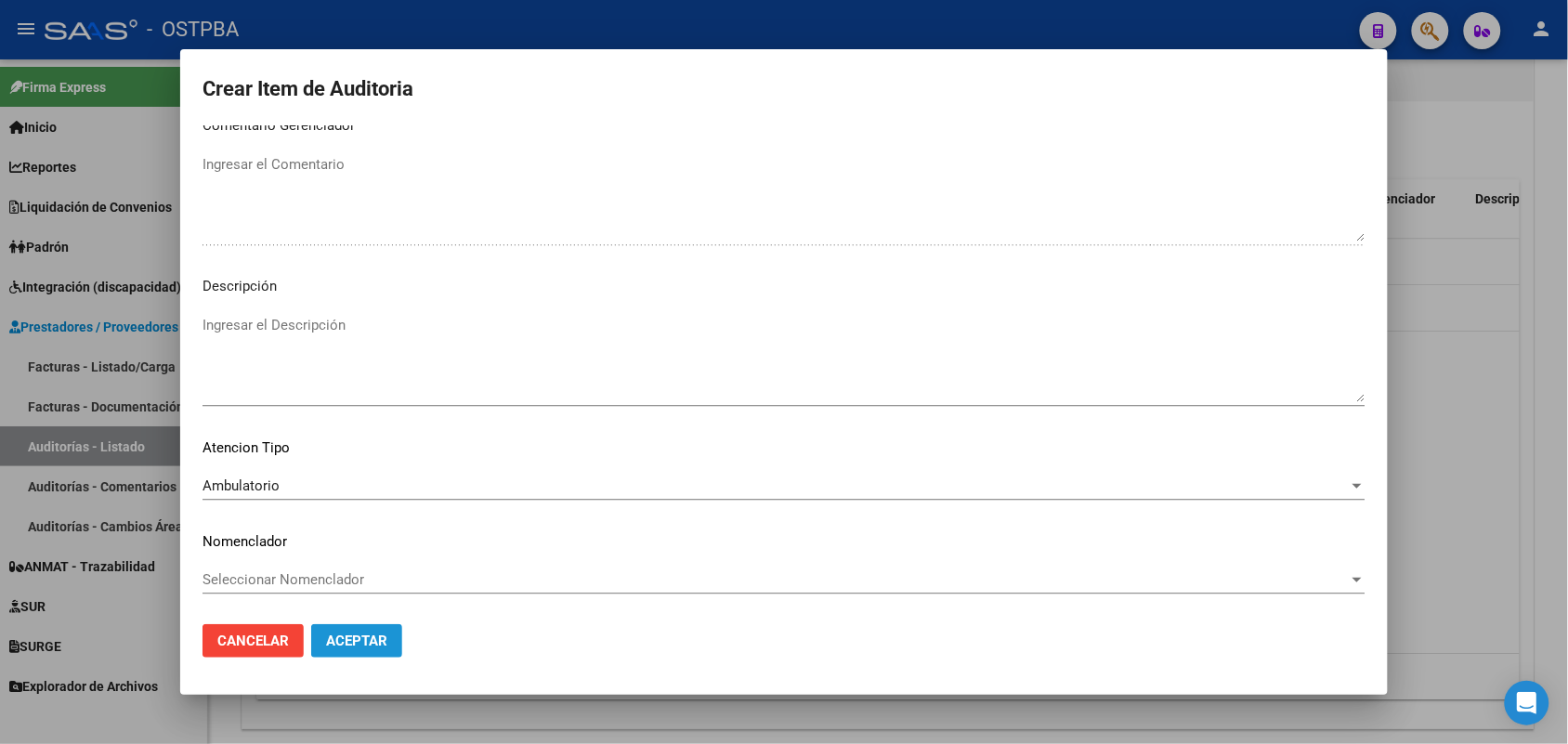
click at [344, 639] on span "Aceptar" at bounding box center [357, 641] width 62 height 17
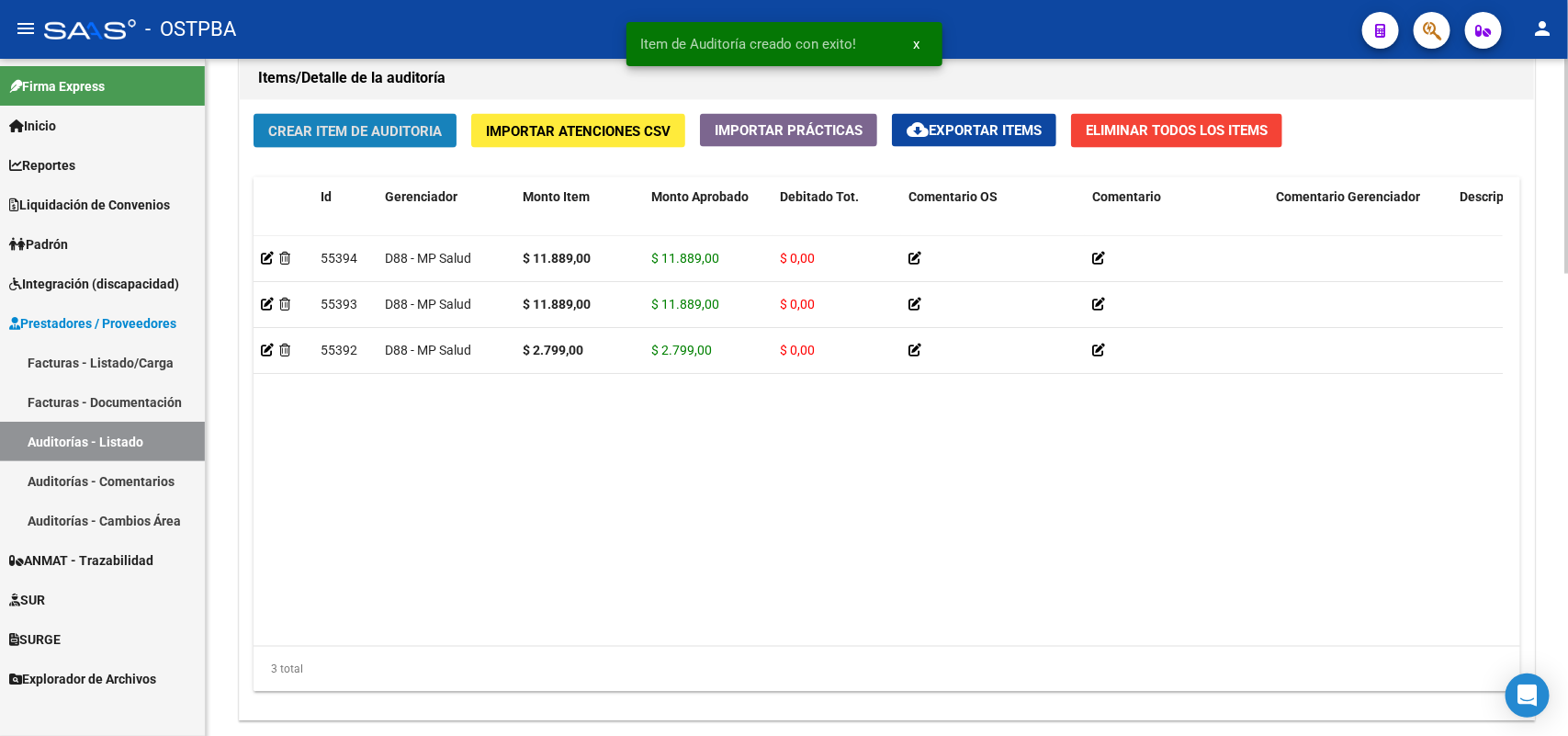
click at [414, 130] on span "Crear Item de Auditoria" at bounding box center [355, 131] width 174 height 17
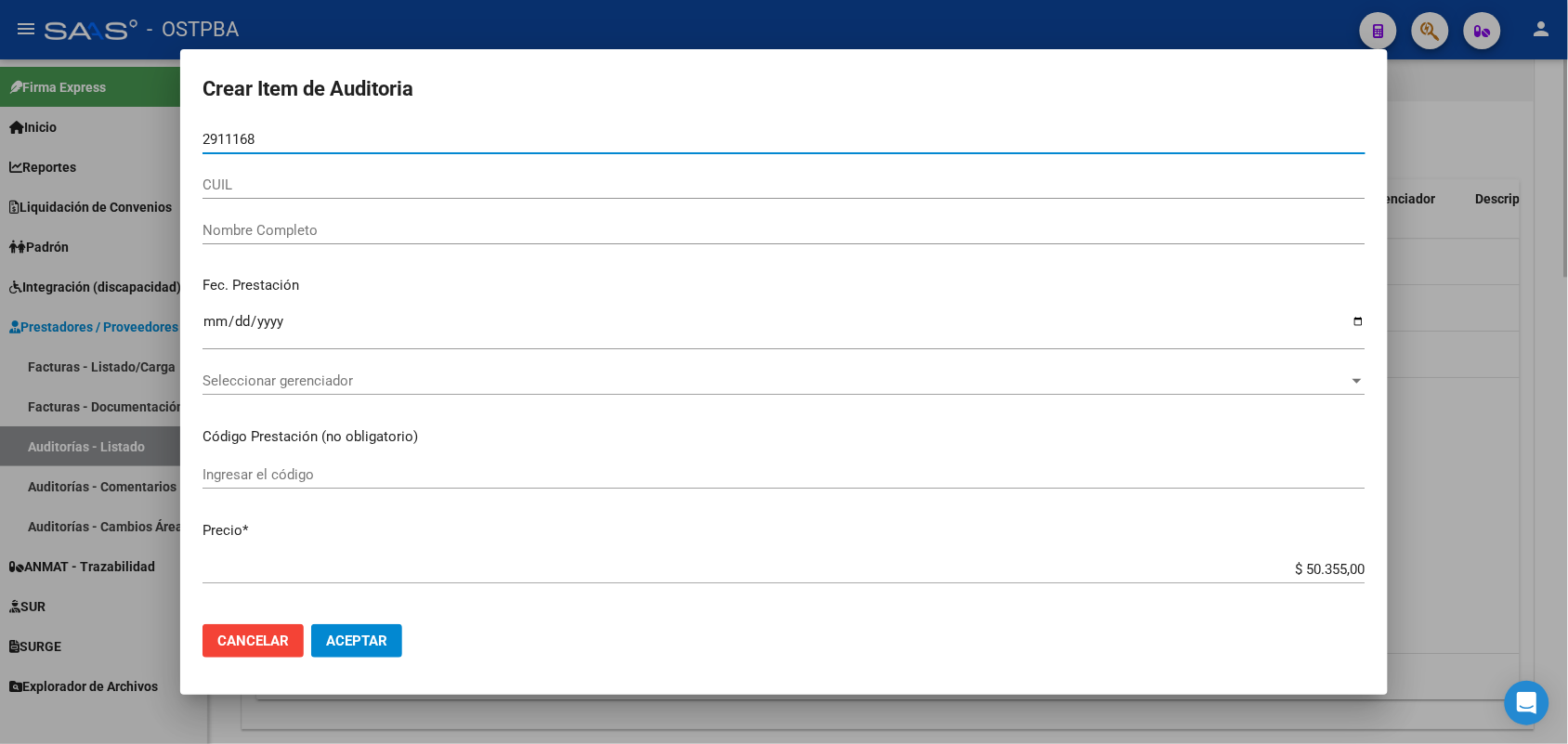
type input "29111688"
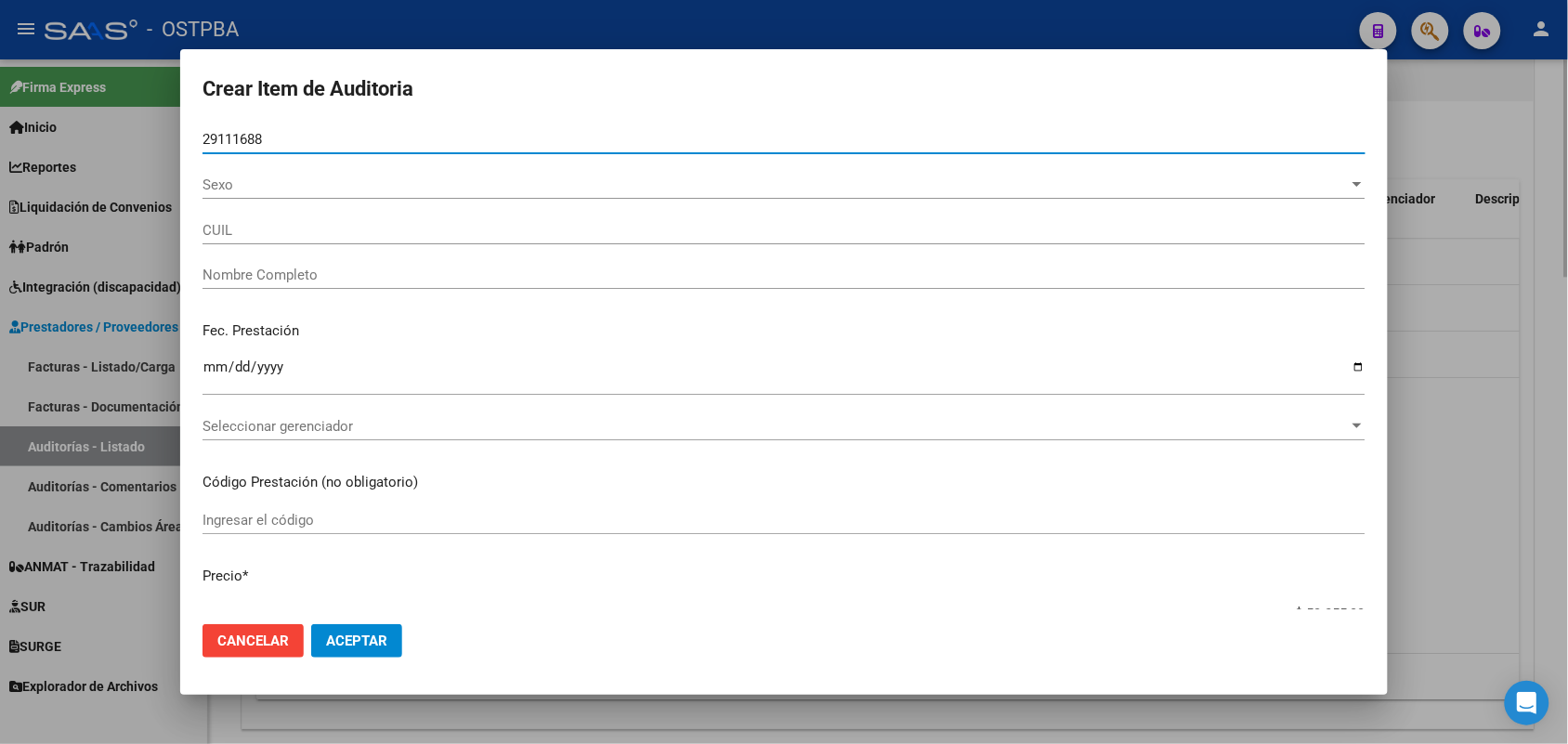
type input "20291116885"
type input "MORAN JOSE LUIS -"
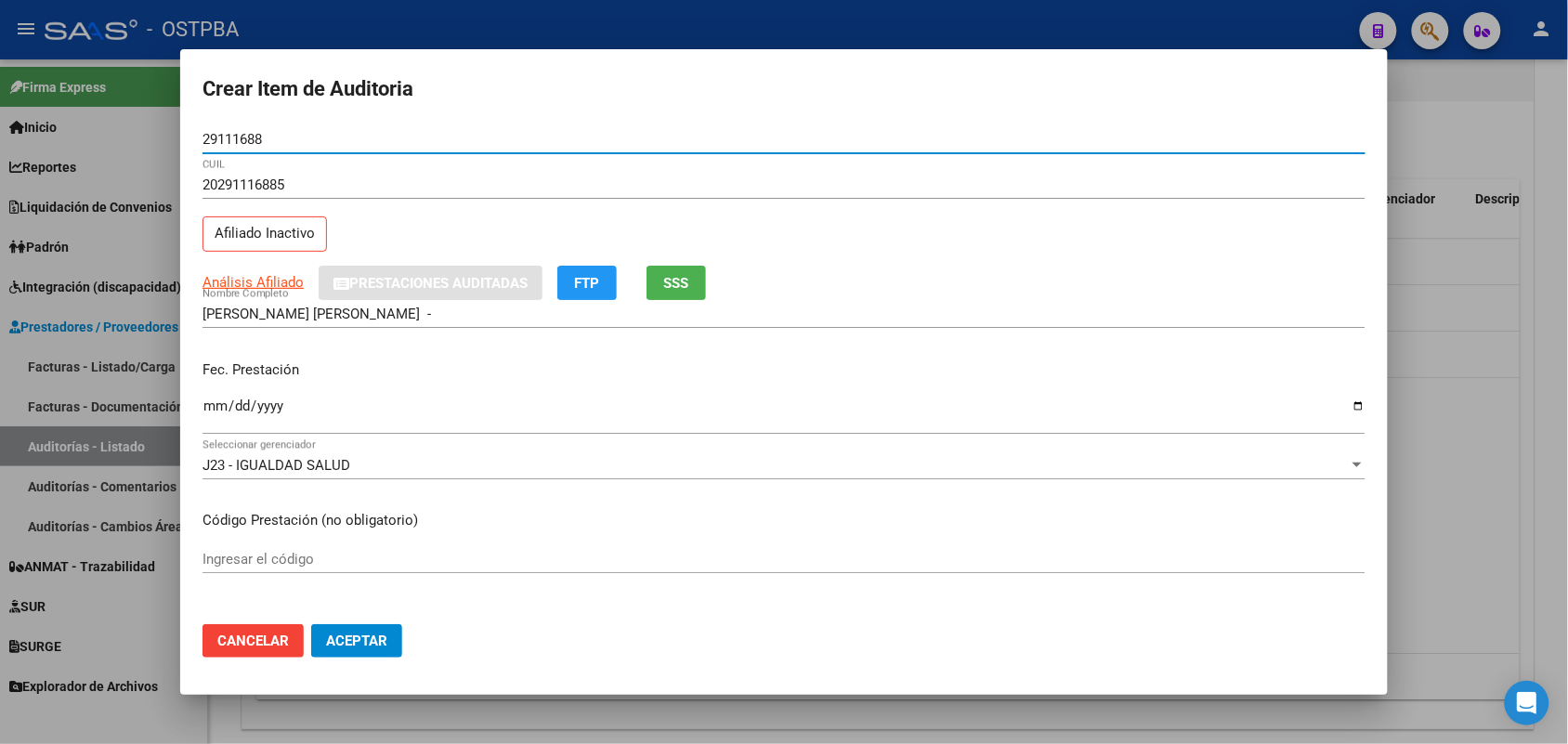
type input "29111688"
click at [218, 412] on input "Ingresar la fecha" at bounding box center [784, 414] width 1164 height 30
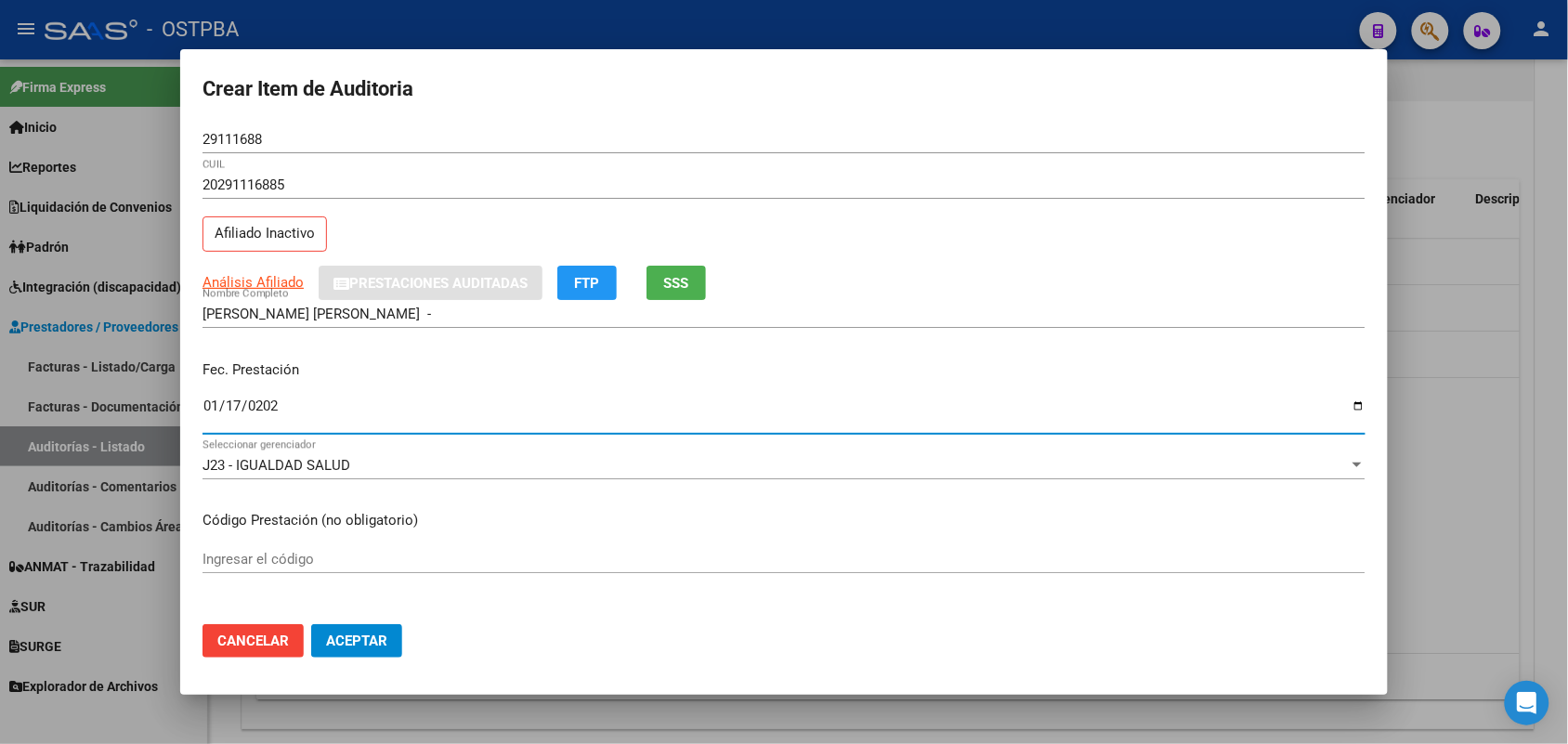
type input "2025-01-17"
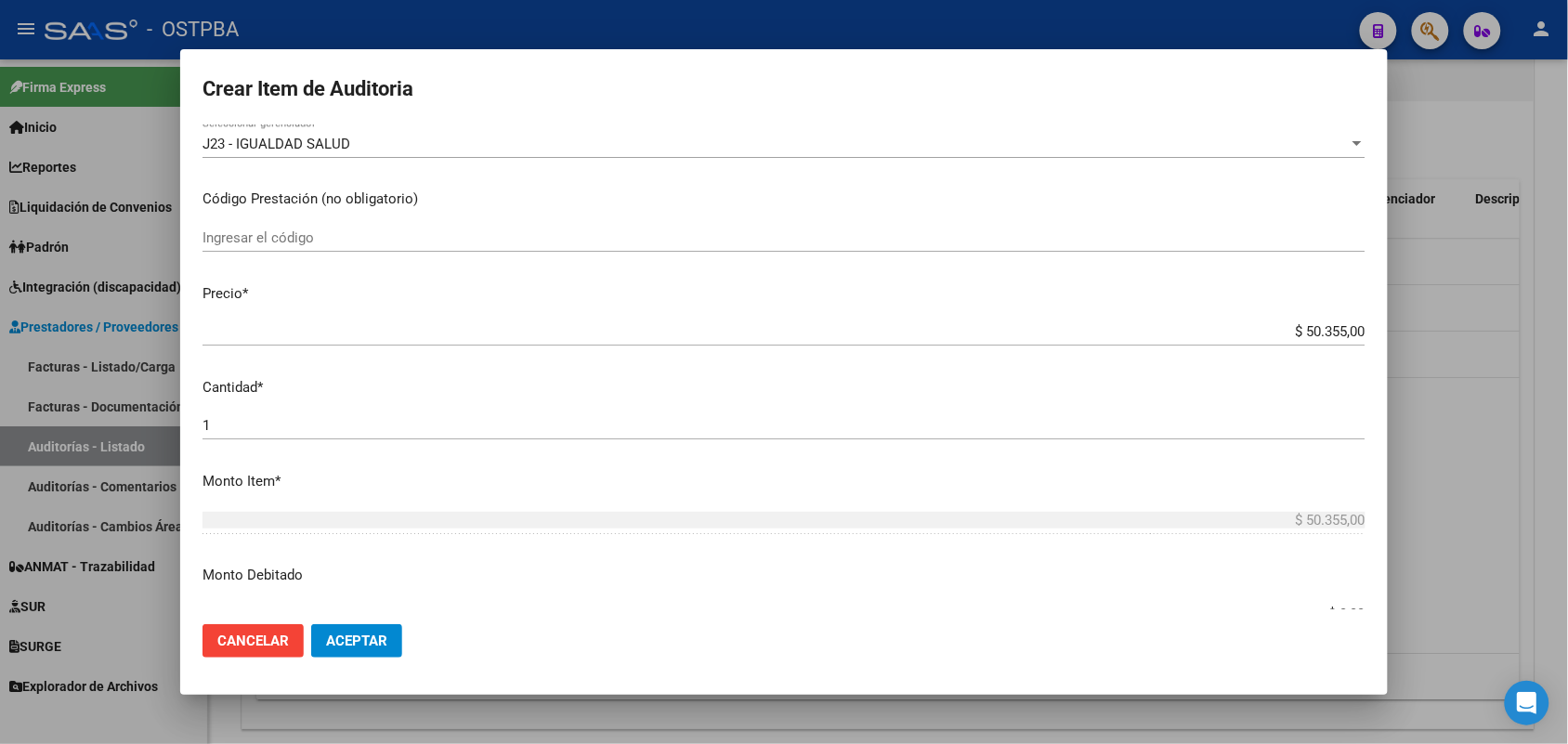
scroll to position [348, 0]
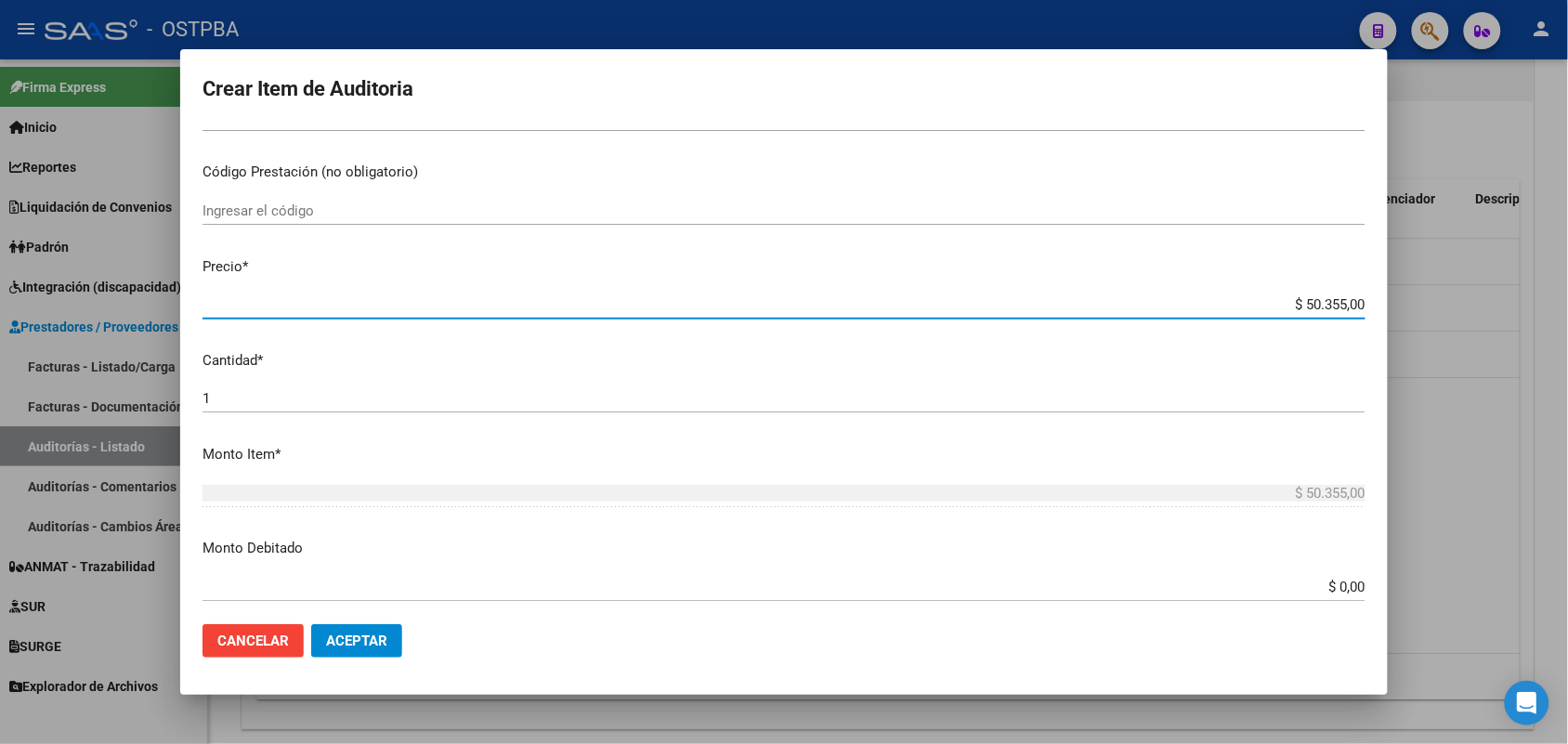
drag, startPoint x: 1269, startPoint y: 303, endPoint x: 1489, endPoint y: 321, distance: 220.7
click at [1489, 321] on div "Crear Item de Auditoria 29111688 Nro Documento 20291116885 CUIL Afiliado Inacti…" at bounding box center [784, 372] width 1568 height 744
type input "$ 0,02"
type input "$ 0,27"
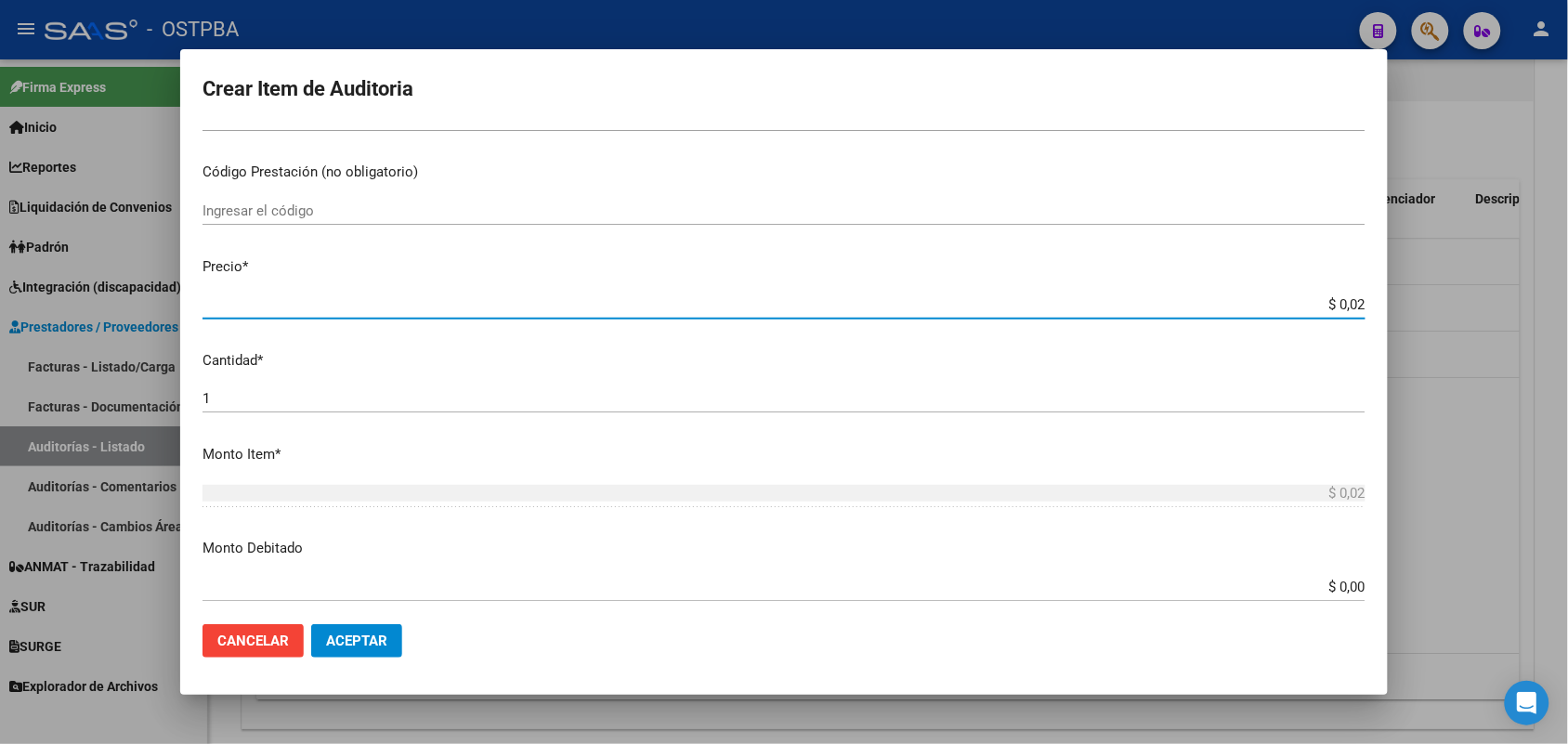
type input "$ 0,27"
type input "$ 2,79"
type input "$ 27,99"
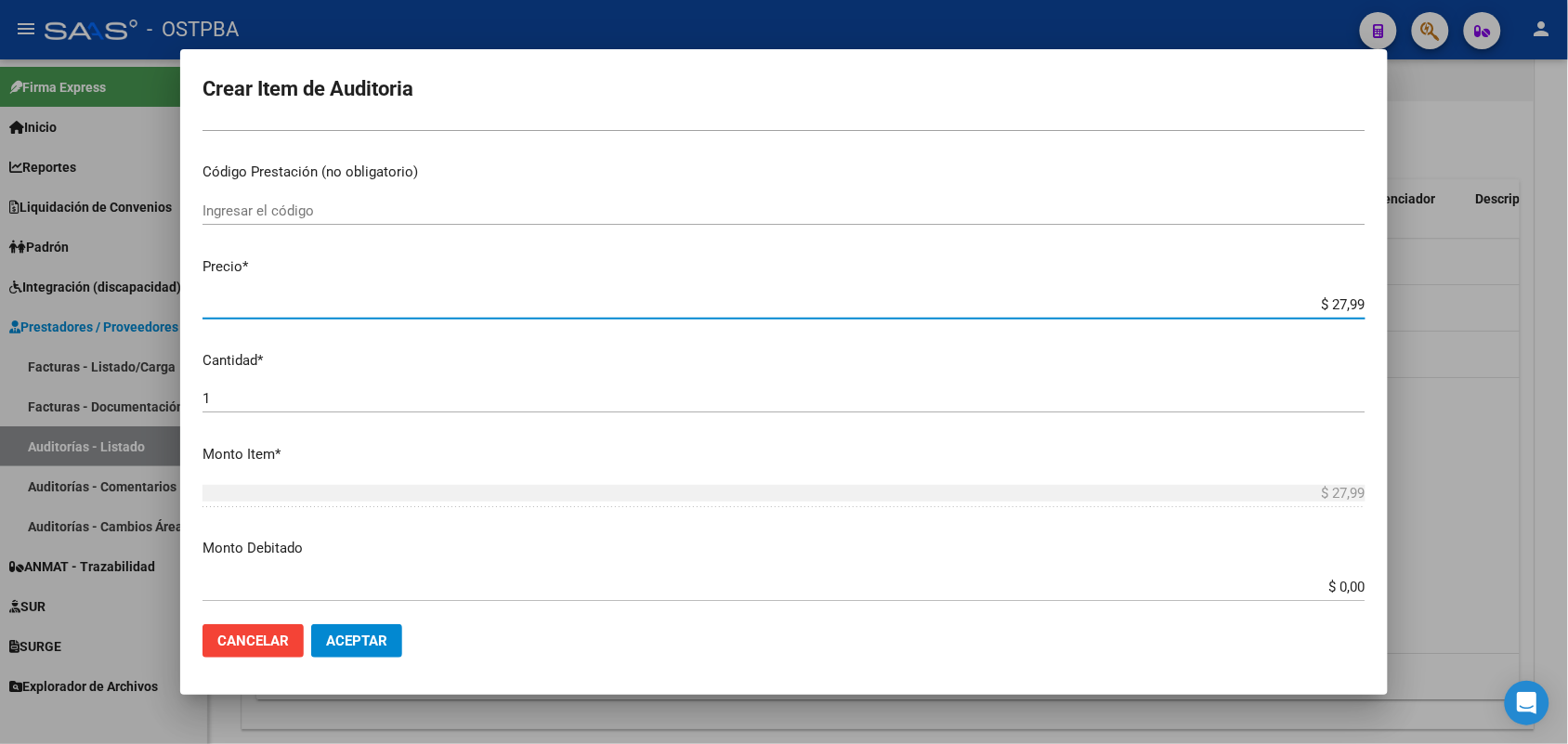
type input "$ 279,90"
type input "$ 2.799,00"
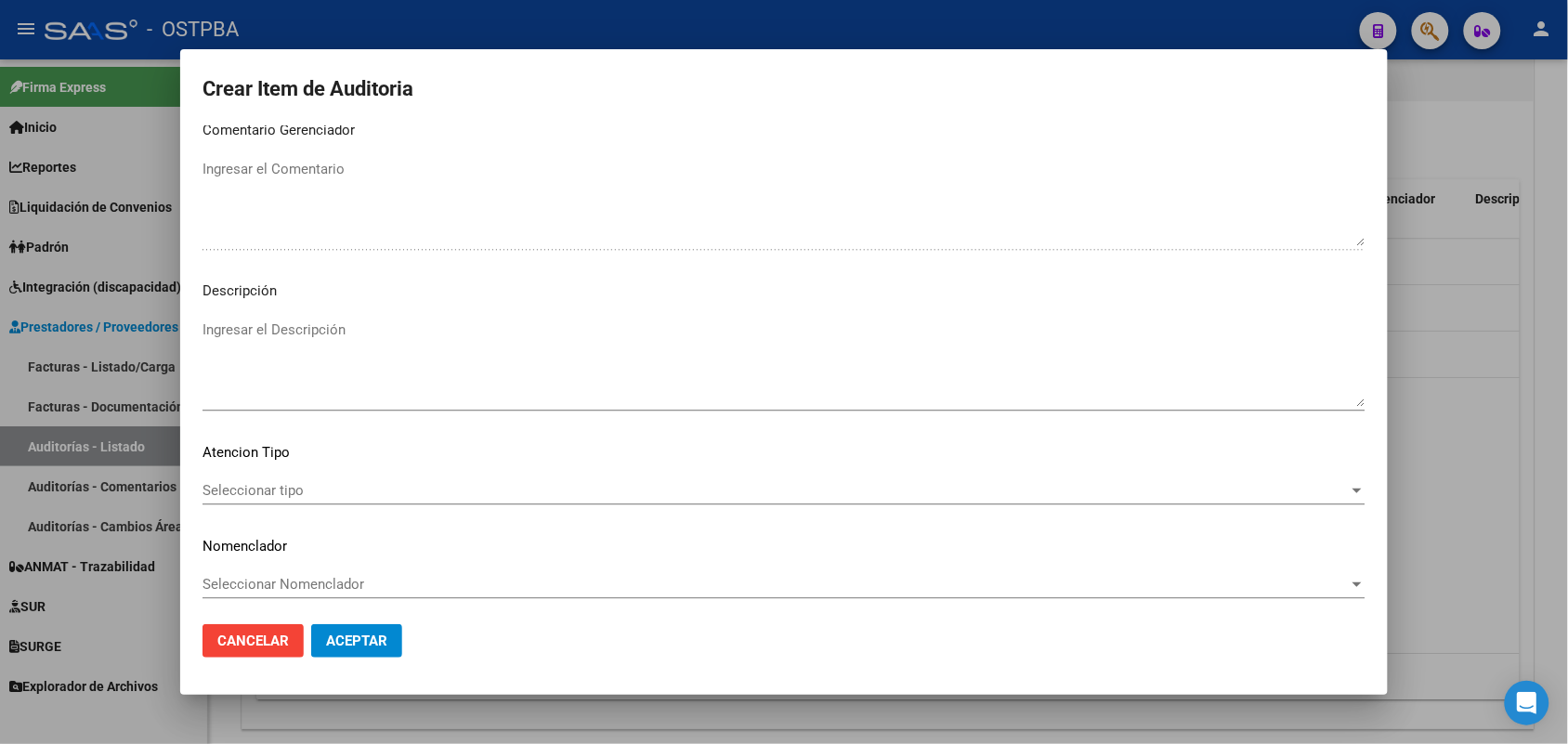
scroll to position [1187, 0]
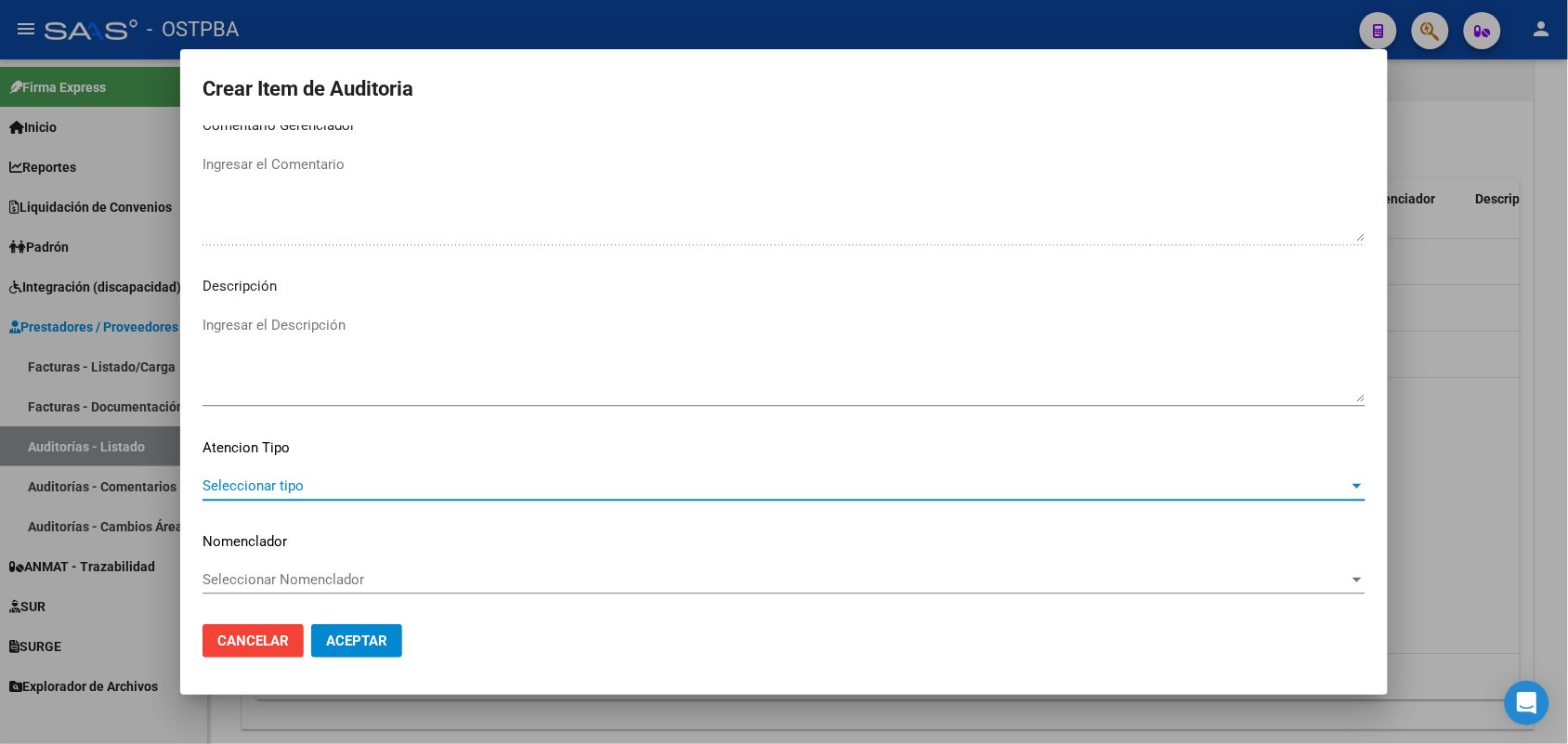
click at [272, 483] on span "Seleccionar tipo" at bounding box center [775, 486] width 1147 height 17
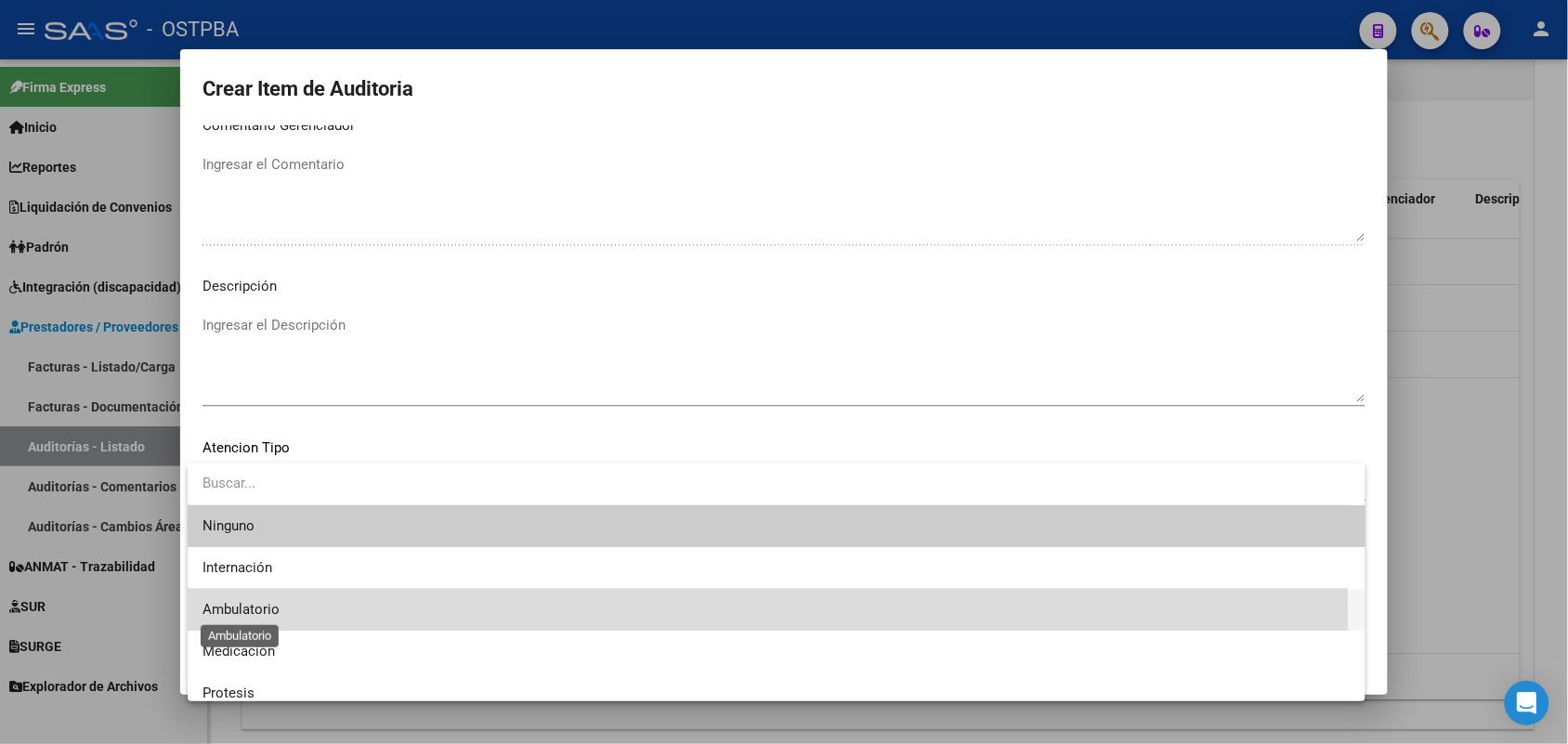
click at [257, 605] on span "Ambulatorio" at bounding box center [241, 609] width 77 height 17
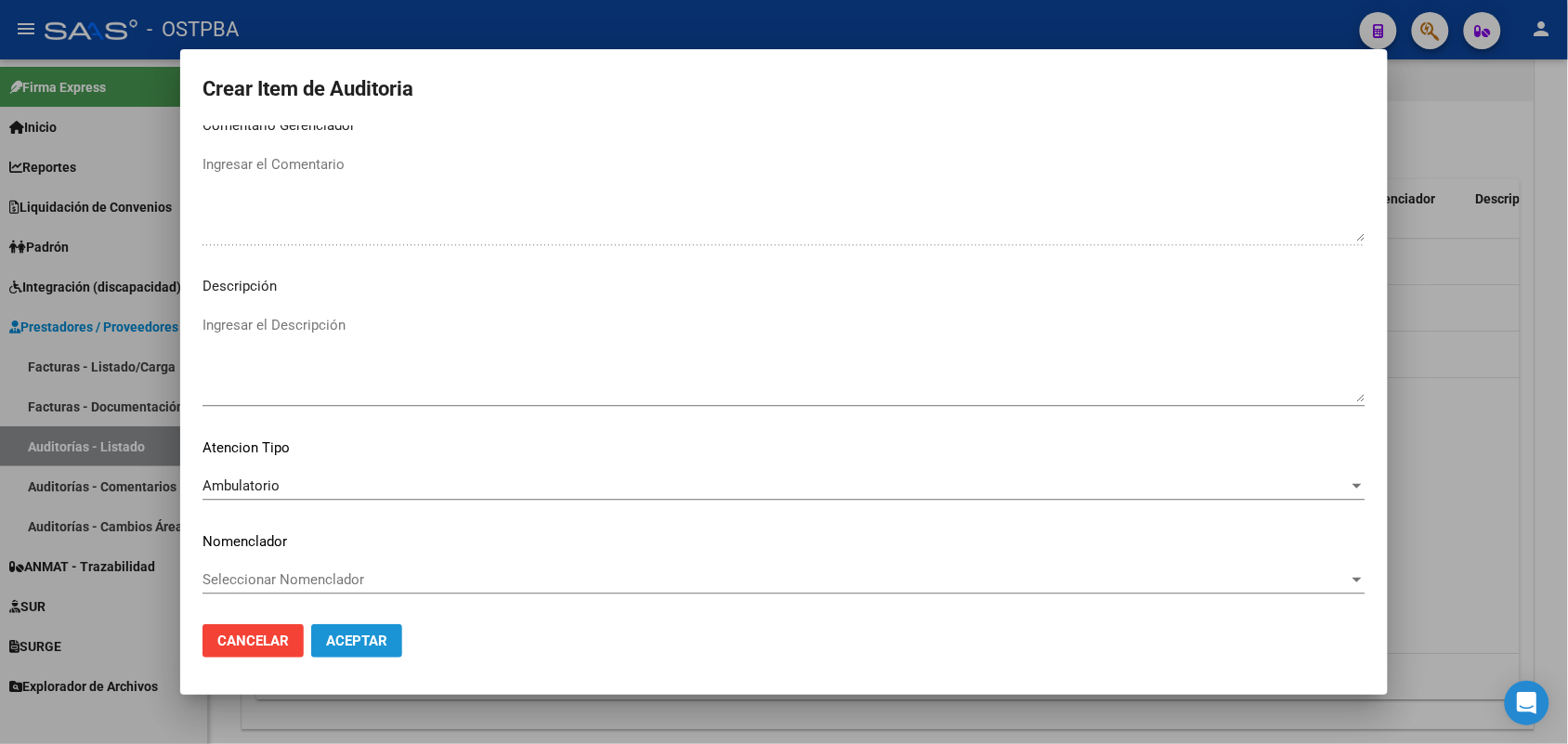
click at [350, 638] on span "Aceptar" at bounding box center [357, 641] width 62 height 17
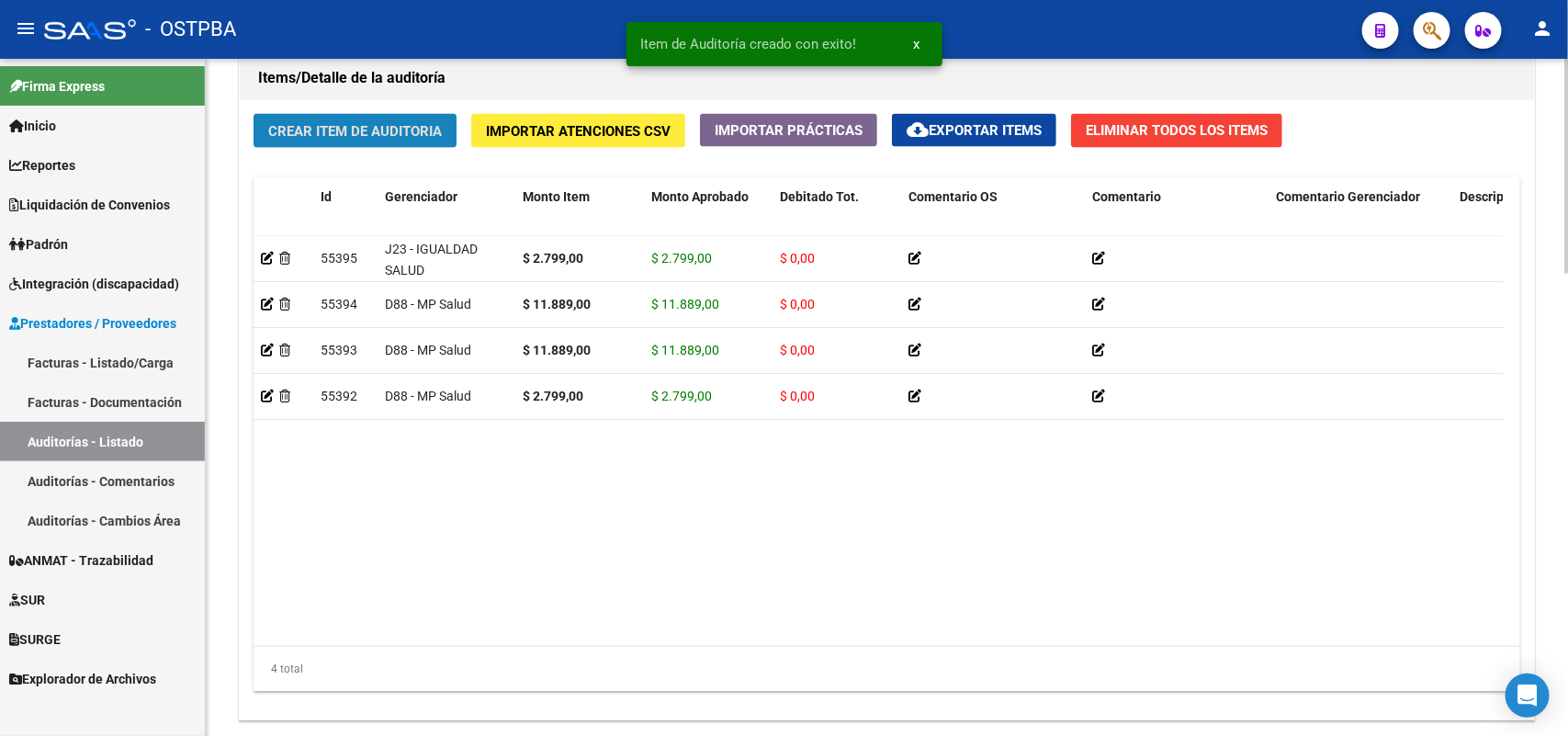
click at [430, 136] on button "Crear Item de Auditoria" at bounding box center [355, 131] width 203 height 34
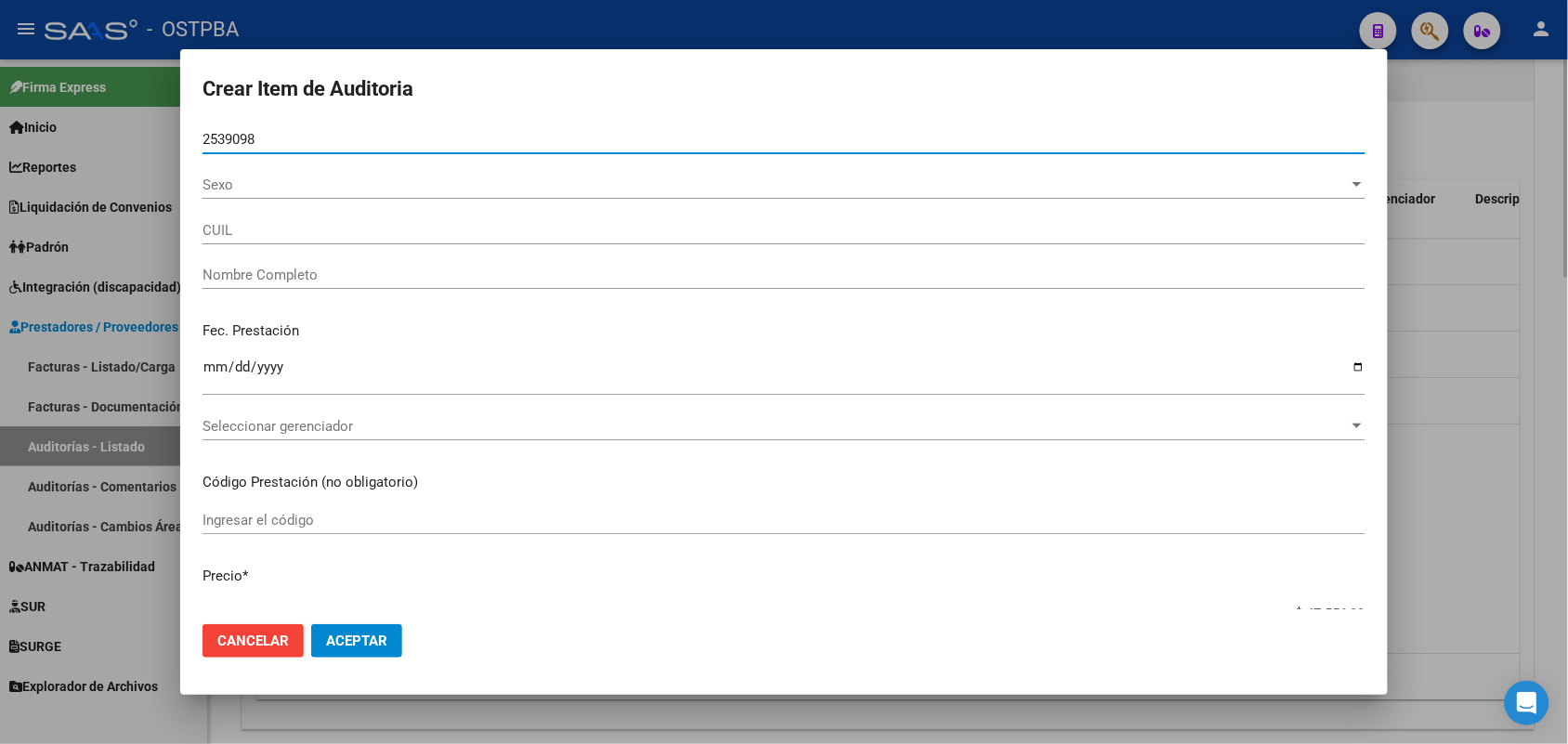
type input "25390988"
type input "23253909889"
type input "MOYANO ADRIAN HUGO"
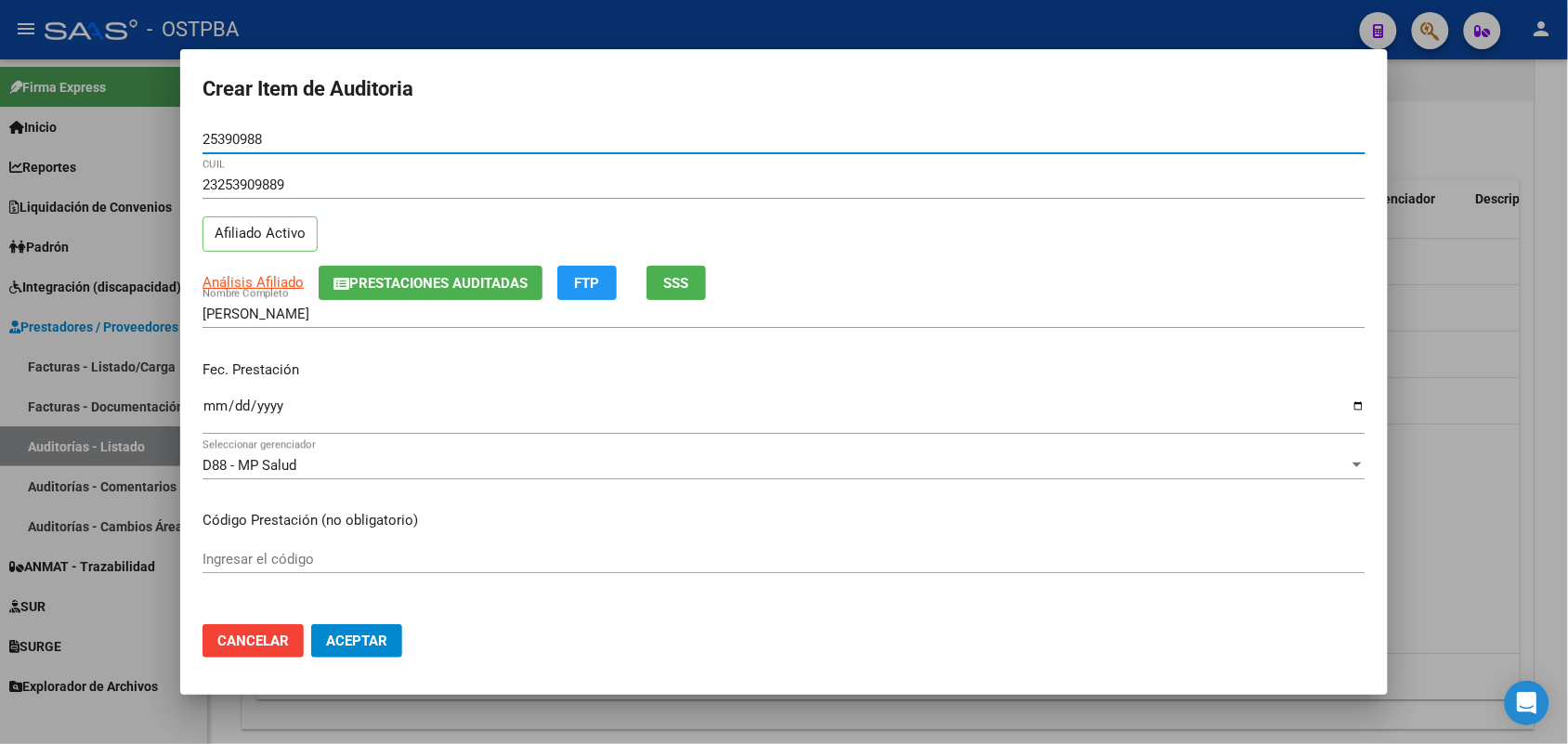
type input "25390988"
click at [206, 406] on input "Ingresar la fecha" at bounding box center [784, 414] width 1164 height 30
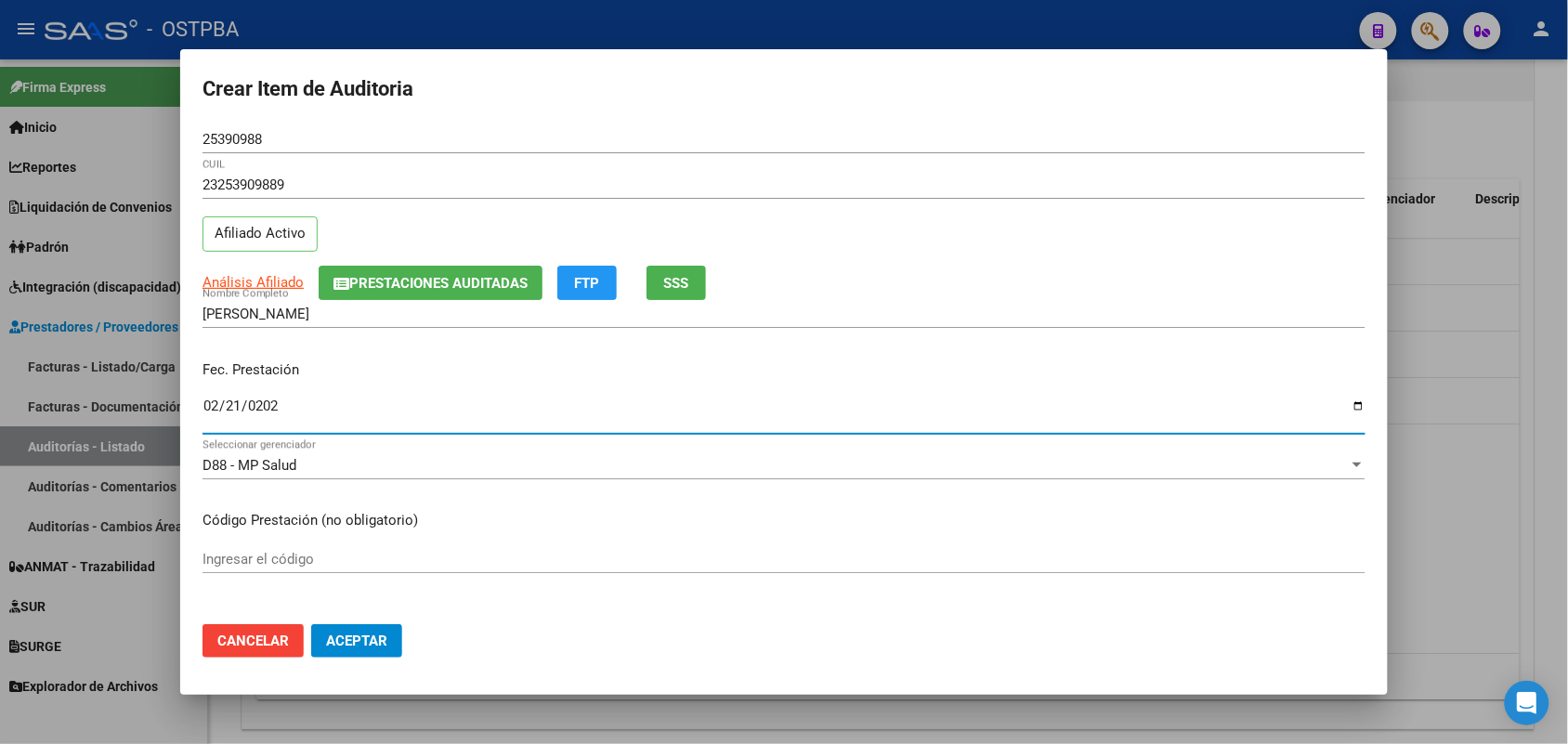
type input "2025-02-21"
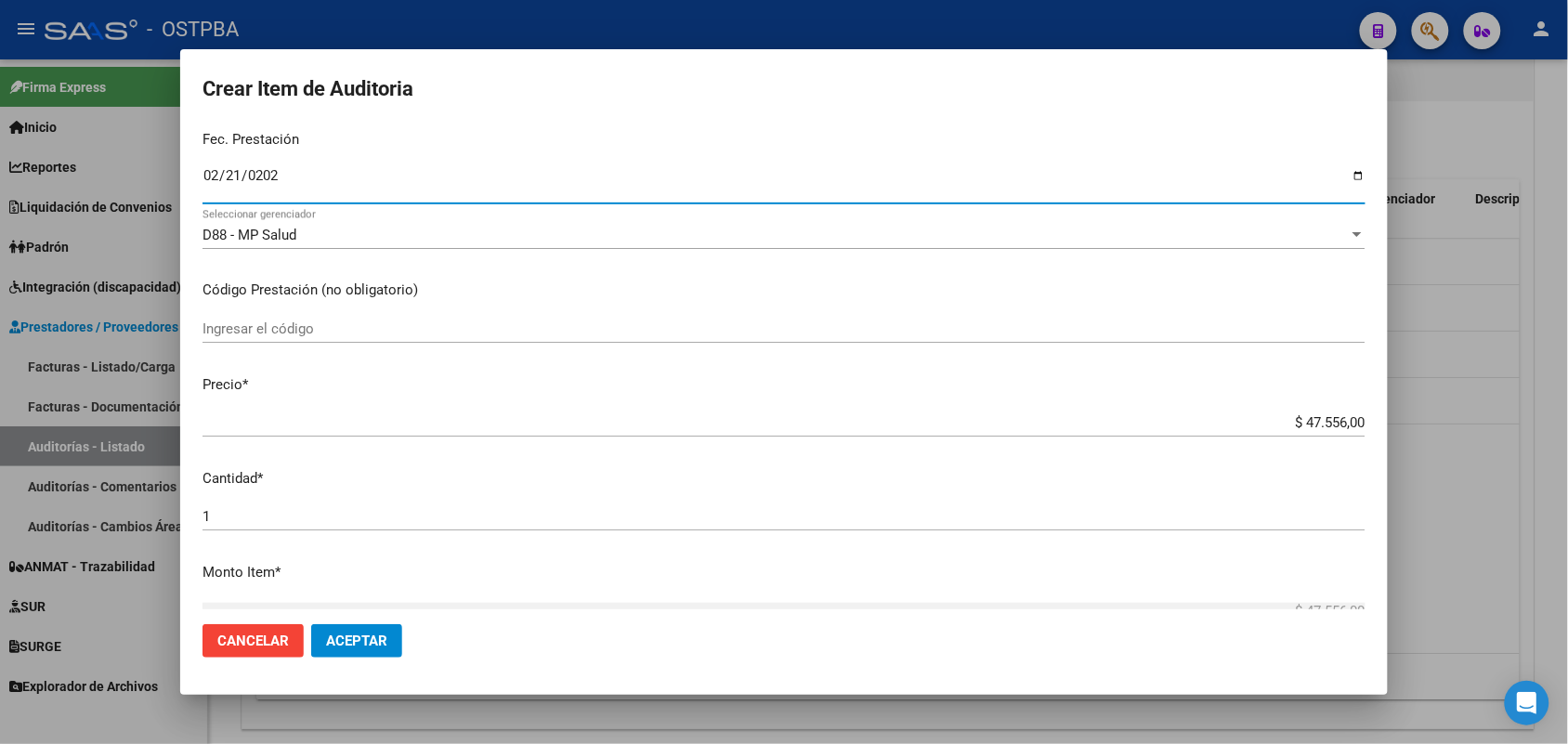
scroll to position [232, 0]
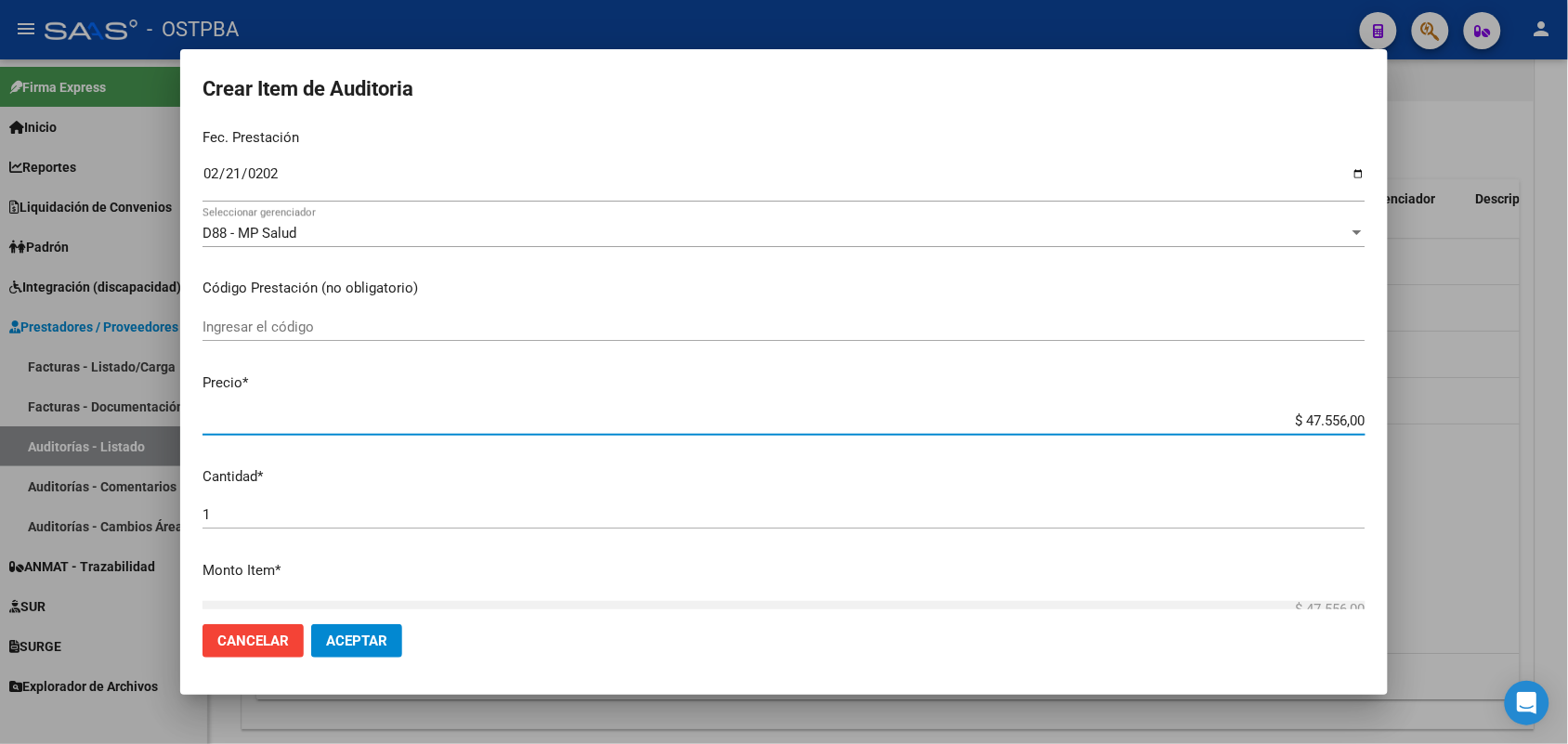
drag, startPoint x: 1273, startPoint y: 420, endPoint x: 1429, endPoint y: 416, distance: 156.1
click at [1429, 416] on div "Crear Item de Auditoria 25390988 Nro Documento 23253909889 CUIL Afiliado Activo…" at bounding box center [784, 372] width 1568 height 744
type input "$ 0,01"
type input "$ 0,11"
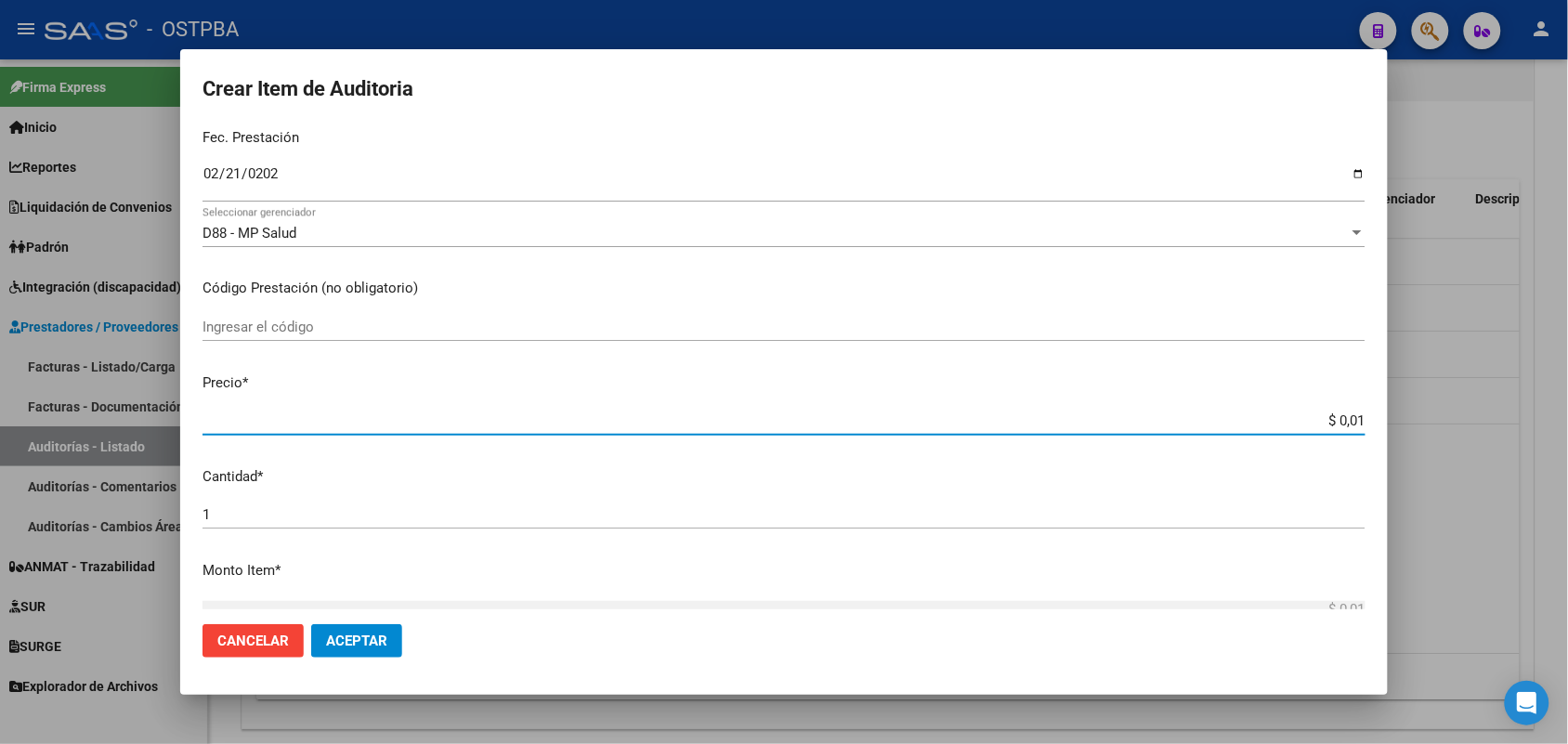
type input "$ 0,11"
type input "$ 1,18"
type input "$ 11,88"
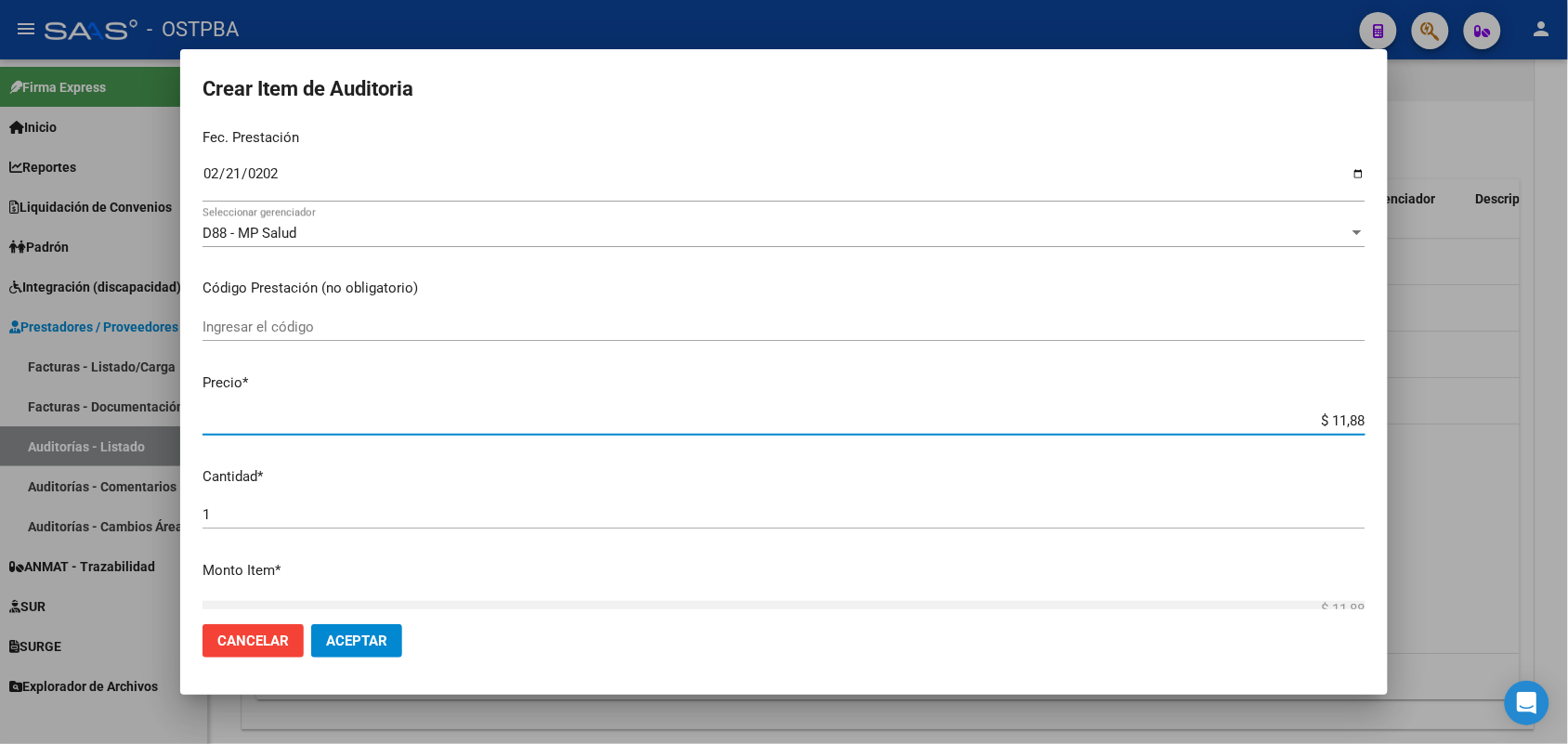
type input "$ 118,89"
type input "$ 1.188,90"
type input "$ 11.889,00"
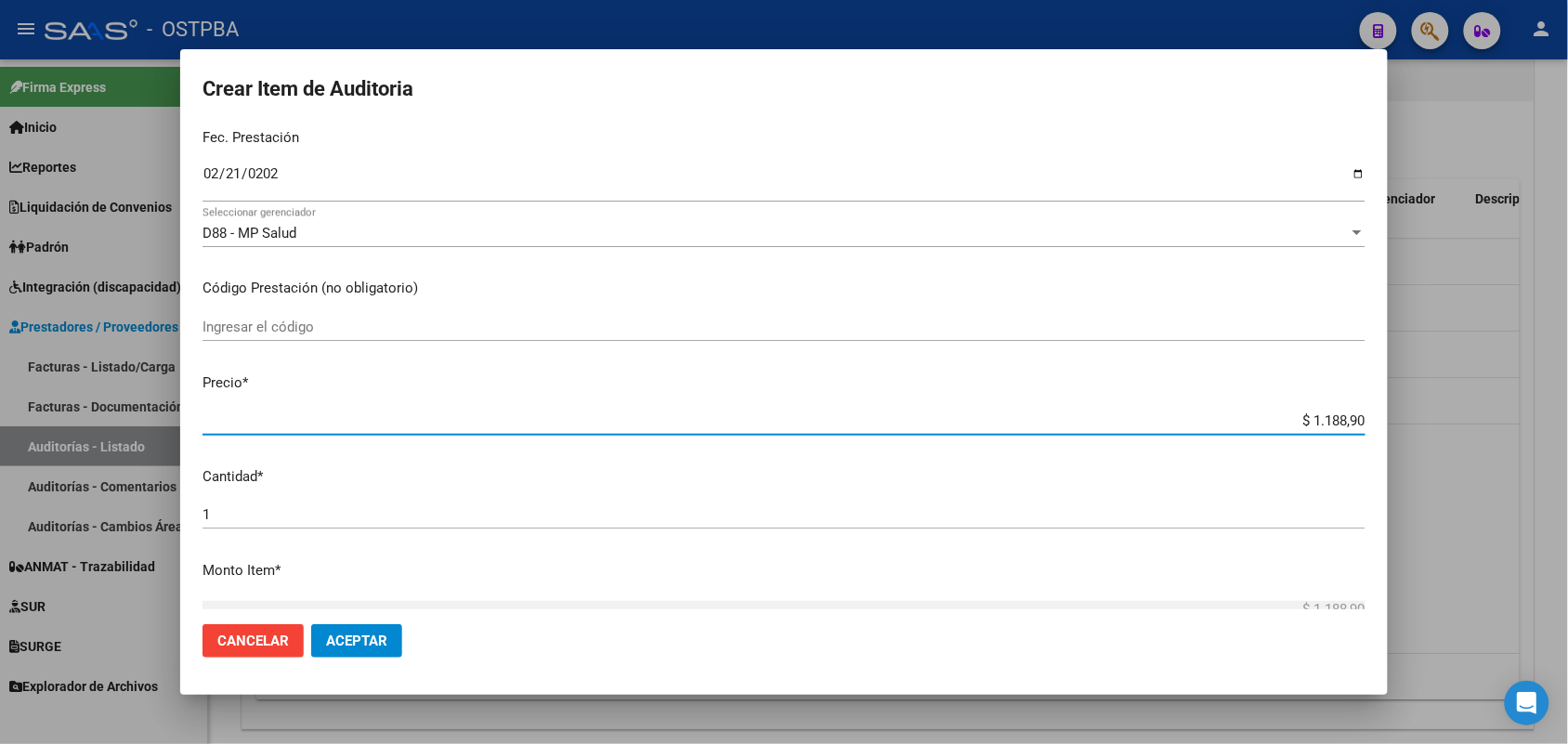
type input "$ 11.889,00"
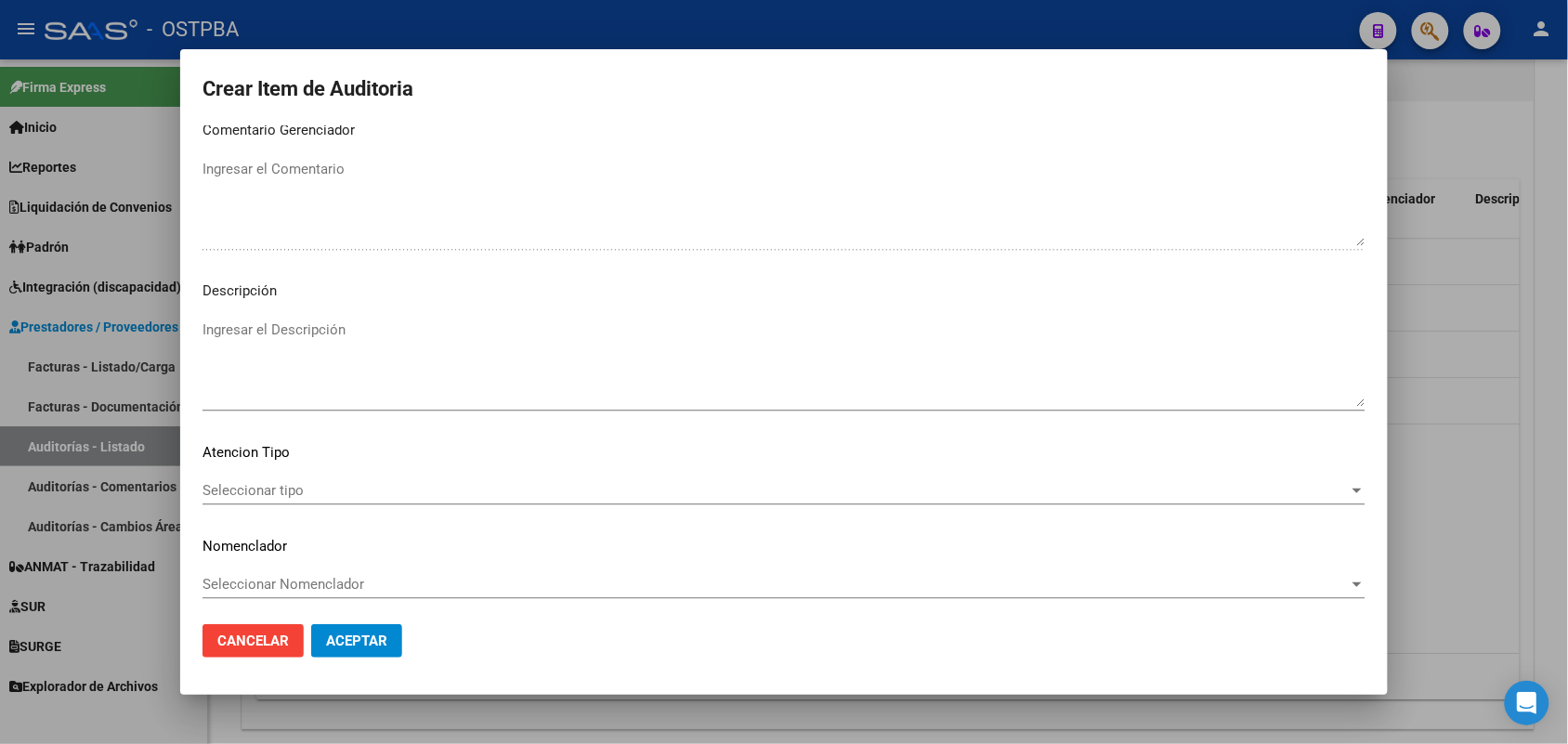
scroll to position [1187, 0]
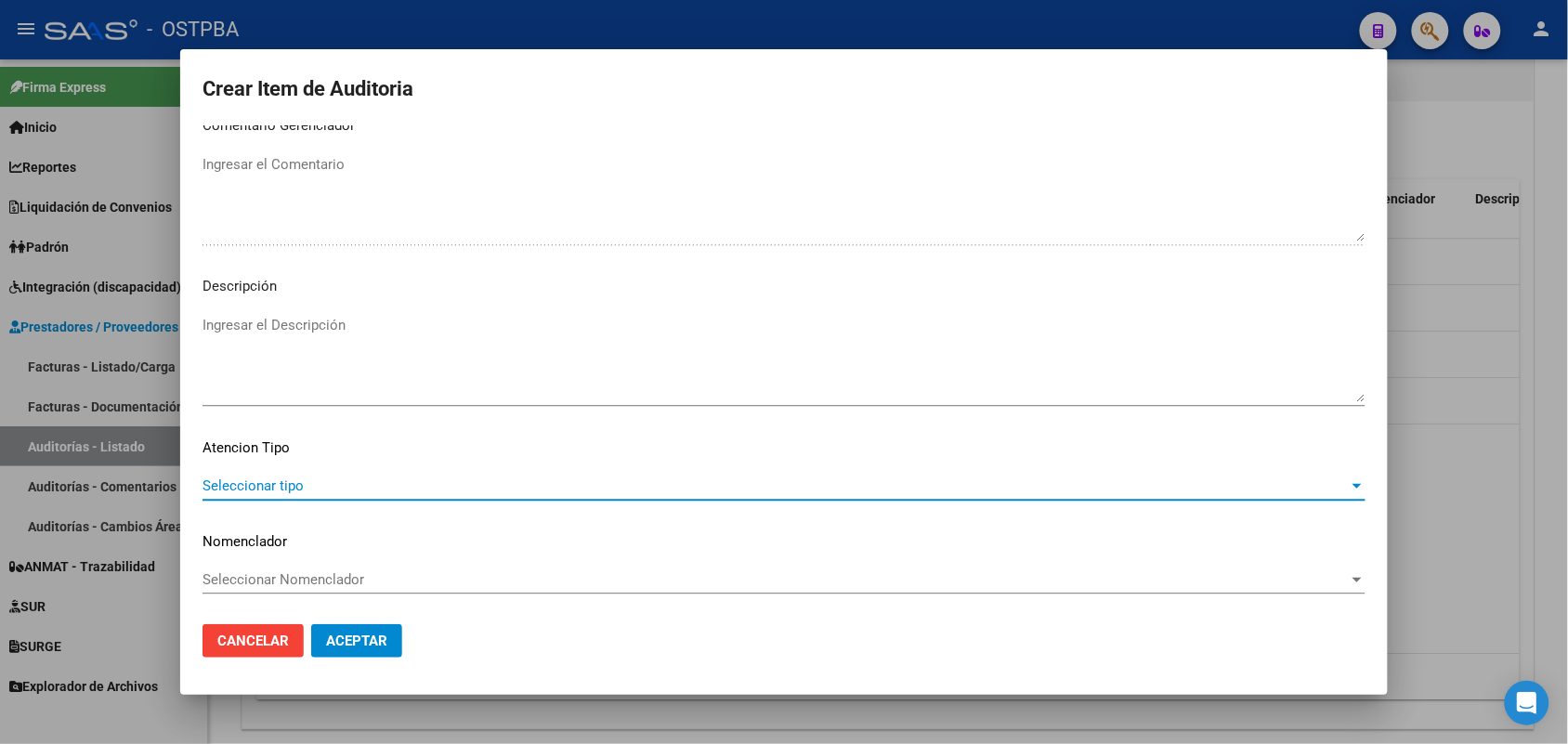
click at [271, 477] on span "Seleccionar tipo" at bounding box center [775, 486] width 1147 height 17
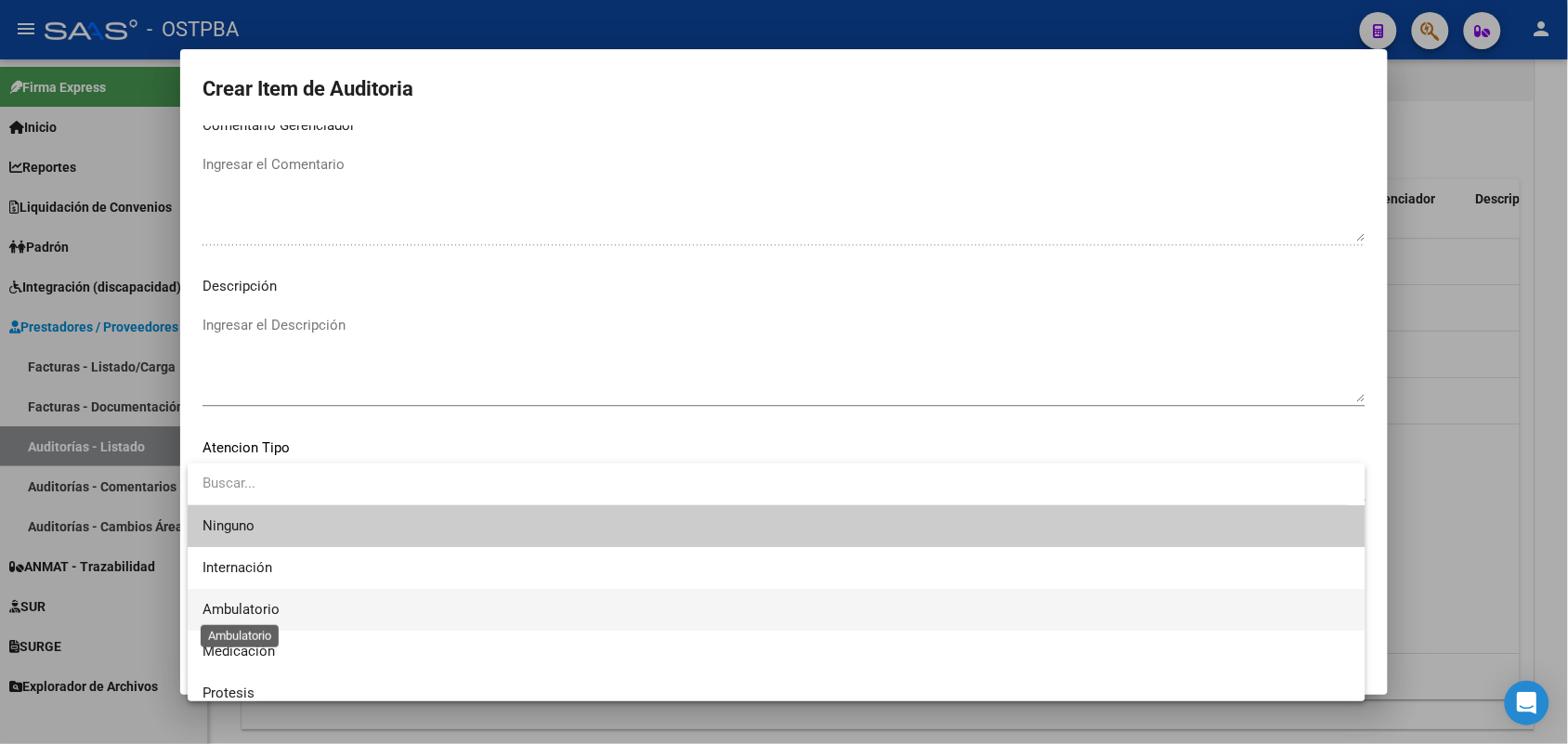
click at [275, 610] on span "Ambulatorio" at bounding box center [241, 609] width 77 height 17
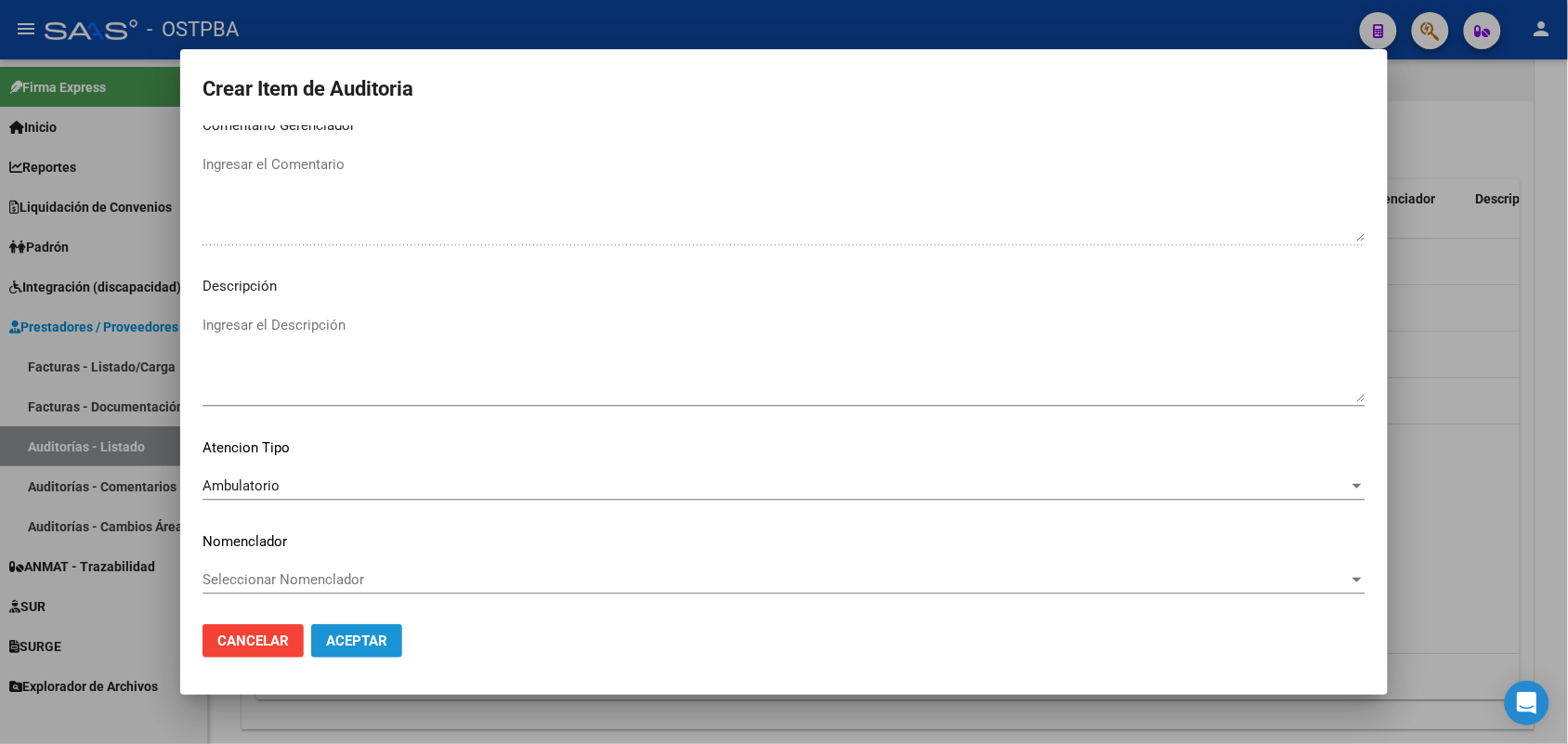
click at [321, 637] on button "Aceptar" at bounding box center [357, 641] width 91 height 34
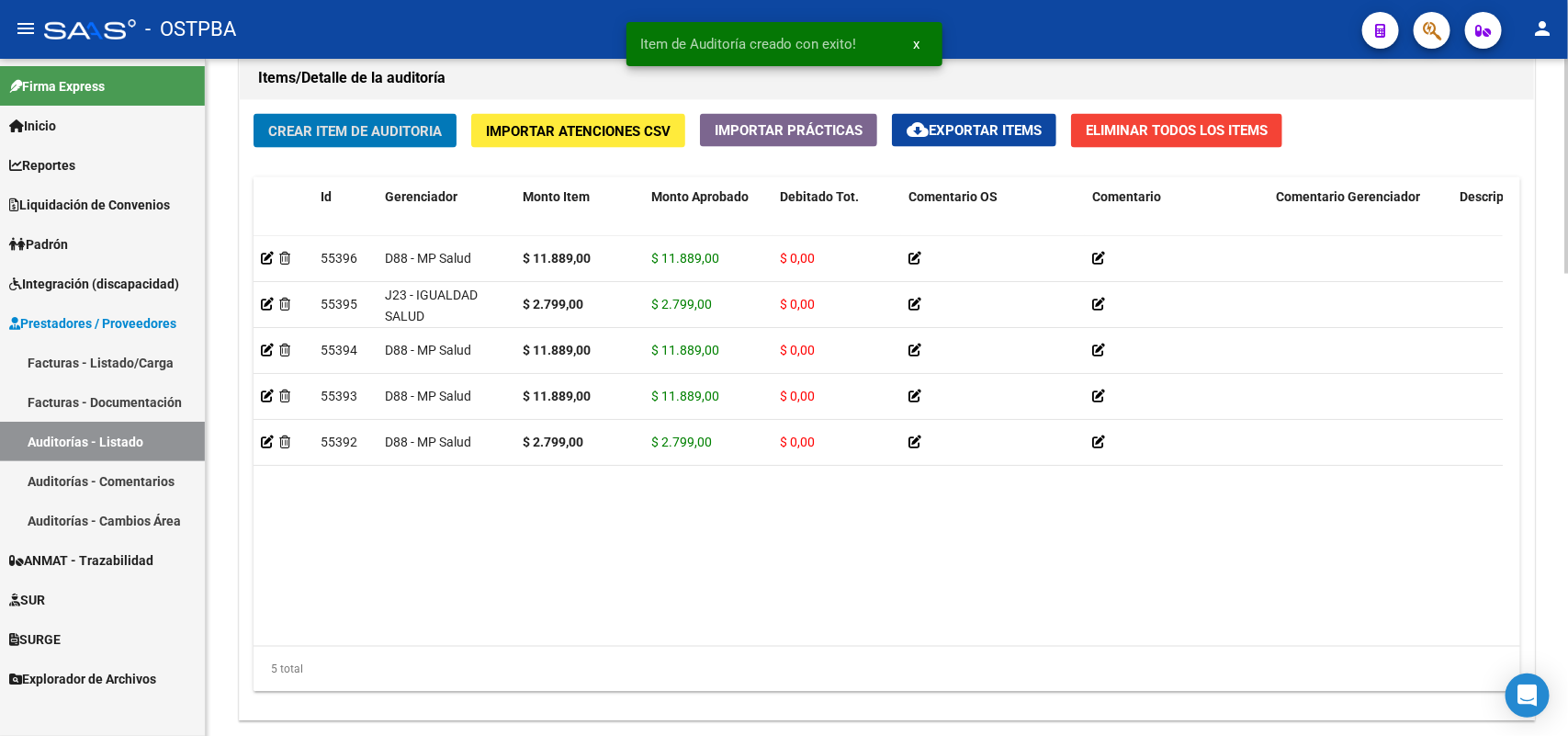
click at [398, 127] on span "Crear Item de Auditoria" at bounding box center [355, 131] width 174 height 17
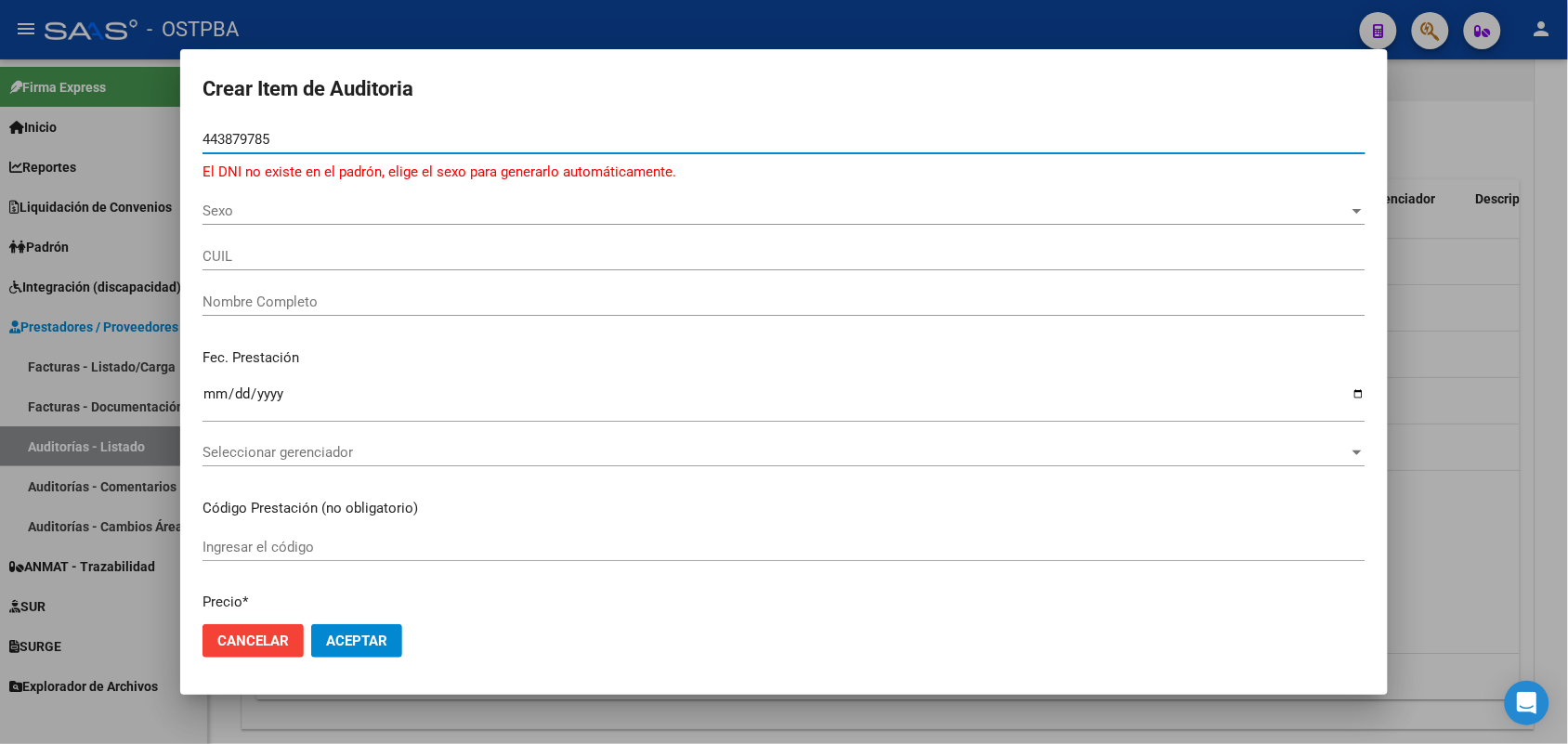
type input "443879785"
click at [102, 241] on div at bounding box center [784, 372] width 1568 height 744
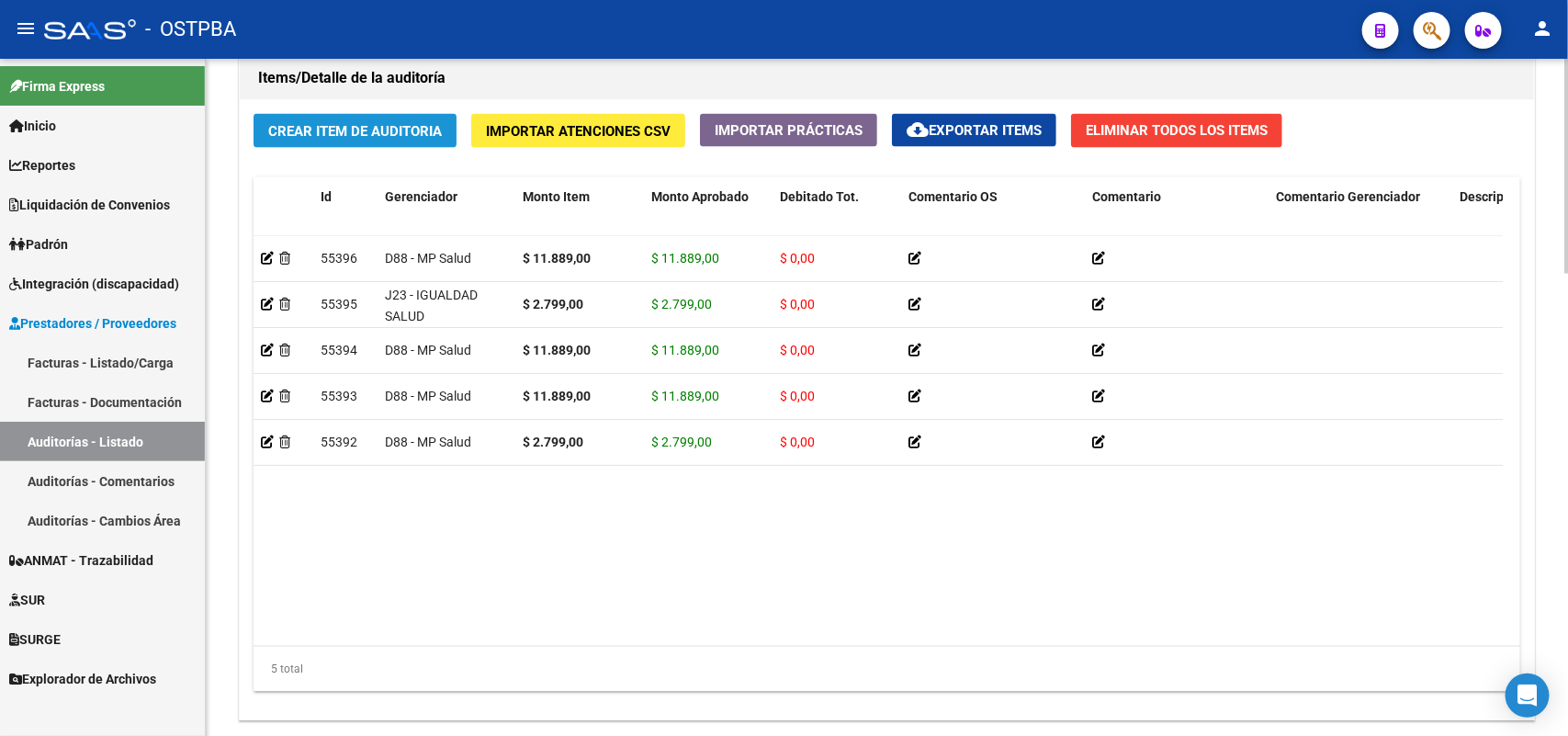
click at [355, 131] on span "Crear Item de Auditoria" at bounding box center [355, 131] width 174 height 17
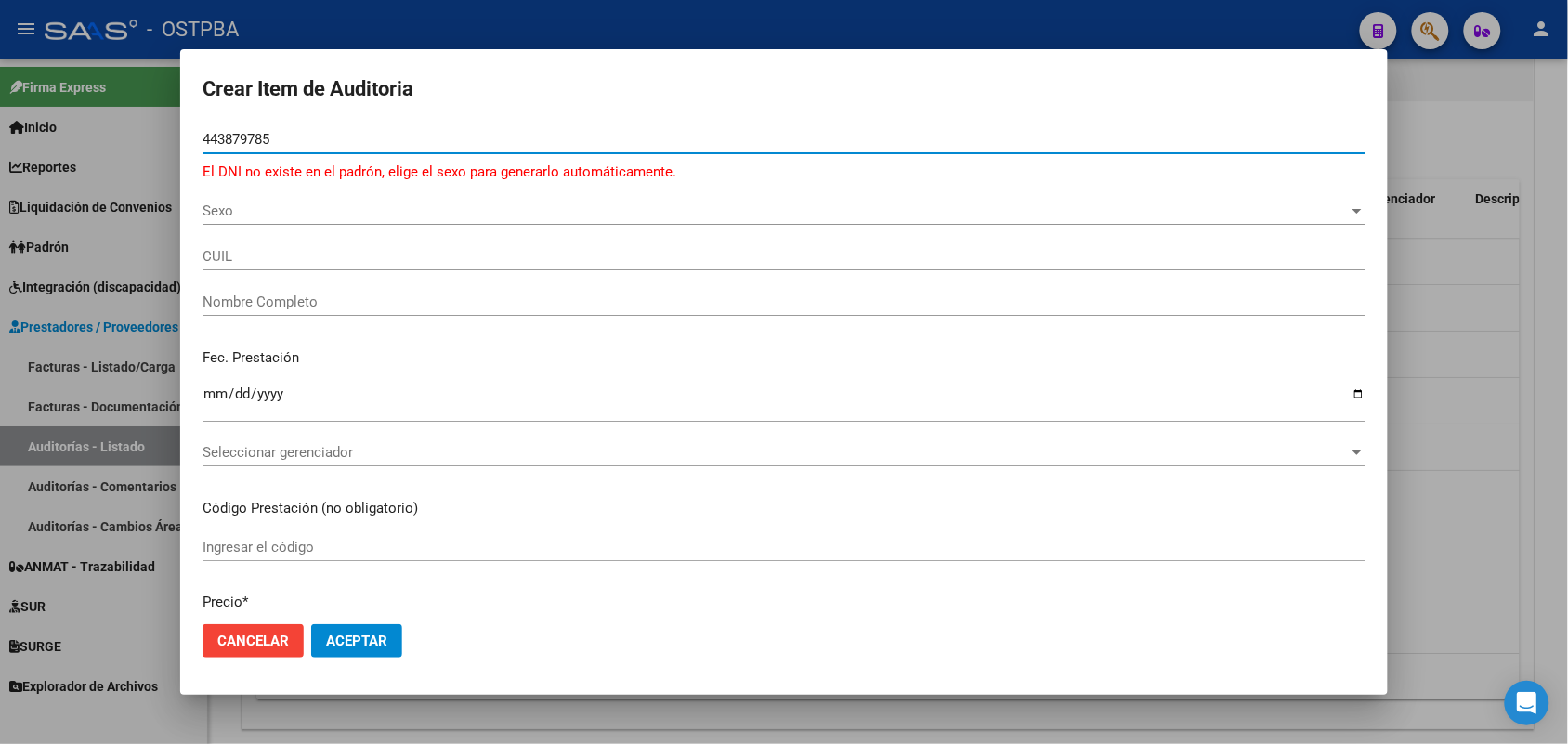
type input "443879785"
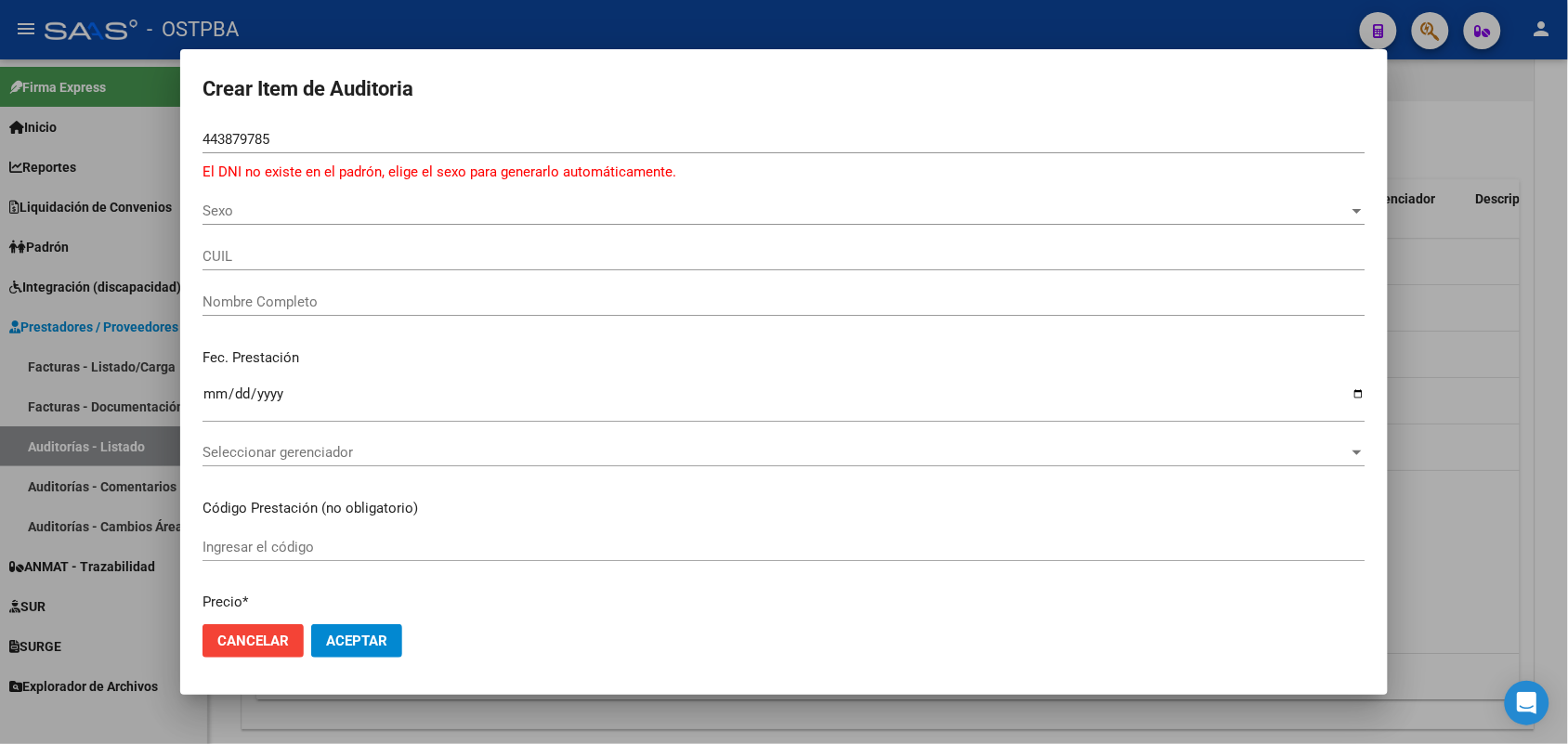
click at [145, 270] on div at bounding box center [784, 372] width 1568 height 744
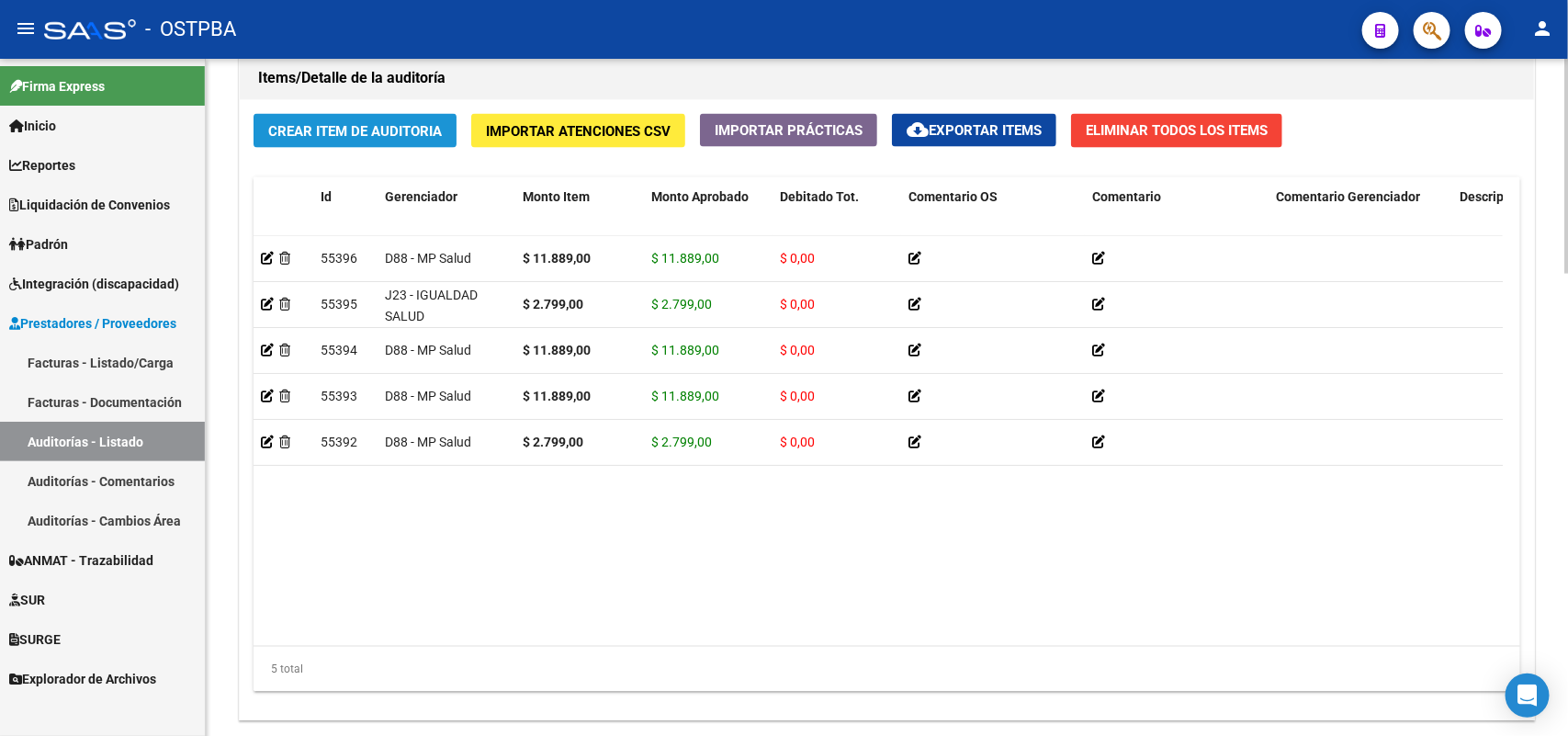
click at [407, 129] on span "Crear Item de Auditoria" at bounding box center [355, 131] width 174 height 17
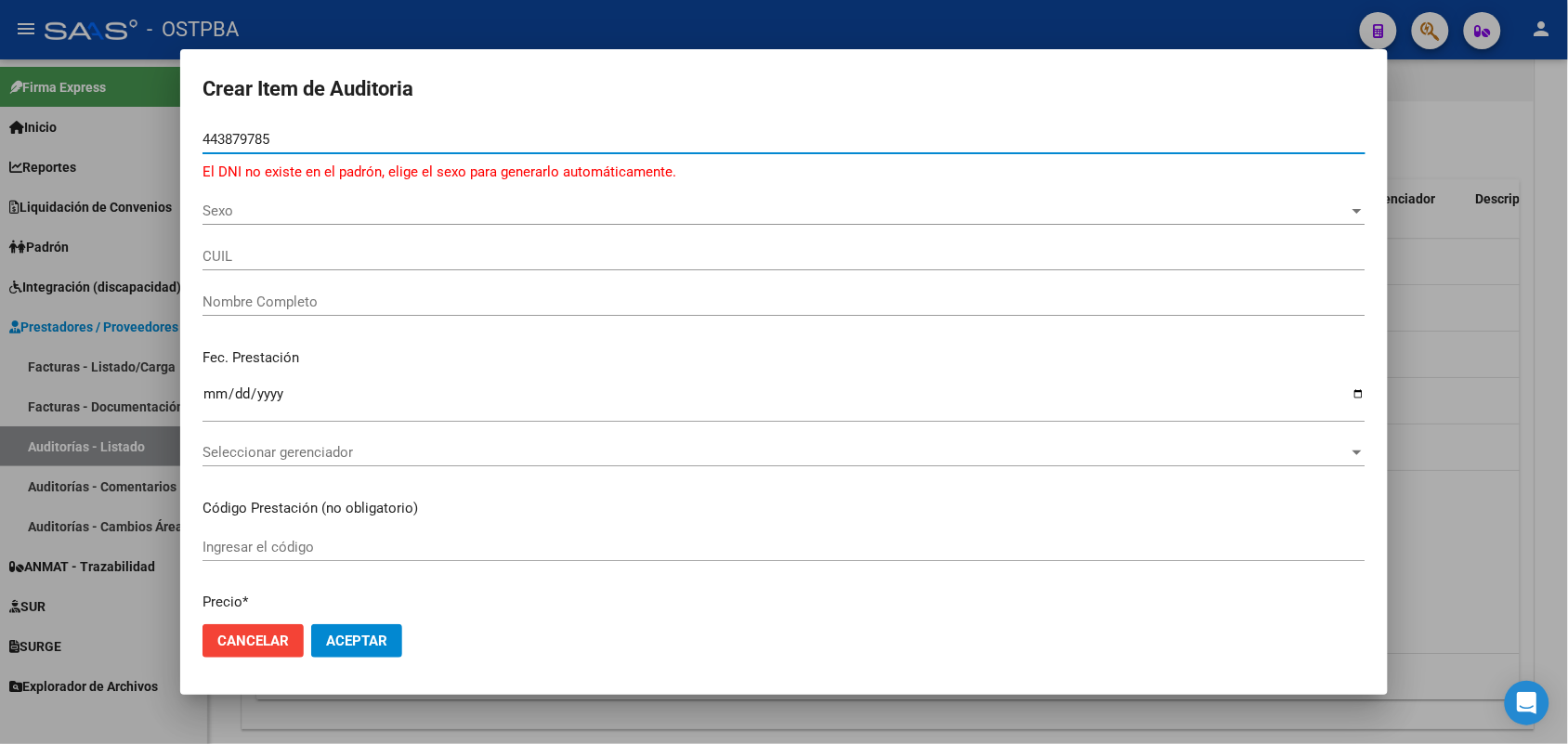
type input "443879785"
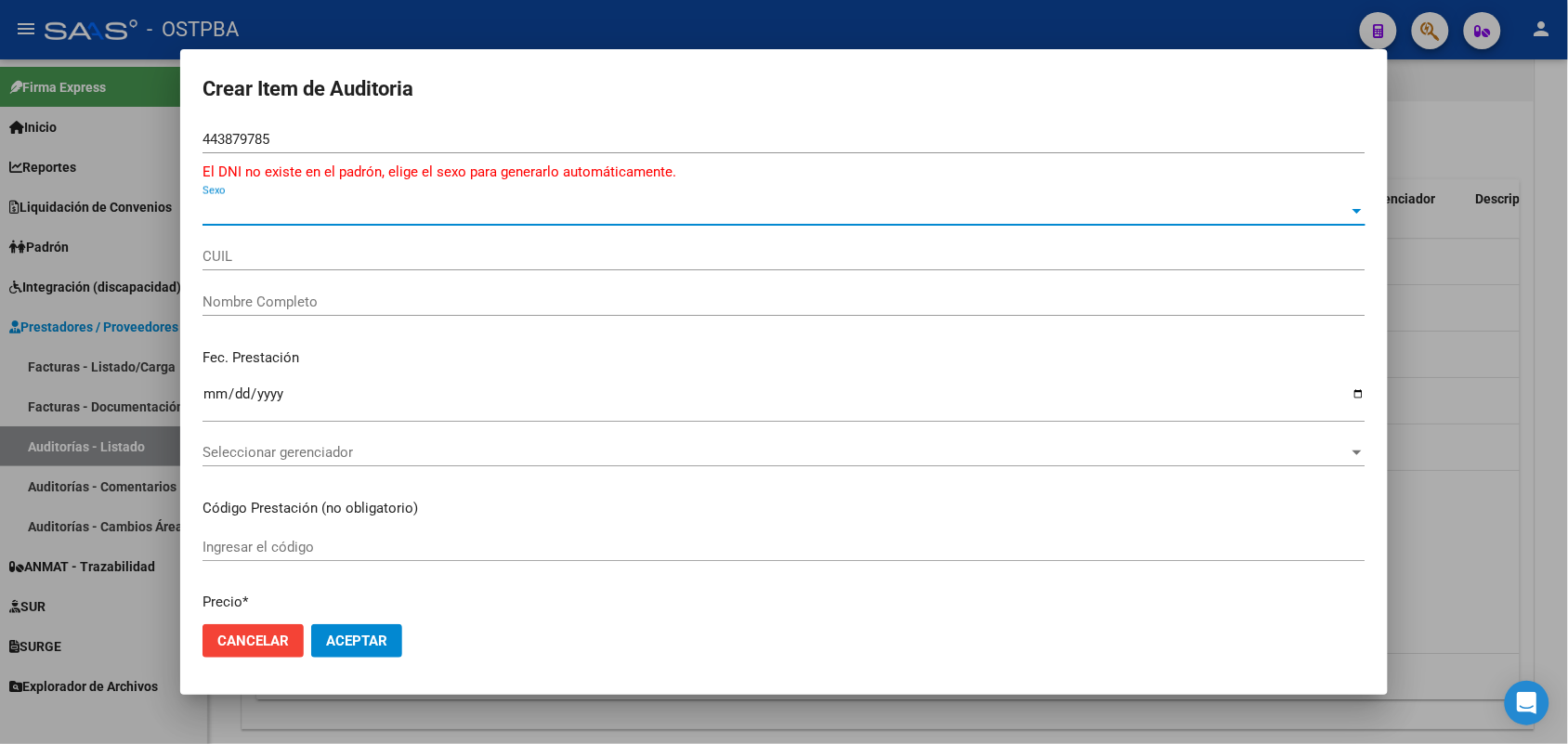
click at [209, 211] on span "Sexo" at bounding box center [775, 211] width 1147 height 17
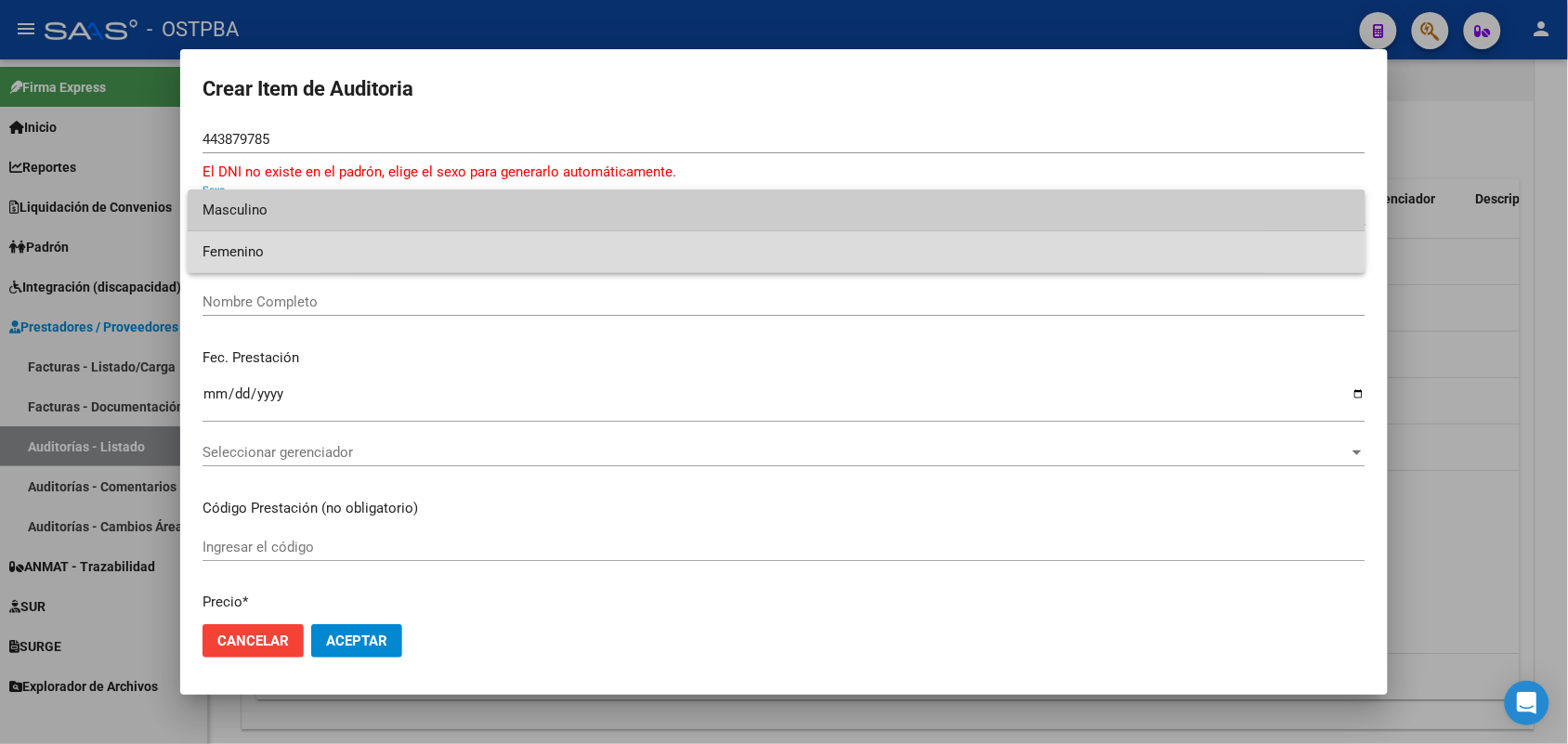
click at [253, 253] on span "Femenino" at bounding box center [776, 252] width 1149 height 42
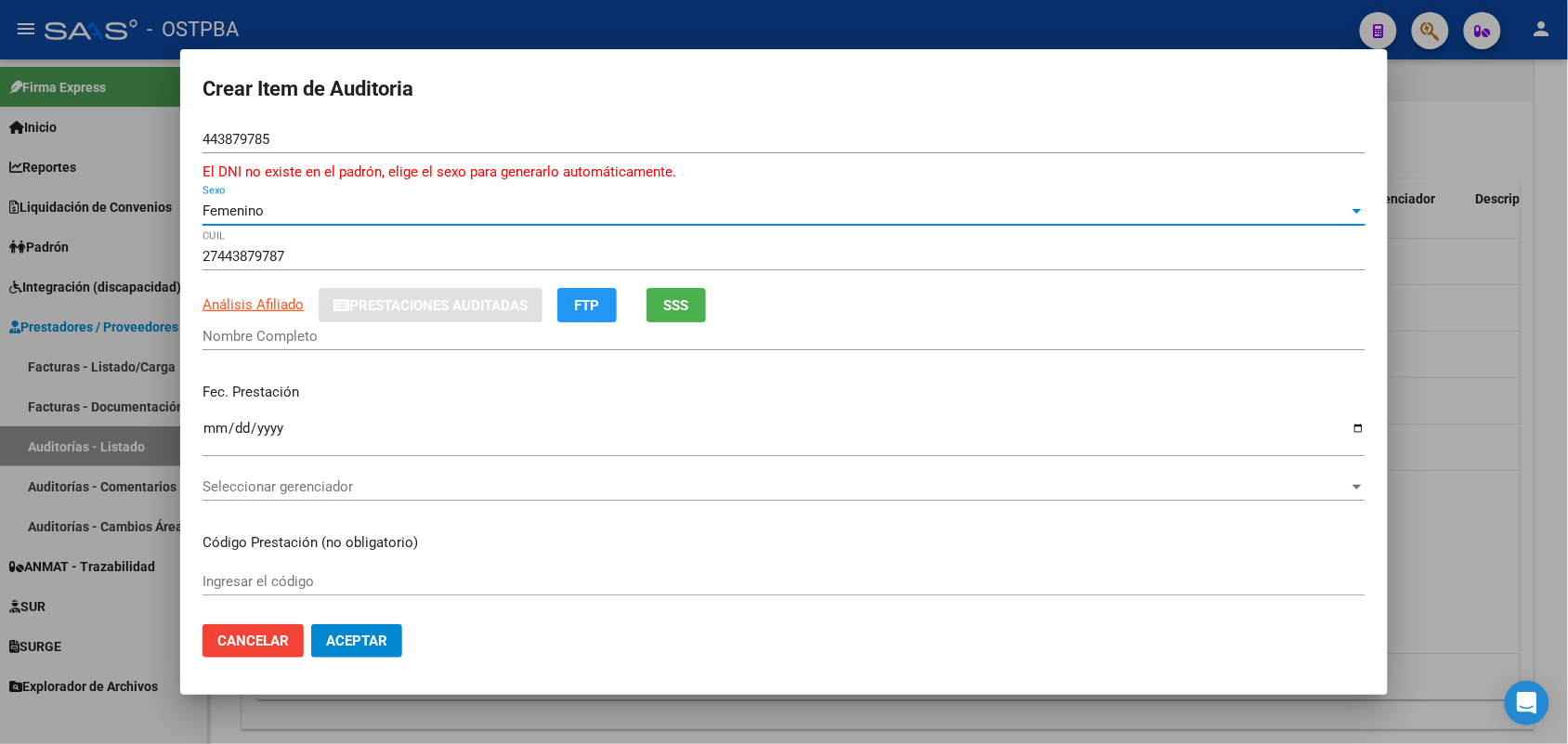
drag, startPoint x: 268, startPoint y: 207, endPoint x: 192, endPoint y: 214, distance: 76.3
click at [192, 214] on mat-dialog-content "443879785 Nro Documento El DNI no existe en el padrón, elige el sexo para gener…" at bounding box center [784, 367] width 1208 height 484
click at [339, 205] on div "Femenino" at bounding box center [775, 211] width 1147 height 17
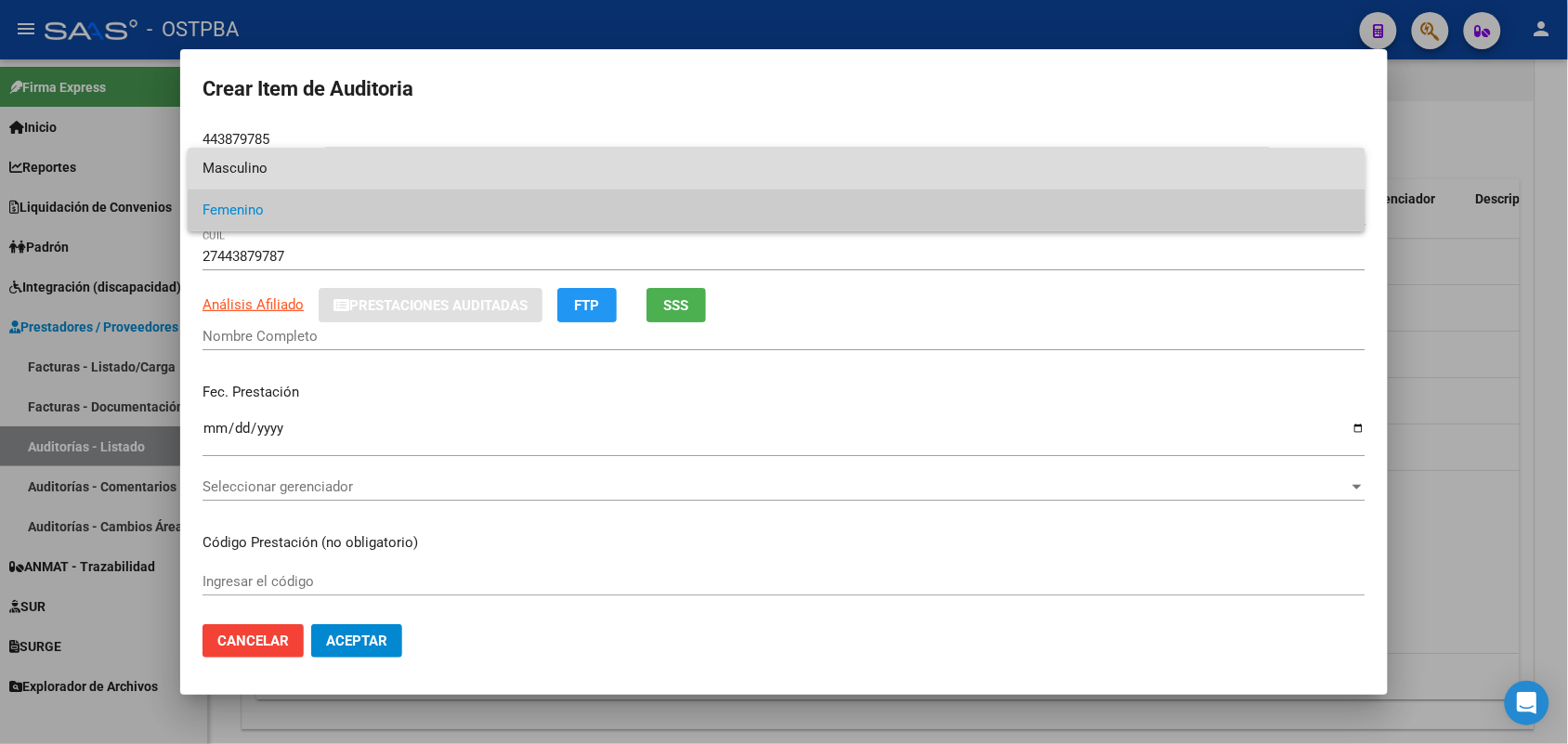
click at [256, 165] on span "Masculino" at bounding box center [776, 168] width 1149 height 42
type input "20443879782"
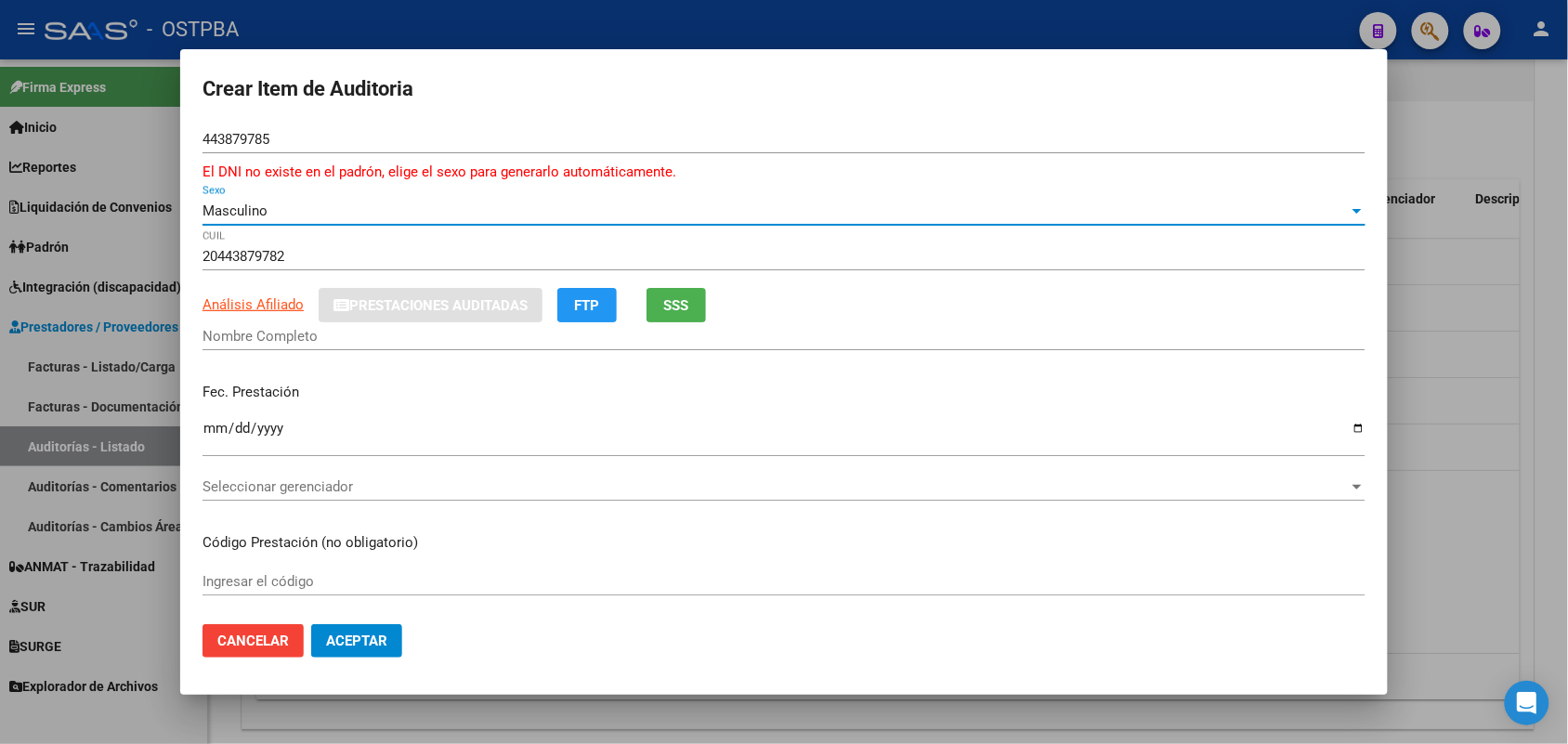
type input "44387978"
type input "GALARZA ANDRES OSVALDO"
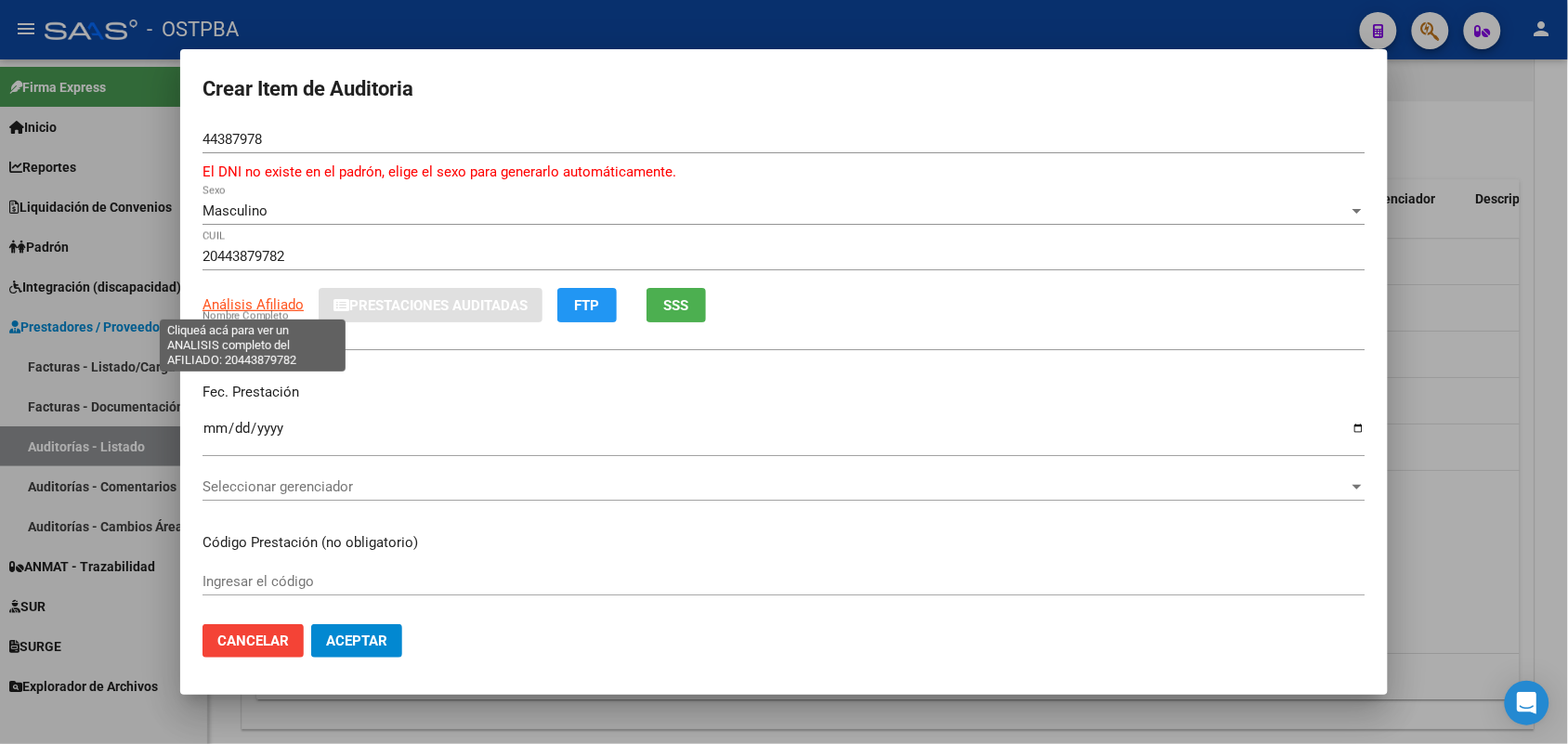
click at [267, 300] on span "Análisis Afiliado" at bounding box center [253, 305] width 101 height 17
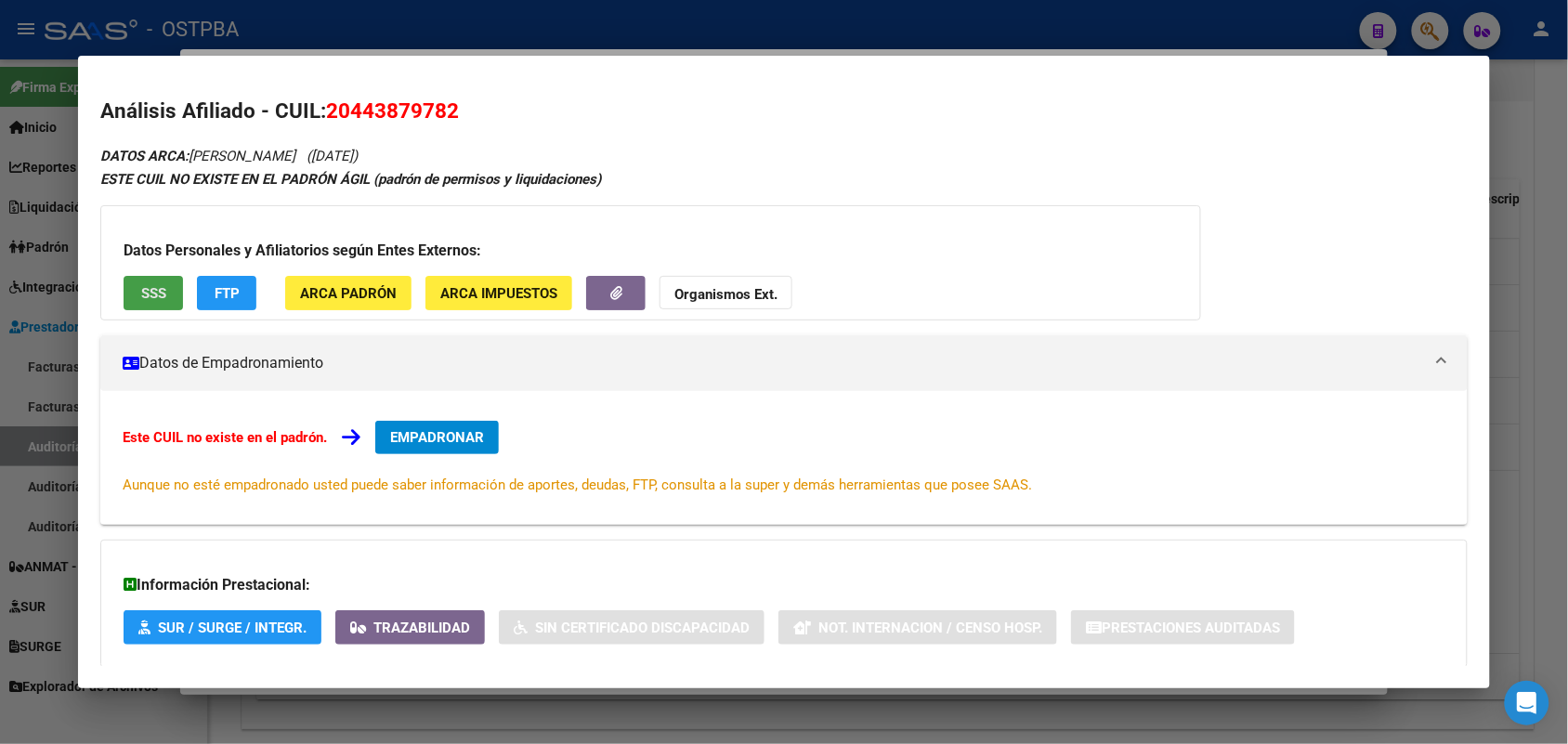
click at [156, 279] on button "SSS" at bounding box center [154, 293] width 60 height 35
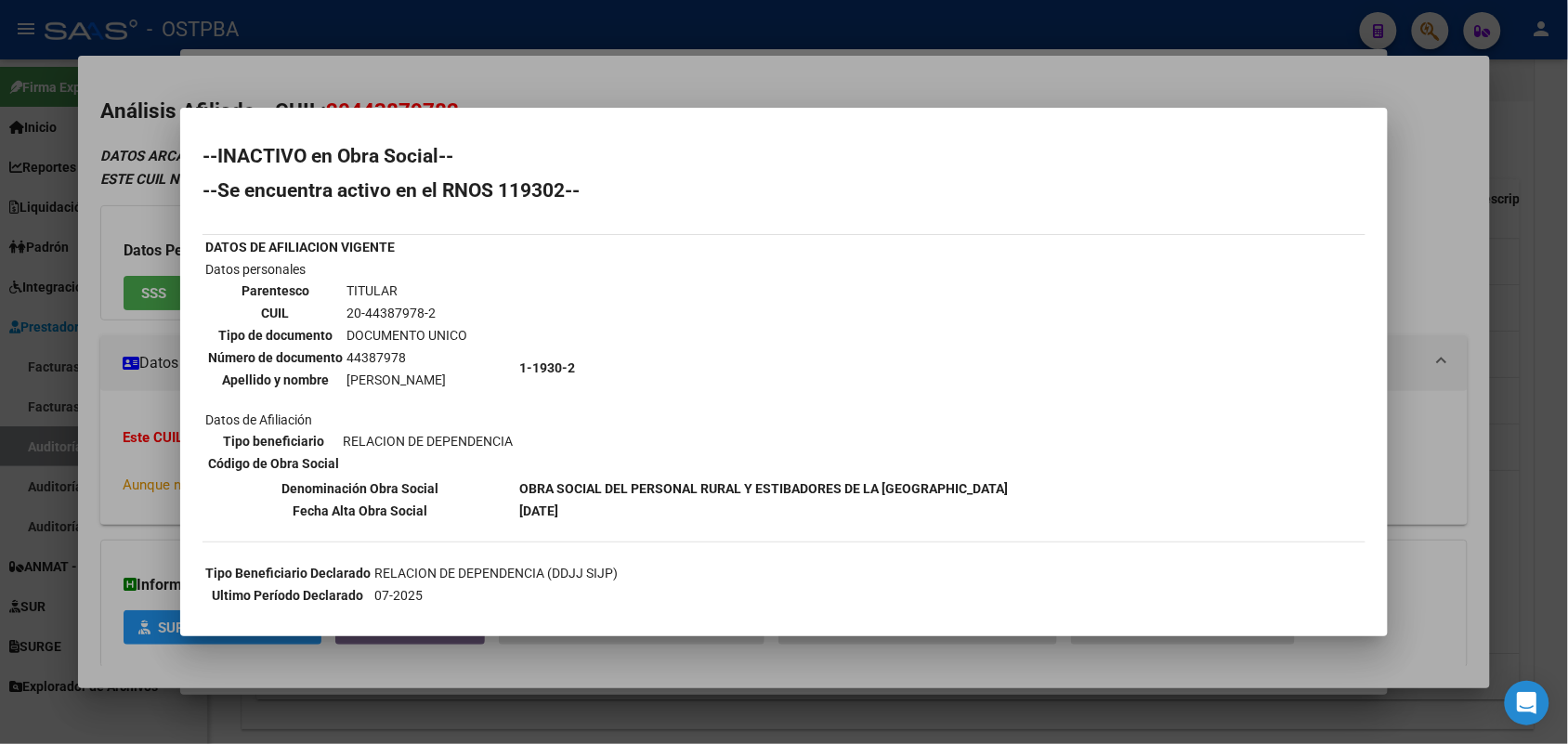
scroll to position [21, 0]
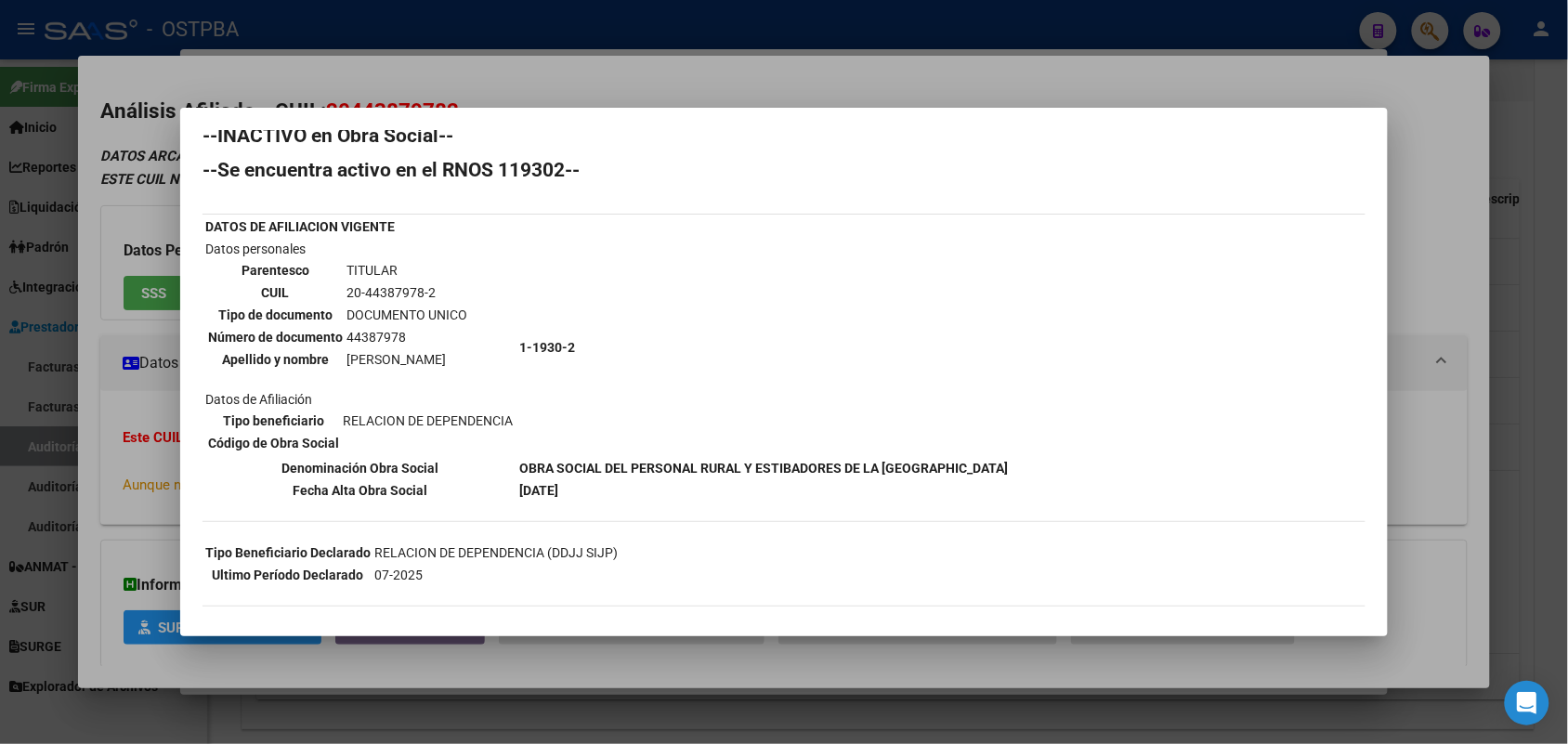
click at [140, 379] on div at bounding box center [784, 372] width 1568 height 744
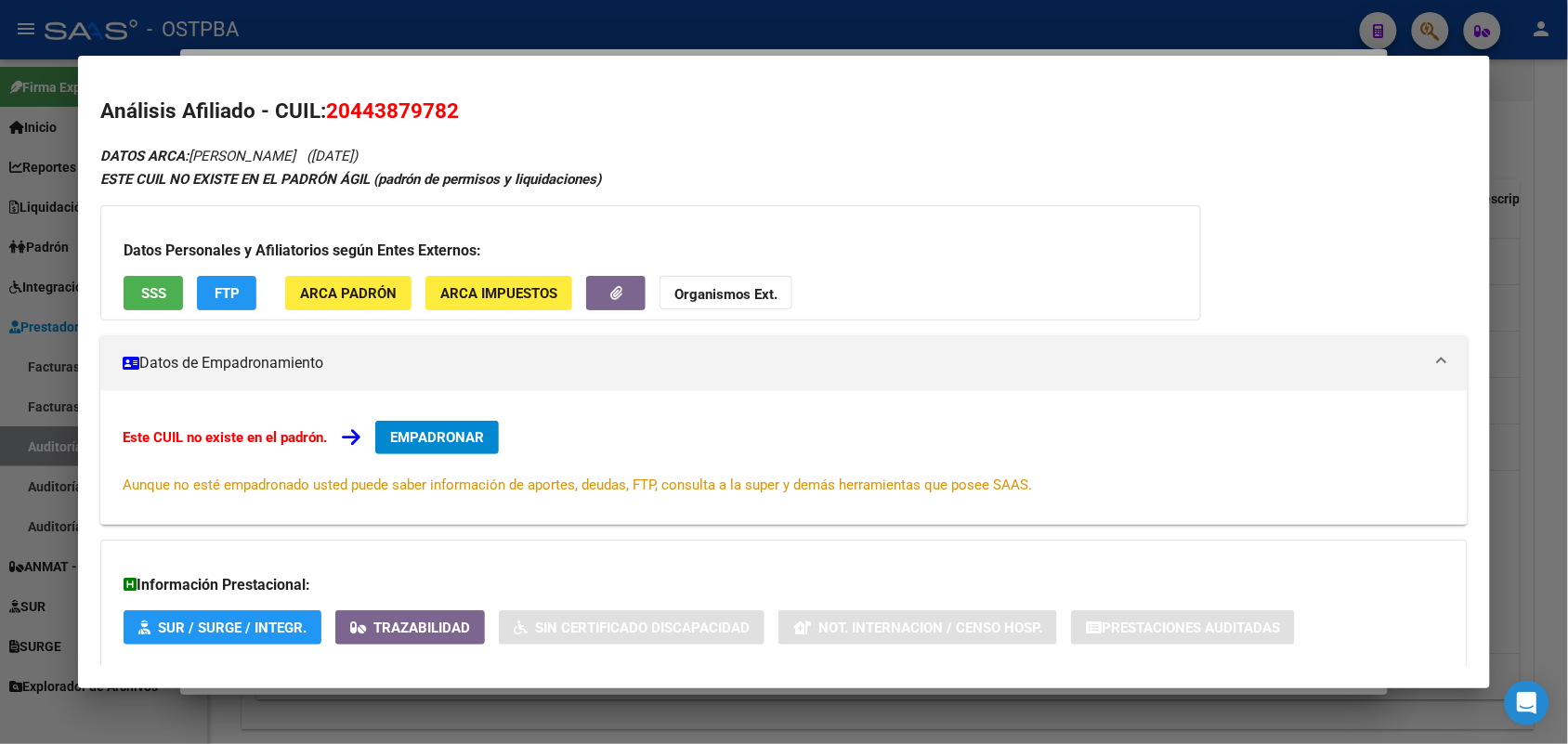
click at [37, 345] on div at bounding box center [784, 372] width 1568 height 744
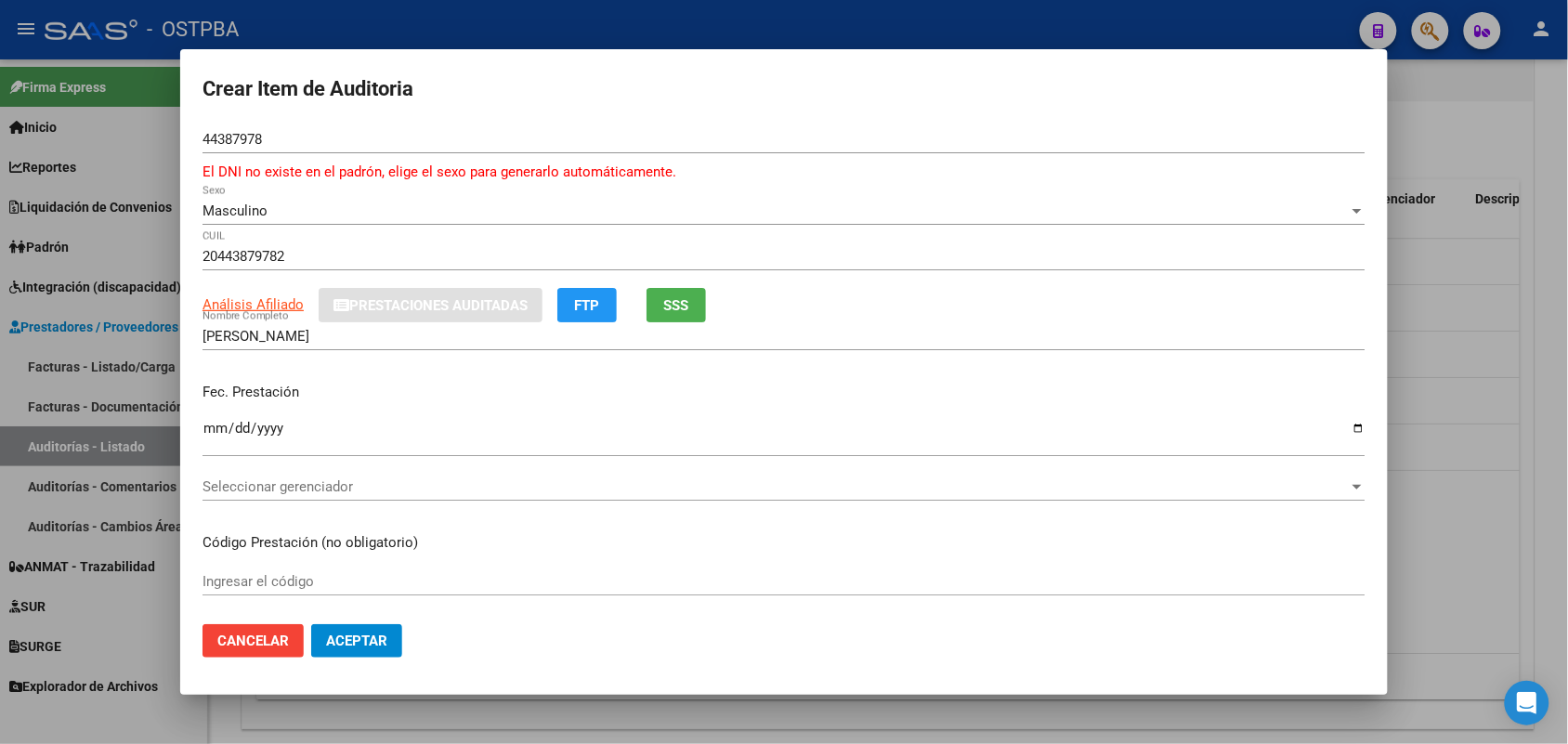
click at [65, 294] on div at bounding box center [784, 372] width 1568 height 744
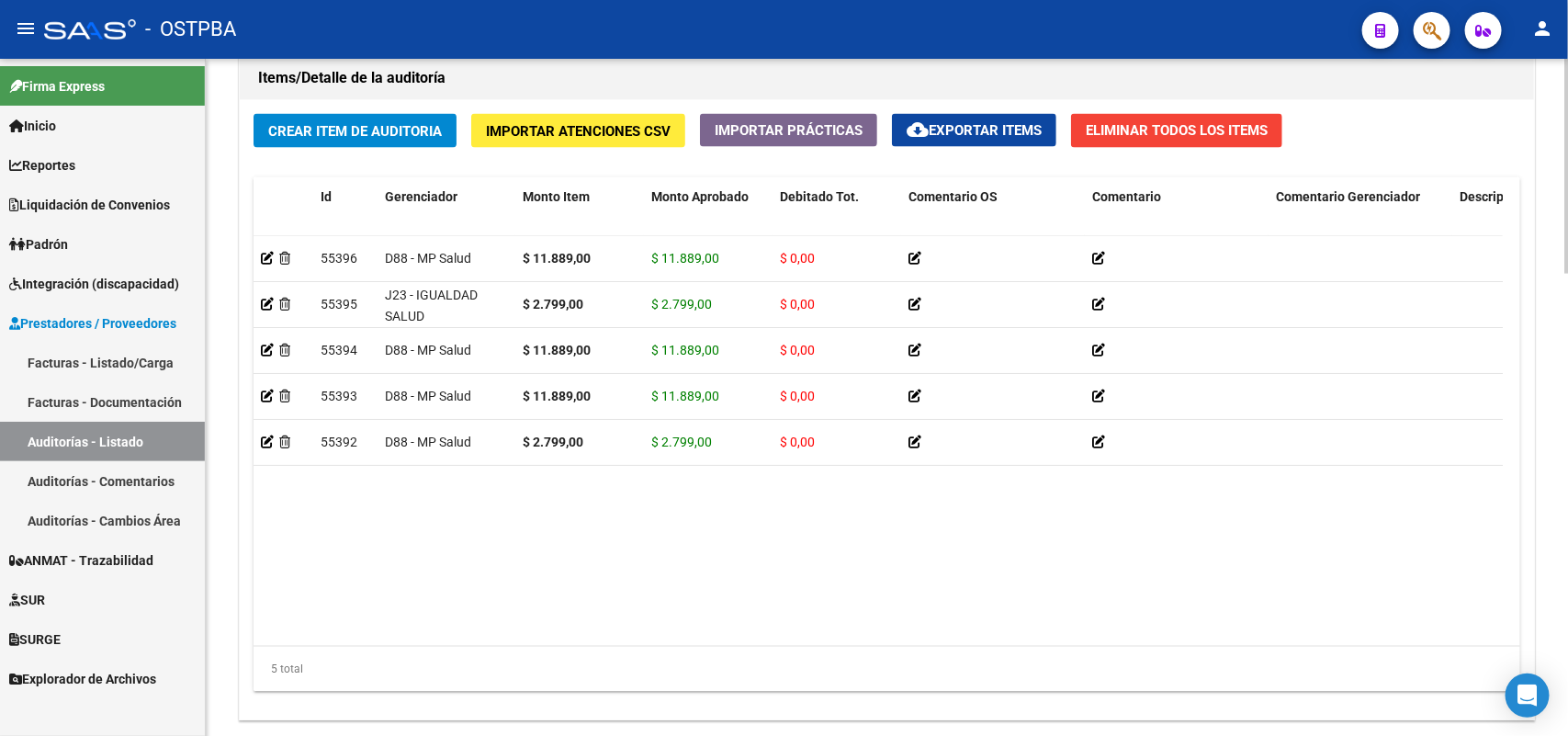
click at [347, 116] on button "Crear Item de Auditoria" at bounding box center [355, 131] width 203 height 34
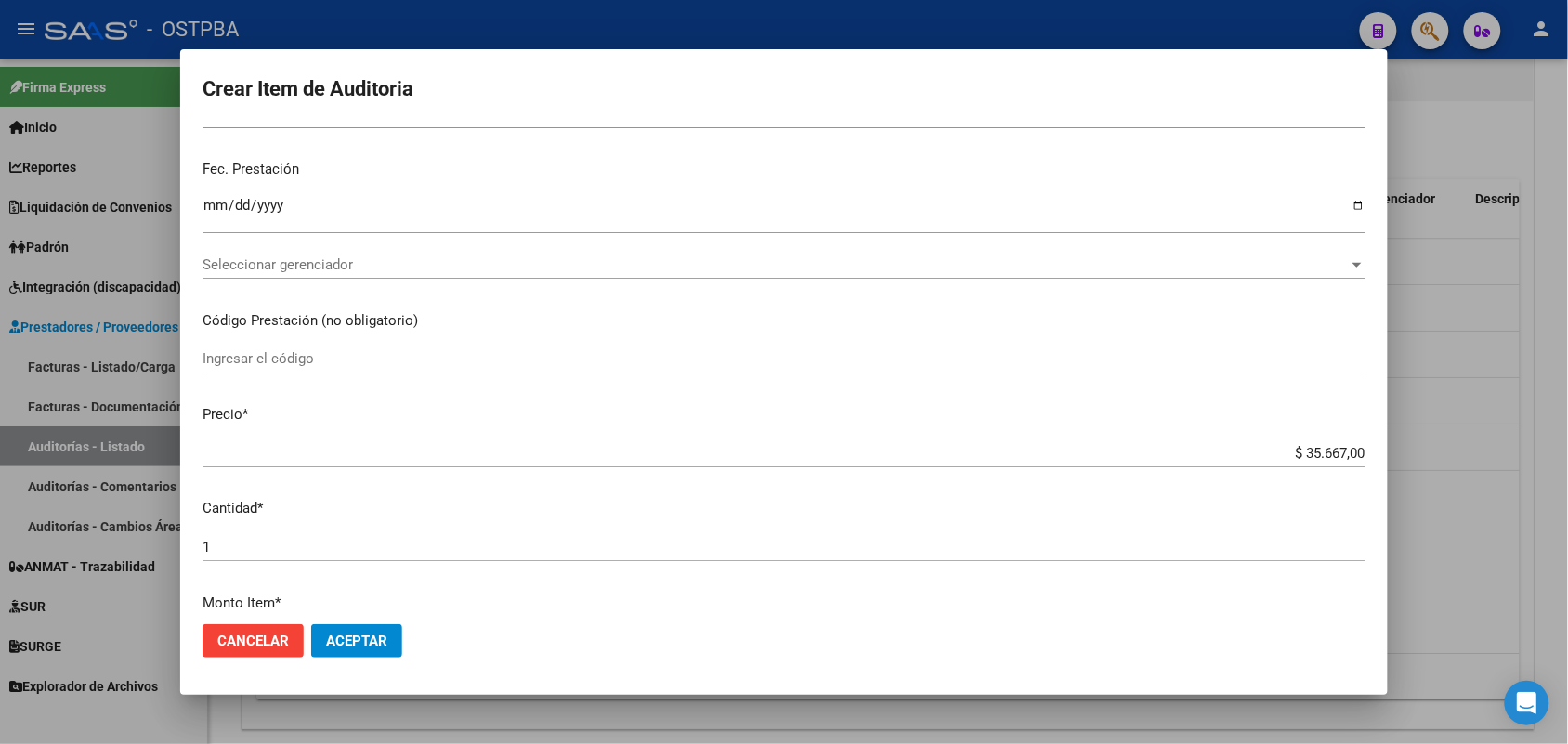
scroll to position [0, 0]
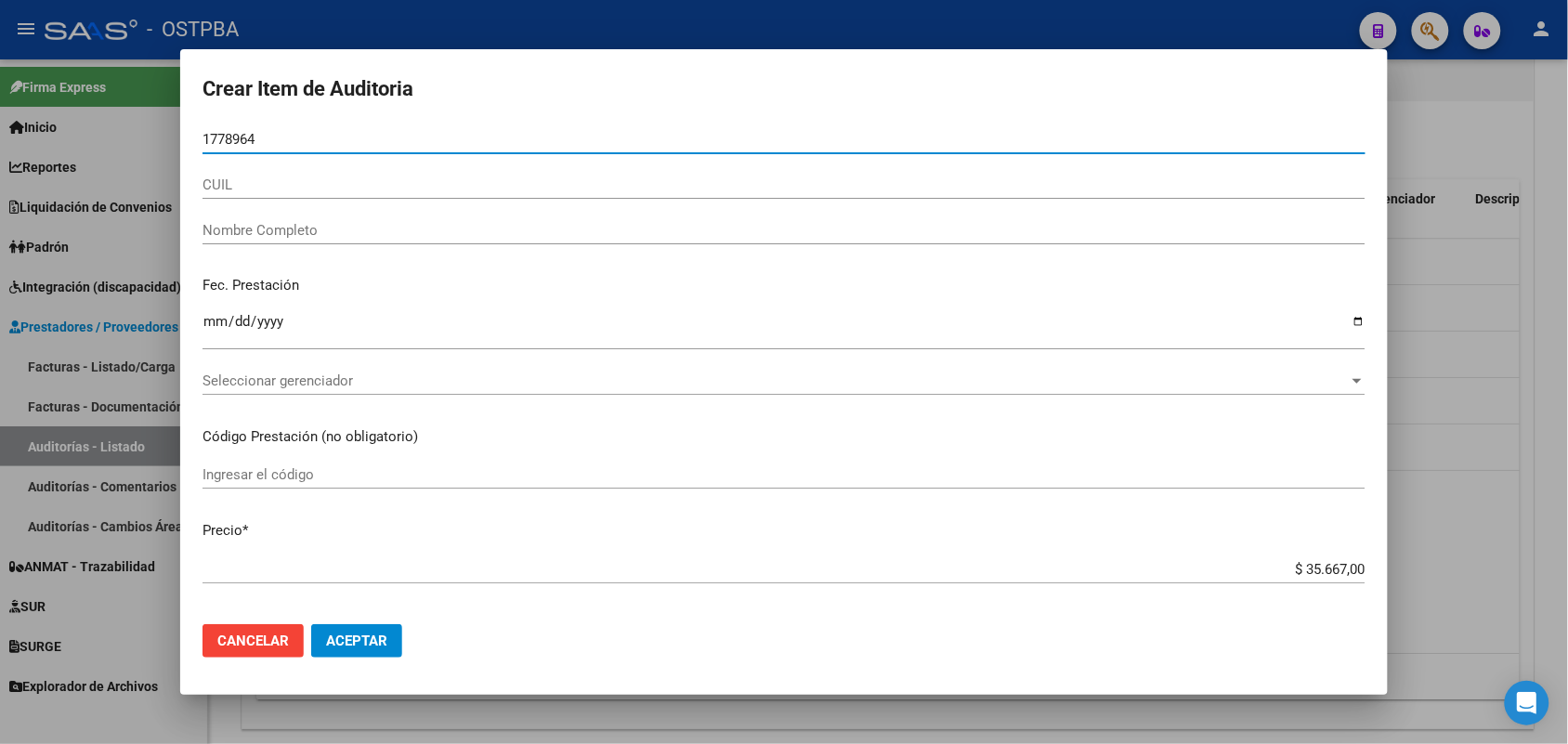
type input "1778964"
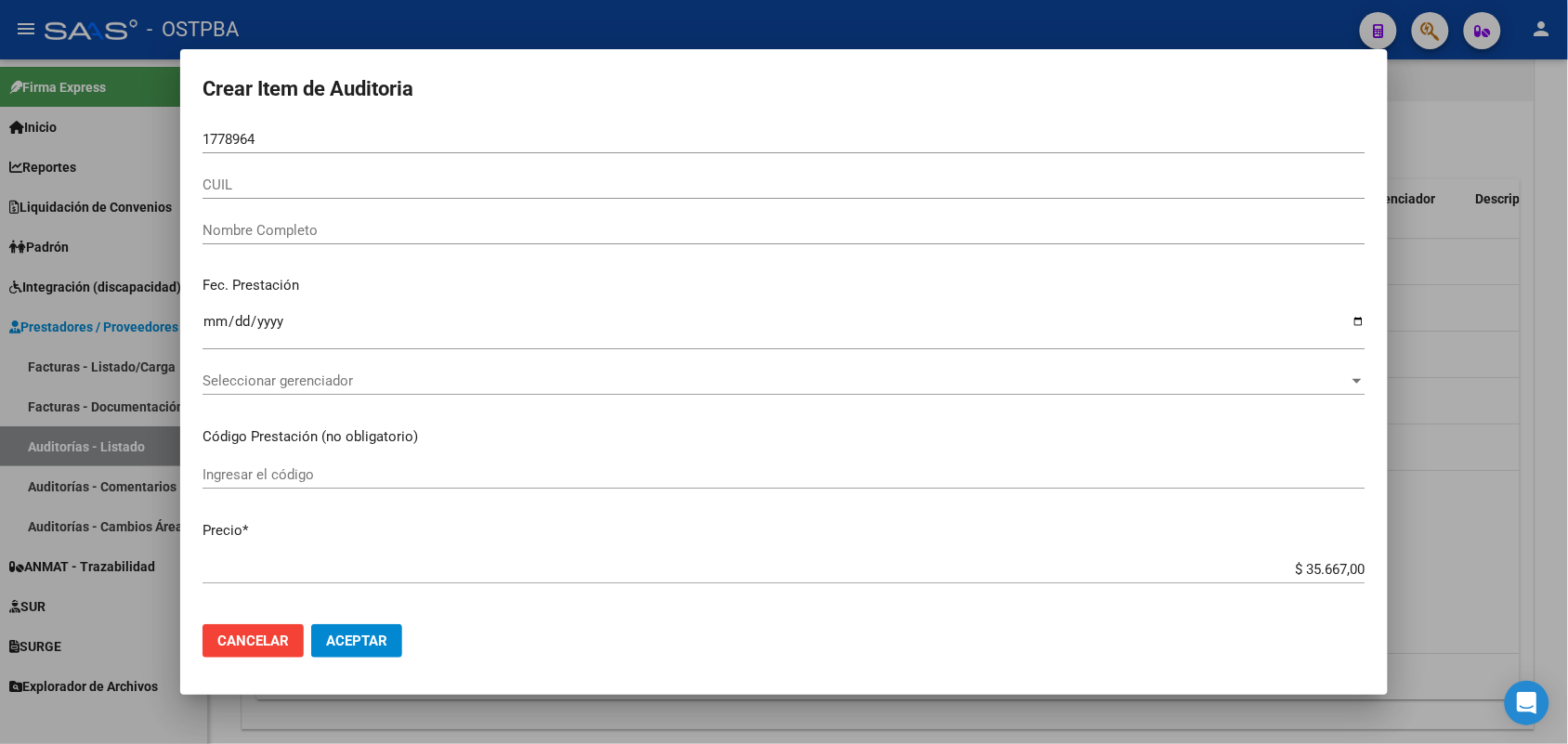
click at [57, 354] on div at bounding box center [784, 372] width 1568 height 744
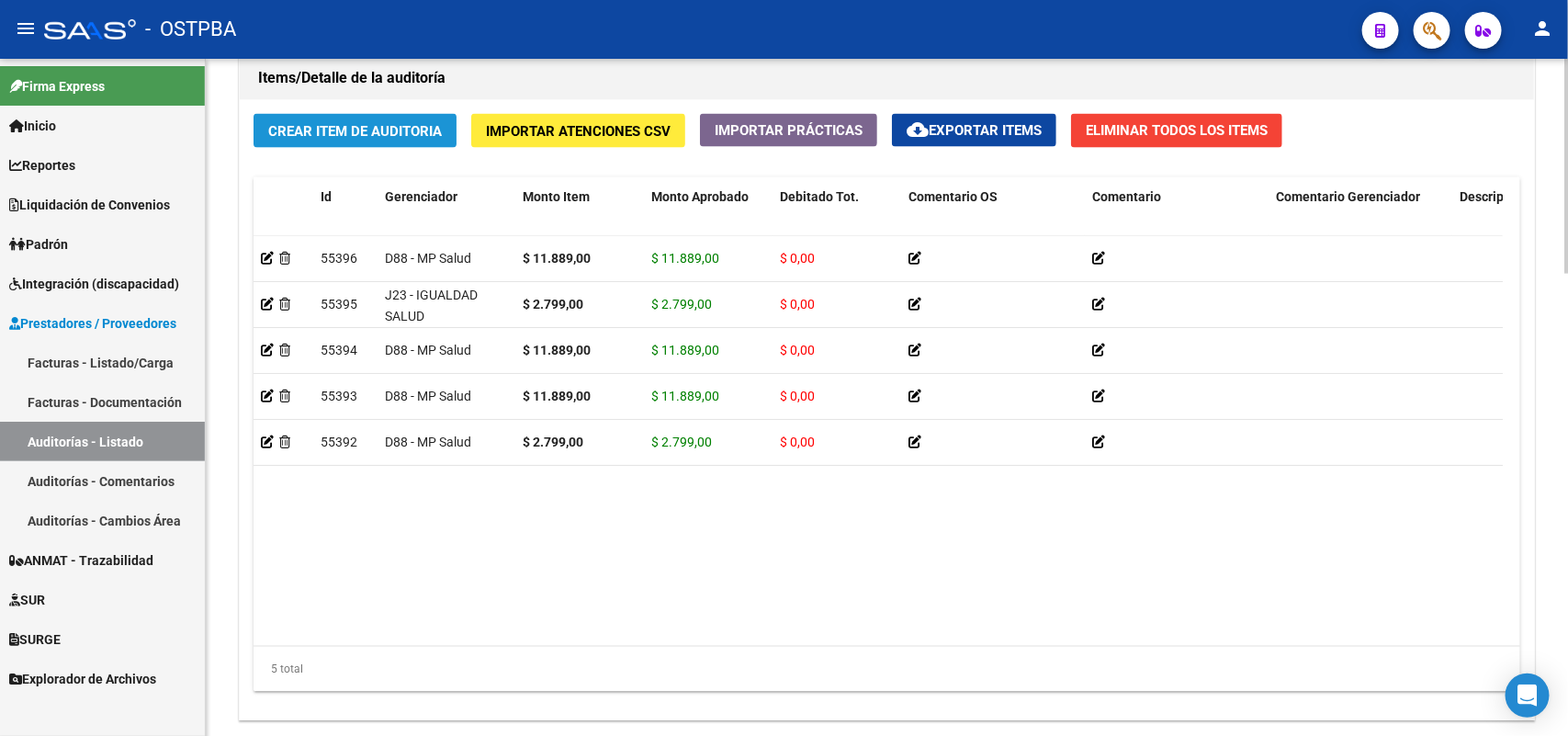
click at [393, 133] on span "Crear Item de Auditoria" at bounding box center [355, 131] width 174 height 17
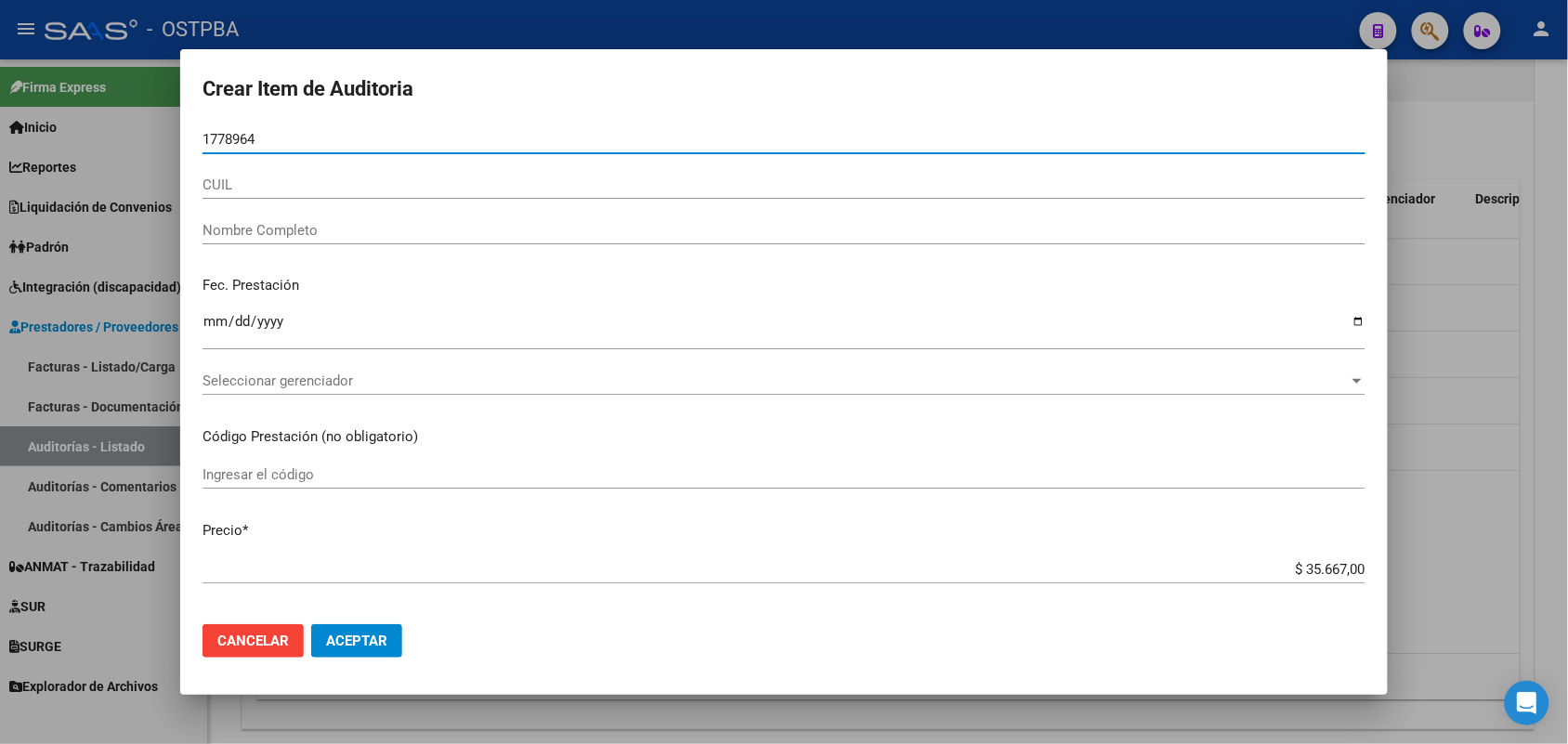
type input "17789644"
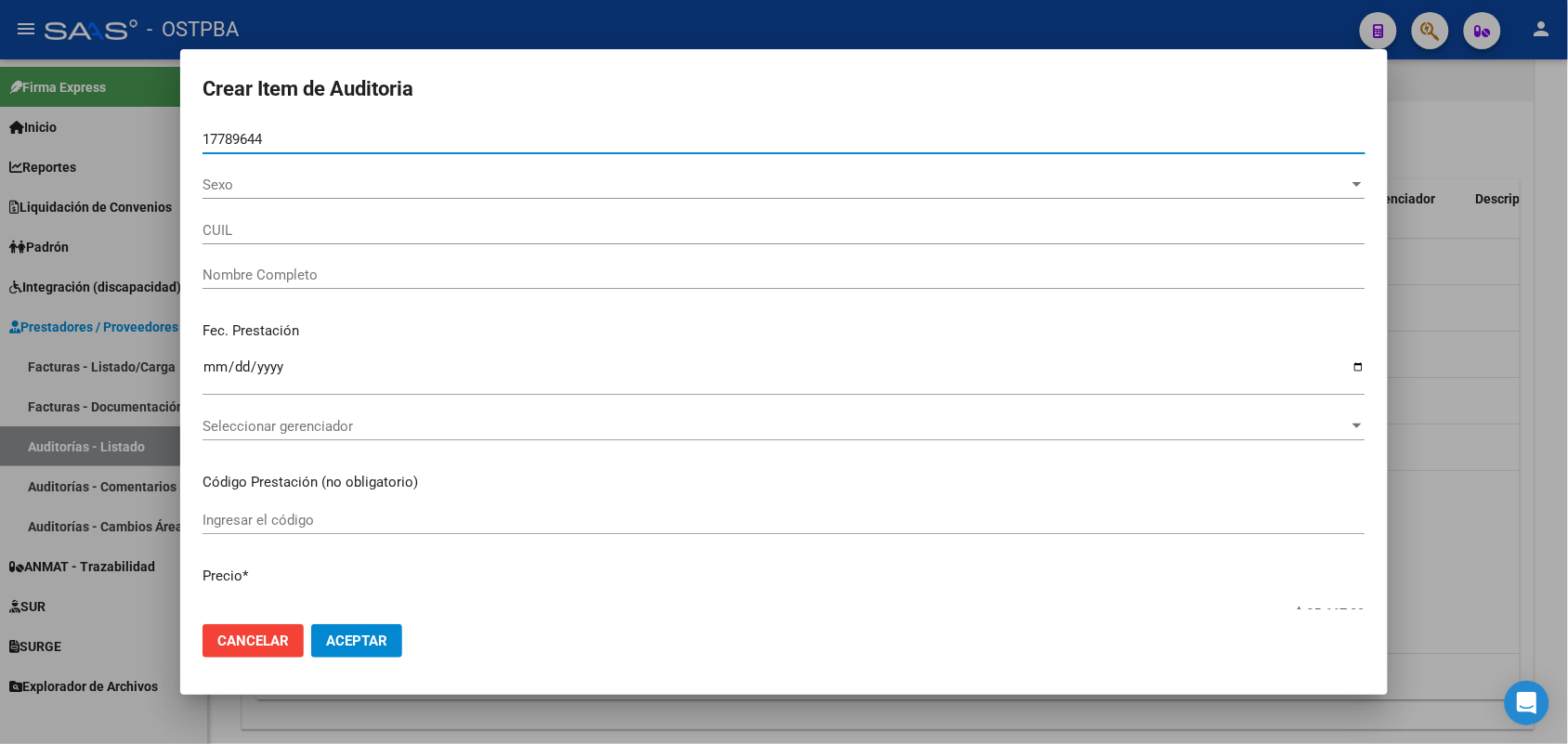
type input "27177896441"
type input "PALENA SILVANA CRISTINA"
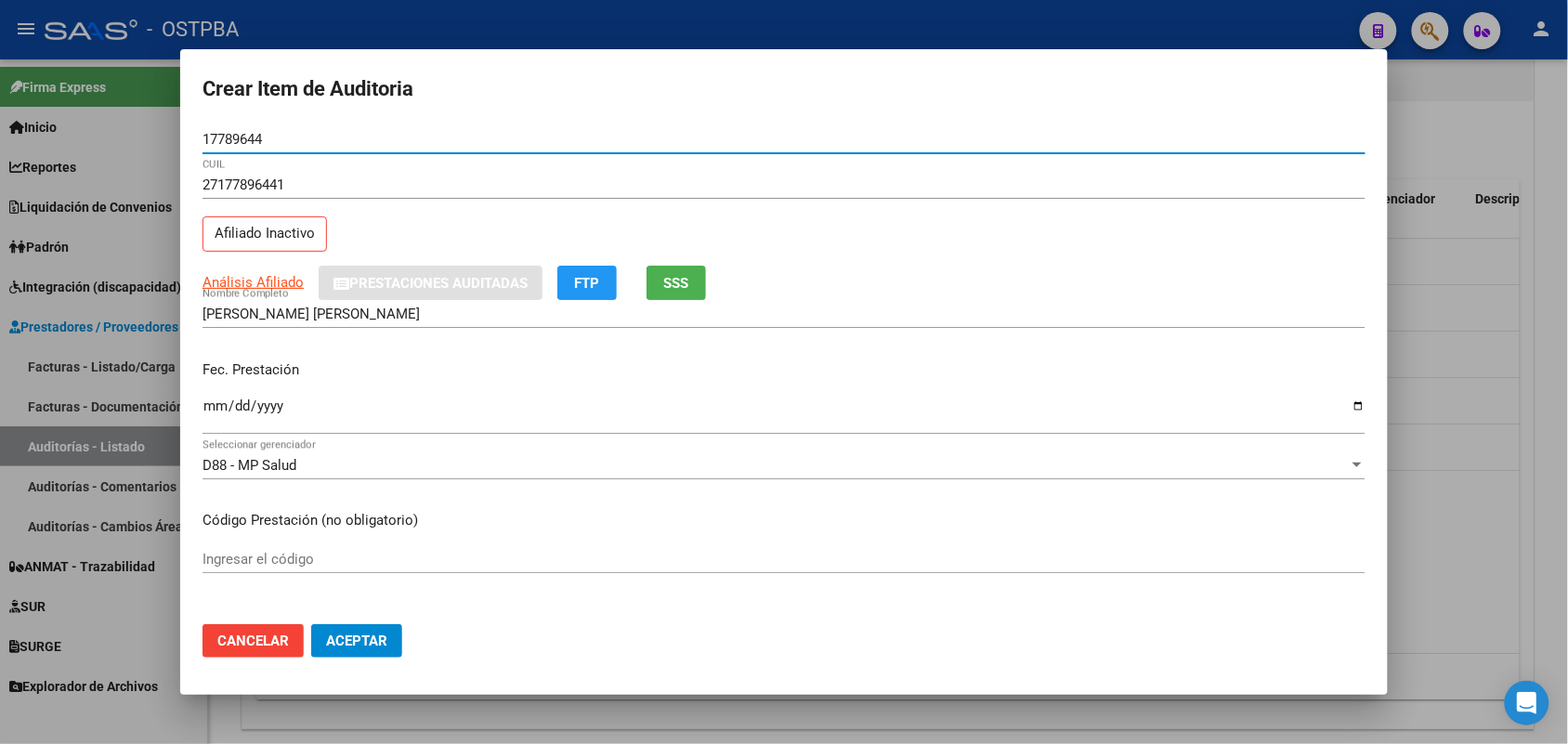
type input "17789644"
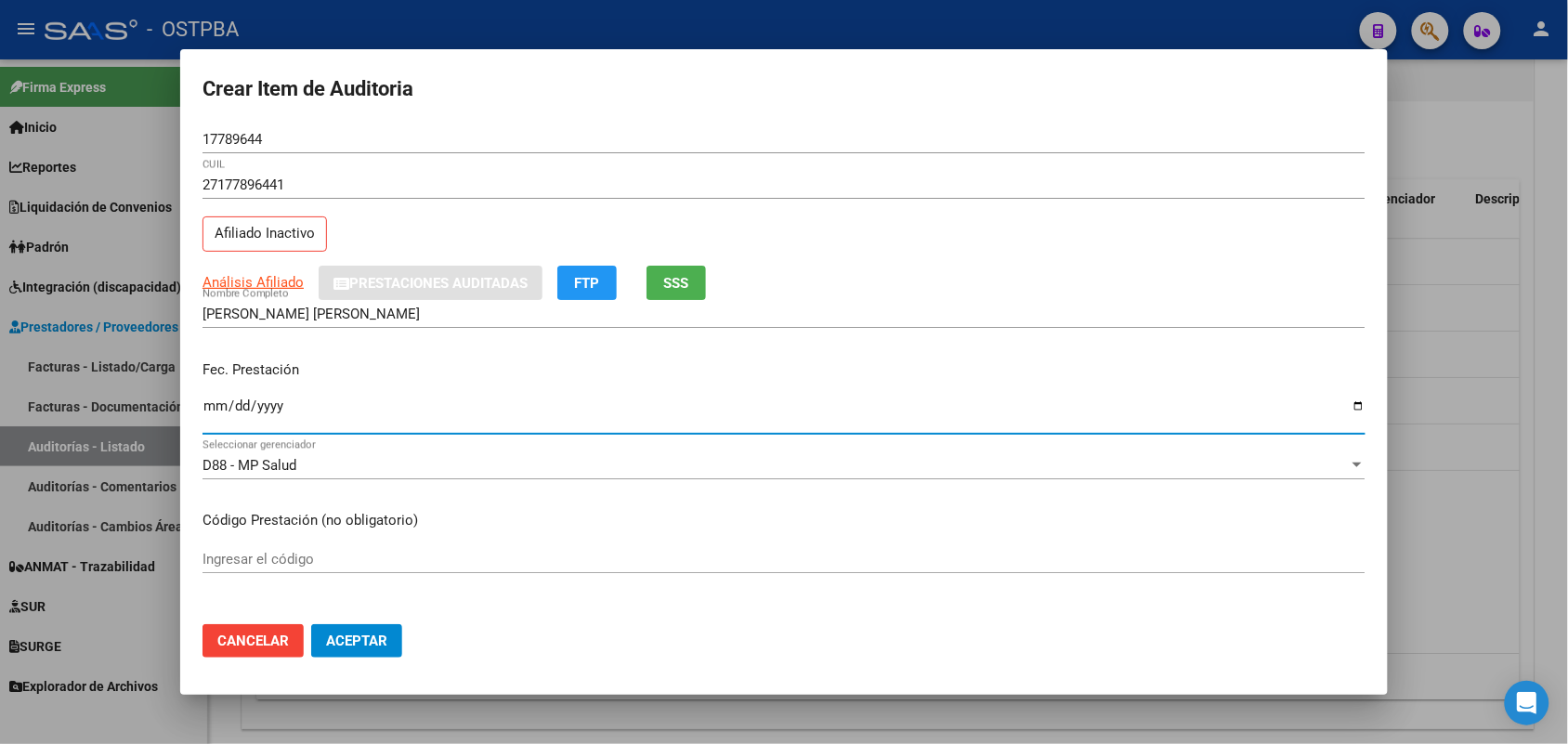
click at [209, 414] on input "Ingresar la fecha" at bounding box center [784, 414] width 1164 height 30
type input "2025-04-07"
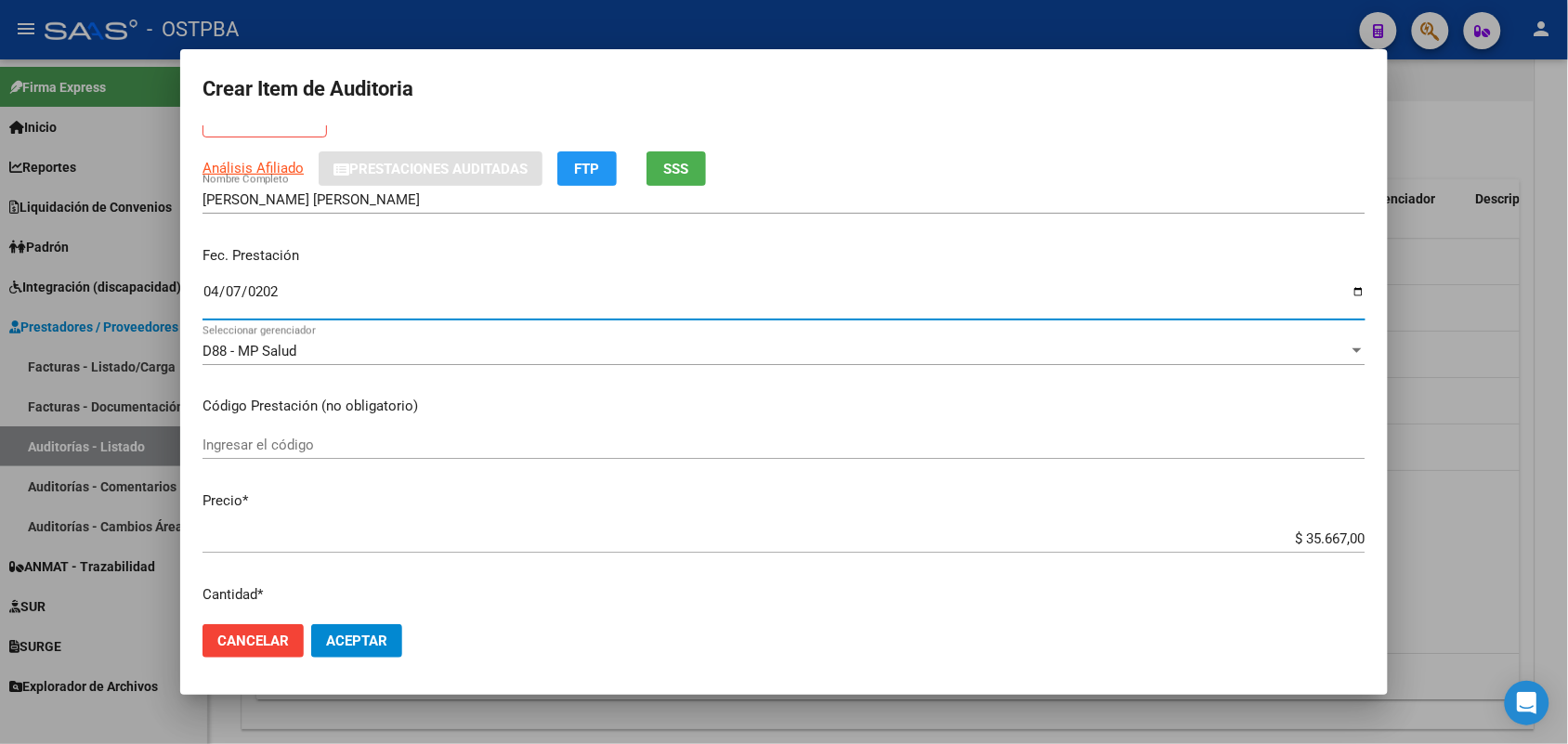
scroll to position [116, 0]
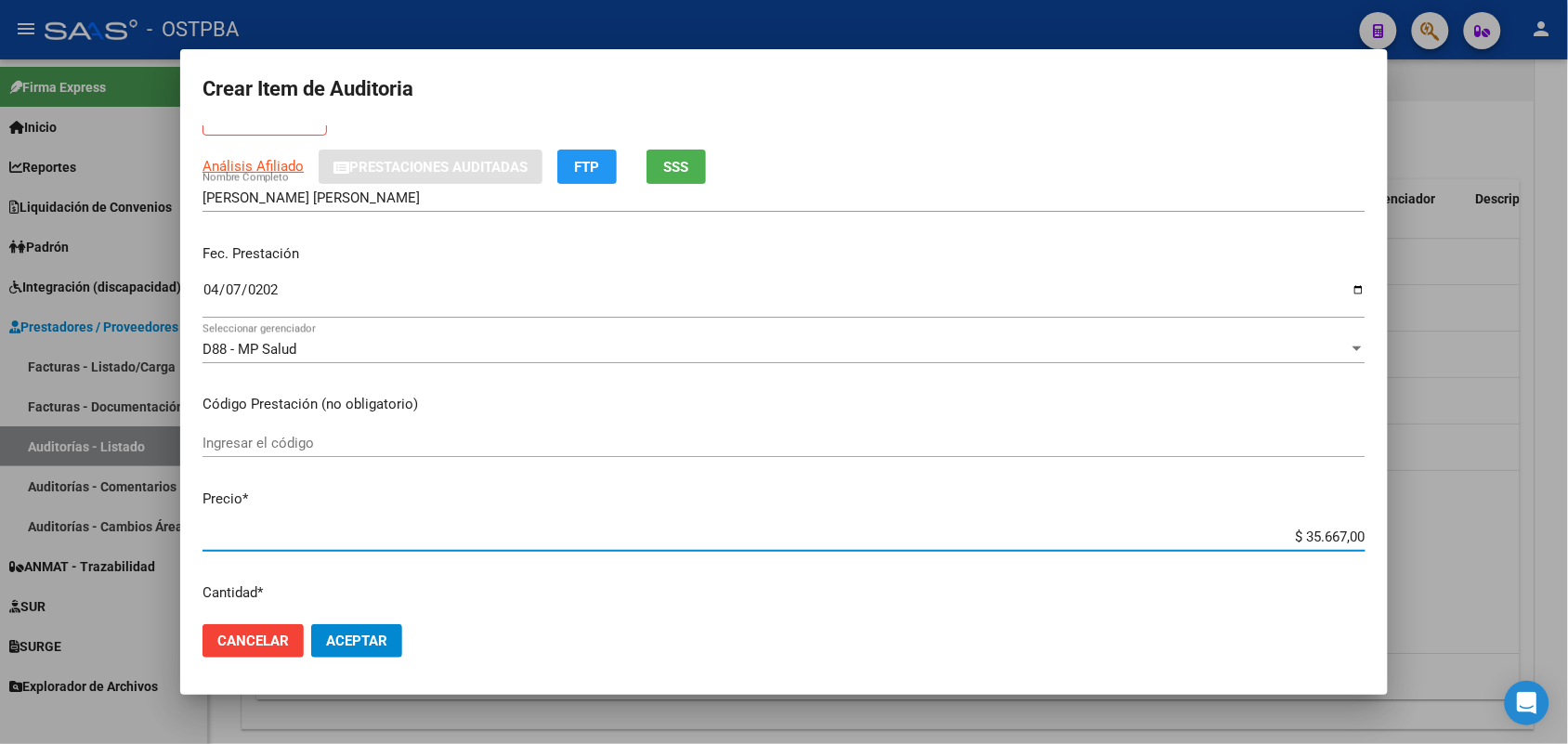
drag, startPoint x: 1255, startPoint y: 535, endPoint x: 1521, endPoint y: 539, distance: 266.0
click at [1521, 539] on div "Crear Item de Auditoria 17789644 Nro Documento 27177896441 CUIL Afiliado Inacti…" at bounding box center [784, 372] width 1568 height 744
type input "$ 0,01"
type input "$ 0,11"
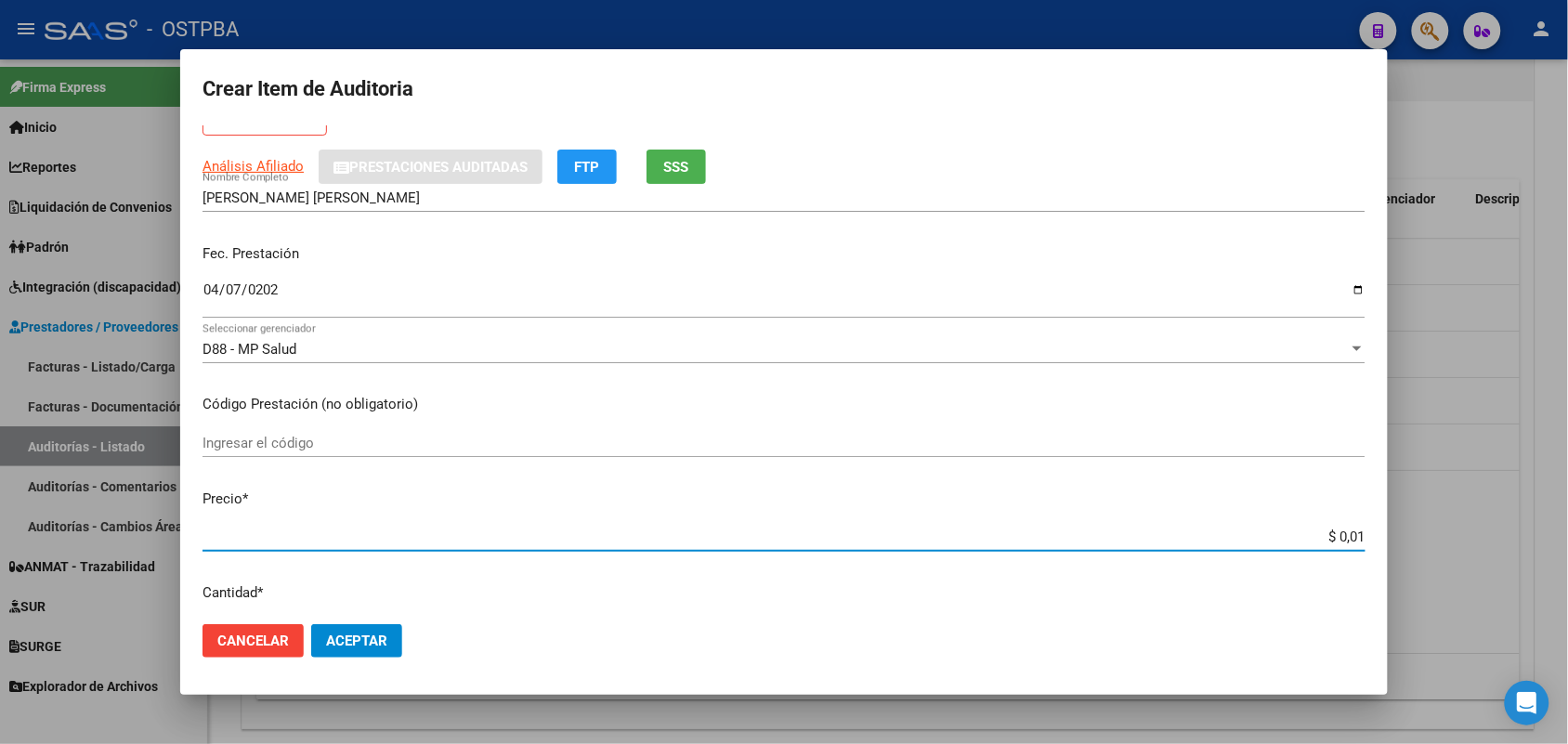
type input "$ 0,11"
type input "$ 1,18"
type input "$ 11,88"
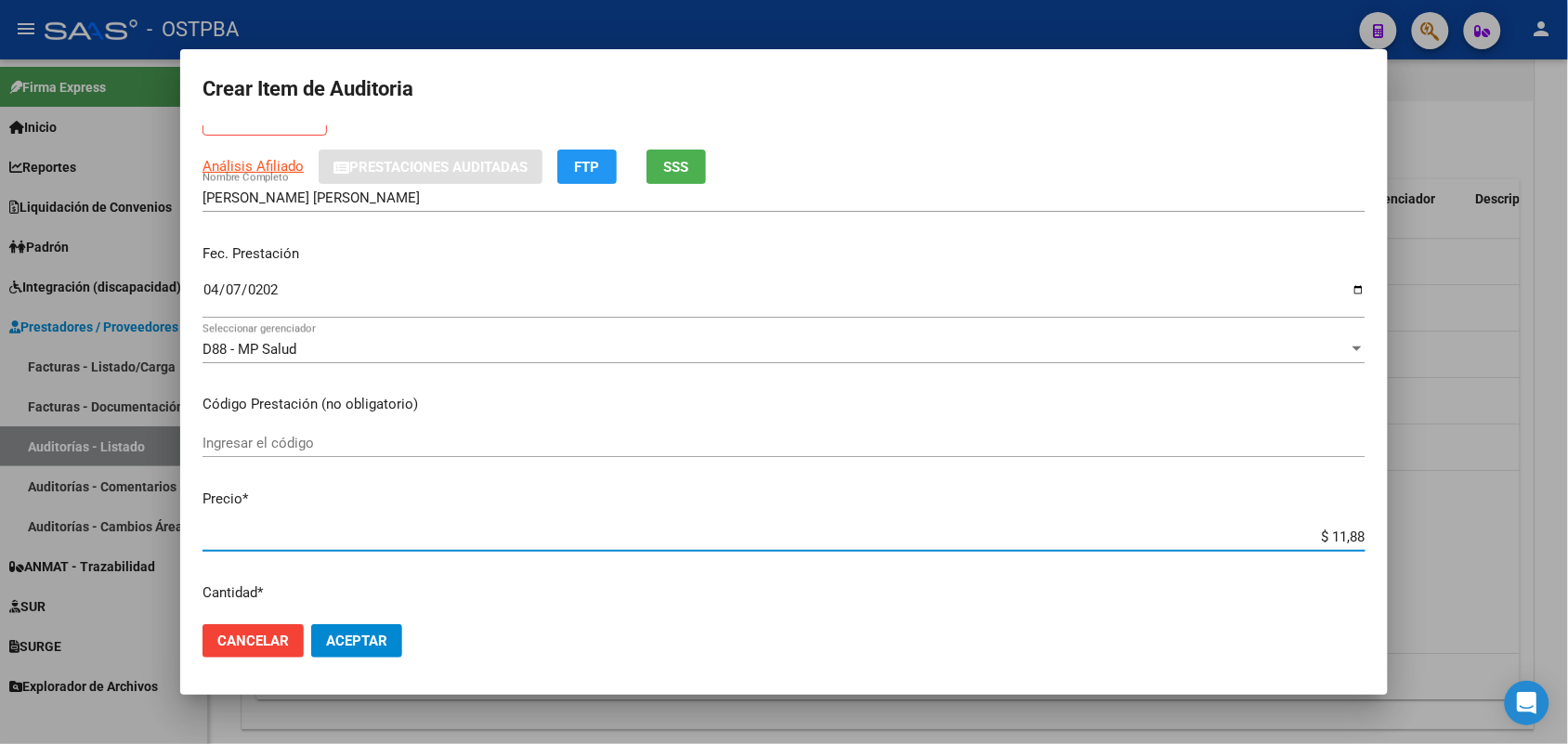
type input "$ 118,89"
type input "$ 1.188,90"
type input "$ 11.889,00"
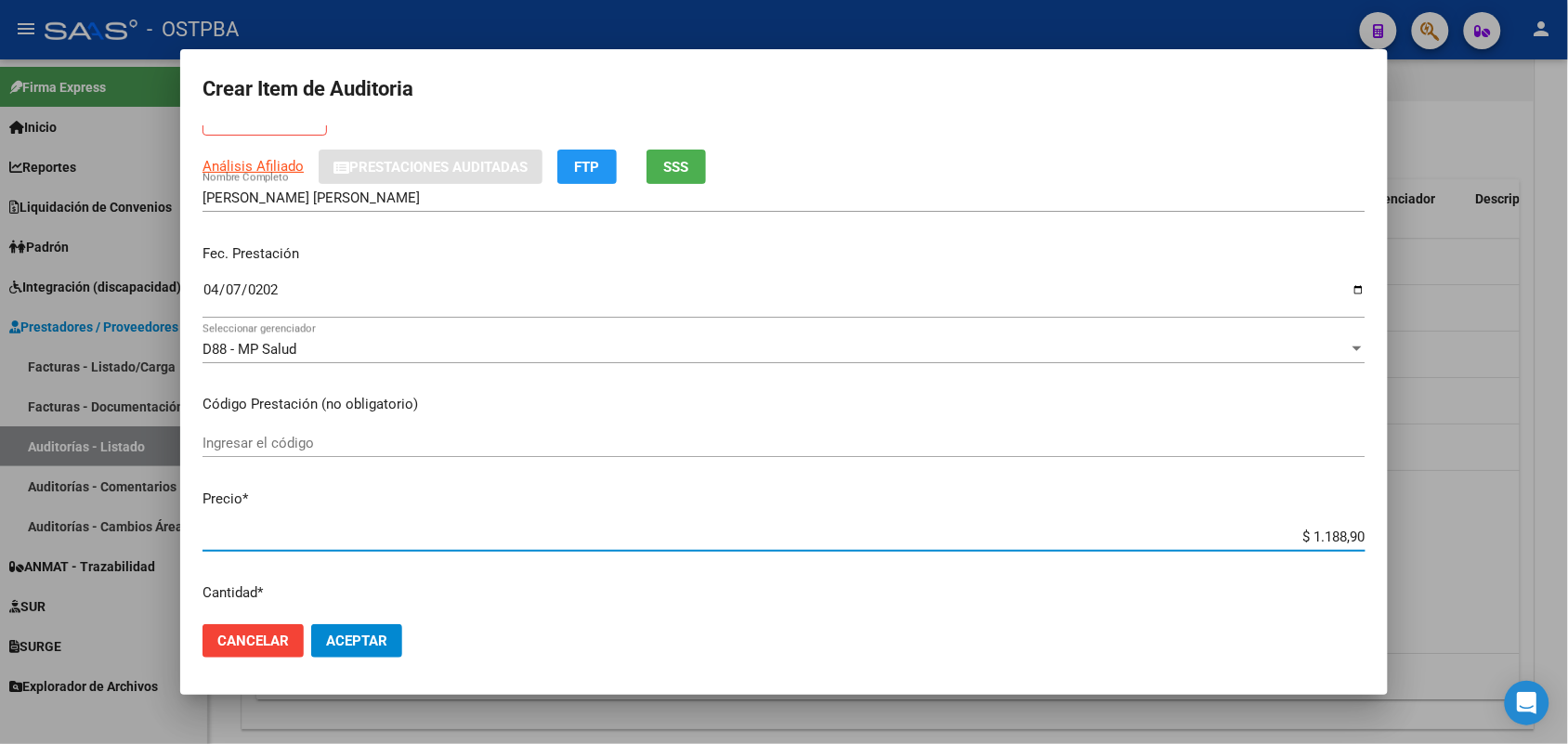
type input "$ 11.889,00"
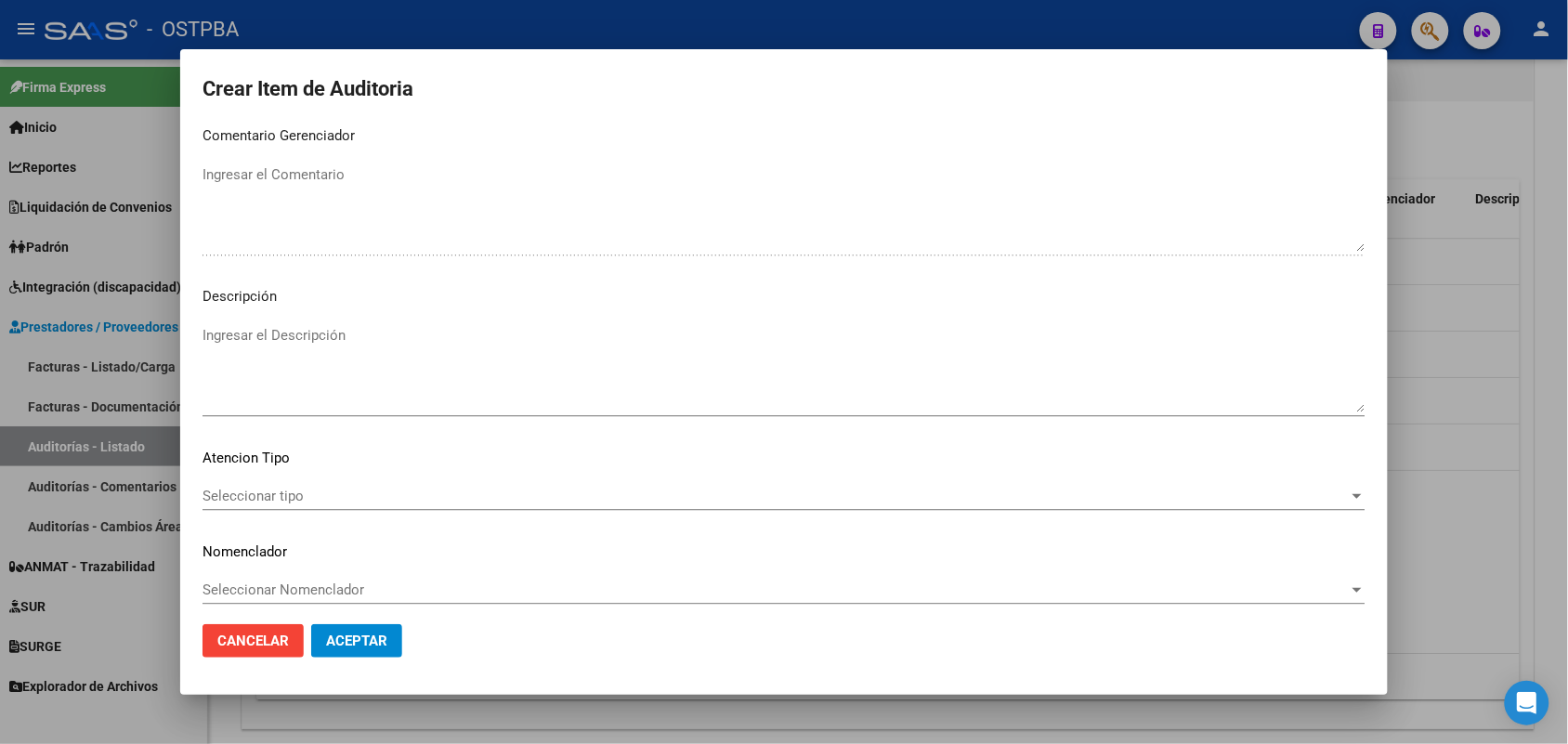
scroll to position [1187, 0]
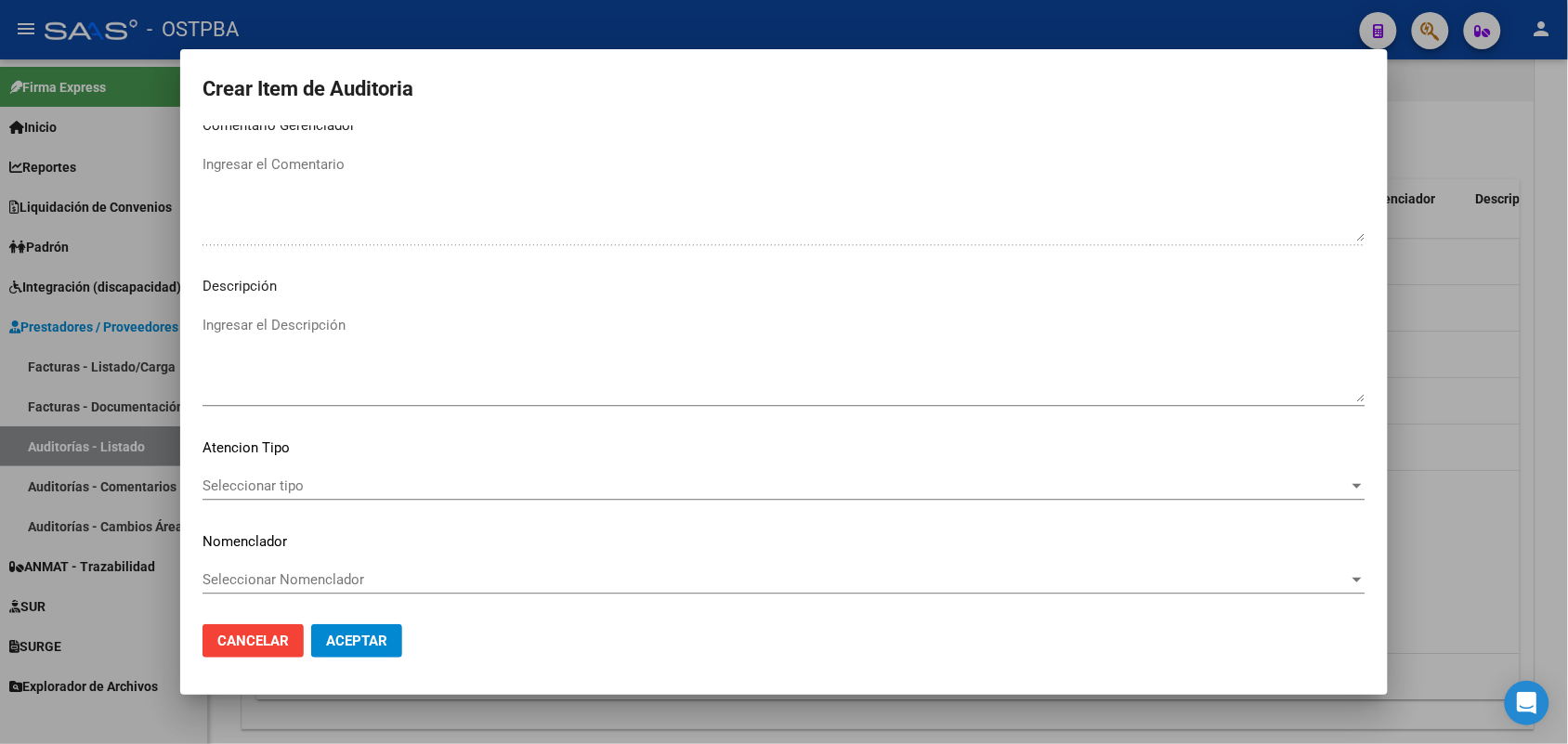
click at [261, 489] on span "Seleccionar tipo" at bounding box center [775, 486] width 1147 height 17
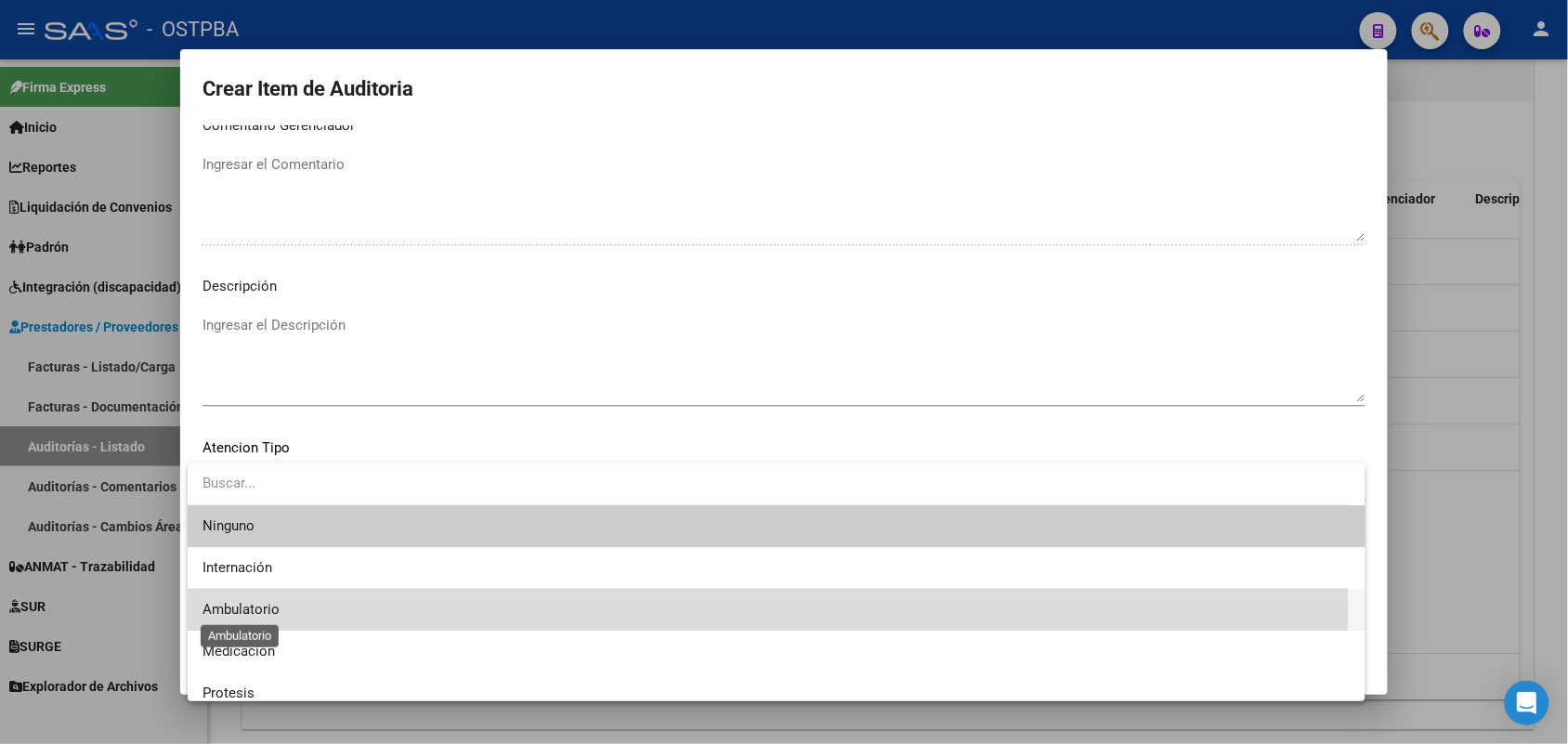
click at [261, 613] on span "Ambulatorio" at bounding box center [241, 609] width 77 height 17
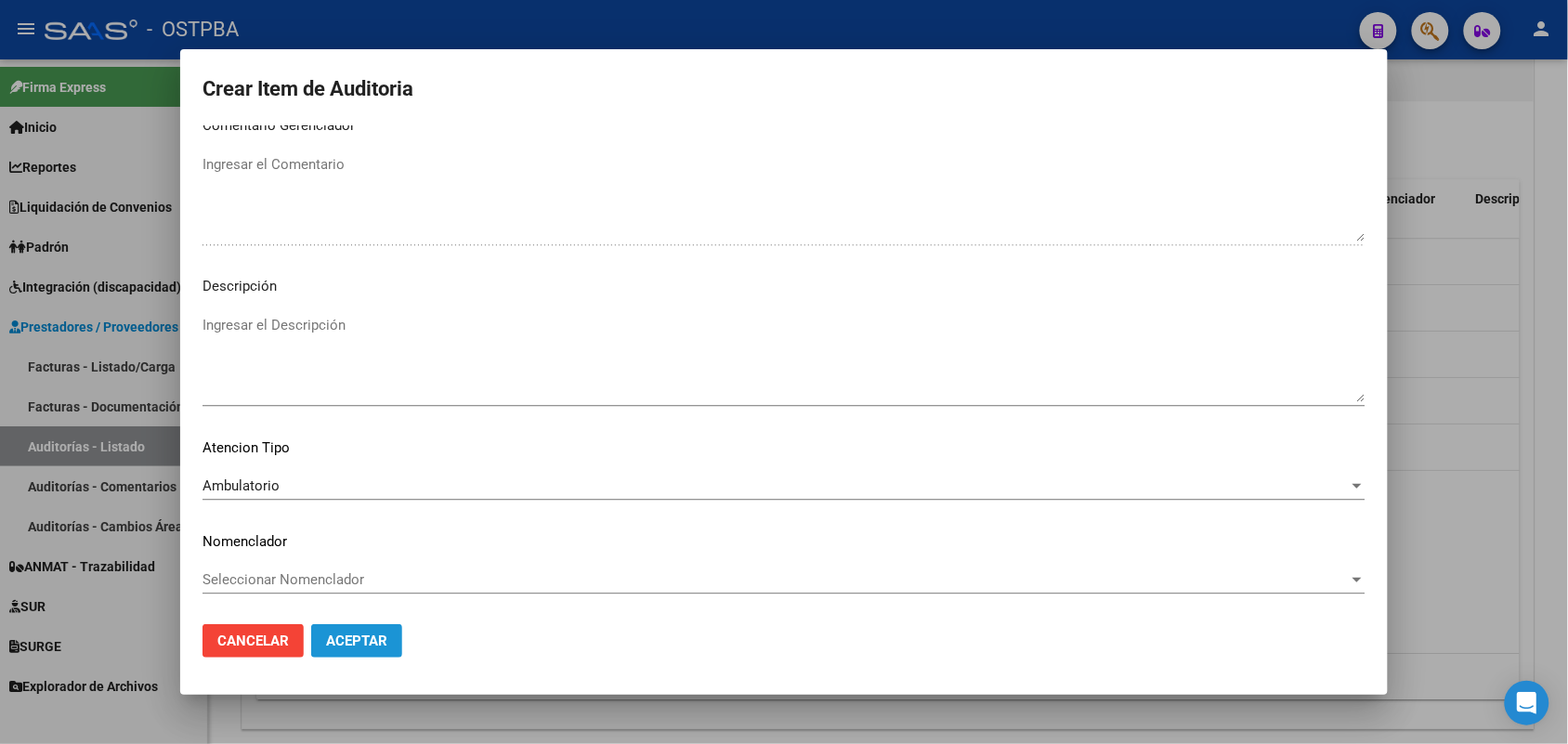
click at [369, 641] on span "Aceptar" at bounding box center [357, 641] width 62 height 17
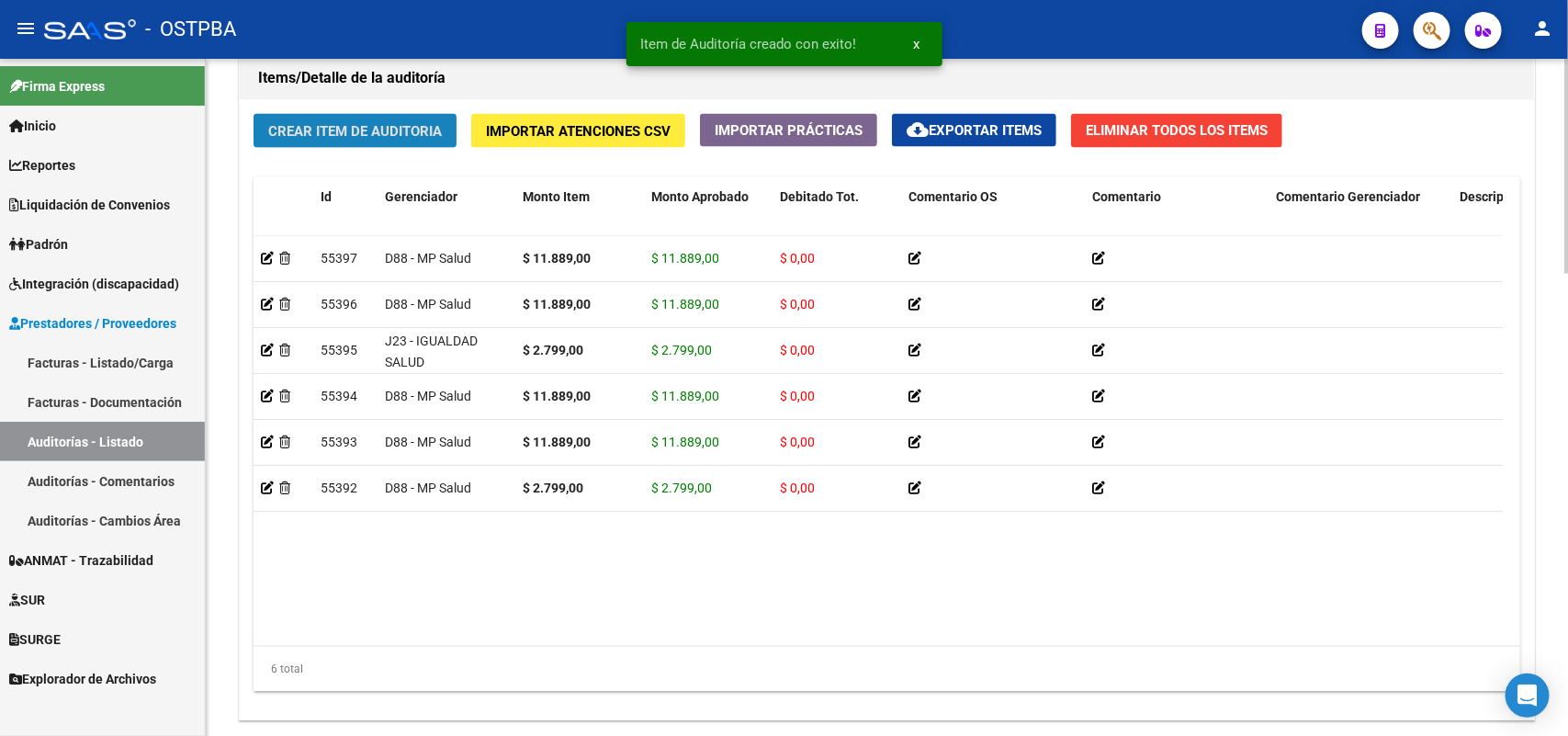
click at [431, 126] on span "Crear Item de Auditoria" at bounding box center [355, 131] width 174 height 17
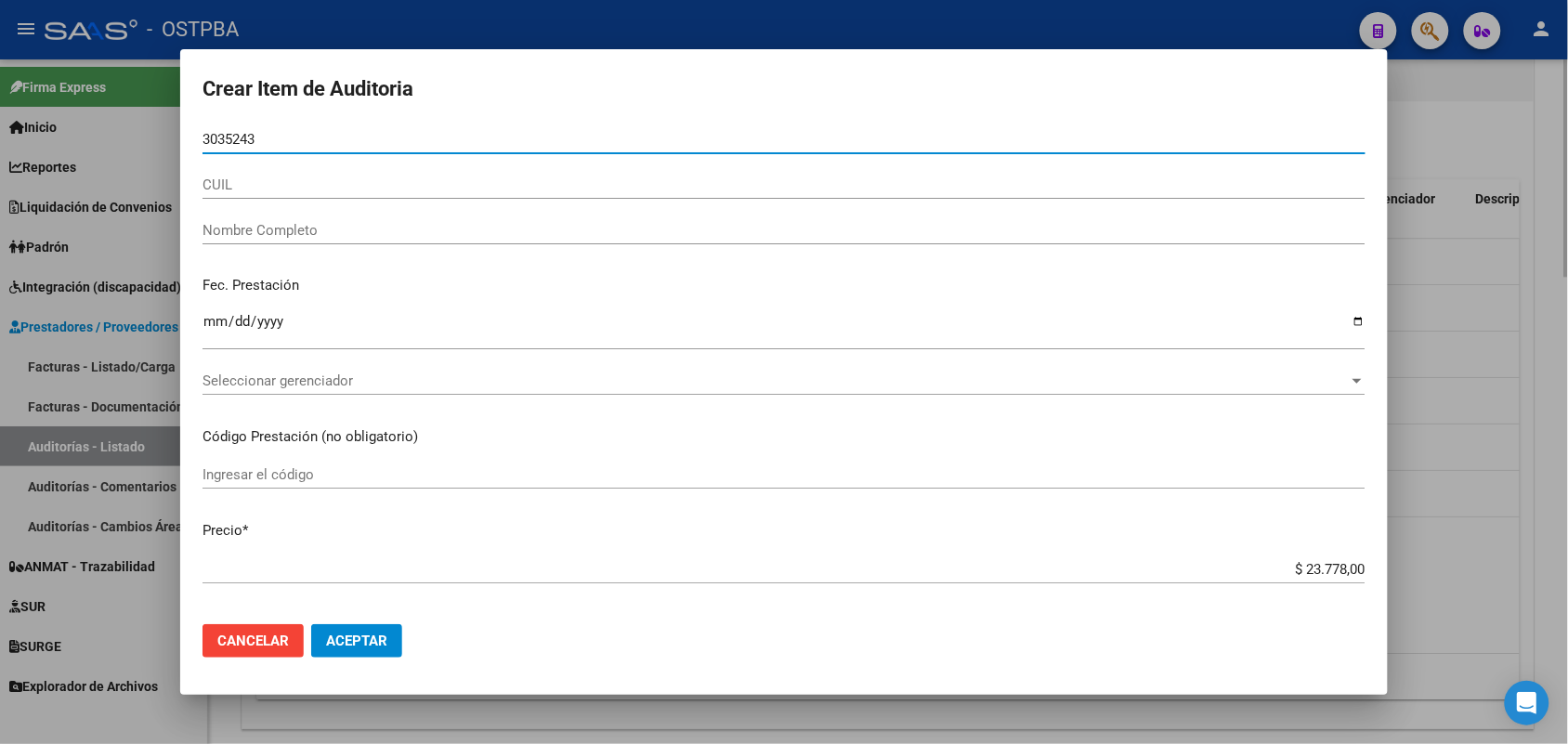
type input "30352435"
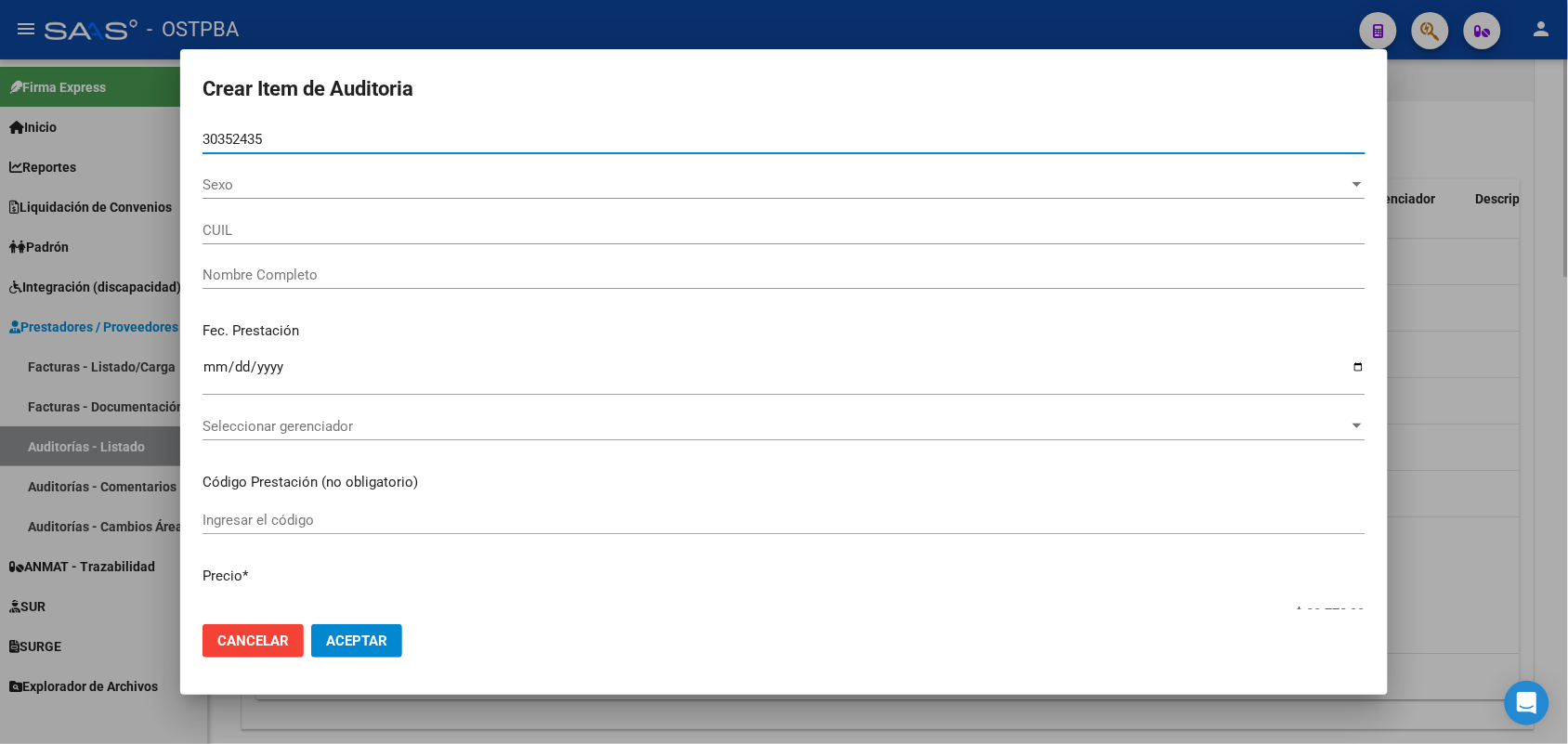
type input "27303524350"
type input "VILA EVA EVANGELINA"
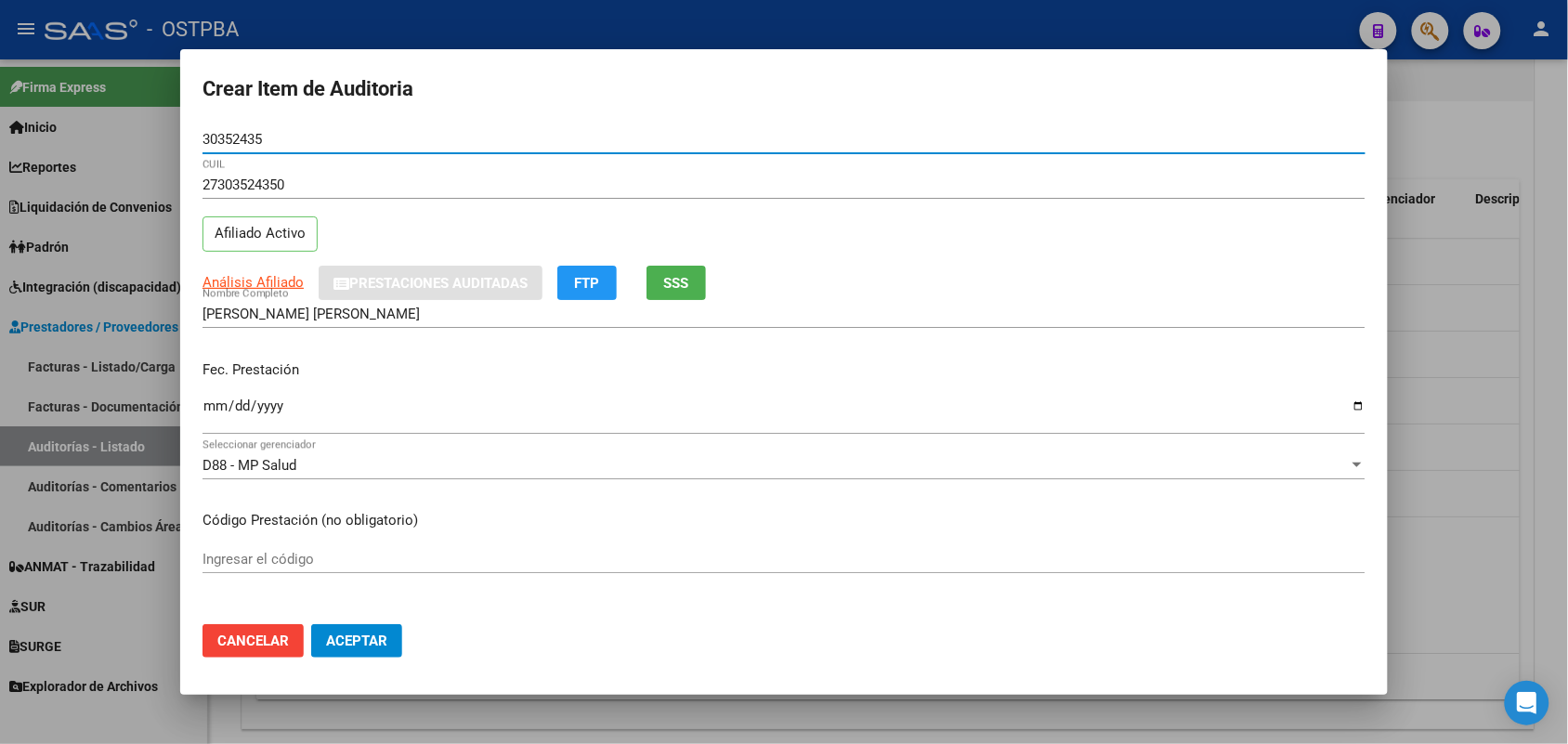
type input "30352435"
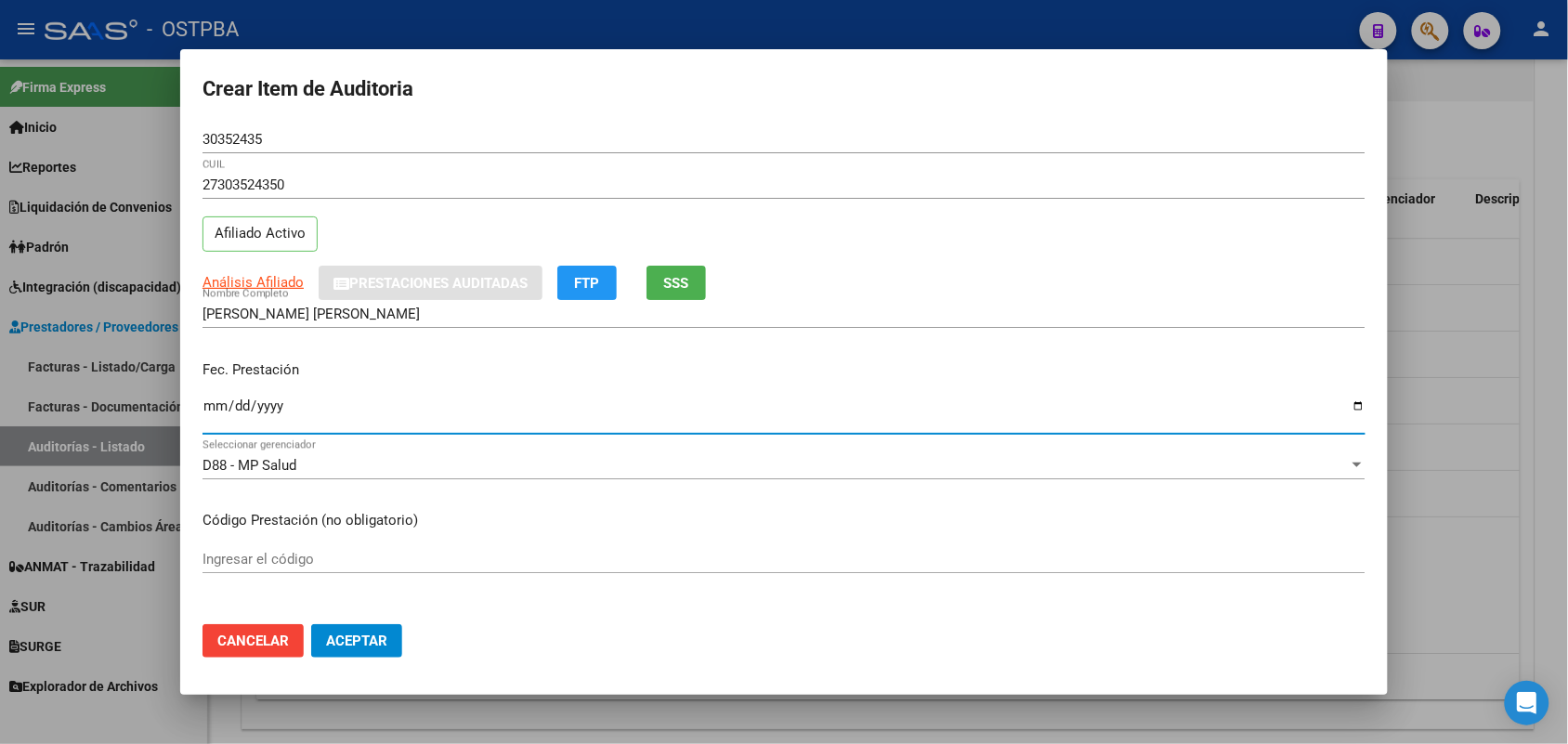
click at [218, 421] on input "Ingresar la fecha" at bounding box center [784, 414] width 1164 height 30
type input "2025-02-03"
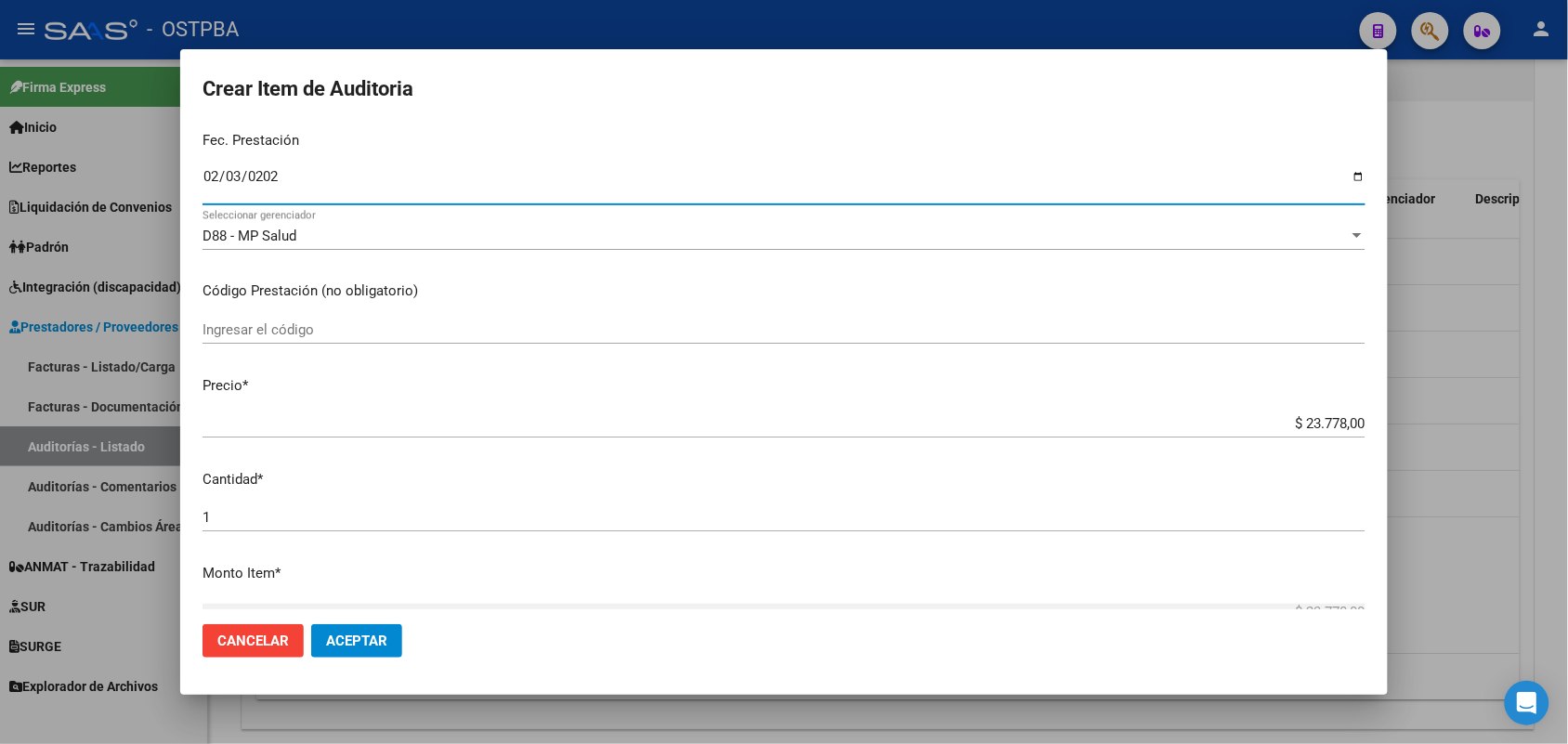
scroll to position [232, 0]
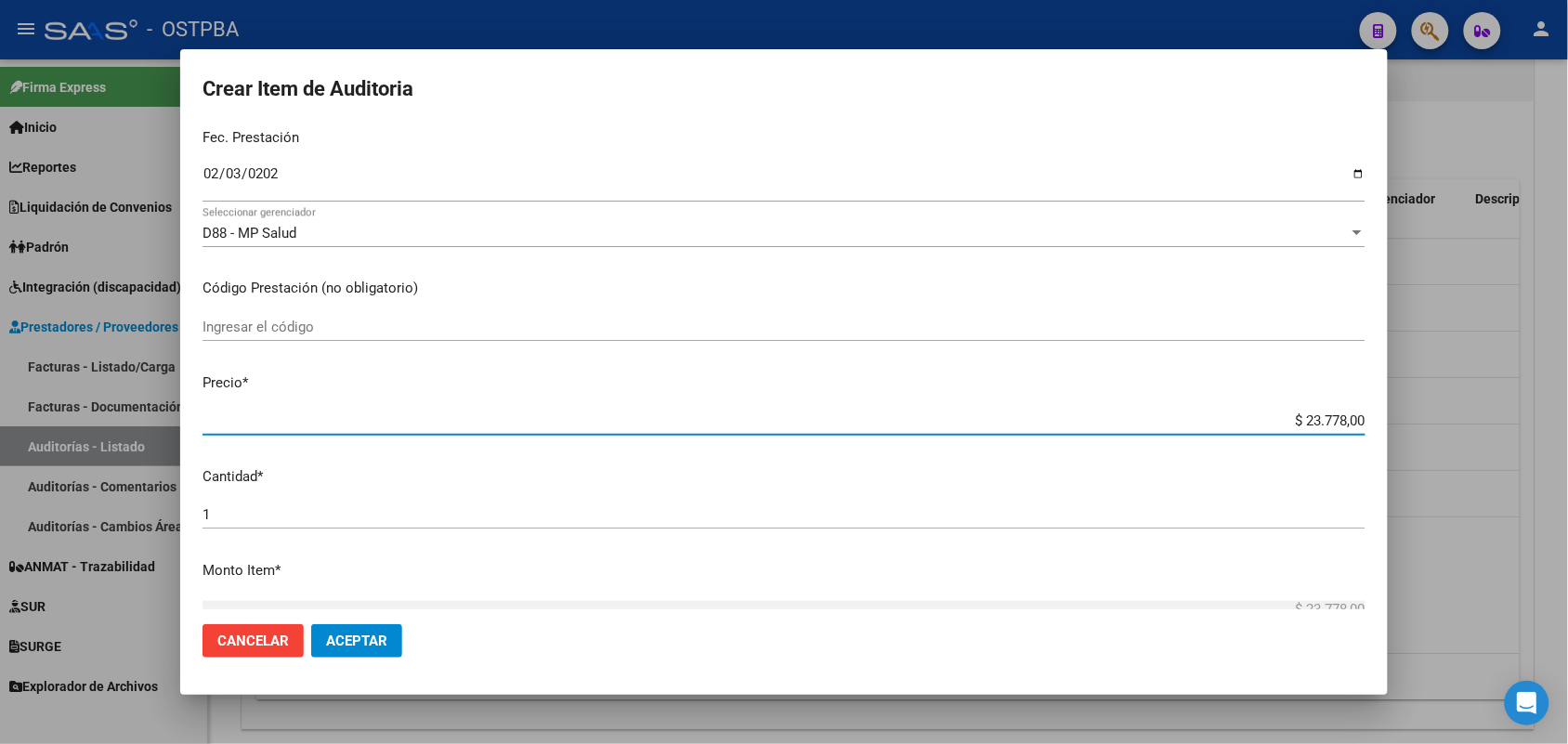
drag, startPoint x: 1259, startPoint y: 416, endPoint x: 1464, endPoint y: 432, distance: 205.6
click at [1464, 432] on div "Crear Item de Auditoria 30352435 Nro Documento 27303524350 CUIL Afiliado Activo…" at bounding box center [784, 372] width 1568 height 744
type input "$ 0,01"
type input "$ 0,11"
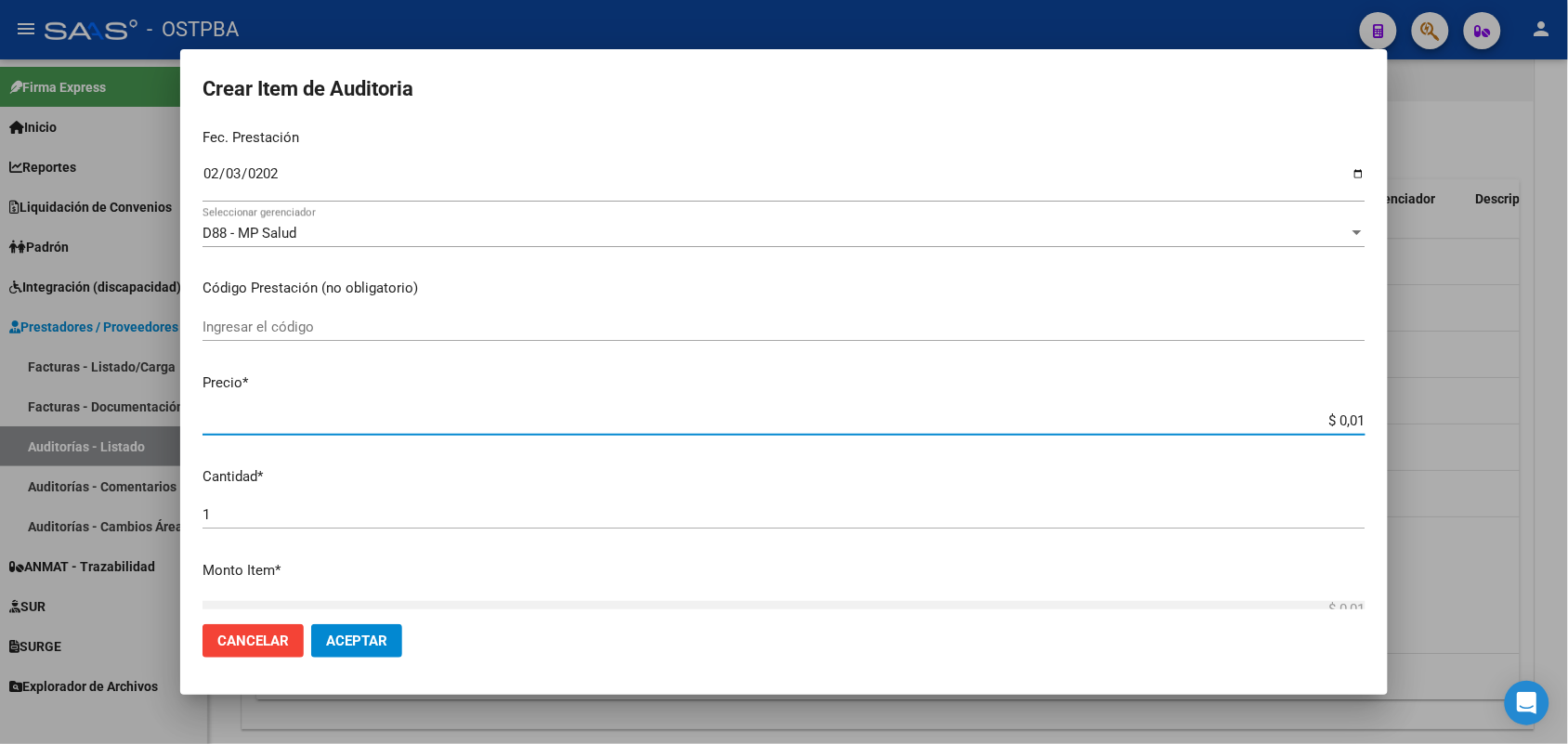
type input "$ 0,11"
type input "$ 1,18"
type input "$ 11,88"
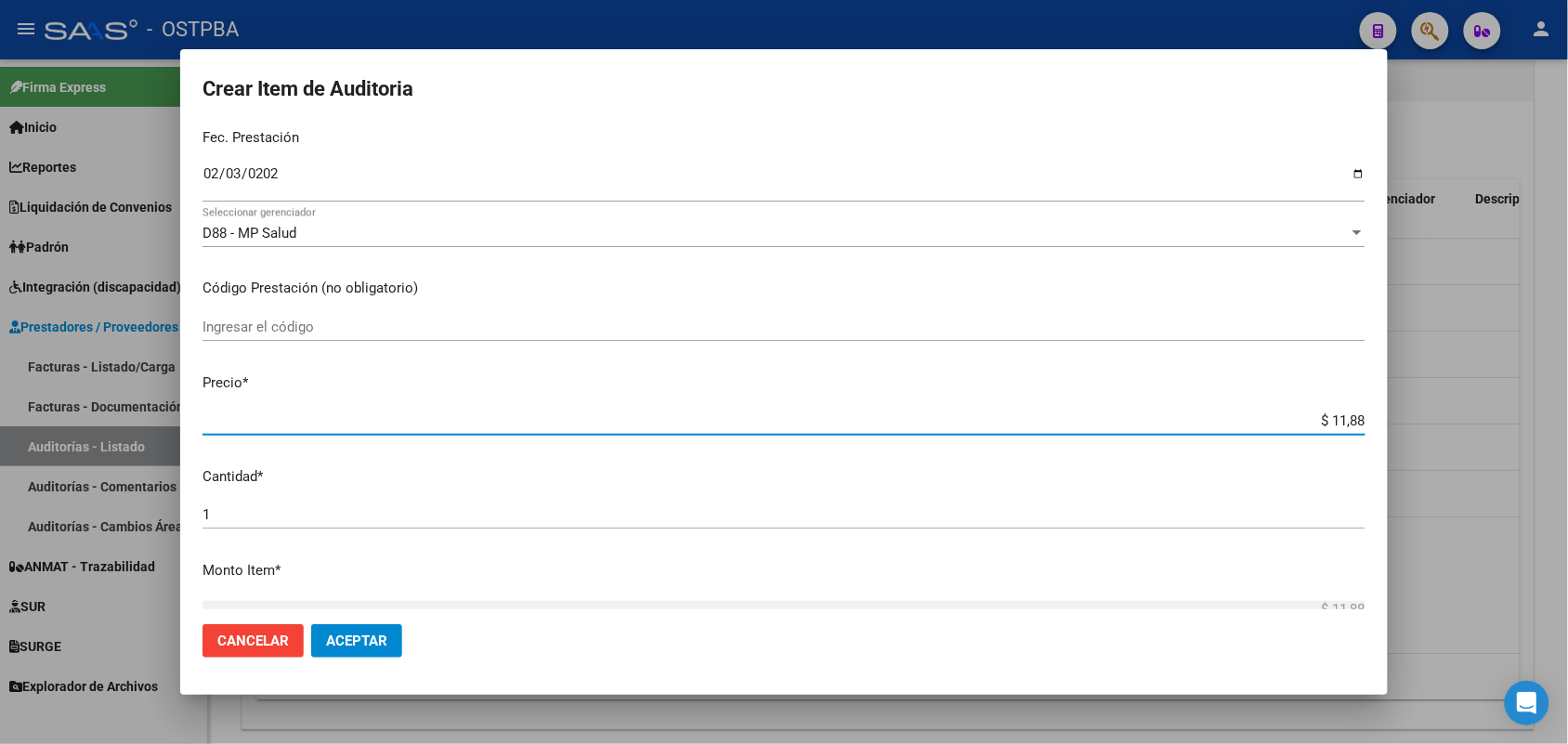
type input "$ 118,89"
type input "$ 1.188,90"
type input "$ 11.889,00"
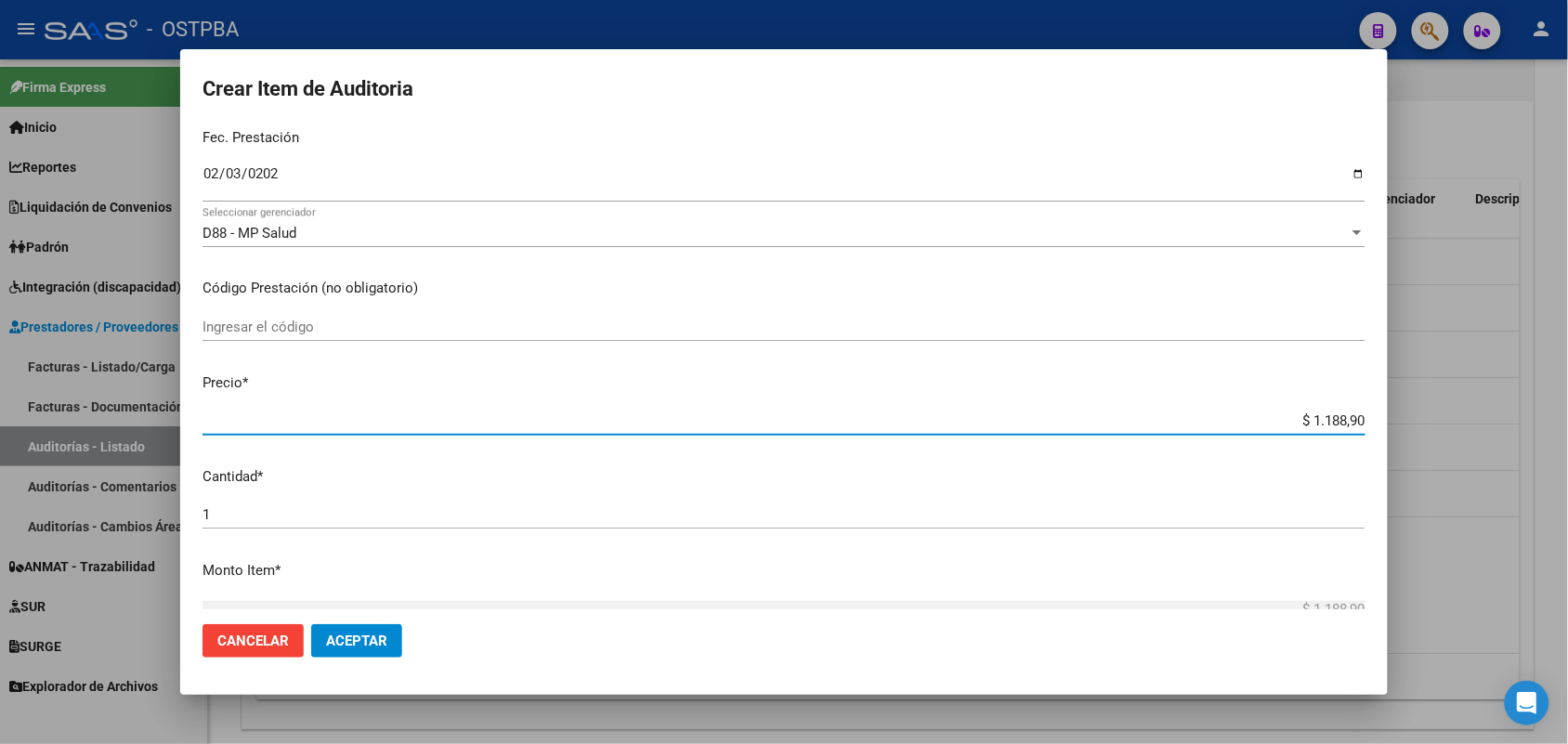
type input "$ 11.889,00"
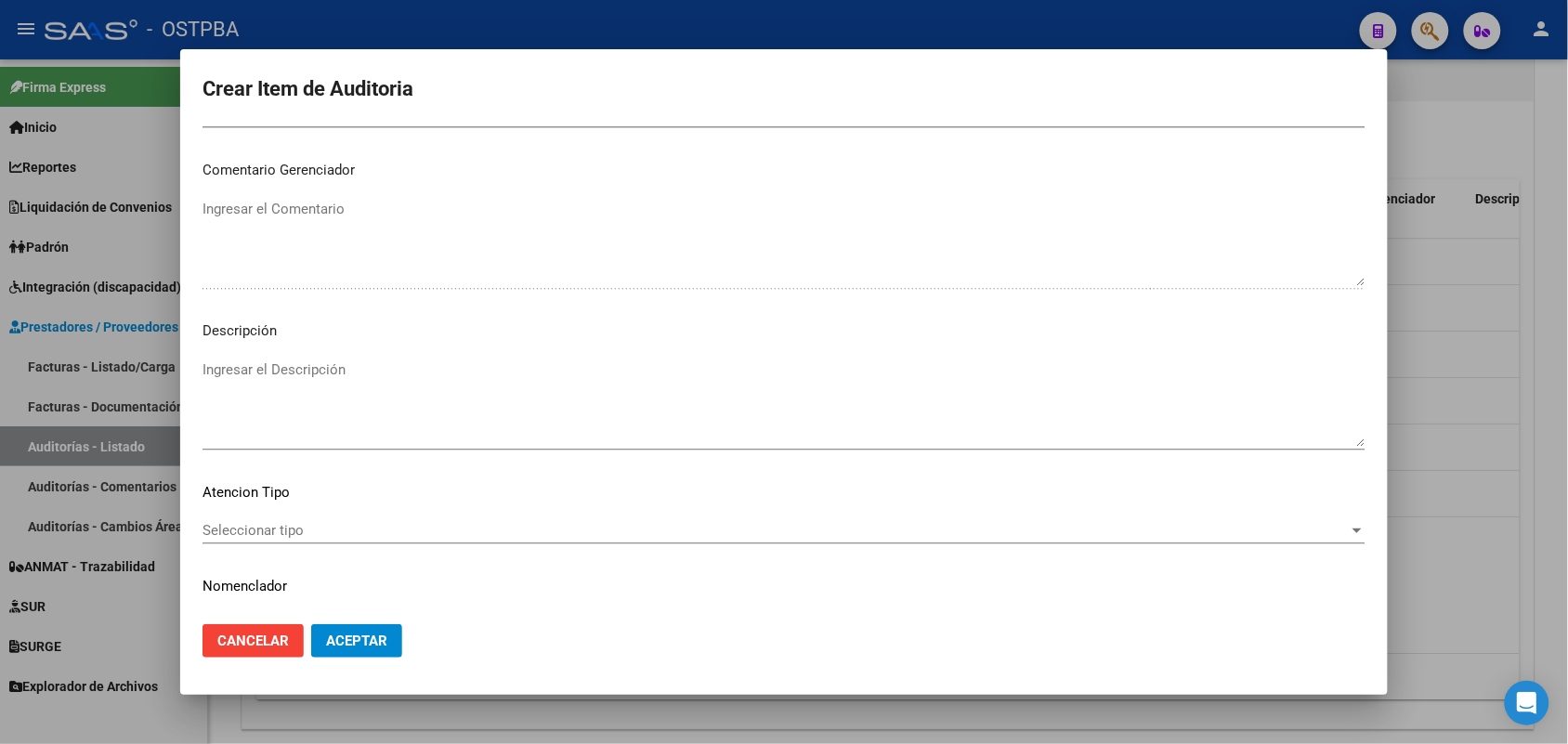
scroll to position [1187, 0]
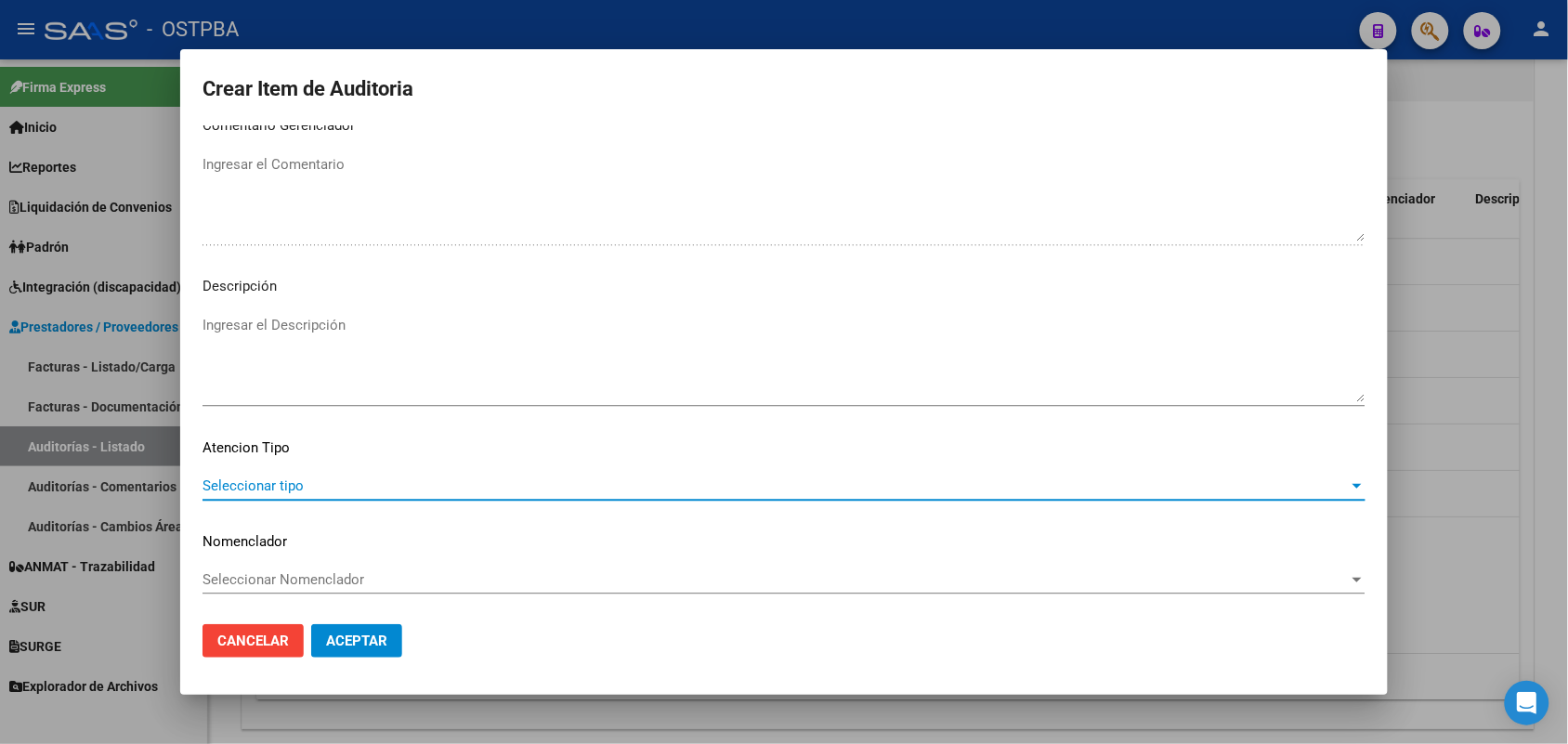
click at [275, 481] on span "Seleccionar tipo" at bounding box center [775, 486] width 1147 height 17
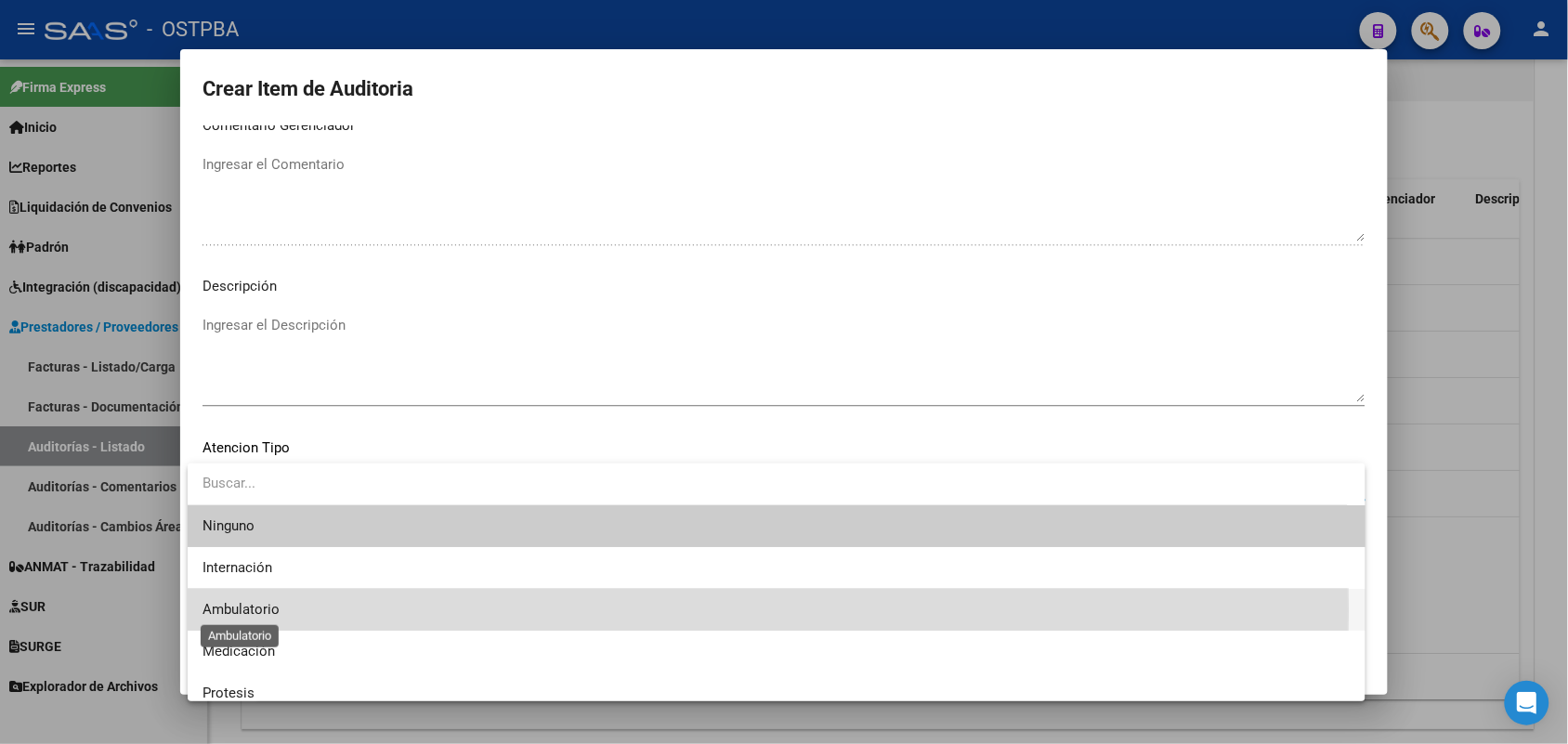
click at [240, 610] on span "Ambulatorio" at bounding box center [241, 609] width 77 height 17
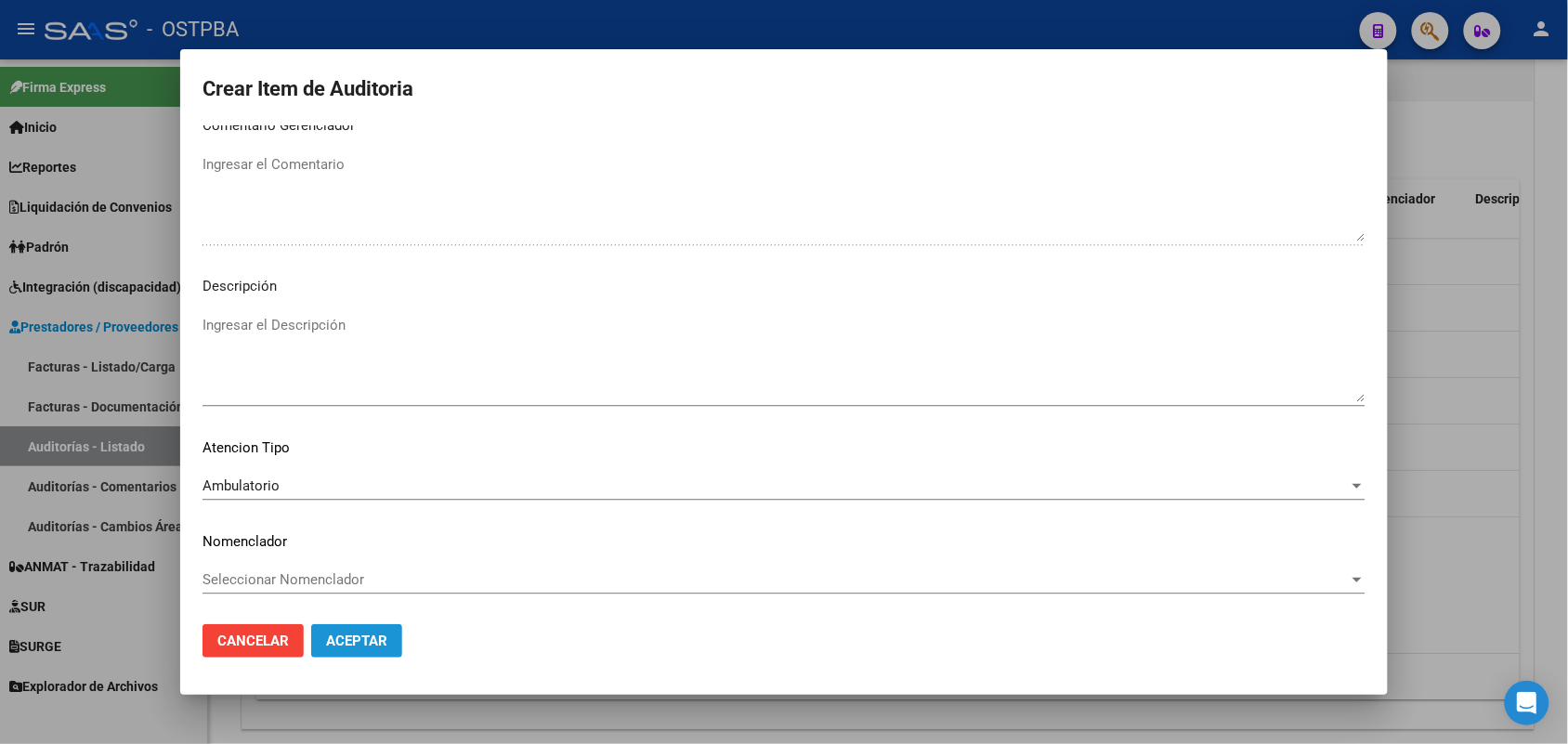
click at [374, 647] on span "Aceptar" at bounding box center [357, 641] width 62 height 17
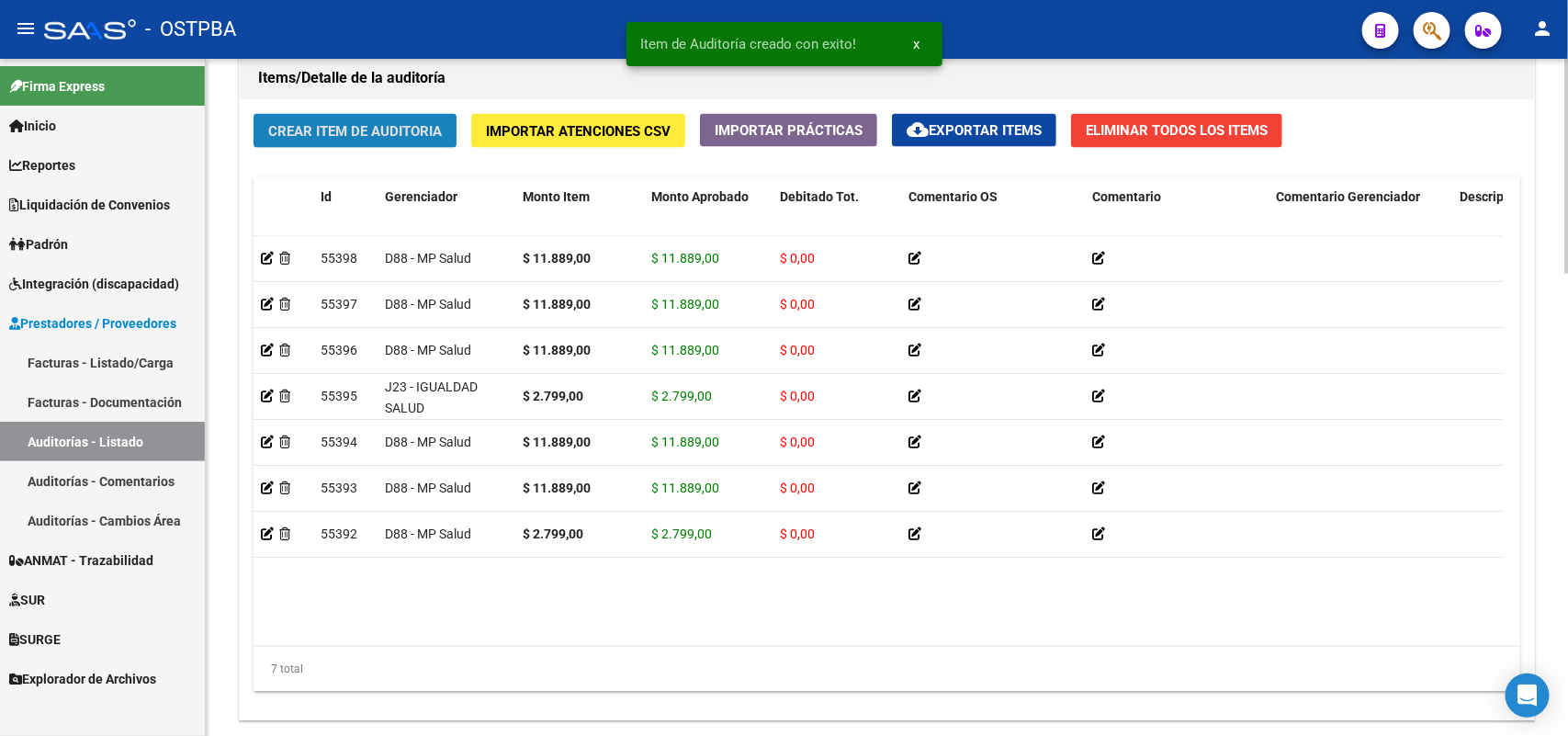
click at [431, 123] on span "Crear Item de Auditoria" at bounding box center [355, 131] width 174 height 17
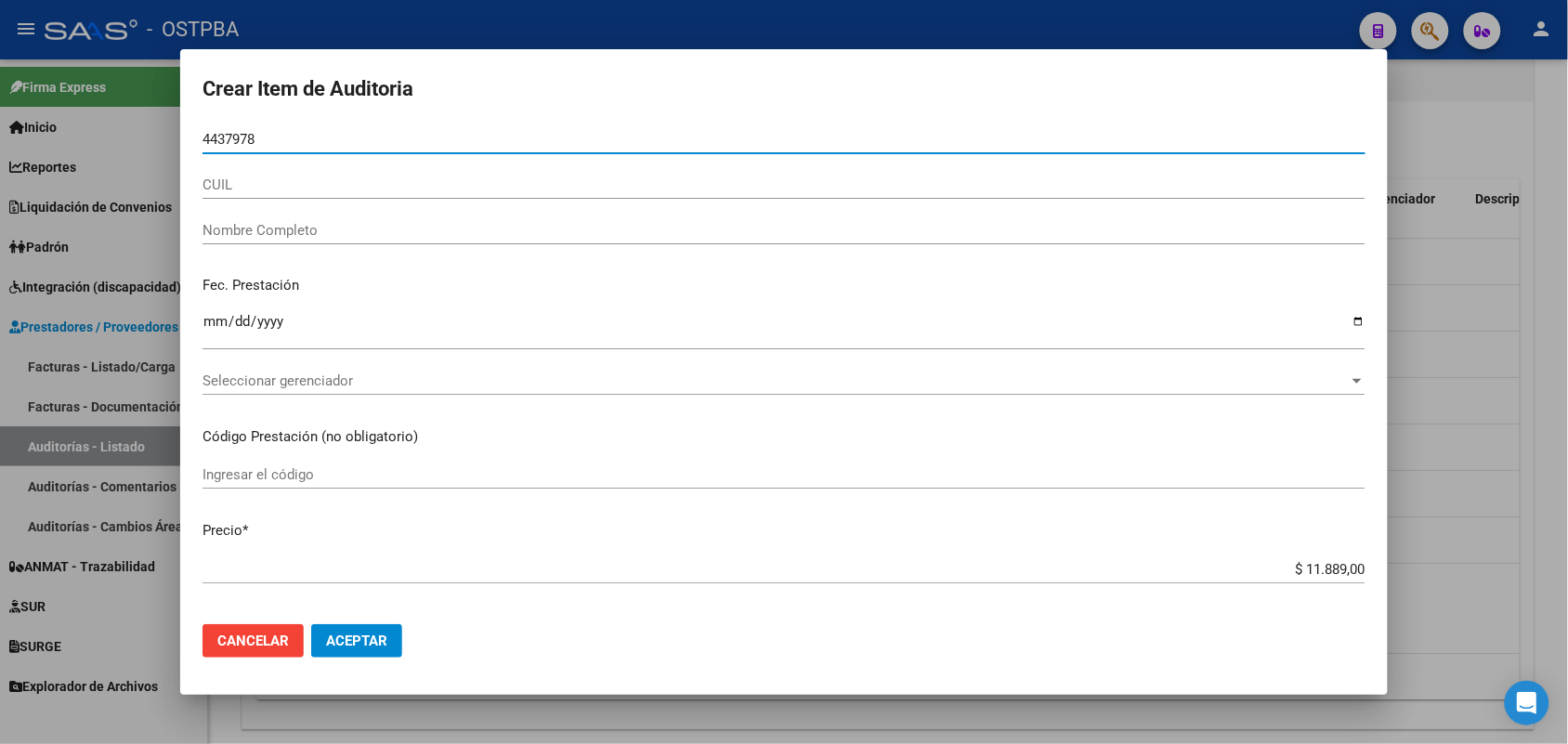
type input "44379785"
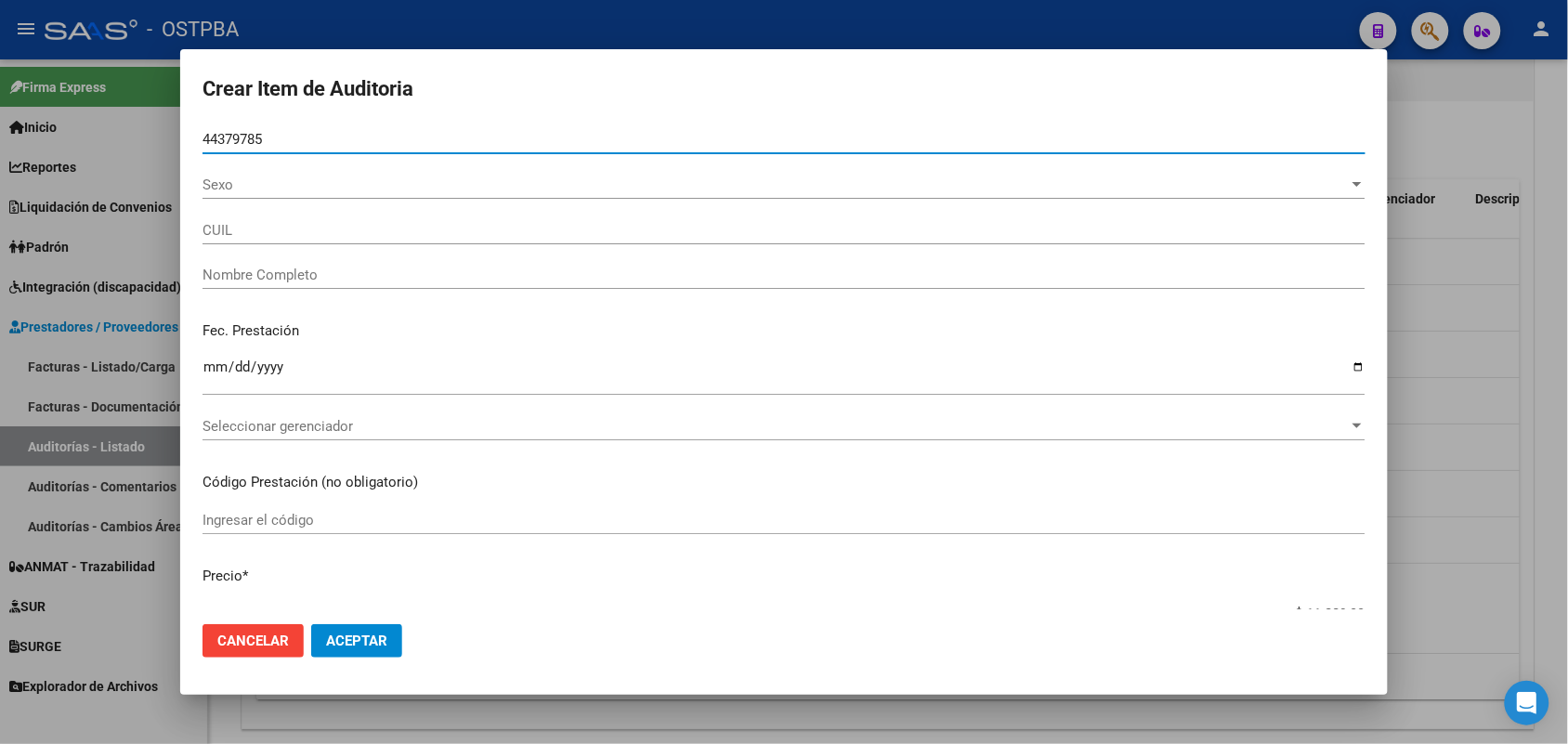
type input "27443797853"
type input "PALACIOS LAZO CELESTE AGUSTINA"
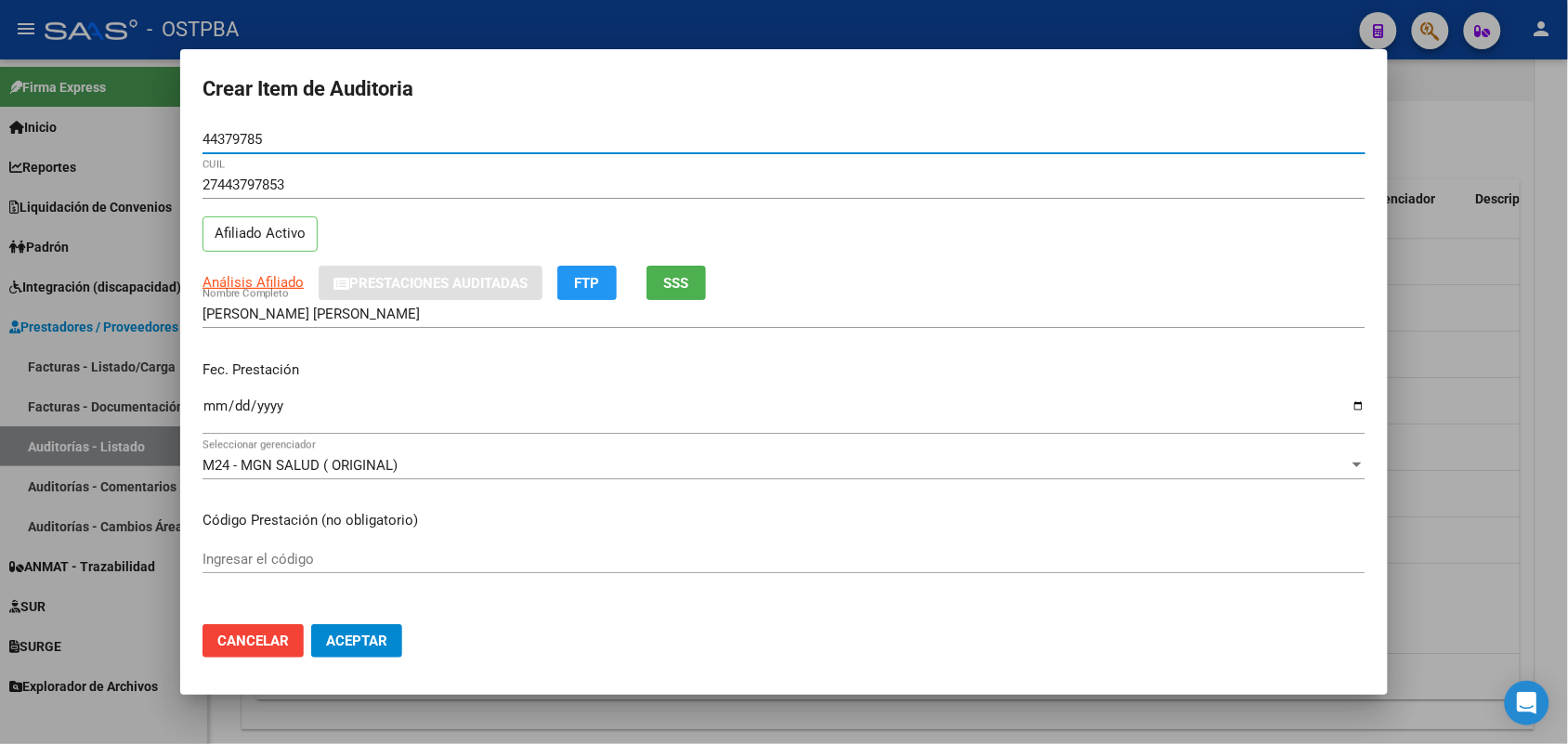
type input "44379785"
click at [212, 423] on input "Ingresar la fecha" at bounding box center [784, 414] width 1164 height 30
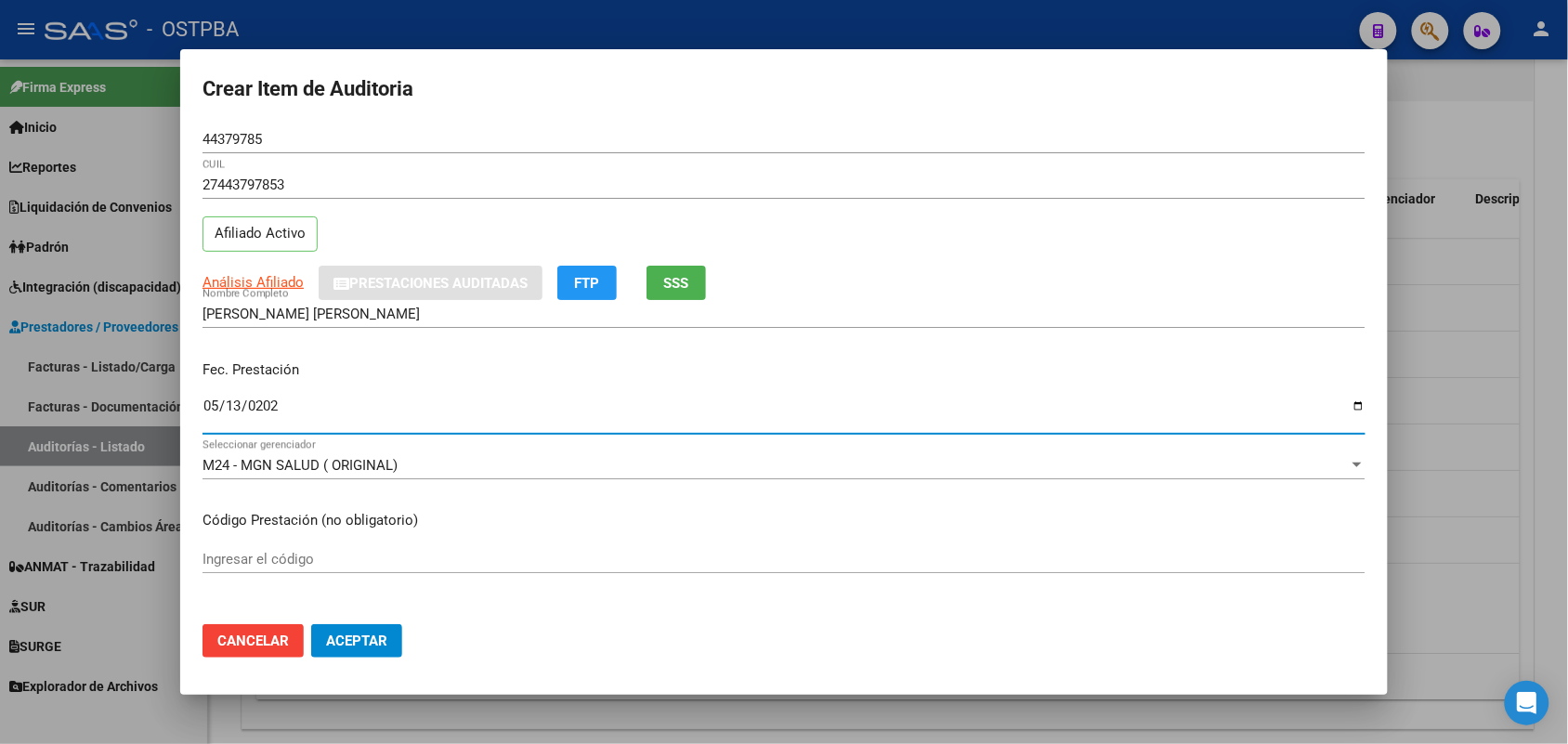
type input "2025-05-13"
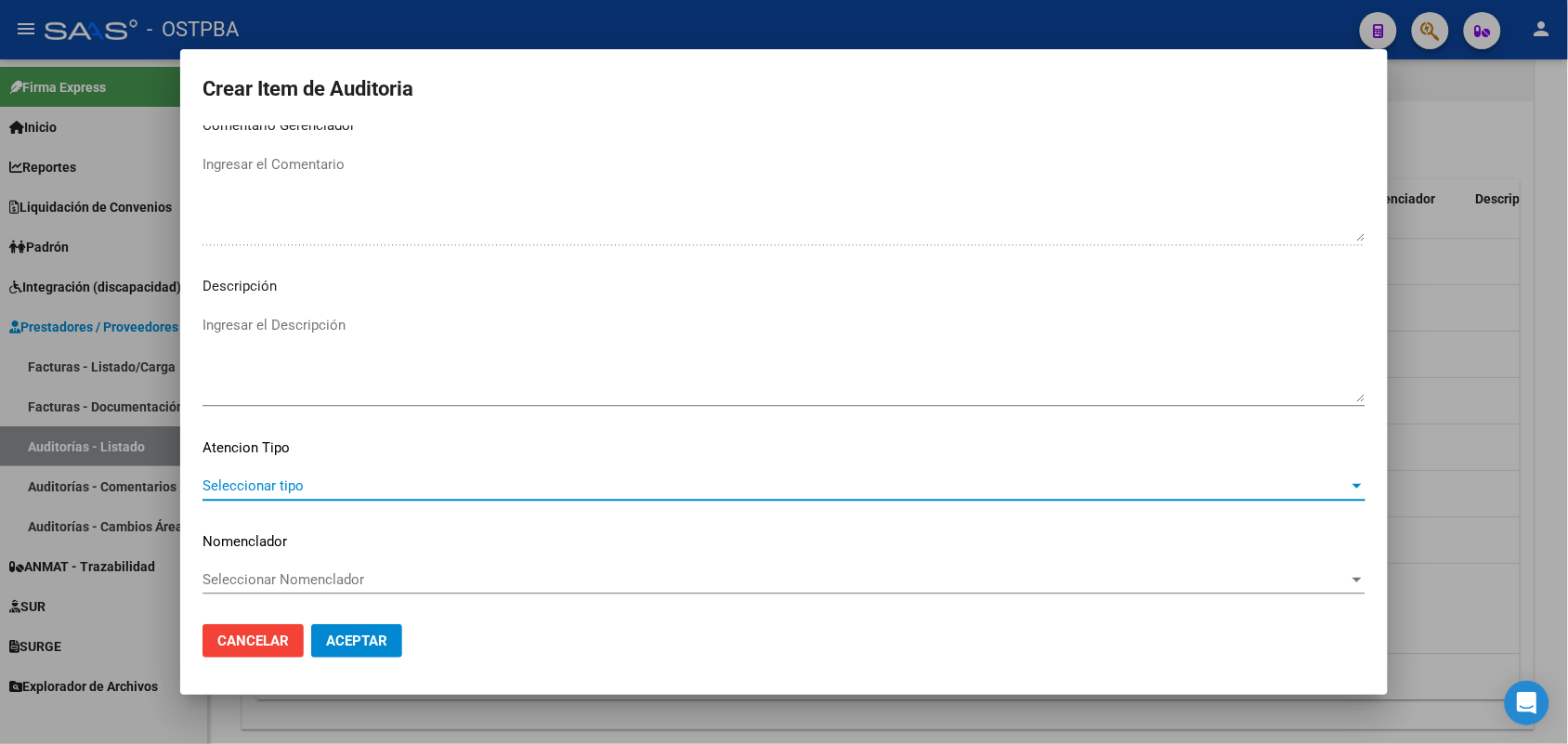
click at [260, 485] on span "Seleccionar tipo" at bounding box center [775, 486] width 1147 height 17
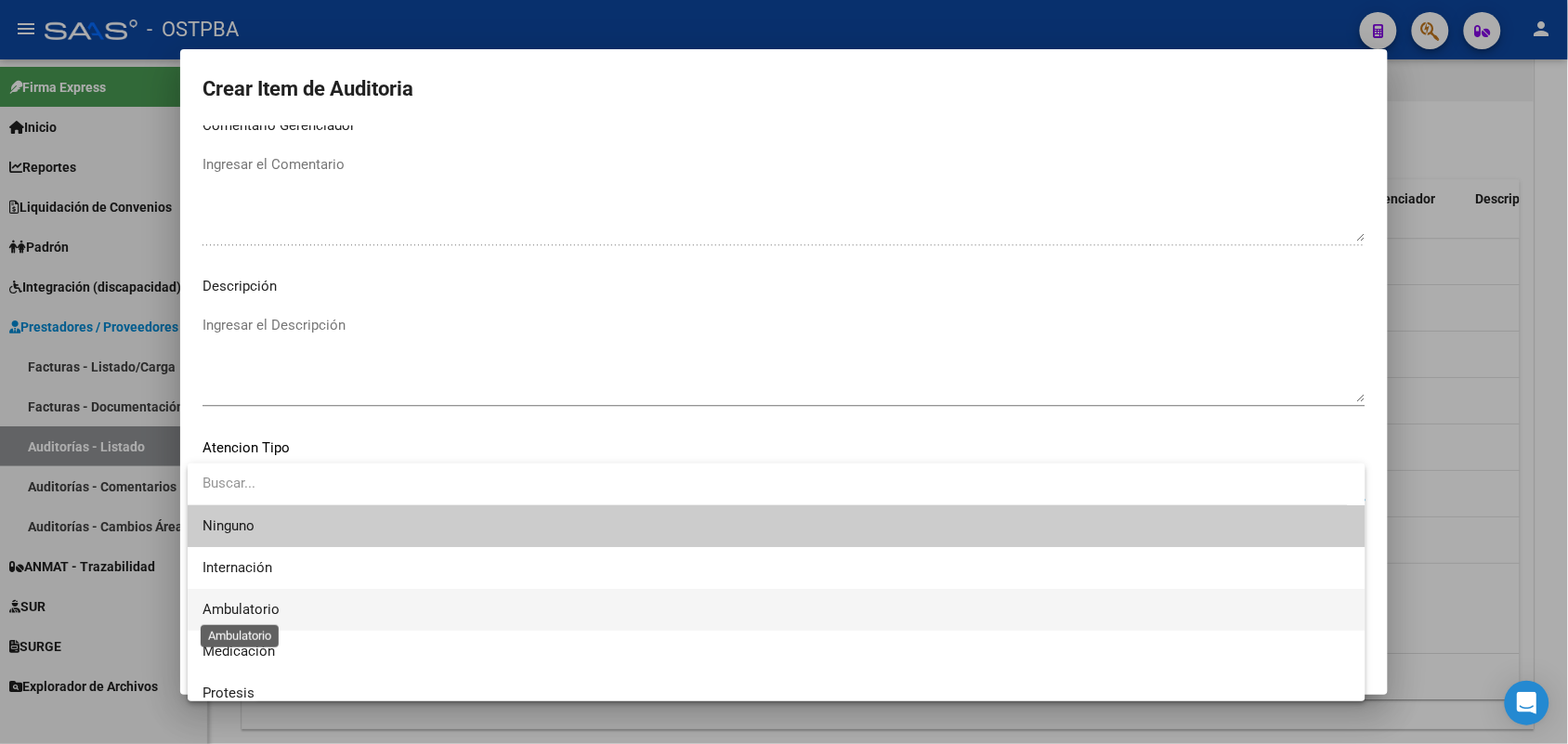
click at [267, 606] on span "Ambulatorio" at bounding box center [241, 609] width 77 height 17
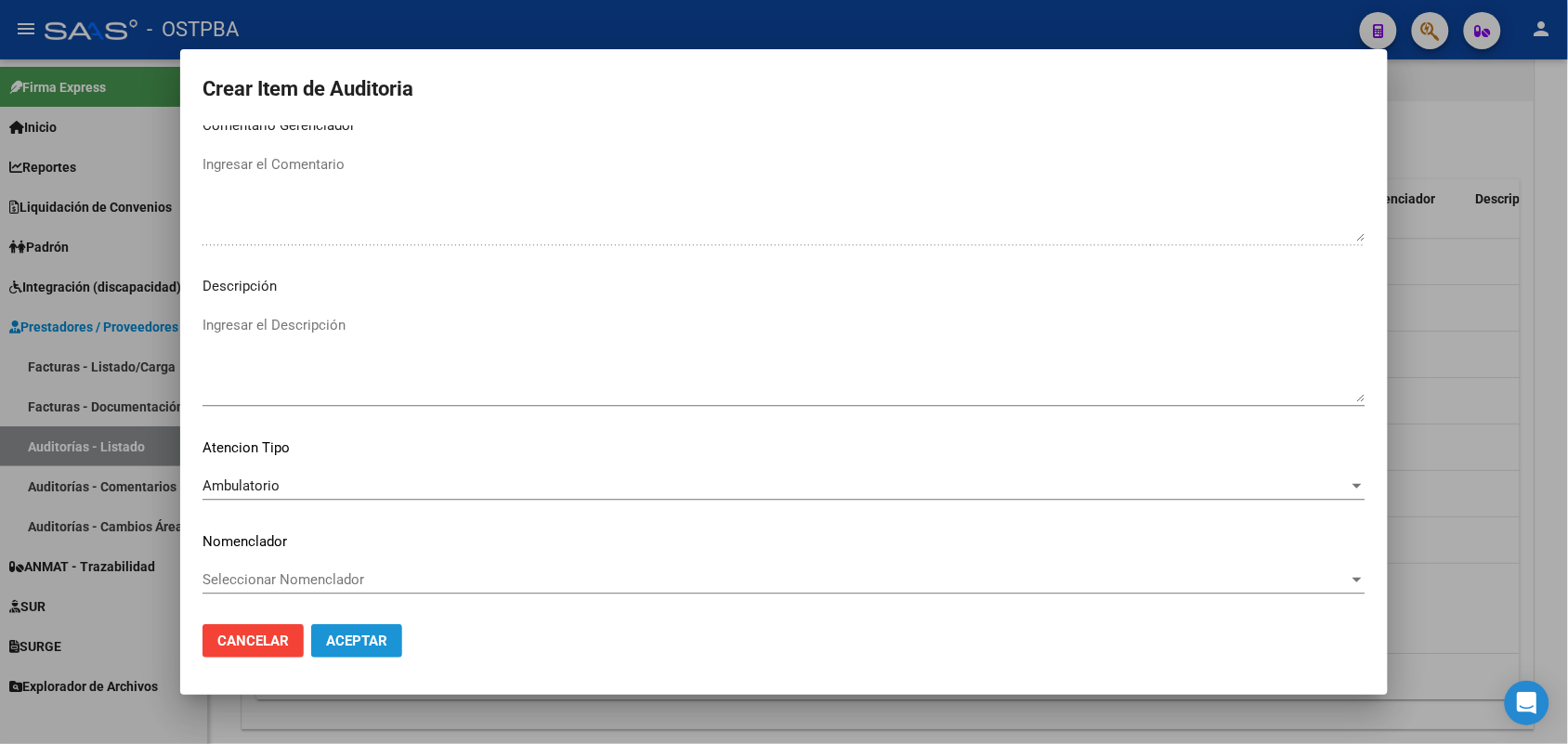
click at [354, 641] on span "Aceptar" at bounding box center [357, 641] width 62 height 17
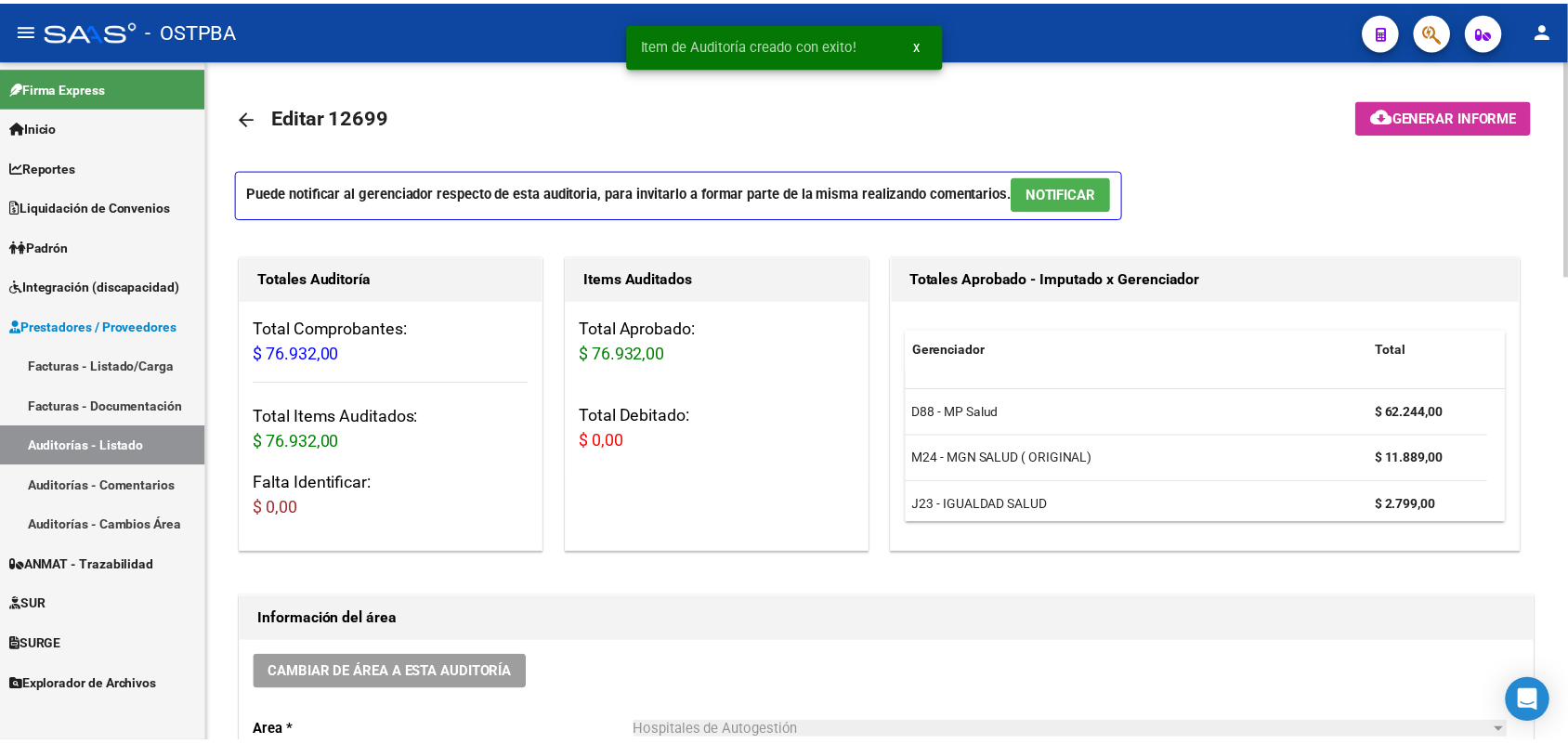
scroll to position [0, 0]
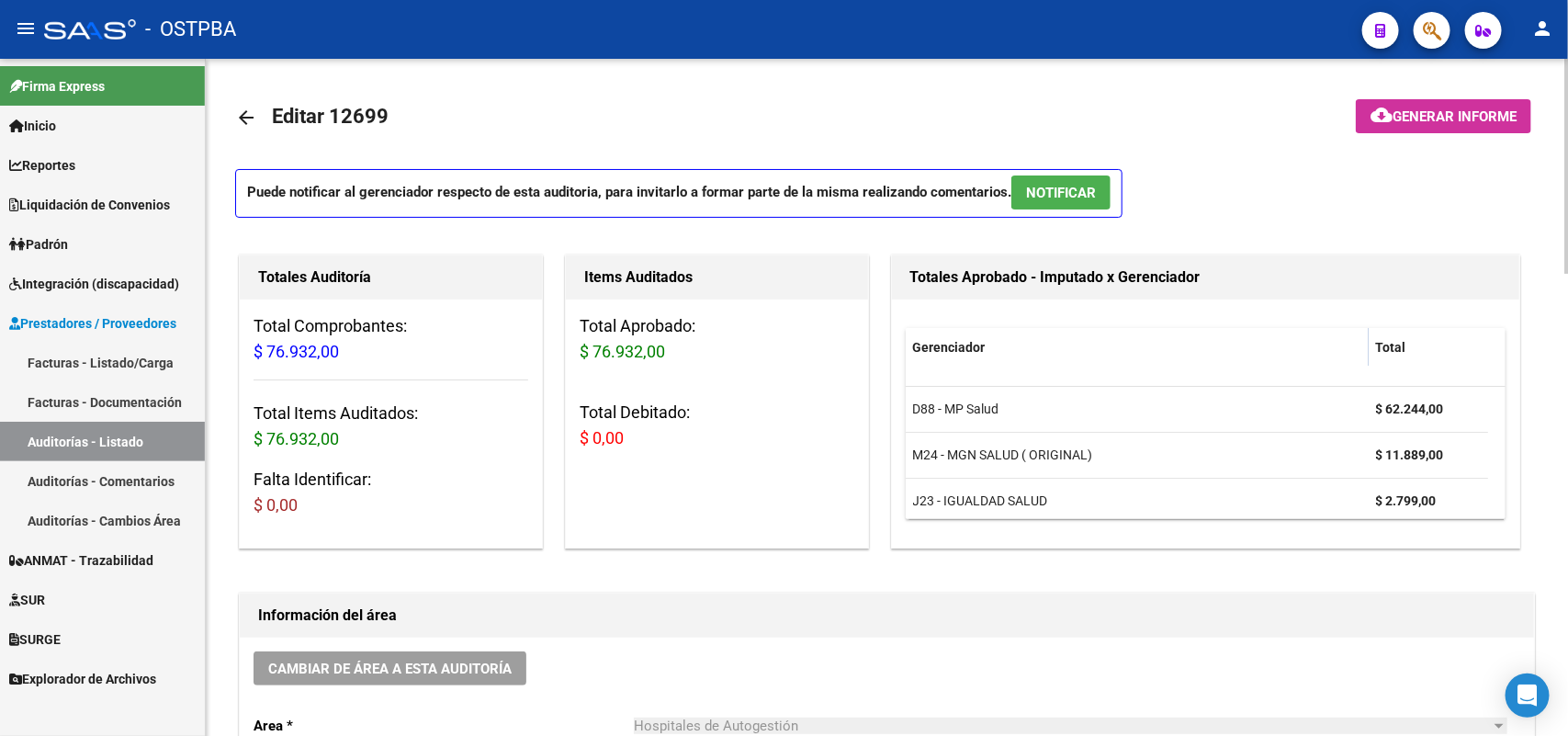
click at [1445, 118] on span "Generar informe" at bounding box center [1455, 117] width 124 height 17
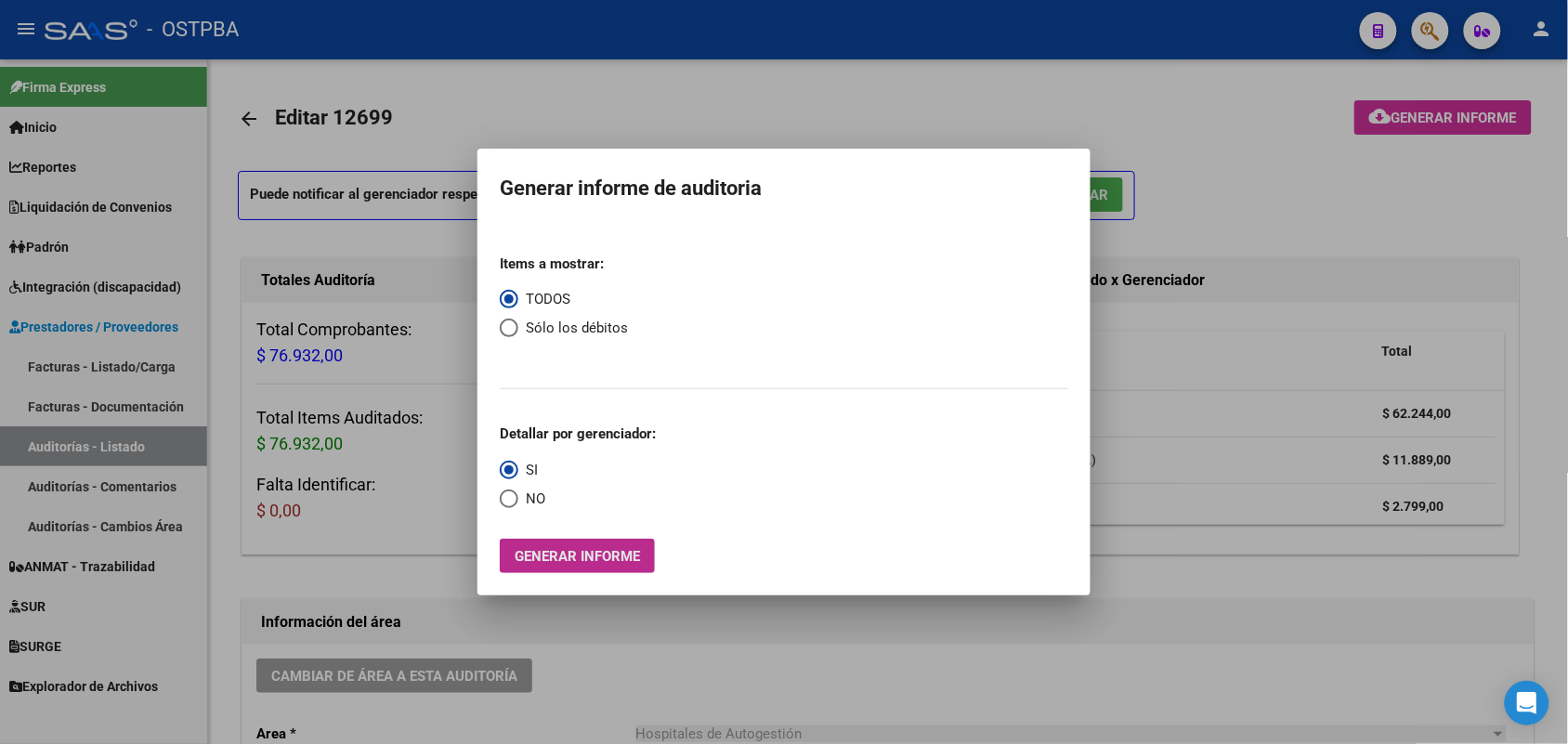
click at [635, 561] on span "Generar informe" at bounding box center [578, 557] width 125 height 17
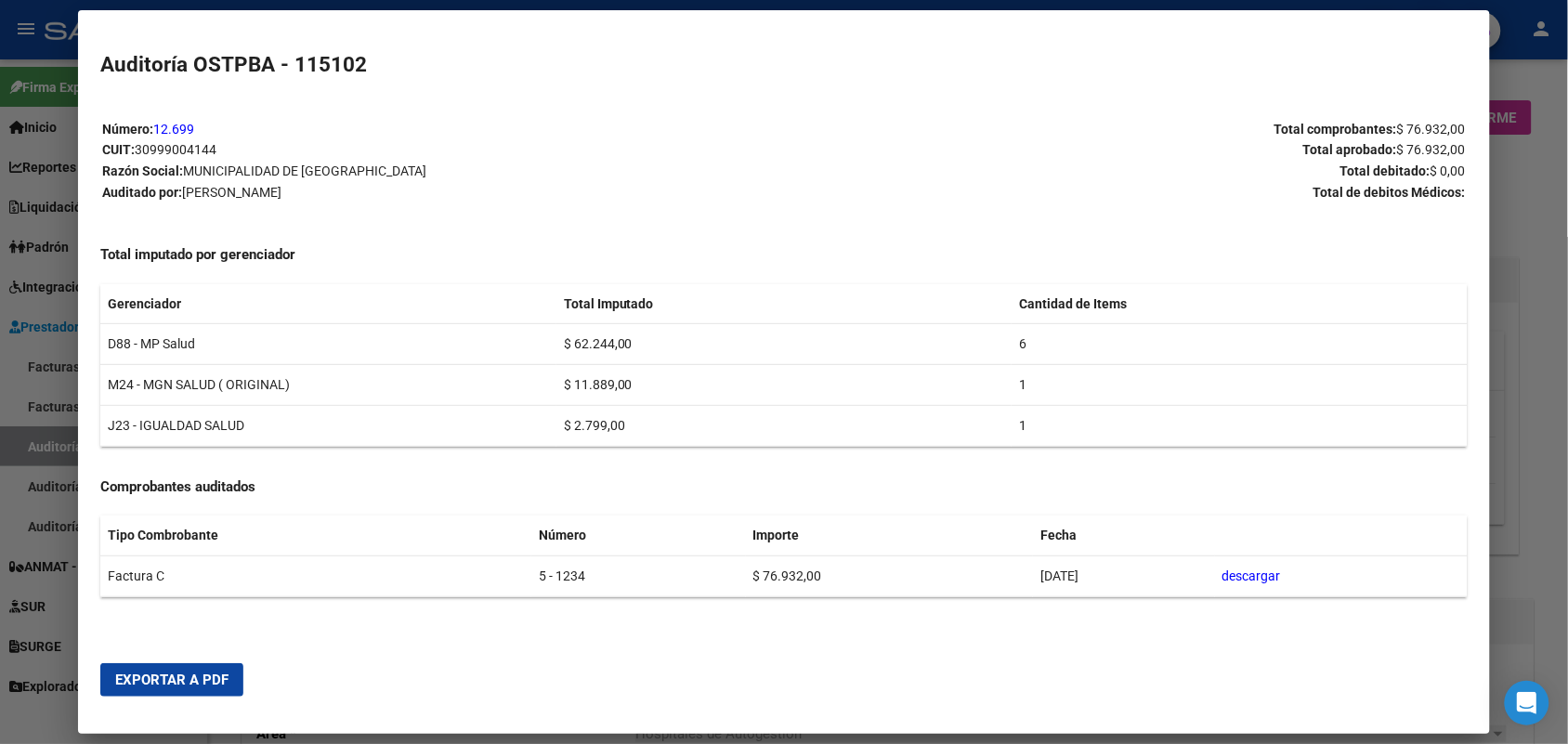
click at [168, 688] on button "Exportar a PDF" at bounding box center [171, 680] width 143 height 34
drag, startPoint x: 1543, startPoint y: 421, endPoint x: 1538, endPoint y: 125, distance: 296.0
click at [1538, 409] on div at bounding box center [784, 372] width 1568 height 744
